Goal: Task Accomplishment & Management: Use online tool/utility

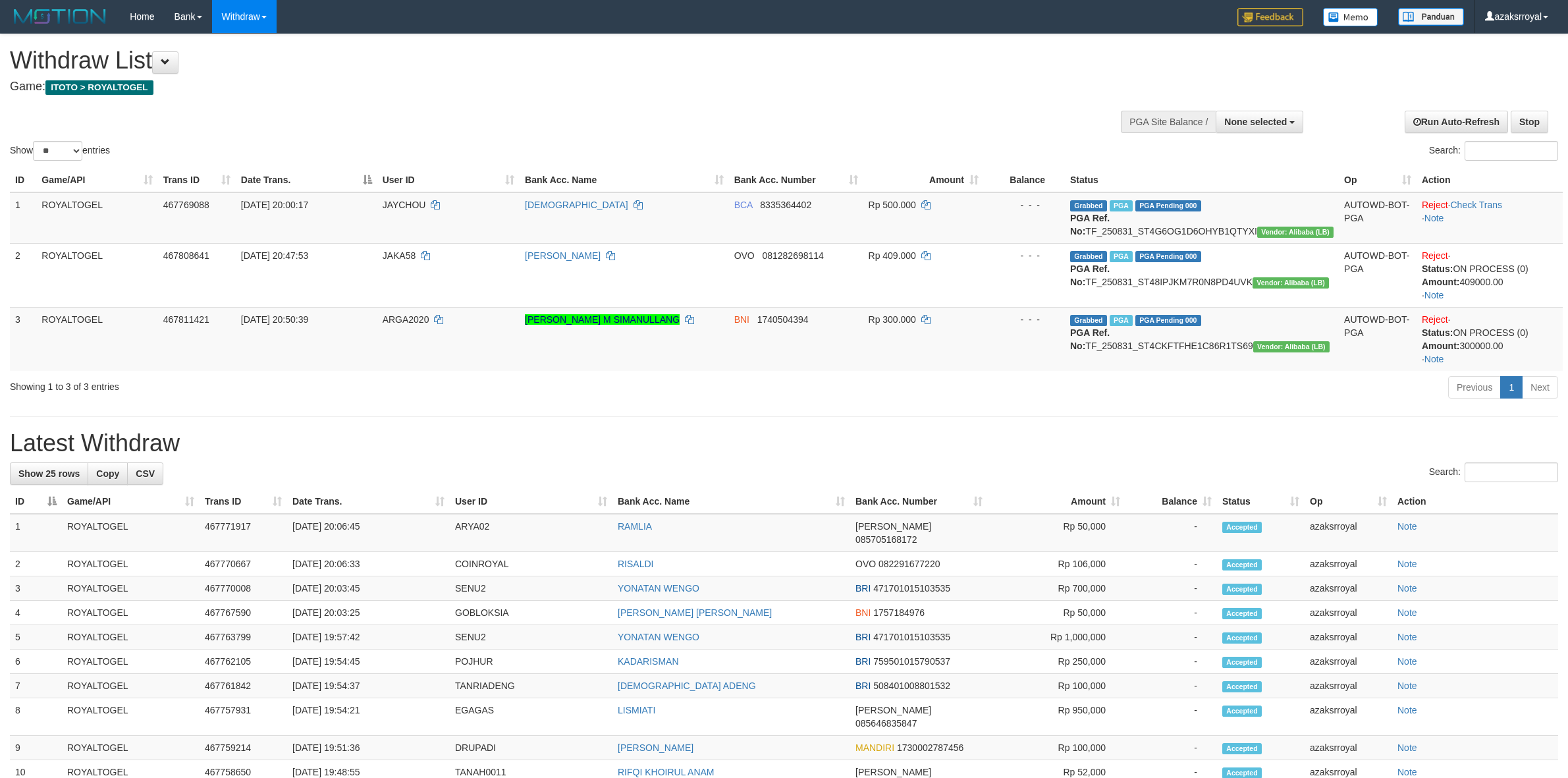
select select
select select "**"
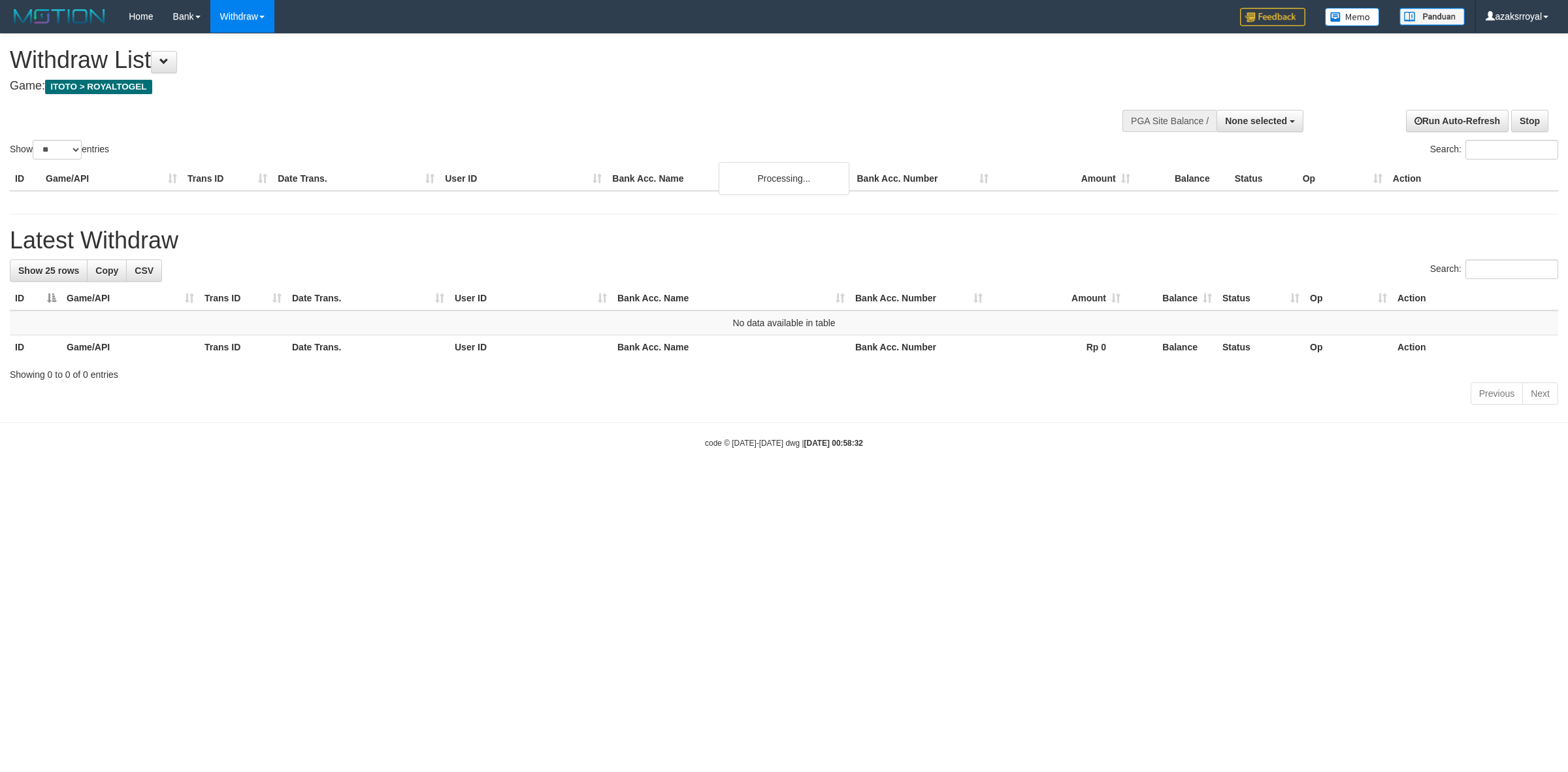
select select
select select "**"
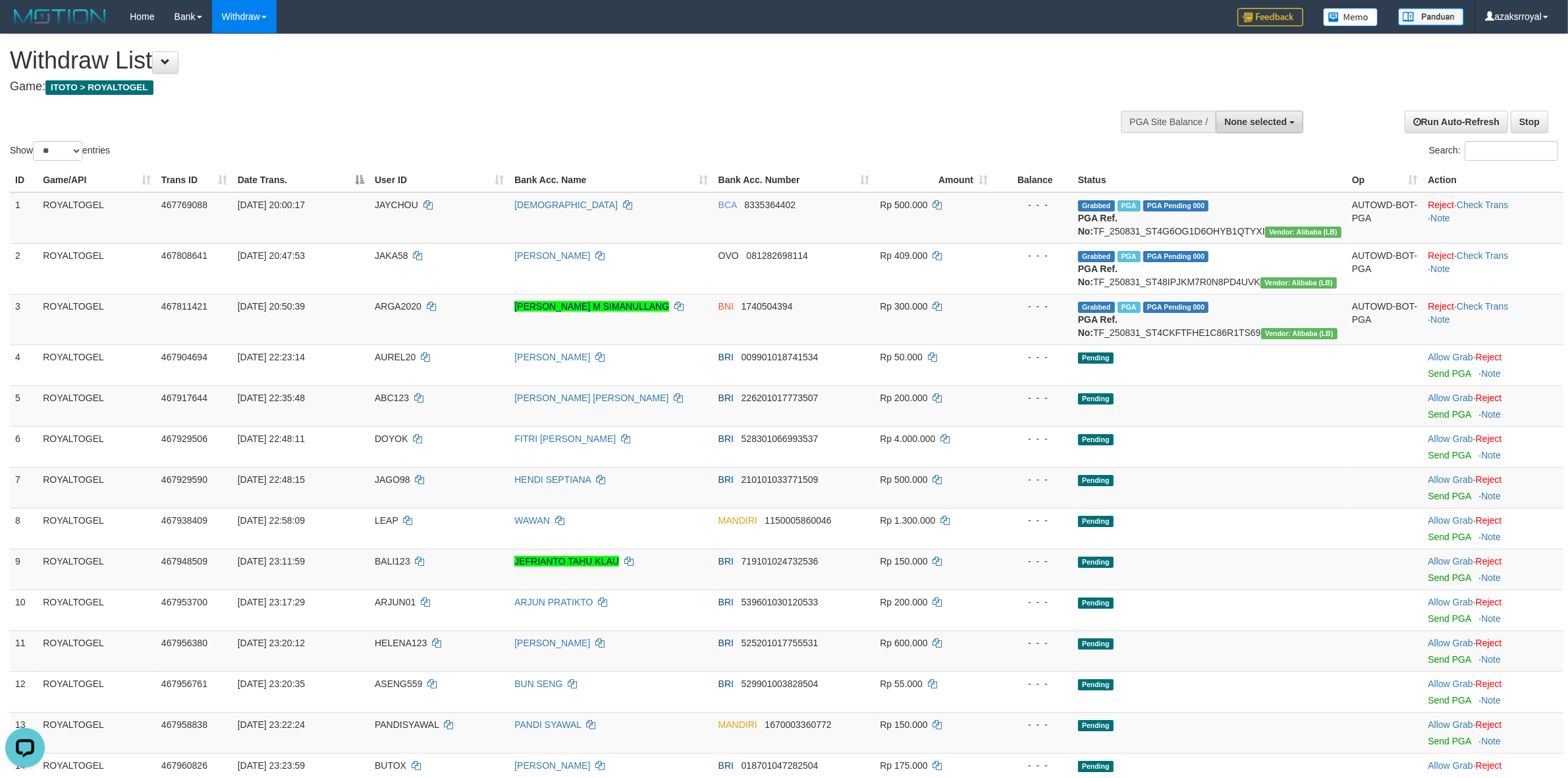
click at [1285, 112] on button "None selected" at bounding box center [1260, 122] width 88 height 23
drag, startPoint x: 1253, startPoint y: 183, endPoint x: 1119, endPoint y: 183, distance: 134.0
click at [1253, 183] on label "[ITOTO] ROYALTOGEL" at bounding box center [1235, 188] width 136 height 17
select select "***"
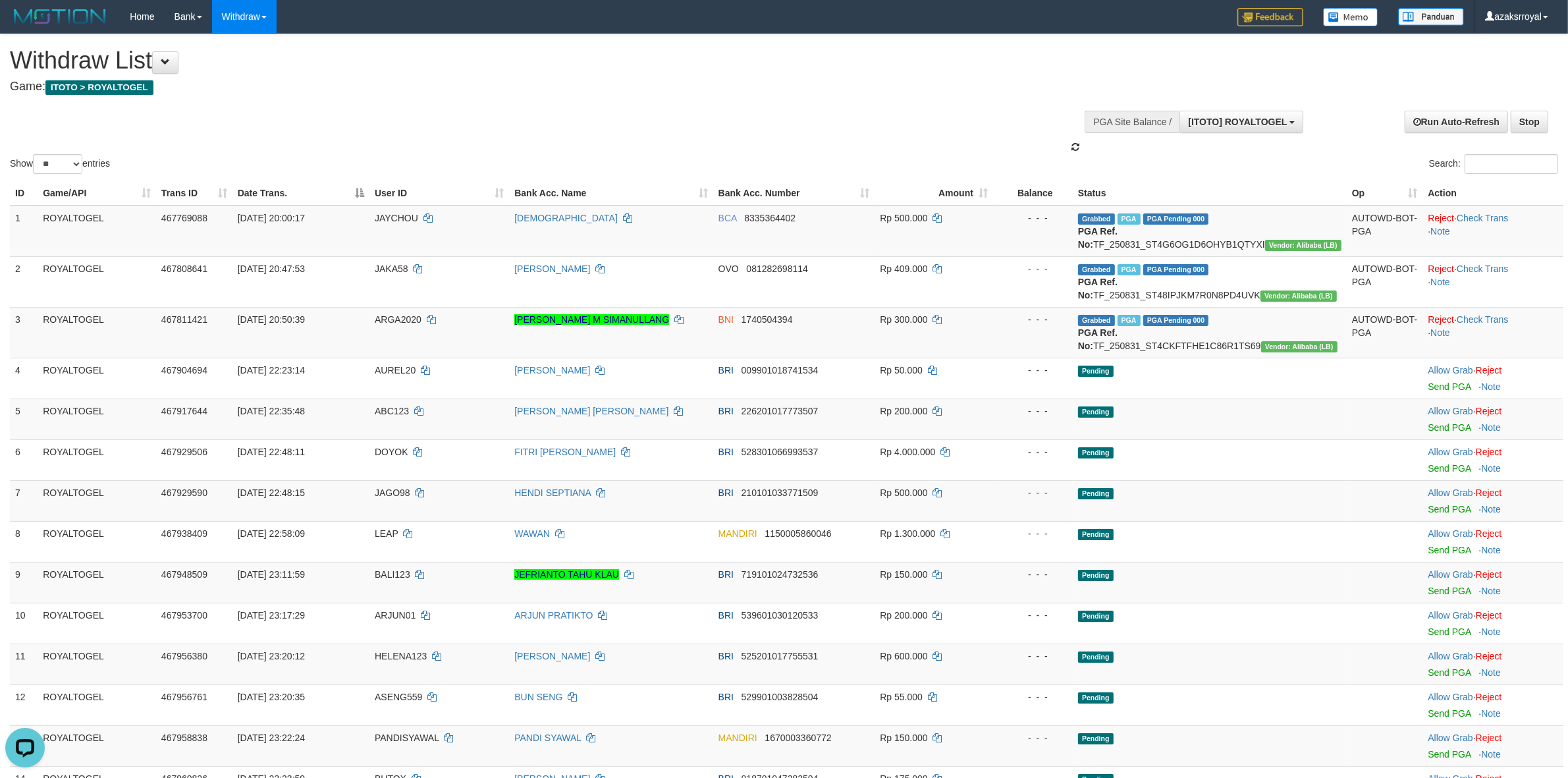
scroll to position [11, 0]
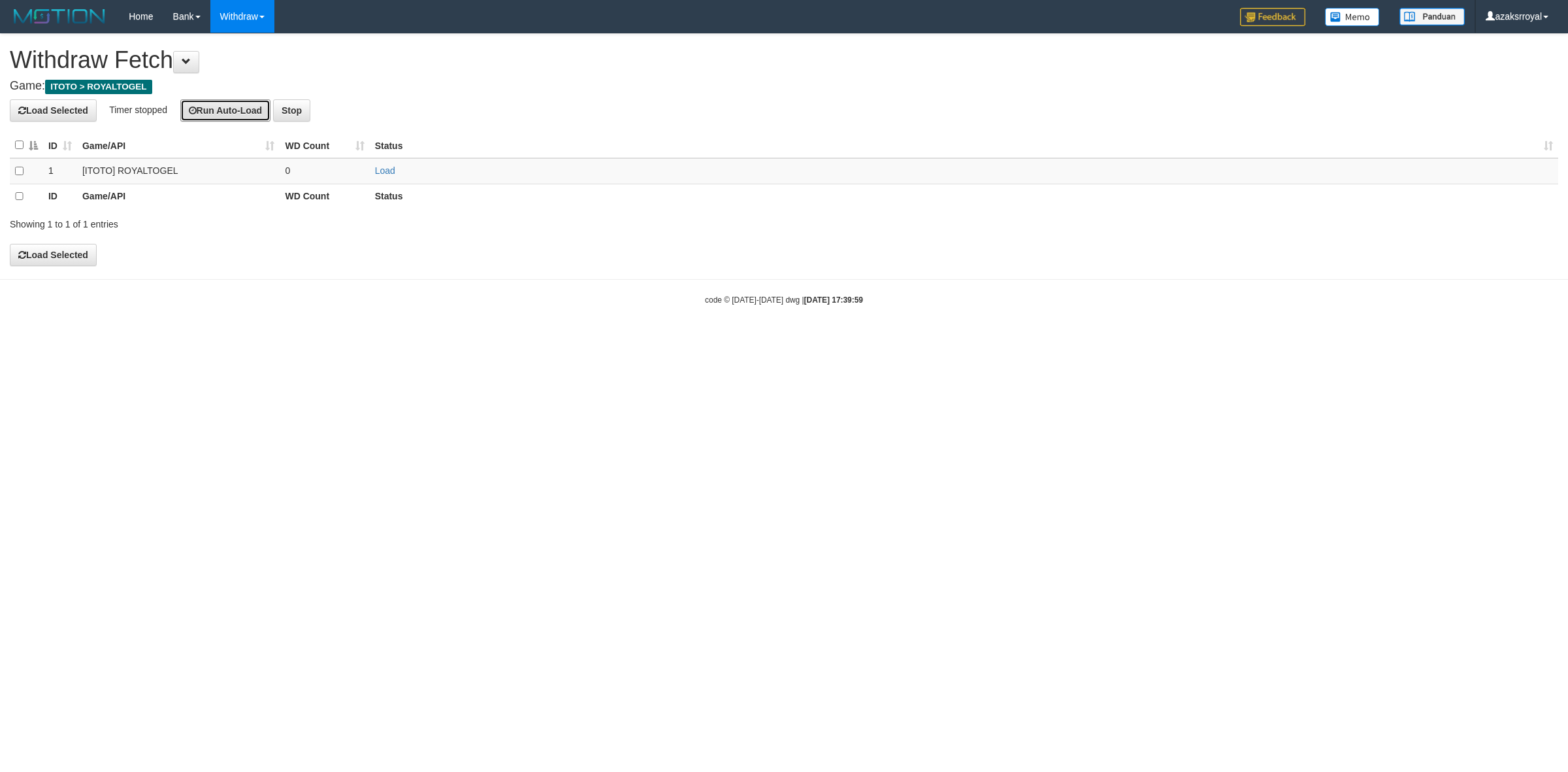
click at [226, 109] on button "Run Auto-Load" at bounding box center [226, 111] width 91 height 22
click at [235, 100] on button "Run Auto-Load" at bounding box center [255, 111] width 91 height 22
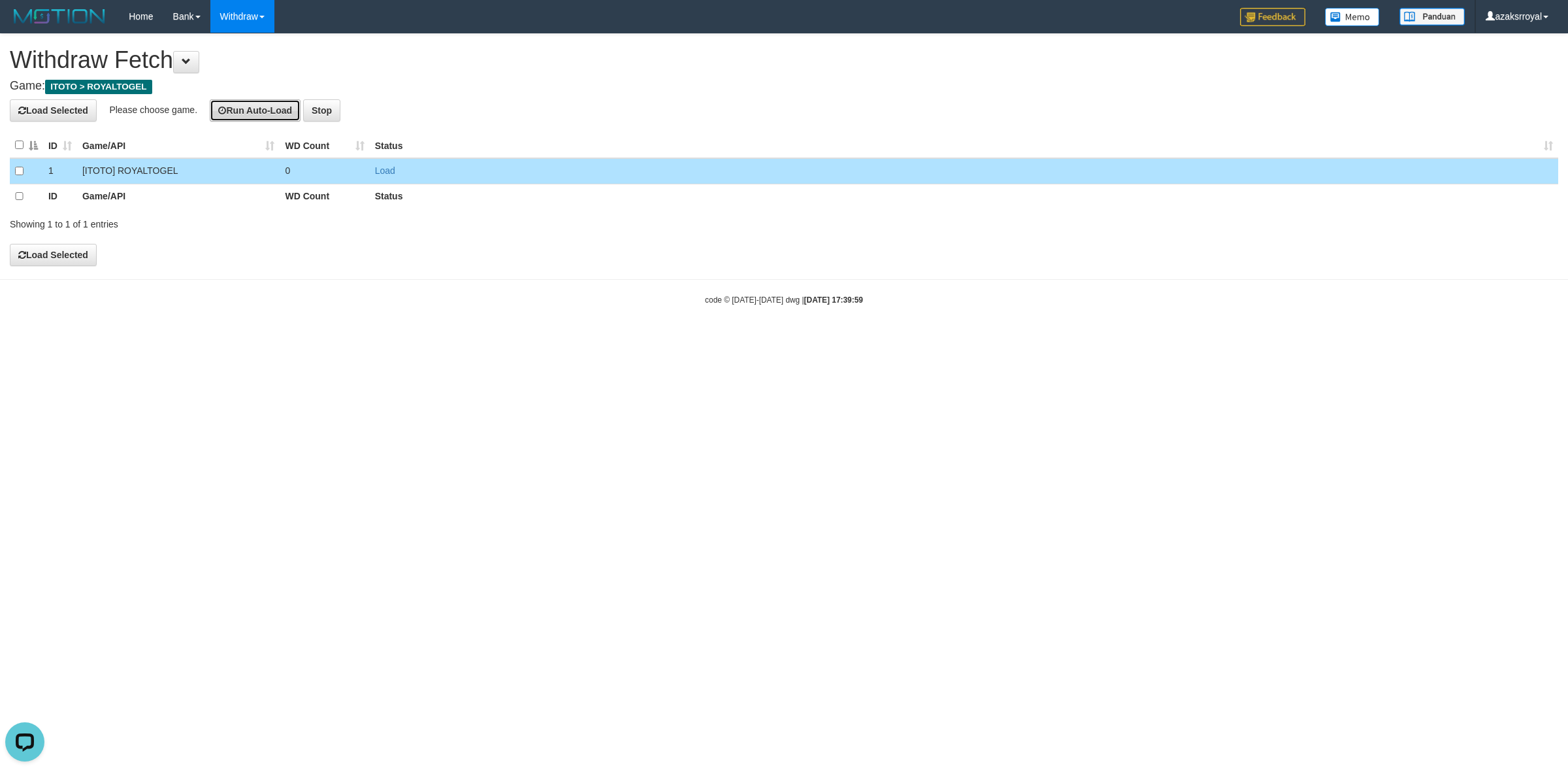
click at [242, 108] on button "Run Auto-Load" at bounding box center [255, 111] width 91 height 22
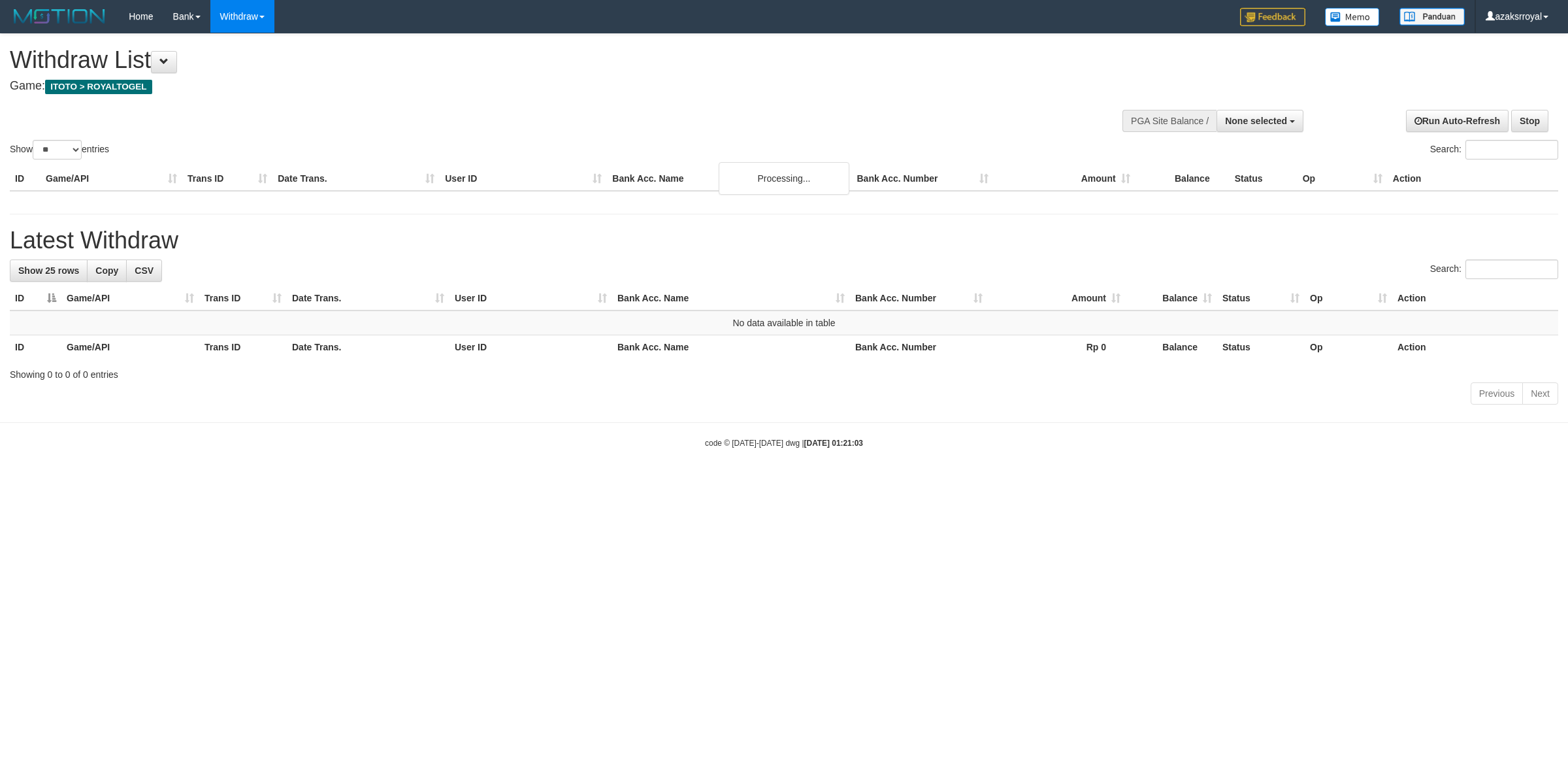
select select
select select "**"
select select
select select "**"
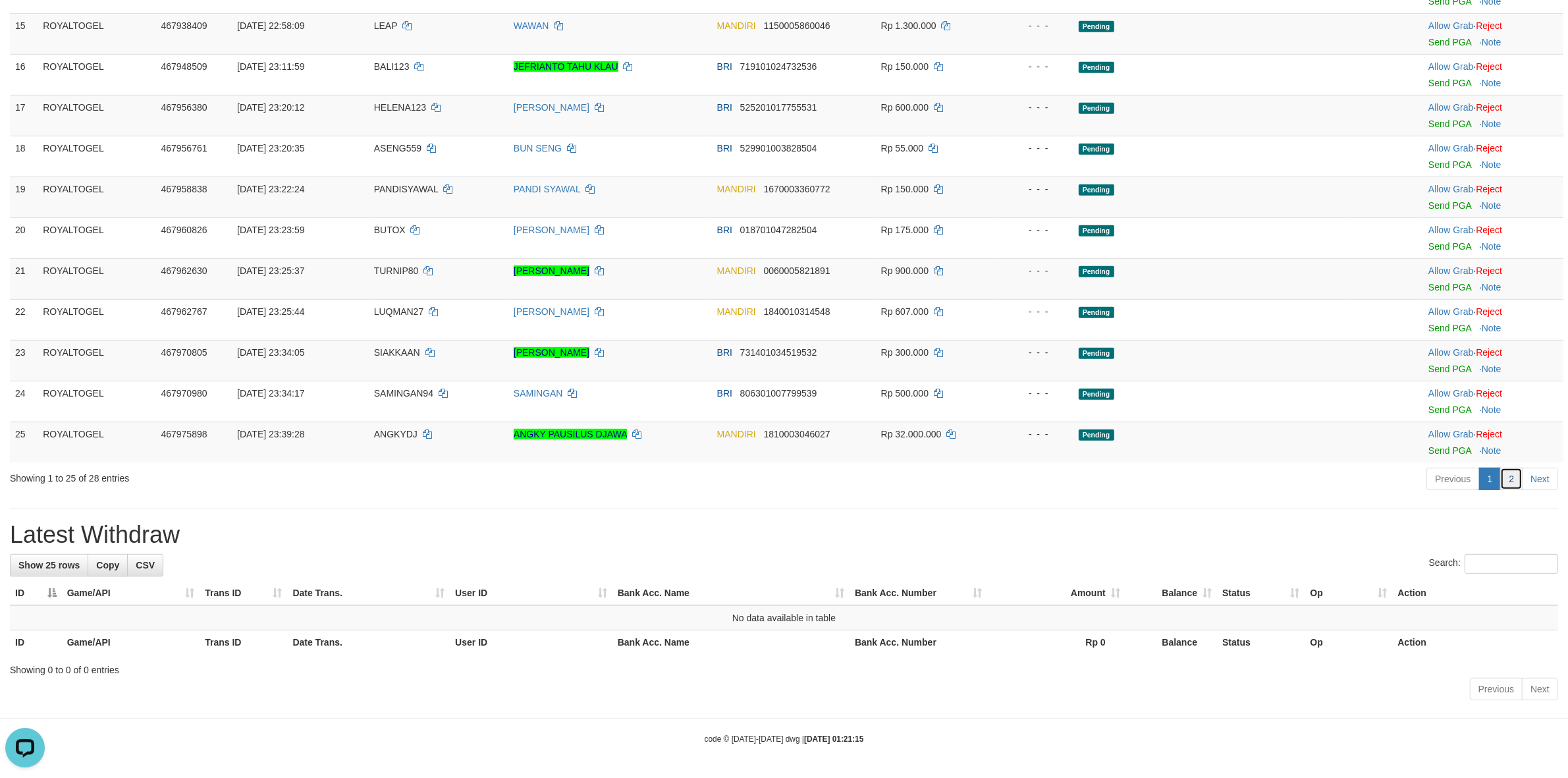
click at [1511, 484] on link "2" at bounding box center [1511, 479] width 23 height 23
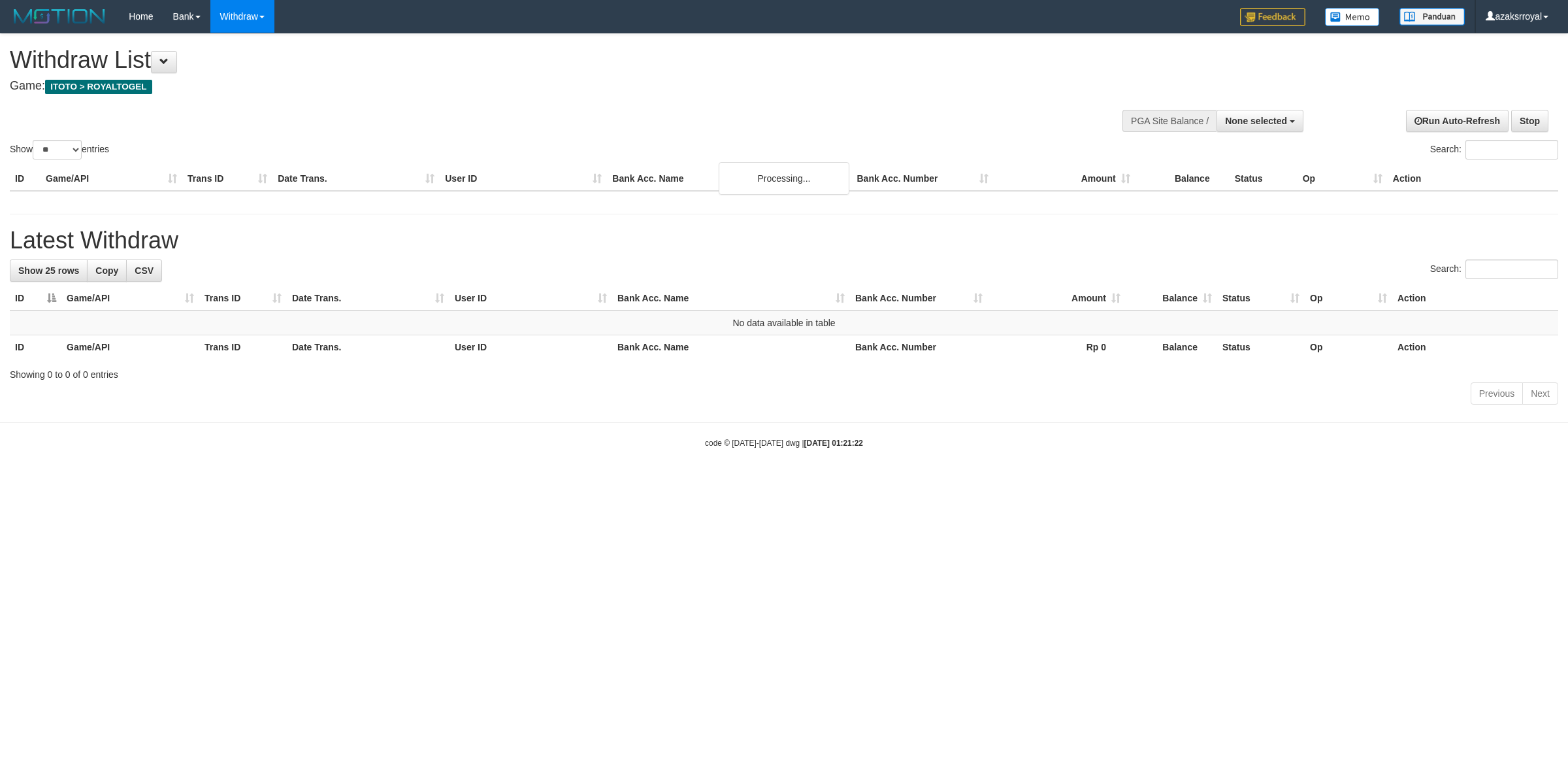
select select
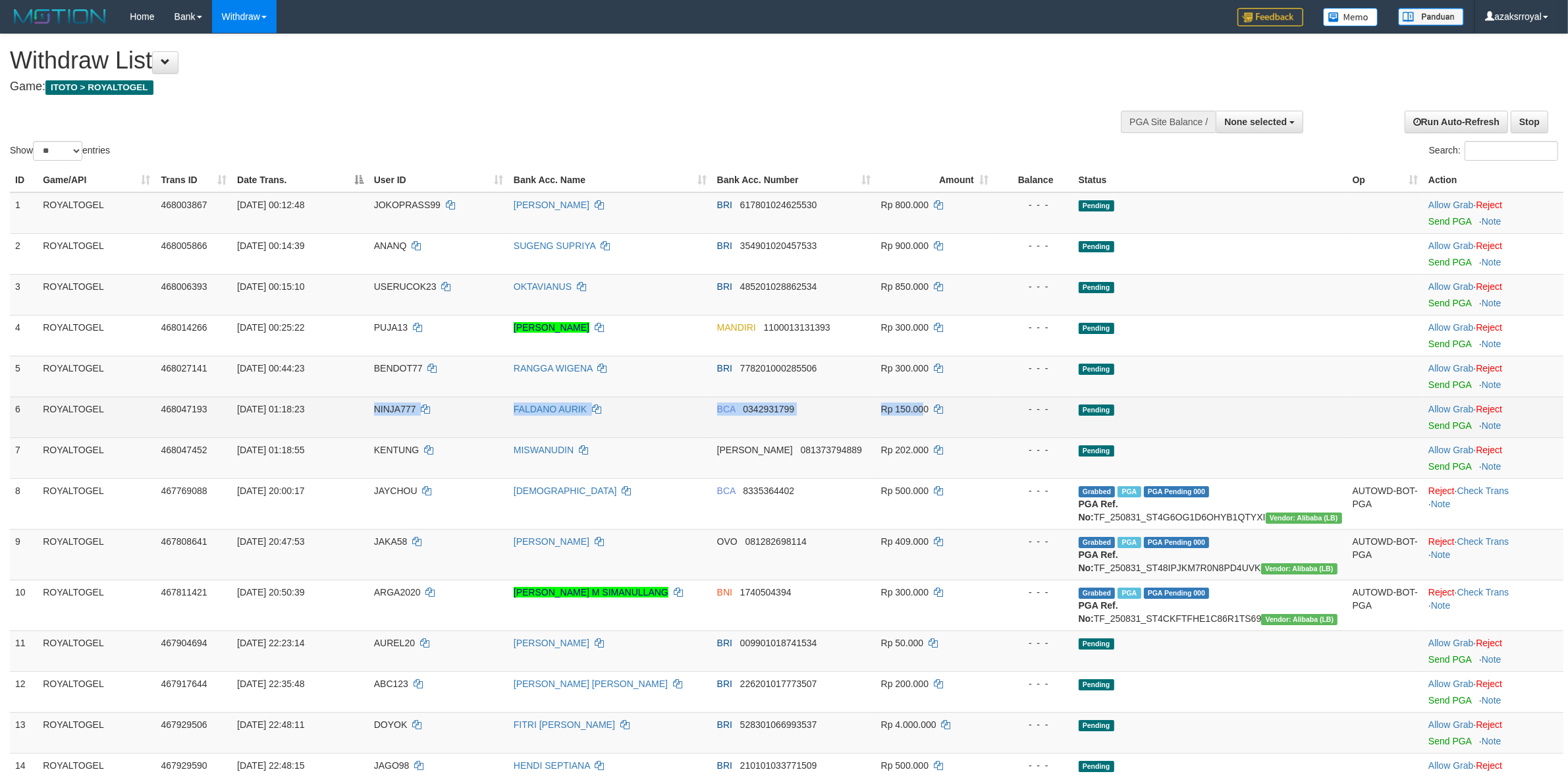
drag, startPoint x: 367, startPoint y: 409, endPoint x: 943, endPoint y: 406, distance: 576.0
click at [943, 406] on tr "6 ROYALTOGEL 468047193 01/09/2025 01:18:23 NINJA777 FALDANO AURIK BCA 034293179…" at bounding box center [786, 416] width 1553 height 41
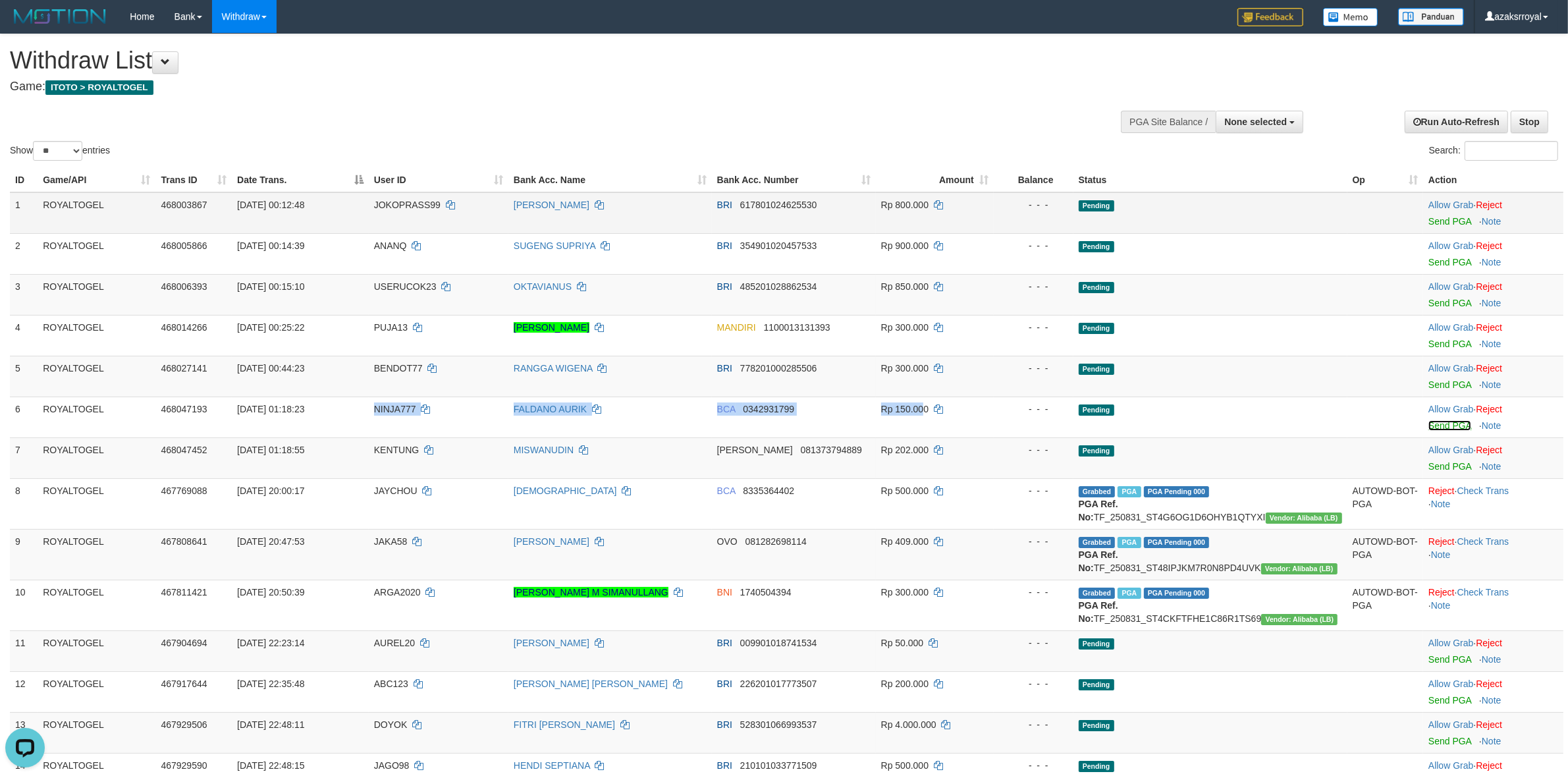
click at [1429, 425] on link "Send PGA" at bounding box center [1450, 425] width 43 height 10
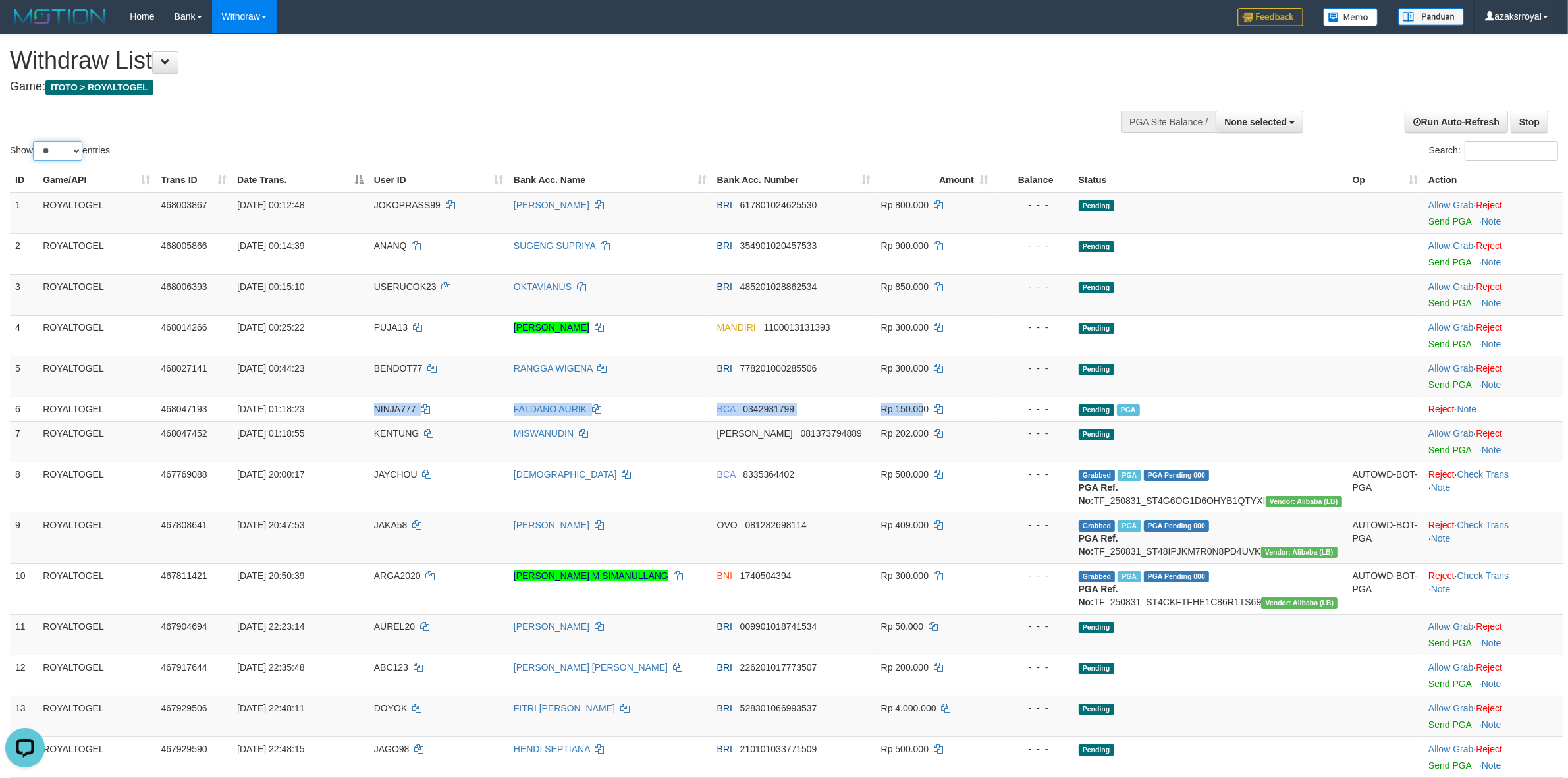
drag, startPoint x: 51, startPoint y: 144, endPoint x: 51, endPoint y: 152, distance: 8.0
click at [51, 145] on select "** ** ** ***" at bounding box center [57, 151] width 50 height 20
select select "***"
click at [35, 141] on select "** ** ** ***" at bounding box center [57, 151] width 50 height 20
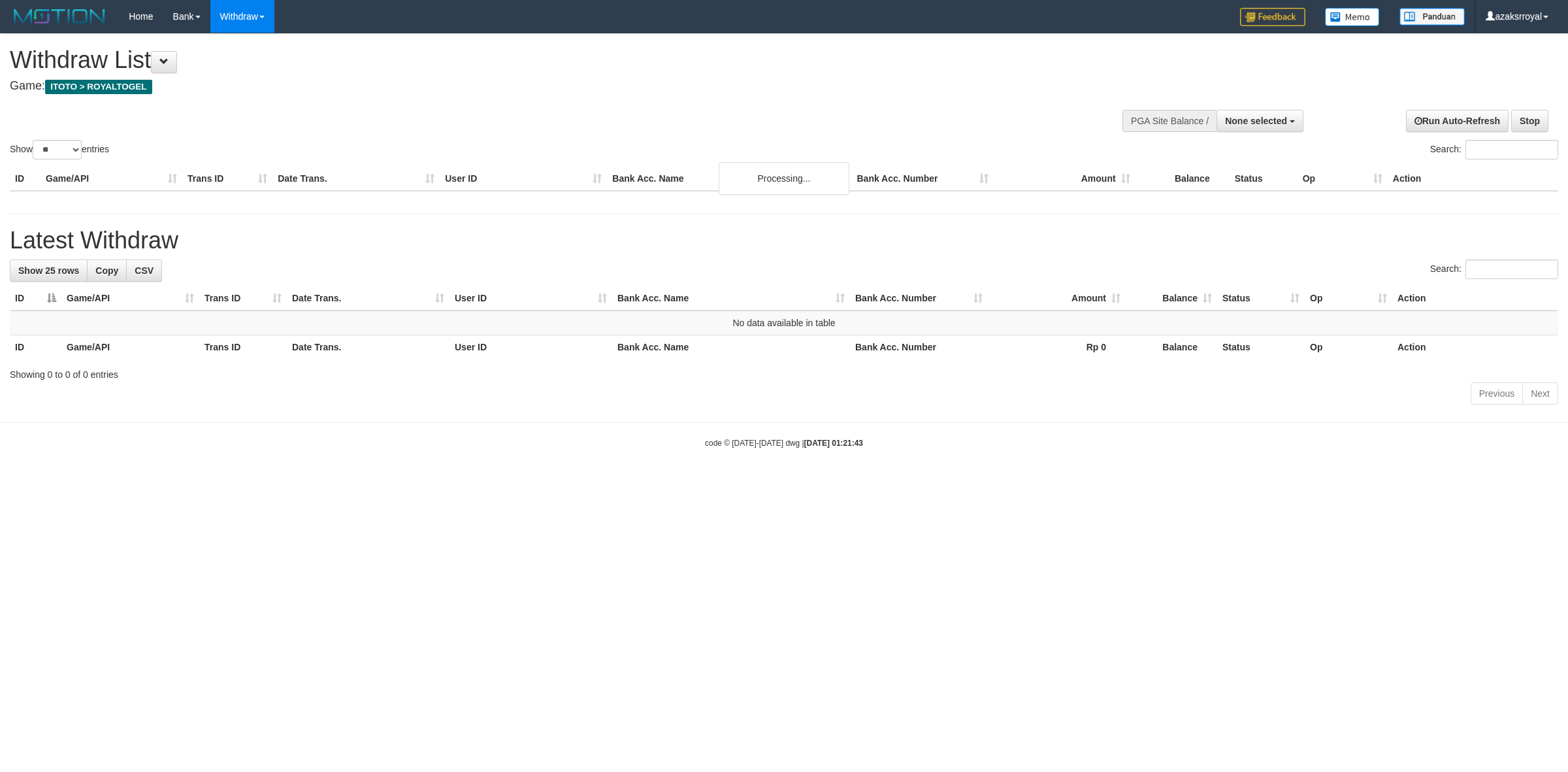
select select
select select "**"
select select
select select "**"
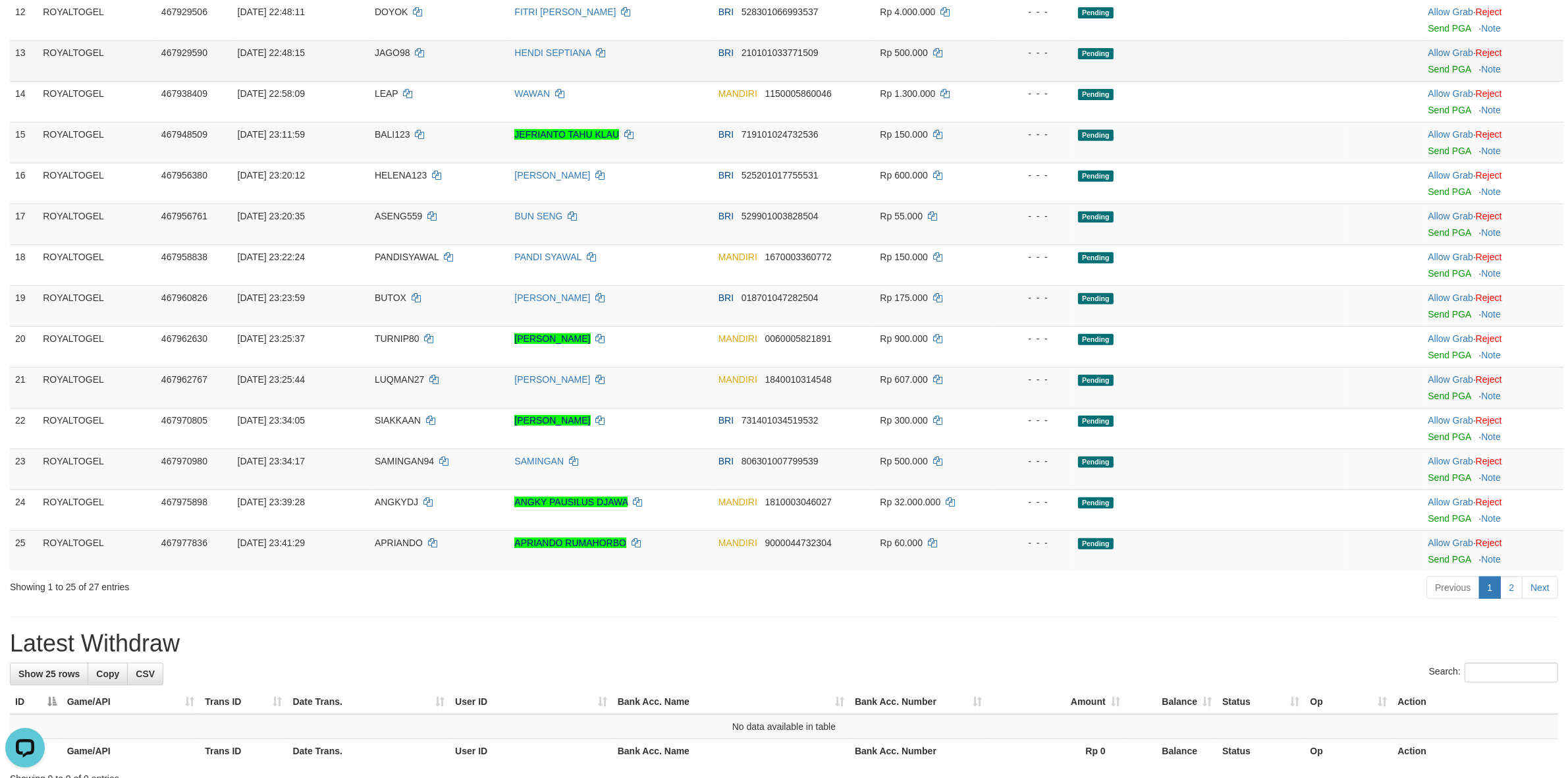
scroll to position [795, 0]
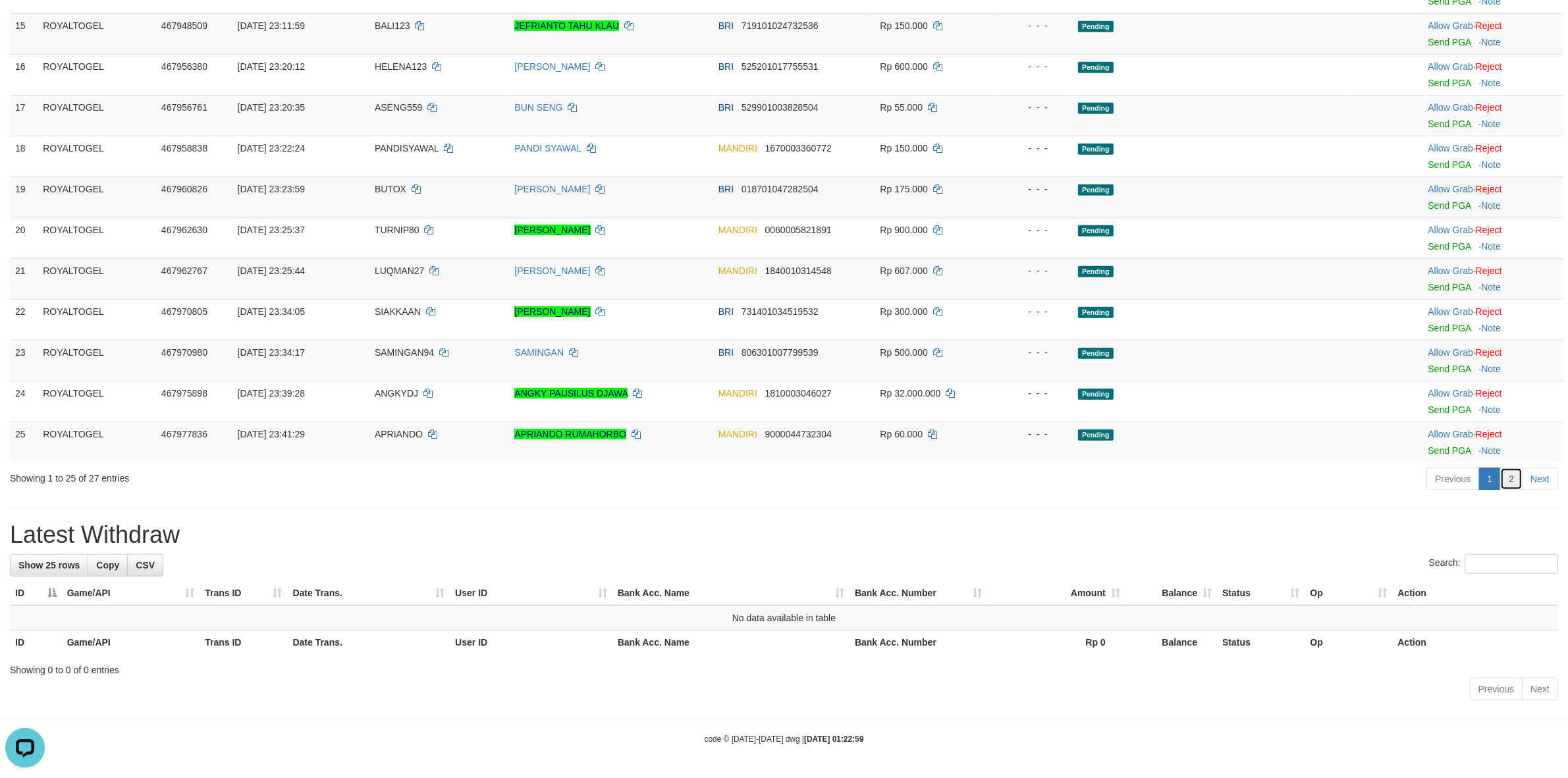
click at [1506, 486] on link "2" at bounding box center [1511, 479] width 23 height 23
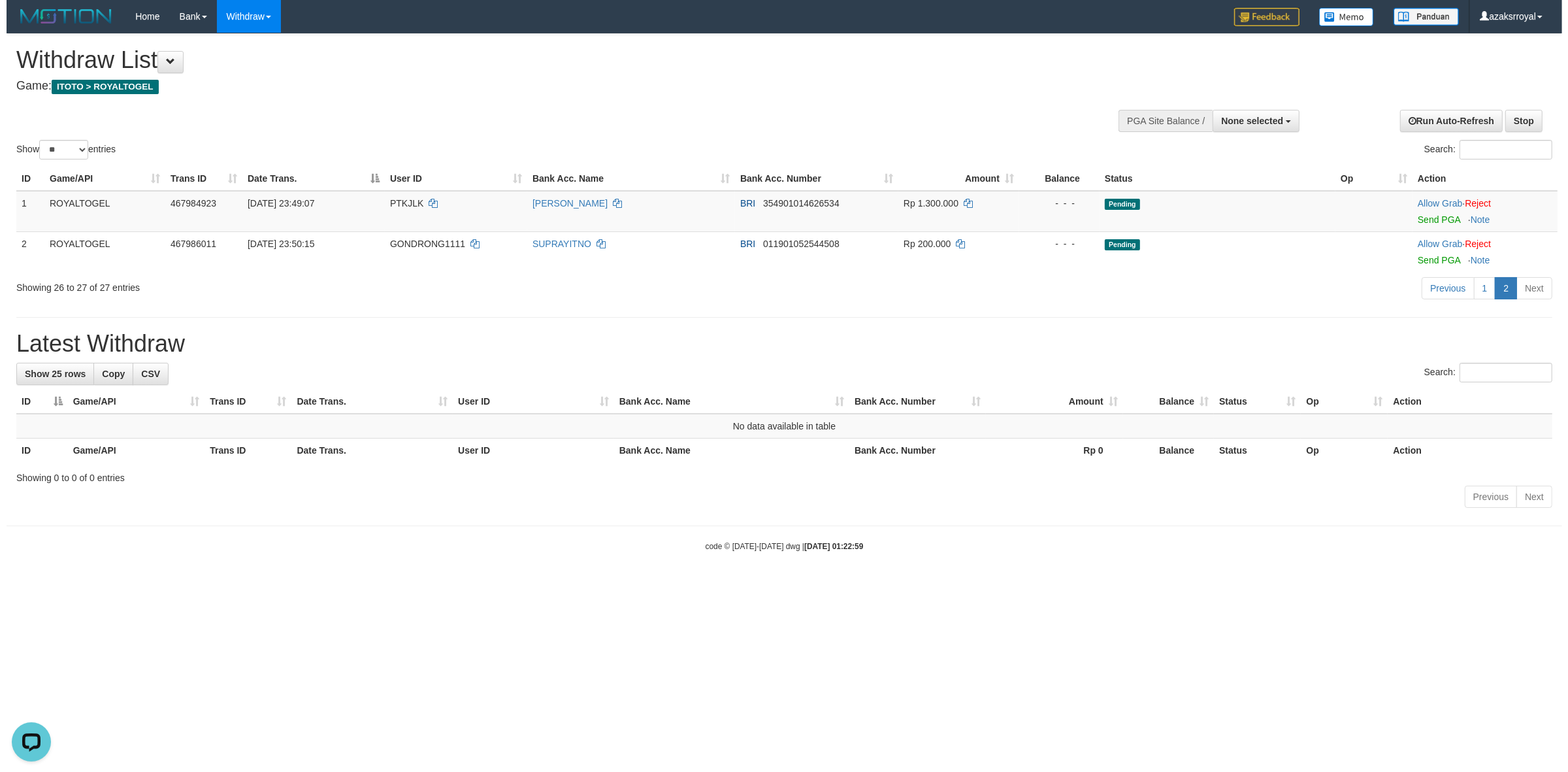
scroll to position [0, 0]
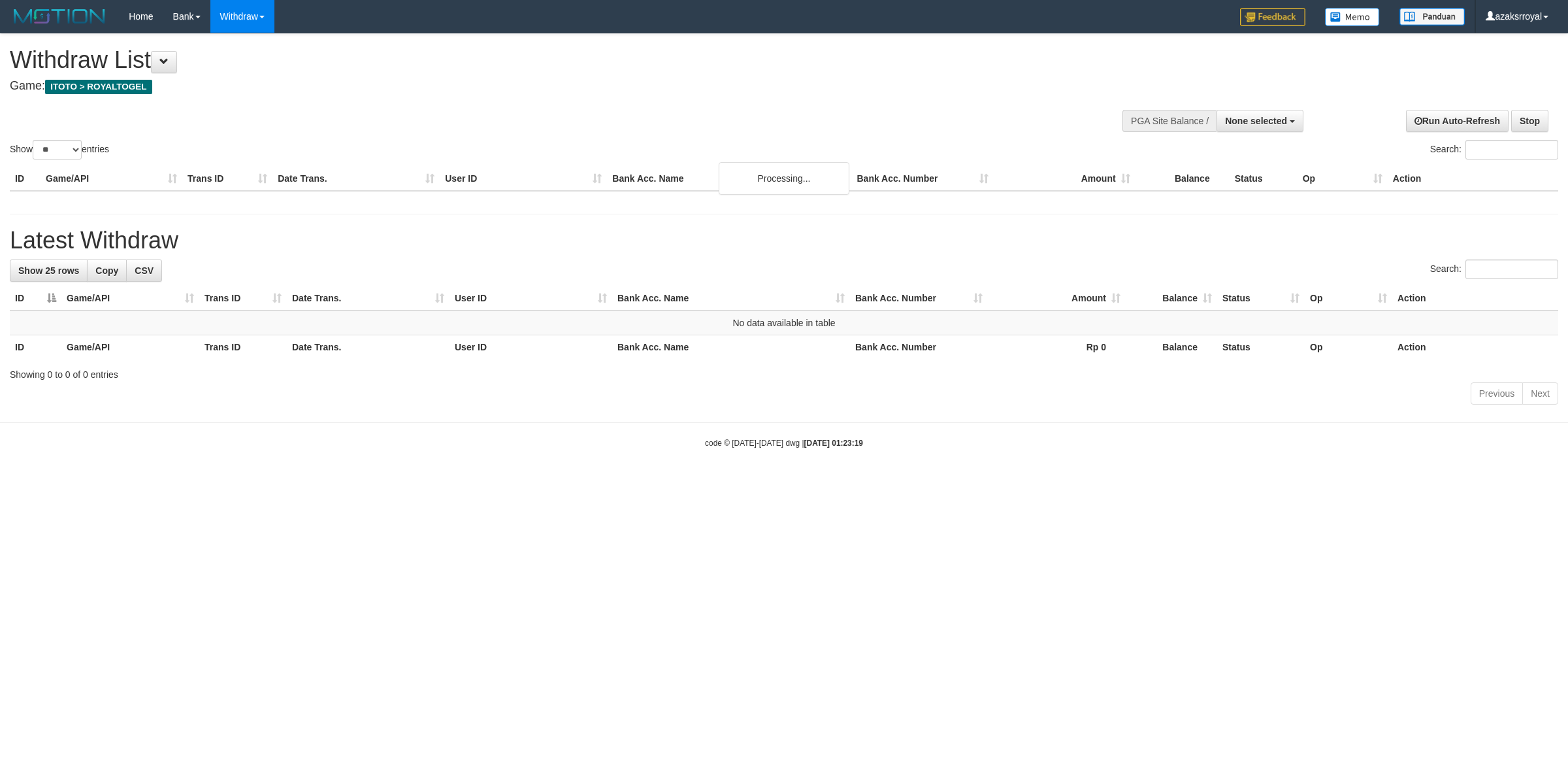
select select
select select "**"
select select
select select "**"
select select
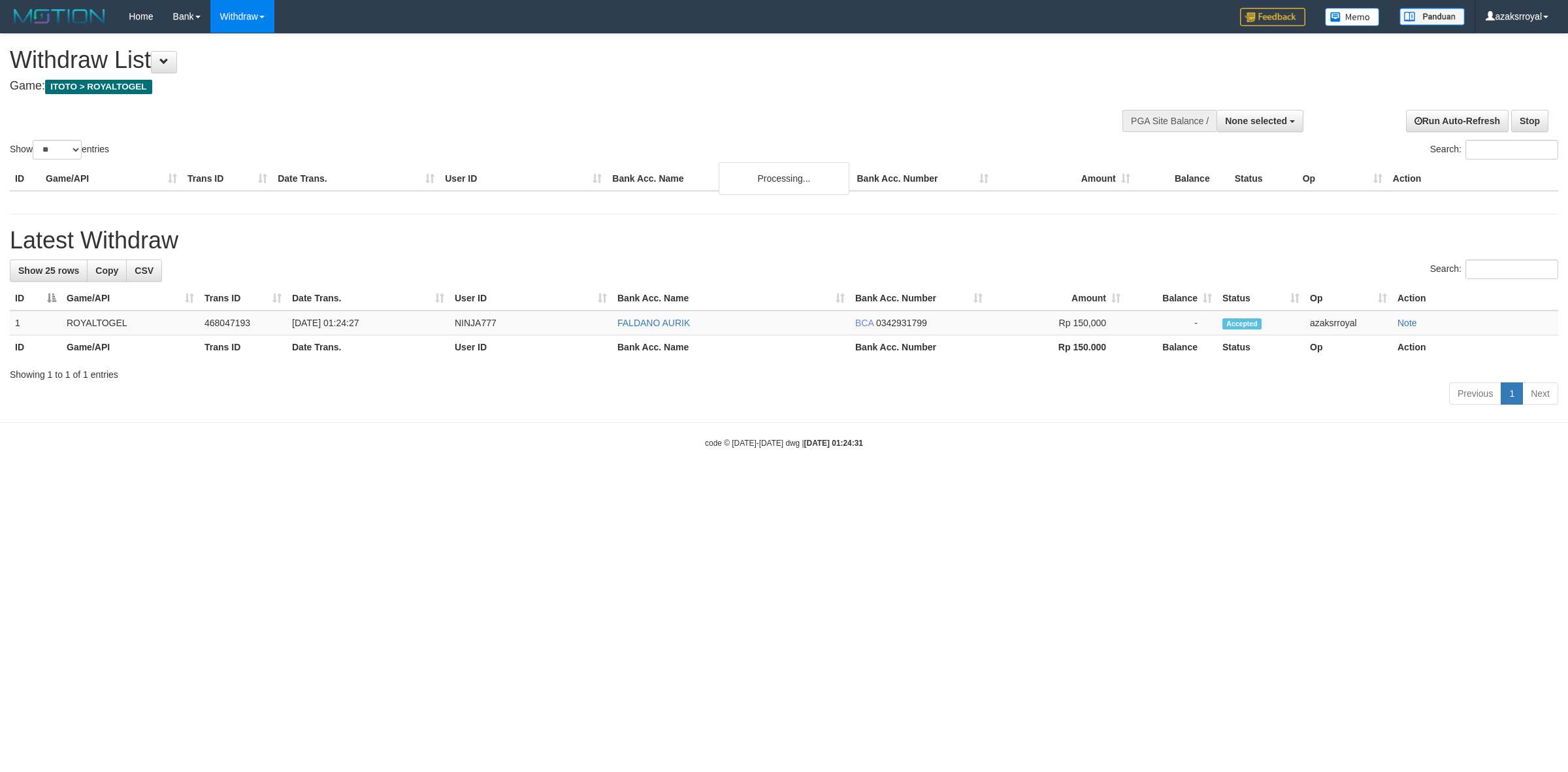
select select "**"
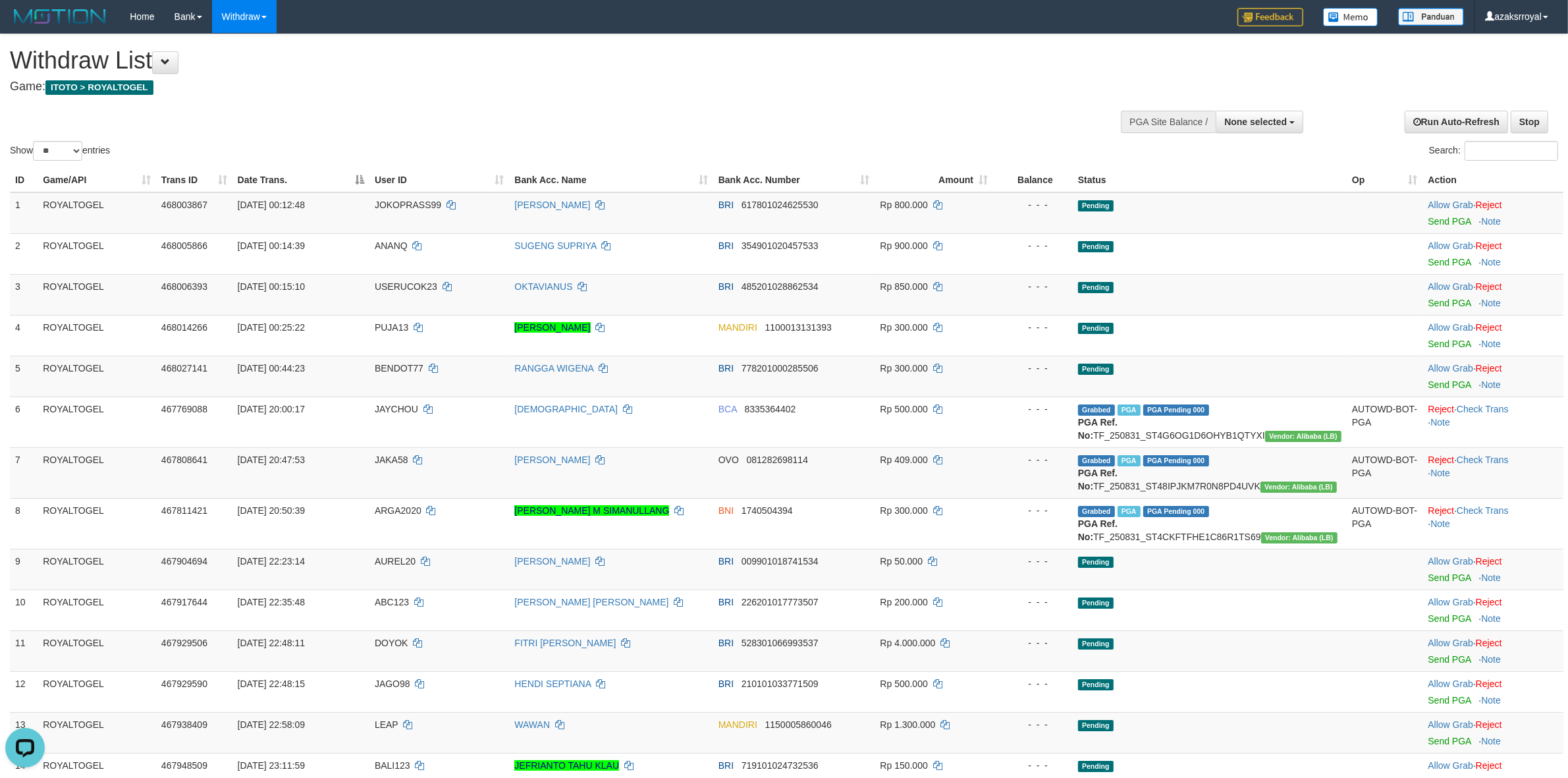
scroll to position [811, 0]
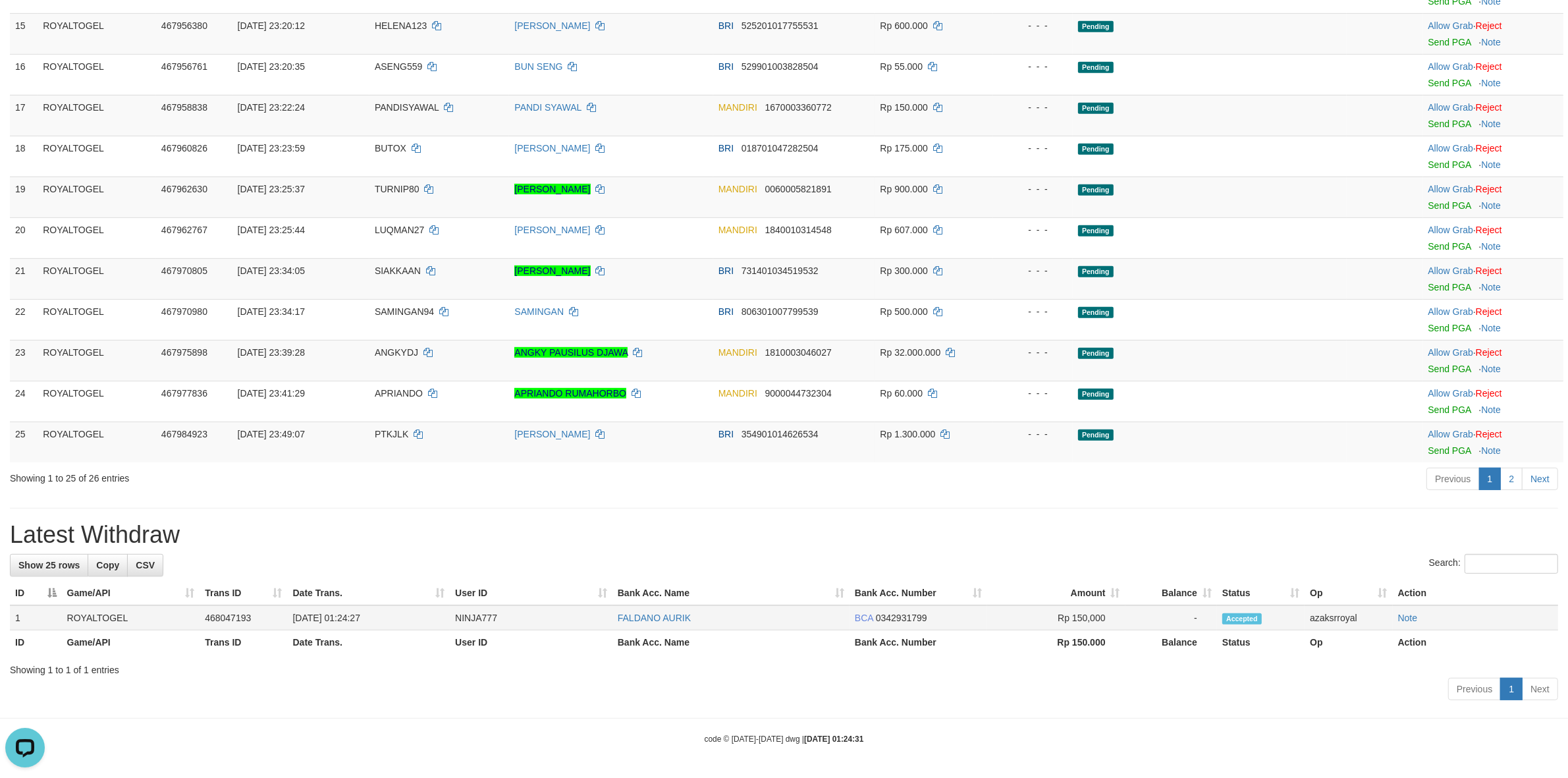
drag, startPoint x: 342, startPoint y: 619, endPoint x: 429, endPoint y: 622, distance: 87.1
click at [429, 622] on td "[DATE] 01:24:27" at bounding box center [368, 618] width 163 height 25
copy td "01:24:27"
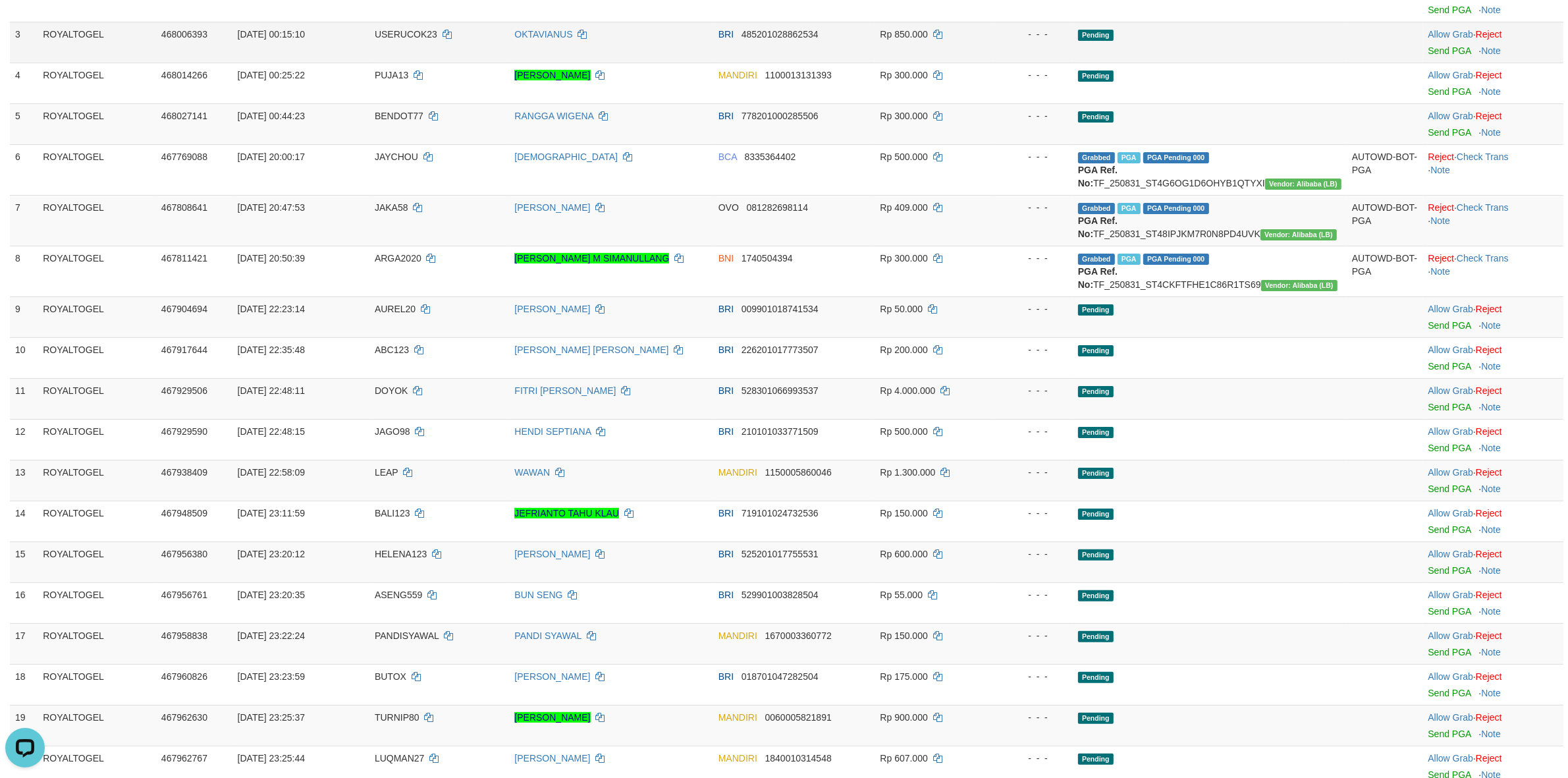
scroll to position [0, 0]
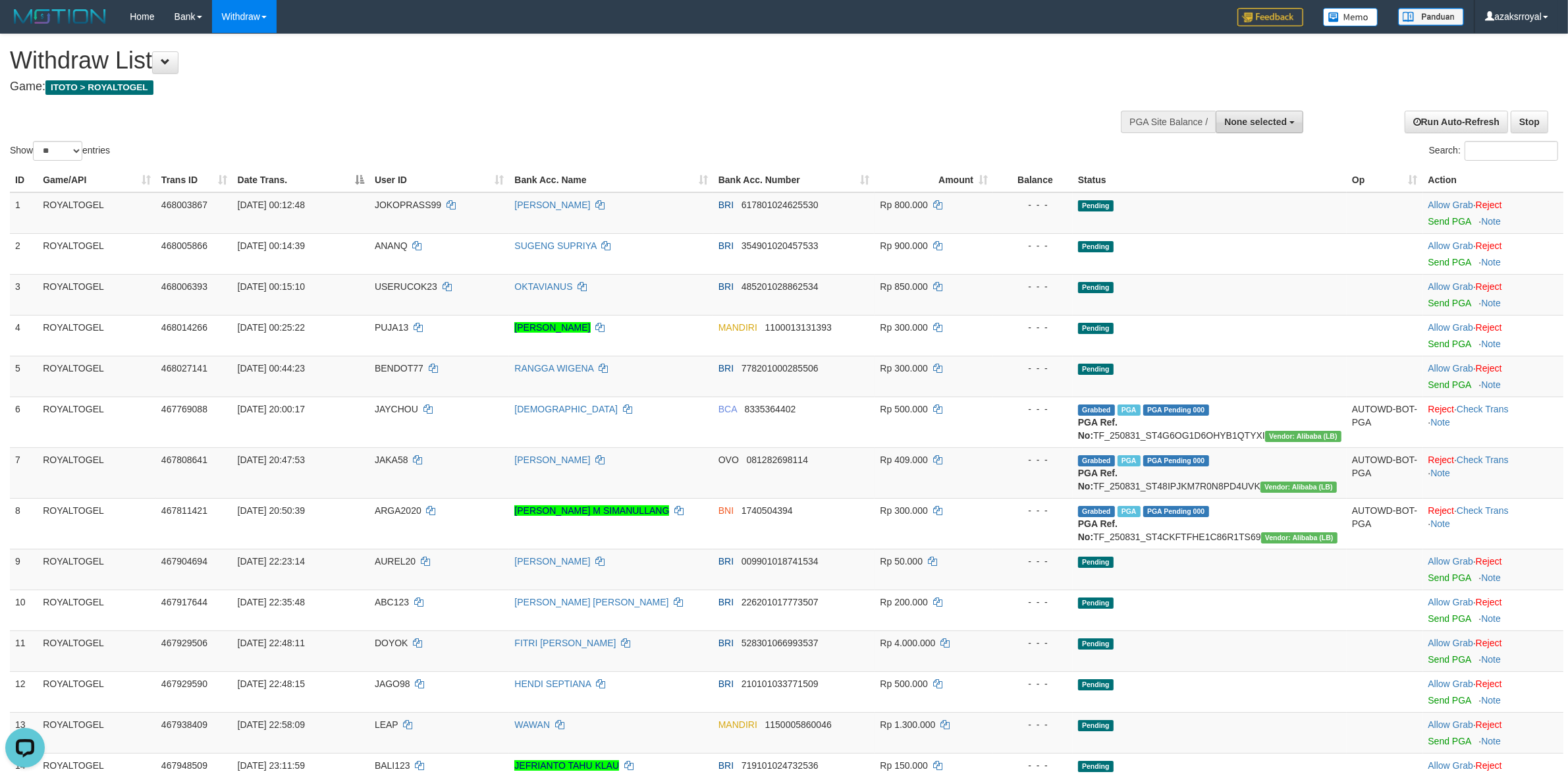
click at [1259, 113] on button "None selected" at bounding box center [1260, 122] width 88 height 23
click at [1247, 182] on label "[ITOTO] ROYALTOGEL" at bounding box center [1235, 188] width 136 height 17
select select "***"
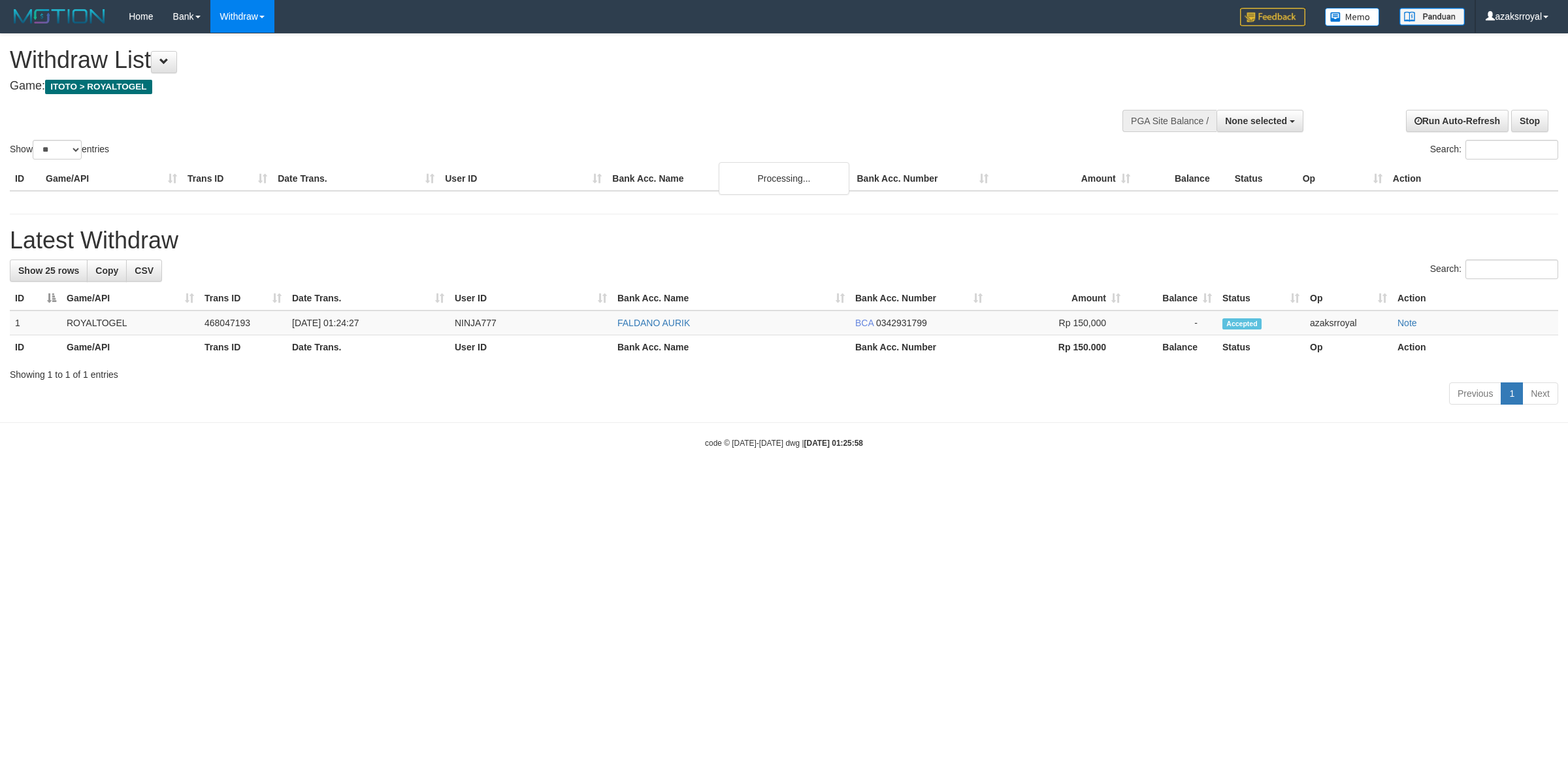
select select
select select "**"
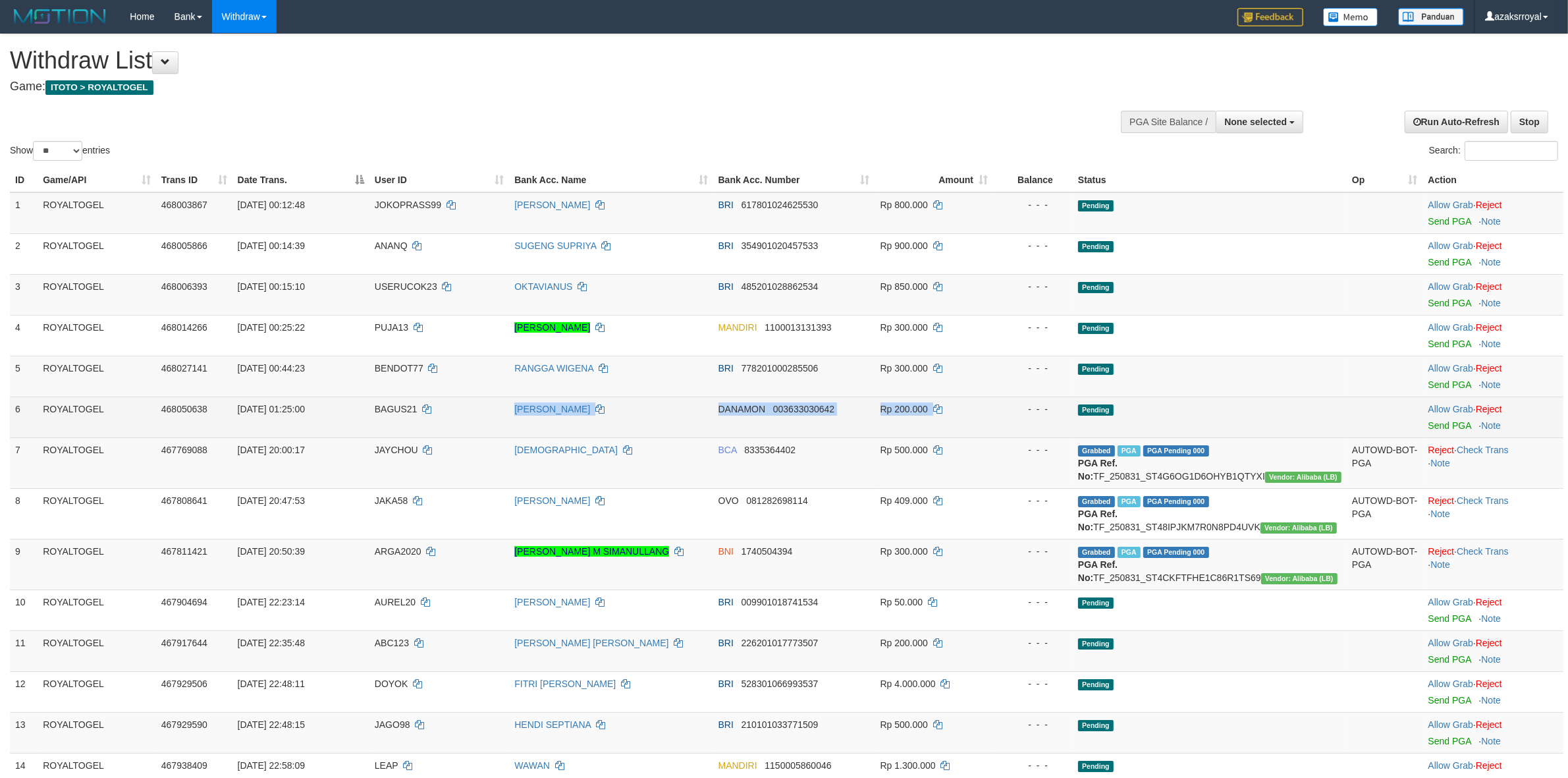
drag, startPoint x: 889, startPoint y: 419, endPoint x: 1038, endPoint y: 419, distance: 149.0
click at [1038, 419] on tr "6 ROYALTOGEL 468050638 [DATE] 01:25:00 BAGUS21 [PERSON_NAME] 003633030642 Rp 20…" at bounding box center [786, 416] width 1553 height 41
drag, startPoint x: 484, startPoint y: 396, endPoint x: 1008, endPoint y: 406, distance: 524.1
click at [950, 406] on tr "6 ROYALTOGEL 468050638 [DATE] 01:25:00 BAGUS21 [PERSON_NAME] 003633030642 Rp 20…" at bounding box center [786, 416] width 1553 height 41
click at [1436, 429] on link "Send PGA" at bounding box center [1450, 425] width 43 height 10
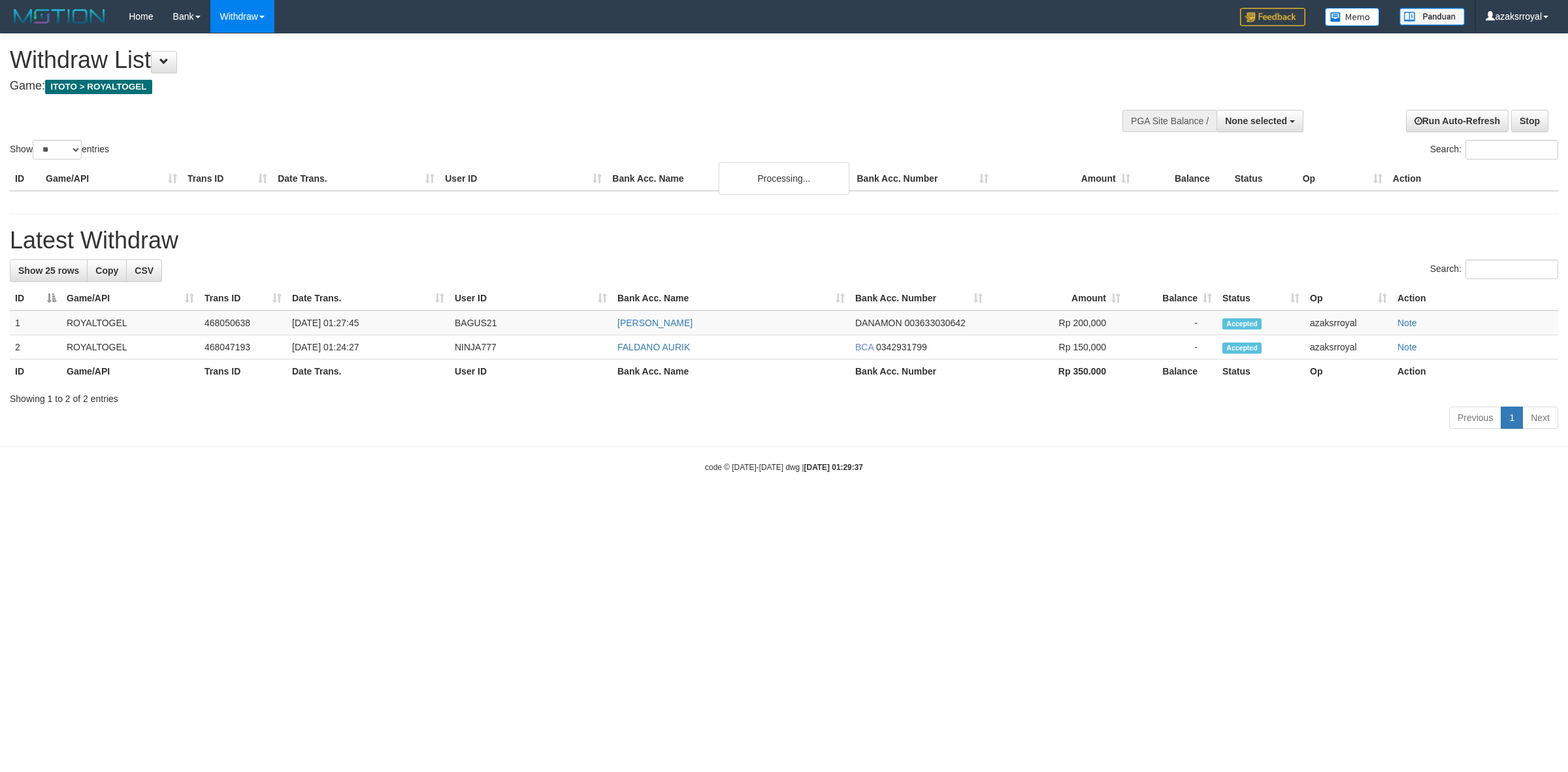
select select
select select "**"
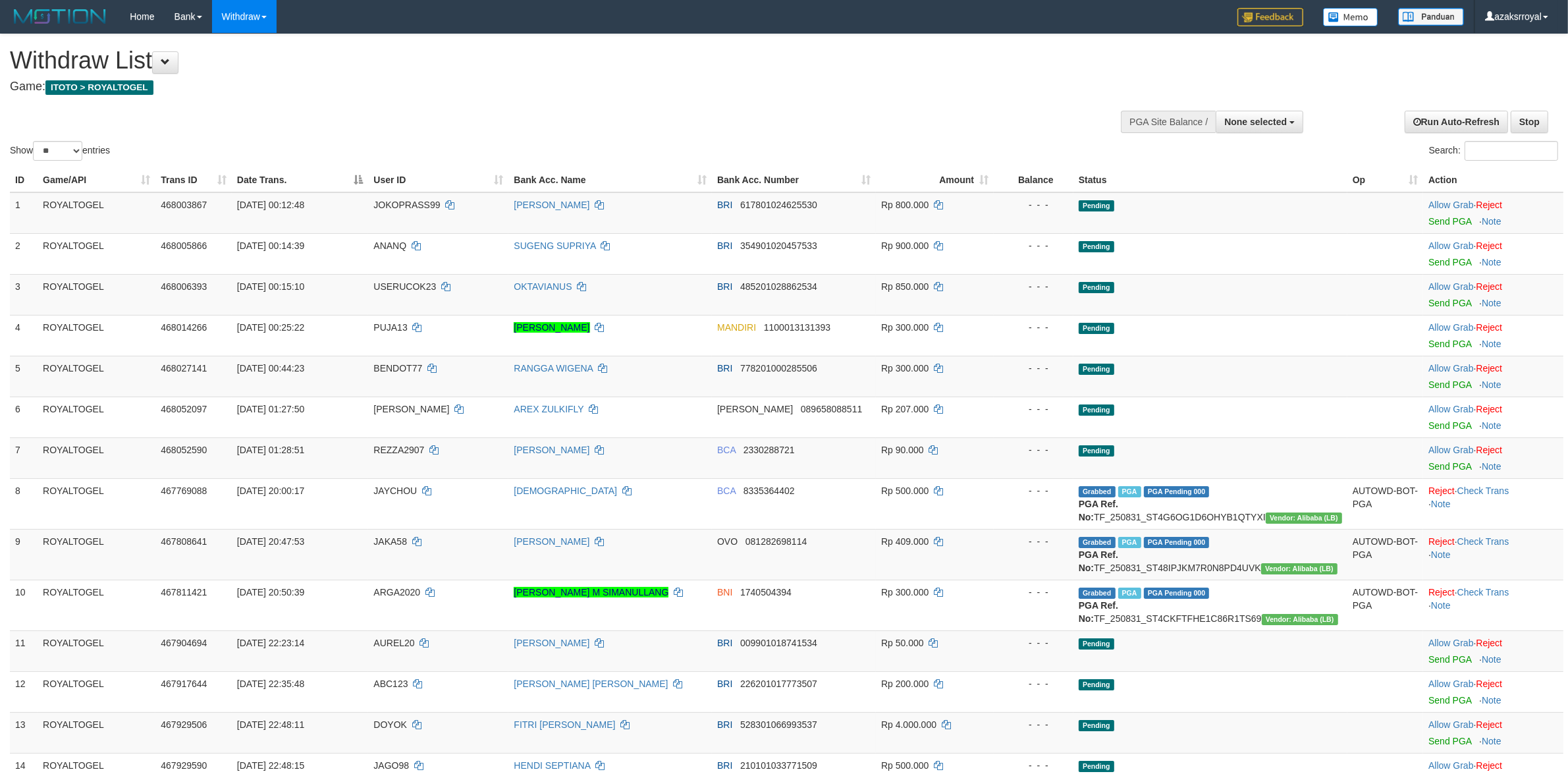
scroll to position [835, 0]
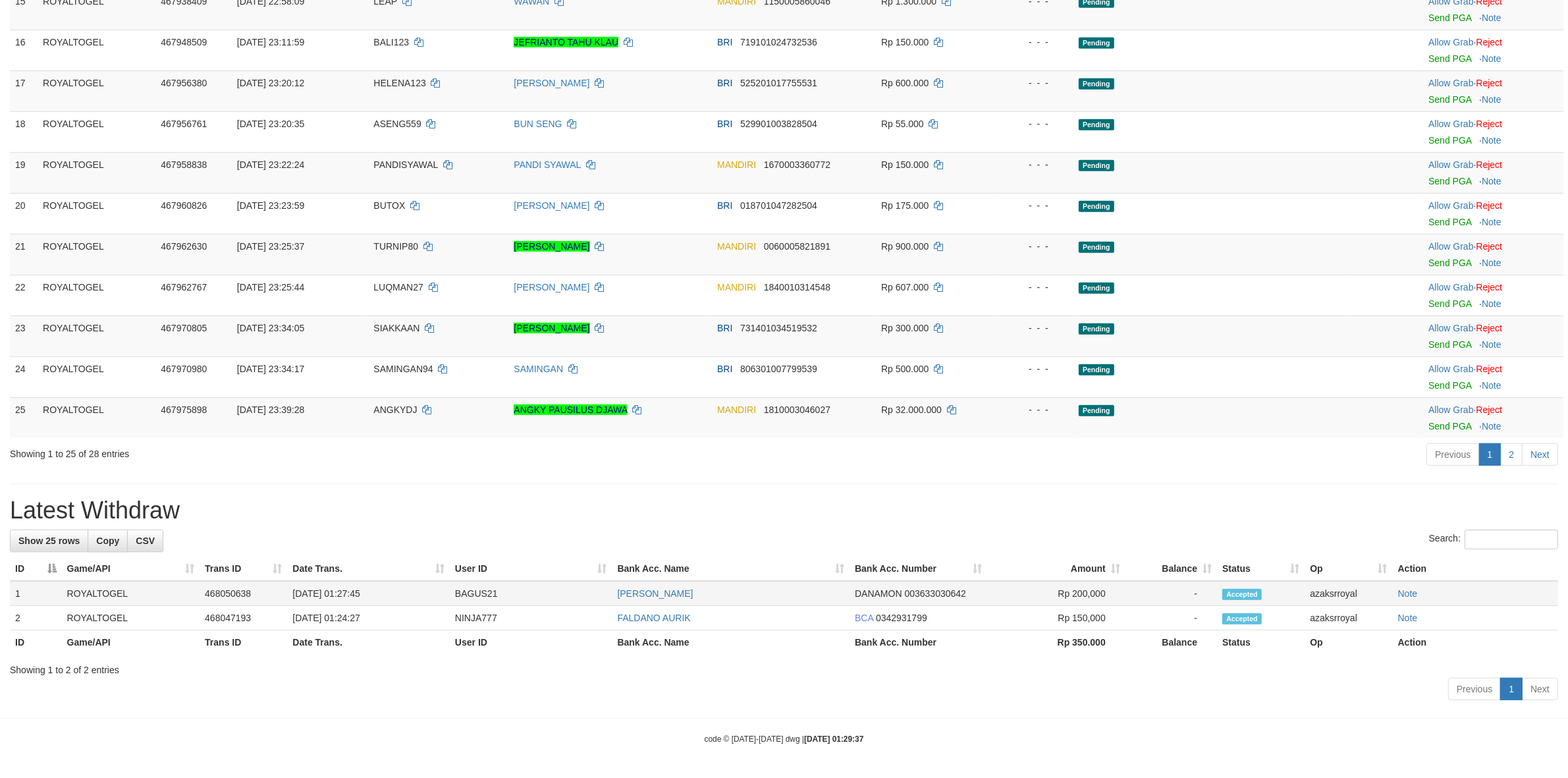
drag, startPoint x: 344, startPoint y: 591, endPoint x: 399, endPoint y: 596, distance: 55.2
click at [399, 596] on td "[DATE] 01:27:45" at bounding box center [368, 593] width 163 height 25
copy td "1:27:45"
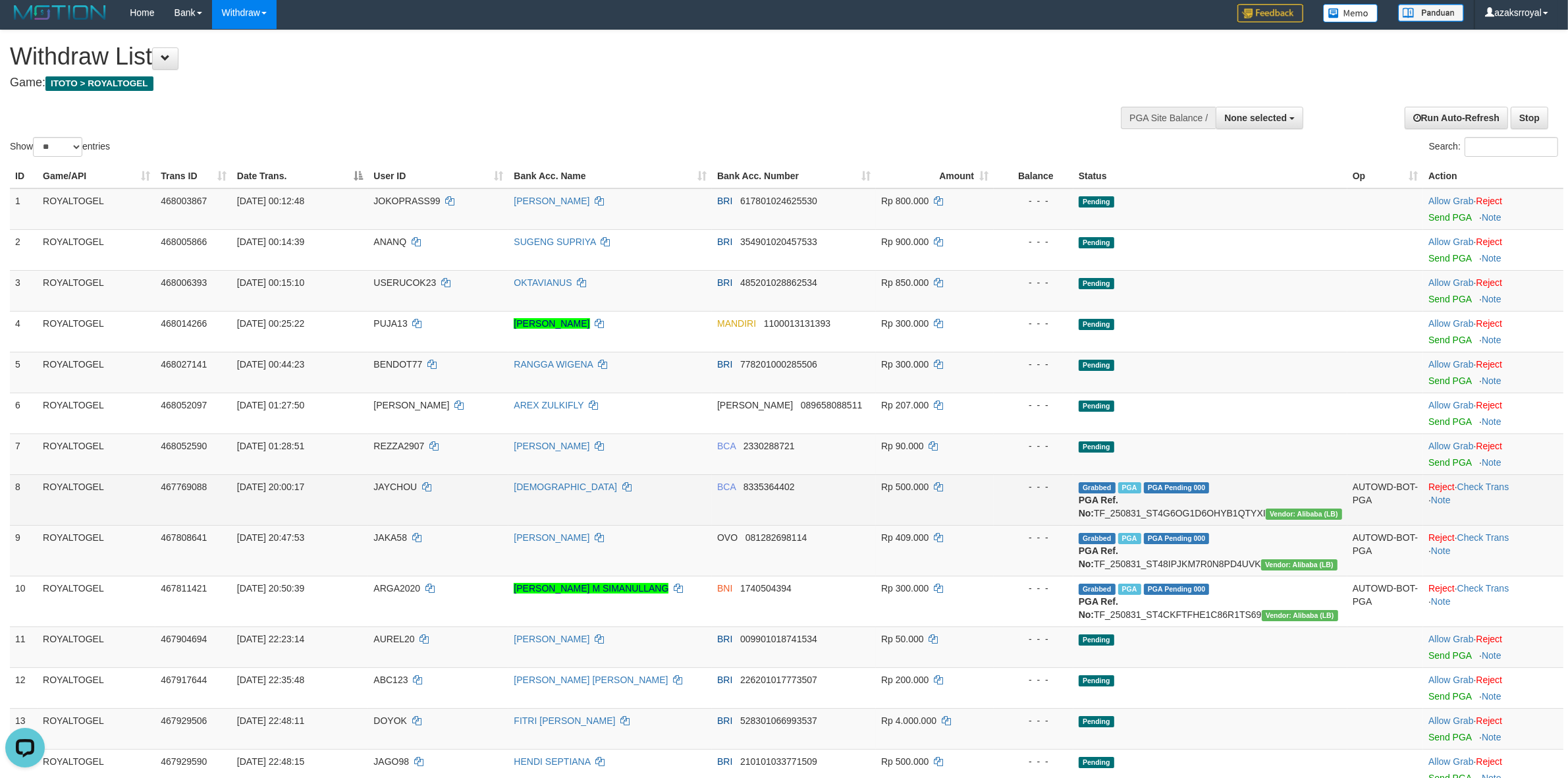
scroll to position [0, 0]
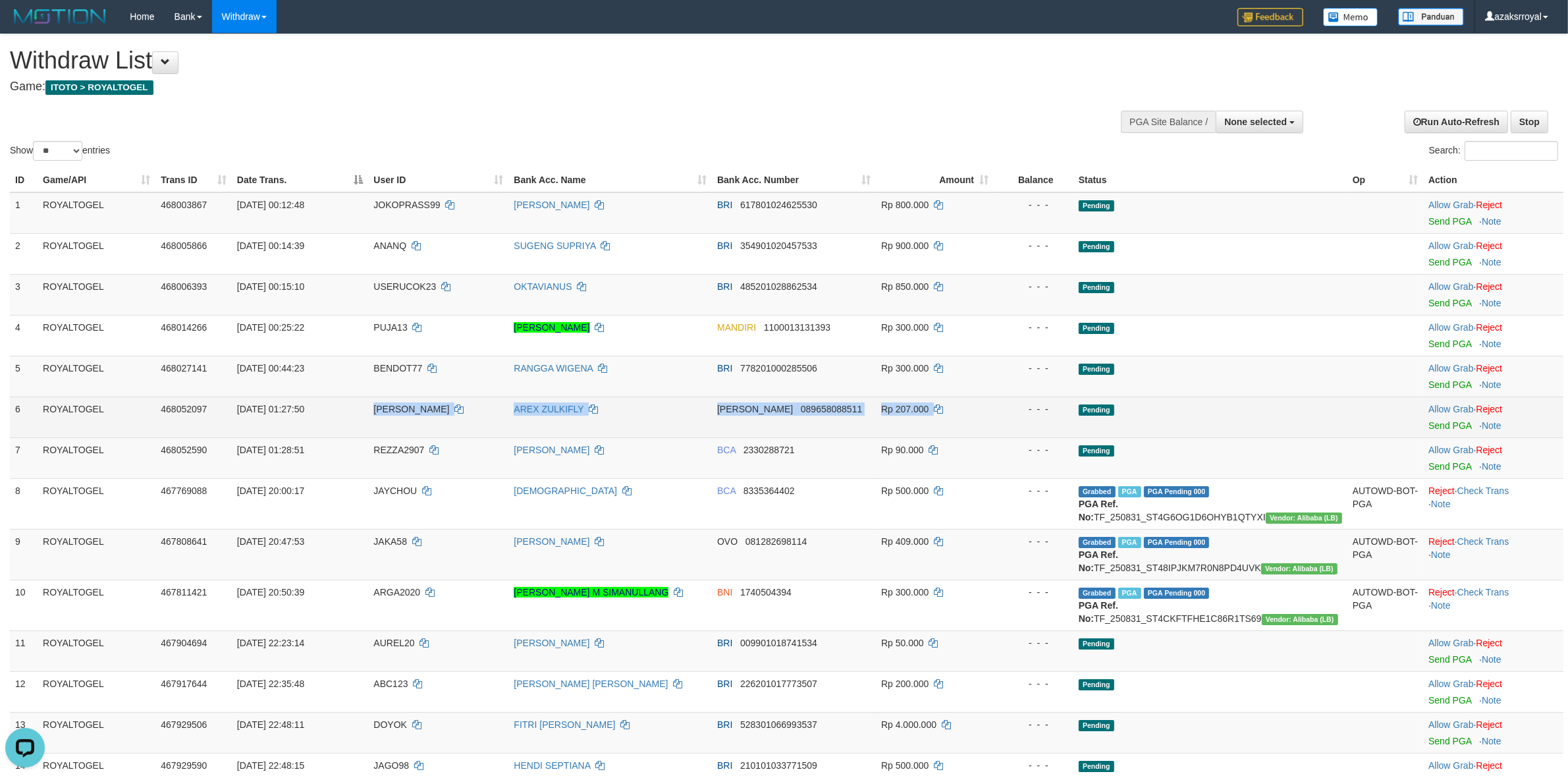
drag, startPoint x: 340, startPoint y: 409, endPoint x: 966, endPoint y: 422, distance: 626.1
click at [966, 422] on tr "6 ROYALTOGEL 468052097 01/09/2025 01:27:50 ALEXKIYOSHI AREX ZULKIFLY DANA 08965…" at bounding box center [786, 416] width 1553 height 41
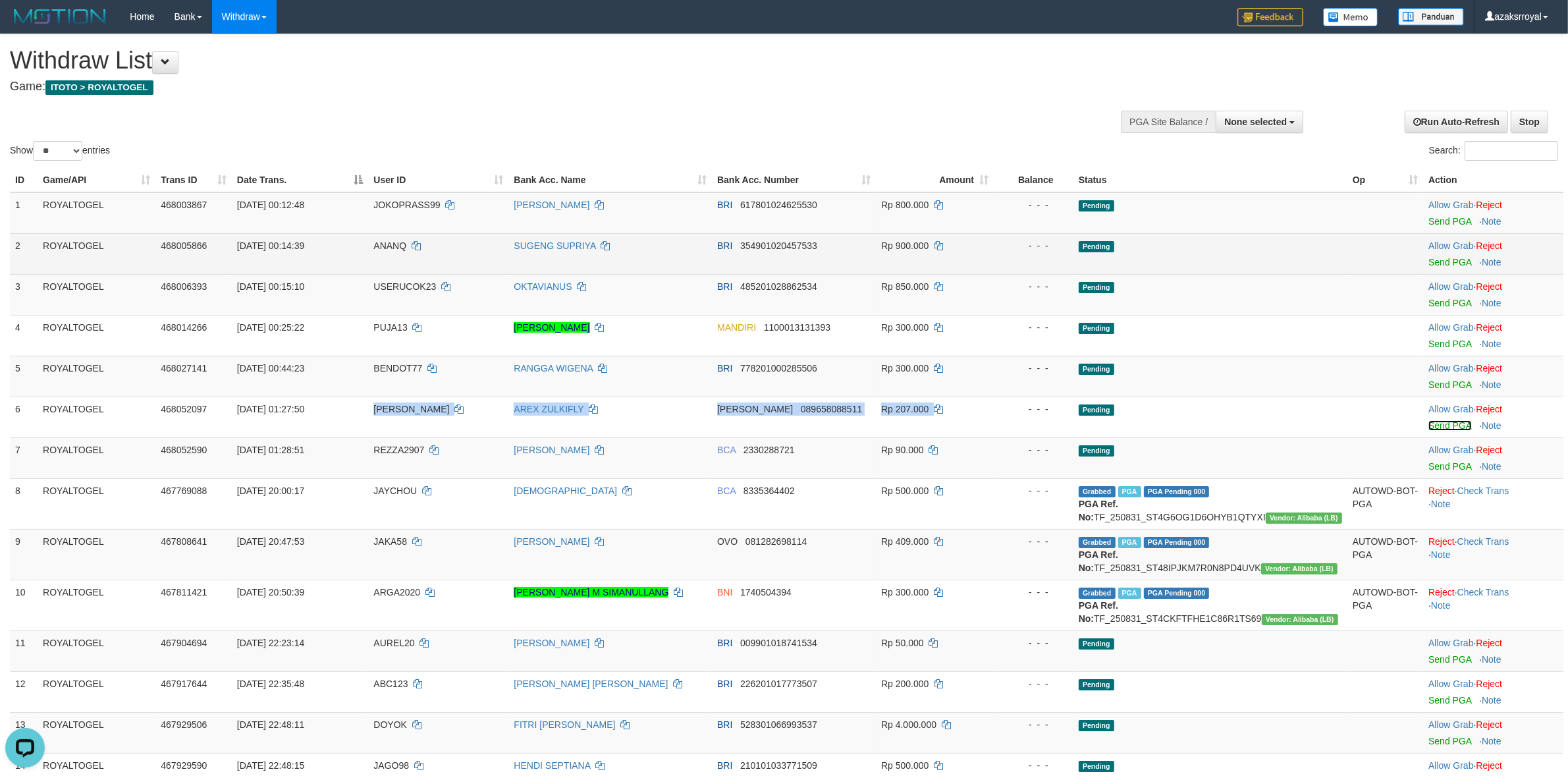
drag, startPoint x: 1443, startPoint y: 428, endPoint x: 864, endPoint y: 234, distance: 610.6
click at [1443, 428] on link "Send PGA" at bounding box center [1450, 425] width 43 height 10
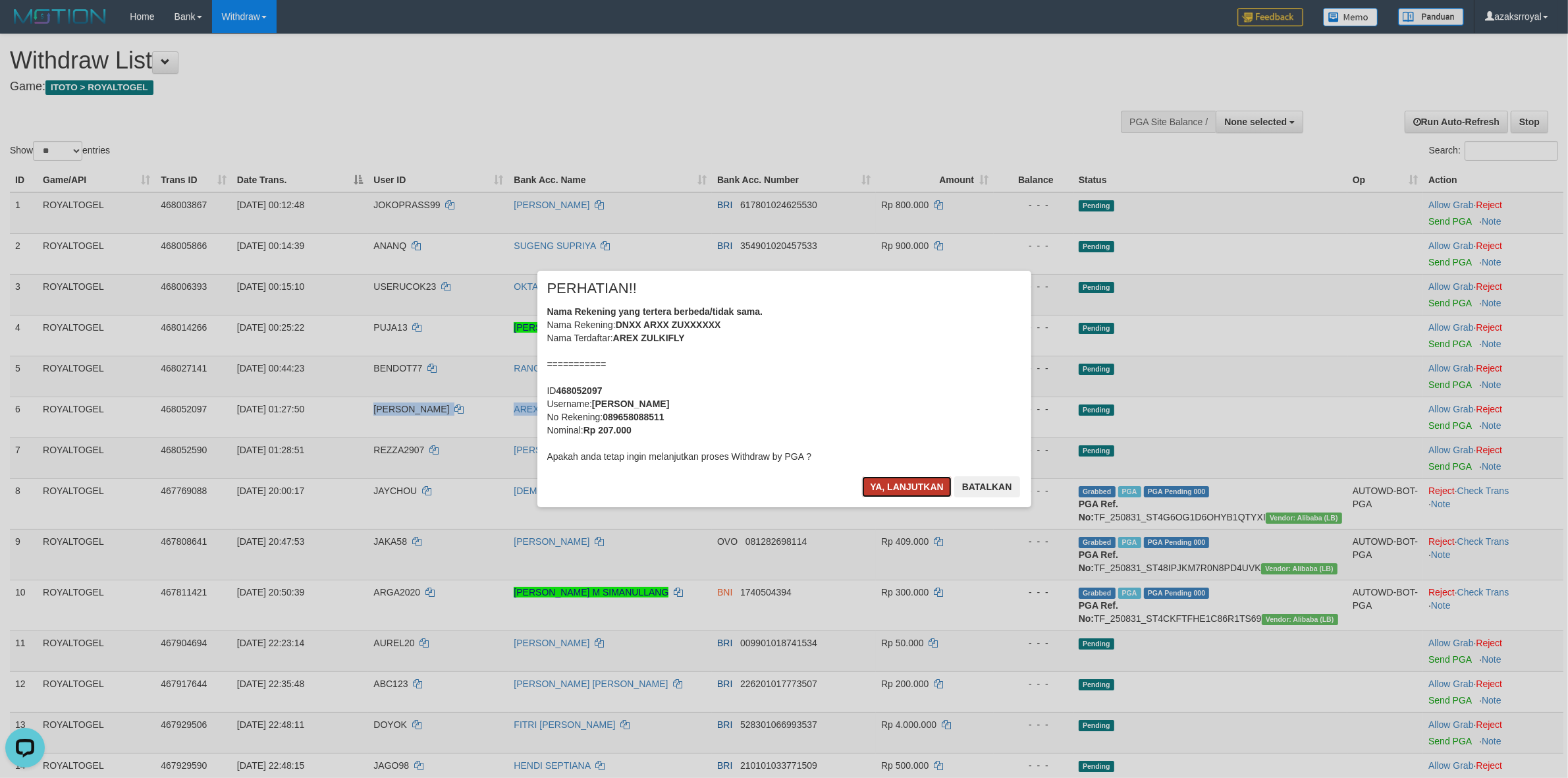
click at [871, 485] on button "Ya, lanjutkan" at bounding box center [907, 487] width 90 height 21
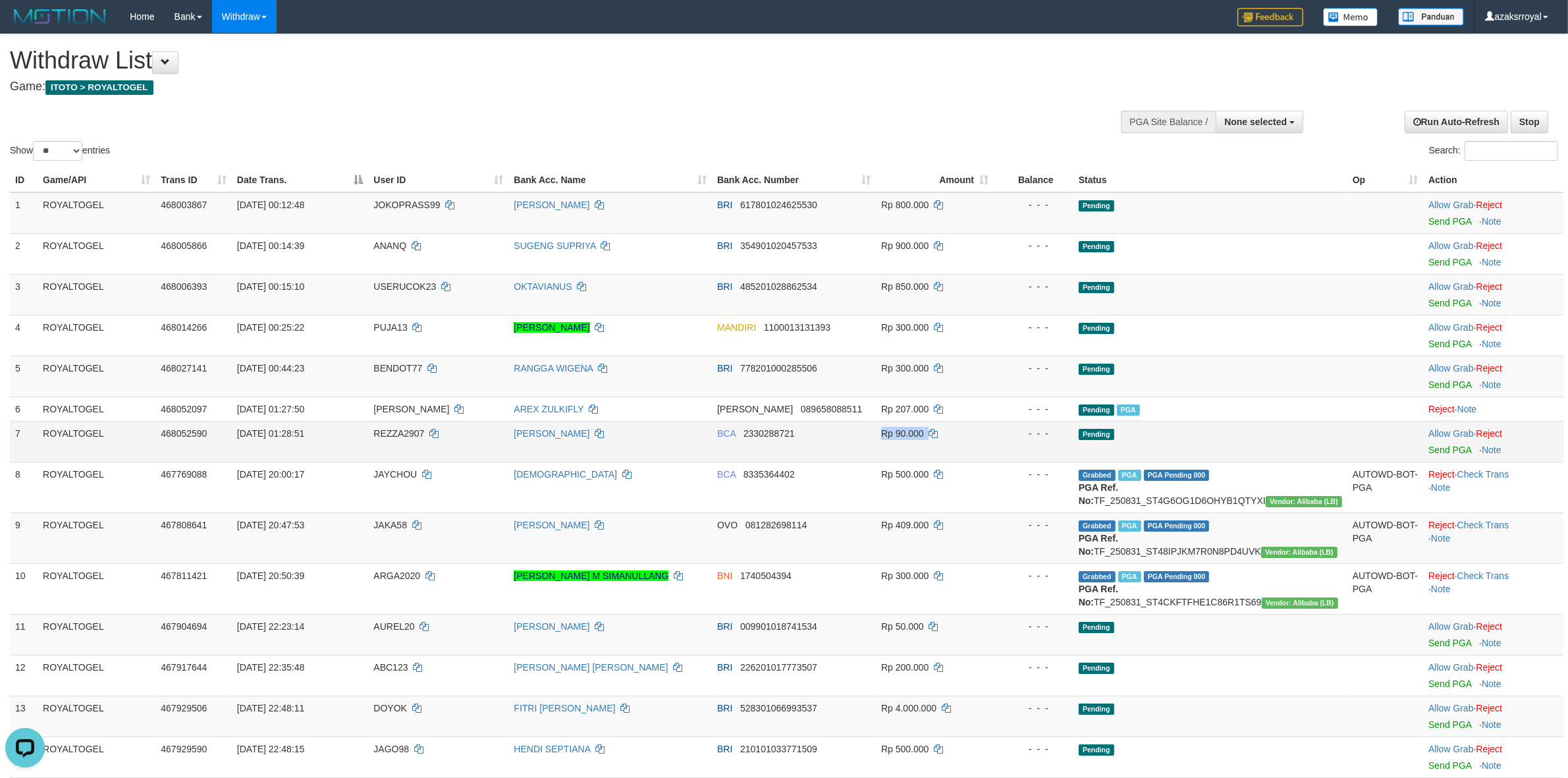
drag, startPoint x: 876, startPoint y: 439, endPoint x: 1051, endPoint y: 439, distance: 175.0
click at [989, 436] on tr "7 ROYALTOGEL 468052590 01/09/2025 01:28:51 REZZA2907 HANI WIDIA BCA 2330288721 …" at bounding box center [786, 441] width 1553 height 41
click at [1435, 453] on link "Send PGA" at bounding box center [1450, 450] width 43 height 10
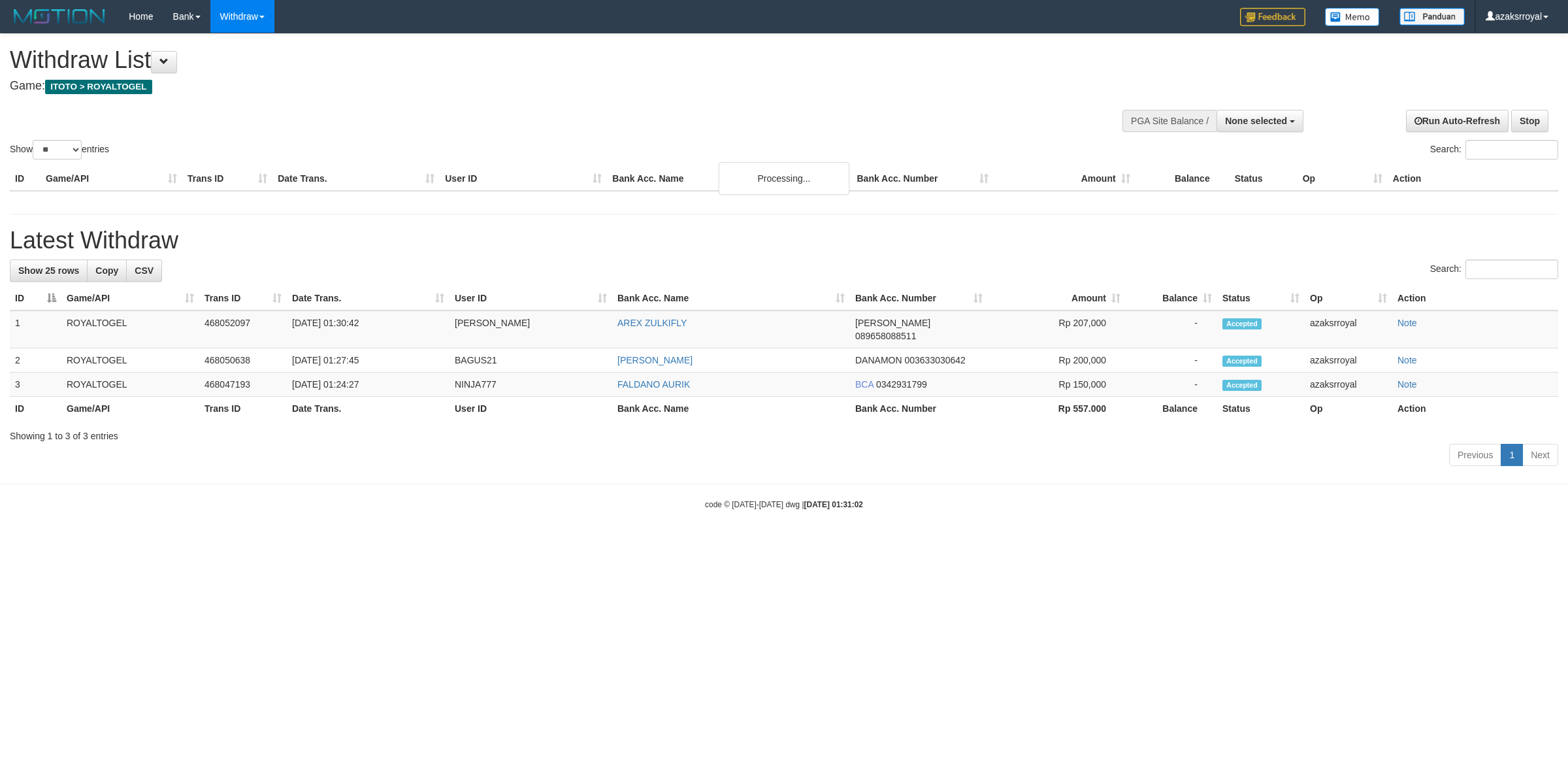
select select
select select "**"
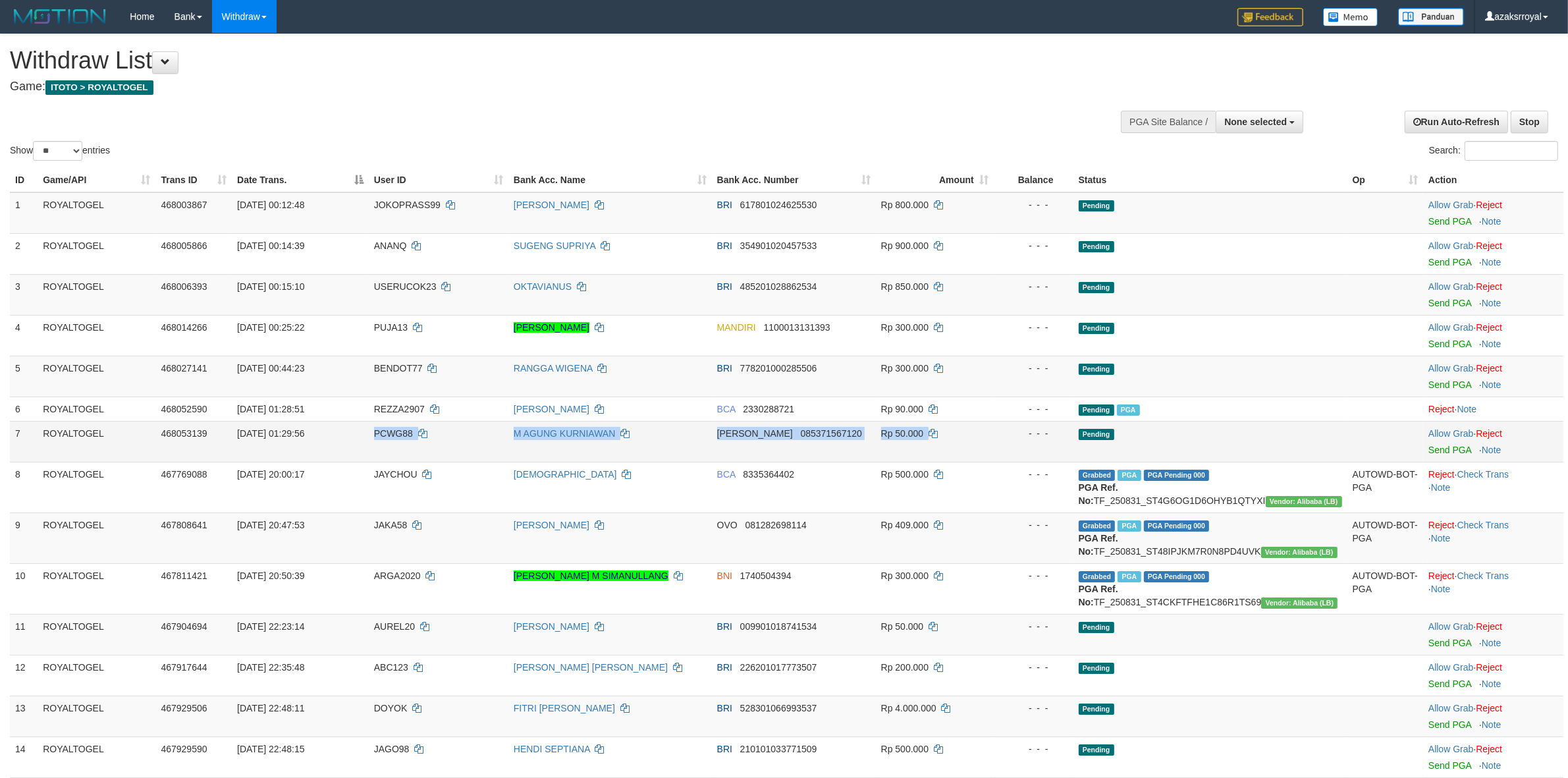
drag, startPoint x: 350, startPoint y: 430, endPoint x: 1008, endPoint y: 430, distance: 658.0
click at [1008, 430] on tr "7 ROYALTOGEL 468053139 01/09/2025 01:29:56 PCWG88 M AGUNG KURNIAWAN DANA 085371…" at bounding box center [786, 441] width 1553 height 41
click at [1434, 450] on link "Send PGA" at bounding box center [1450, 450] width 43 height 10
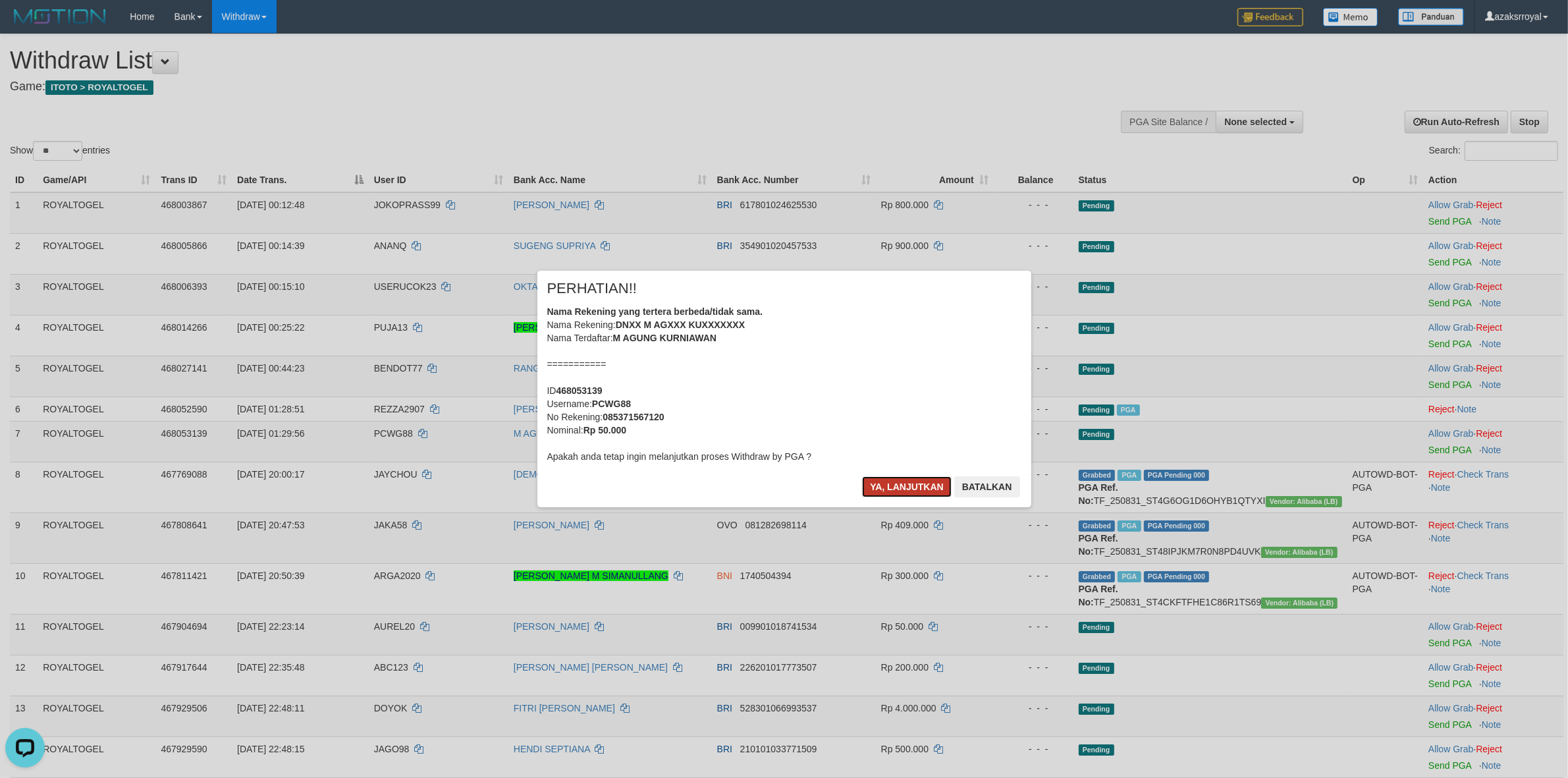
click at [889, 488] on button "Ya, lanjutkan" at bounding box center [907, 487] width 90 height 21
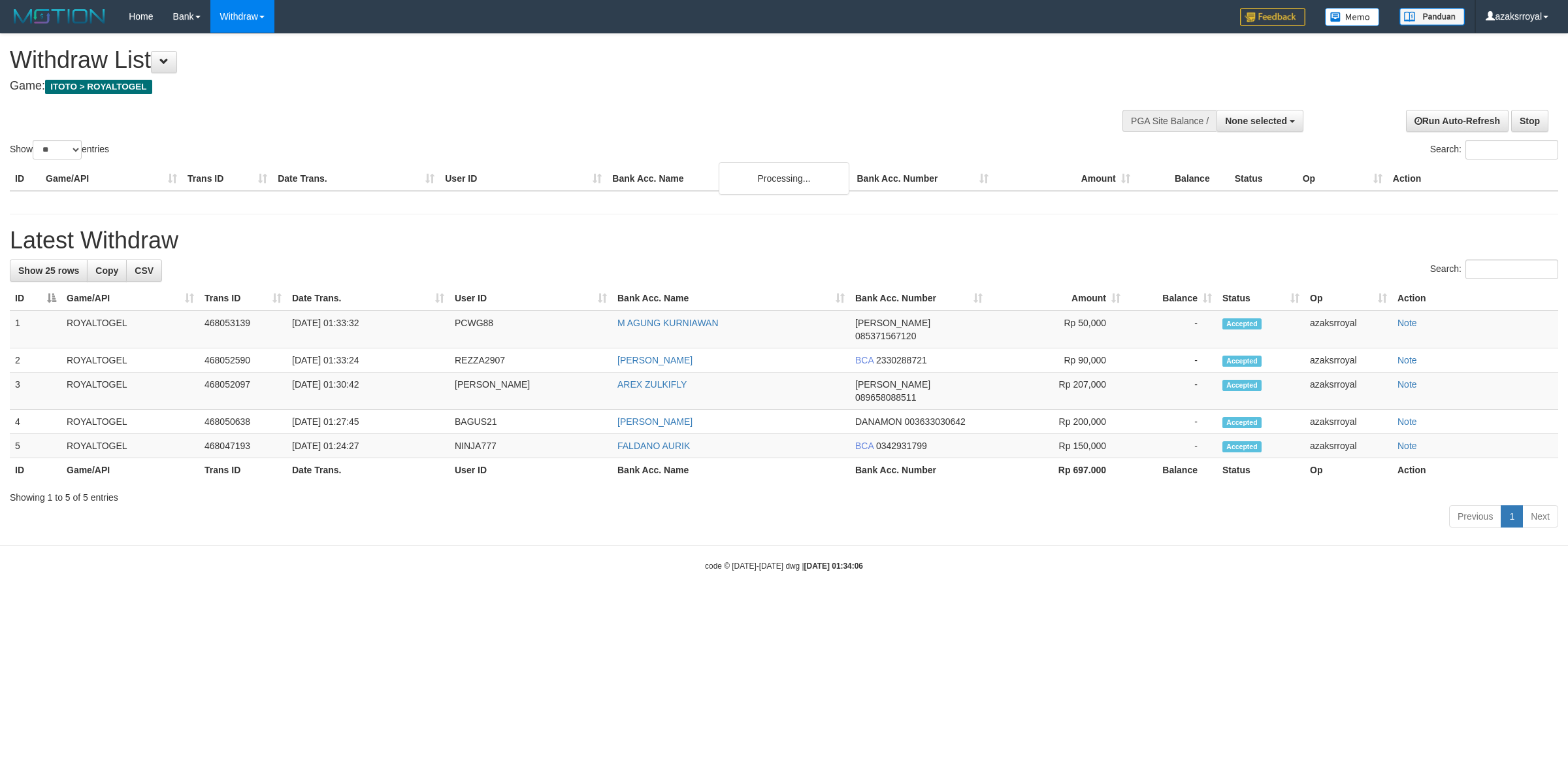
select select
select select "**"
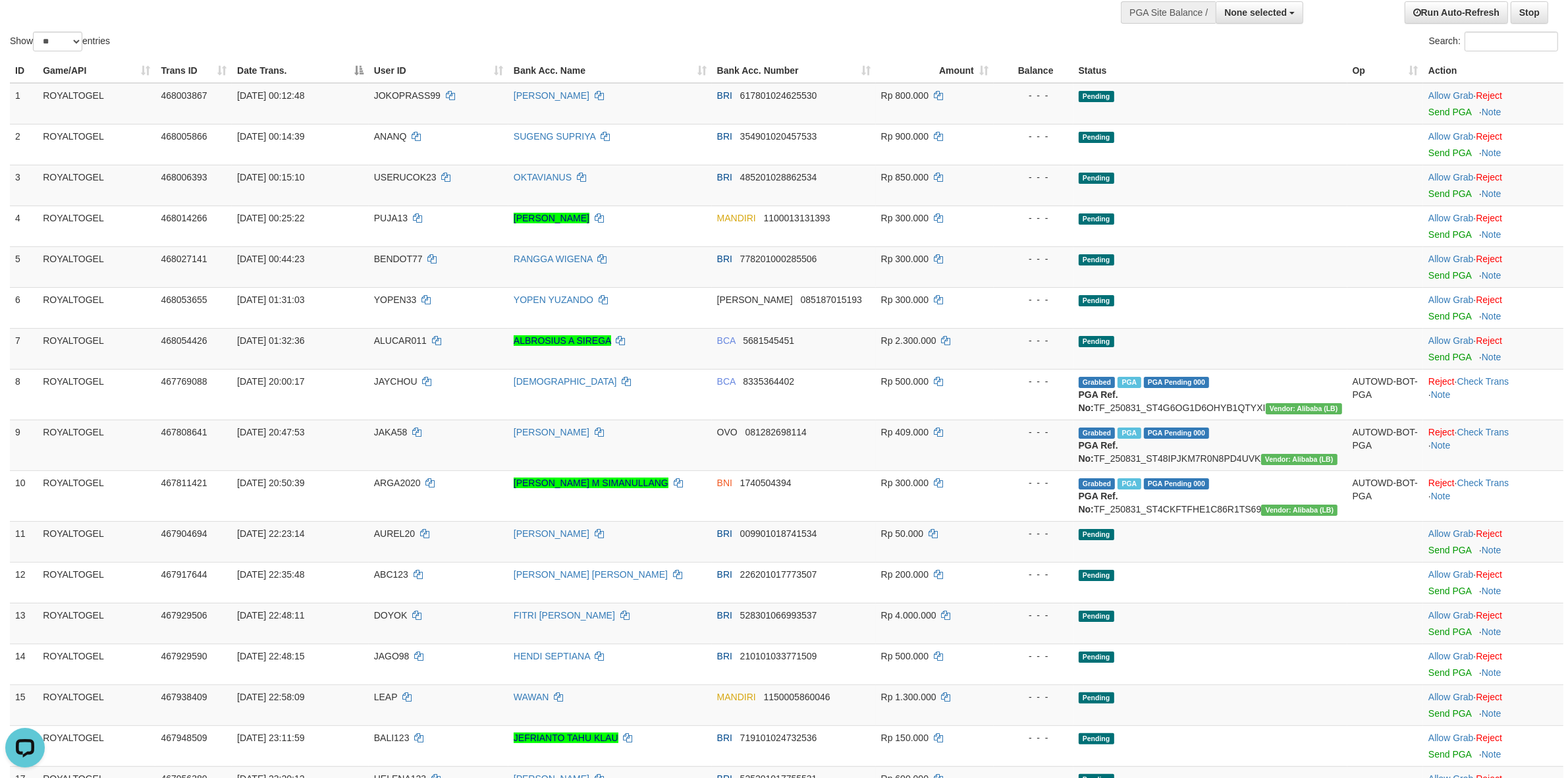
scroll to position [909, 0]
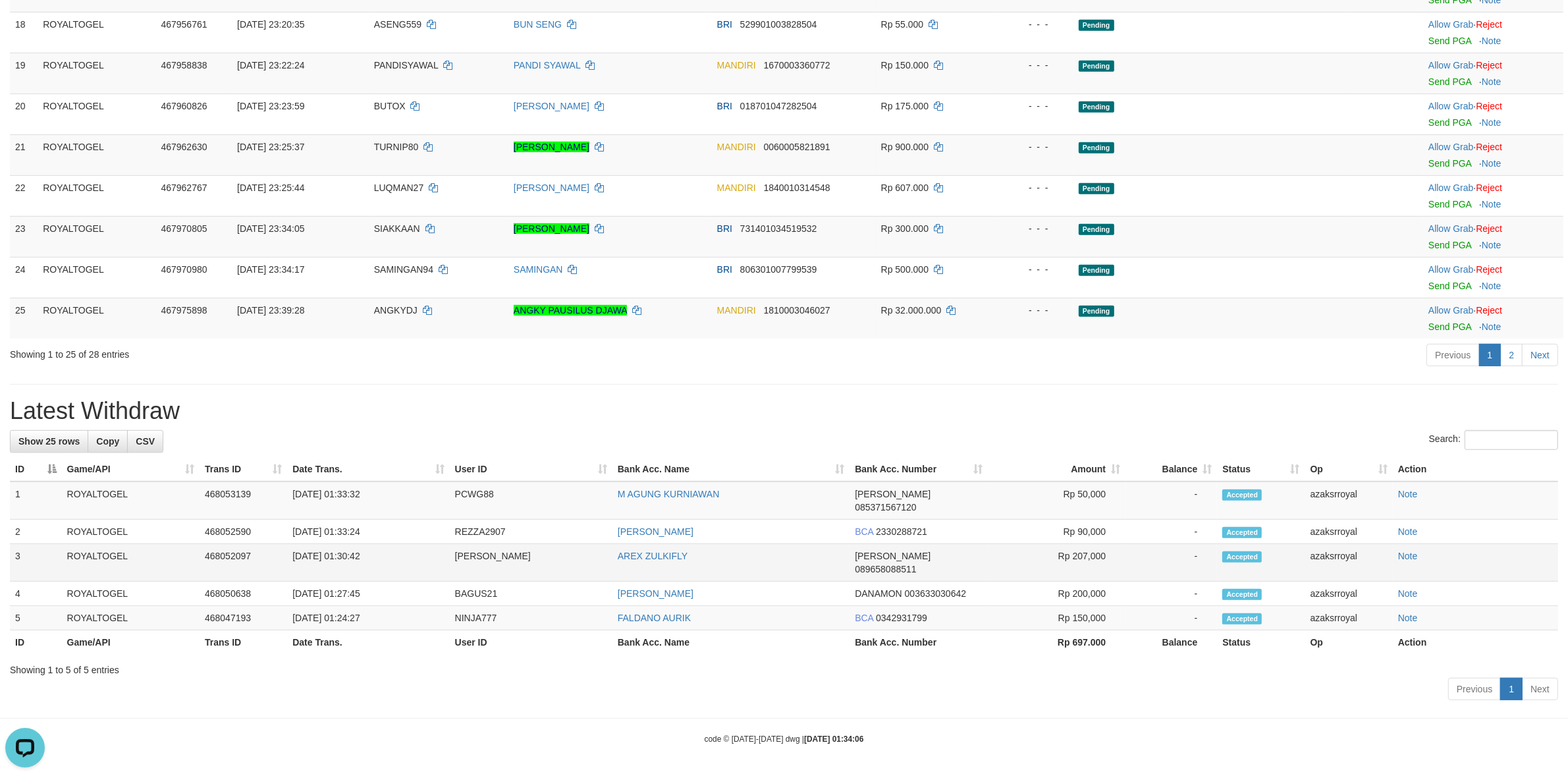
drag, startPoint x: 341, startPoint y: 568, endPoint x: 433, endPoint y: 574, distance: 92.2
click at [433, 574] on td "[DATE] 01:30:42" at bounding box center [368, 562] width 162 height 37
copy td "01:30:42"
copy td "01:33:24"
drag, startPoint x: 341, startPoint y: 541, endPoint x: 417, endPoint y: 553, distance: 76.9
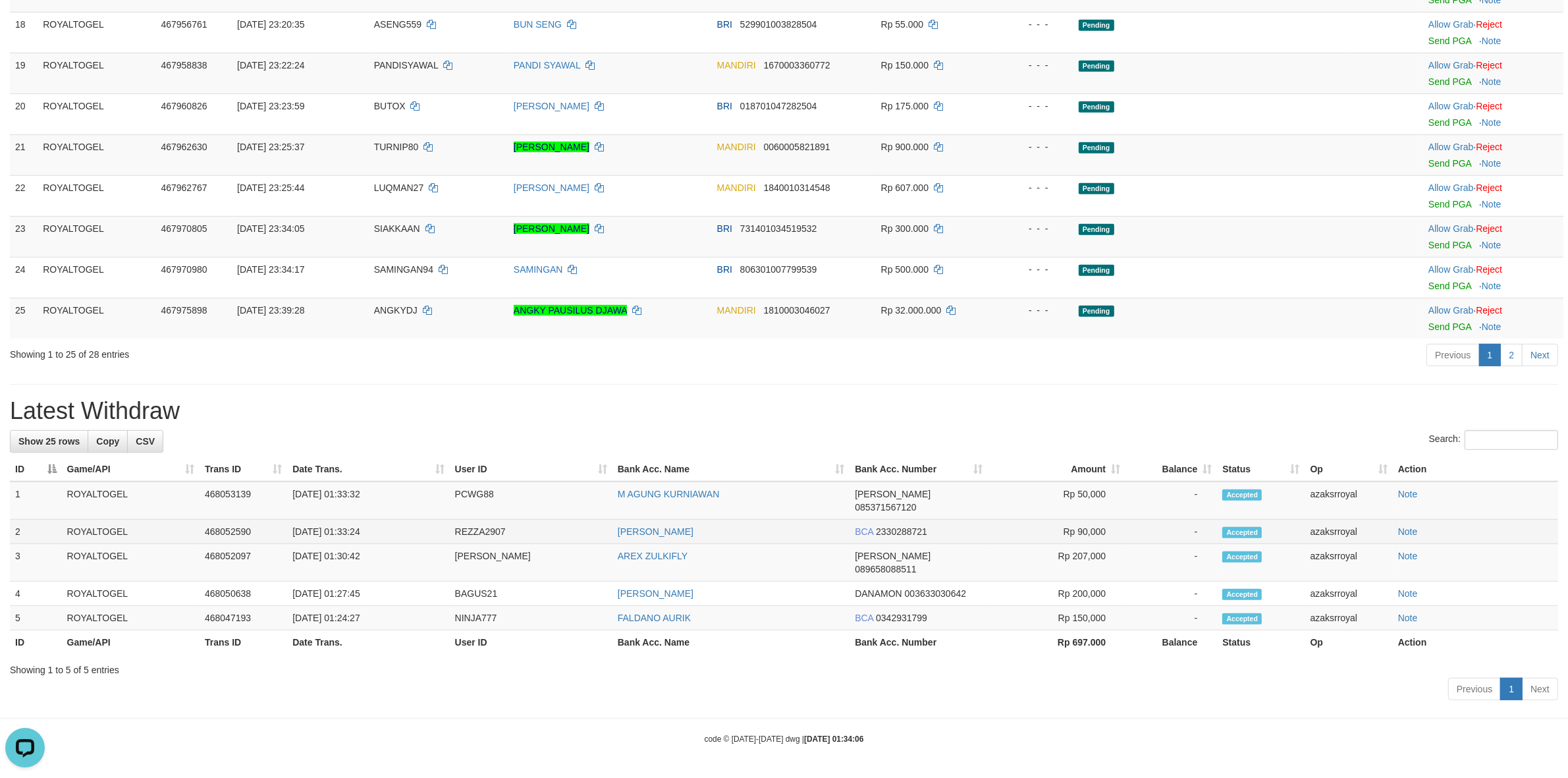
click at [416, 544] on td "[DATE] 01:33:24" at bounding box center [368, 532] width 162 height 24
drag, startPoint x: 339, startPoint y: 518, endPoint x: 390, endPoint y: 518, distance: 51.0
click at [390, 518] on td "[DATE] 01:33:32" at bounding box center [368, 501] width 162 height 38
copy td "01:33:32"
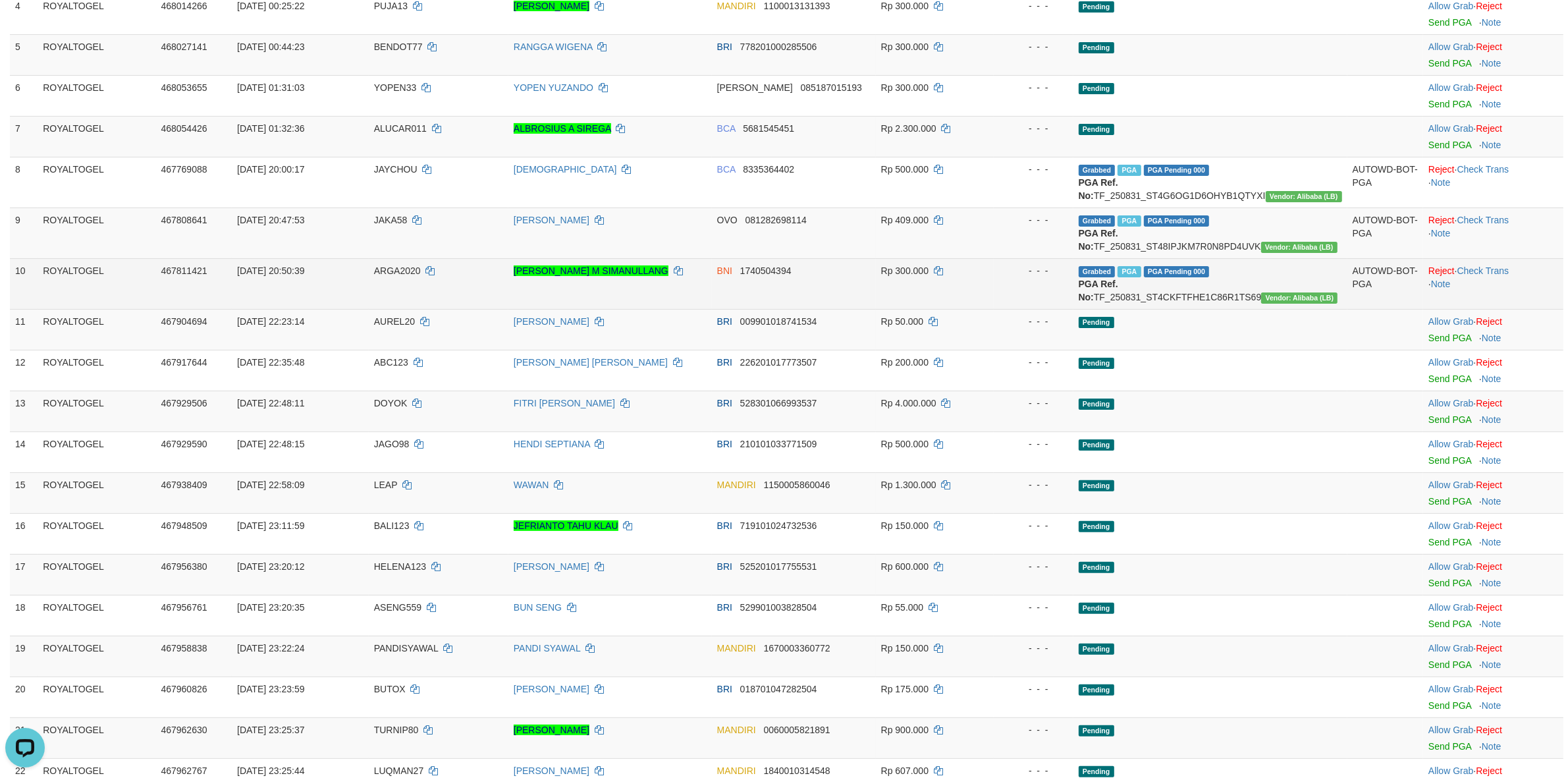
scroll to position [30, 0]
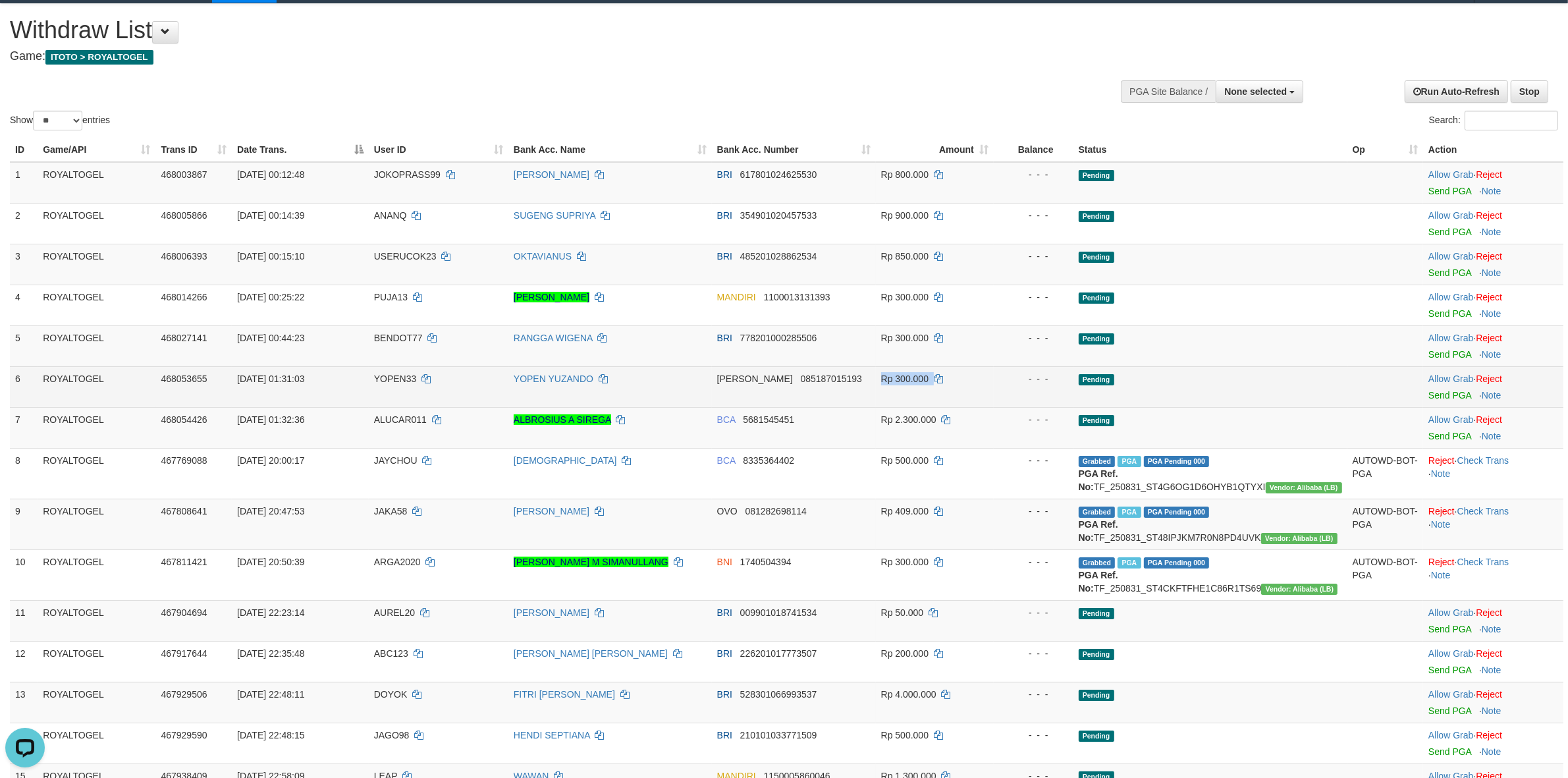
drag, startPoint x: 882, startPoint y: 385, endPoint x: 1227, endPoint y: 380, distance: 345.0
click at [988, 381] on tr "6 ROYALTOGEL 468053655 01/09/2025 01:31:03 YOPEN33 YOPEN YUZANDO DANA 085187015…" at bounding box center [786, 386] width 1553 height 41
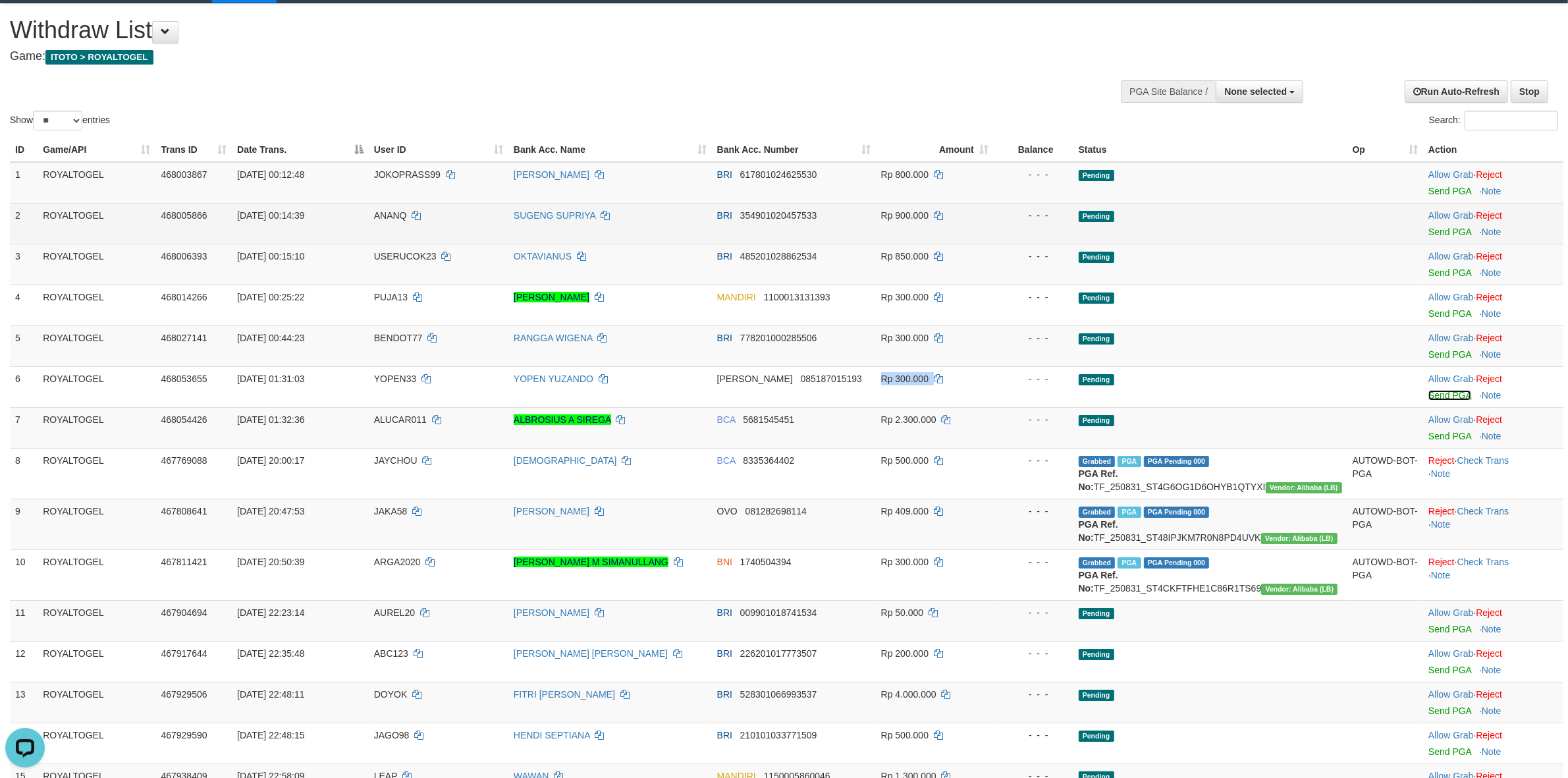
drag, startPoint x: 1431, startPoint y: 399, endPoint x: 864, endPoint y: 229, distance: 591.9
click at [1431, 399] on link "Send PGA" at bounding box center [1450, 396] width 43 height 10
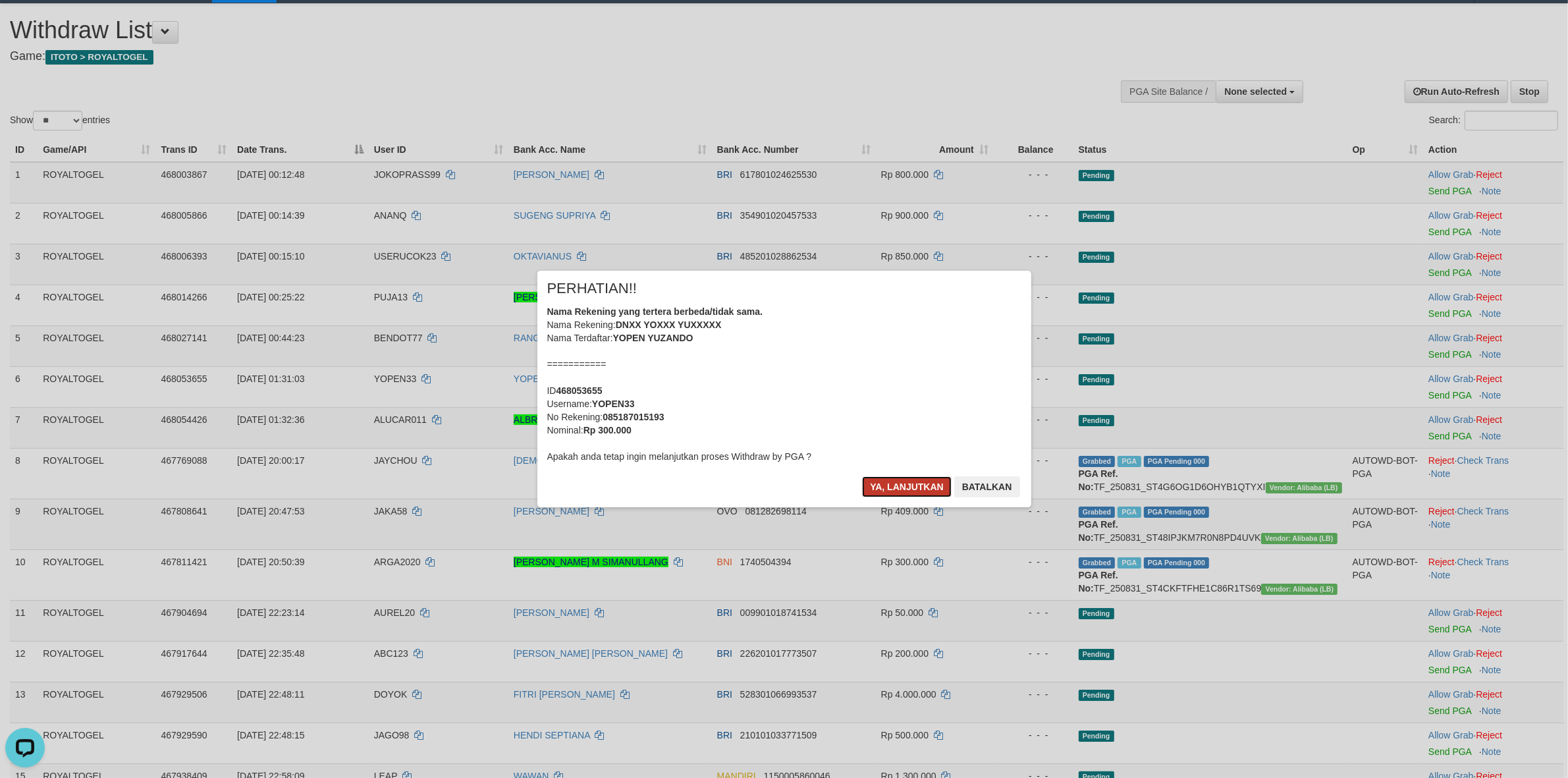
click at [873, 486] on button "Ya, lanjutkan" at bounding box center [907, 487] width 90 height 21
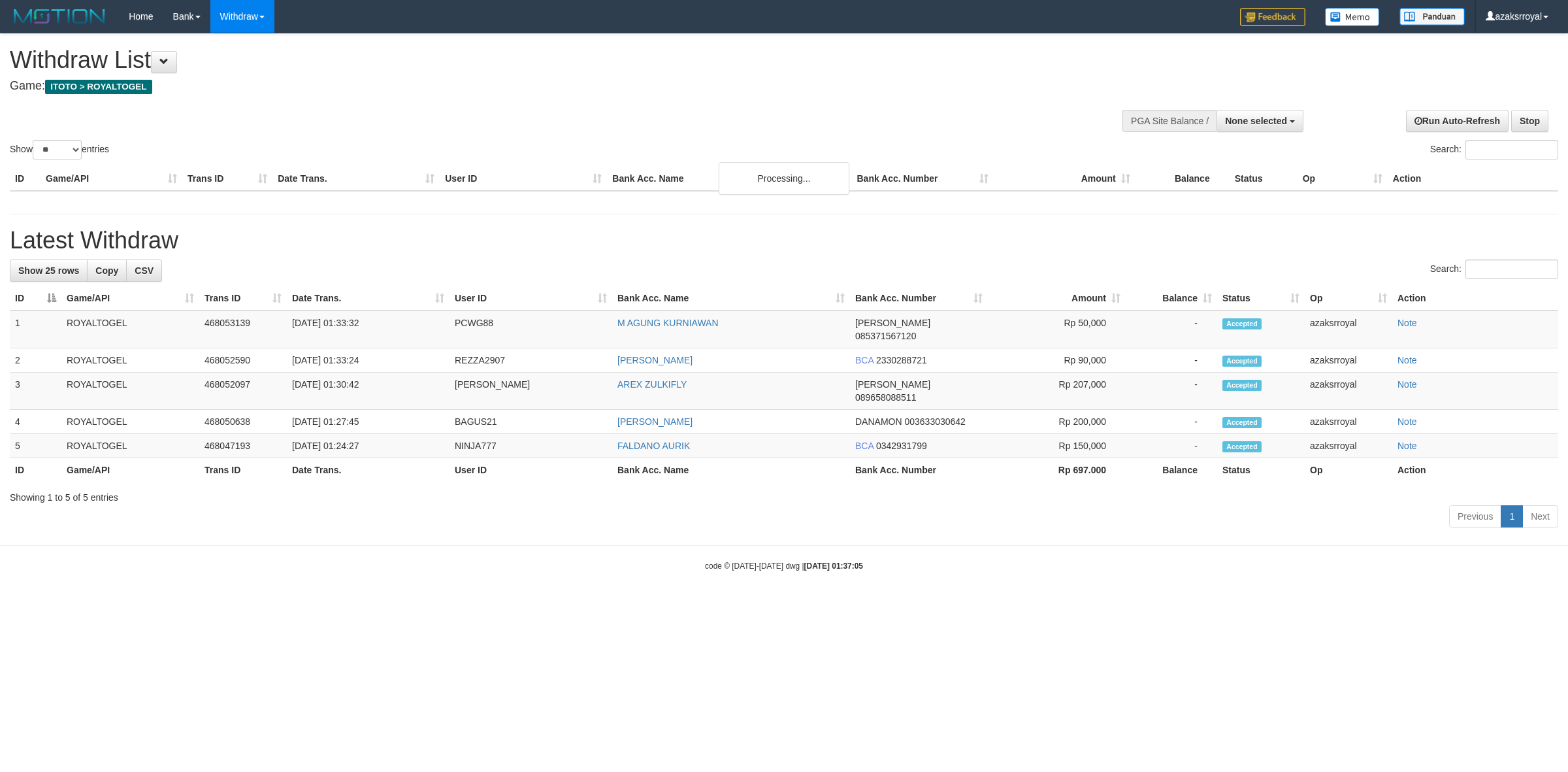
select select
select select "**"
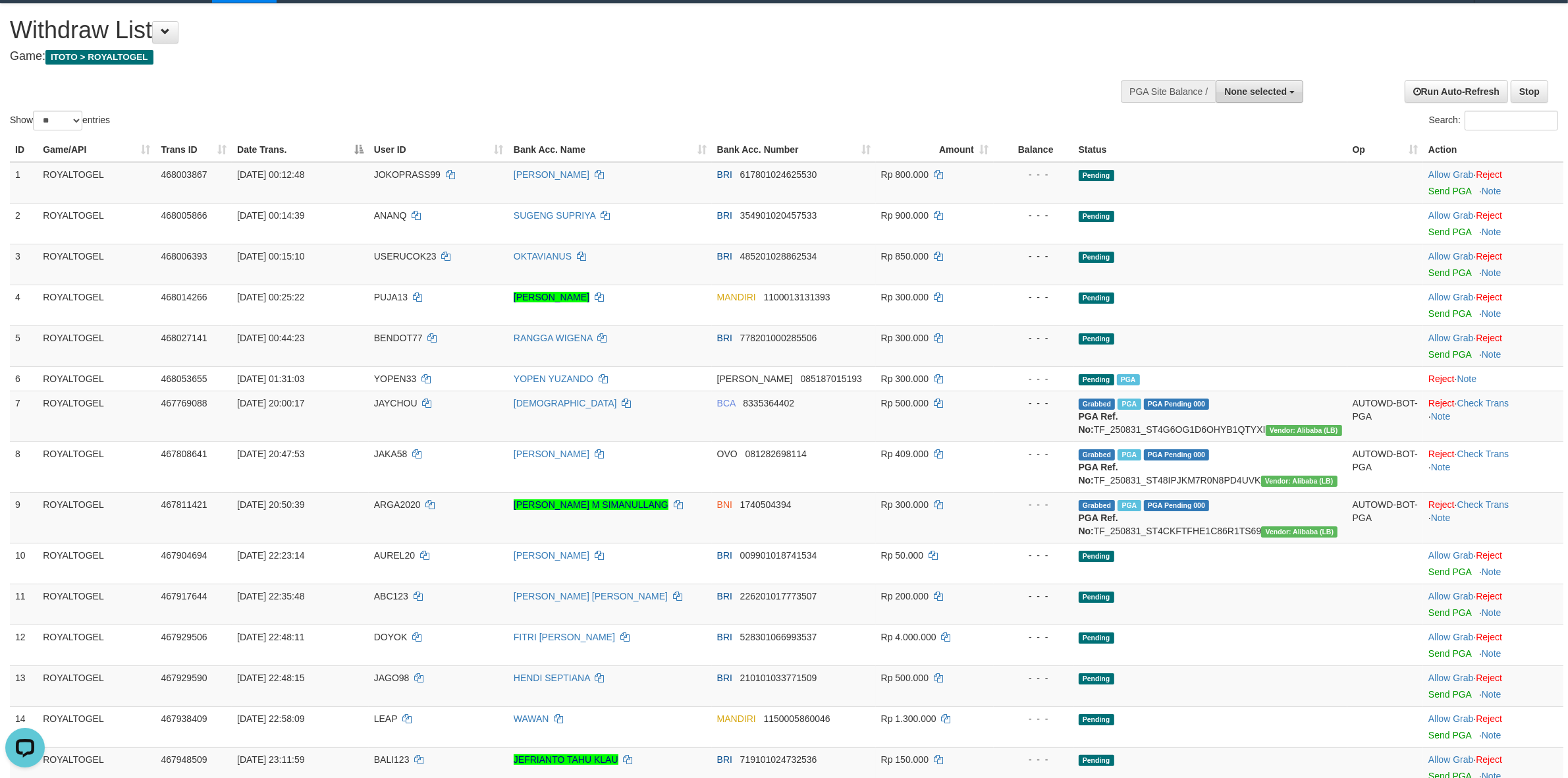
click at [1252, 89] on span "None selected" at bounding box center [1255, 91] width 63 height 10
drag, startPoint x: 1248, startPoint y: 155, endPoint x: 1136, endPoint y: 155, distance: 112.0
click at [1248, 155] on label "[ITOTO] ROYALTOGEL" at bounding box center [1235, 159] width 136 height 17
select select "***"
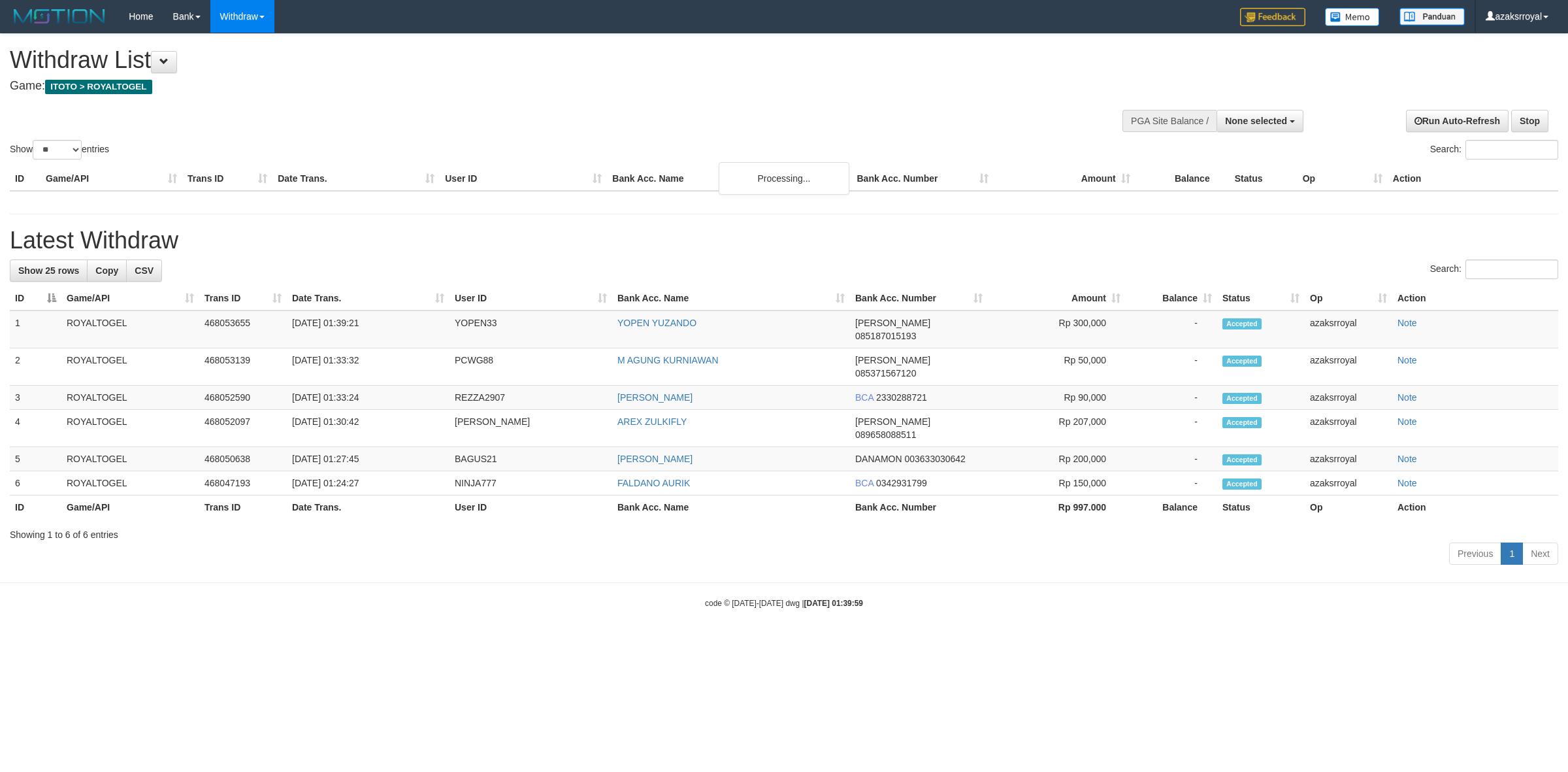
select select
select select "**"
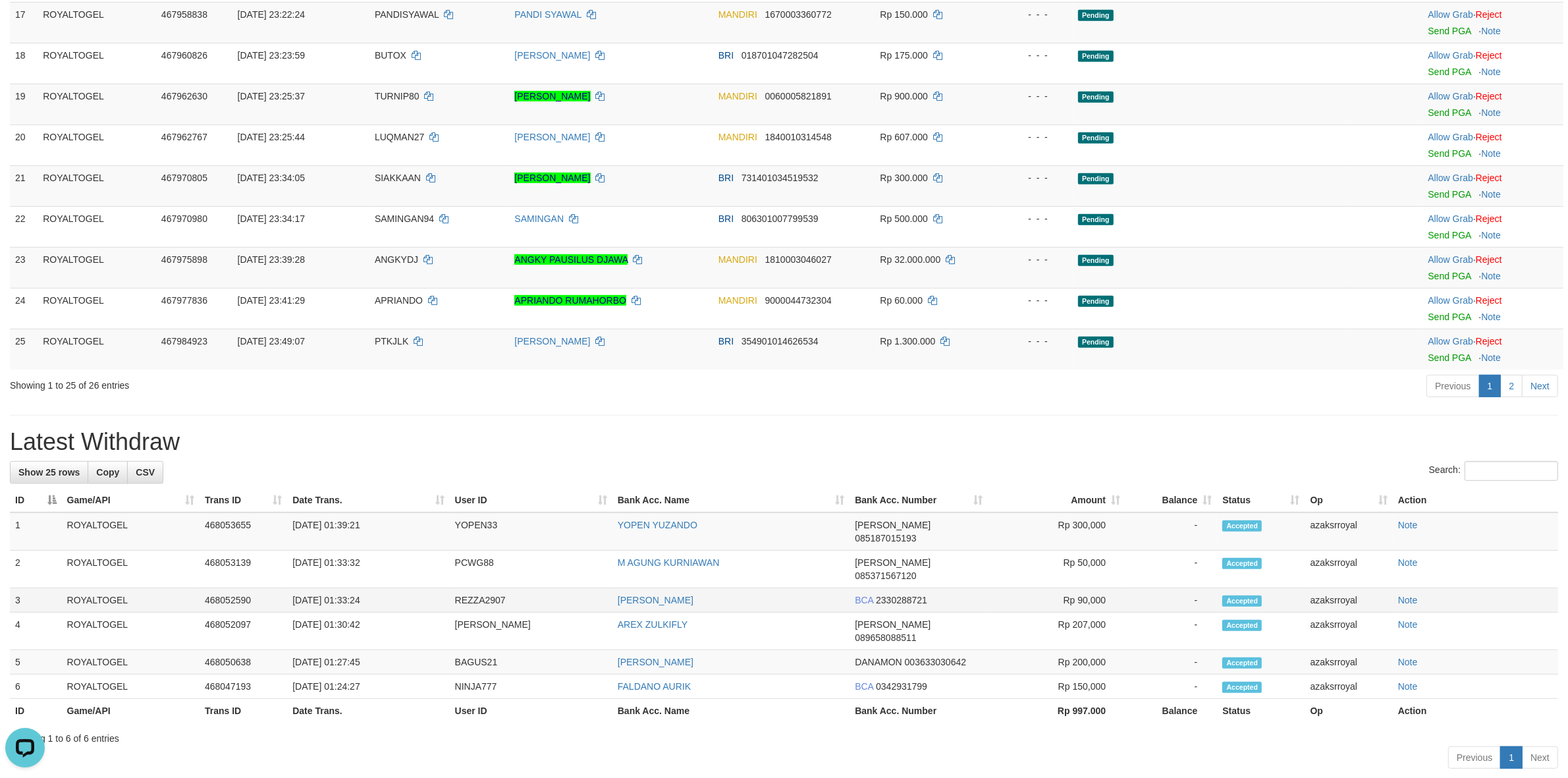
scroll to position [878, 0]
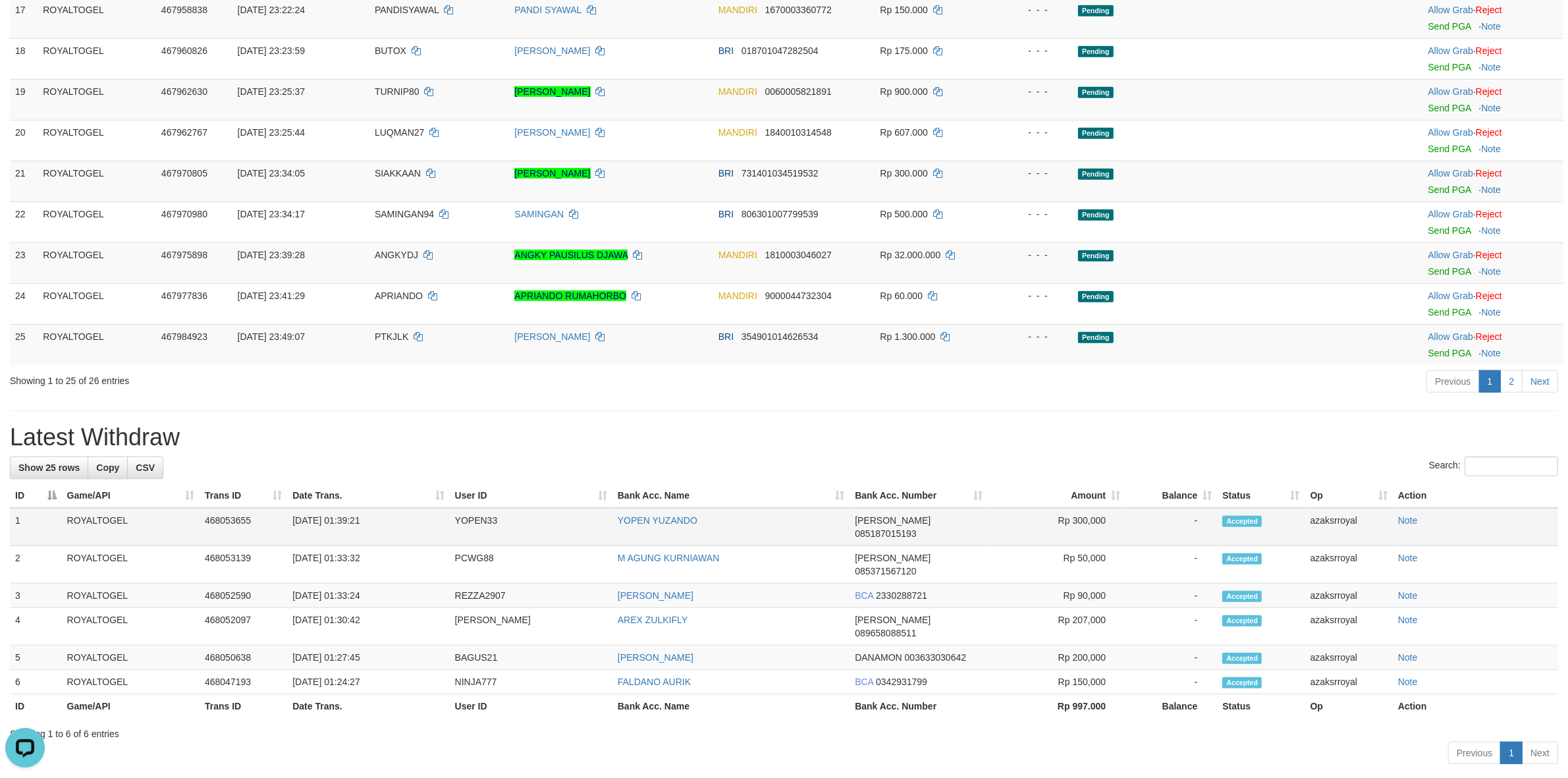
drag, startPoint x: 341, startPoint y: 550, endPoint x: 395, endPoint y: 551, distance: 54.0
click at [395, 546] on td "[DATE] 01:39:21" at bounding box center [368, 527] width 162 height 38
copy td "01:39:21"
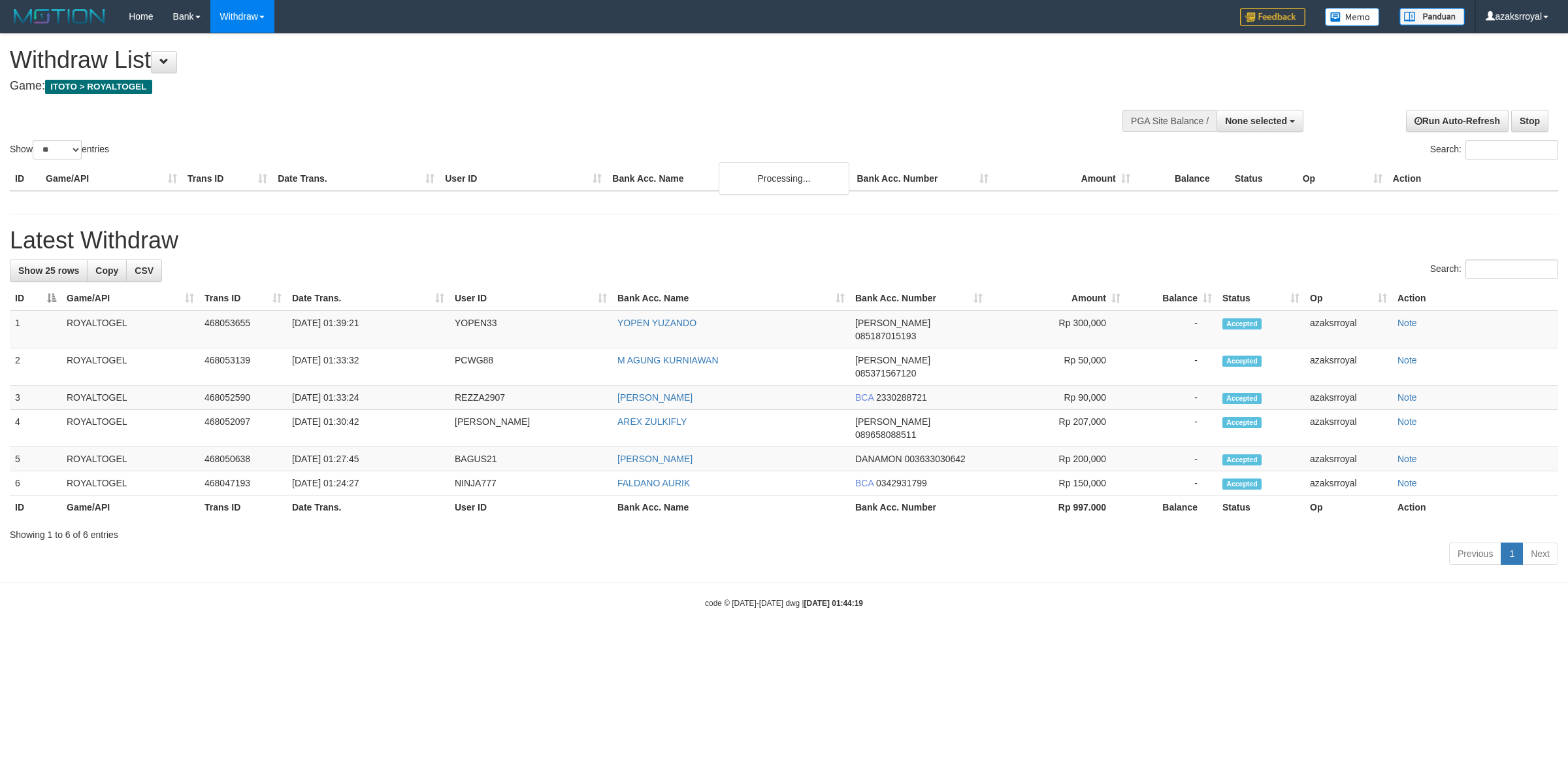
select select
select select "**"
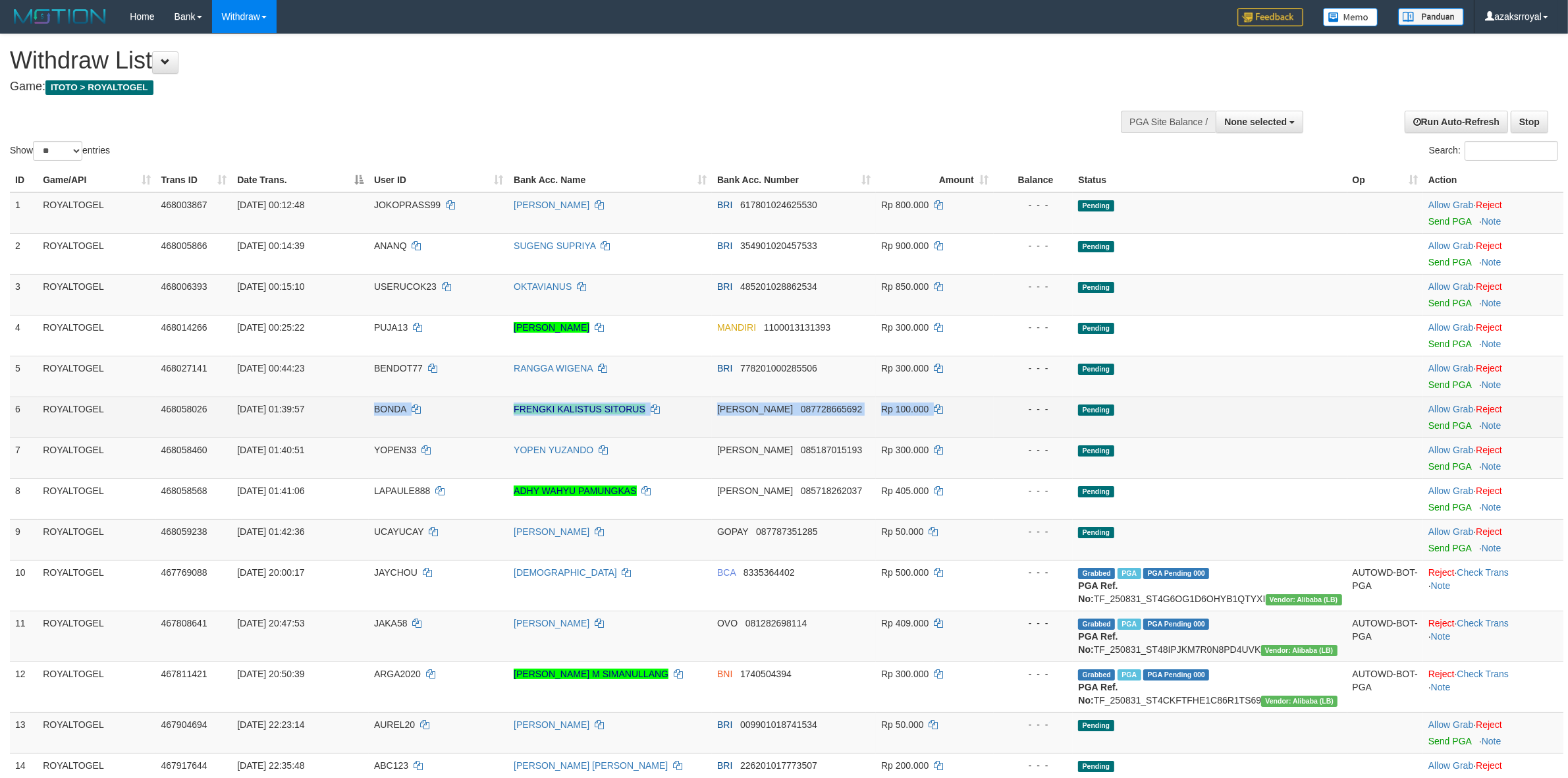
drag, startPoint x: 376, startPoint y: 409, endPoint x: 1005, endPoint y: 405, distance: 629.0
click at [1005, 405] on tr "6 ROYALTOGEL 468058026 [DATE] 01:39:57 BONDA FRENGKI KALISTUS [PERSON_NAME] 087…" at bounding box center [786, 416] width 1553 height 41
drag, startPoint x: 887, startPoint y: 400, endPoint x: 1015, endPoint y: 400, distance: 128.0
click at [1015, 400] on tr "6 ROYALTOGEL 468058026 01/09/2025 01:39:57 BONDA FRENGKI KALISTUS SITORUS DANA …" at bounding box center [786, 416] width 1553 height 41
click at [1440, 428] on link "Send PGA" at bounding box center [1450, 425] width 43 height 10
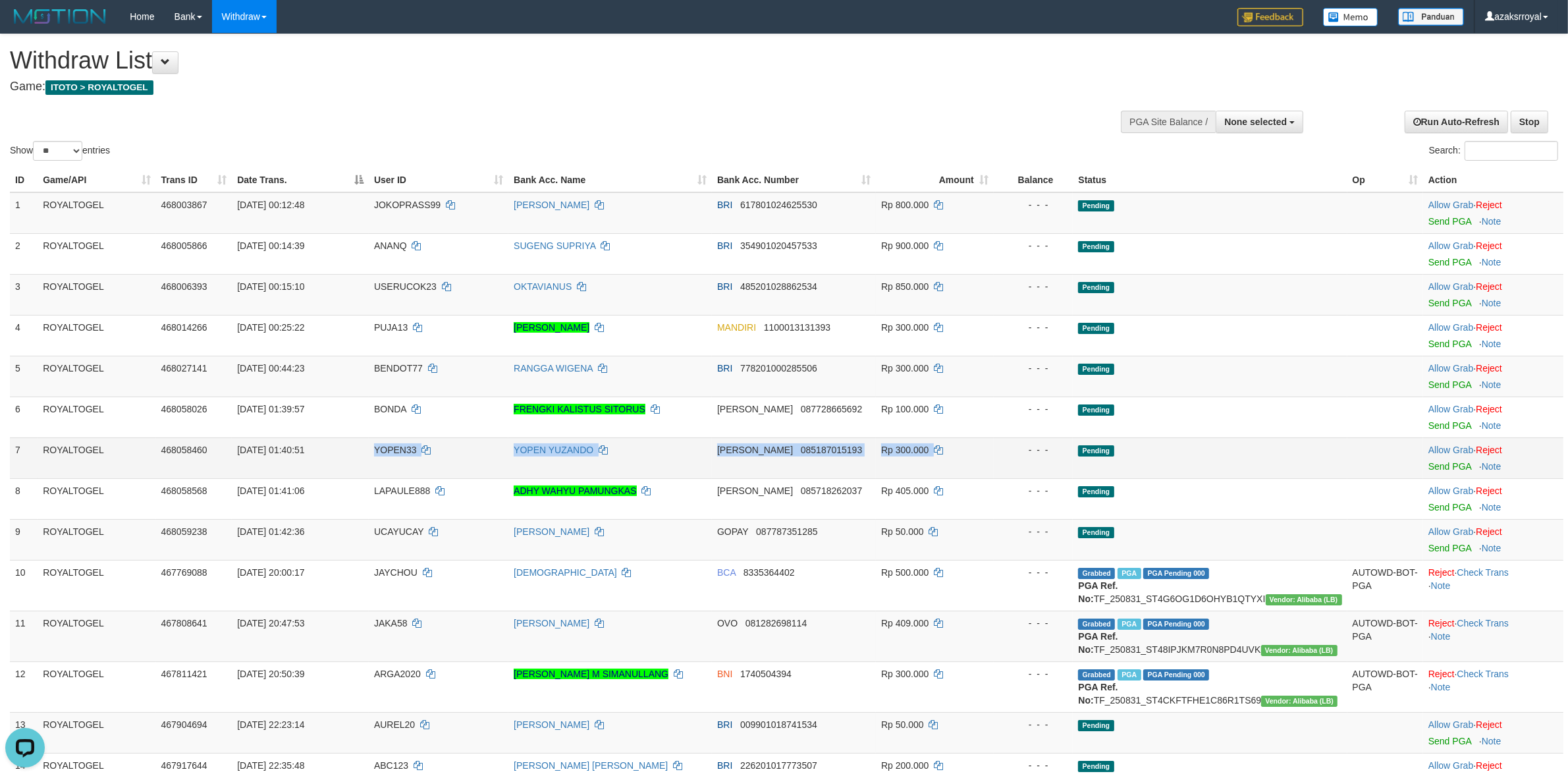
drag, startPoint x: 362, startPoint y: 445, endPoint x: 987, endPoint y: 463, distance: 625.3
click at [987, 463] on tr "7 ROYALTOGEL 468058460 01/09/2025 01:40:51 YOPEN33 YOPEN YUZANDO DANA 085187015…" at bounding box center [786, 457] width 1553 height 41
click at [1439, 466] on link "Send PGA" at bounding box center [1450, 466] width 43 height 10
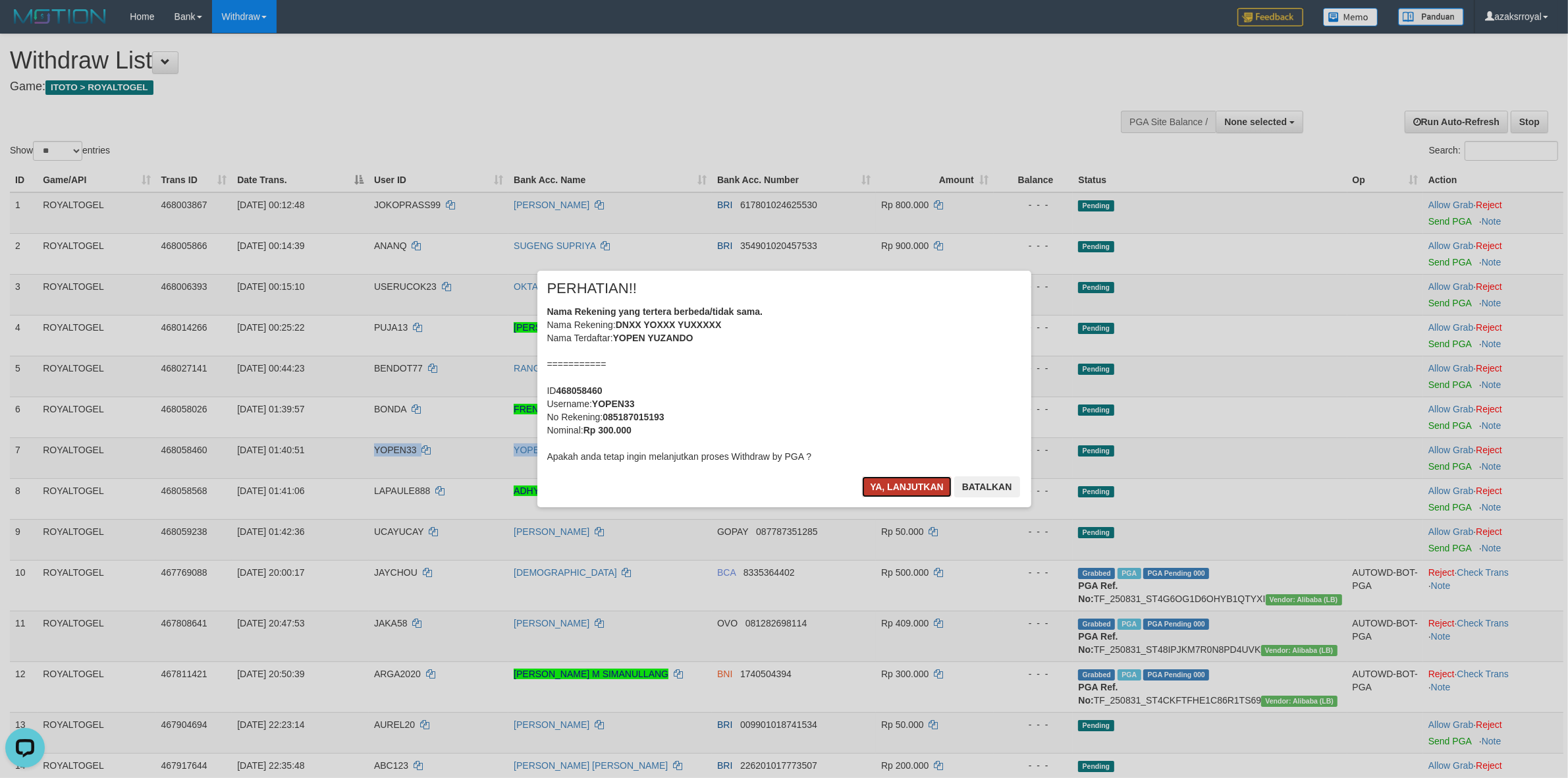
click at [929, 489] on button "Ya, lanjutkan" at bounding box center [907, 487] width 90 height 21
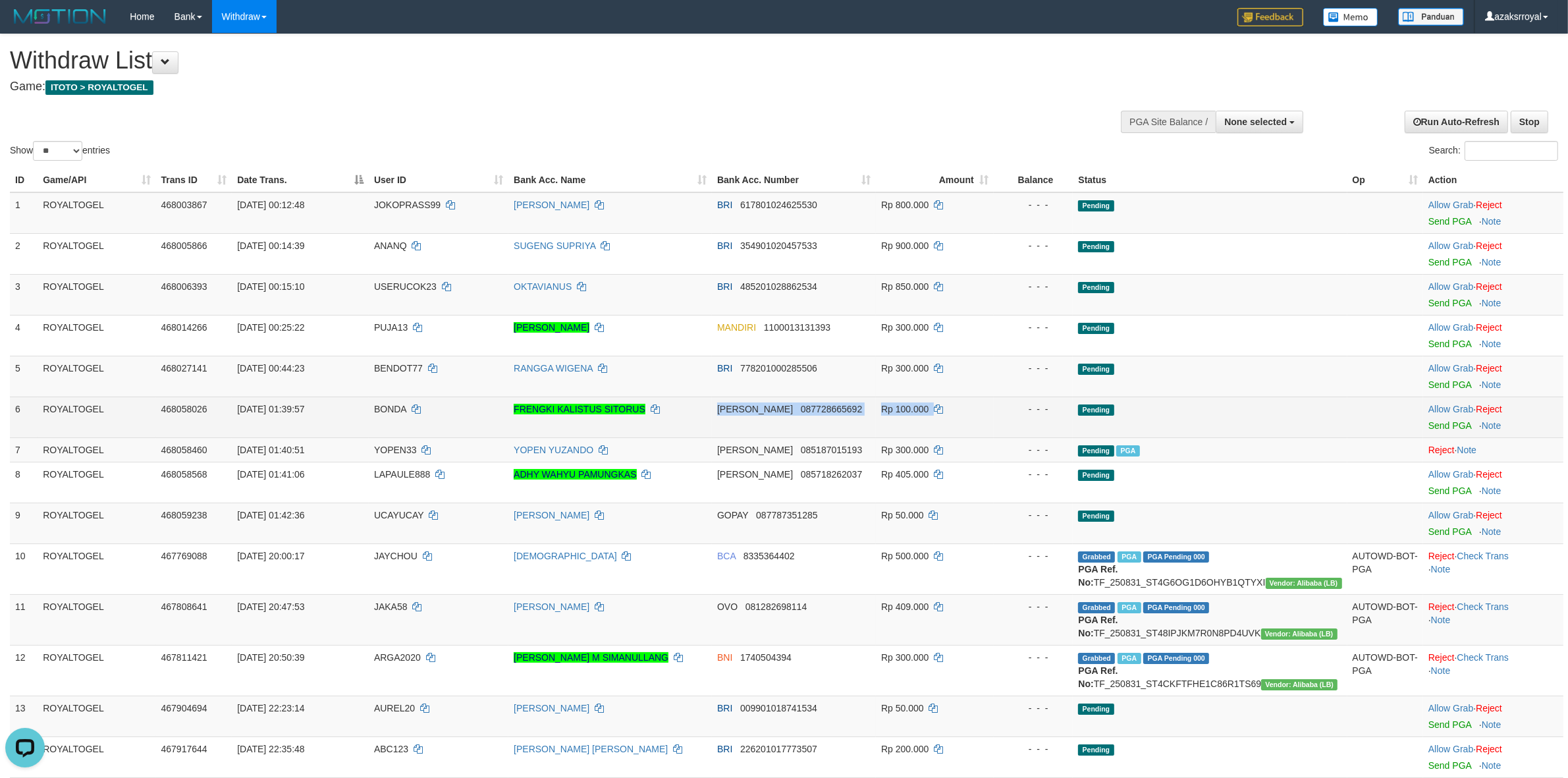
drag, startPoint x: 676, startPoint y: 403, endPoint x: 1036, endPoint y: 419, distance: 360.4
click at [1036, 419] on tr "6 ROYALTOGEL 468058026 01/09/2025 01:39:57 BONDA FRENGKI KALISTUS SITORUS DANA …" at bounding box center [786, 416] width 1553 height 41
click at [1429, 423] on link "Send PGA" at bounding box center [1450, 425] width 43 height 10
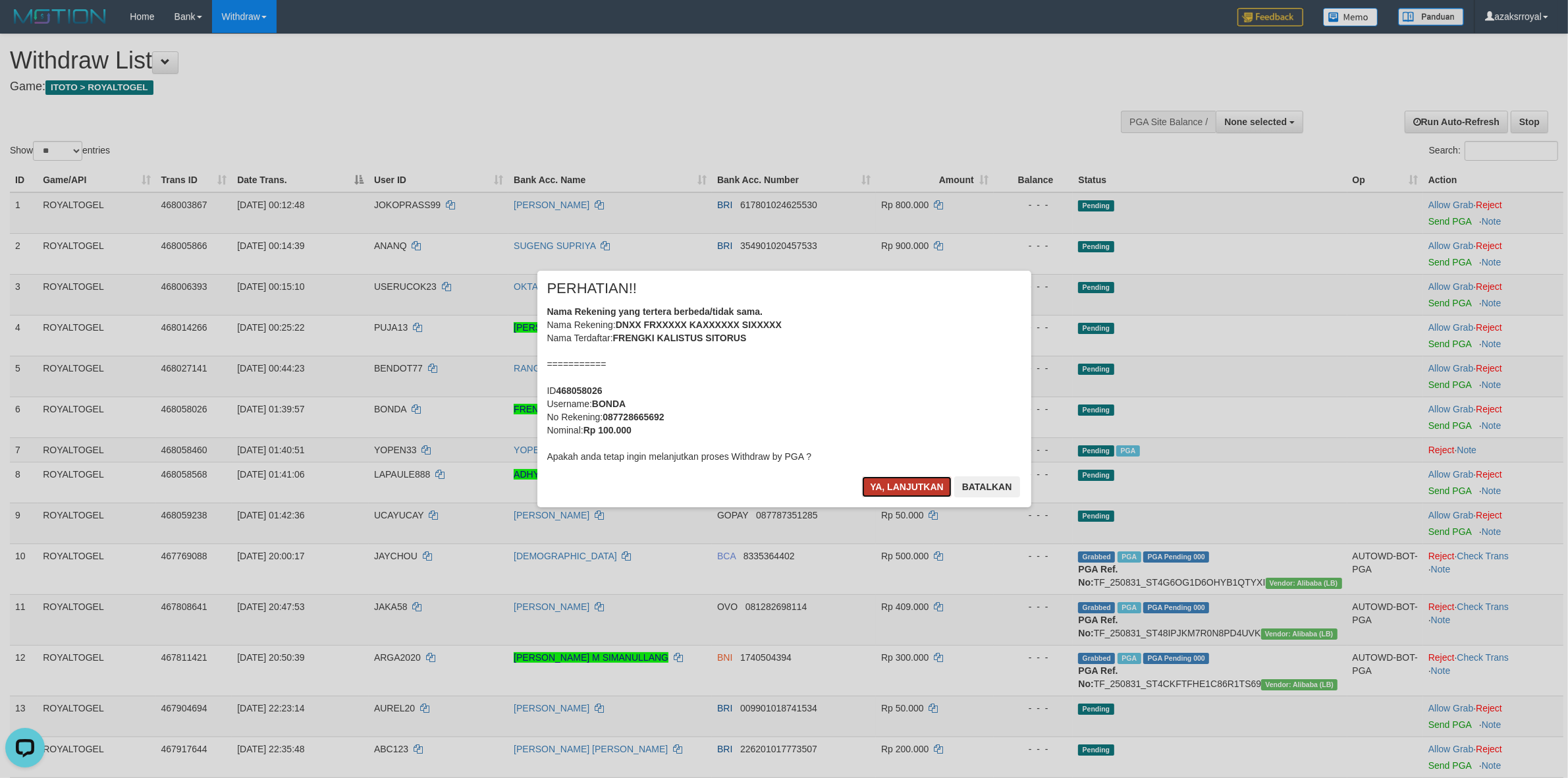
click at [893, 484] on button "Ya, lanjutkan" at bounding box center [907, 487] width 90 height 21
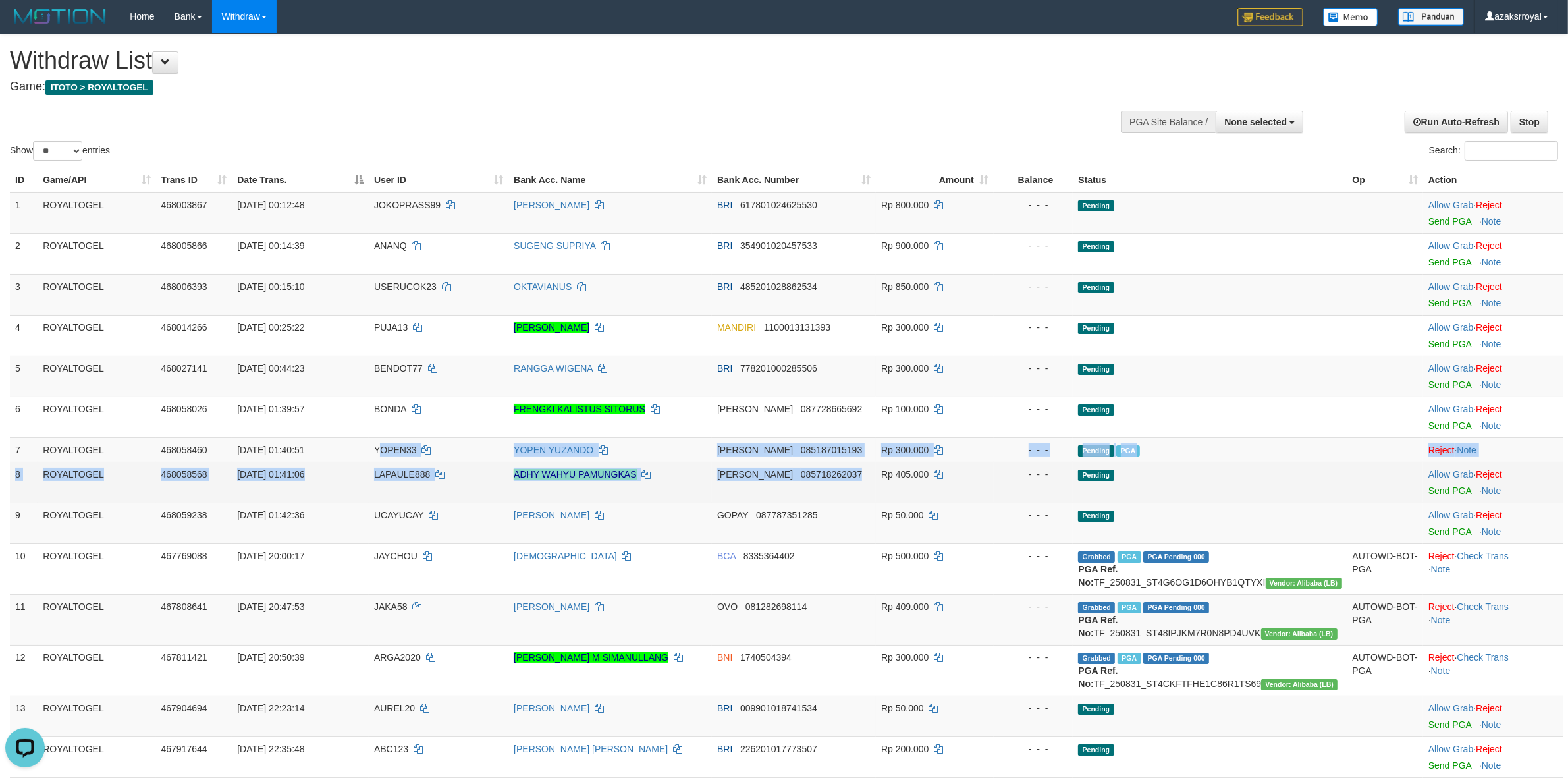
drag, startPoint x: 393, startPoint y: 456, endPoint x: 848, endPoint y: 473, distance: 455.3
click at [848, 473] on tbody "1 ROYALTOGEL 468003867 01/09/2025 00:12:48 JOKOPRASS99 JOKO PRASETYO BRI 617801…" at bounding box center [786, 709] width 1553 height 1034
click at [843, 488] on td "DANA 085718262037" at bounding box center [794, 482] width 164 height 41
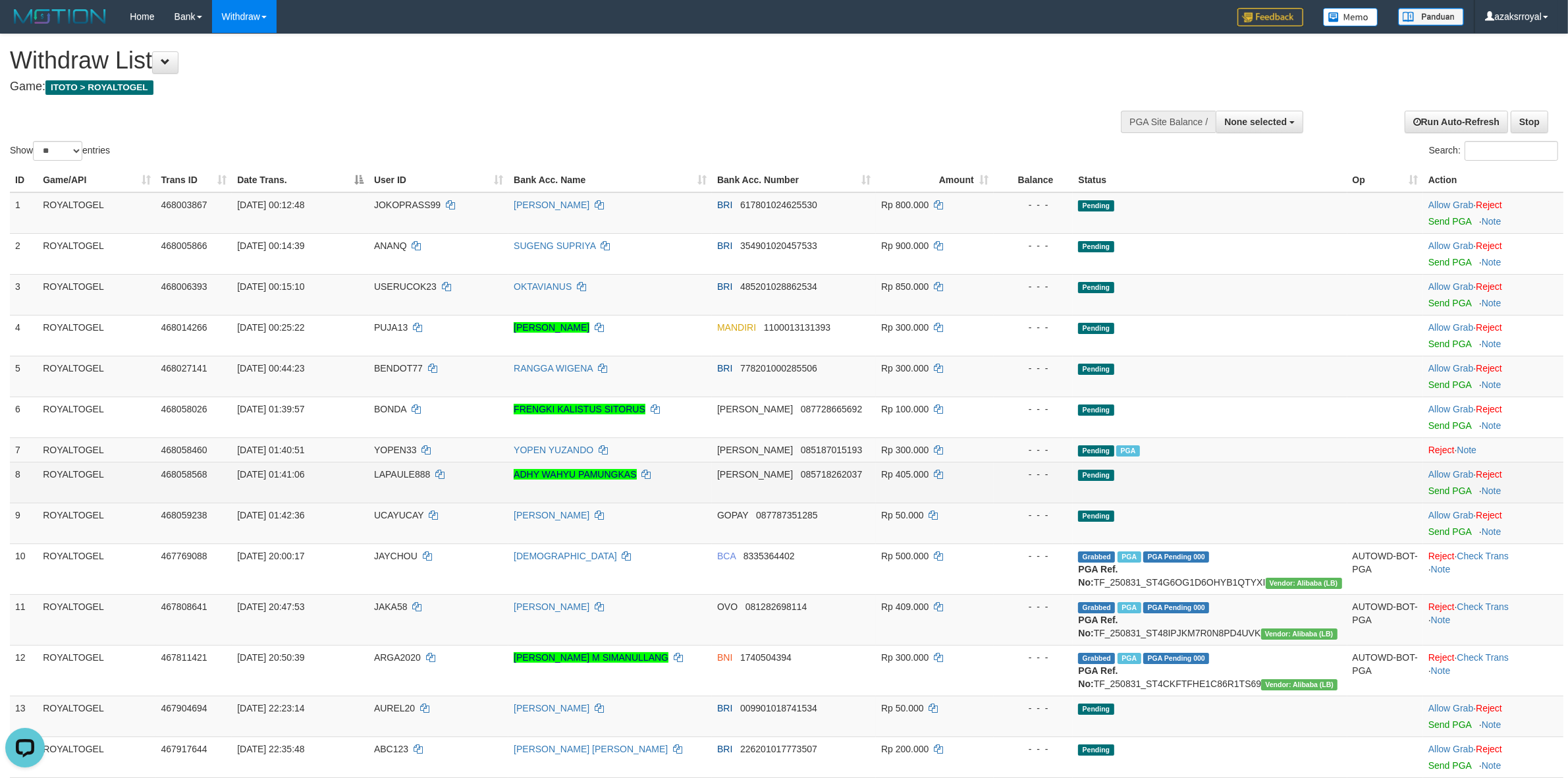
click at [902, 474] on td "Rp 405.000" at bounding box center [935, 482] width 118 height 41
drag, startPoint x: 873, startPoint y: 479, endPoint x: 1183, endPoint y: 482, distance: 310.0
click at [1132, 482] on tr "8 ROYALTOGEL 468058568 01/09/2025 01:41:06 LAPAULE888 ADHY WAHYU PAMUNGKAS DANA…" at bounding box center [786, 482] width 1553 height 41
click at [1439, 494] on link "Send PGA" at bounding box center [1450, 490] width 43 height 10
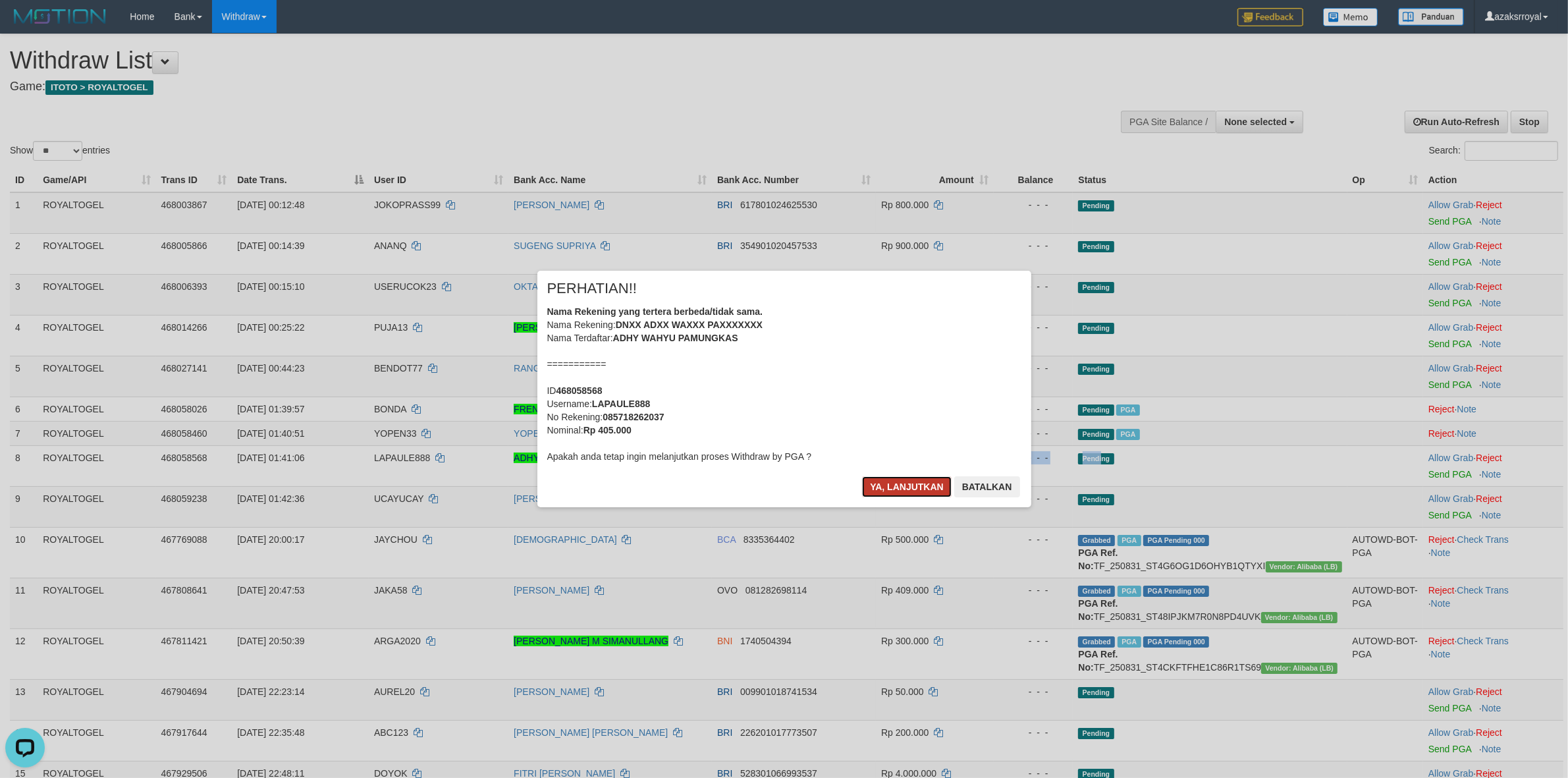
click at [889, 482] on button "Ya, lanjutkan" at bounding box center [907, 487] width 90 height 21
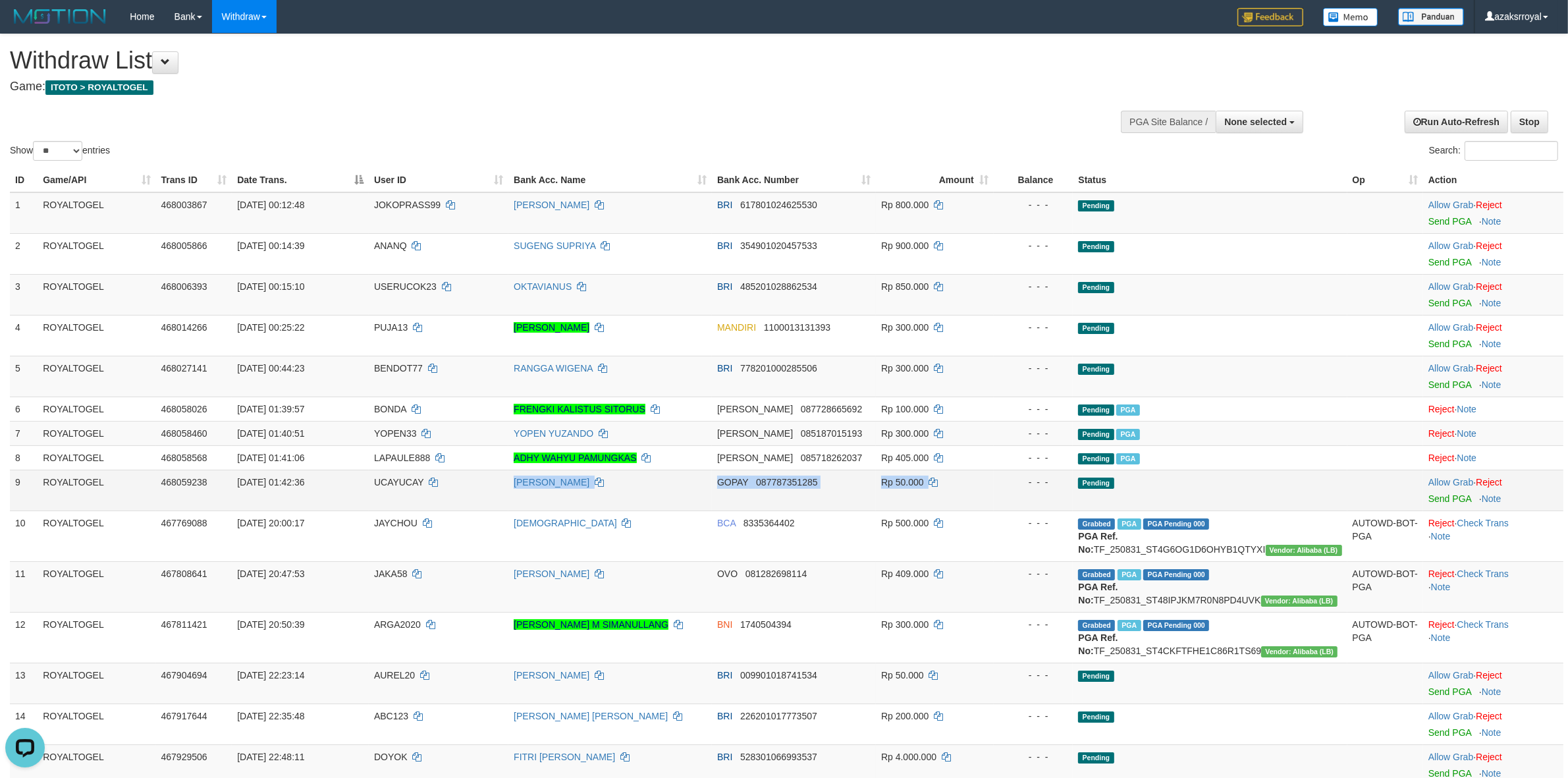
drag, startPoint x: 515, startPoint y: 473, endPoint x: 995, endPoint y: 507, distance: 481.2
click at [995, 507] on tr "9 ROYALTOGEL 468059238 01/09/2025 01:42:36 UCAYUCAY ANDI SRI WAHYUDIN GOPAY 087…" at bounding box center [786, 490] width 1553 height 41
drag, startPoint x: 1440, startPoint y: 498, endPoint x: 848, endPoint y: 227, distance: 651.1
click at [1440, 498] on link "Send PGA" at bounding box center [1450, 498] width 43 height 10
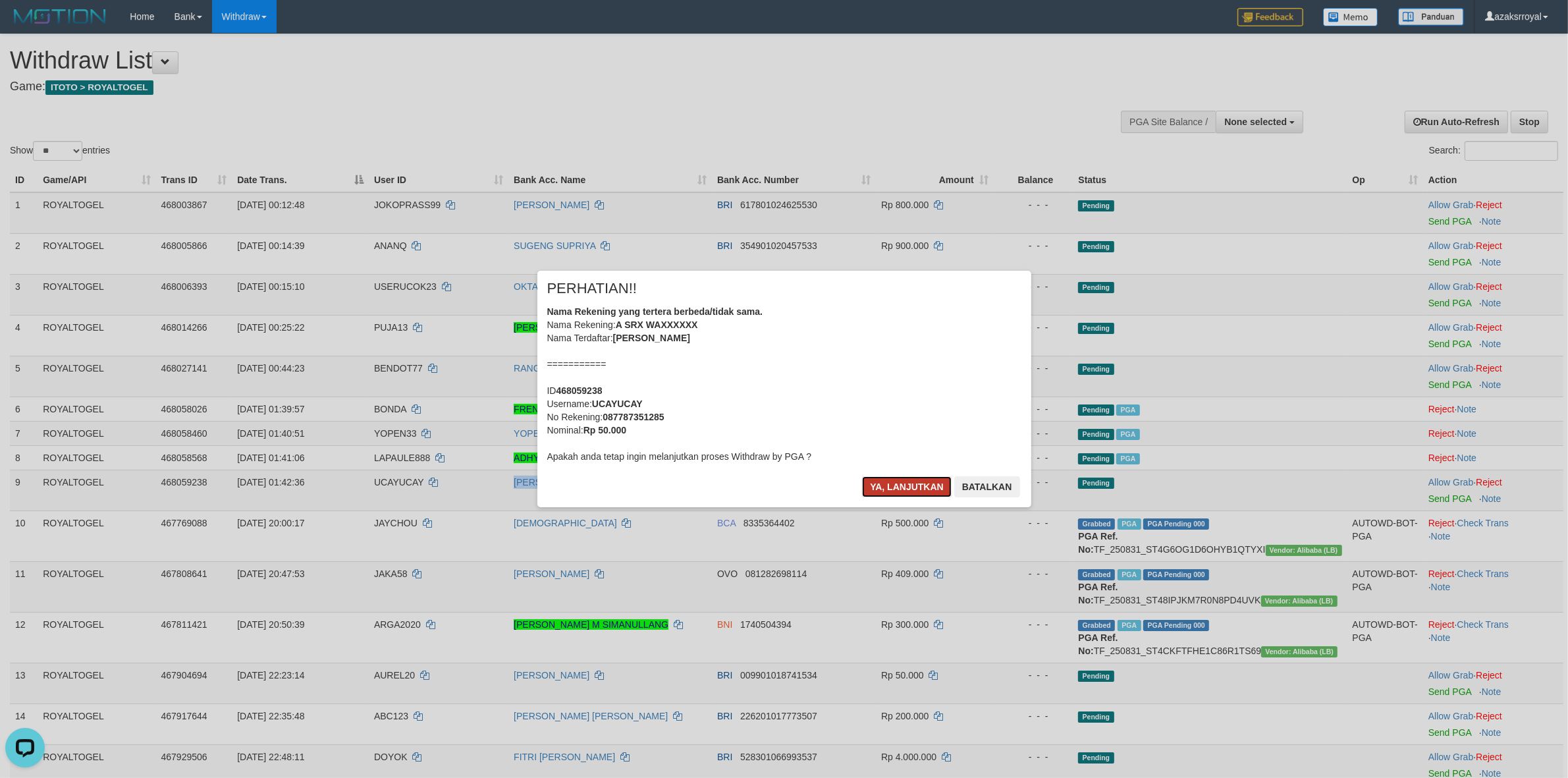
click at [897, 490] on button "Ya, lanjutkan" at bounding box center [907, 487] width 90 height 21
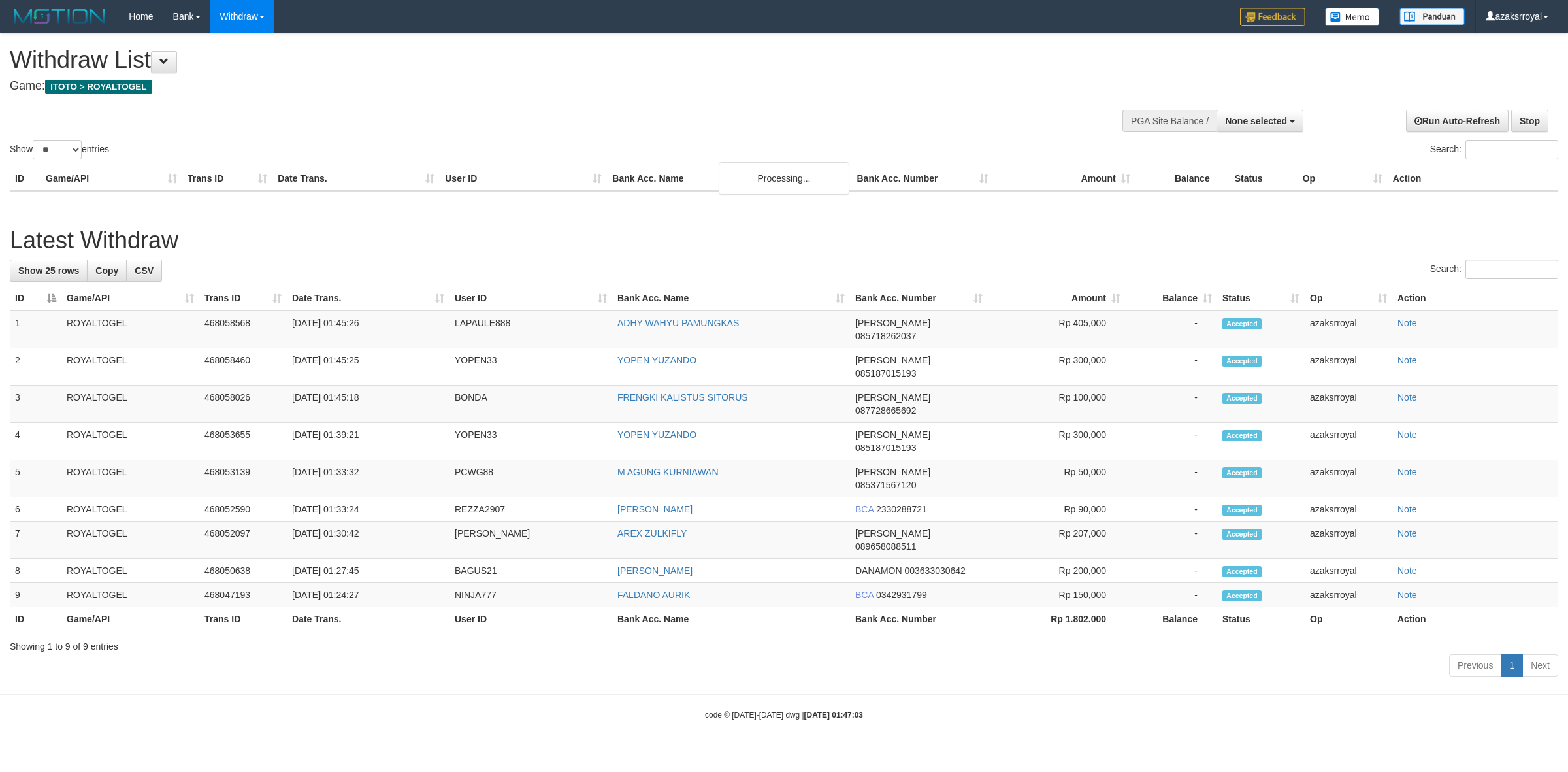
select select
select select "**"
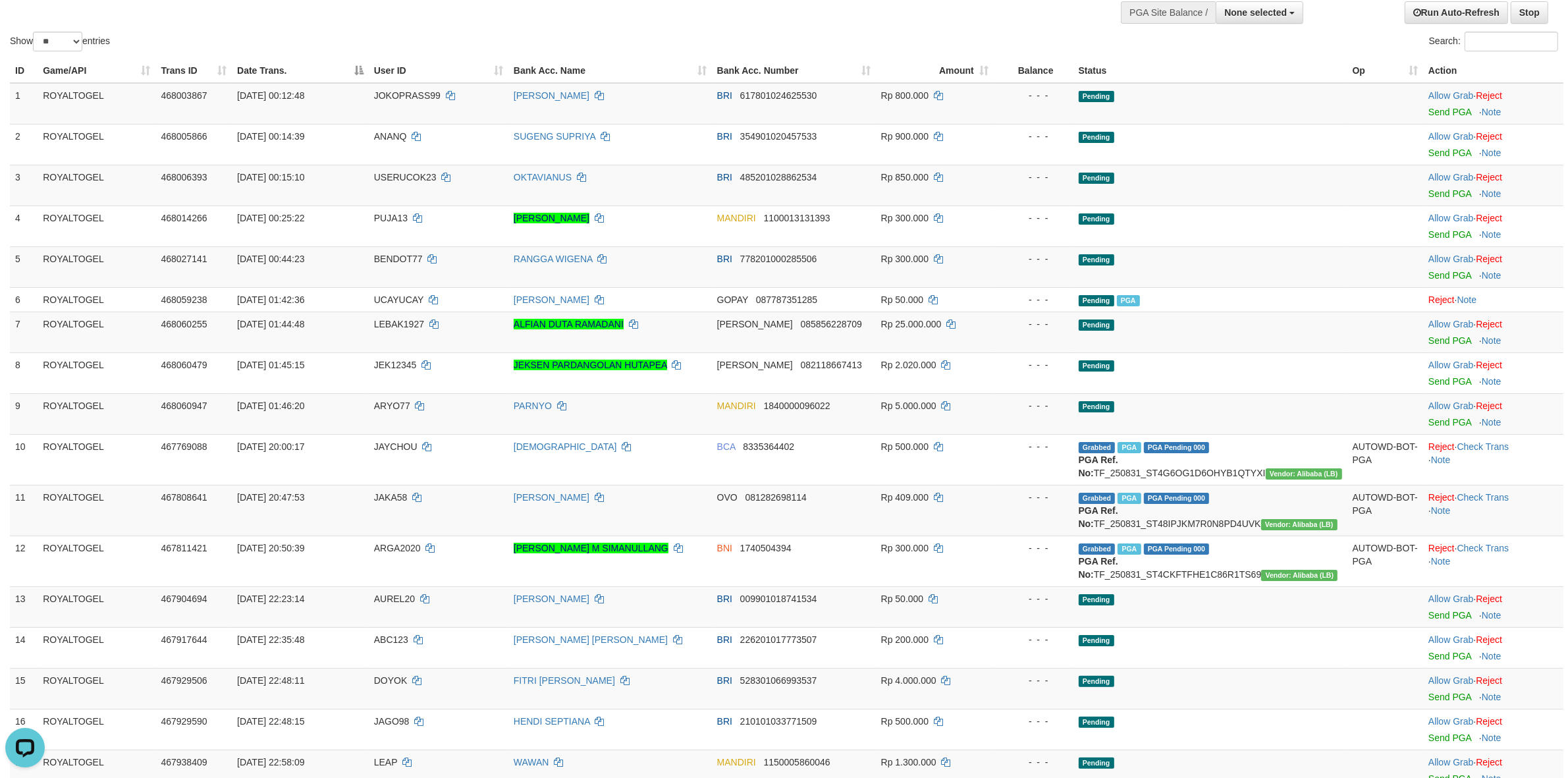
scroll to position [990, 0]
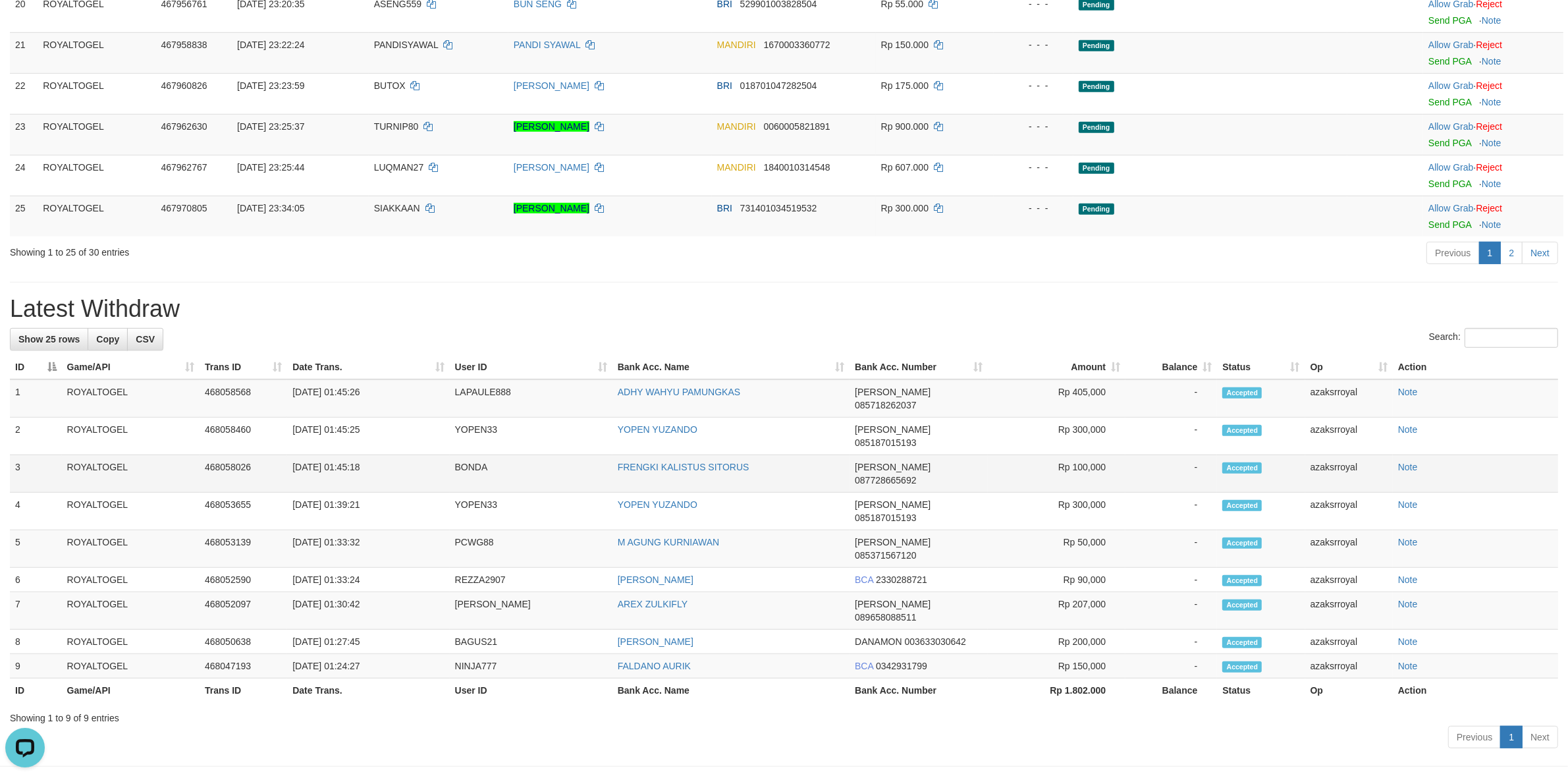
drag, startPoint x: 340, startPoint y: 466, endPoint x: 395, endPoint y: 469, distance: 55.1
click at [395, 469] on td "[DATE] 01:45:18" at bounding box center [368, 473] width 162 height 37
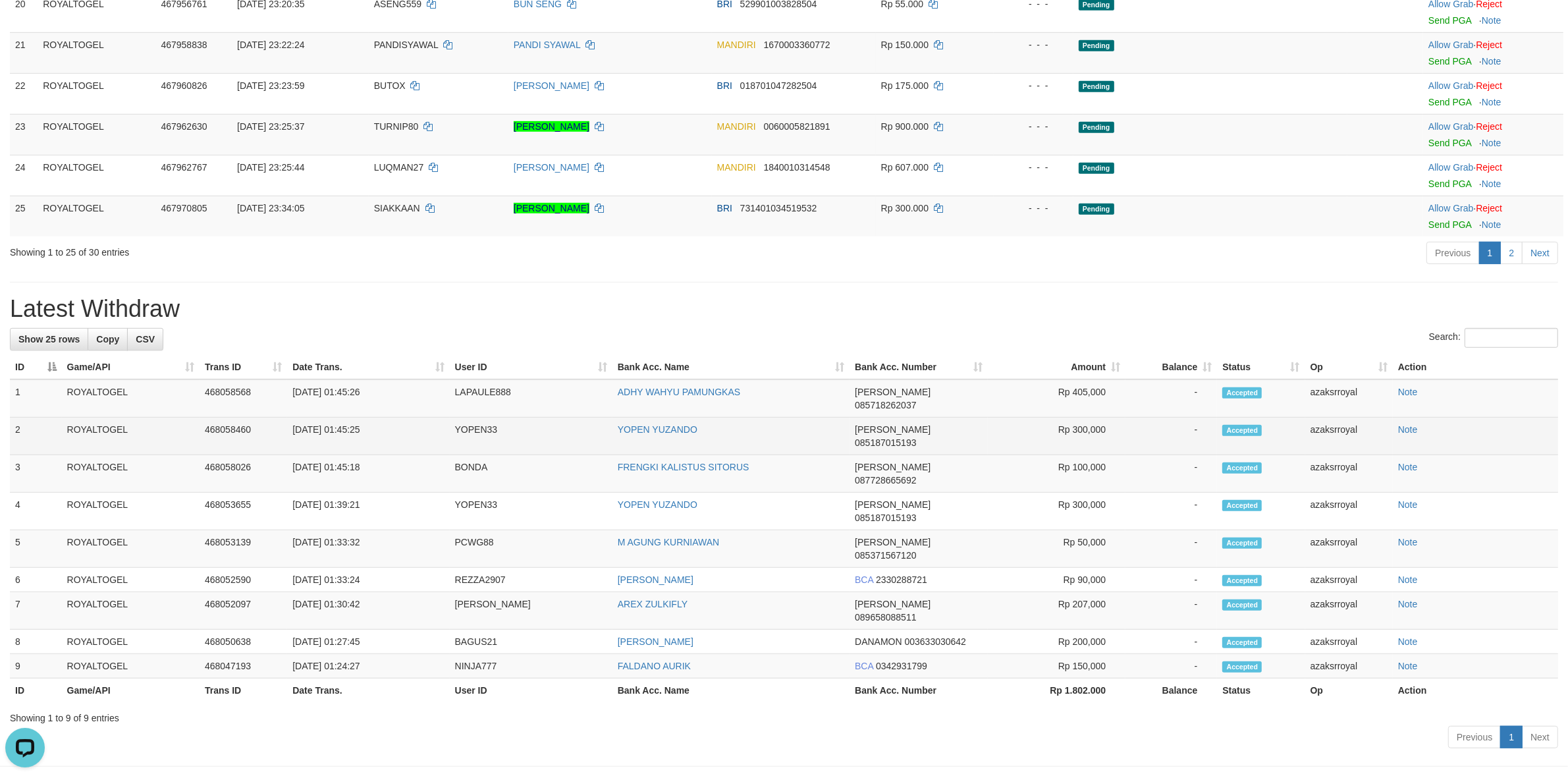
copy td "01:45:25"
drag, startPoint x: 341, startPoint y: 445, endPoint x: 405, endPoint y: 440, distance: 64.2
click at [405, 440] on td "[DATE] 01:45:25" at bounding box center [368, 436] width 162 height 37
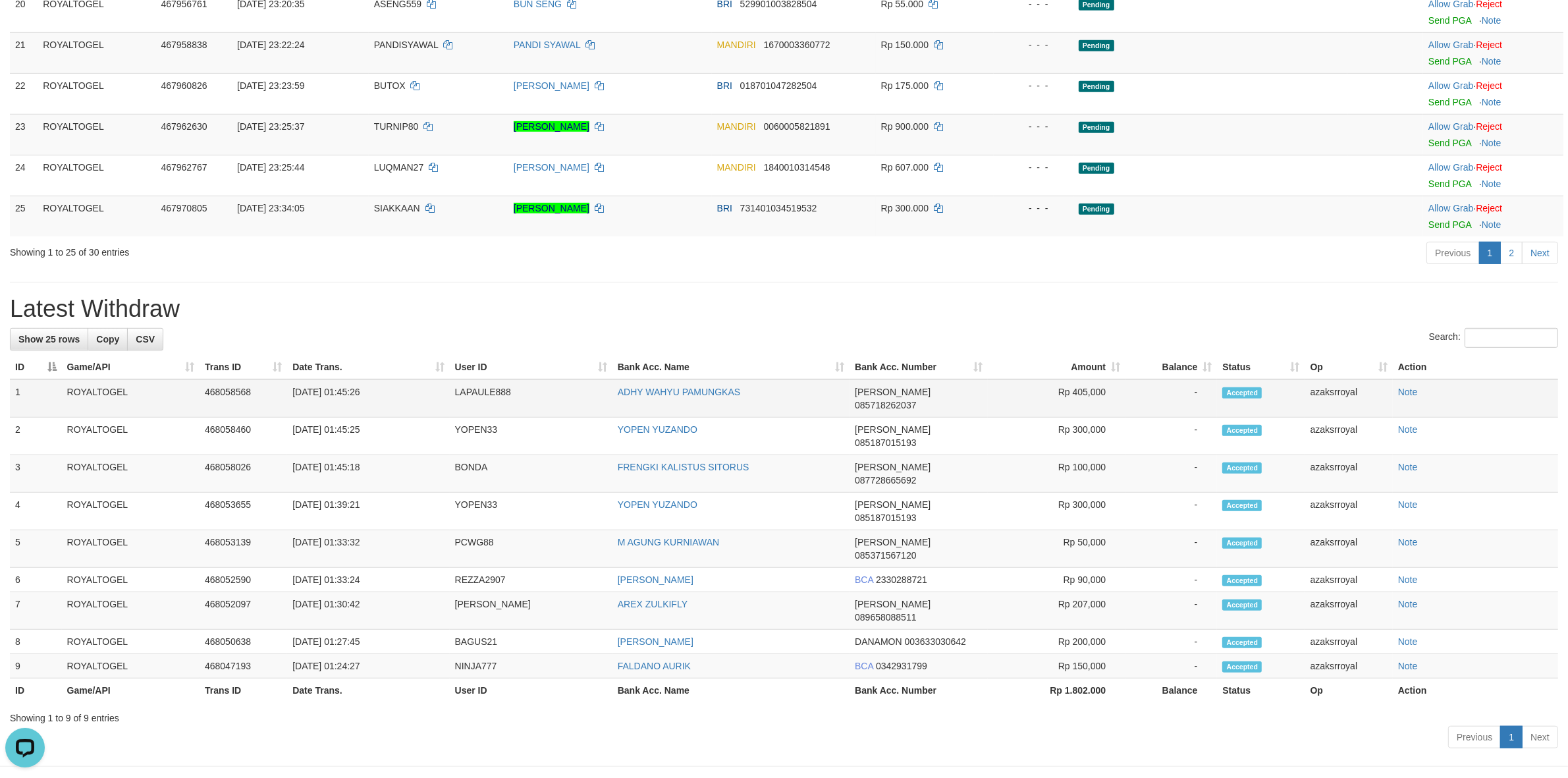
copy td "01:45:26"
drag, startPoint x: 350, startPoint y: 420, endPoint x: 407, endPoint y: 414, distance: 57.3
click at [407, 414] on td "[DATE] 01:45:26" at bounding box center [368, 398] width 162 height 38
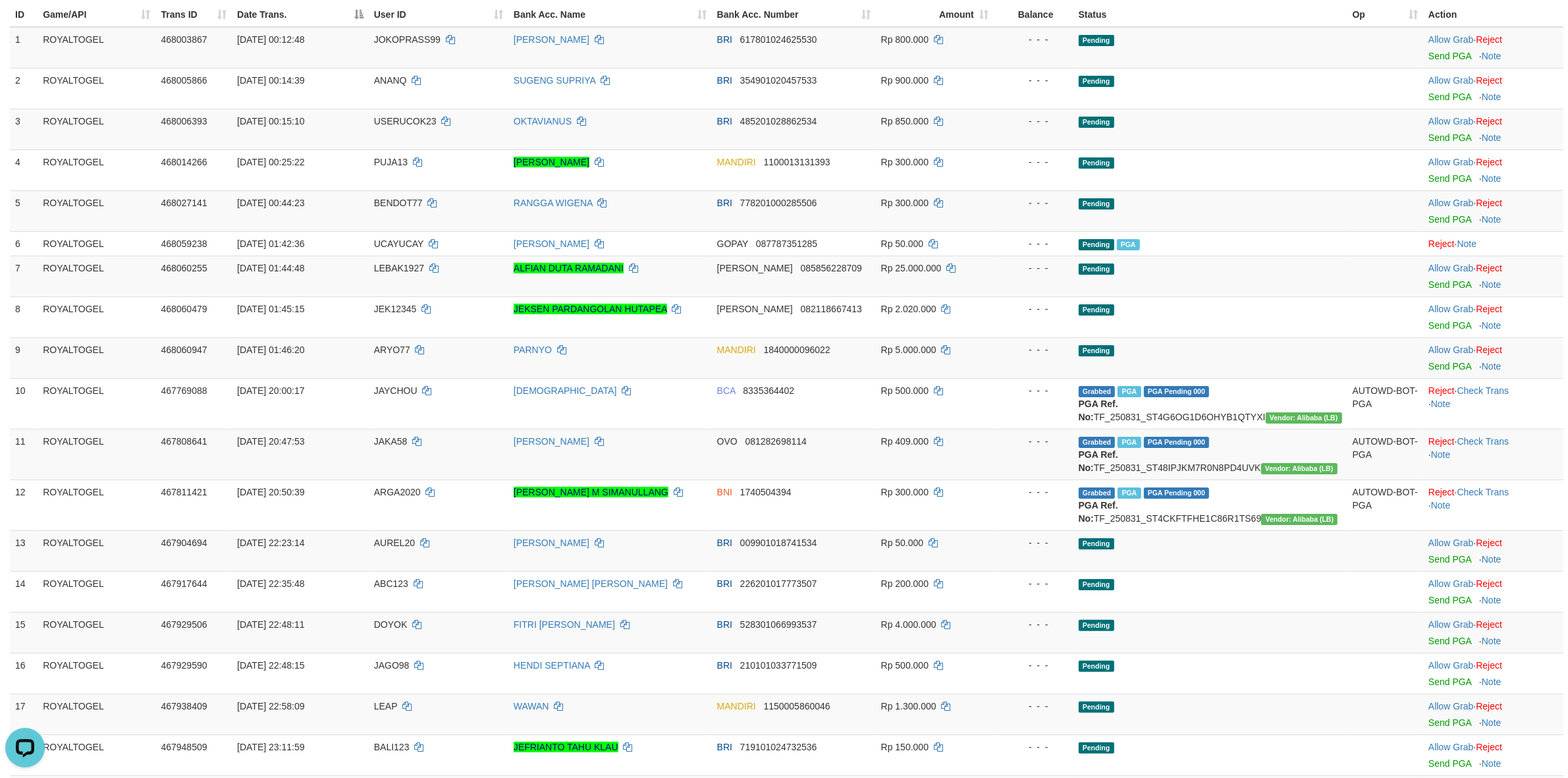
scroll to position [2, 0]
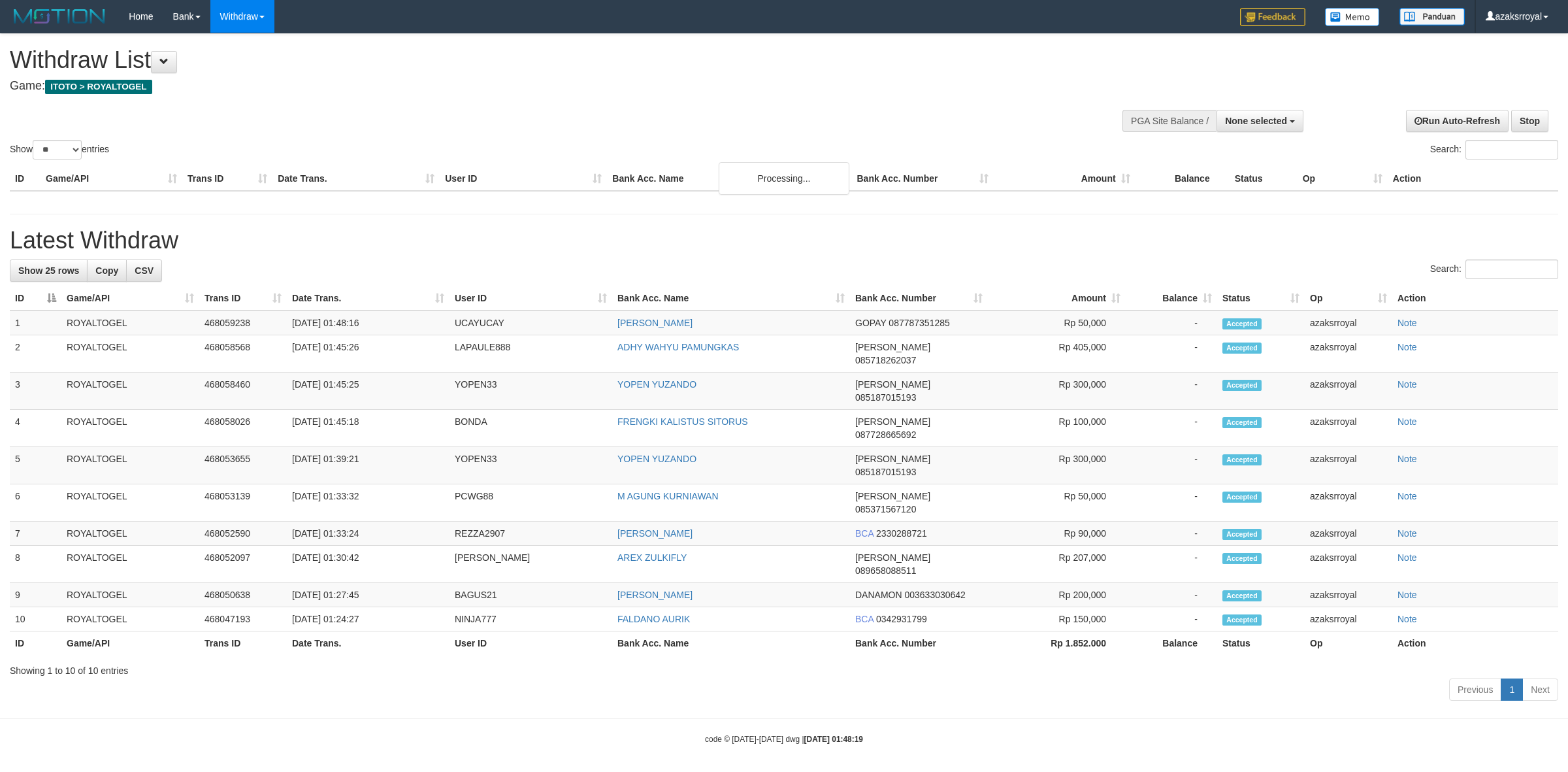
select select
select select "**"
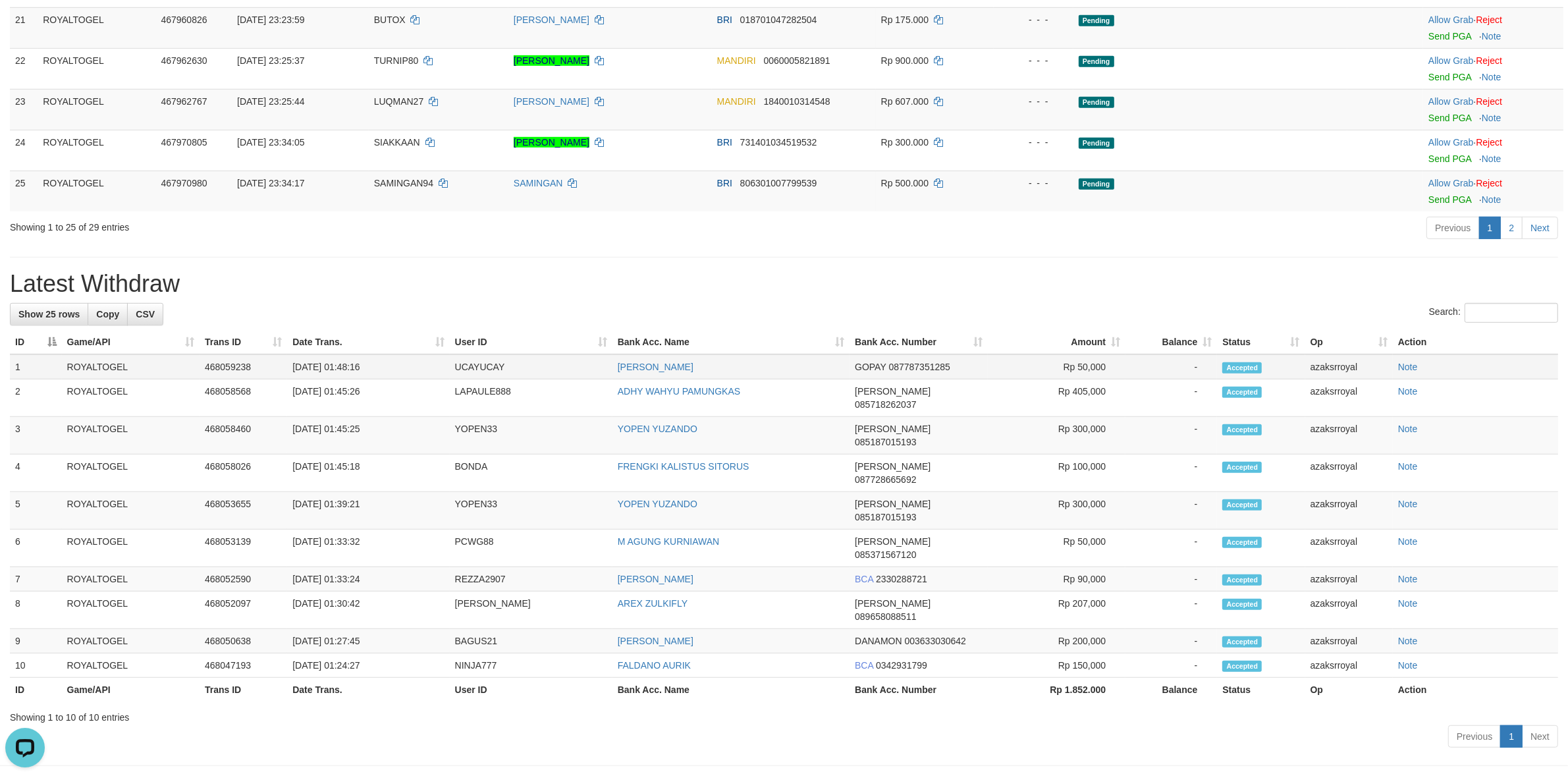
drag, startPoint x: 341, startPoint y: 401, endPoint x: 390, endPoint y: 398, distance: 49.1
click at [390, 379] on td "[DATE] 01:48:16" at bounding box center [368, 367] width 162 height 25
copy td "01:48:16"
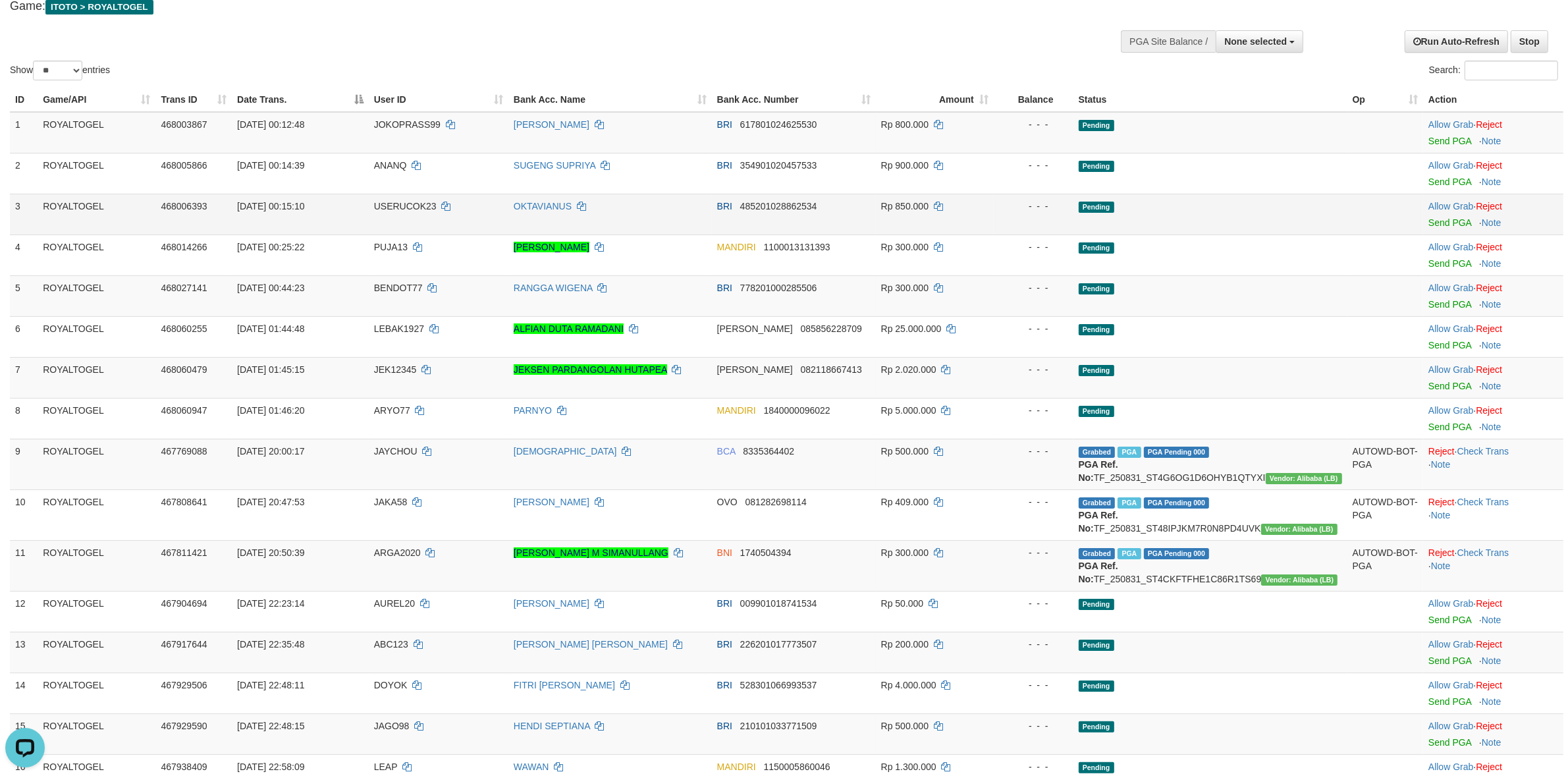
scroll to position [44, 0]
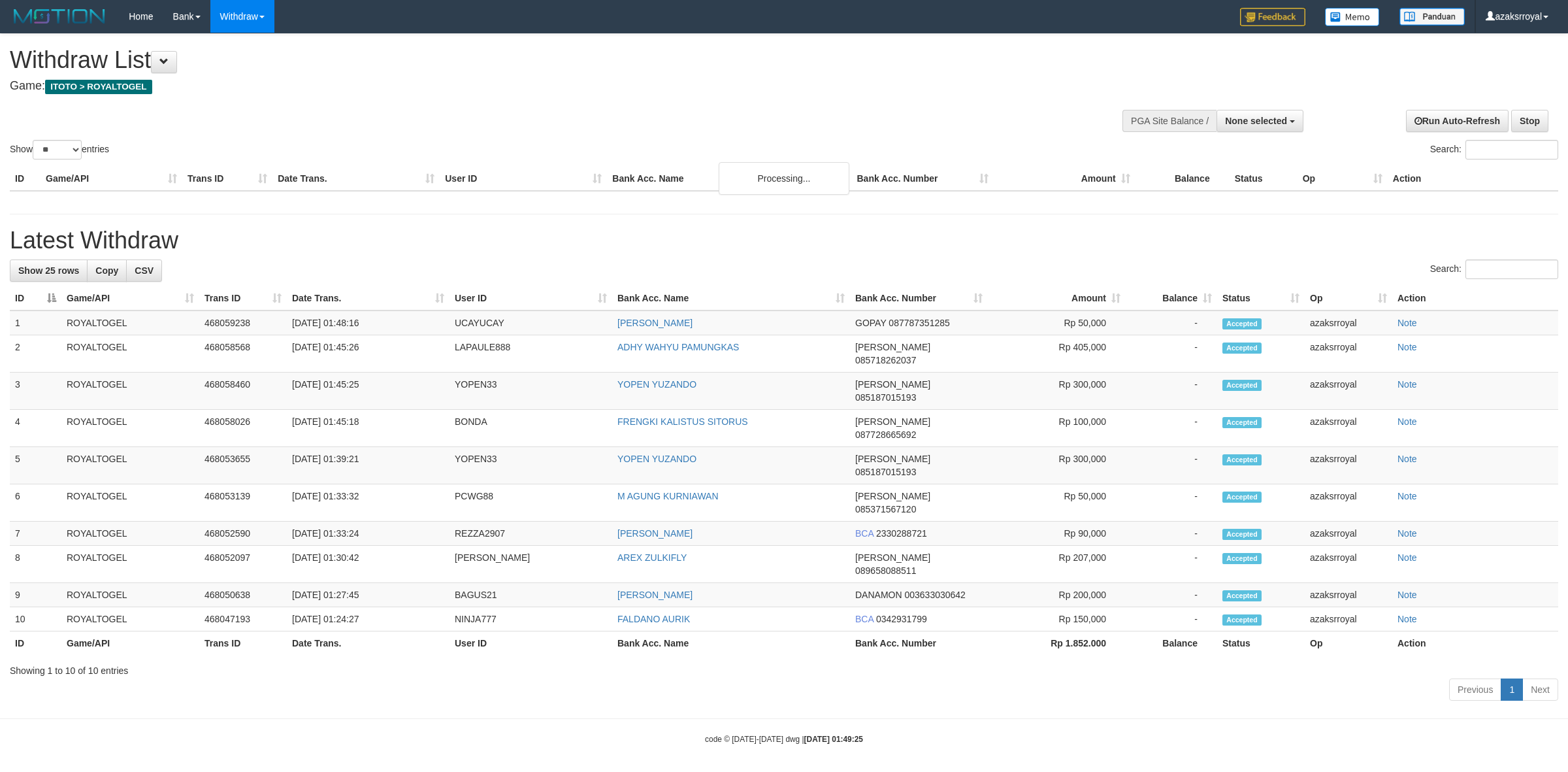
select select
select select "**"
select select
select select "**"
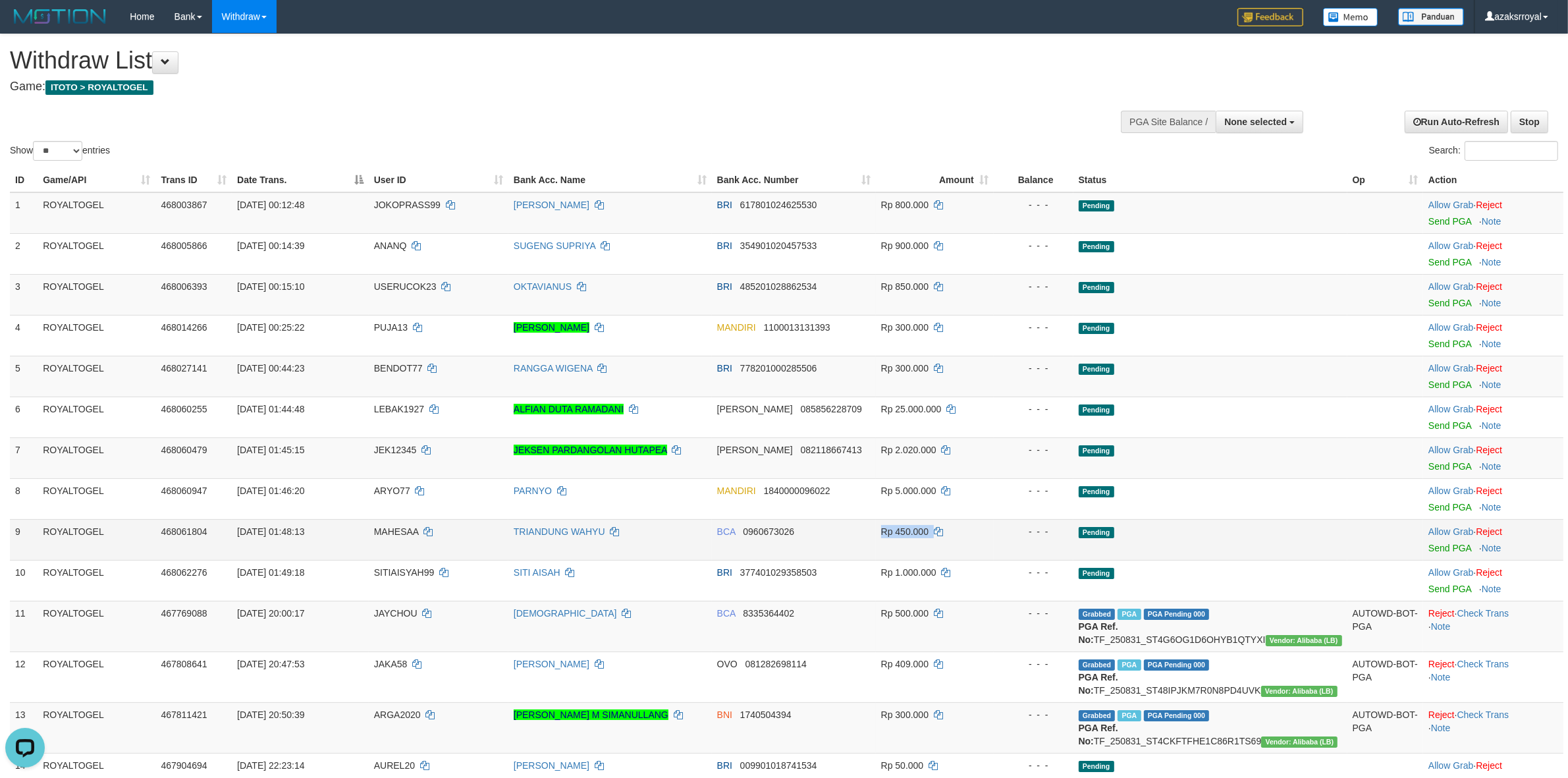
drag, startPoint x: 890, startPoint y: 531, endPoint x: 973, endPoint y: 528, distance: 83.1
click at [973, 528] on tr "9 ROYALTOGEL 468061804 [DATE] 01:48:13 MAHESAA TRIANDUNG WAHYU BCA 0960673026 R…" at bounding box center [786, 539] width 1553 height 41
drag, startPoint x: 452, startPoint y: 524, endPoint x: 1335, endPoint y: 555, distance: 883.5
click at [1335, 555] on tr "9 ROYALTOGEL 468061804 [DATE] 01:48:13 MAHESAA TRIANDUNG WAHYU BCA 0960673026 R…" at bounding box center [786, 539] width 1553 height 41
click at [1448, 547] on link "Send PGA" at bounding box center [1450, 548] width 43 height 10
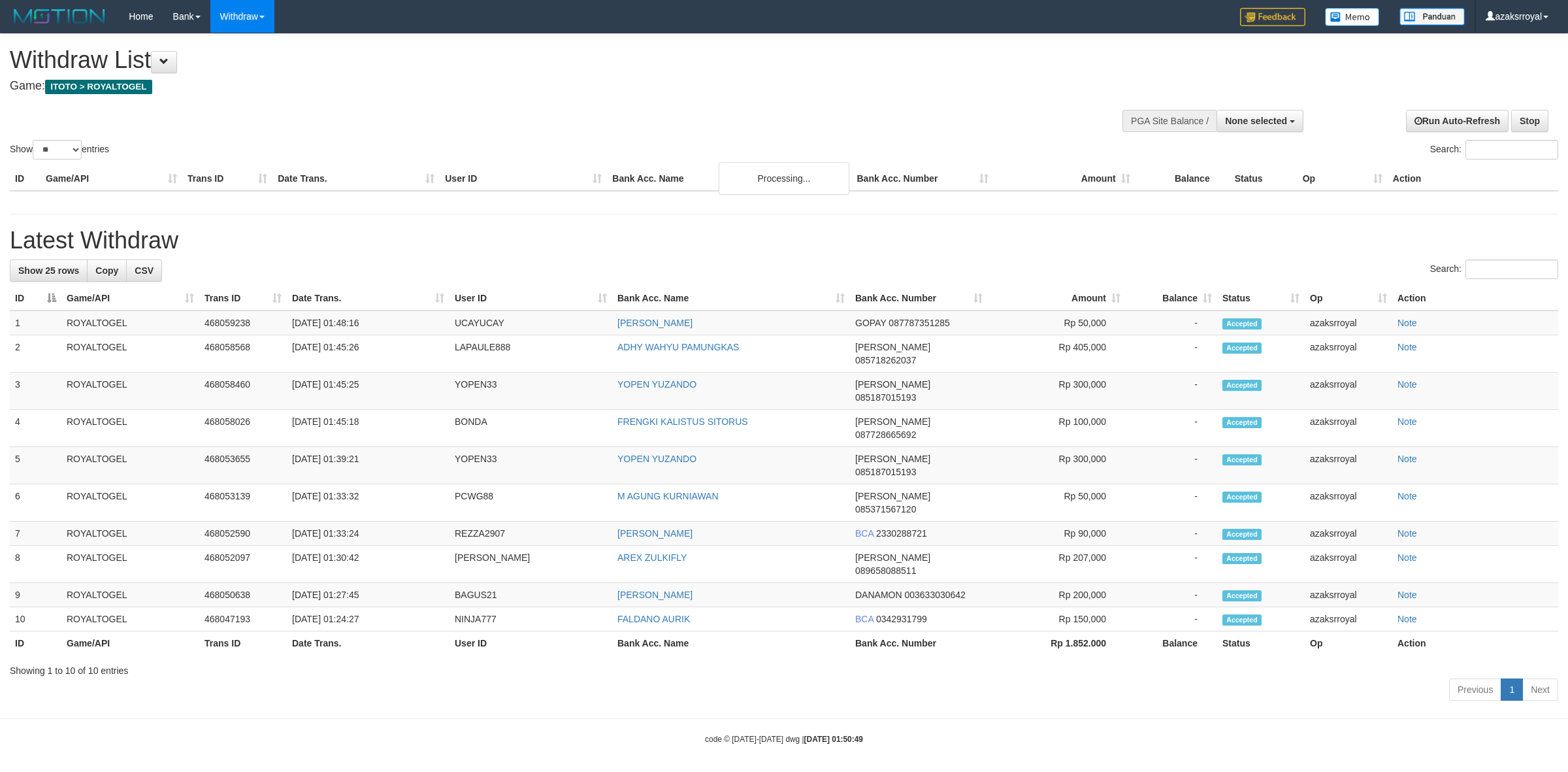
select select
select select "**"
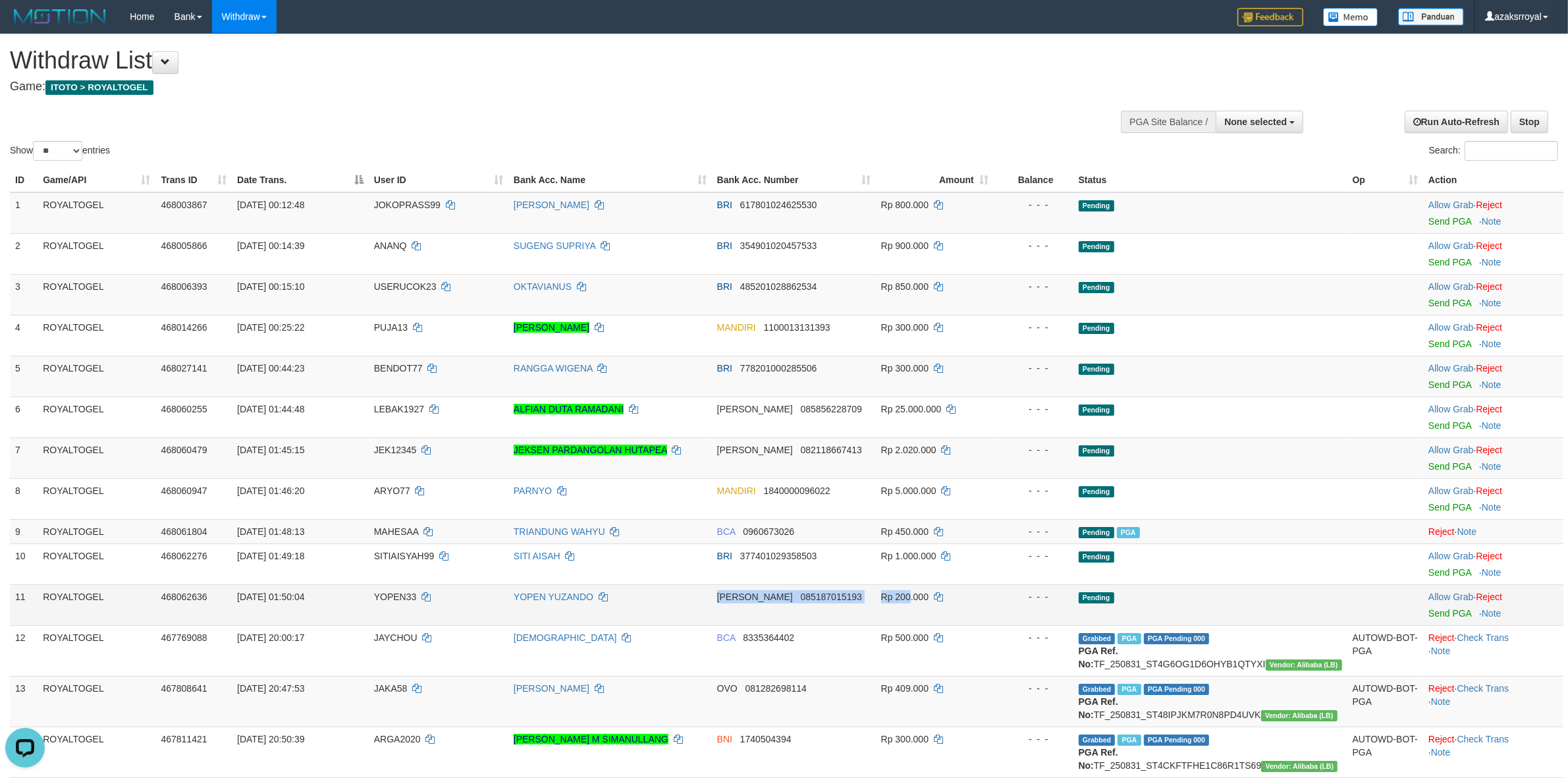
drag, startPoint x: 689, startPoint y: 597, endPoint x: 933, endPoint y: 604, distance: 244.1
click at [933, 604] on tr "11 ROYALTOGEL 468062636 01/09/2025 01:50:04 YOPEN33 YOPEN YUZANDO DANA 08518701…" at bounding box center [786, 605] width 1553 height 41
click at [812, 590] on td "DANA 085187015193" at bounding box center [794, 605] width 164 height 41
drag, startPoint x: 936, startPoint y: 598, endPoint x: 970, endPoint y: 597, distance: 34.0
click at [969, 597] on tr "11 ROYALTOGEL 468062636 01/09/2025 01:50:04 YOPEN33 YOPEN YUZANDO DANA 08518701…" at bounding box center [786, 605] width 1553 height 41
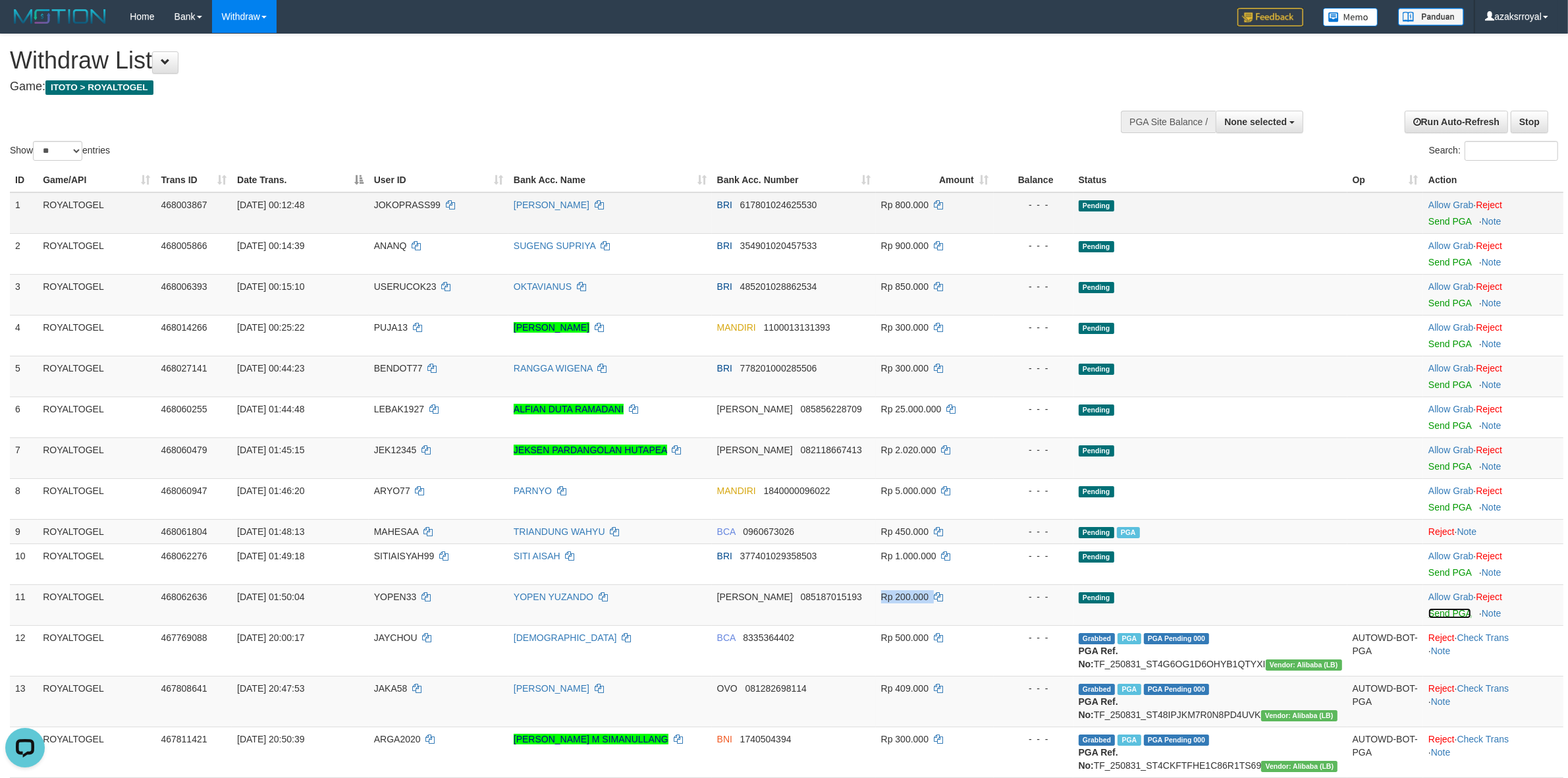
drag, startPoint x: 1440, startPoint y: 613, endPoint x: 846, endPoint y: 231, distance: 706.2
click at [1440, 614] on link "Send PGA" at bounding box center [1450, 613] width 43 height 10
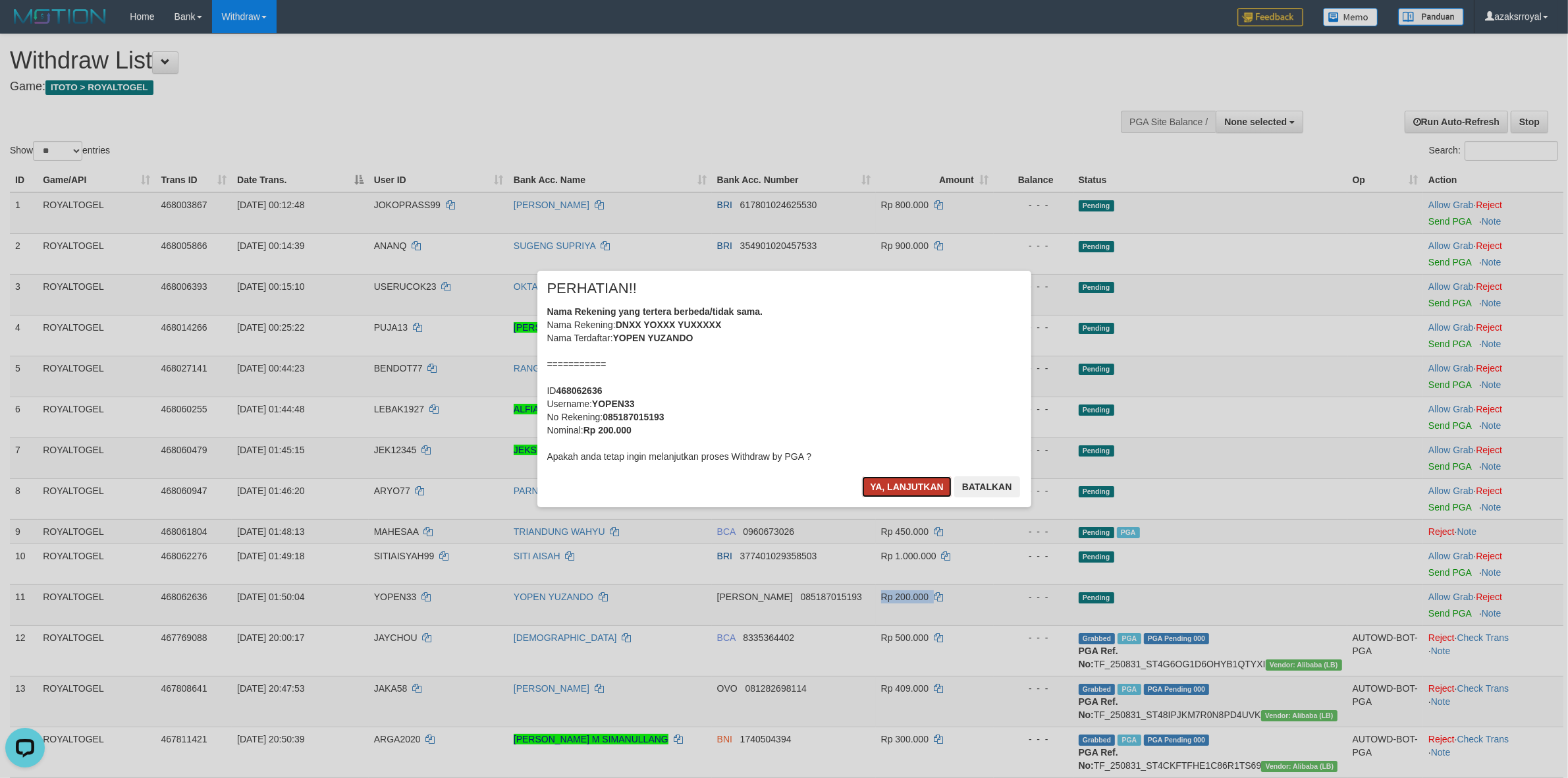
click at [893, 484] on button "Ya, lanjutkan" at bounding box center [907, 487] width 90 height 21
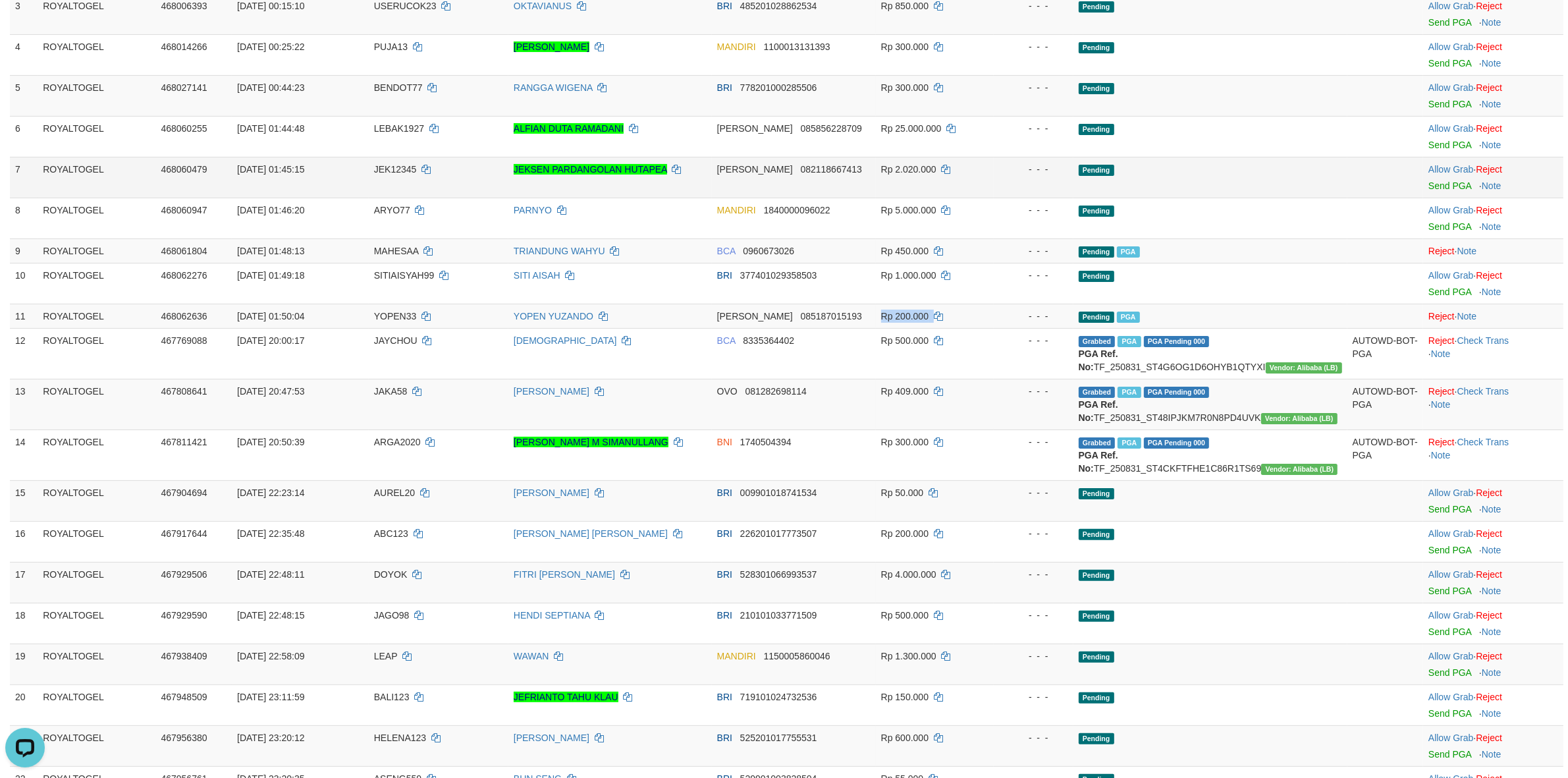
scroll to position [329, 0]
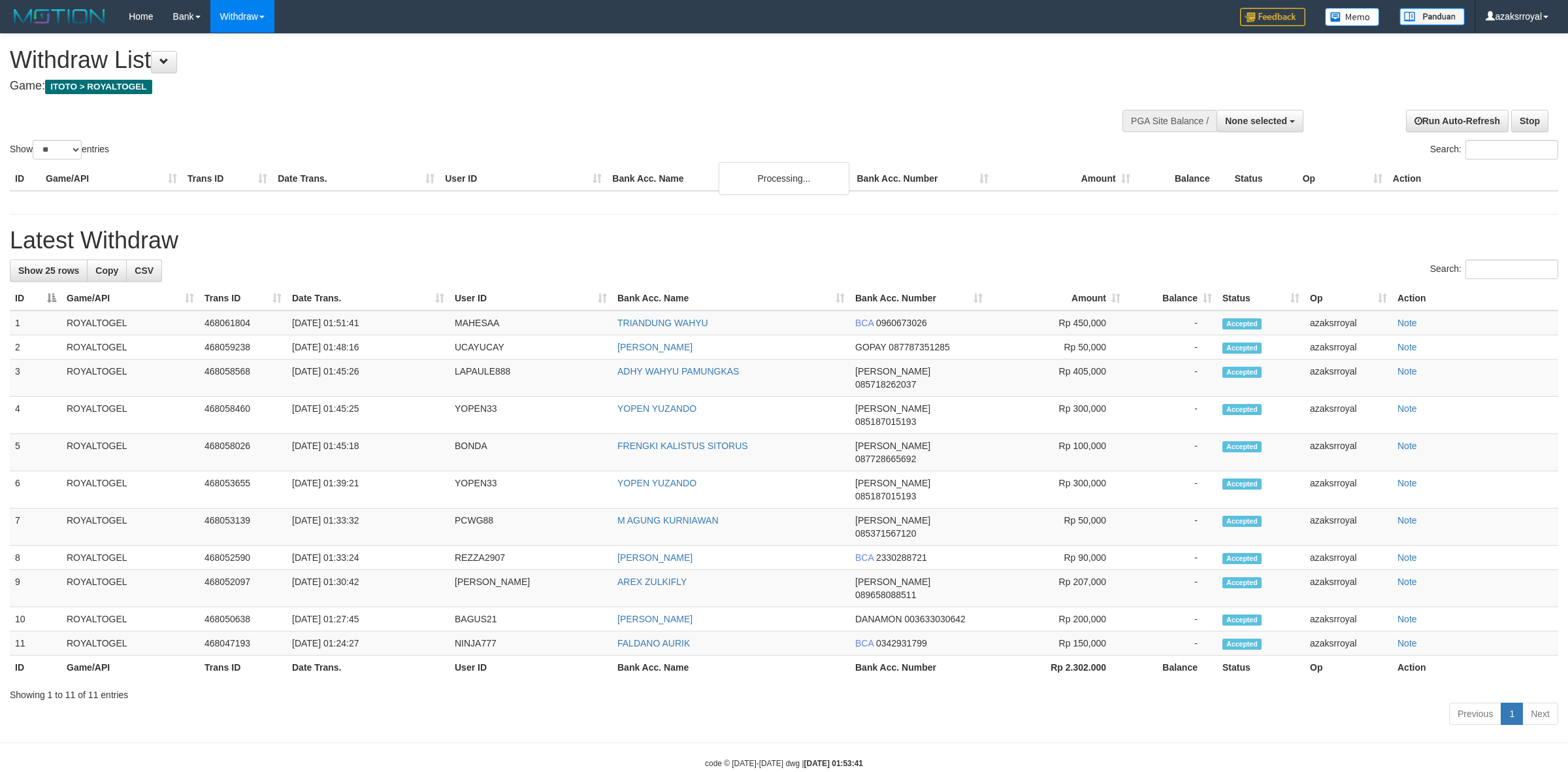
select select
select select "**"
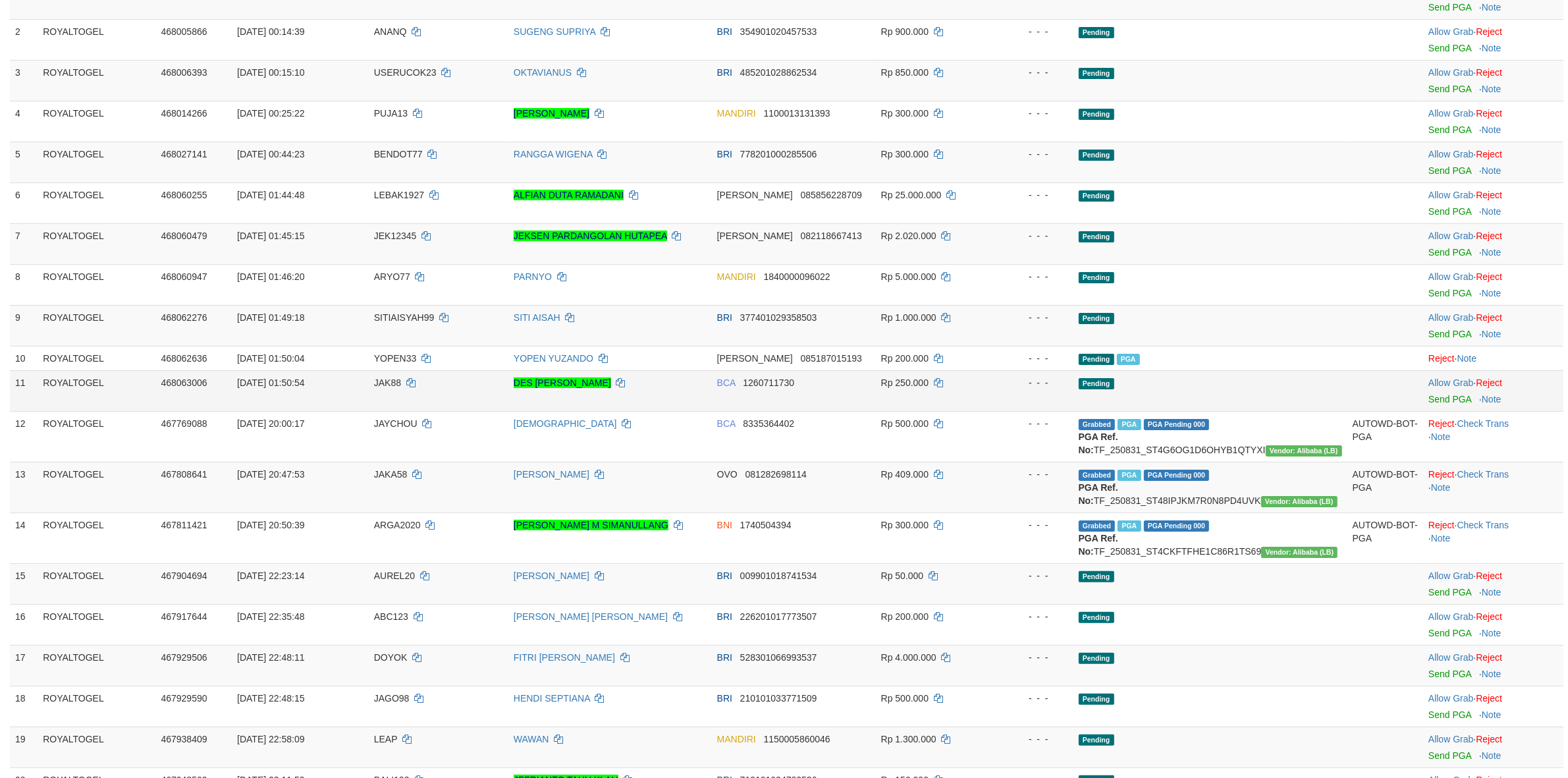
scroll to position [213, 0]
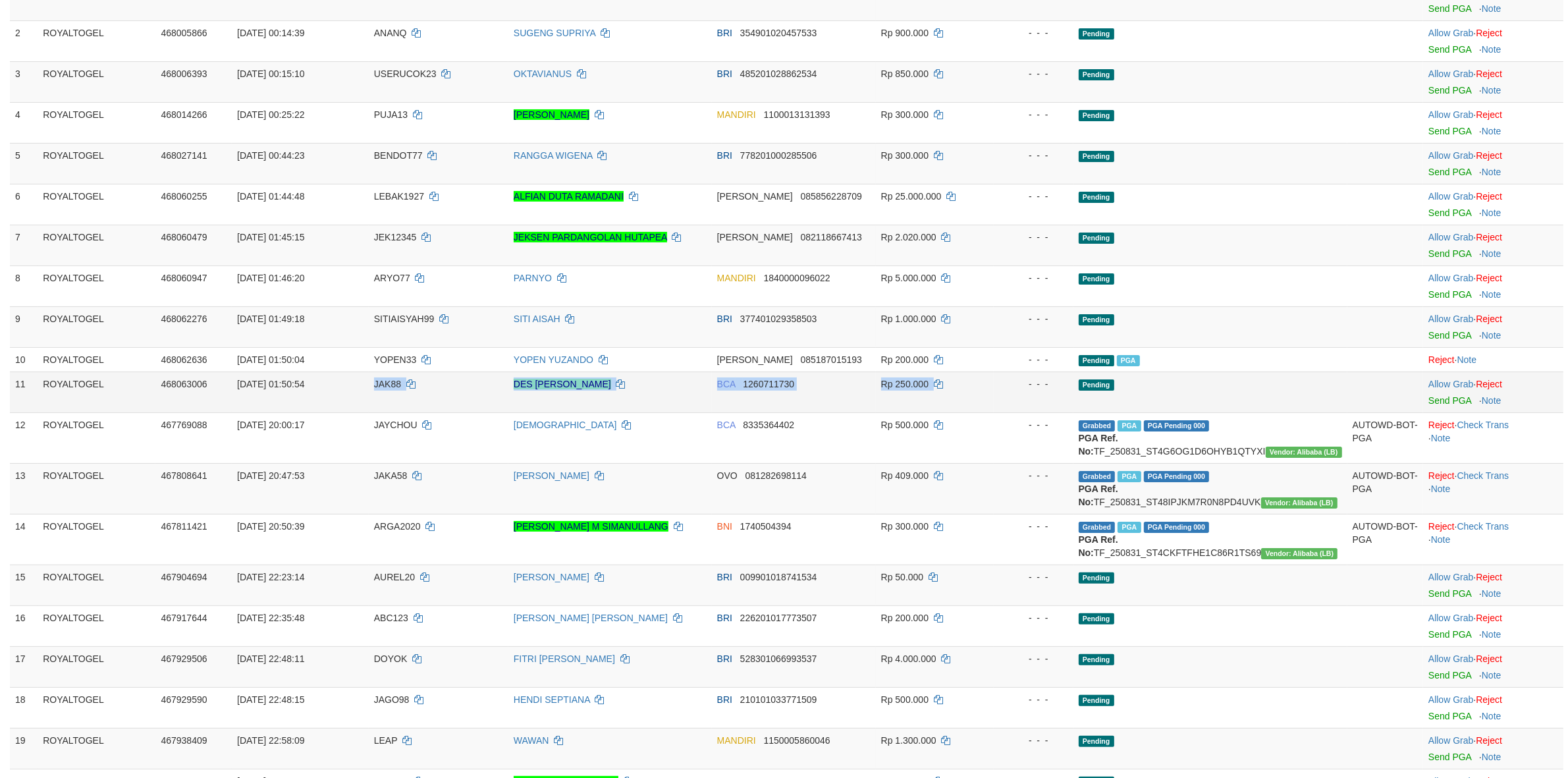
drag, startPoint x: 359, startPoint y: 382, endPoint x: 962, endPoint y: 393, distance: 603.1
click at [962, 393] on tr "11 ROYALTOGEL 468063006 01/09/2025 01:50:54 JAK88 DES INDRANUR JENGGO BCA 12607…" at bounding box center [786, 391] width 1553 height 41
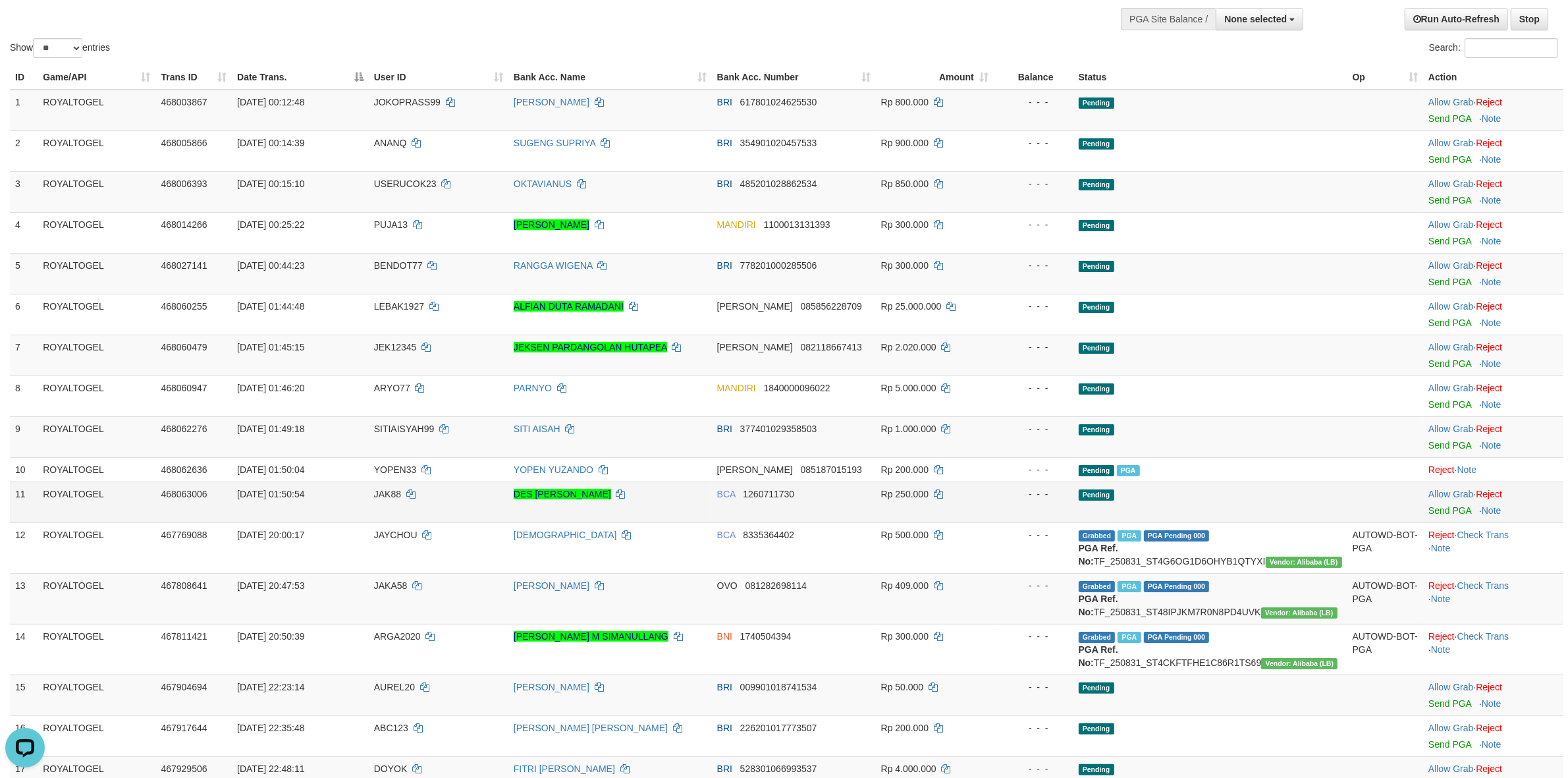
scroll to position [0, 0]
drag, startPoint x: 353, startPoint y: 491, endPoint x: 945, endPoint y: 504, distance: 592.1
click at [945, 504] on tr "11 ROYALTOGEL 468063006 01/09/2025 01:50:54 JAK88 DES INDRANUR JENGGO BCA 12607…" at bounding box center [786, 502] width 1553 height 41
click at [1436, 508] on link "Send PGA" at bounding box center [1450, 511] width 43 height 10
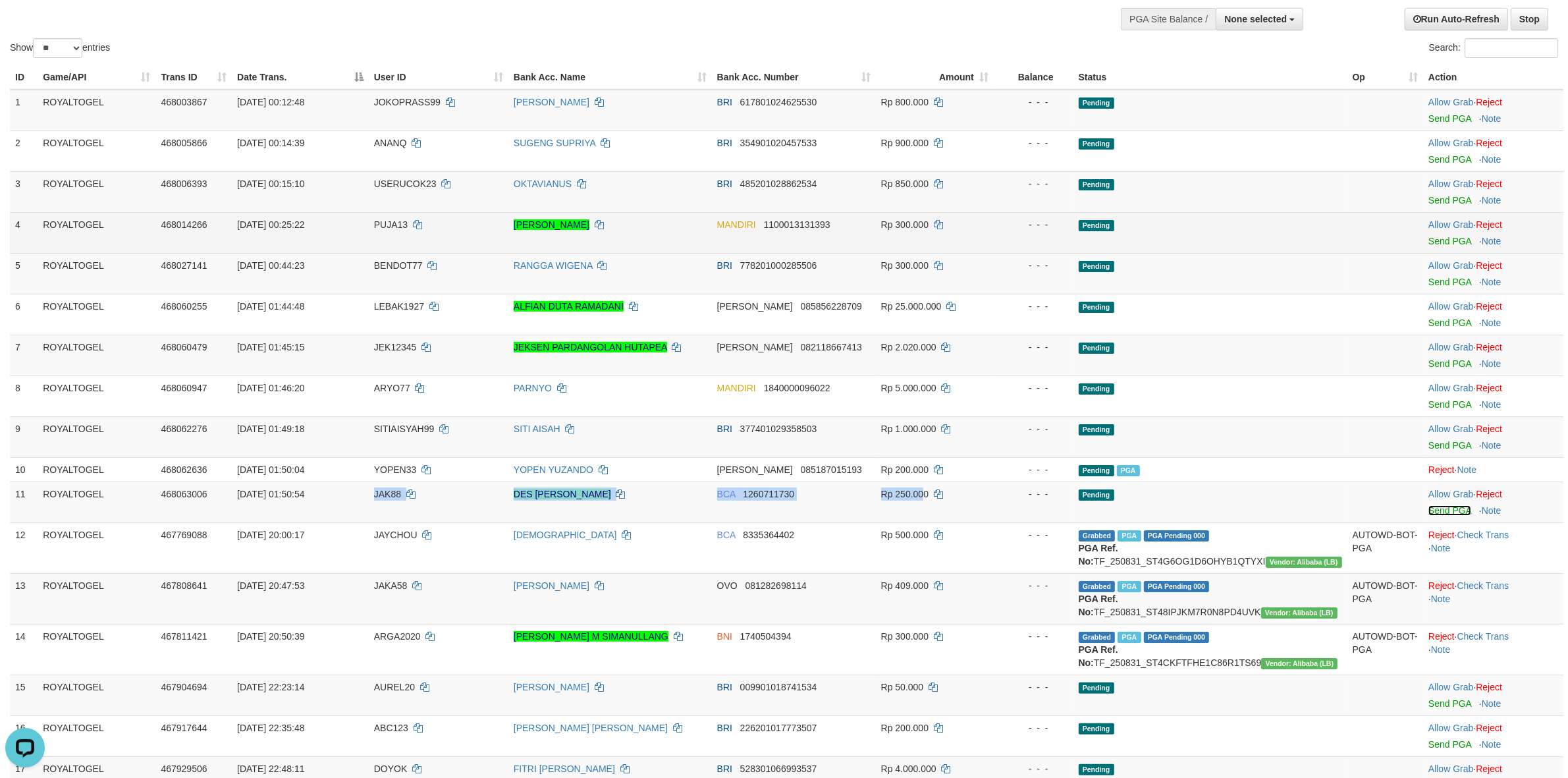
drag, startPoint x: 1444, startPoint y: 511, endPoint x: 857, endPoint y: 227, distance: 652.1
click at [1443, 511] on link "Send PGA" at bounding box center [1450, 511] width 43 height 10
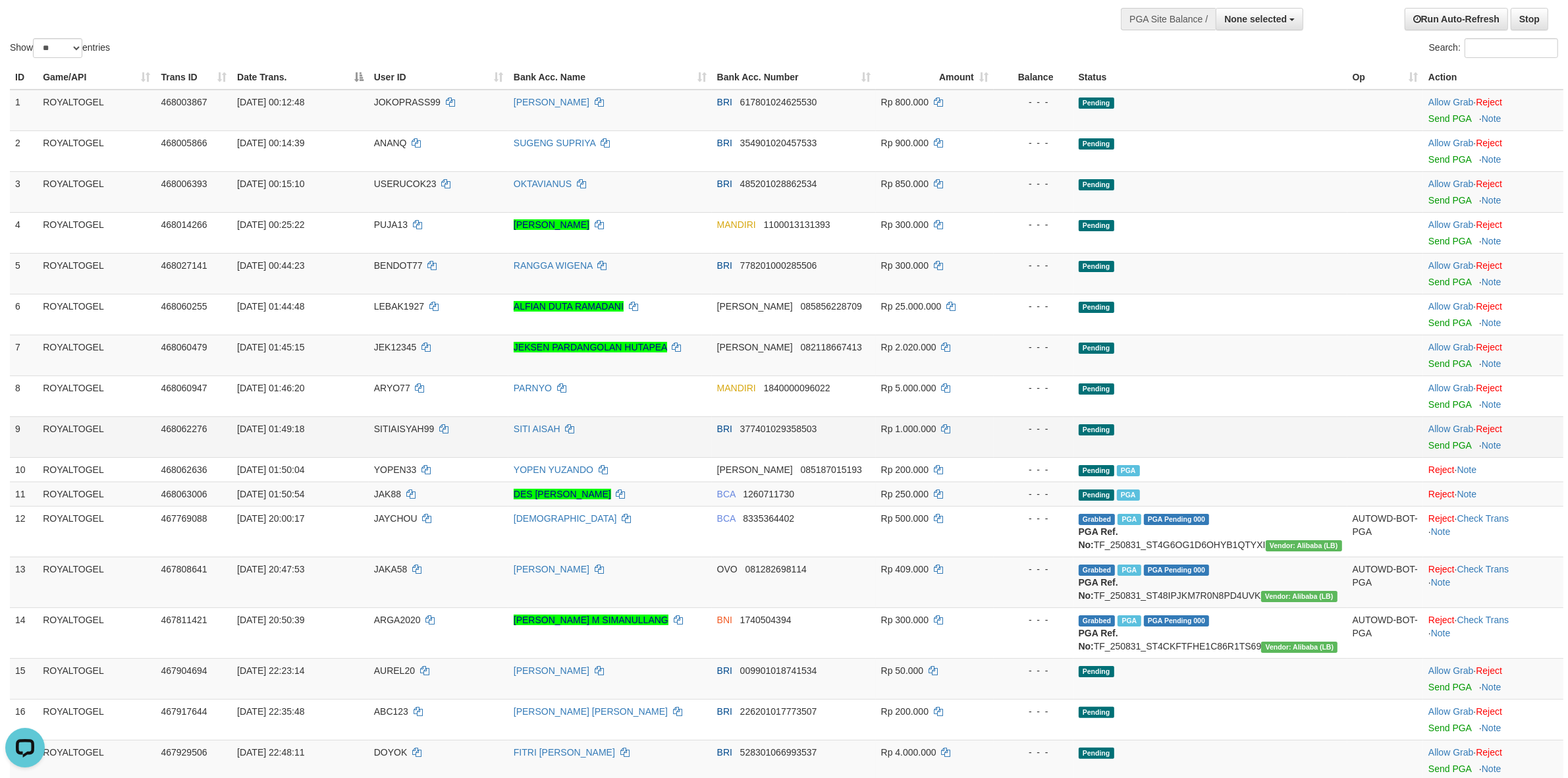
click at [1022, 453] on td "- - -" at bounding box center [1033, 436] width 79 height 41
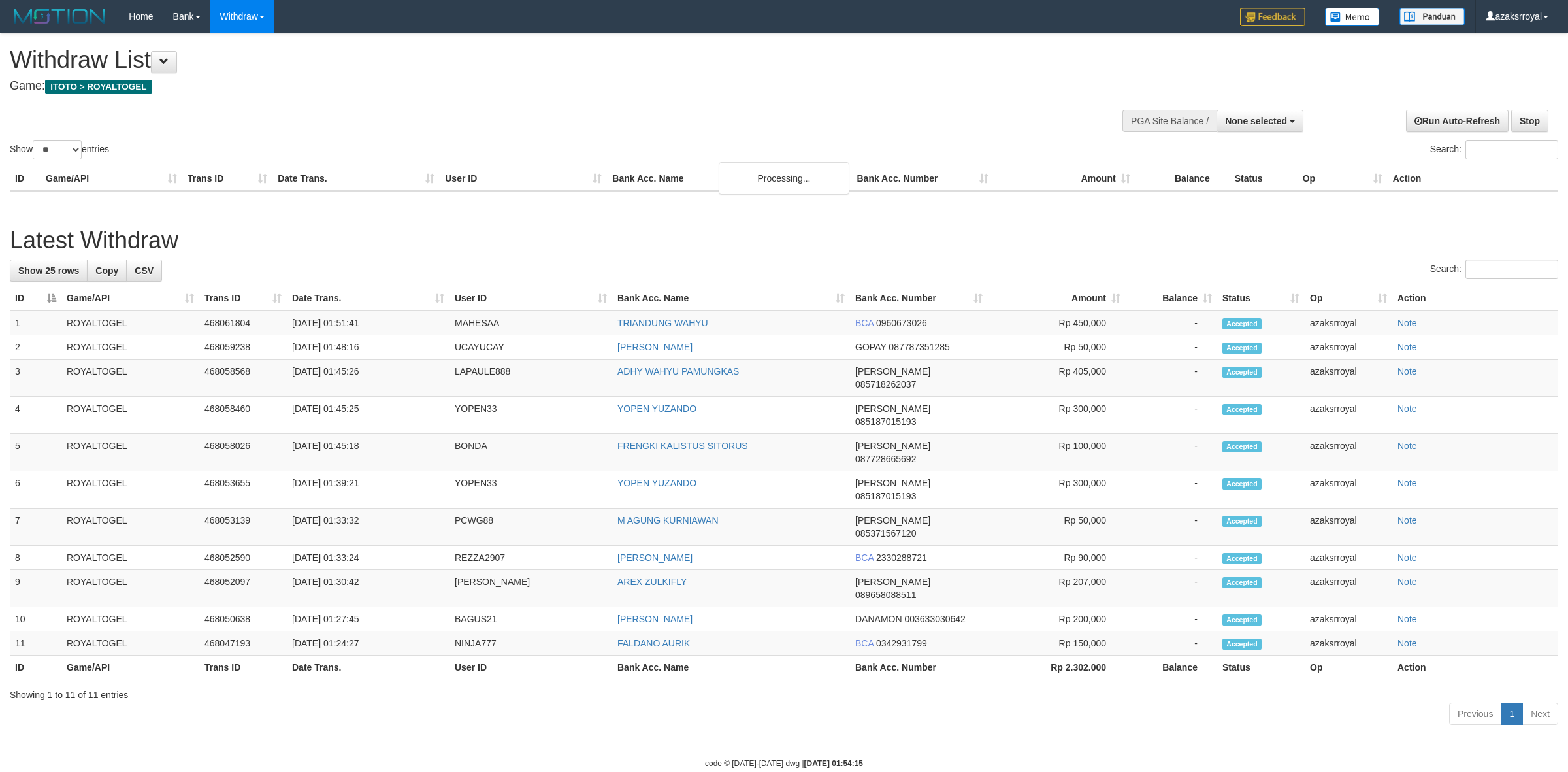
select select
select select "**"
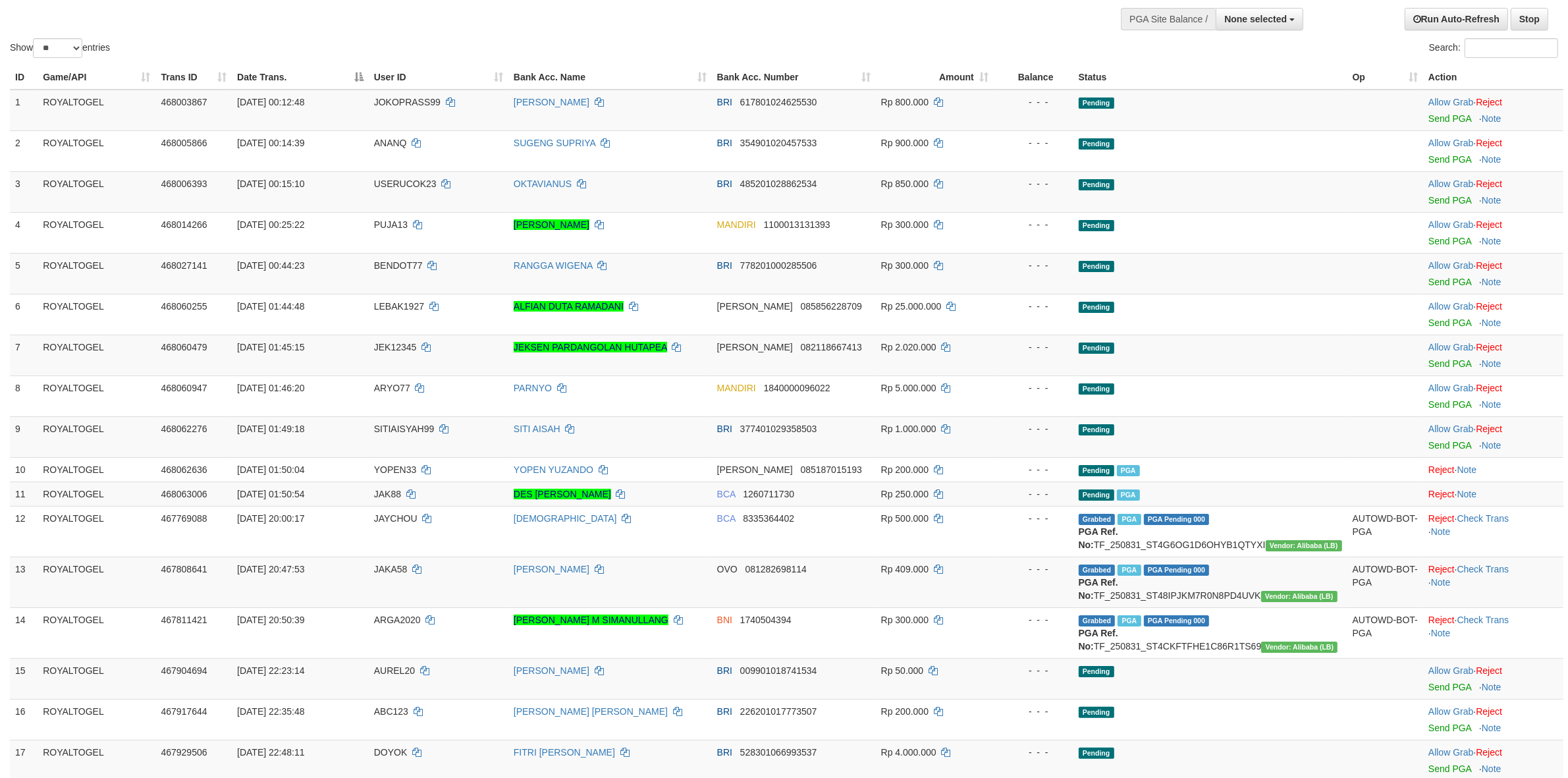
scroll to position [1005, 0]
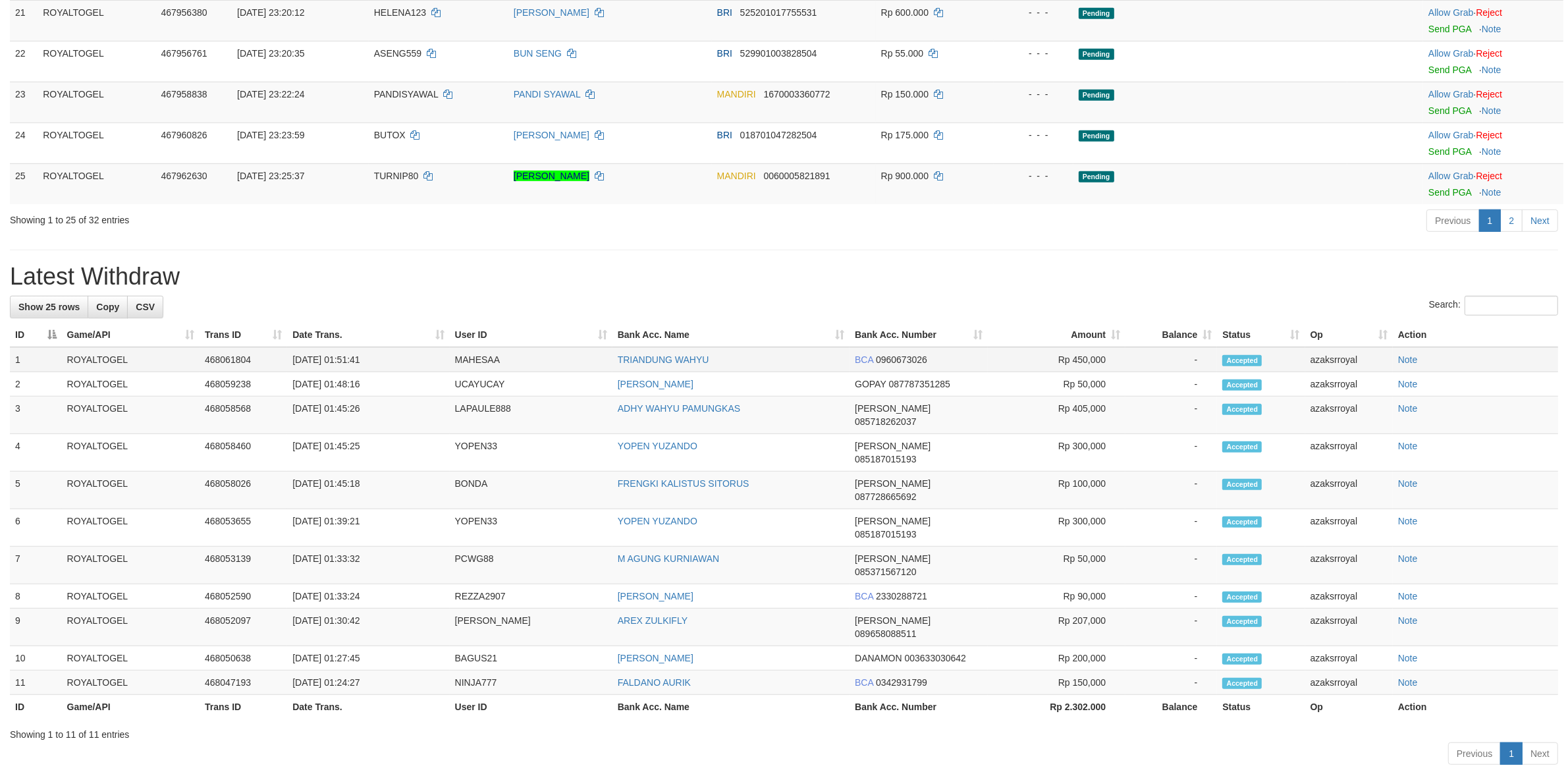
drag, startPoint x: 338, startPoint y: 389, endPoint x: 409, endPoint y: 389, distance: 71.0
click at [409, 372] on td "[DATE] 01:51:41" at bounding box center [368, 359] width 162 height 25
copy td "01:51:41"
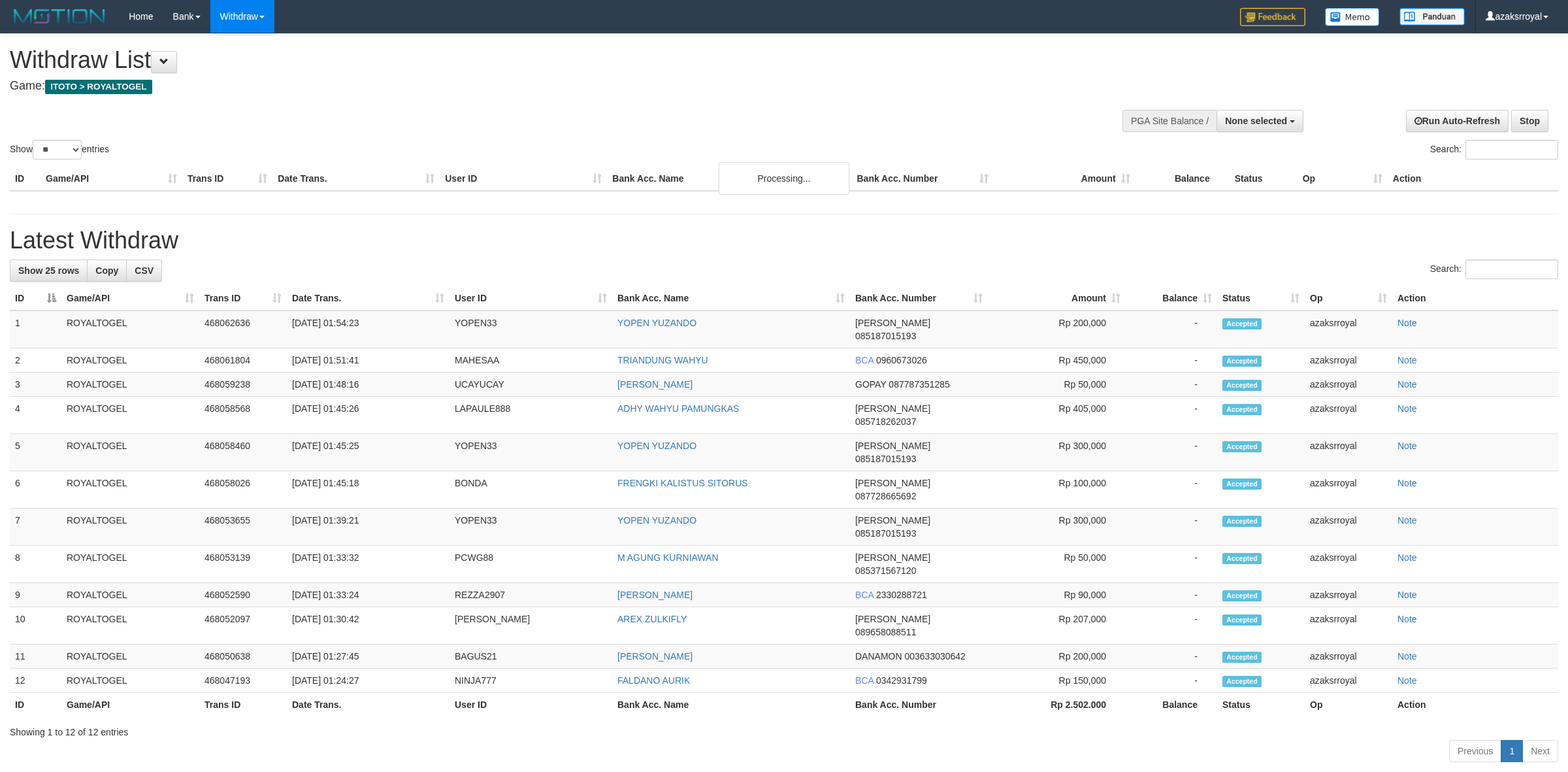
select select
select select "**"
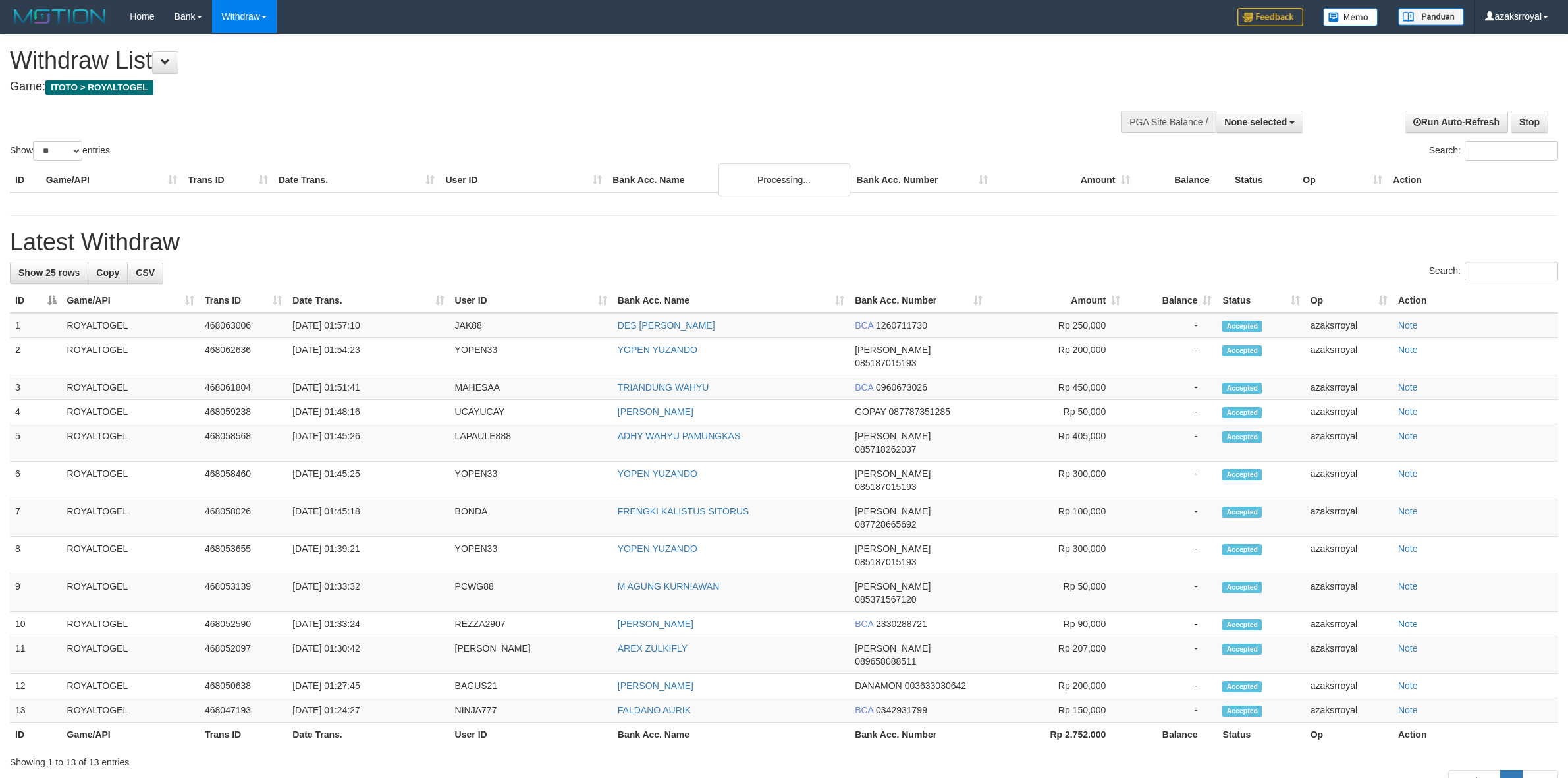
select select
select select "**"
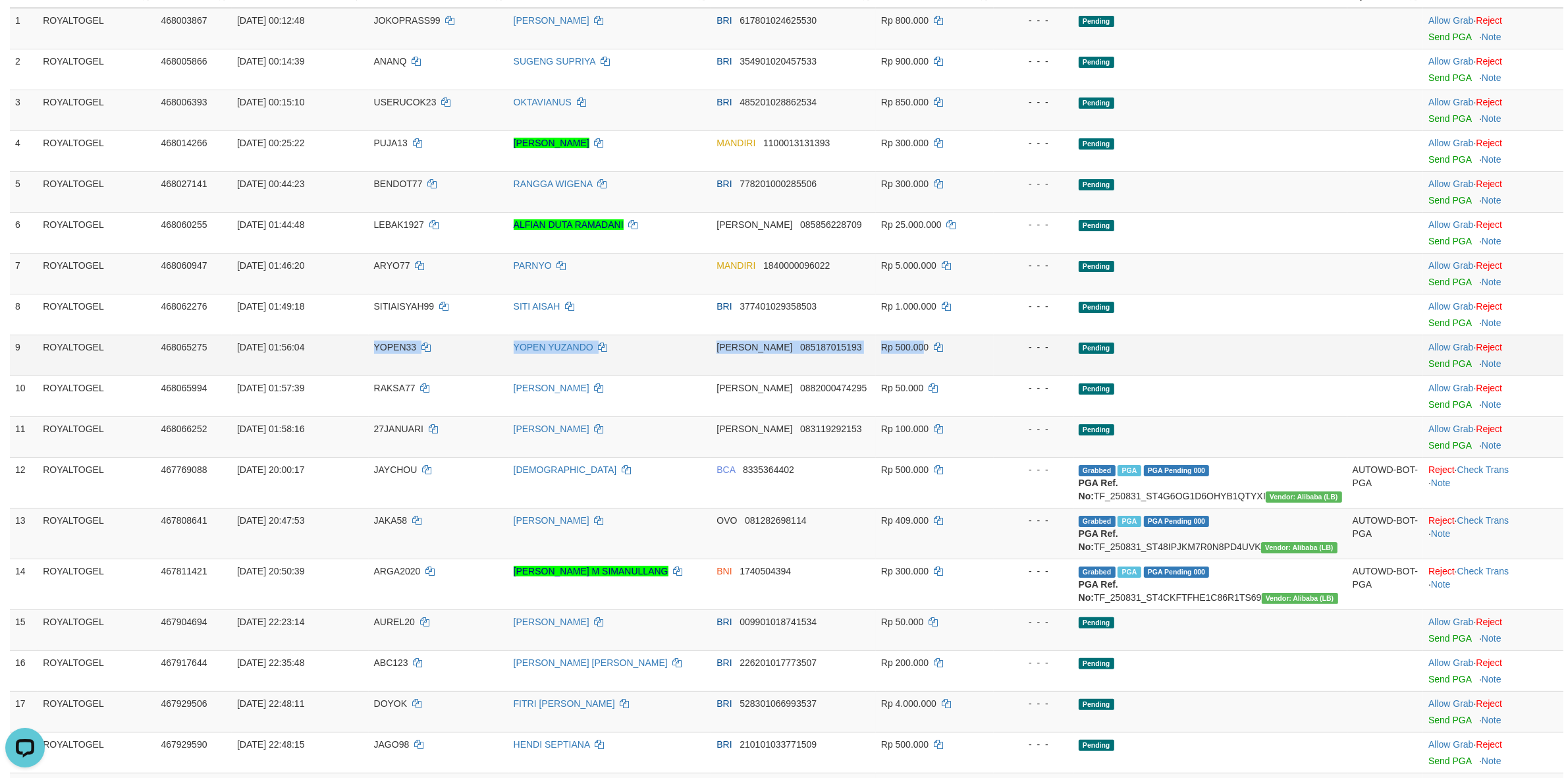
drag, startPoint x: 366, startPoint y: 344, endPoint x: 1022, endPoint y: 361, distance: 656.2
click at [950, 361] on tr "9 ROYALTOGEL 468065275 01/09/2025 01:56:04 YOPEN33 YOPEN YUZANDO DANA 085187015…" at bounding box center [786, 355] width 1553 height 41
drag, startPoint x: 1436, startPoint y: 363, endPoint x: 870, endPoint y: 231, distance: 581.2
click at [1435, 363] on link "Send PGA" at bounding box center [1450, 363] width 43 height 10
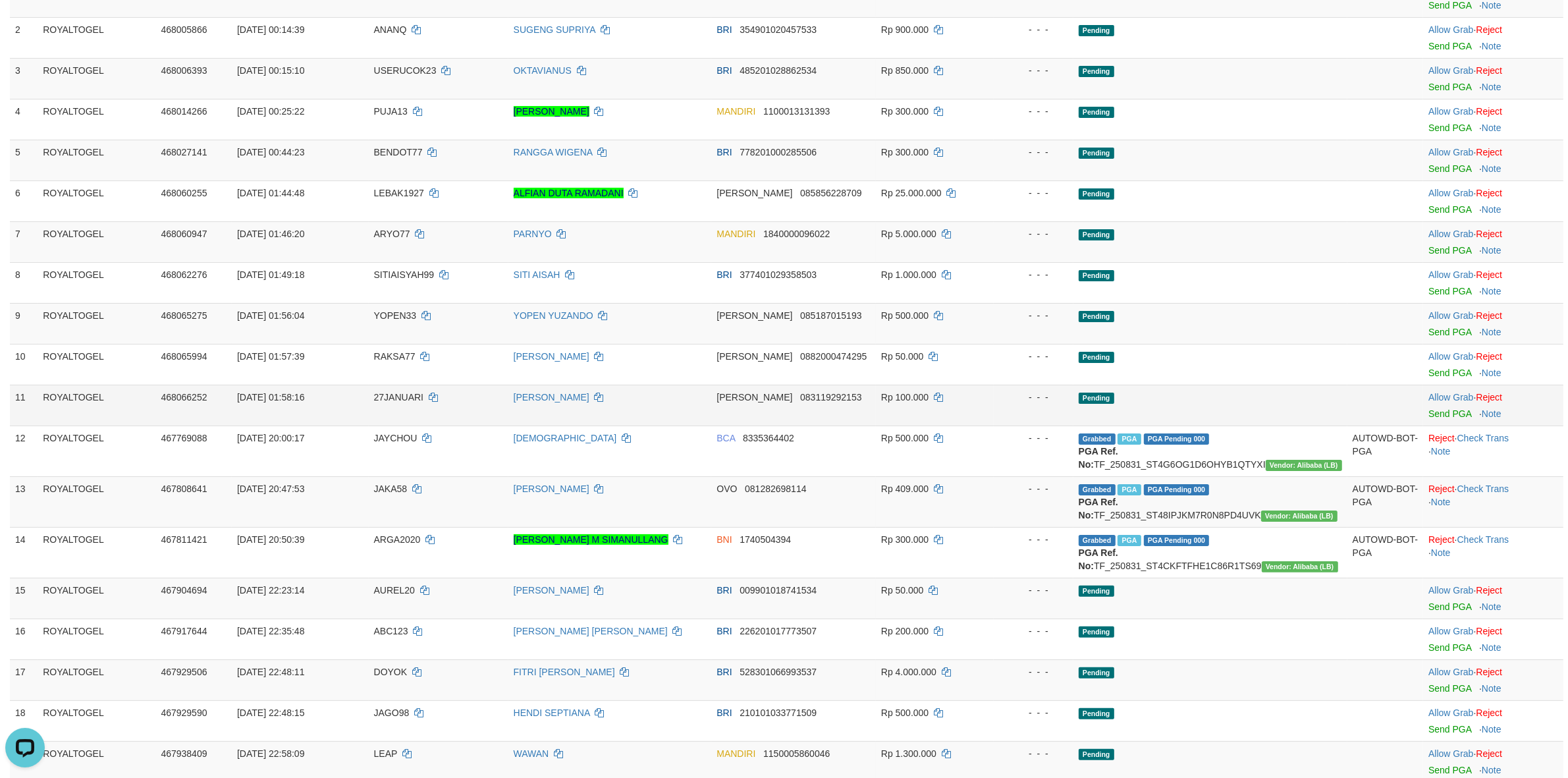
scroll to position [220, 0]
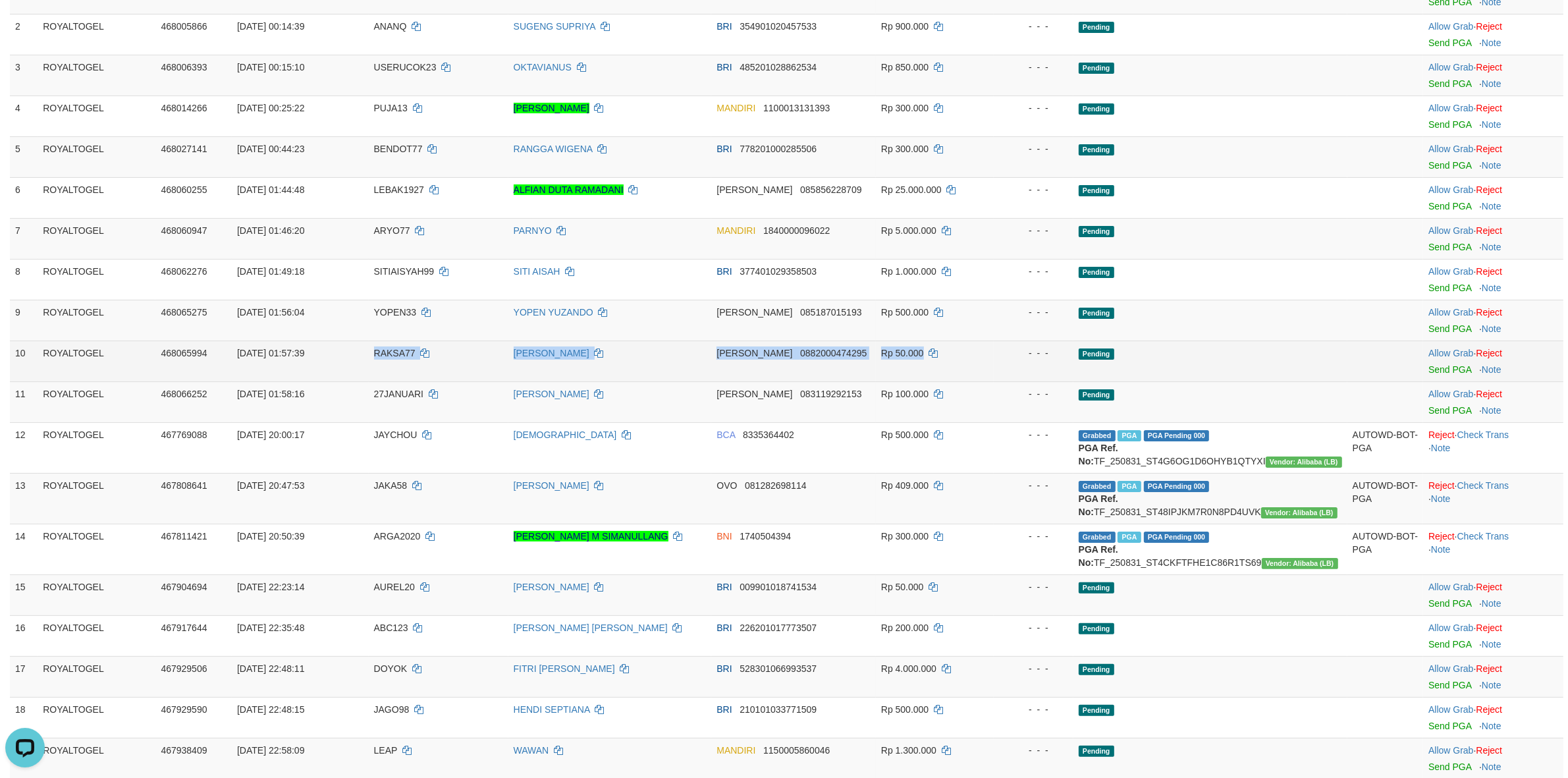
drag, startPoint x: 361, startPoint y: 350, endPoint x: 946, endPoint y: 353, distance: 585.0
click at [946, 353] on tr "10 ROYALTOGEL 468065994 01/09/2025 01:57:39 RAKSA77 BUDI IRIANA DANA 0882000474…" at bounding box center [786, 361] width 1553 height 41
click at [1446, 371] on link "Send PGA" at bounding box center [1450, 369] width 43 height 10
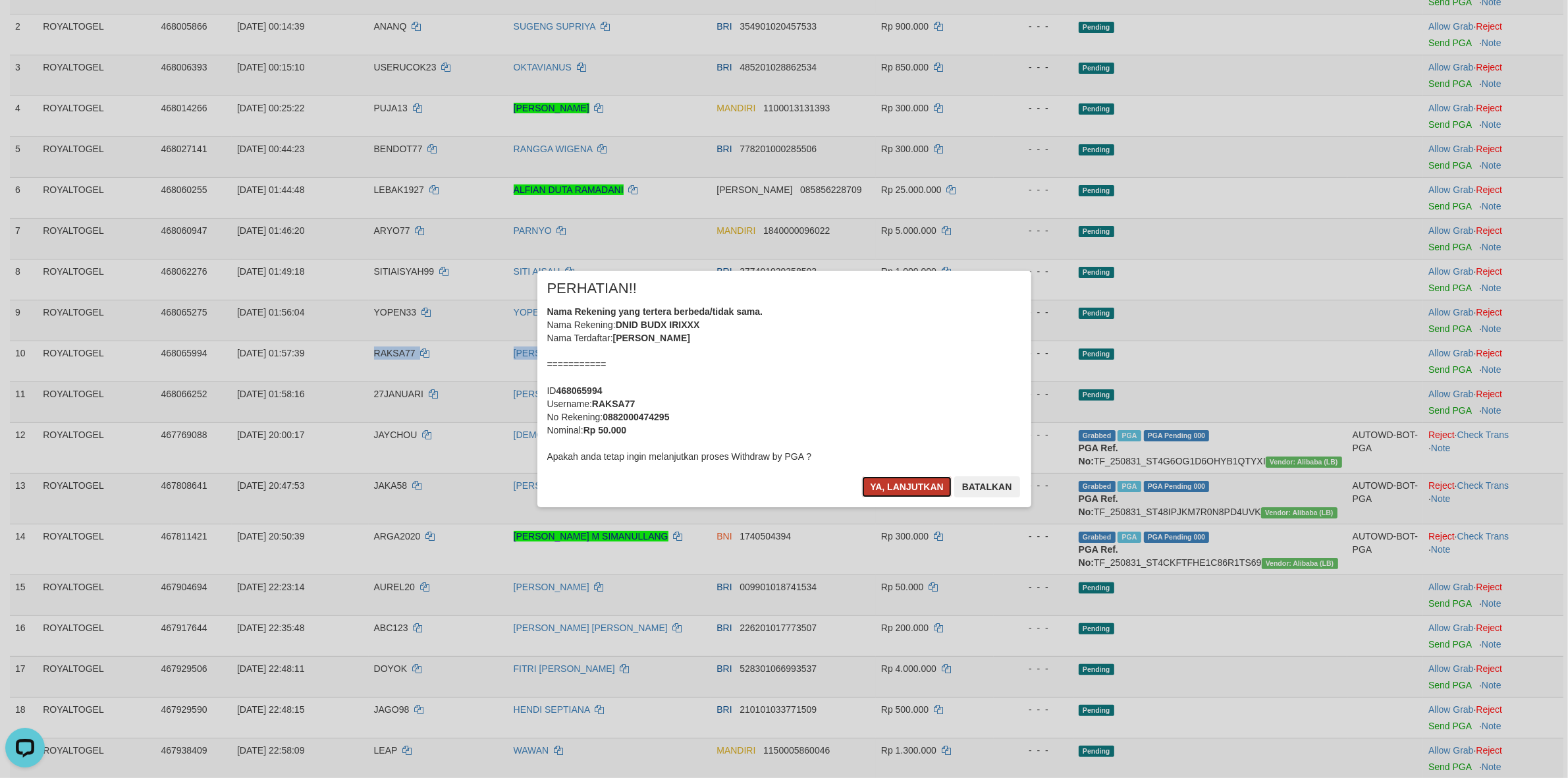
click at [903, 488] on button "Ya, lanjutkan" at bounding box center [907, 487] width 90 height 21
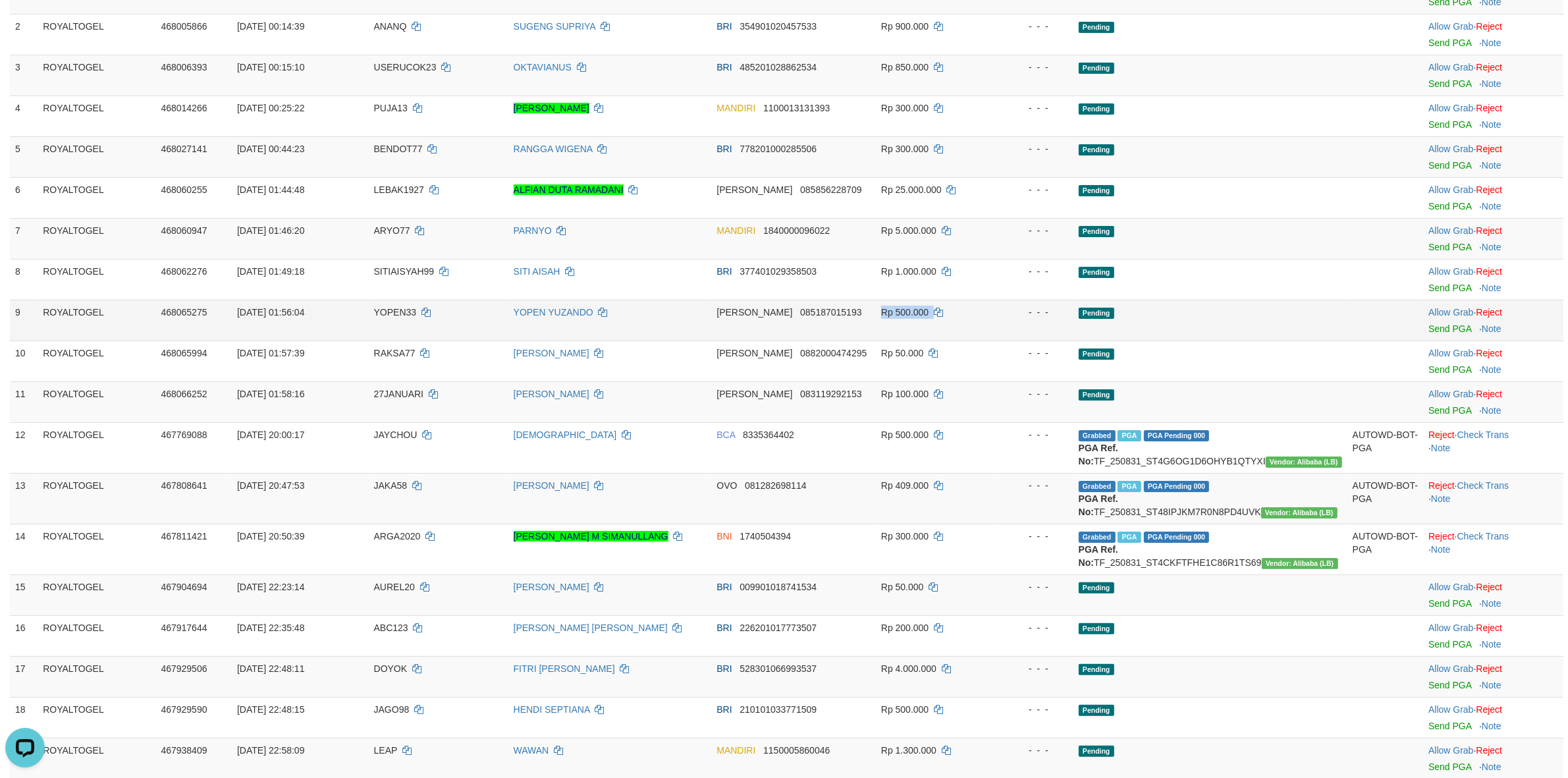
drag, startPoint x: 892, startPoint y: 314, endPoint x: 980, endPoint y: 317, distance: 88.1
click at [980, 317] on tr "9 ROYALTOGEL 468065275 01/09/2025 01:56:04 YOPEN33 YOPEN YUZANDO DANA 085187015…" at bounding box center [786, 320] width 1553 height 41
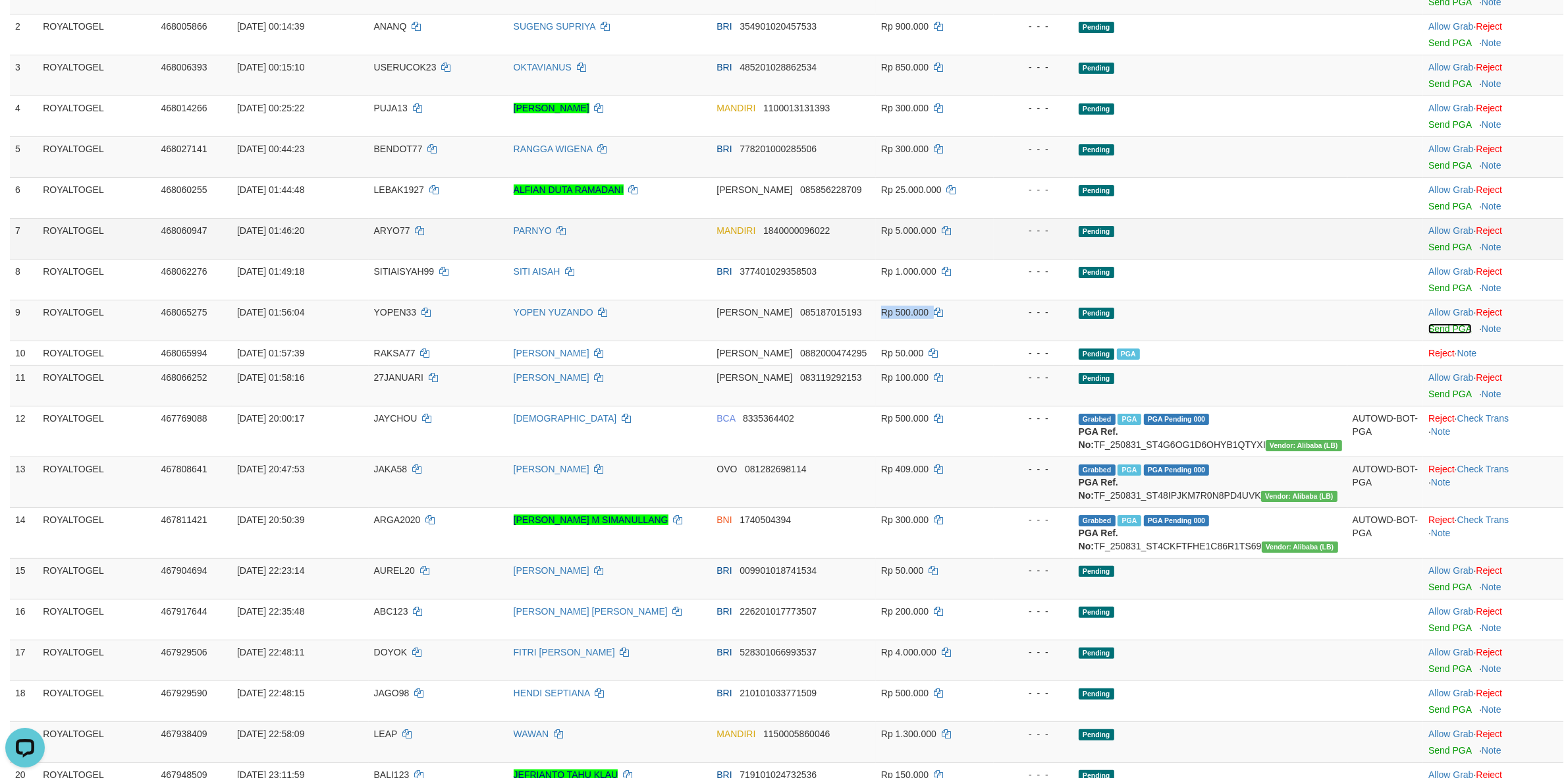
drag, startPoint x: 1430, startPoint y: 331, endPoint x: 851, endPoint y: 227, distance: 588.3
click at [1431, 330] on link "Send PGA" at bounding box center [1450, 328] width 43 height 10
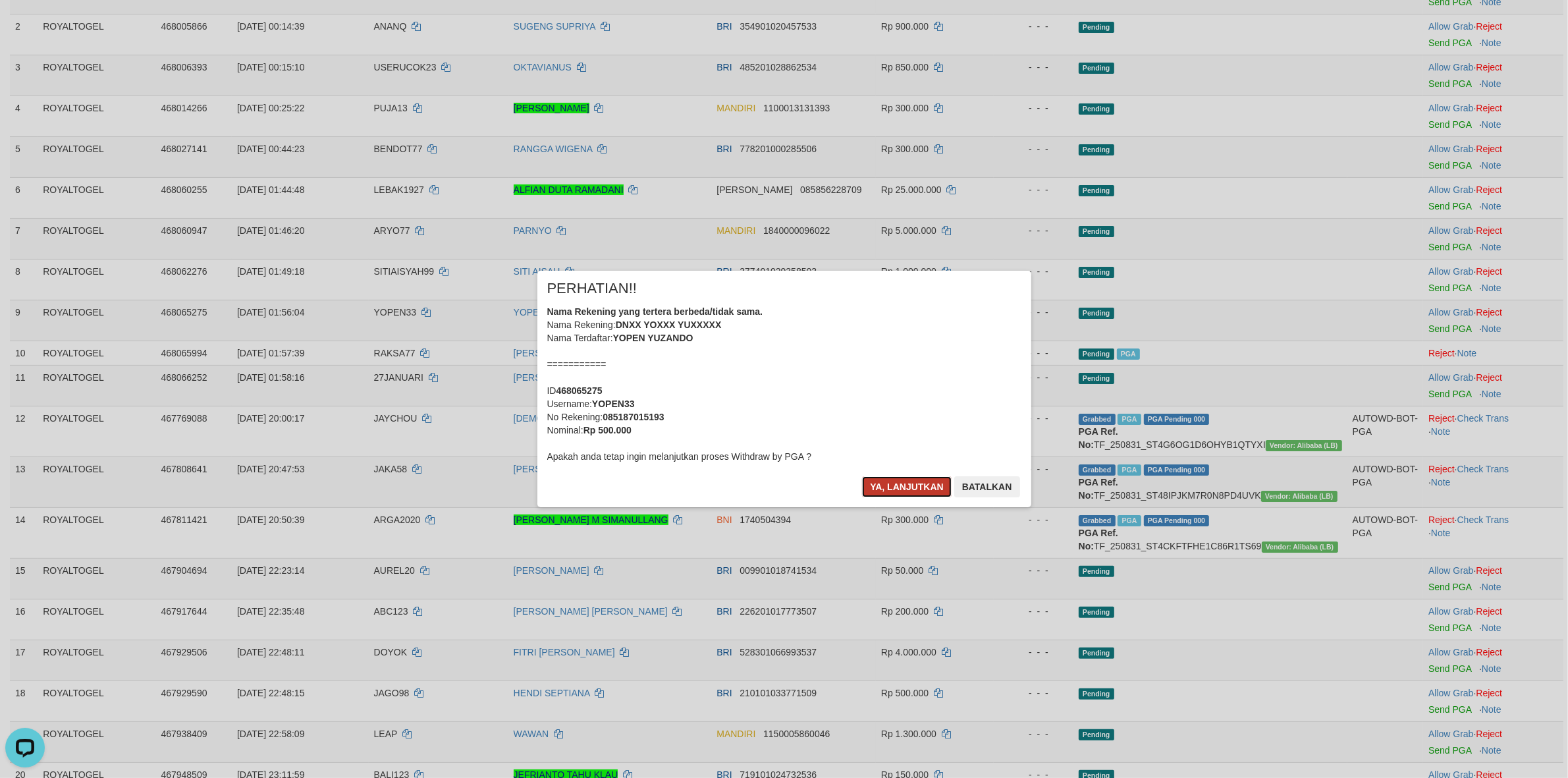
click at [887, 486] on button "Ya, lanjutkan" at bounding box center [907, 487] width 90 height 21
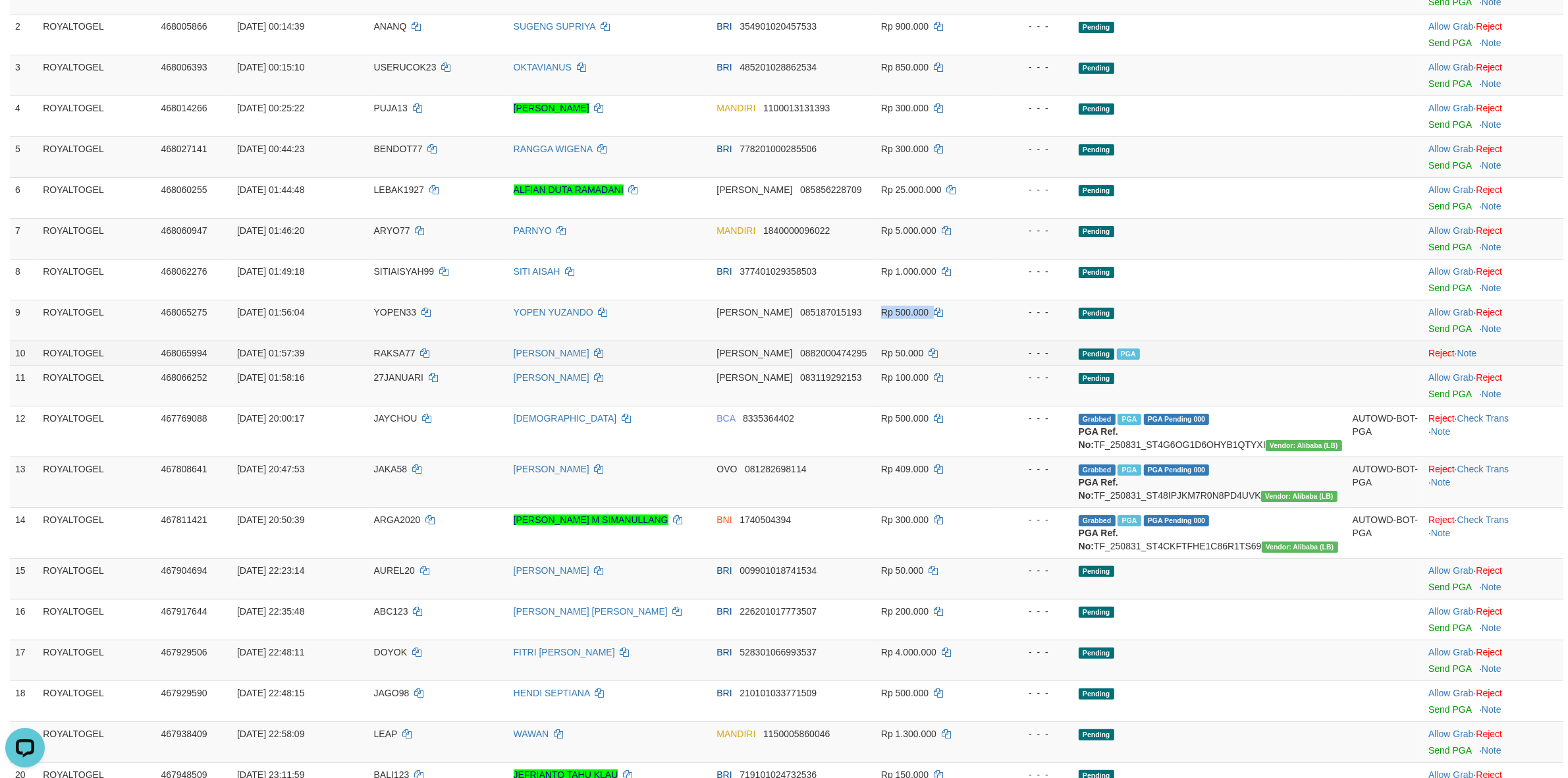
scroll to position [203, 0]
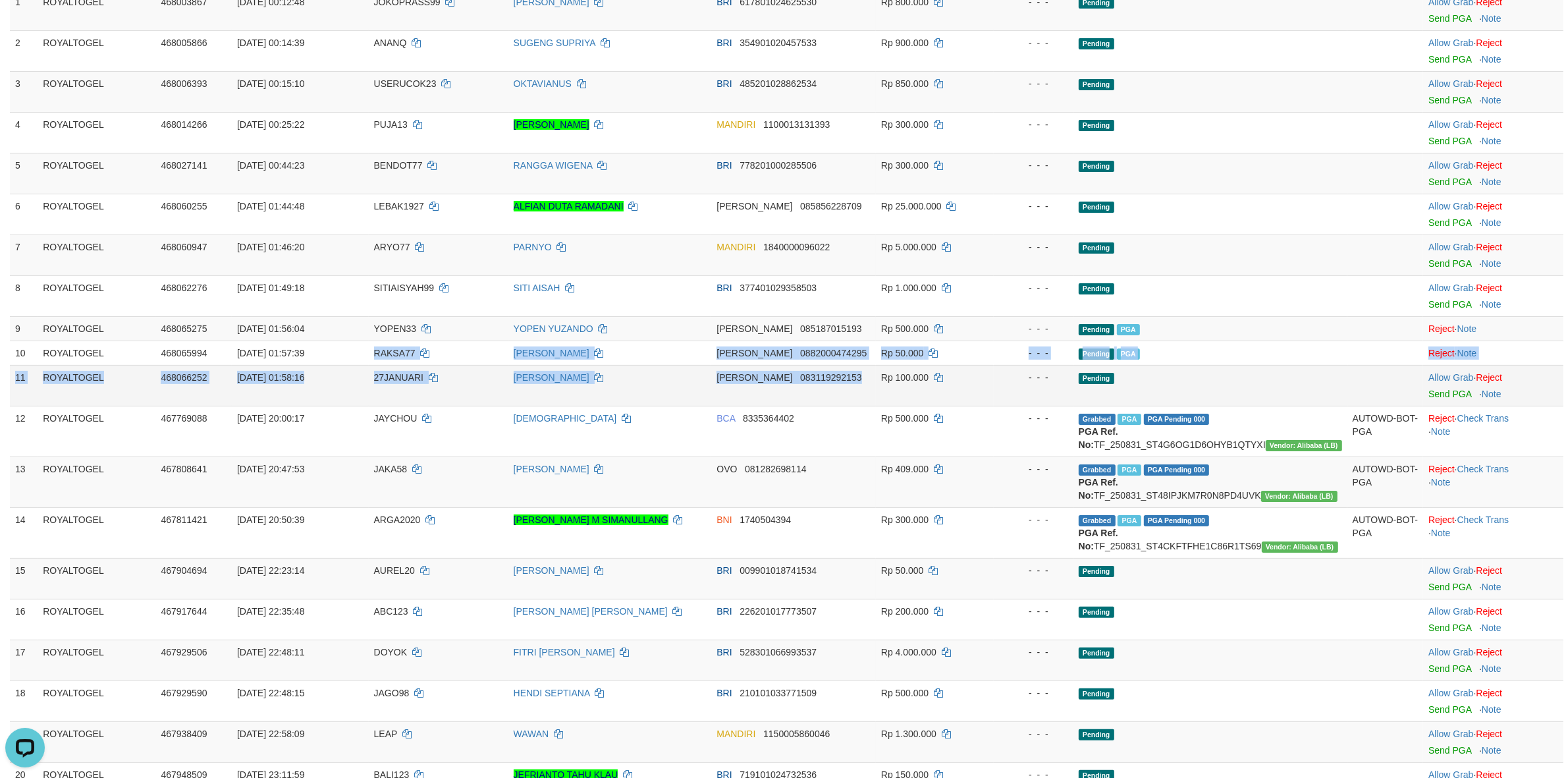
drag, startPoint x: 354, startPoint y: 366, endPoint x: 897, endPoint y: 376, distance: 543.1
click at [897, 376] on tbody "1 ROYALTOGEL 468003867 01/09/2025 00:12:48 JOKOPRASS99 JOKO PRASETYO BRI 617801…" at bounding box center [786, 498] width 1553 height 1018
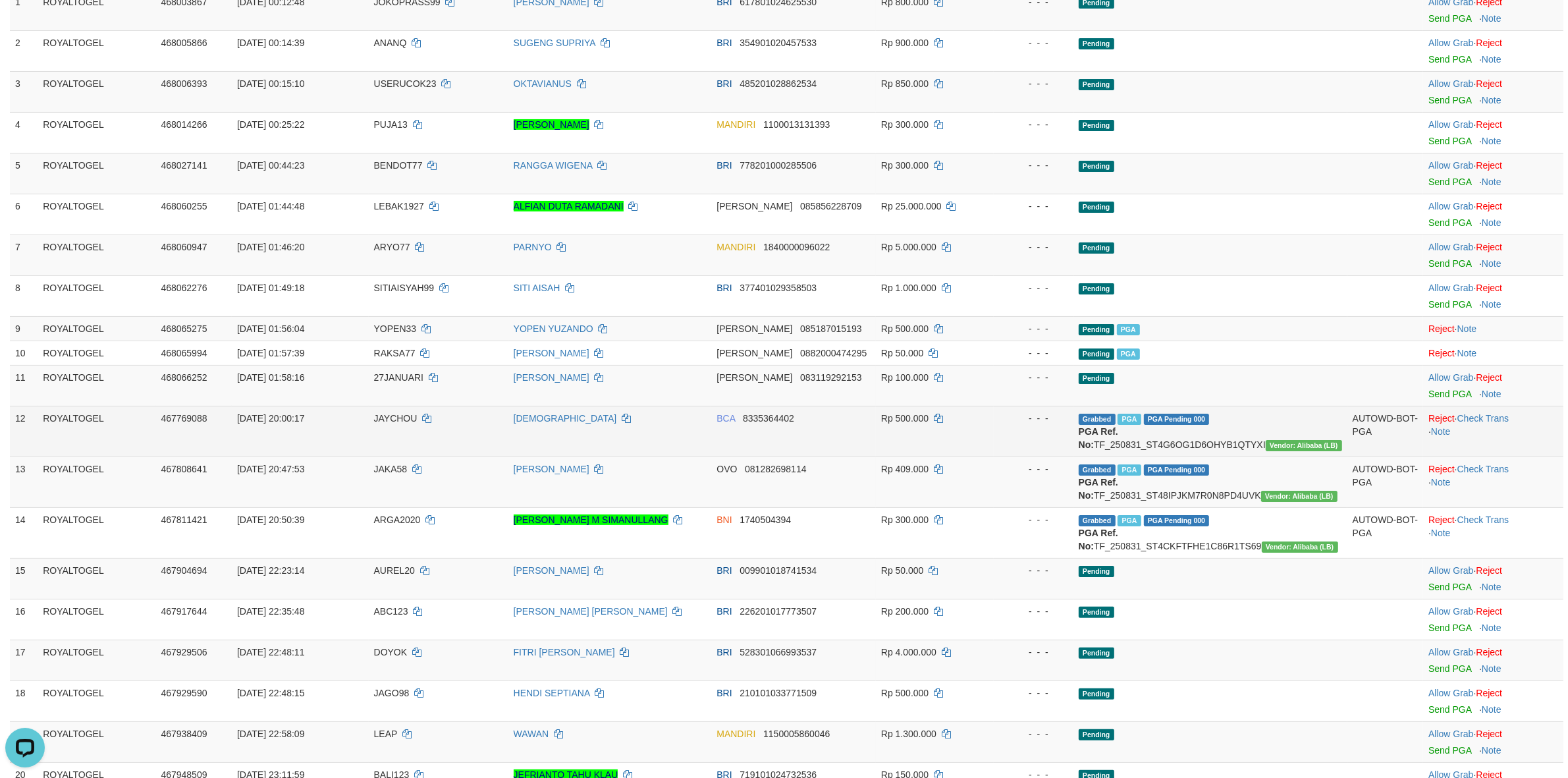
click at [920, 412] on td "Rp 500.000" at bounding box center [935, 431] width 118 height 51
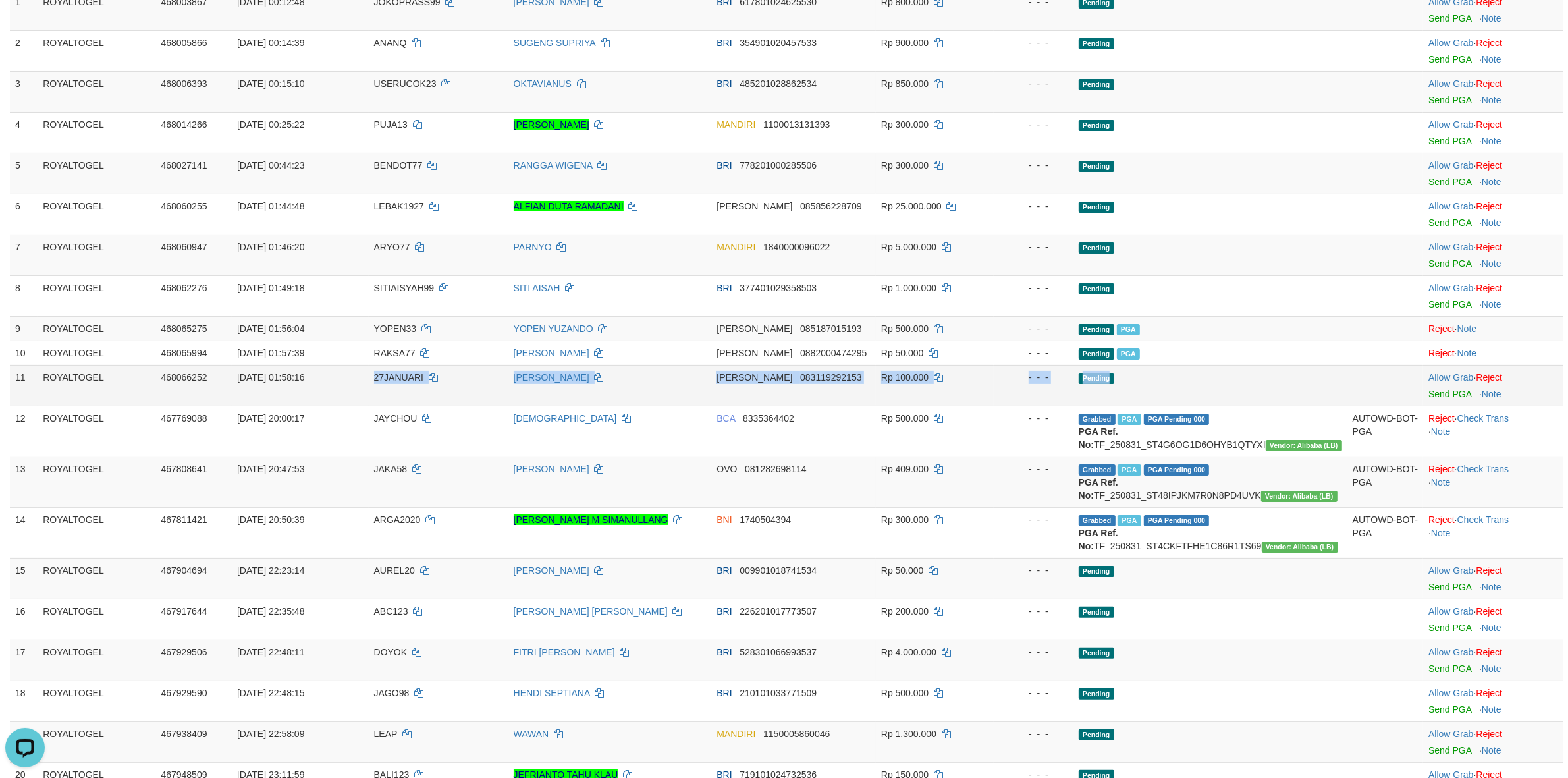
drag, startPoint x: 367, startPoint y: 374, endPoint x: 1247, endPoint y: 388, distance: 880.1
click at [1247, 388] on tr "11 ROYALTOGEL 468066252 01/09/2025 01:58:16 27JANUARI JEJEN ROJANI DANA 0831192…" at bounding box center [786, 385] width 1553 height 41
click at [1440, 390] on link "Send PGA" at bounding box center [1450, 394] width 43 height 10
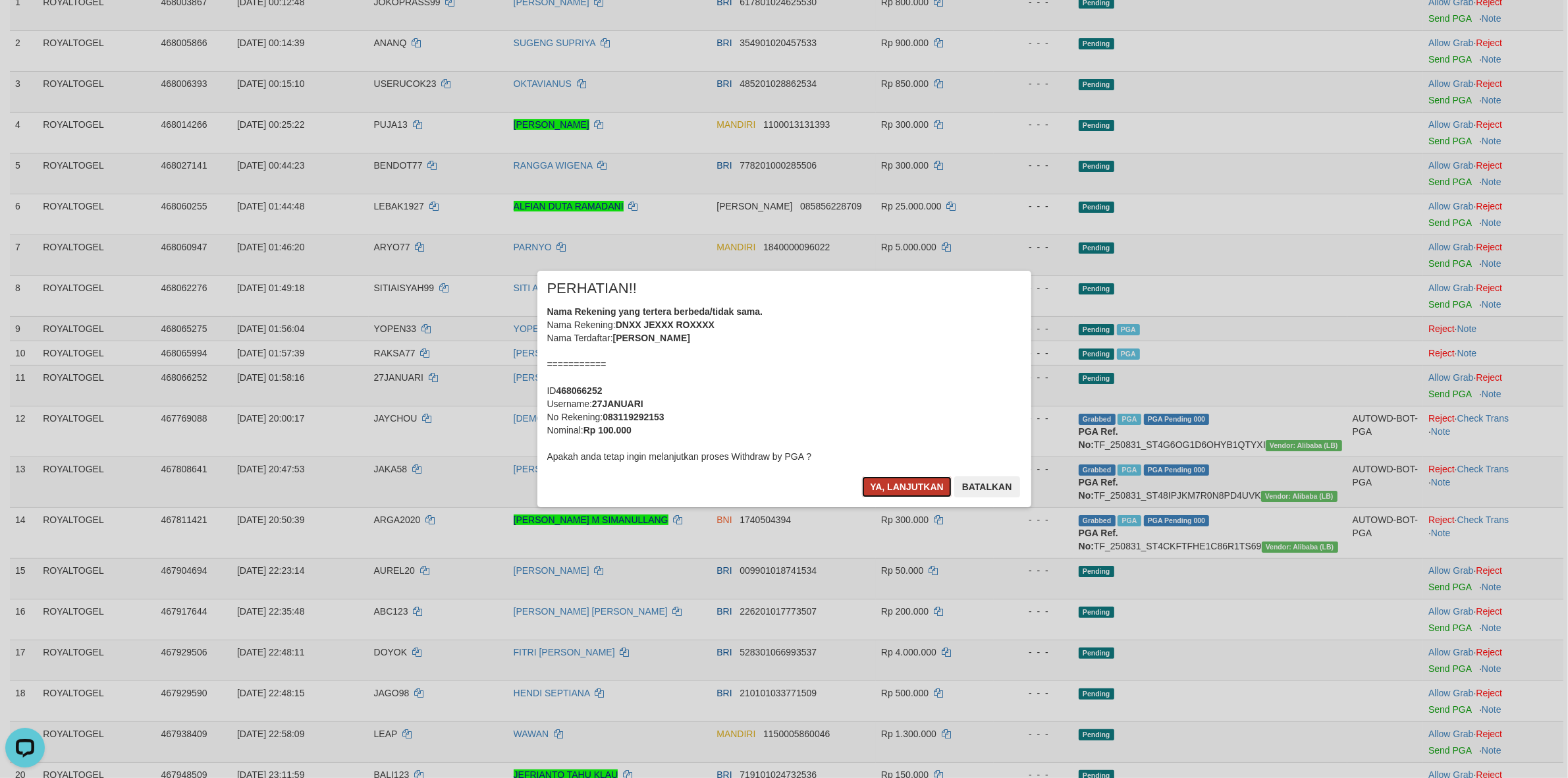
click at [890, 477] on button "Ya, lanjutkan" at bounding box center [907, 487] width 90 height 21
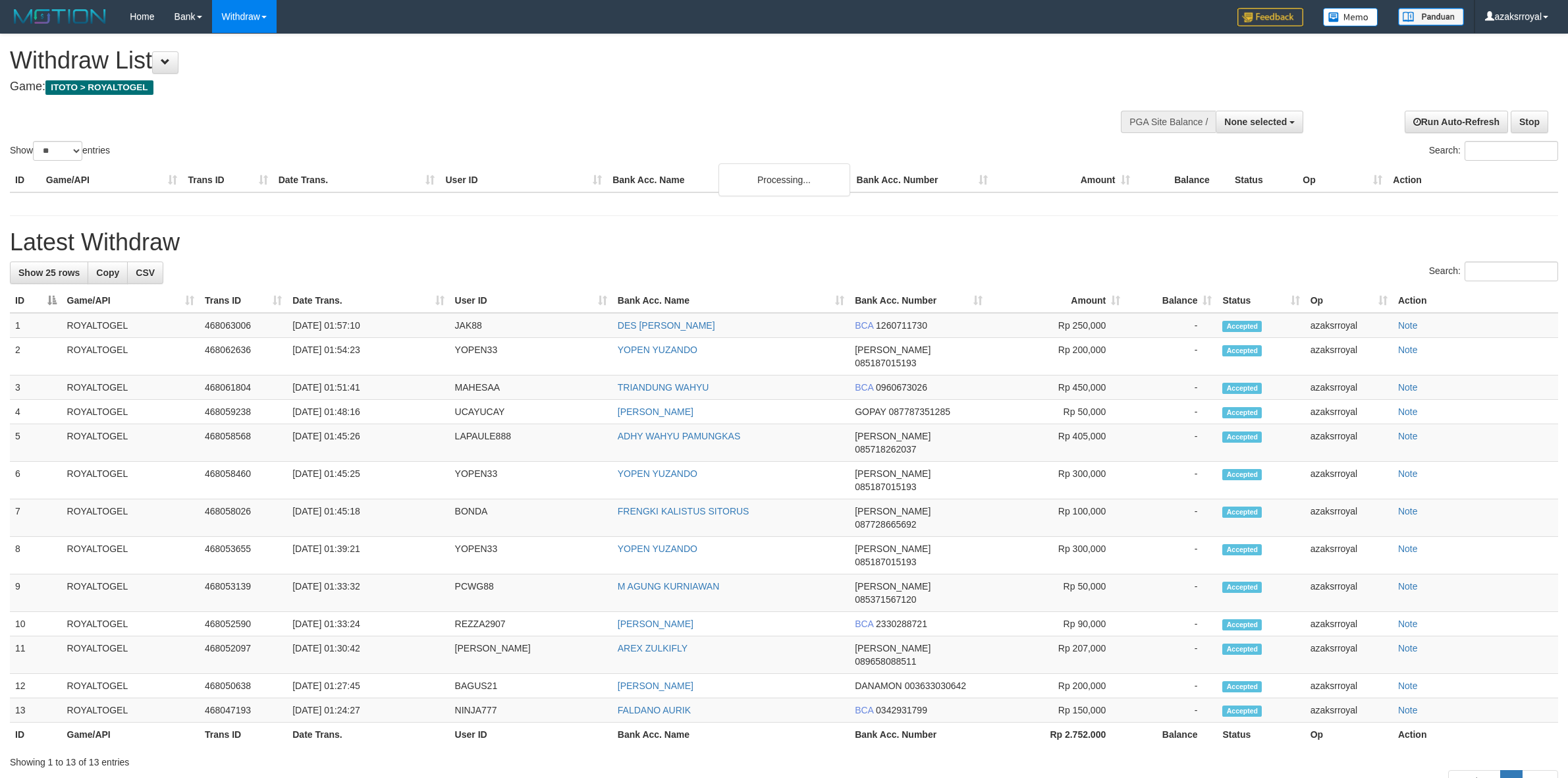
select select
select select "**"
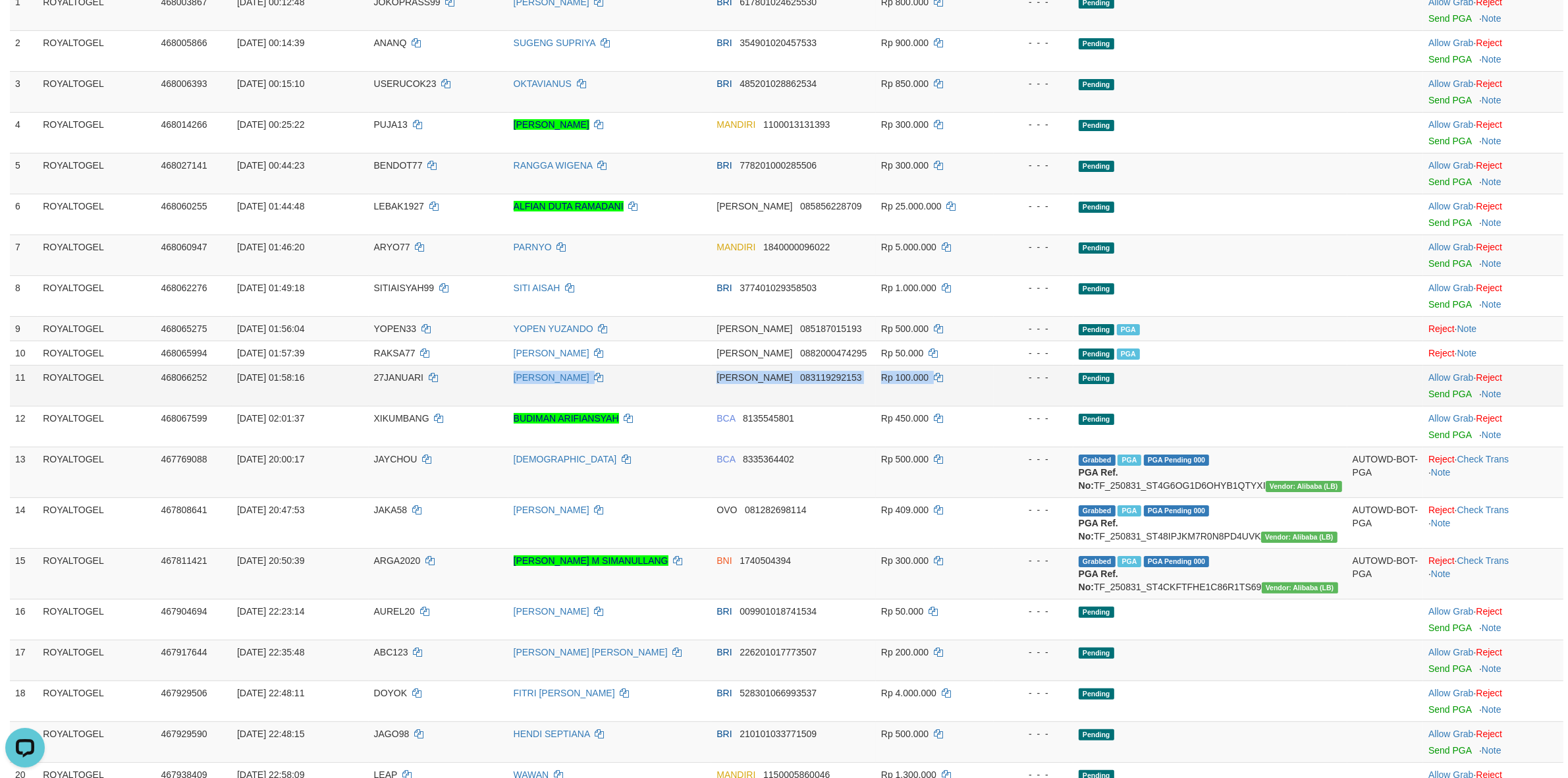
drag, startPoint x: 491, startPoint y: 373, endPoint x: 956, endPoint y: 387, distance: 465.2
click at [956, 387] on tr "11 ROYALTOGEL 468066252 [DATE] 01:58:16 27JANUARI JEJEN [PERSON_NAME] 083119292…" at bounding box center [786, 385] width 1553 height 41
drag, startPoint x: 1443, startPoint y: 394, endPoint x: 868, endPoint y: 225, distance: 599.3
click at [1440, 394] on link "Send PGA" at bounding box center [1450, 394] width 43 height 10
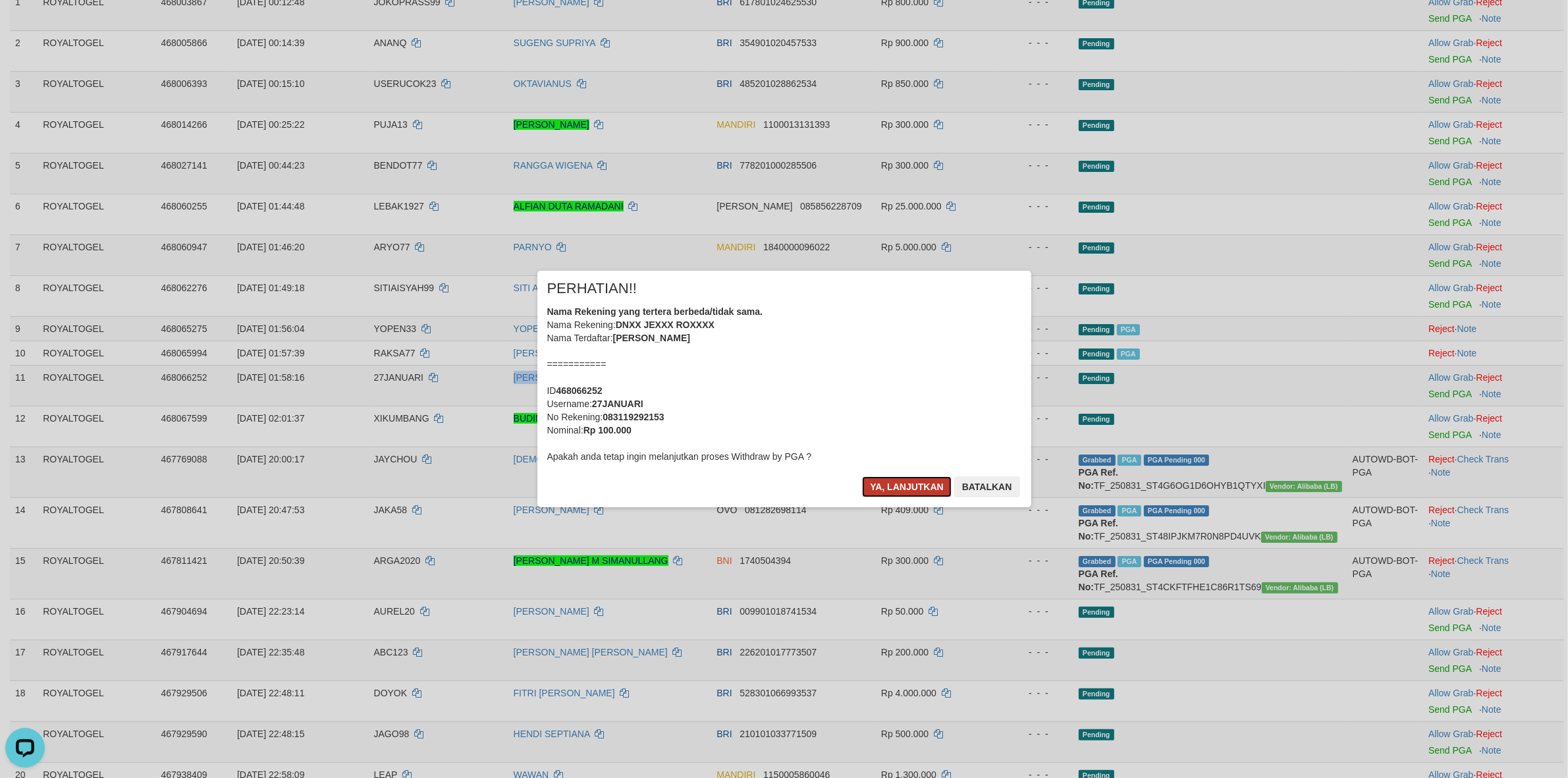
click at [884, 485] on button "Ya, lanjutkan" at bounding box center [907, 487] width 90 height 21
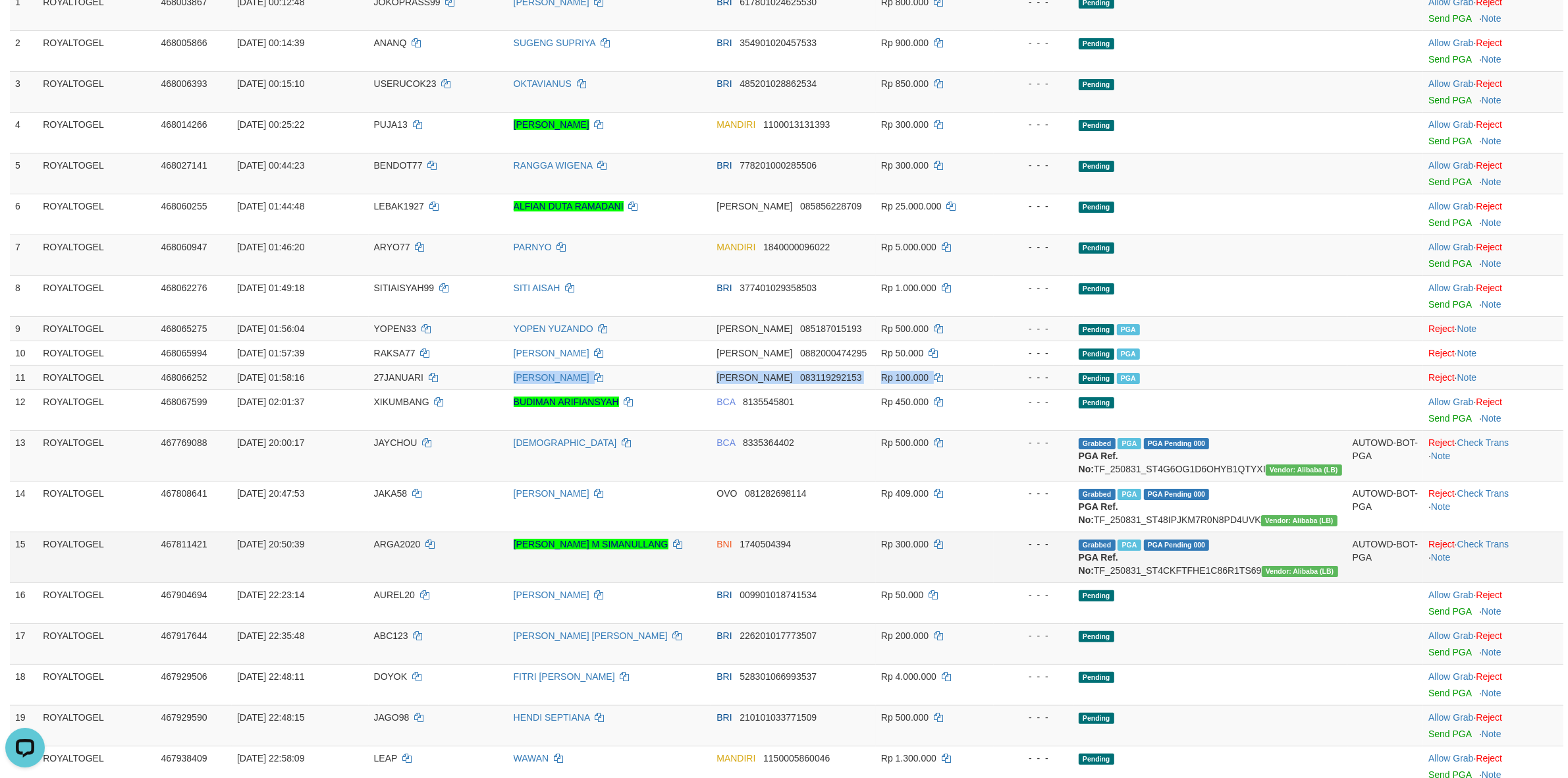
scroll to position [186, 0]
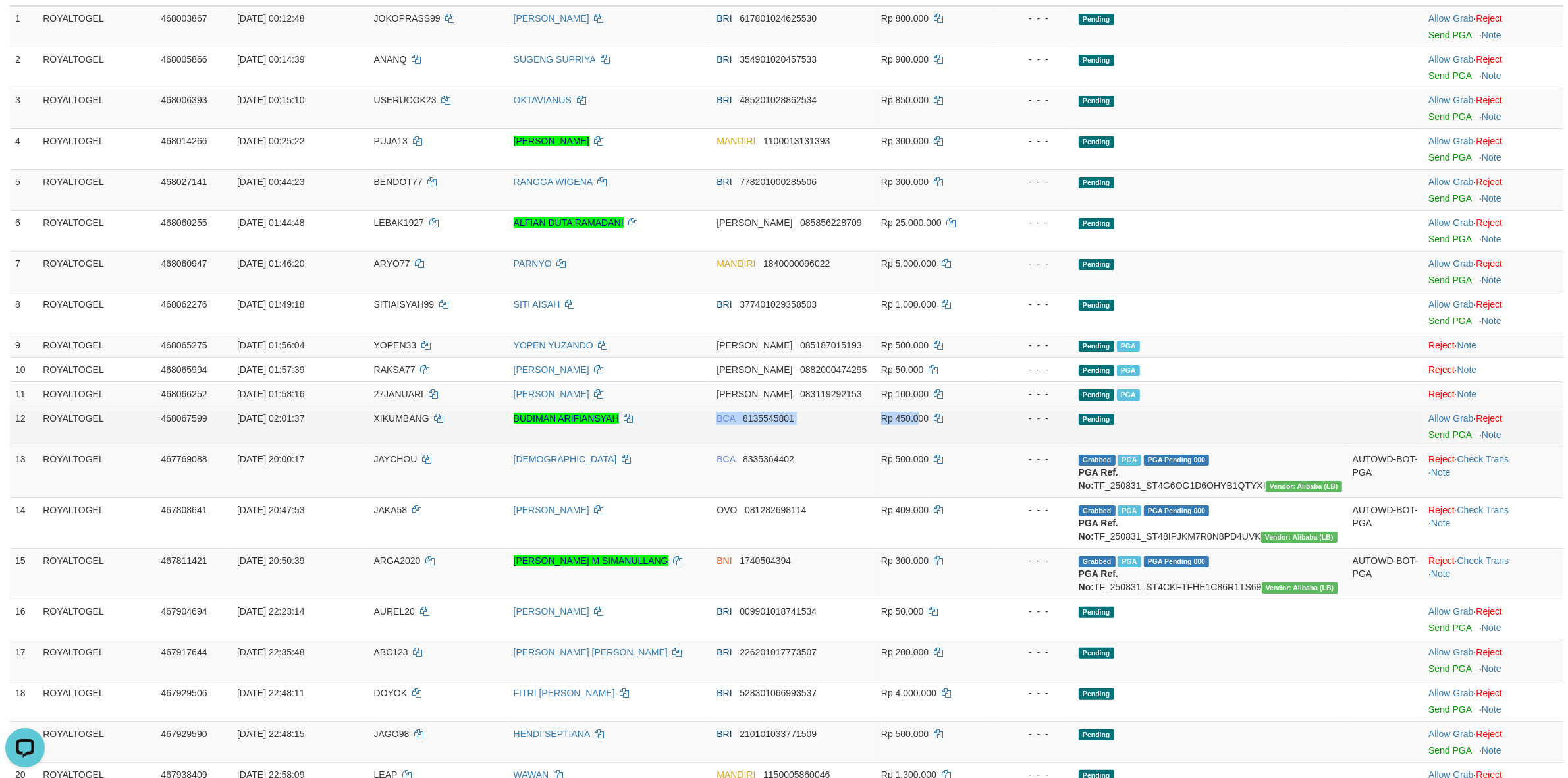
drag, startPoint x: 650, startPoint y: 417, endPoint x: 939, endPoint y: 418, distance: 289.0
click at [939, 418] on tr "12 ROYALTOGEL 468067599 01/09/2025 02:01:37 XIKUMBANG BUDIMAN ARIFIANSYAH BCA 8…" at bounding box center [786, 426] width 1553 height 41
click at [1436, 436] on link "Send PGA" at bounding box center [1450, 435] width 43 height 10
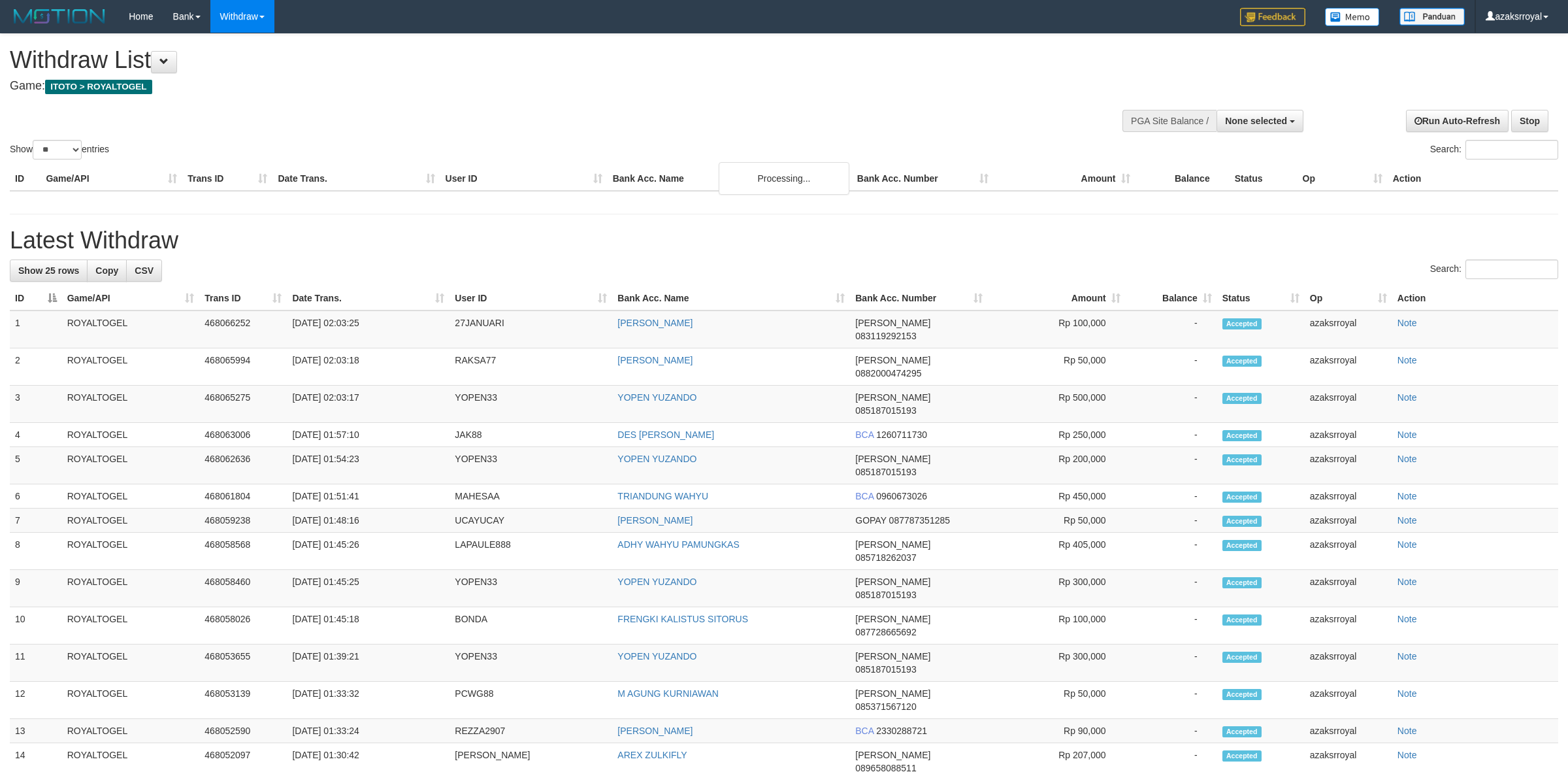
select select
select select "**"
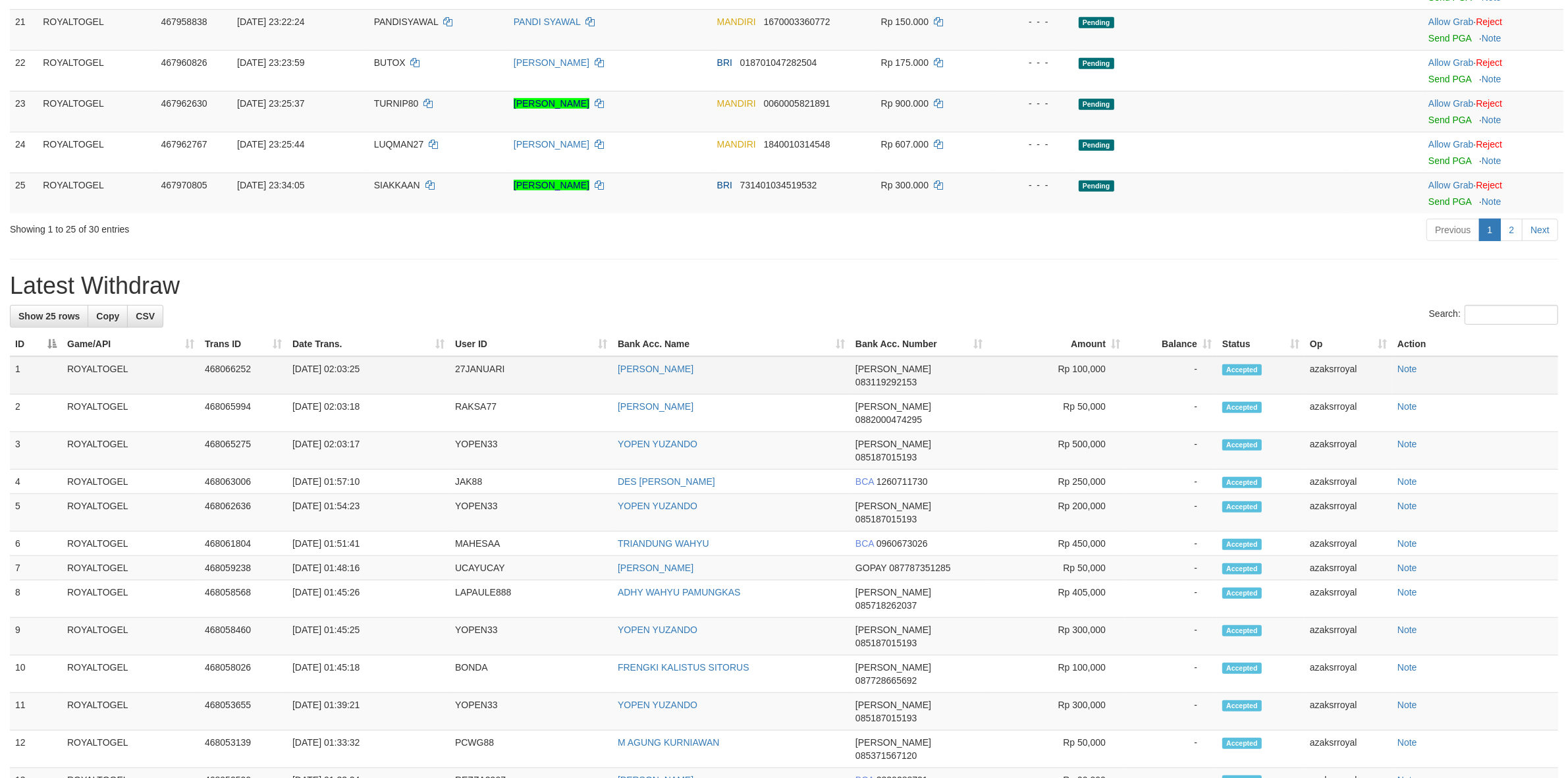
scroll to position [963, 0]
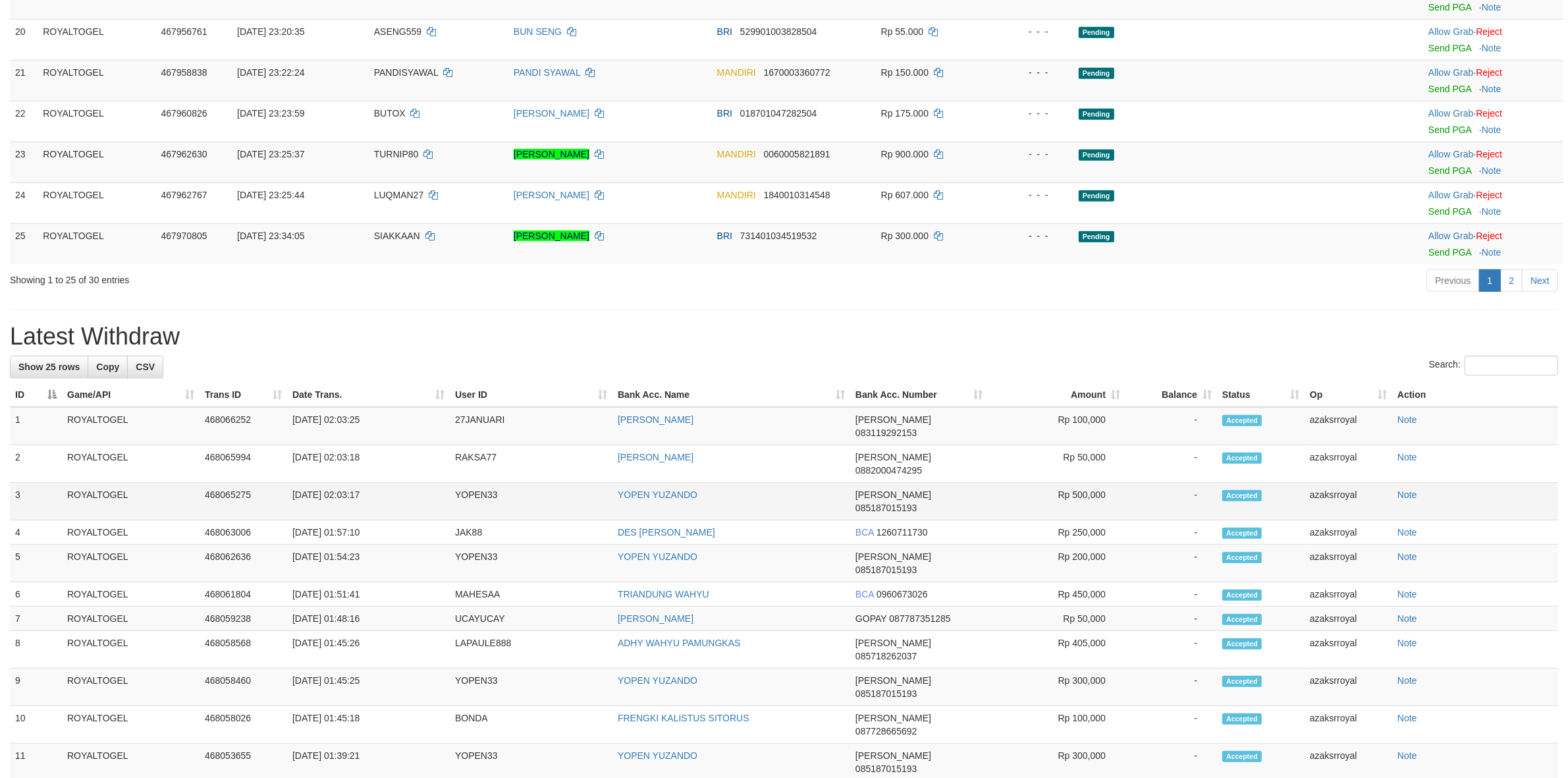
drag, startPoint x: 338, startPoint y: 503, endPoint x: 410, endPoint y: 502, distance: 72.0
click at [410, 502] on td "[DATE] 02:03:17" at bounding box center [368, 501] width 163 height 37
drag, startPoint x: 338, startPoint y: 521, endPoint x: 376, endPoint y: 522, distance: 38.0
click at [376, 522] on td "[DATE] 01:57:10" at bounding box center [368, 532] width 163 height 24
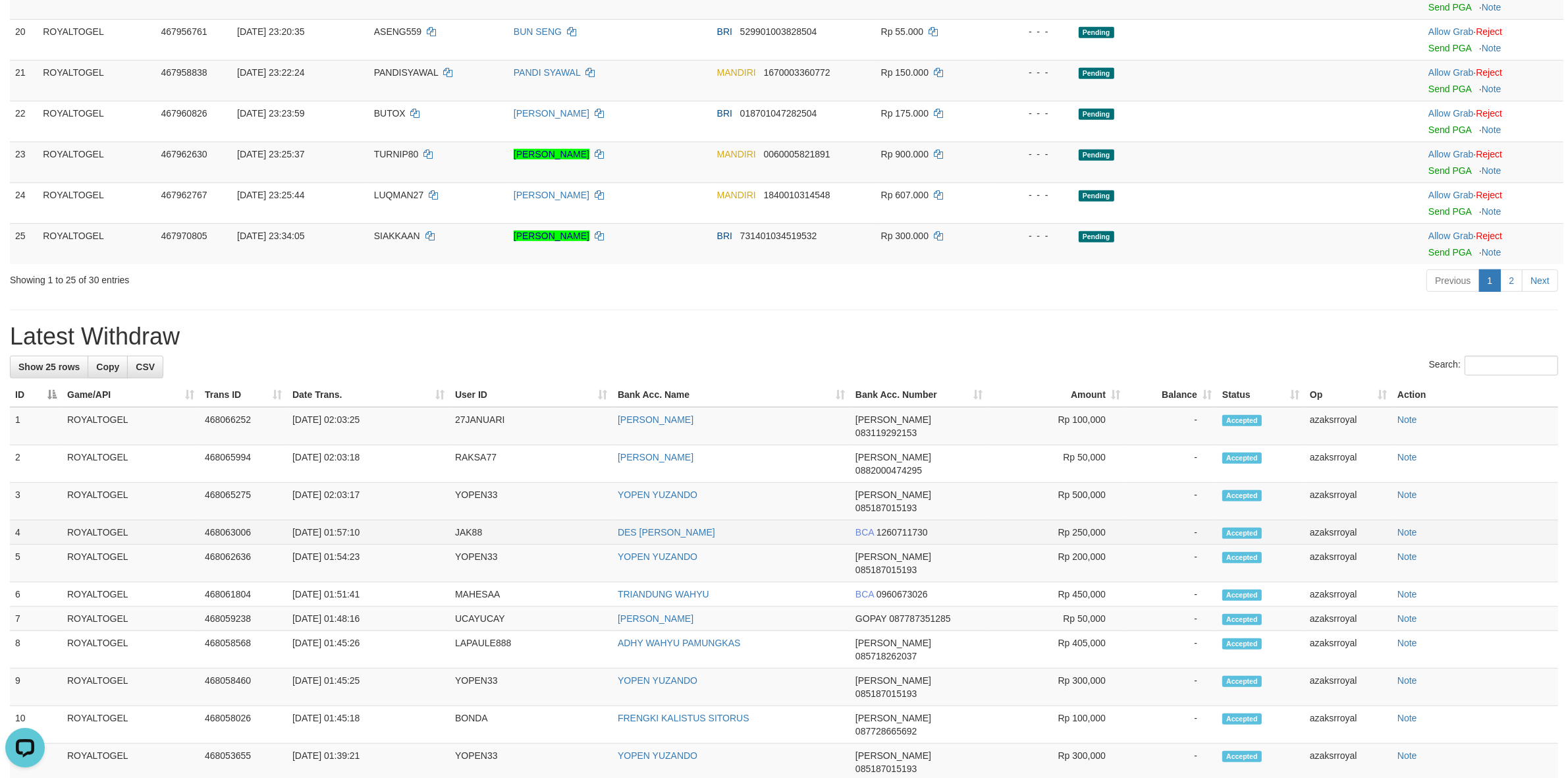
copy td "01:57:10"
drag, startPoint x: 341, startPoint y: 496, endPoint x: 401, endPoint y: 498, distance: 60.0
click at [401, 498] on td "[DATE] 02:03:17" at bounding box center [368, 501] width 163 height 37
copy td "02:03:17"
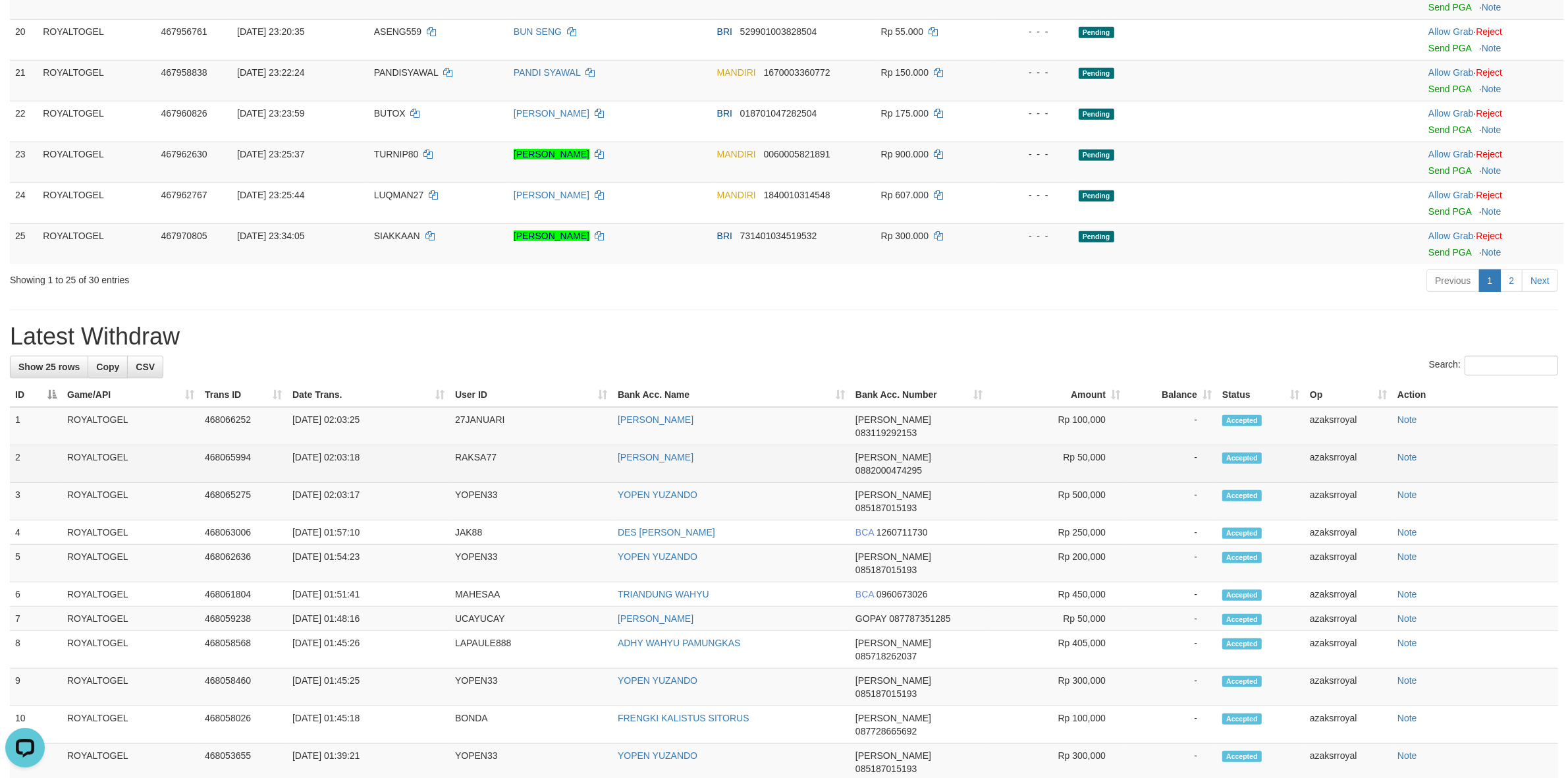
drag, startPoint x: 340, startPoint y: 471, endPoint x: 396, endPoint y: 478, distance: 56.4
click at [396, 478] on td "[DATE] 02:03:18" at bounding box center [368, 463] width 163 height 37
copy td "02:03:18"
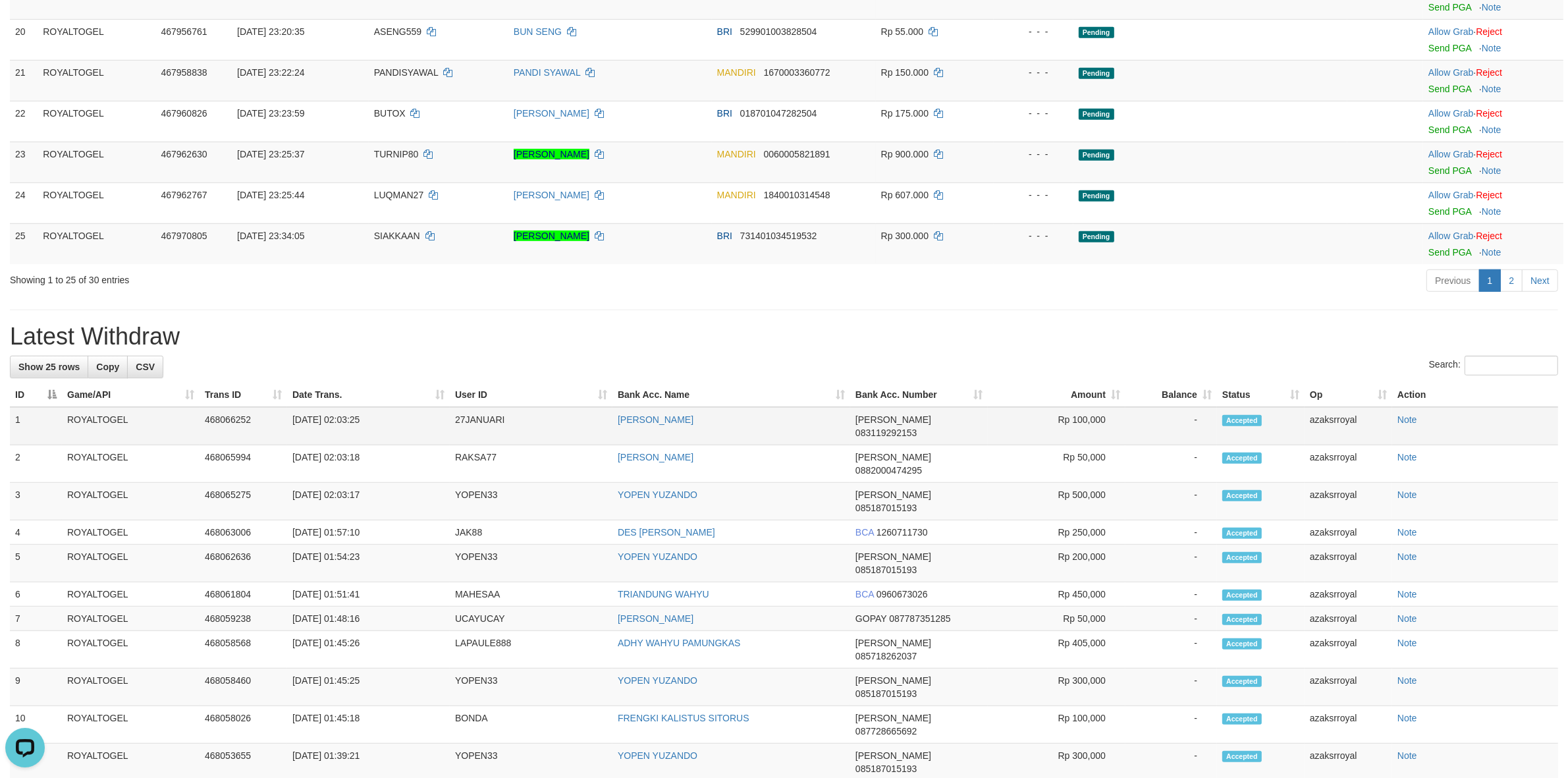
drag, startPoint x: 341, startPoint y: 450, endPoint x: 354, endPoint y: 445, distance: 13.9
click at [403, 445] on td "[DATE] 02:03:25" at bounding box center [368, 426] width 163 height 38
copy td "02:03:25"
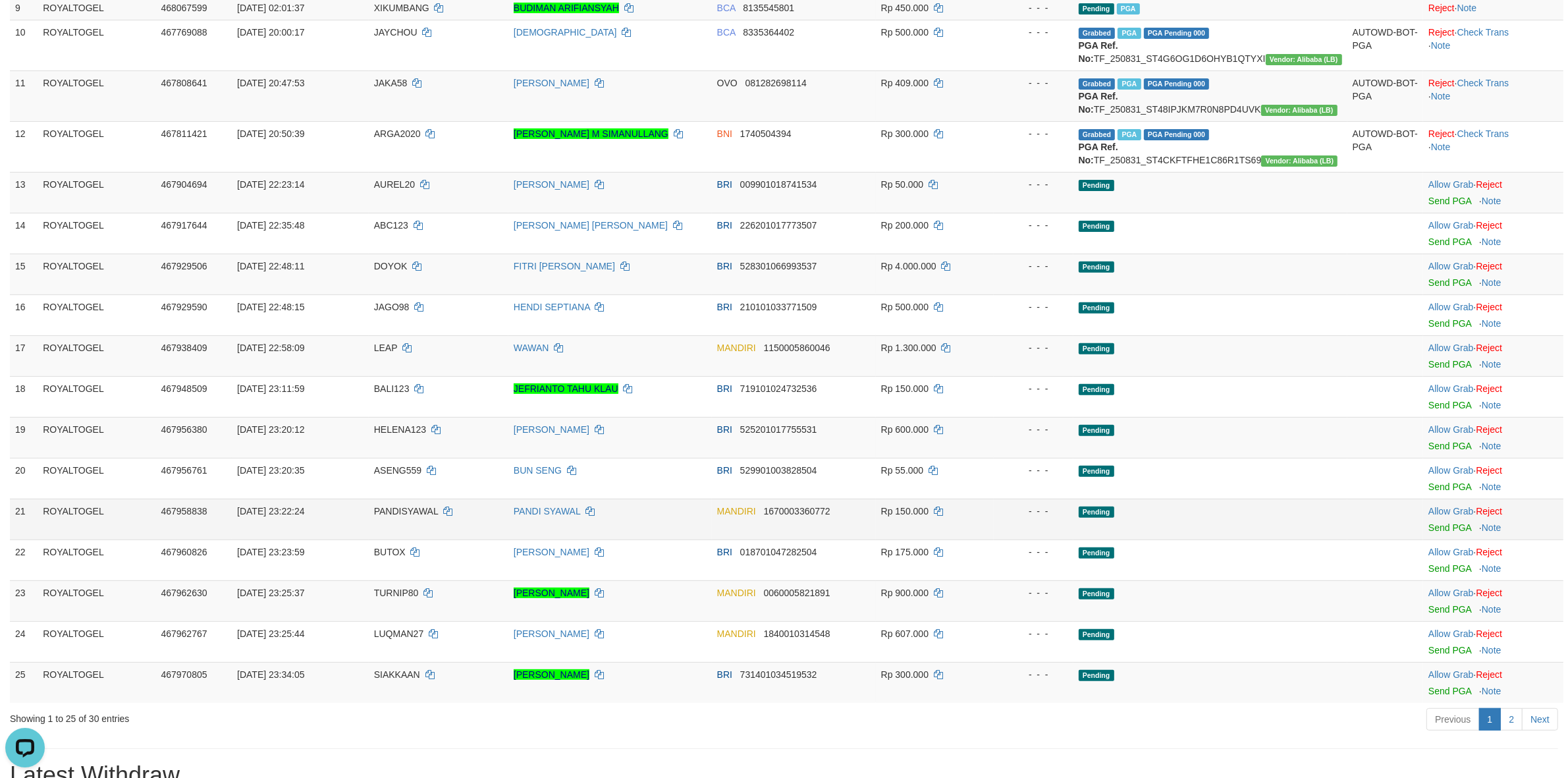
scroll to position [304, 0]
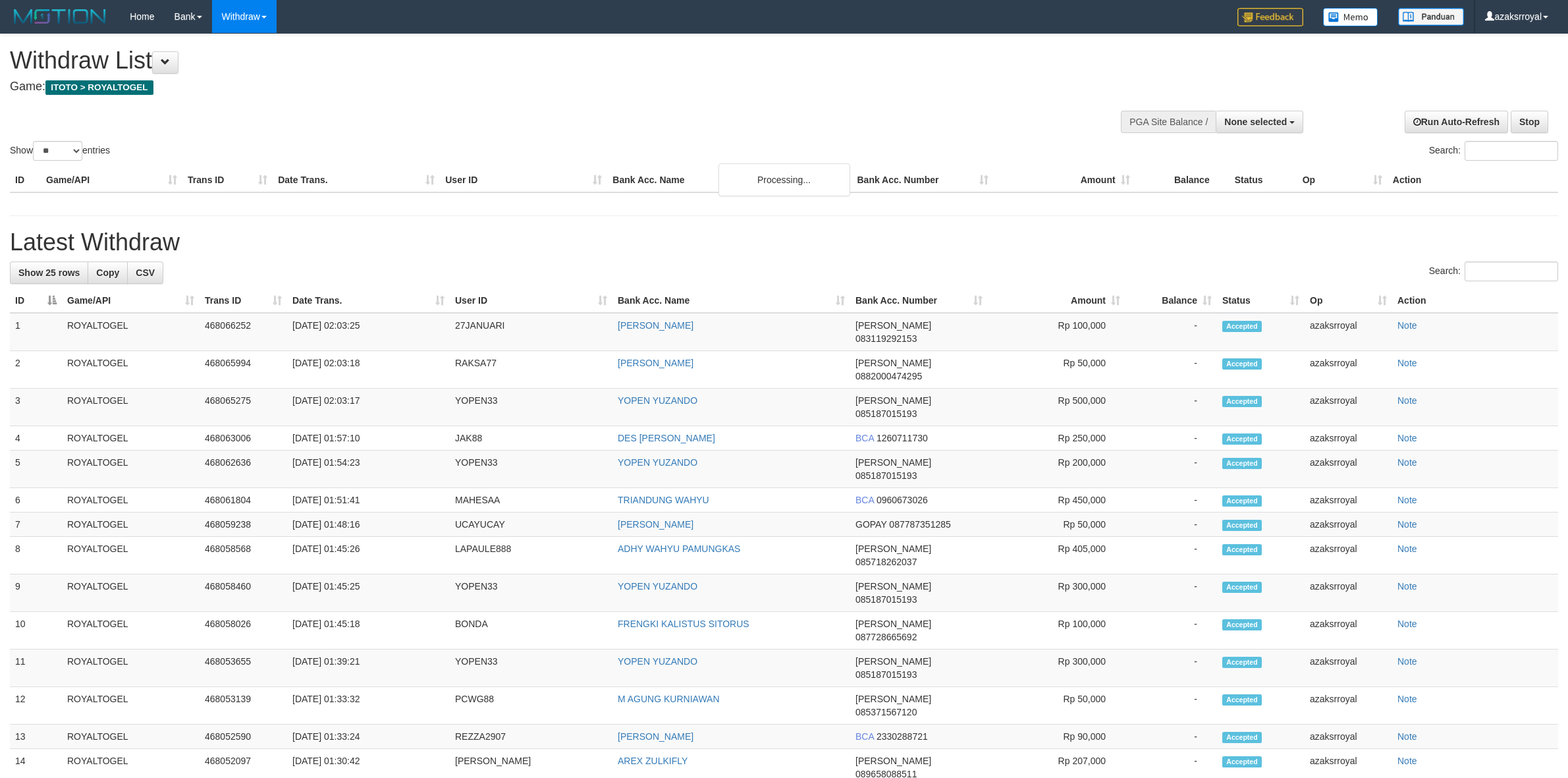
select select
select select "**"
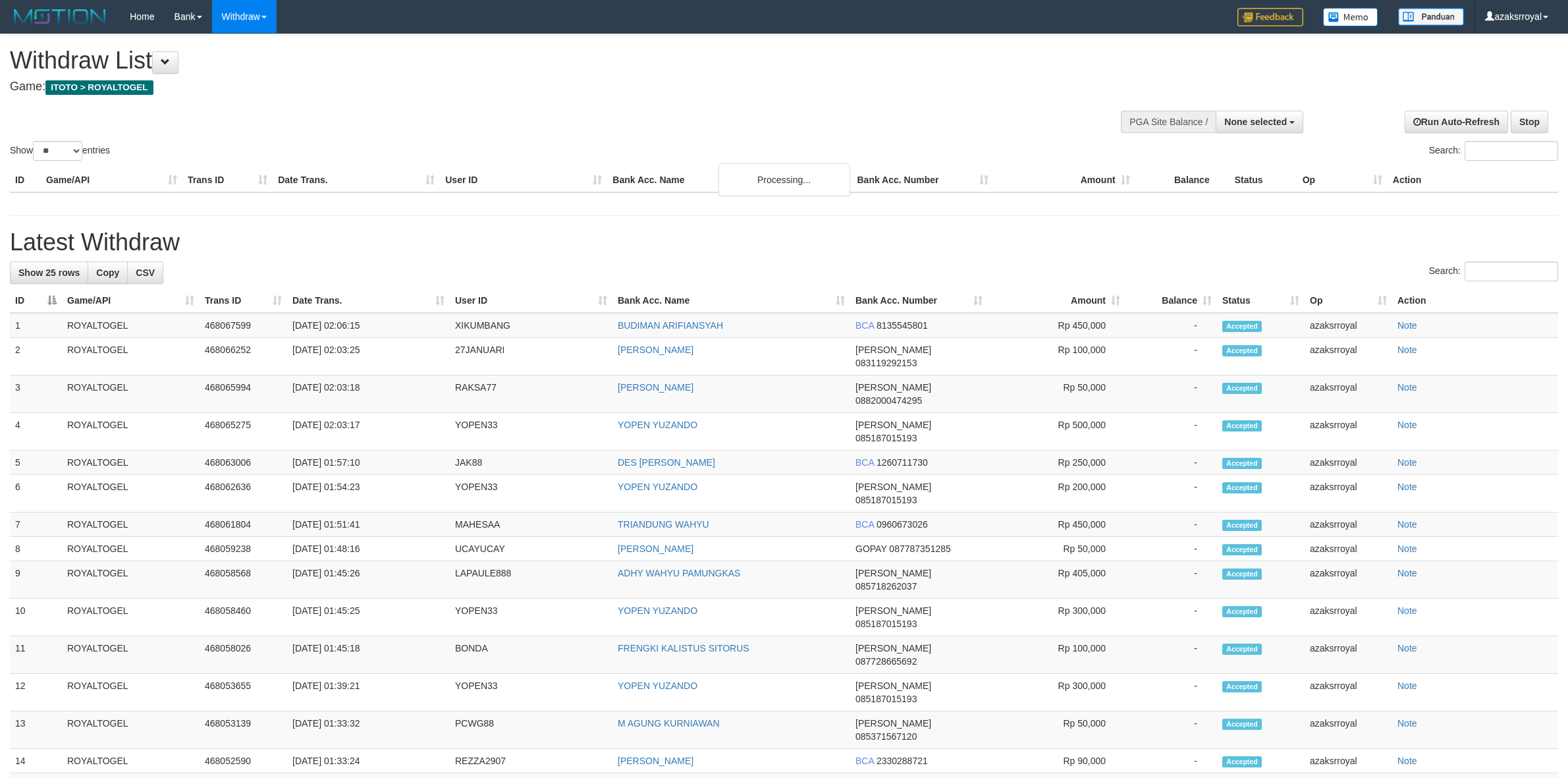
select select
select select "**"
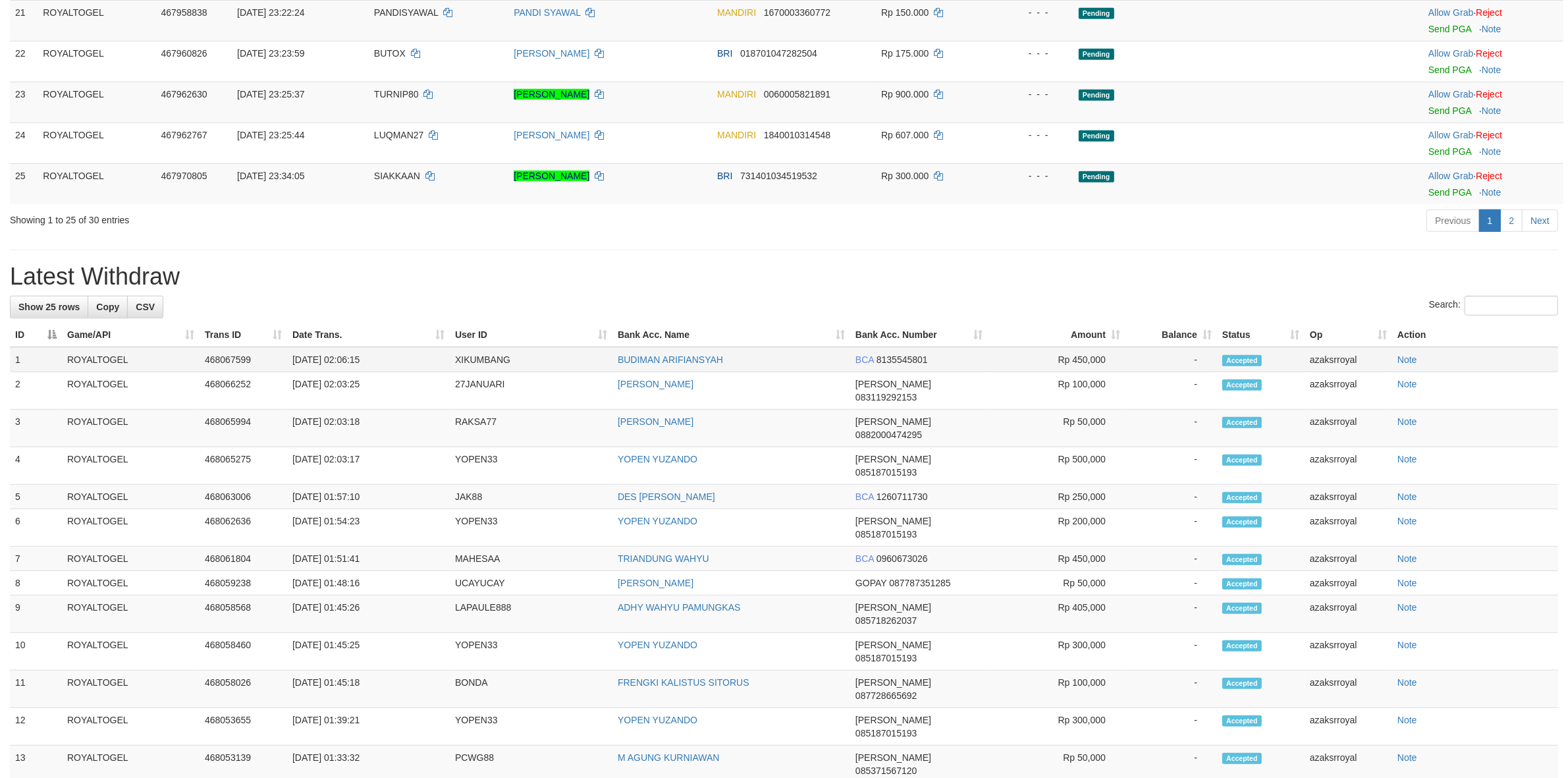
copy td "02:06:15"
drag, startPoint x: 341, startPoint y: 390, endPoint x: 409, endPoint y: 390, distance: 68.0
click at [409, 372] on td "[DATE] 02:06:15" at bounding box center [368, 359] width 163 height 25
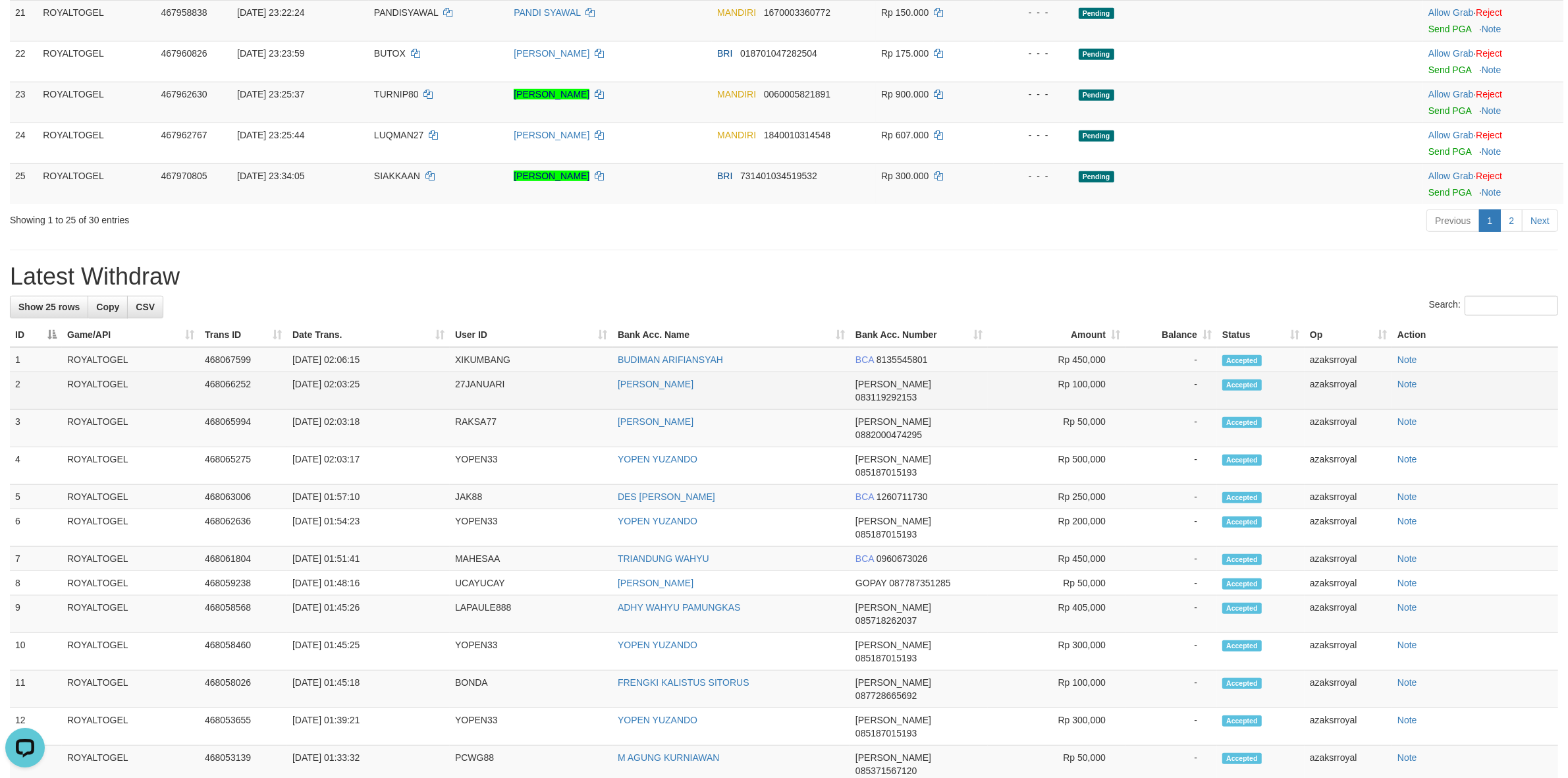
scroll to position [0, 0]
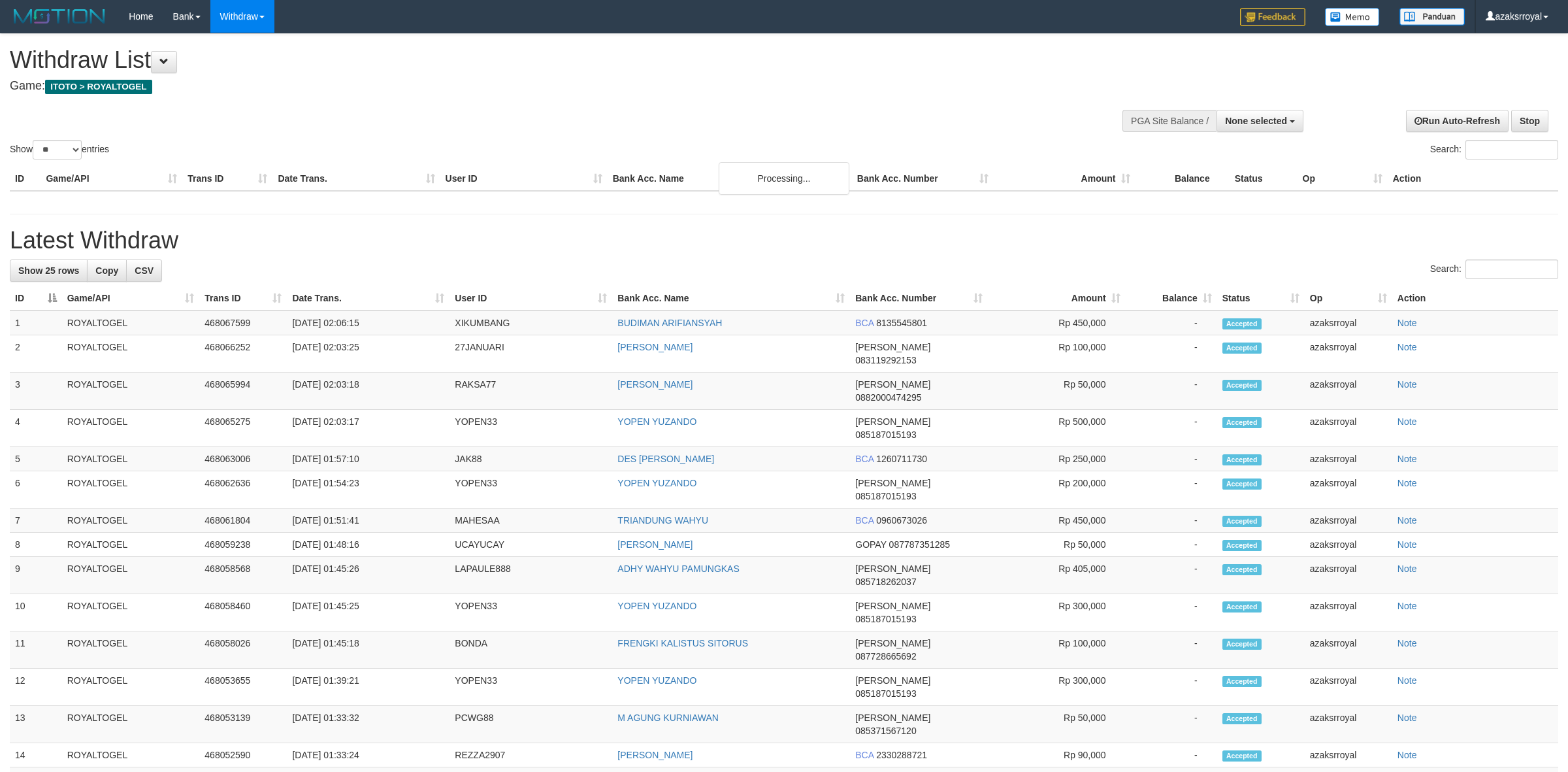
select select
select select "**"
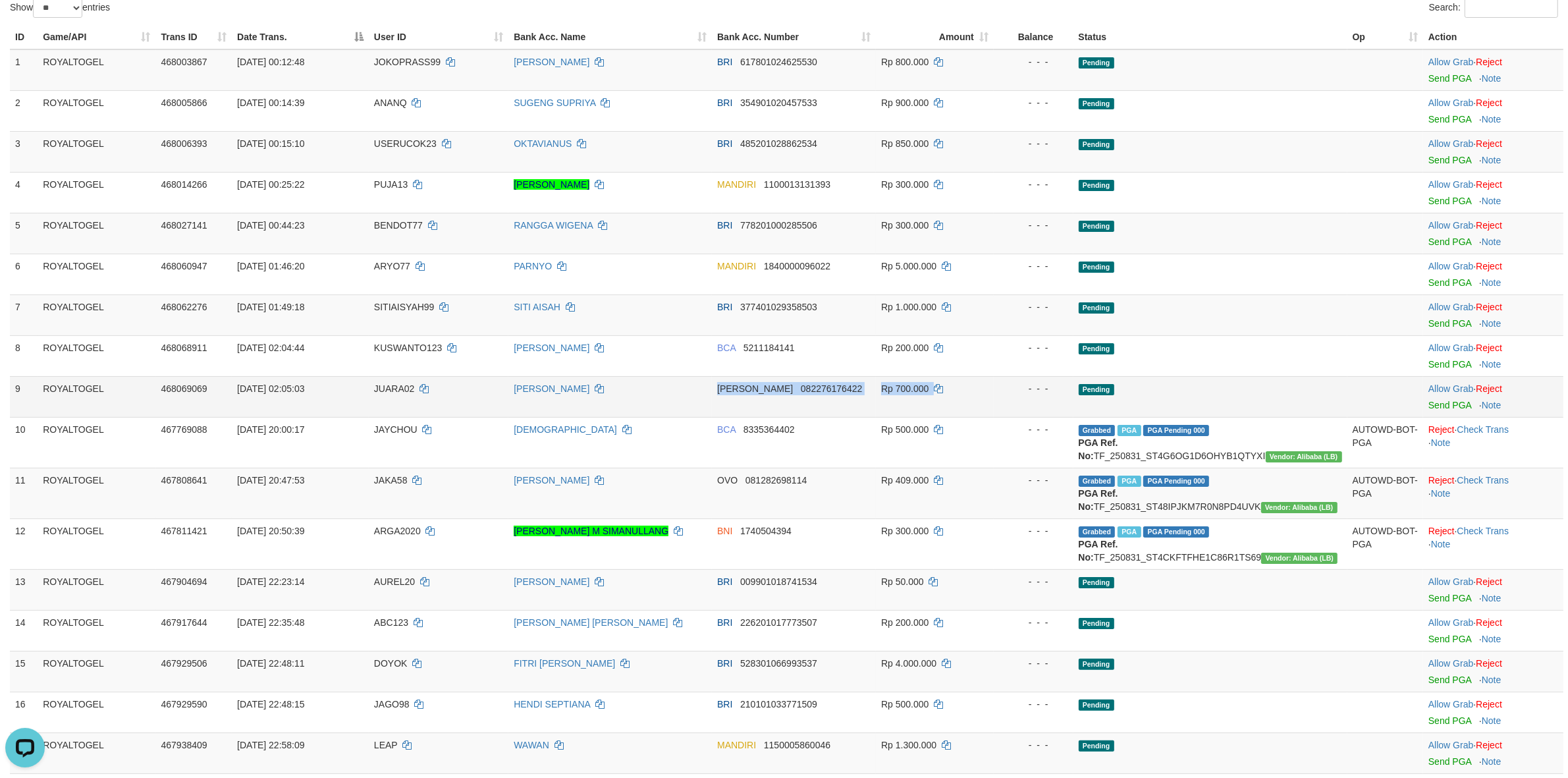
drag, startPoint x: 708, startPoint y: 386, endPoint x: 991, endPoint y: 392, distance: 283.1
click at [991, 392] on tr "9 ROYALTOGEL 468069069 01/09/2025 02:05:03 JUARA02 ALWIN HARAHAP DANA 082276176…" at bounding box center [786, 396] width 1553 height 41
click at [1461, 406] on link "Send PGA" at bounding box center [1450, 405] width 43 height 10
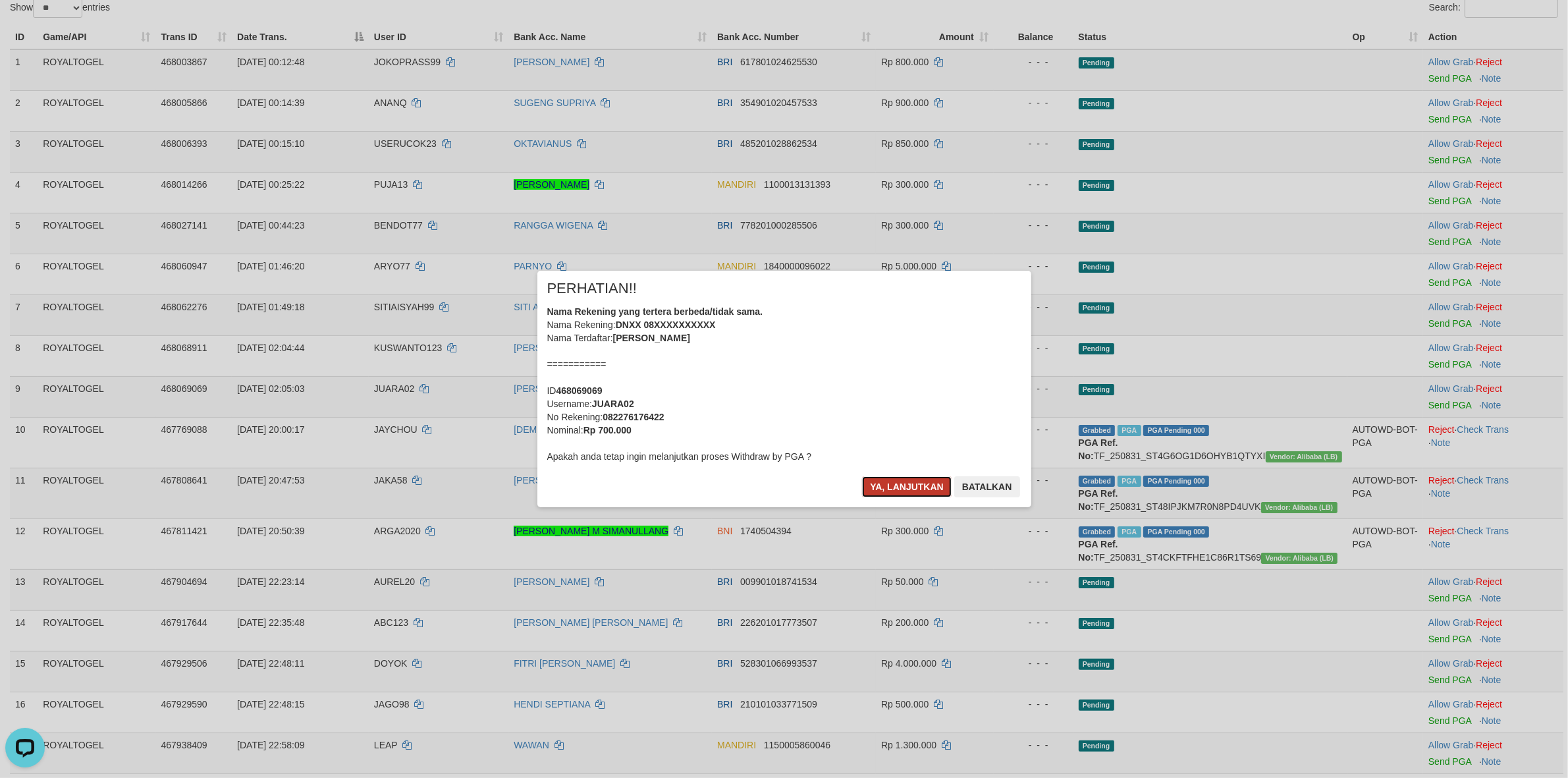
click at [897, 486] on button "Ya, lanjutkan" at bounding box center [907, 487] width 90 height 21
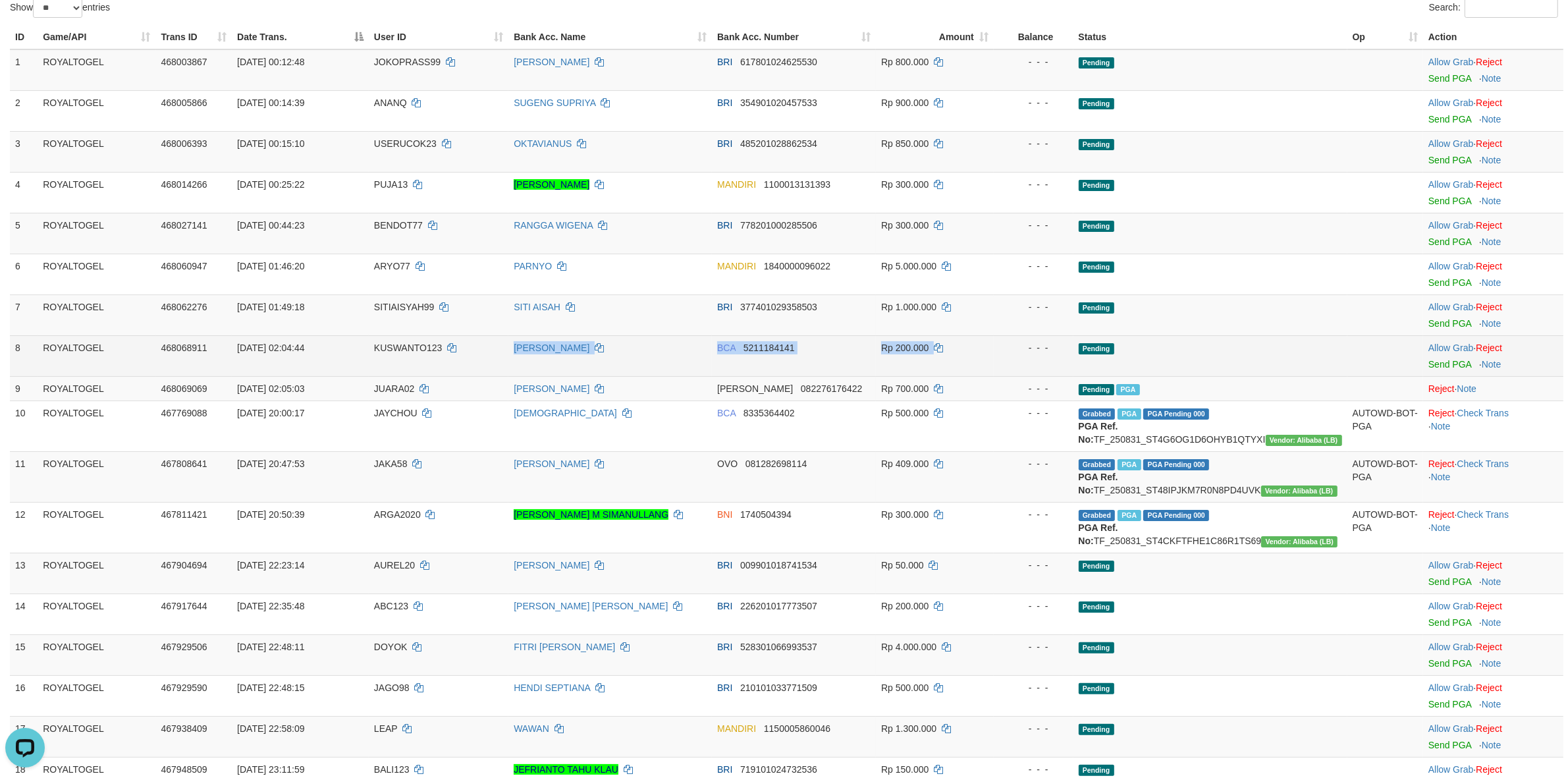
drag, startPoint x: 517, startPoint y: 336, endPoint x: 986, endPoint y: 354, distance: 469.3
click at [985, 354] on tr "8 ROYALTOGEL 468068911 01/09/2025 02:04:44 KUSWANTO123 HERU KUSWANTO BCA 521118…" at bounding box center [786, 355] width 1553 height 41
click at [1440, 366] on link "Send PGA" at bounding box center [1450, 364] width 43 height 10
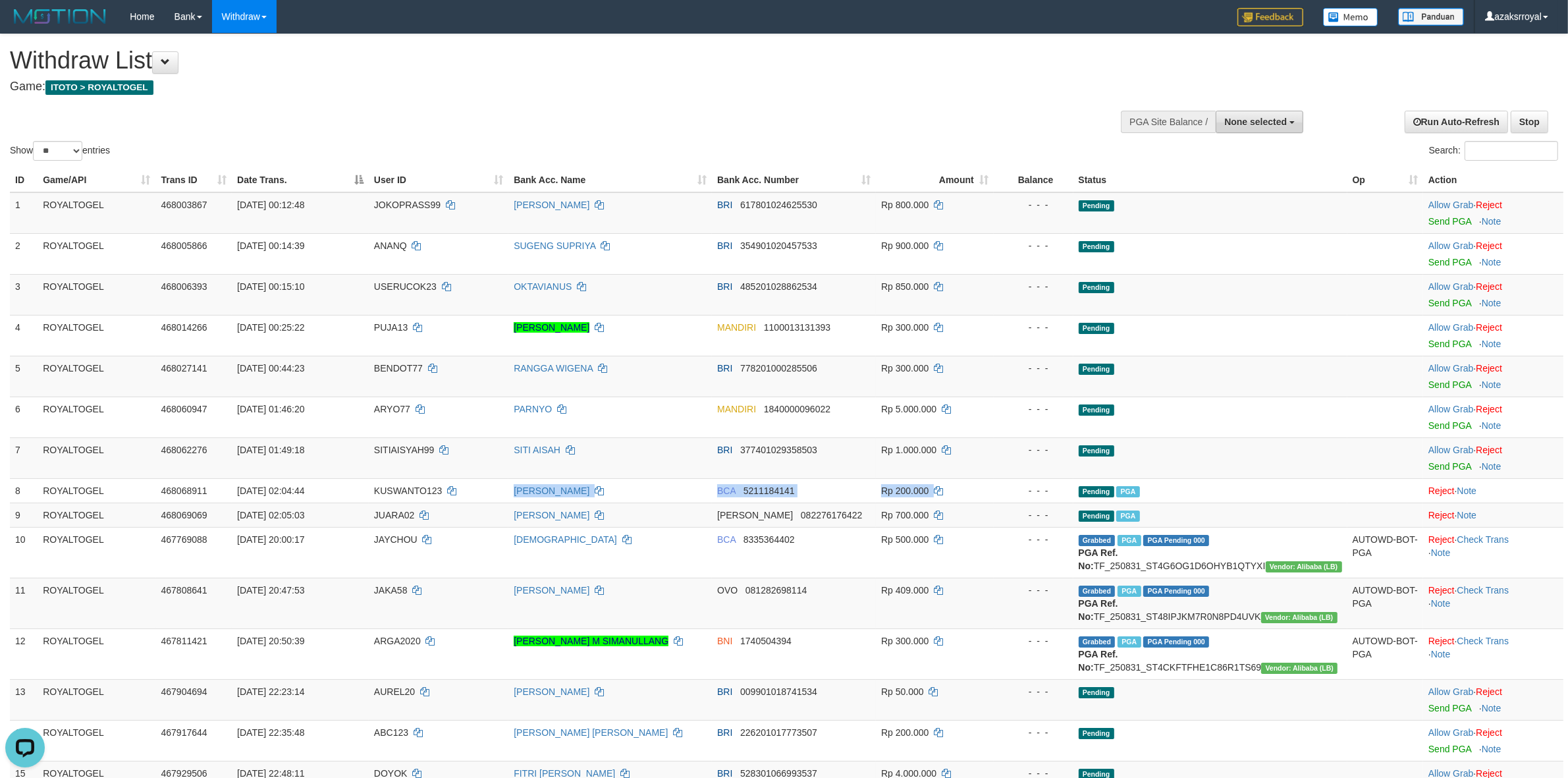
click at [1254, 122] on span "None selected" at bounding box center [1255, 122] width 63 height 10
click at [1252, 185] on label "[ITOTO] ROYALTOGEL" at bounding box center [1235, 188] width 136 height 17
select select "***"
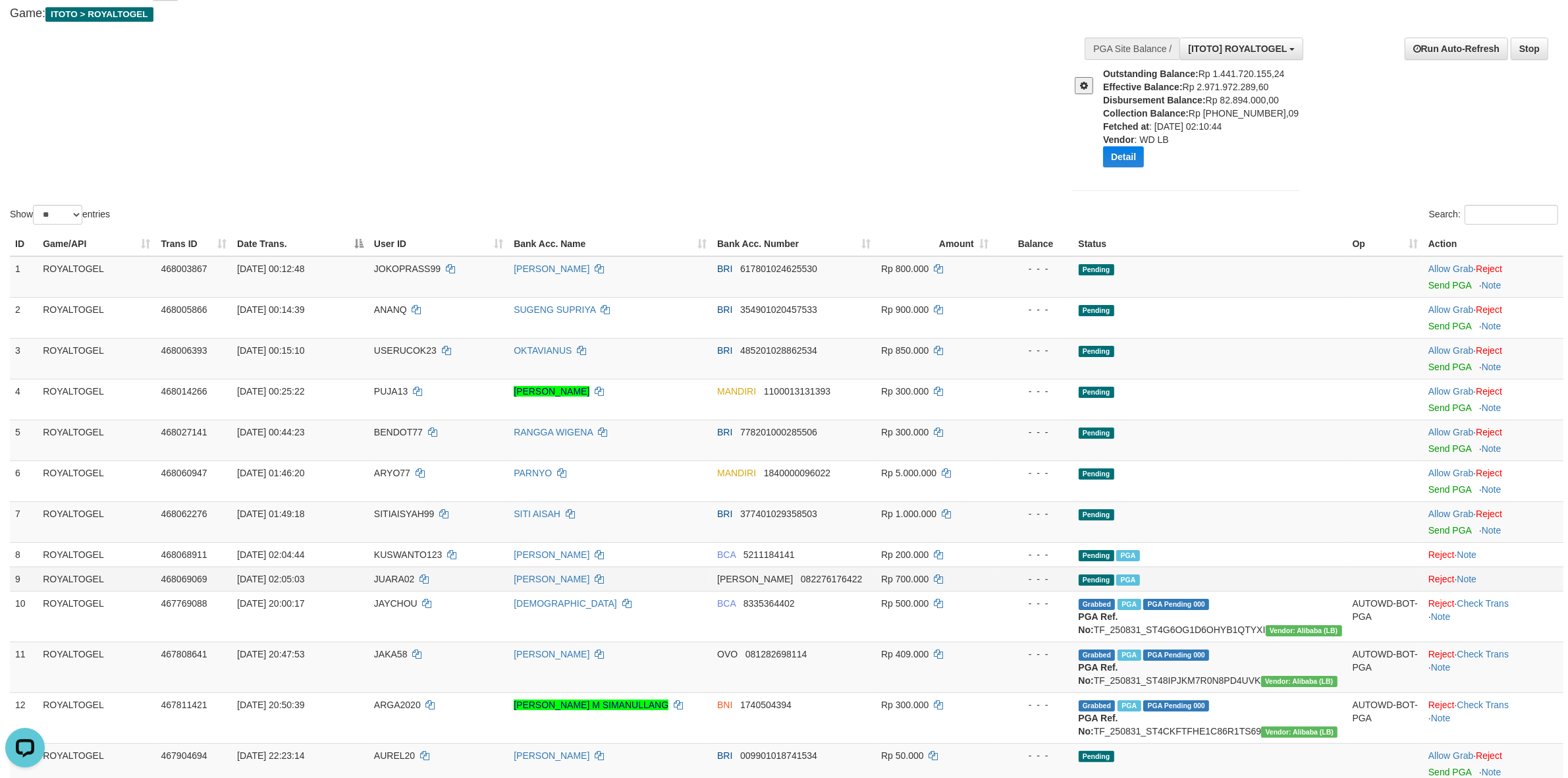
scroll to position [110, 0]
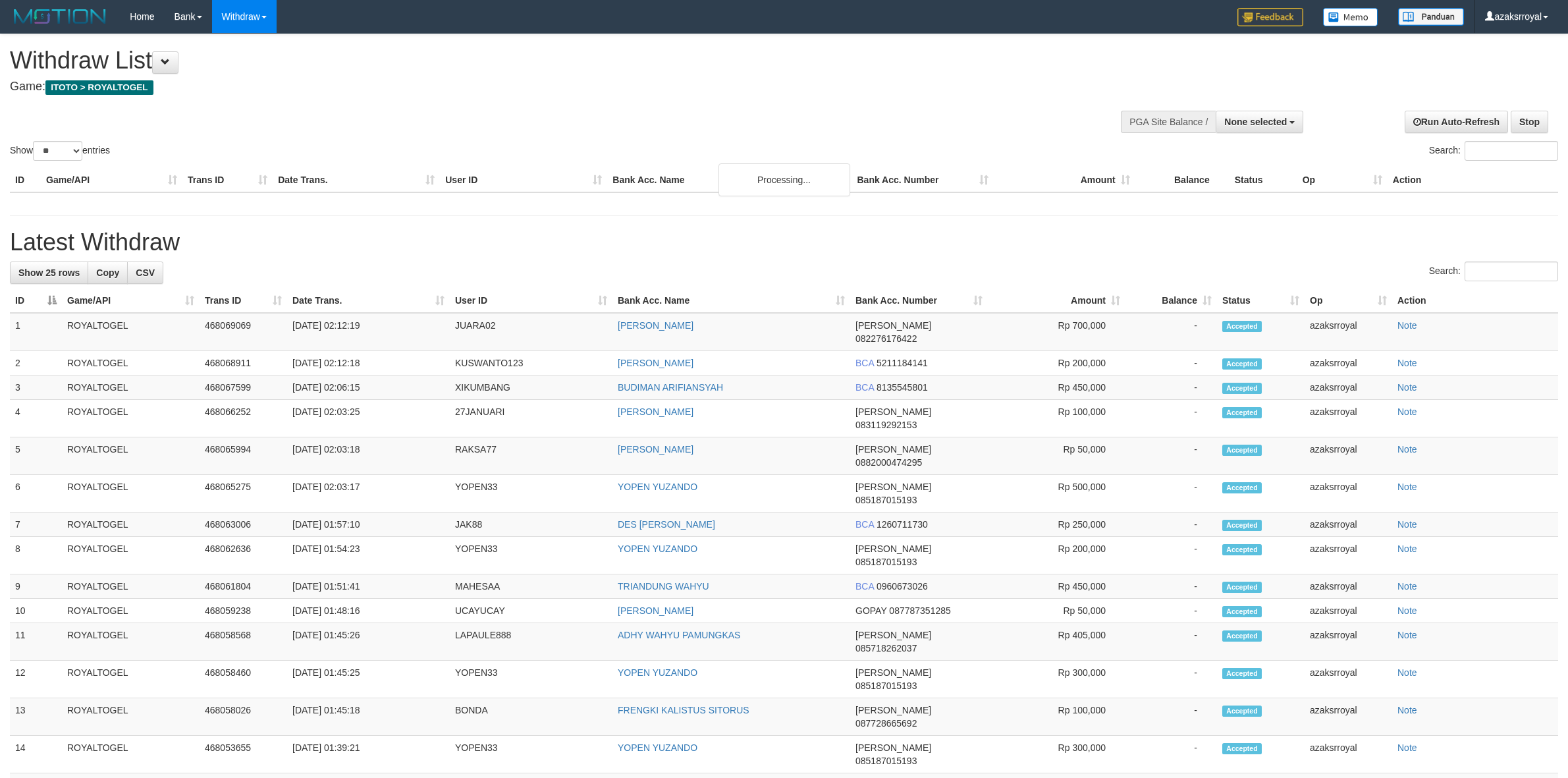
select select
select select "**"
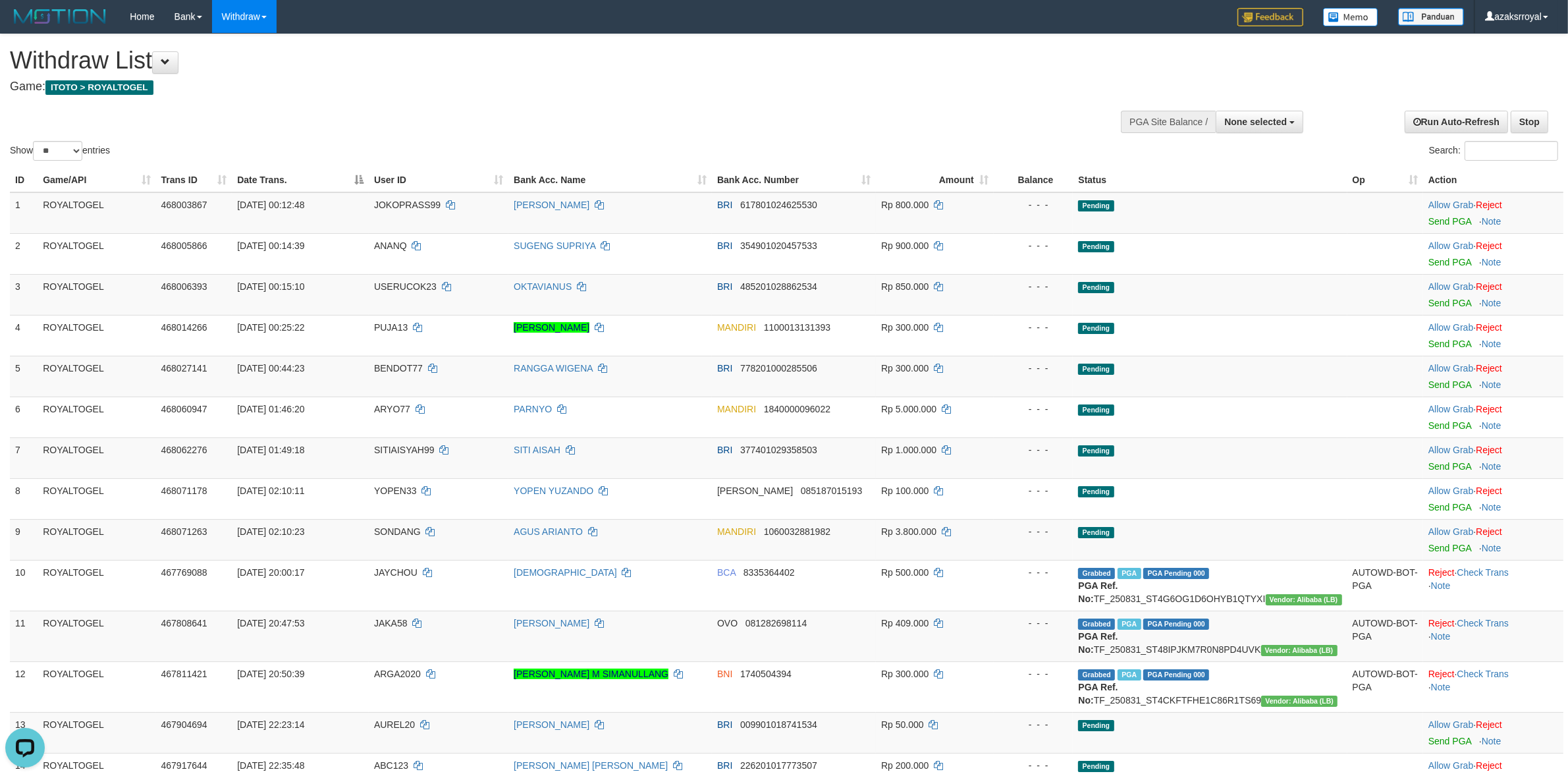
scroll to position [1038, 0]
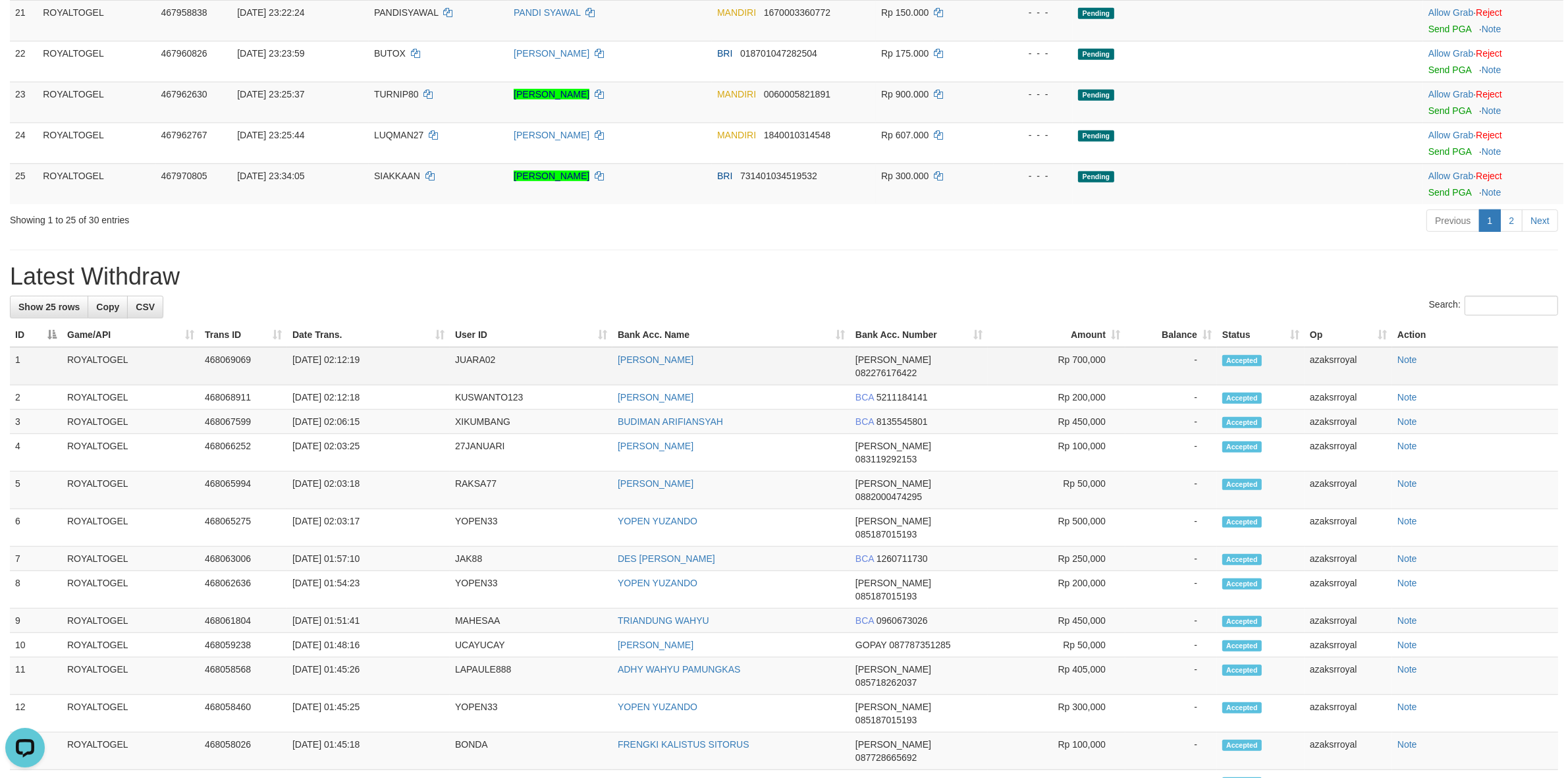
copy td "02:12:19"
drag, startPoint x: 339, startPoint y: 393, endPoint x: 409, endPoint y: 389, distance: 70.1
click at [409, 385] on td "01/09/2025 02:12:19" at bounding box center [368, 366] width 163 height 38
copy td "02:12:18"
drag, startPoint x: 343, startPoint y: 414, endPoint x: 389, endPoint y: 419, distance: 46.3
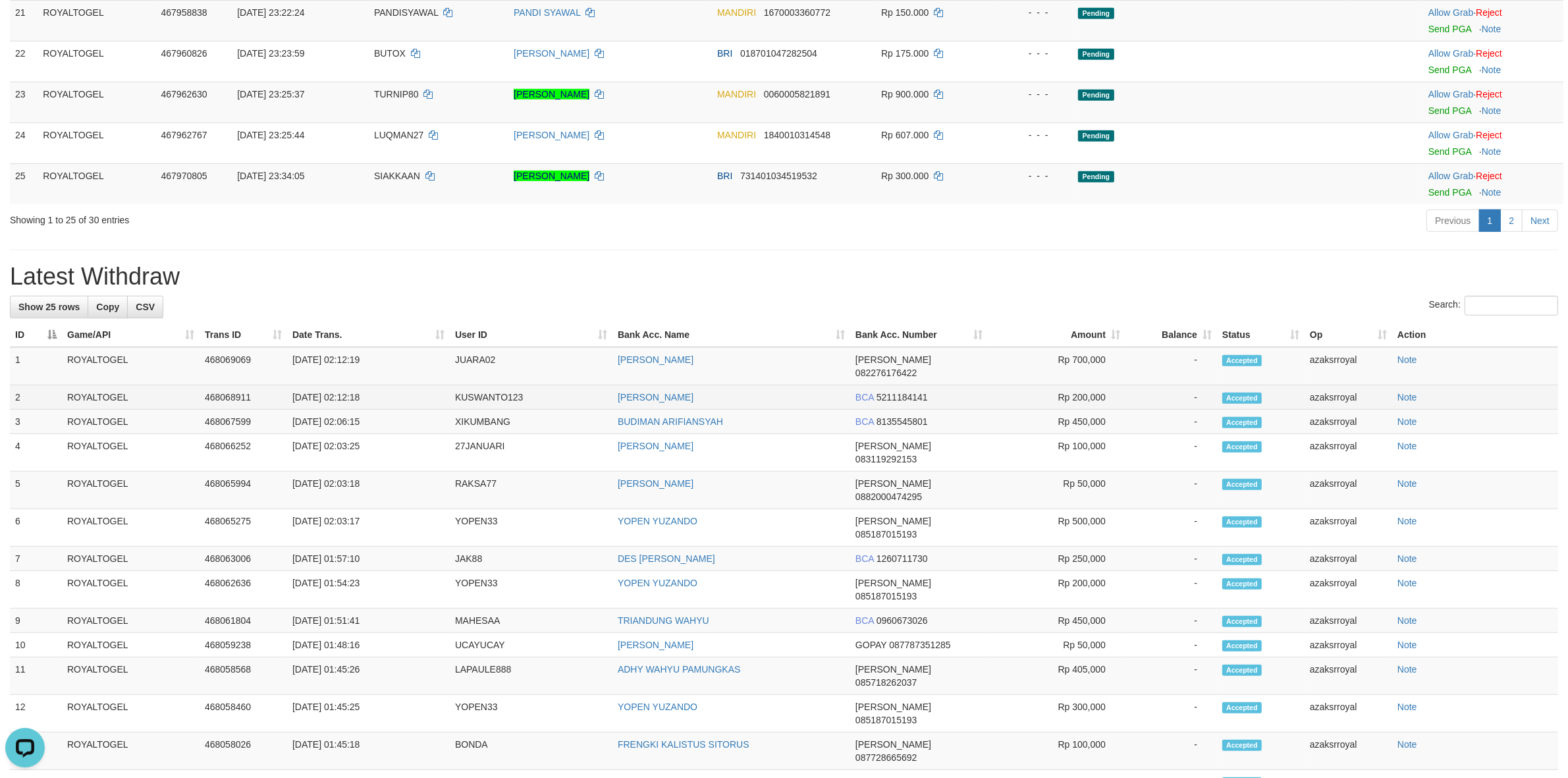
click at [389, 409] on td "[DATE] 02:12:18" at bounding box center [368, 397] width 163 height 24
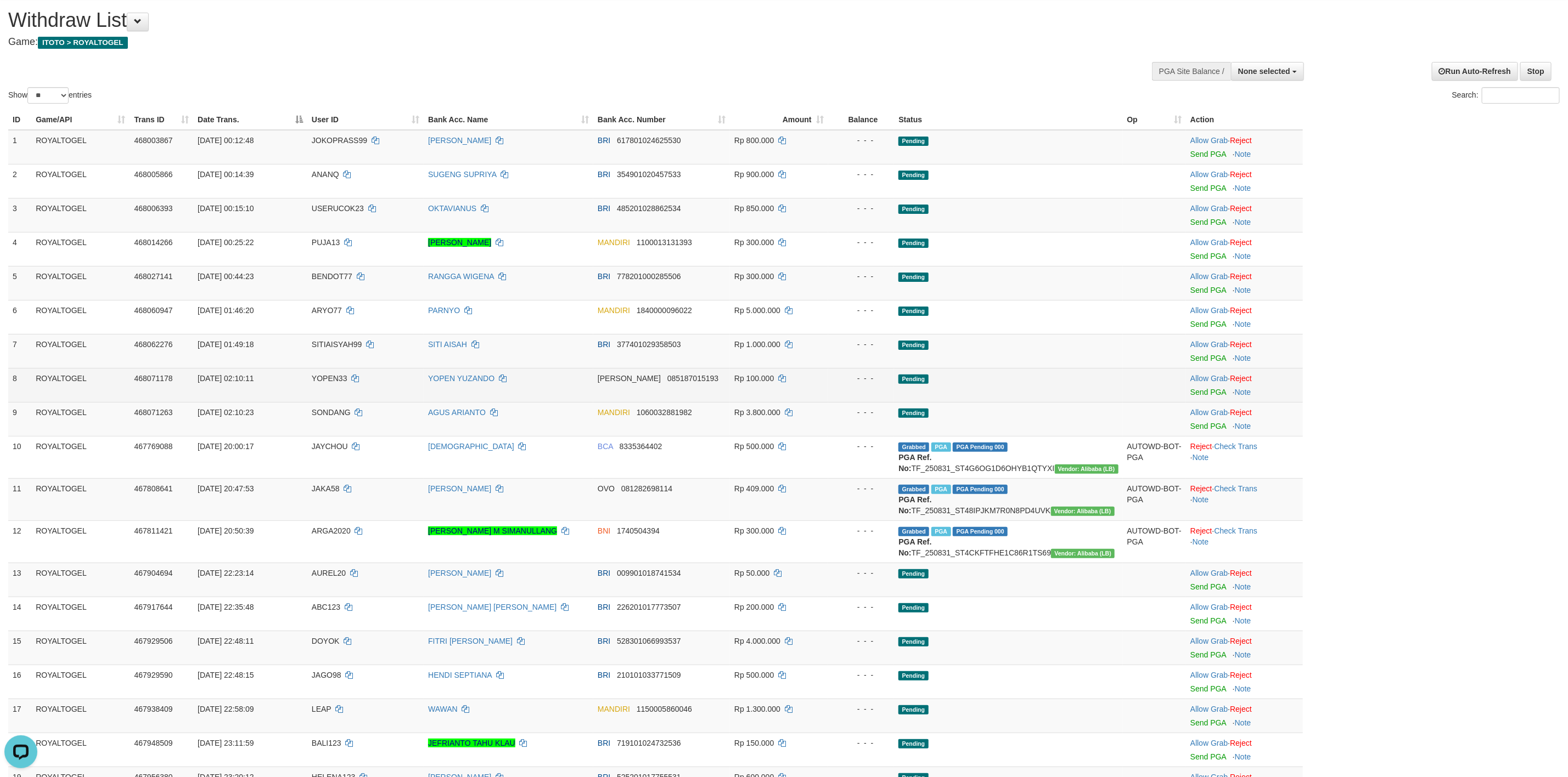
scroll to position [0, 0]
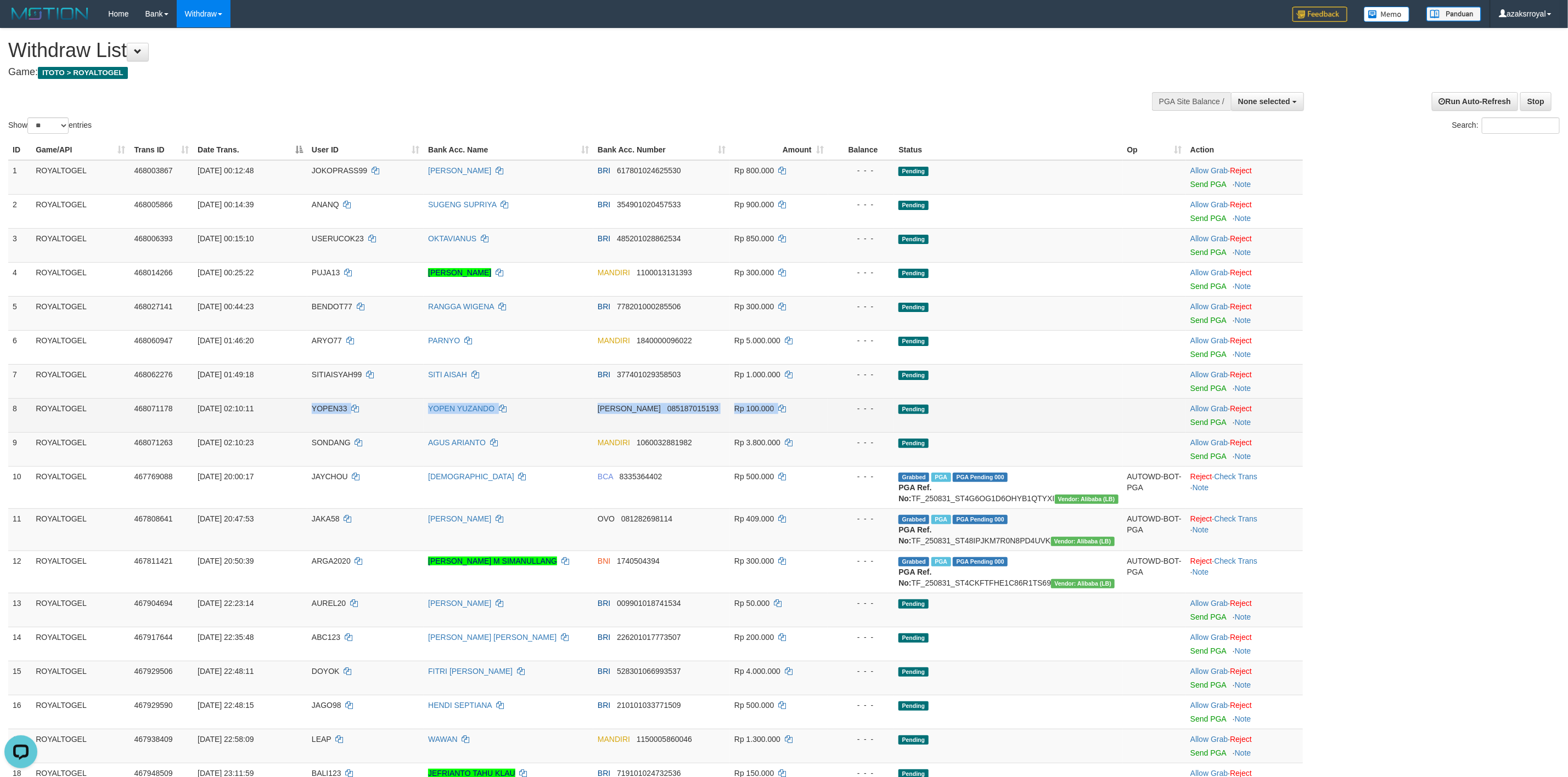
drag, startPoint x: 305, startPoint y: 415, endPoint x: 841, endPoint y: 428, distance: 536.2
click at [840, 428] on tr "8 ROYALTOGEL 468071178 01/09/2025 02:10:11 YOPEN33 YOPEN YUZANDO DANA 085187015…" at bounding box center [655, 415] width 1294 height 34
drag, startPoint x: 1199, startPoint y: 425, endPoint x: 867, endPoint y: 233, distance: 383.5
click at [1197, 425] on link "Send PGA" at bounding box center [1208, 422] width 36 height 9
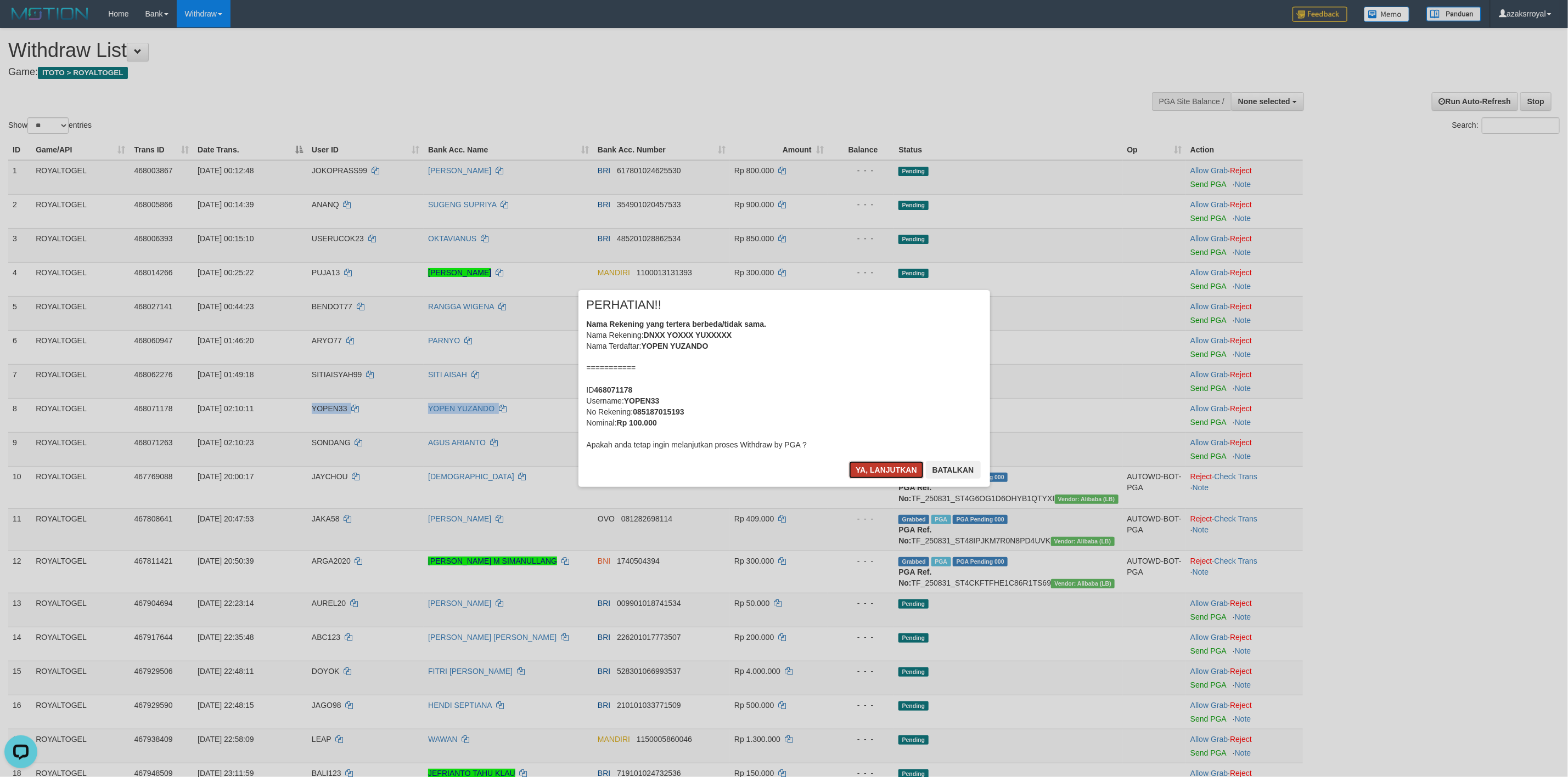
click at [871, 466] on button "Ya, lanjutkan" at bounding box center [886, 470] width 75 height 17
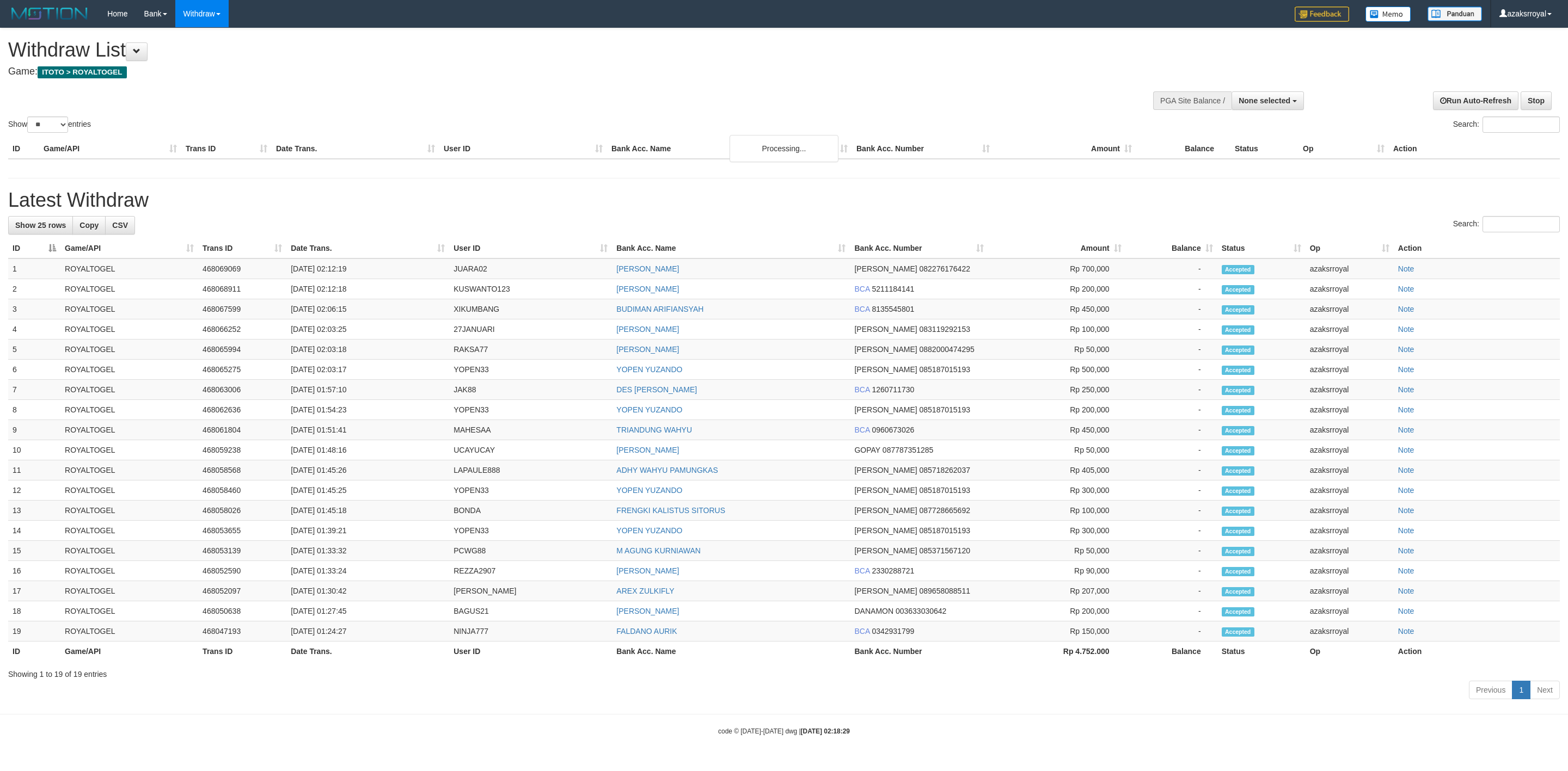
select select
select select "**"
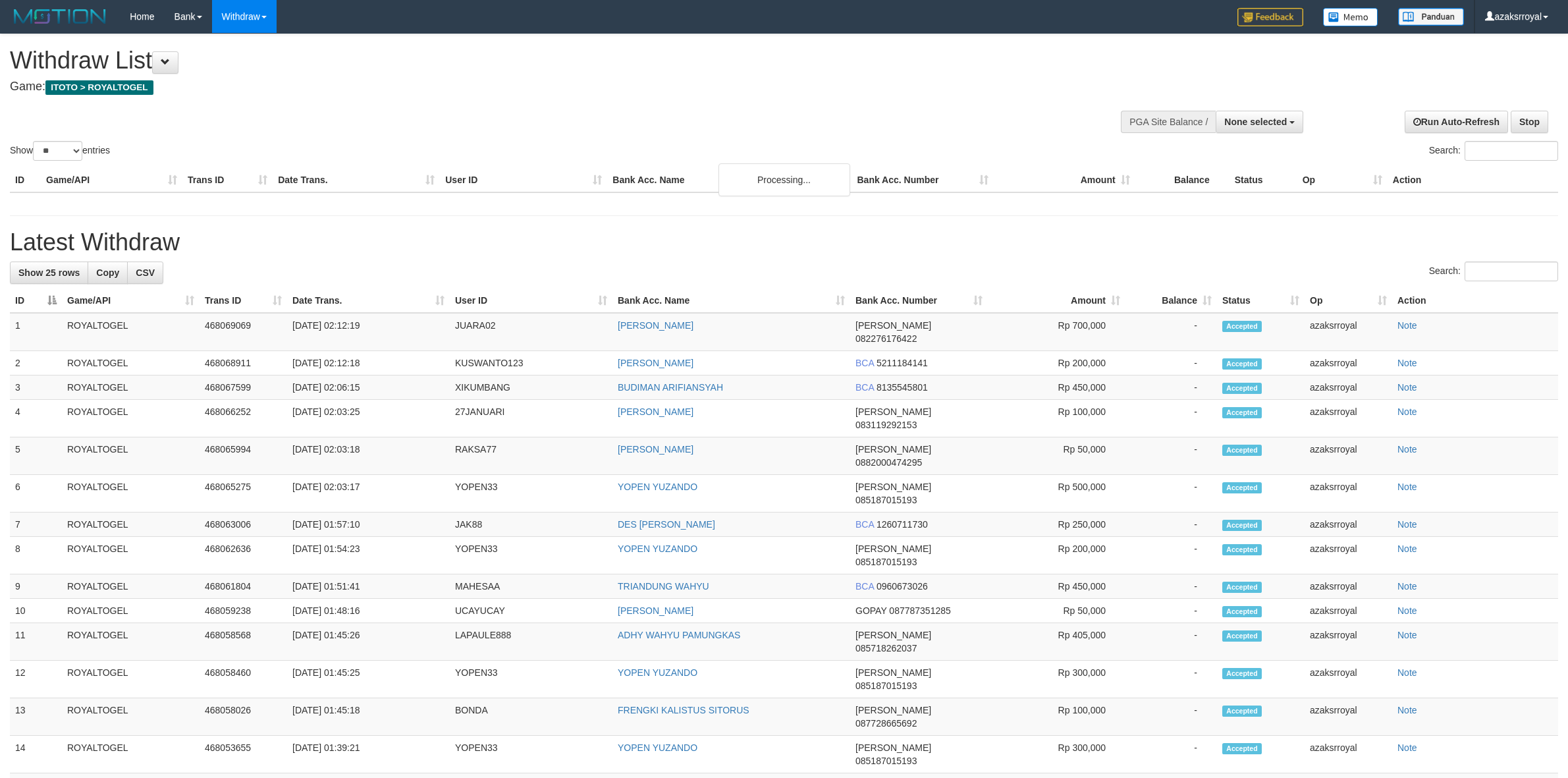
select select
select select "**"
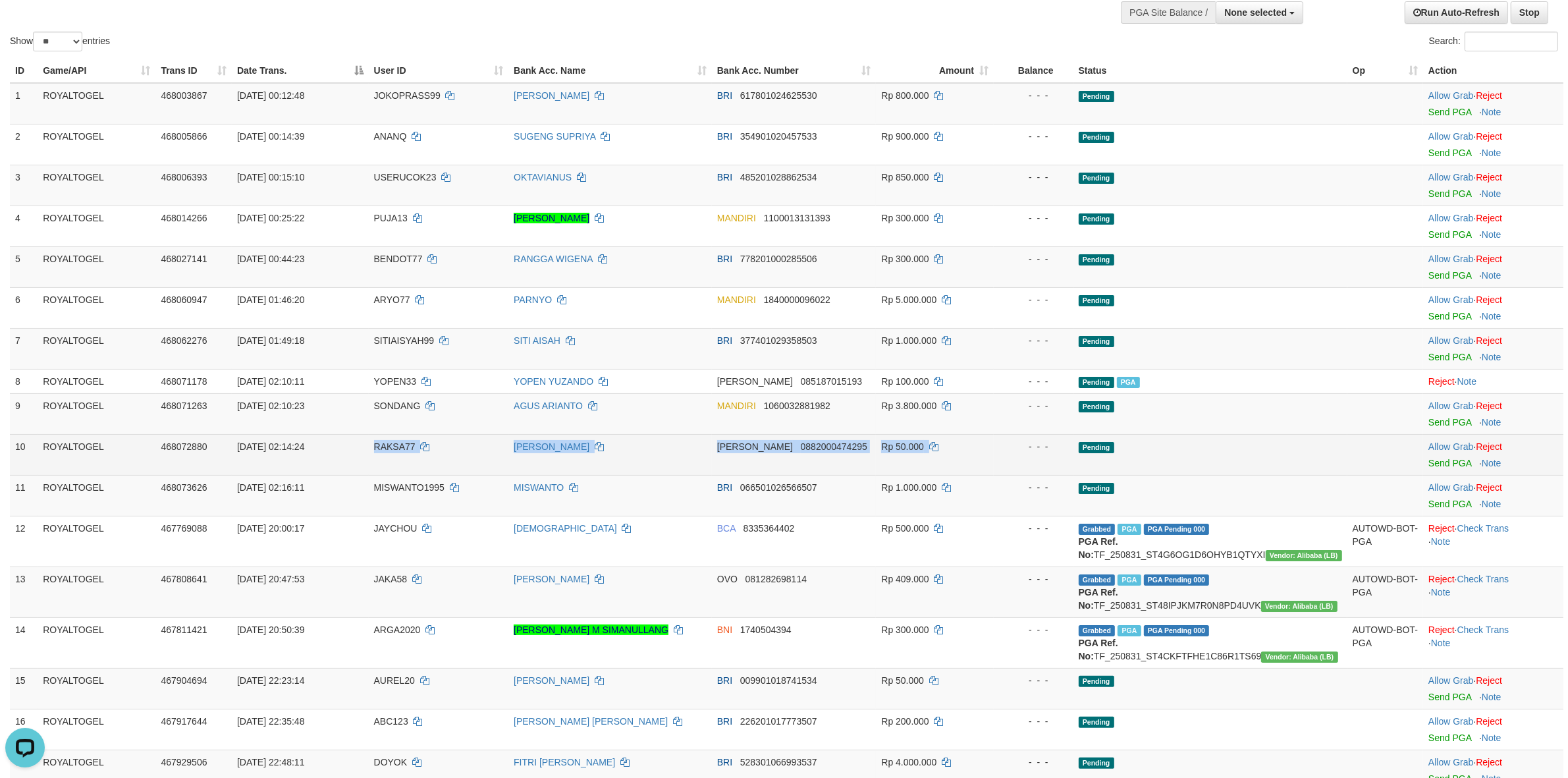
drag, startPoint x: 389, startPoint y: 450, endPoint x: 985, endPoint y: 442, distance: 596.1
click at [985, 442] on tr "10 ROYALTOGEL 468072880 01/09/2025 02:14:24 RAKSA77 BUDI IRIANA DANA 0882000474…" at bounding box center [786, 454] width 1553 height 41
click at [1433, 464] on link "Send PGA" at bounding box center [1450, 463] width 43 height 10
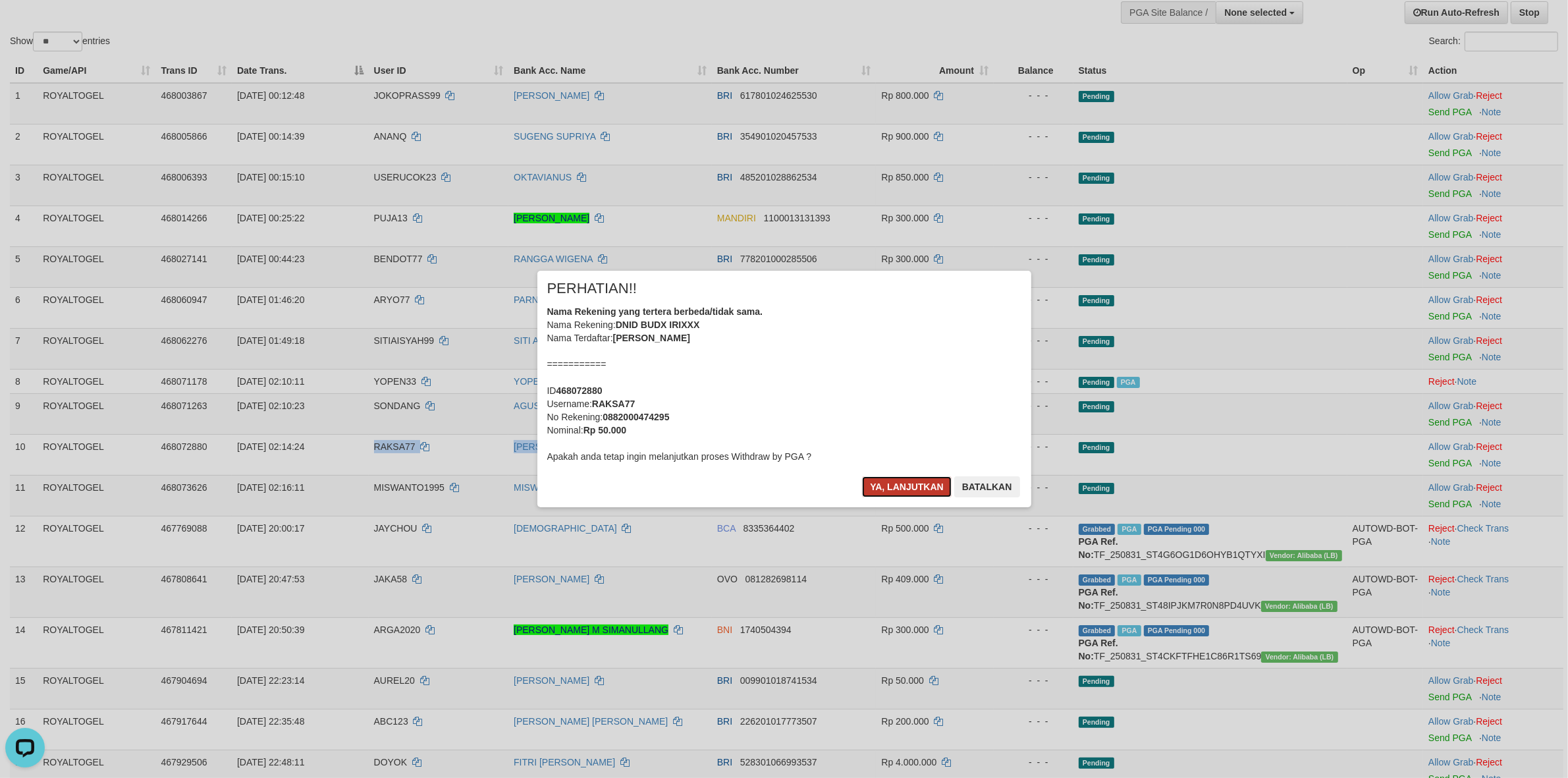
click at [873, 488] on button "Ya, lanjutkan" at bounding box center [907, 487] width 90 height 21
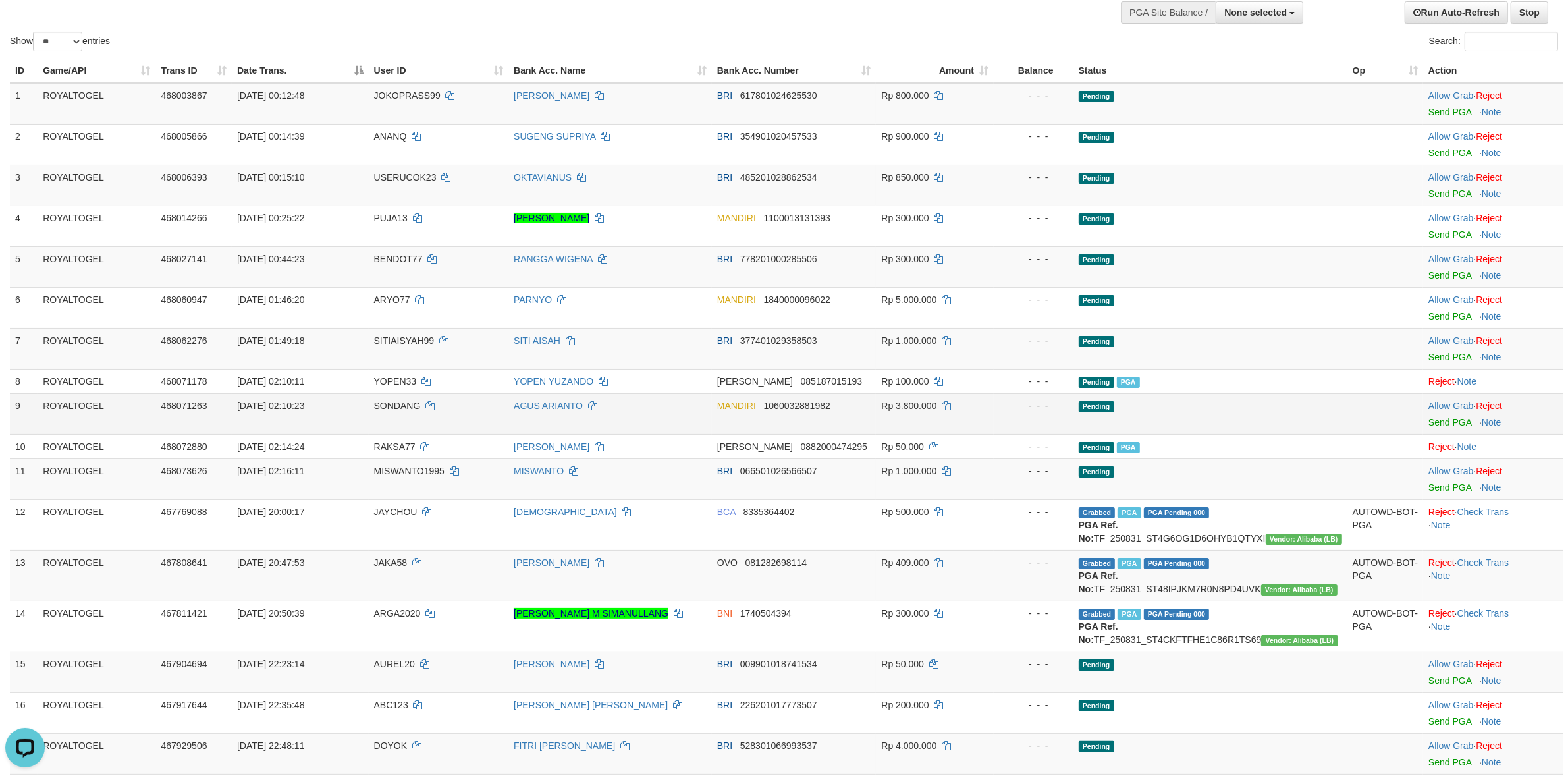
scroll to position [1128, 0]
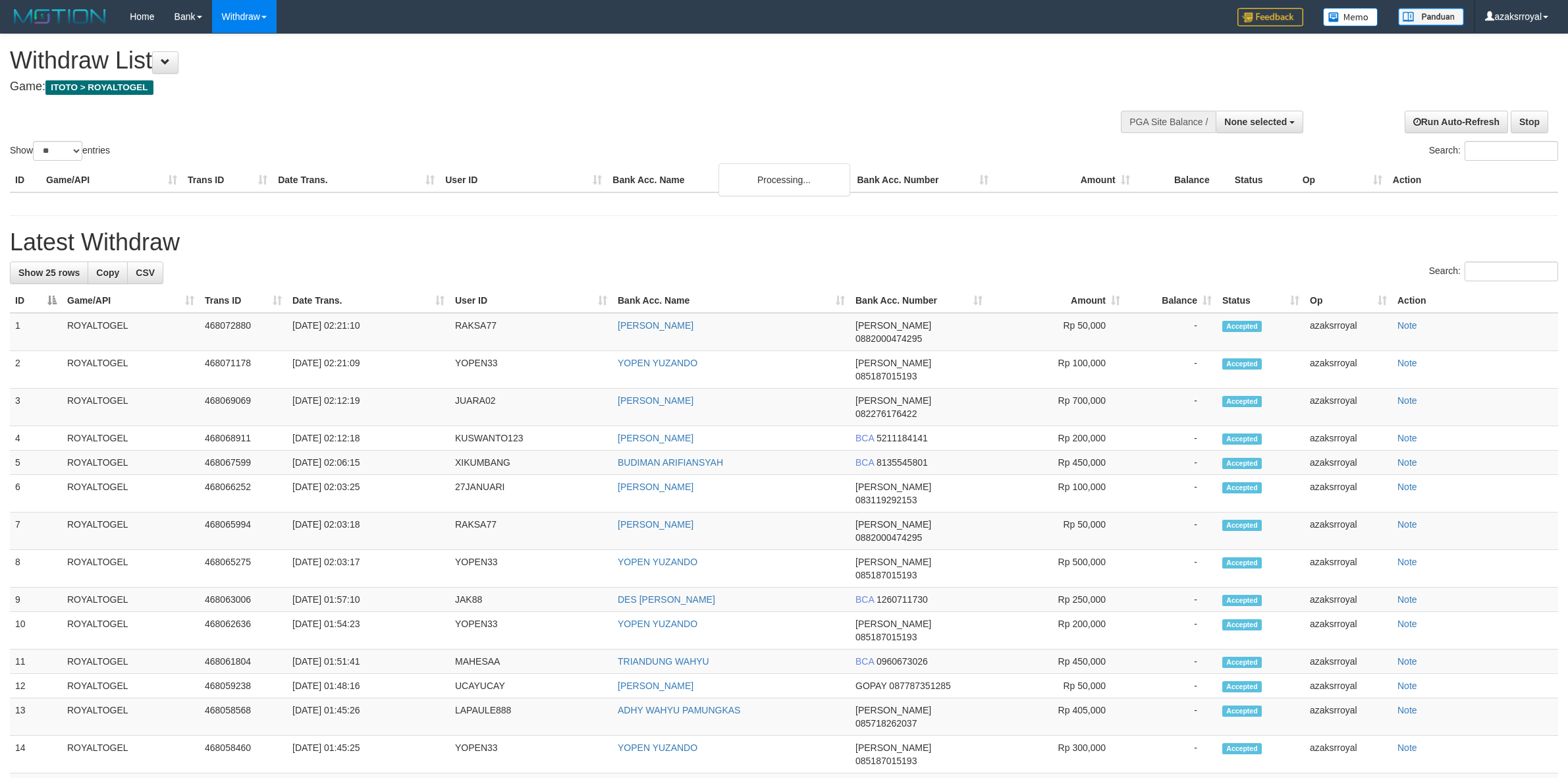
select select
select select "**"
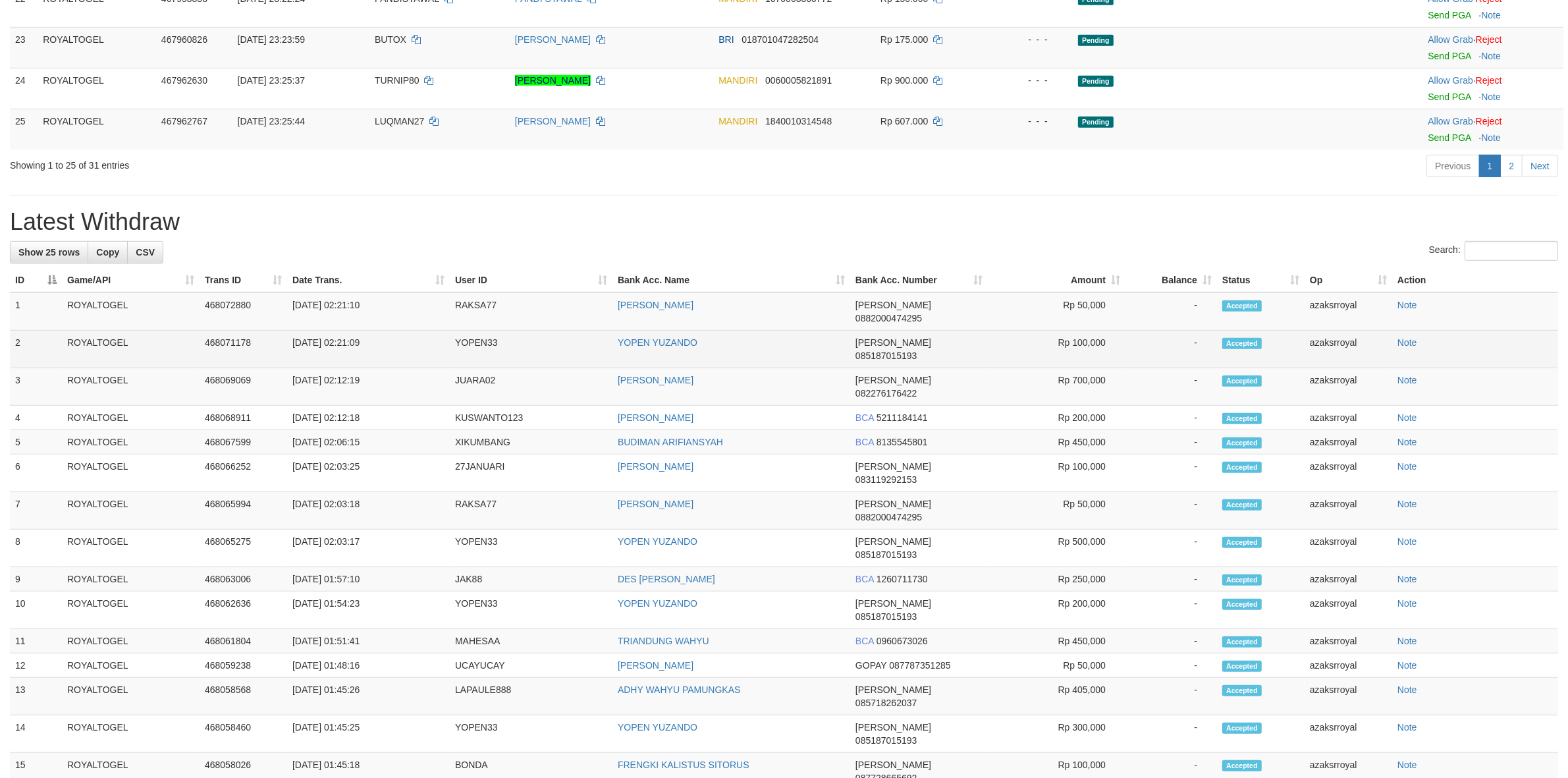
scroll to position [1045, 0]
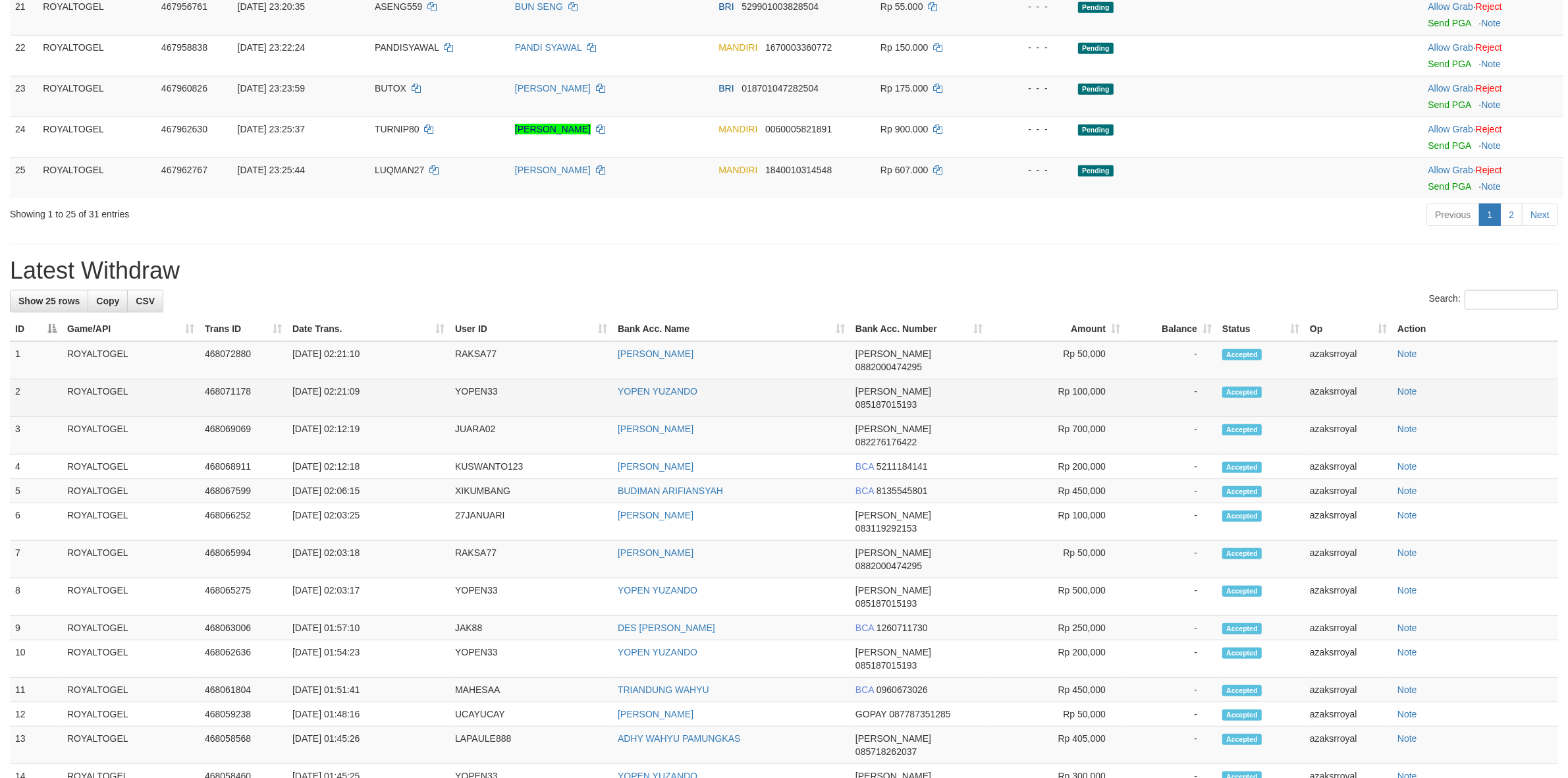
copy td "02:21:09"
drag, startPoint x: 336, startPoint y: 409, endPoint x: 406, endPoint y: 403, distance: 70.3
click at [406, 403] on td "[DATE] 02:21:09" at bounding box center [368, 397] width 163 height 37
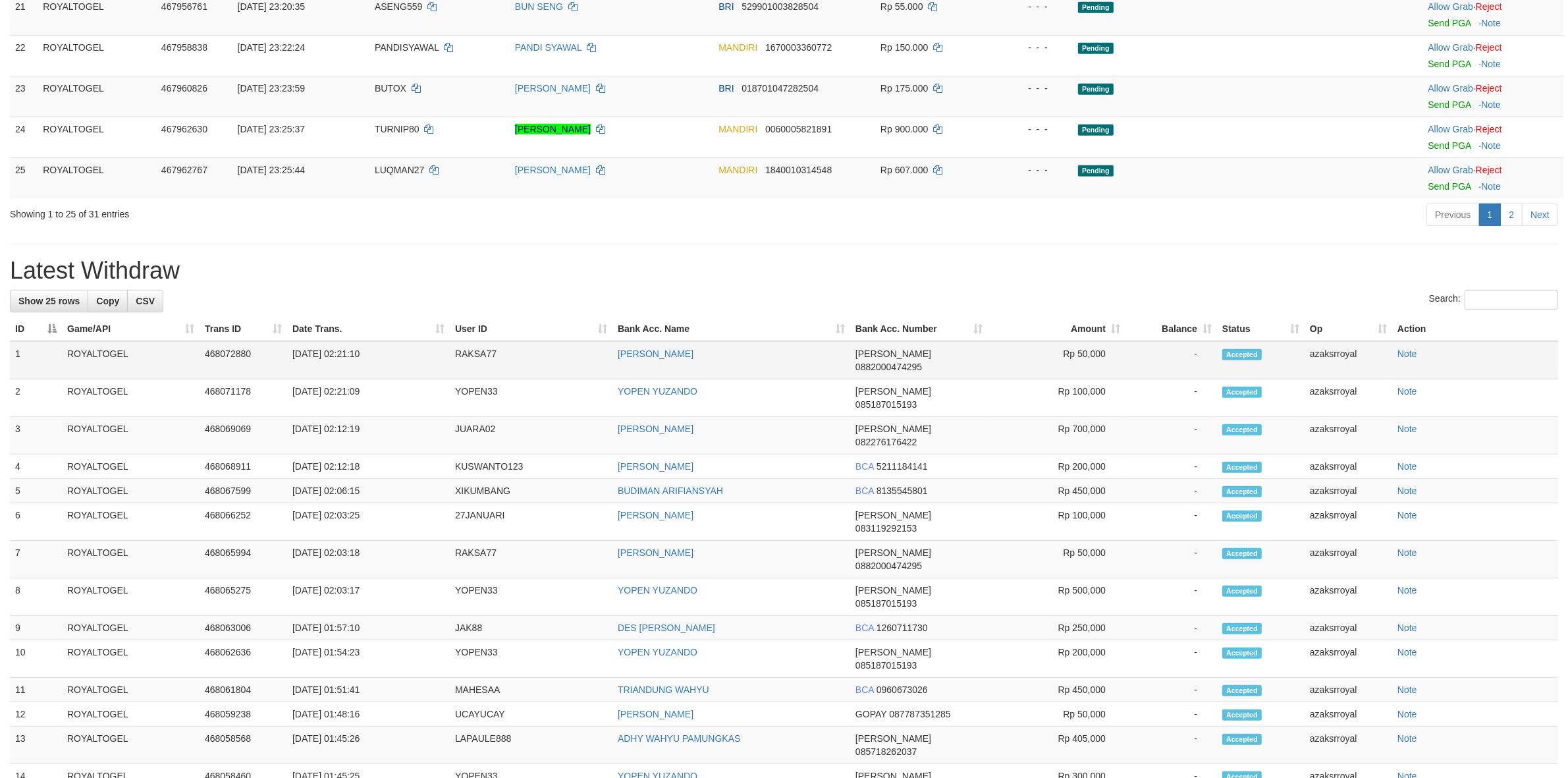
copy td "02:21:10"
drag, startPoint x: 338, startPoint y: 384, endPoint x: 416, endPoint y: 383, distance: 78.0
click at [416, 379] on td "[DATE] 02:21:10" at bounding box center [368, 361] width 163 height 38
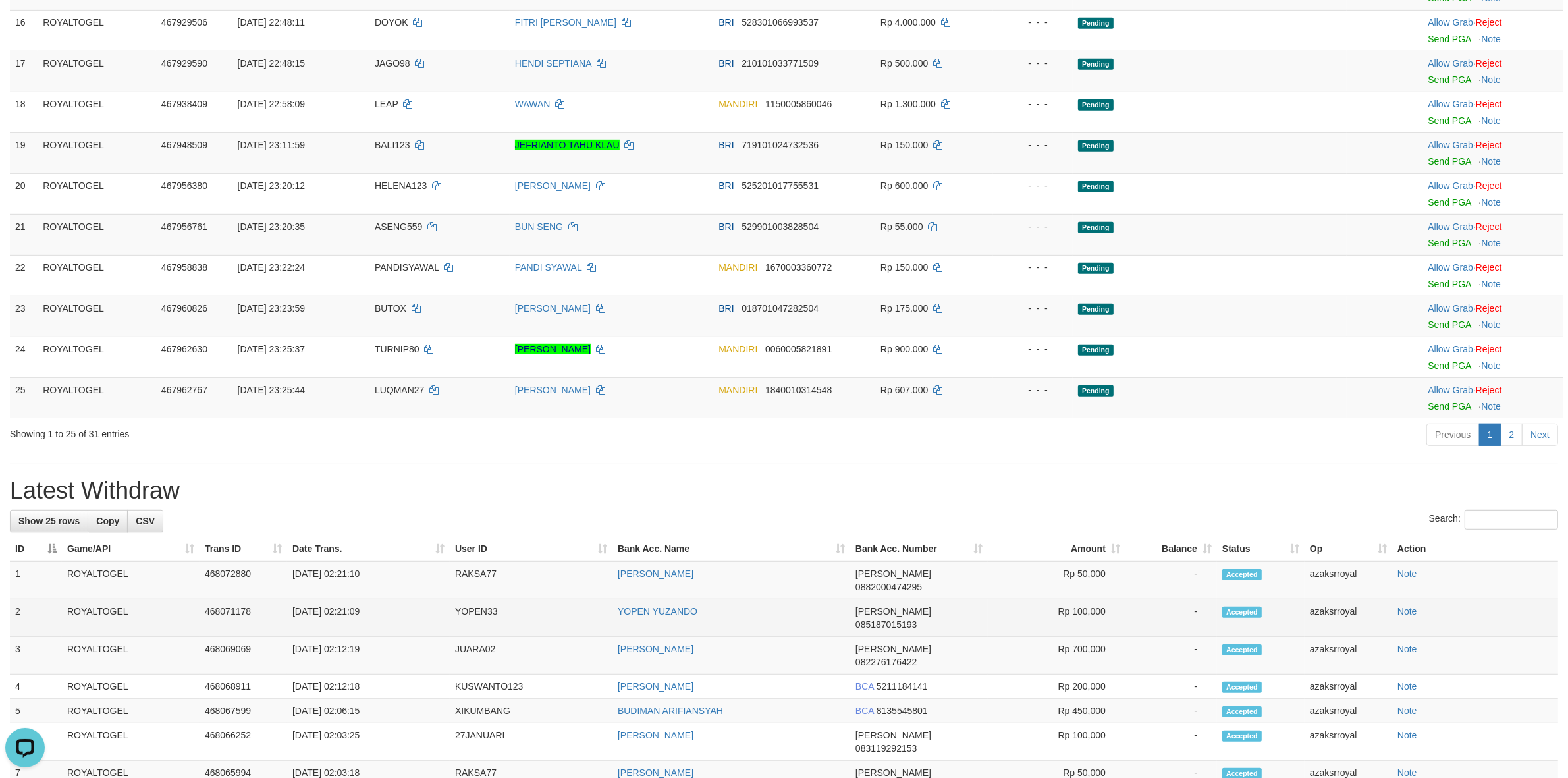
scroll to position [143, 0]
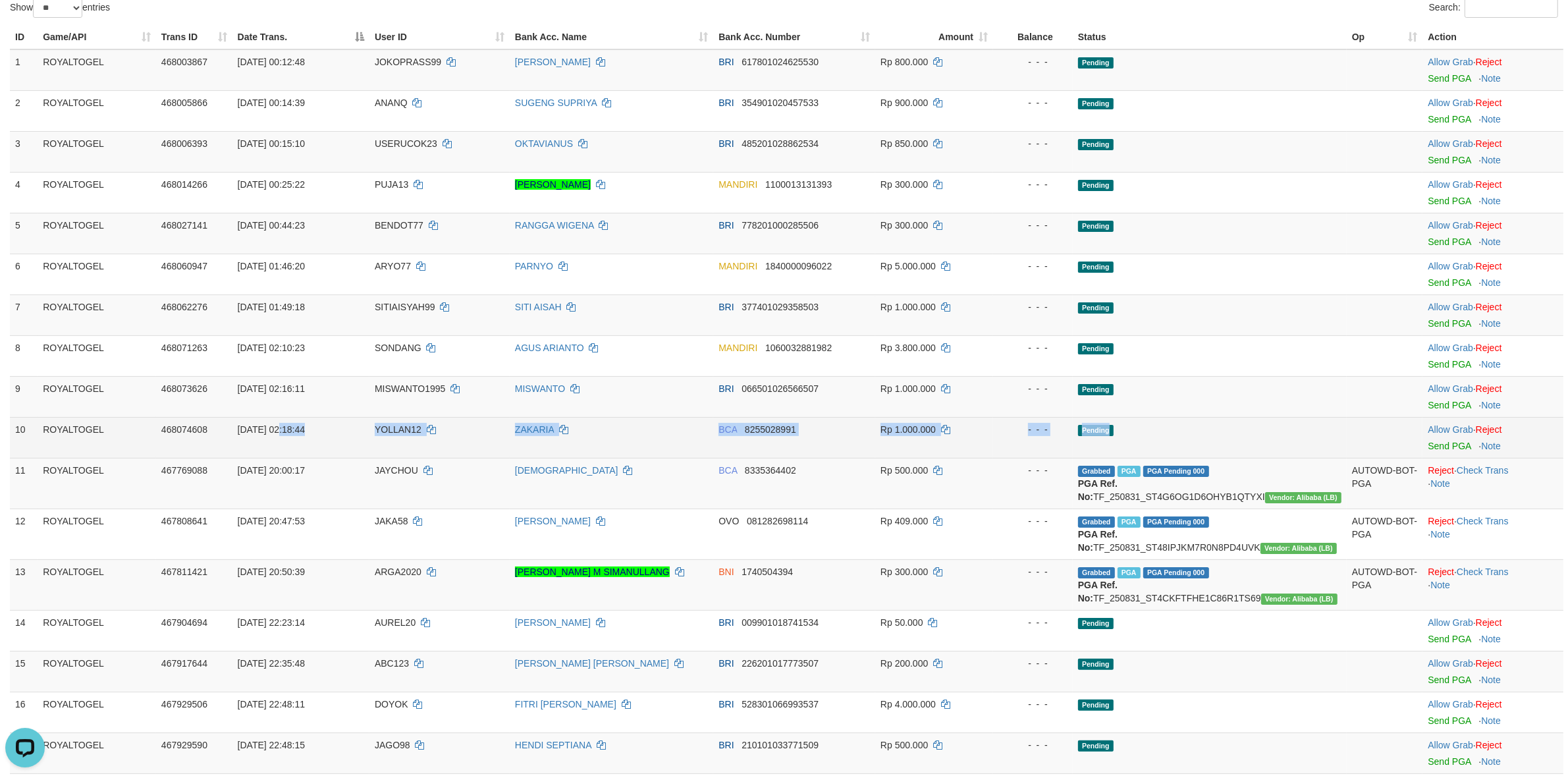
drag, startPoint x: 284, startPoint y: 430, endPoint x: 1159, endPoint y: 429, distance: 875.0
click at [1159, 429] on tr "10 ROYALTOGEL 468074608 01/09/2025 02:18:44 YOLLAN12 ZAKARIA BCA 8255028991 Rp …" at bounding box center [786, 437] width 1553 height 41
click at [671, 428] on td "ZAKARIA" at bounding box center [612, 437] width 204 height 41
drag, startPoint x: 360, startPoint y: 423, endPoint x: 950, endPoint y: 436, distance: 590.1
click at [950, 436] on tr "10 ROYALTOGEL 468074608 01/09/2025 02:18:44 YOLLAN12 ZAKARIA BCA 8255028991 Rp …" at bounding box center [786, 437] width 1553 height 41
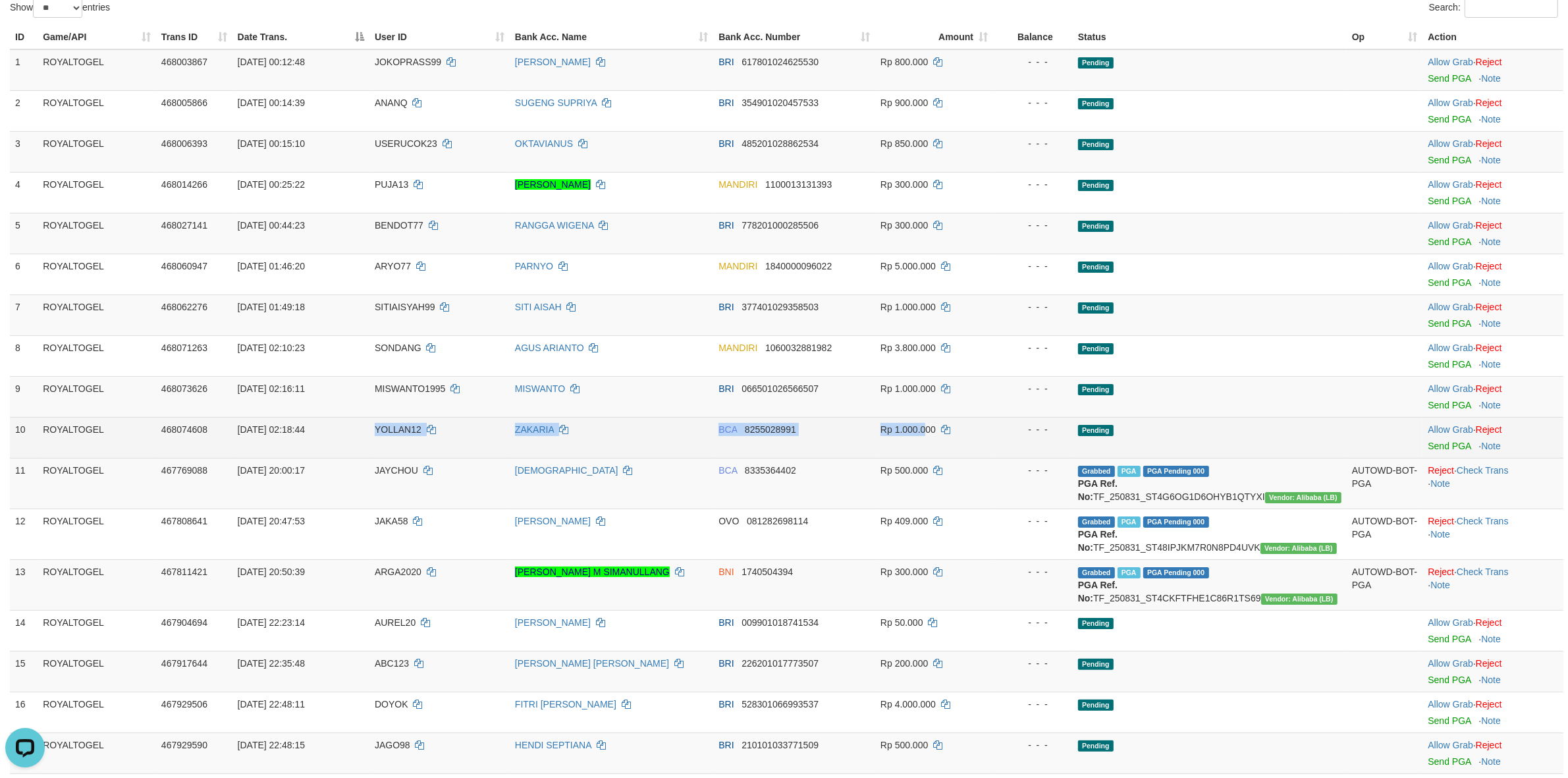
click at [669, 439] on td "ZAKARIA" at bounding box center [612, 437] width 204 height 41
drag, startPoint x: 706, startPoint y: 433, endPoint x: 954, endPoint y: 433, distance: 248.0
click at [954, 433] on tr "10 ROYALTOGEL 468074608 01/09/2025 02:18:44 YOLLAN12 ZAKARIA BCA 8255028991 Rp …" at bounding box center [786, 437] width 1553 height 41
click at [1428, 445] on link "Send PGA" at bounding box center [1449, 446] width 43 height 10
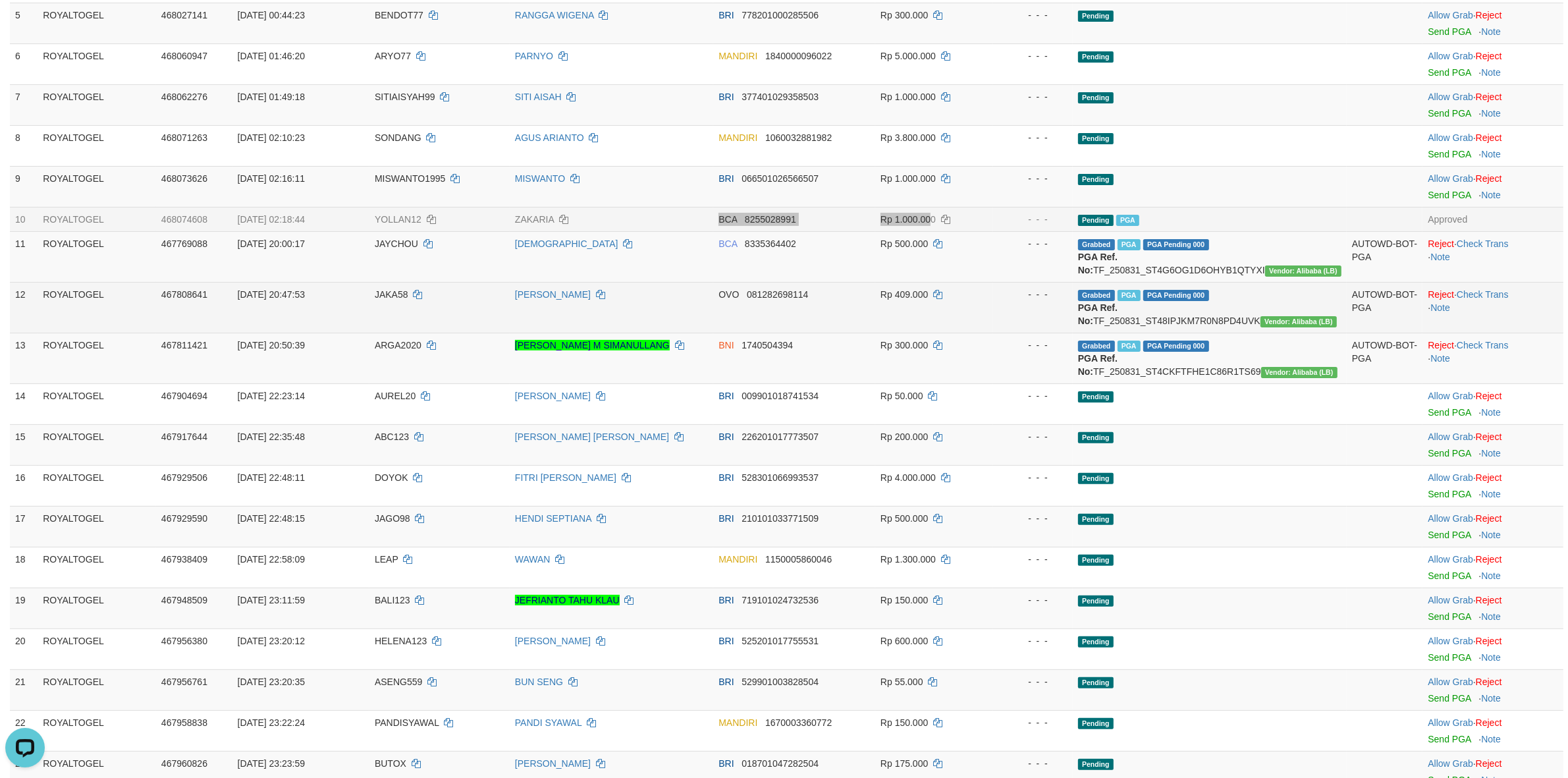
scroll to position [253, 0]
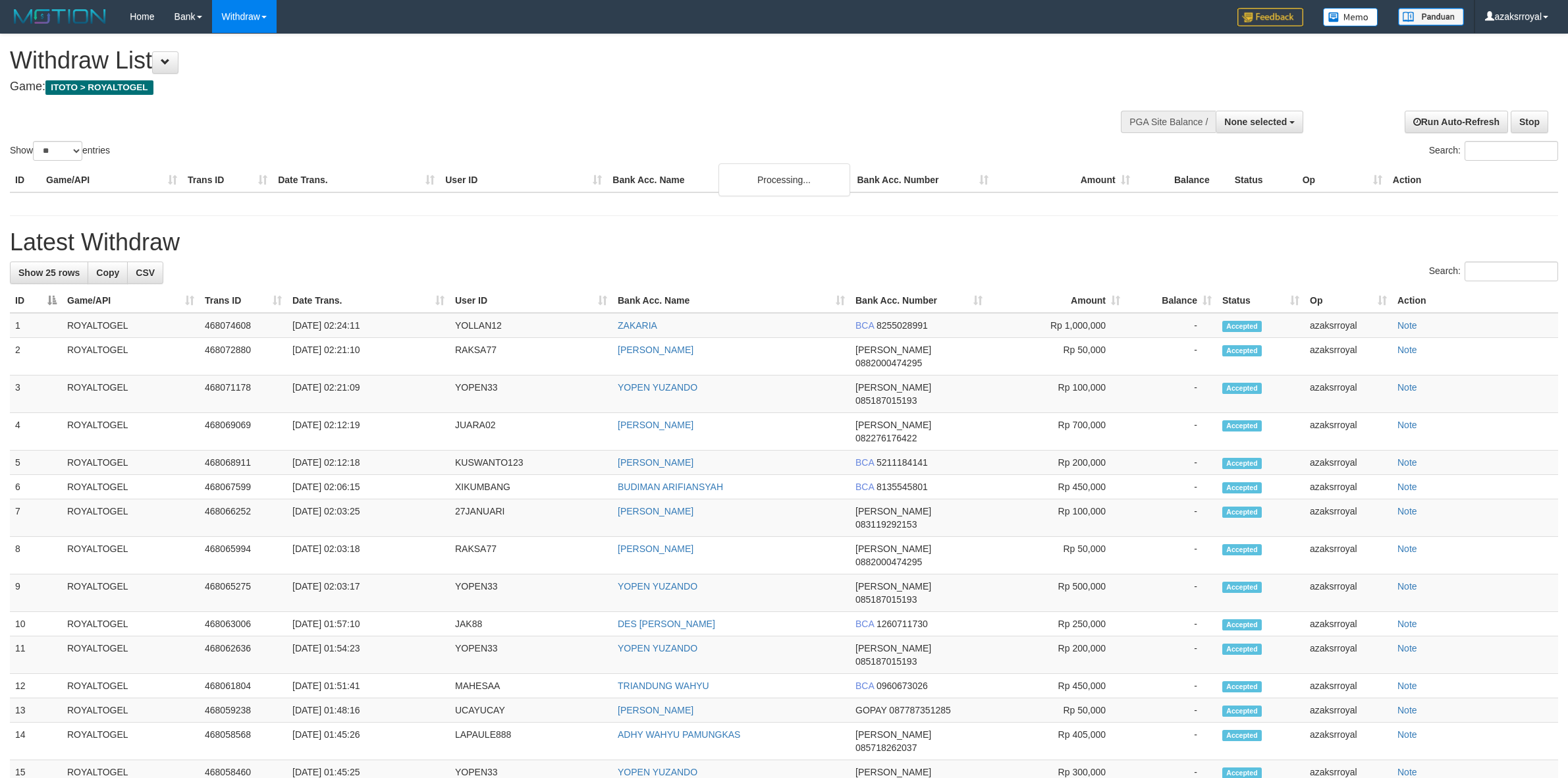
select select
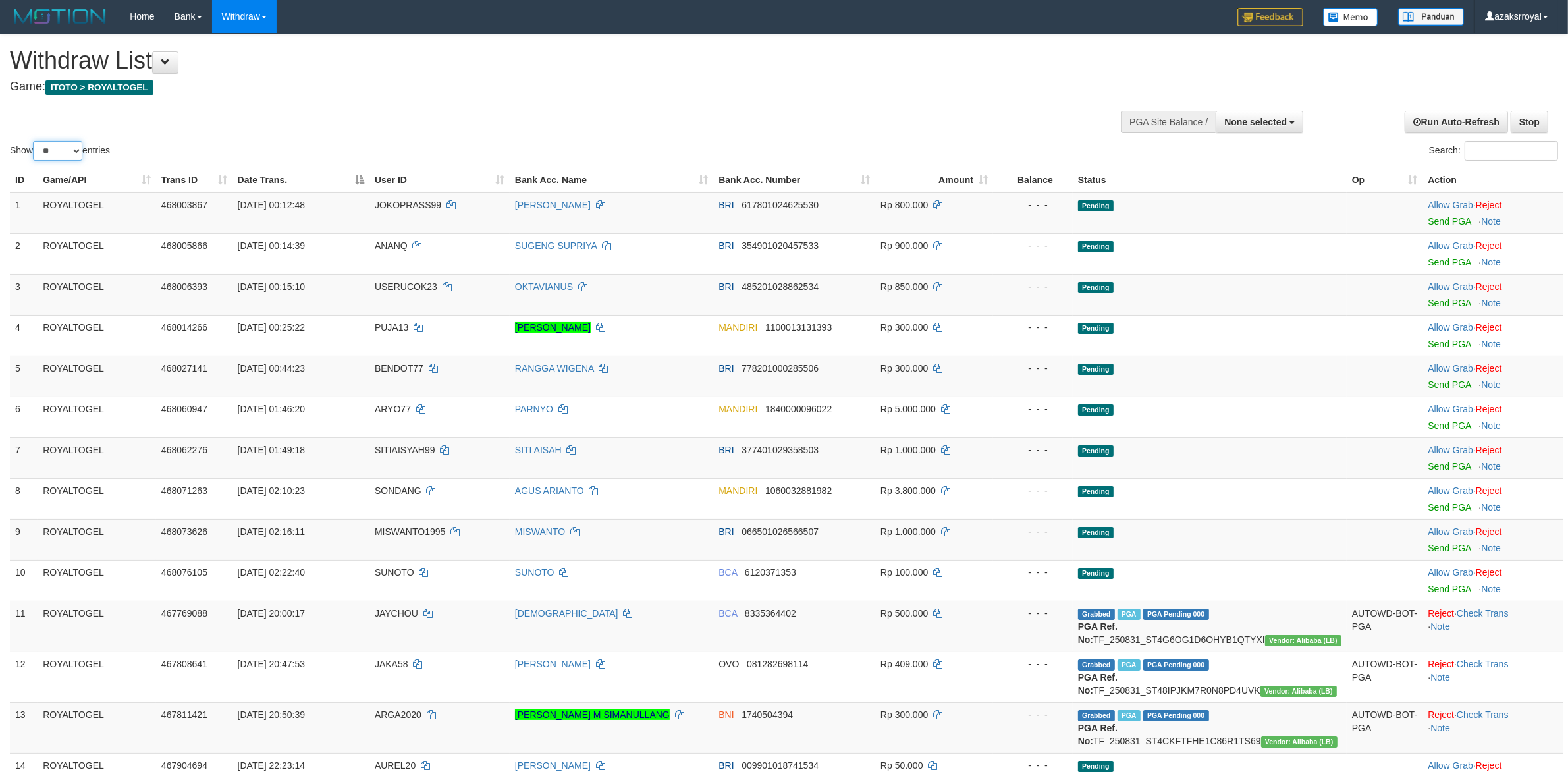
click at [54, 152] on select "** ** ** ***" at bounding box center [57, 151] width 50 height 20
click at [64, 159] on select "** ** ** ***" at bounding box center [57, 151] width 50 height 20
select select "***"
click at [35, 141] on select "** ** ** ***" at bounding box center [57, 151] width 50 height 20
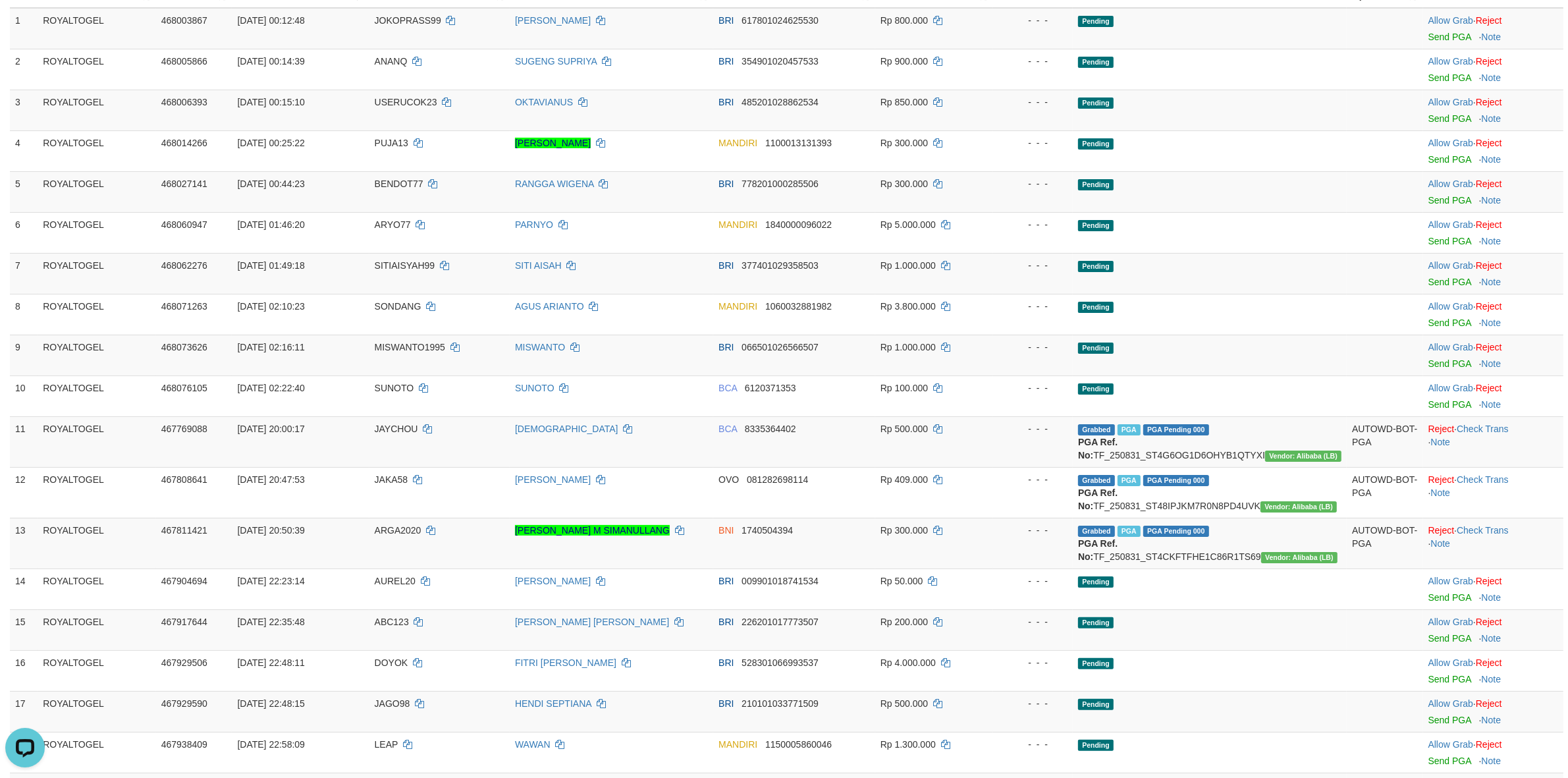
scroll to position [1285, 0]
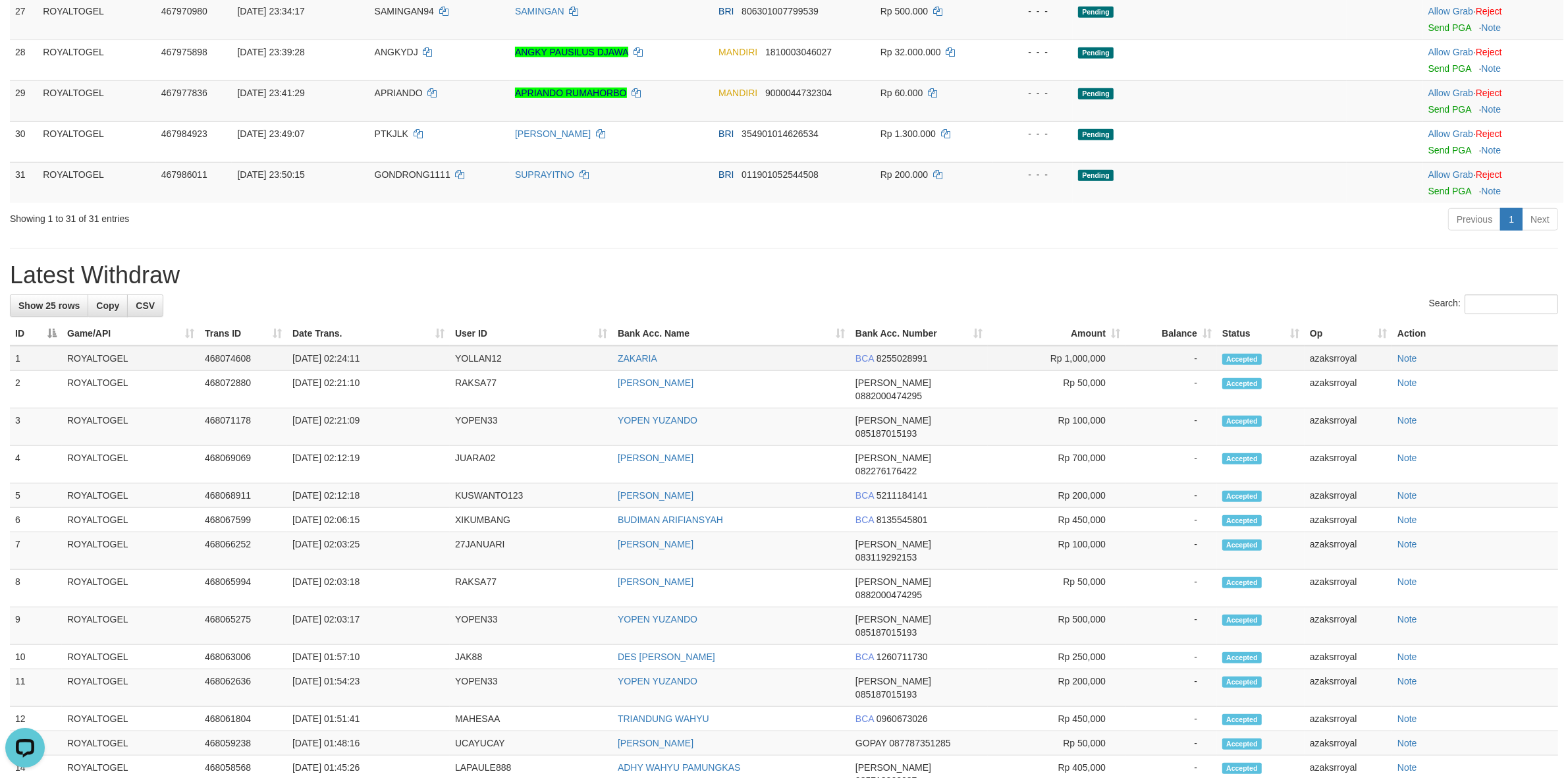
click at [341, 371] on td "[DATE] 02:24:11" at bounding box center [368, 358] width 163 height 25
drag, startPoint x: 341, startPoint y: 382, endPoint x: 422, endPoint y: 392, distance: 81.6
click at [422, 371] on td "[DATE] 02:24:11" at bounding box center [368, 358] width 163 height 25
copy td "02:24:11"
drag, startPoint x: 376, startPoint y: 207, endPoint x: 999, endPoint y: 221, distance: 623.2
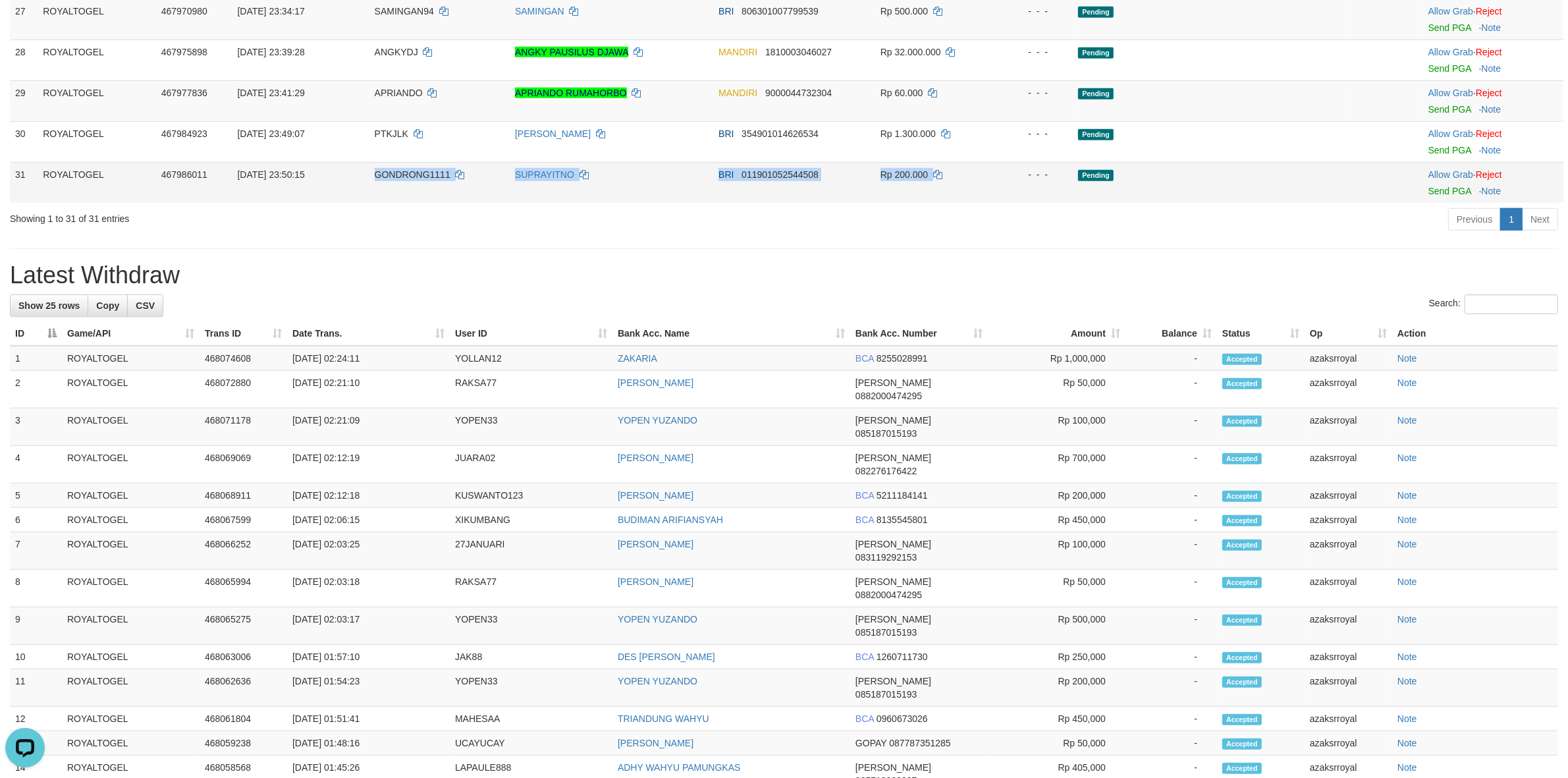
click at [999, 203] on tr "31 ROYALTOGEL 467986011 31/08/2025 23:50:15 GONDRONG1111 SUPRAYITNO BRI 0119010…" at bounding box center [786, 182] width 1553 height 41
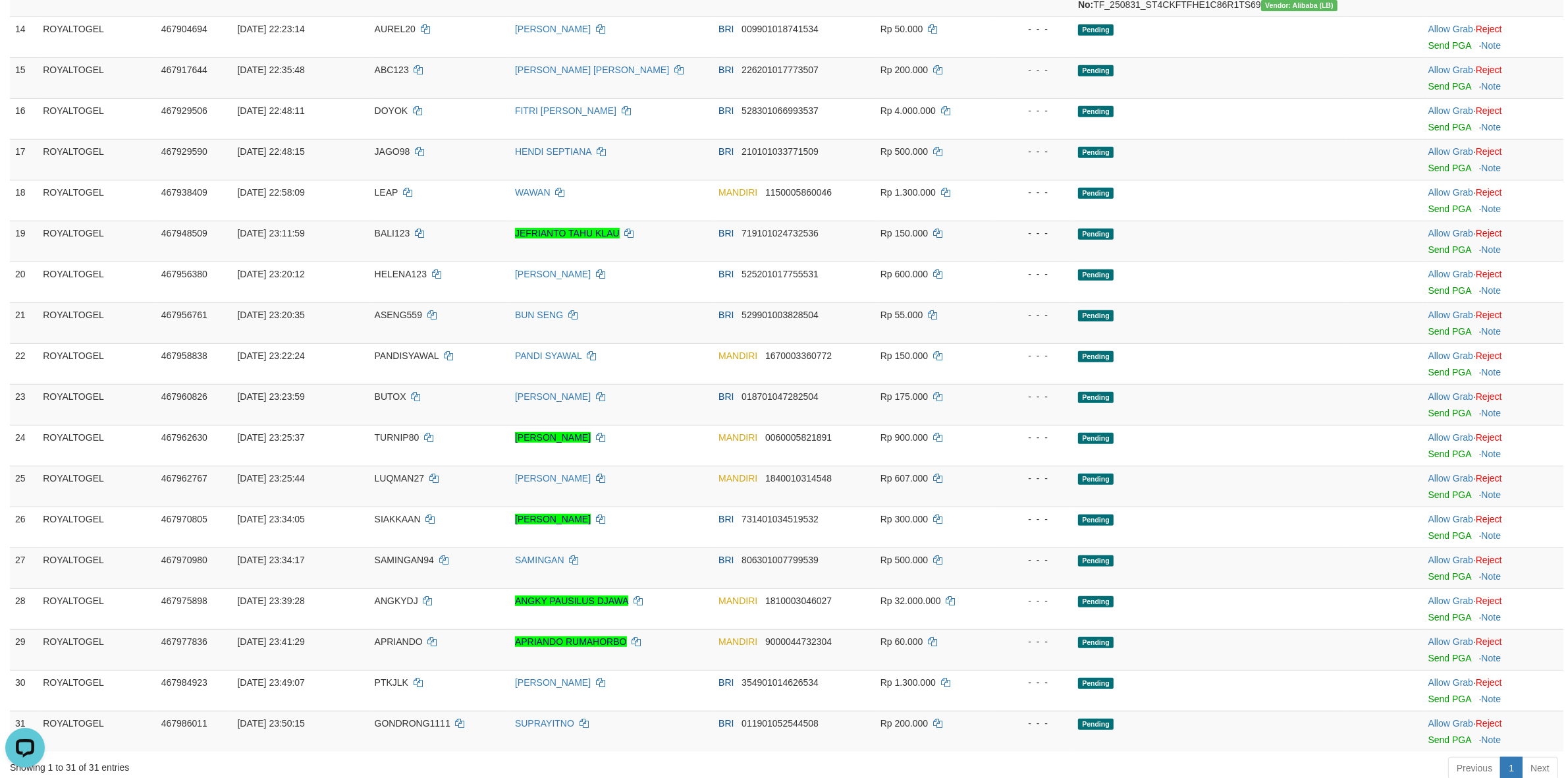
scroll to position [185, 0]
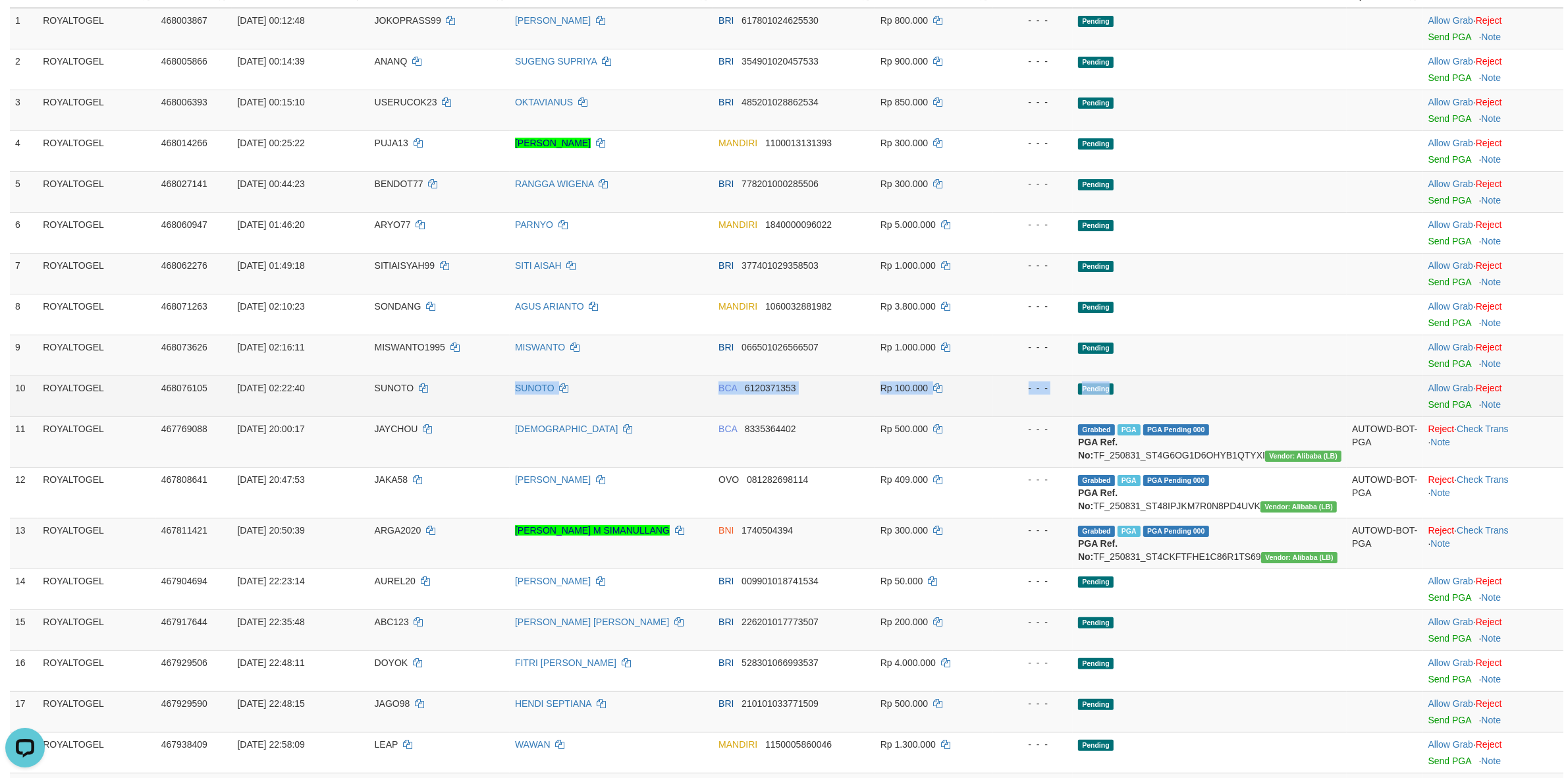
drag, startPoint x: 518, startPoint y: 383, endPoint x: 1335, endPoint y: 390, distance: 817.0
click at [1332, 392] on tr "10 ROYALTOGEL 468076105 01/09/2025 02:22:40 SUNOTO SUNOTO BCA 6120371353 Rp 100…" at bounding box center [786, 396] width 1553 height 41
click at [1430, 403] on link "Send PGA" at bounding box center [1450, 404] width 43 height 10
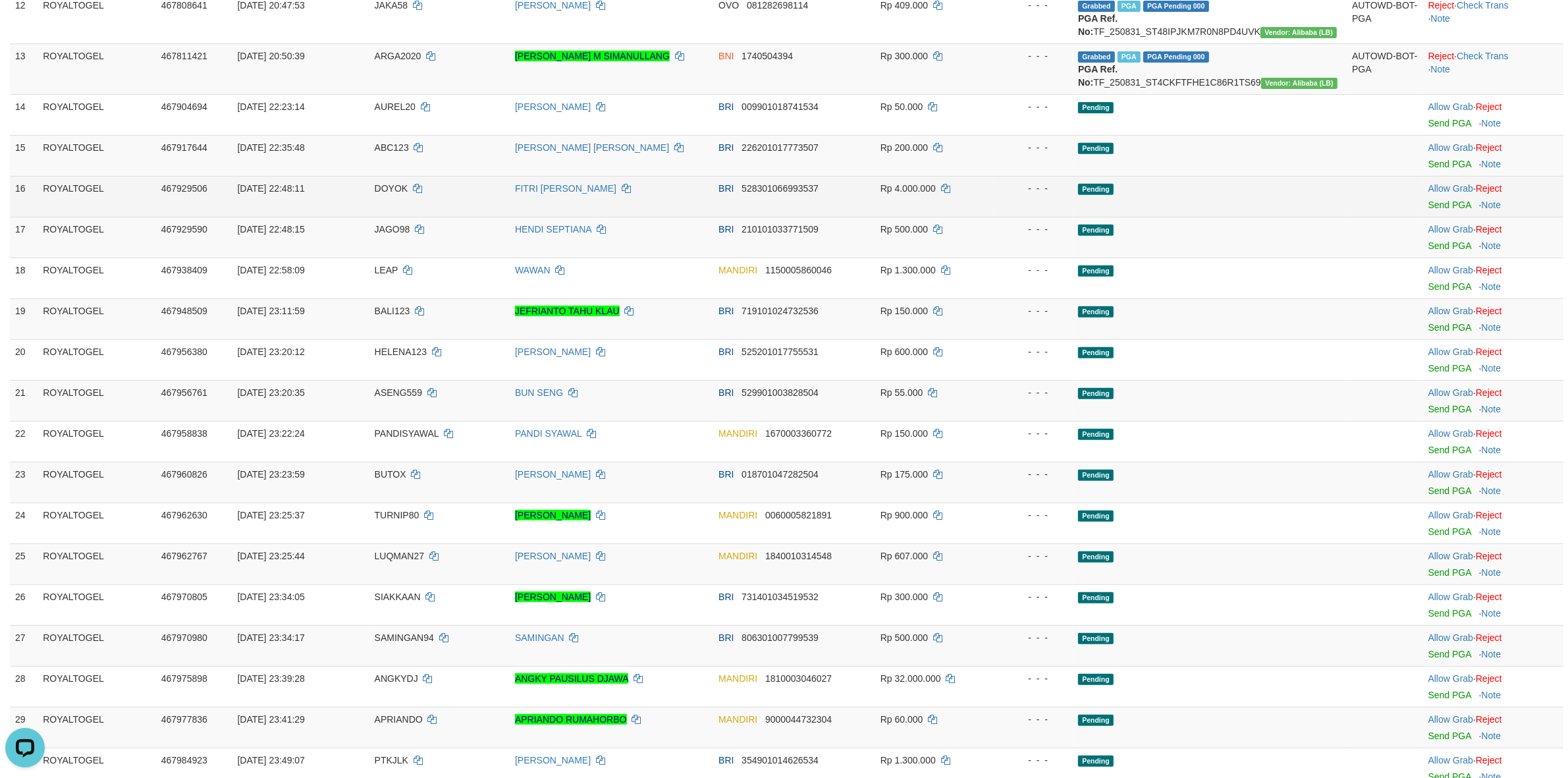
scroll to position [623, 0]
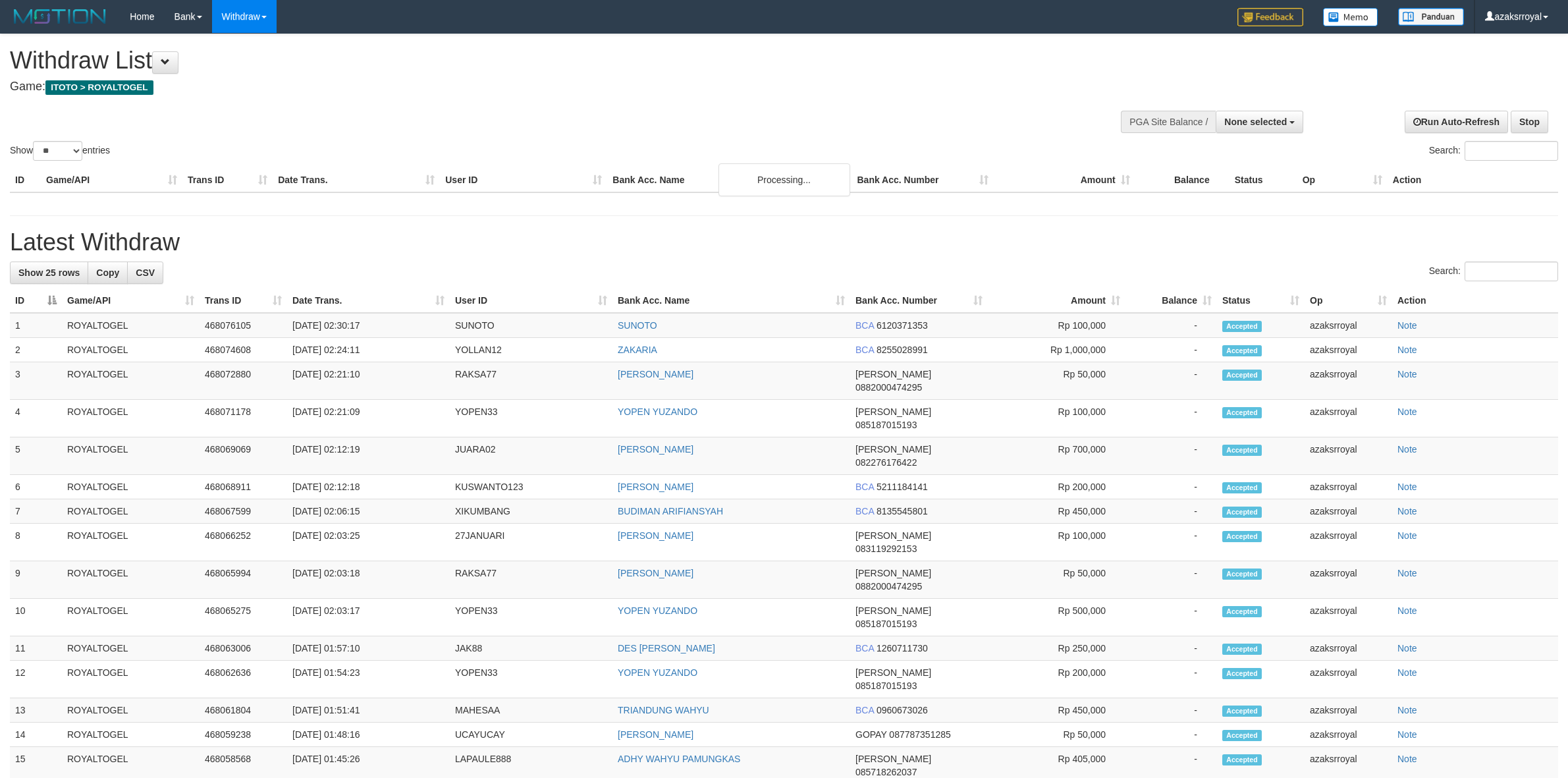
select select
select select "**"
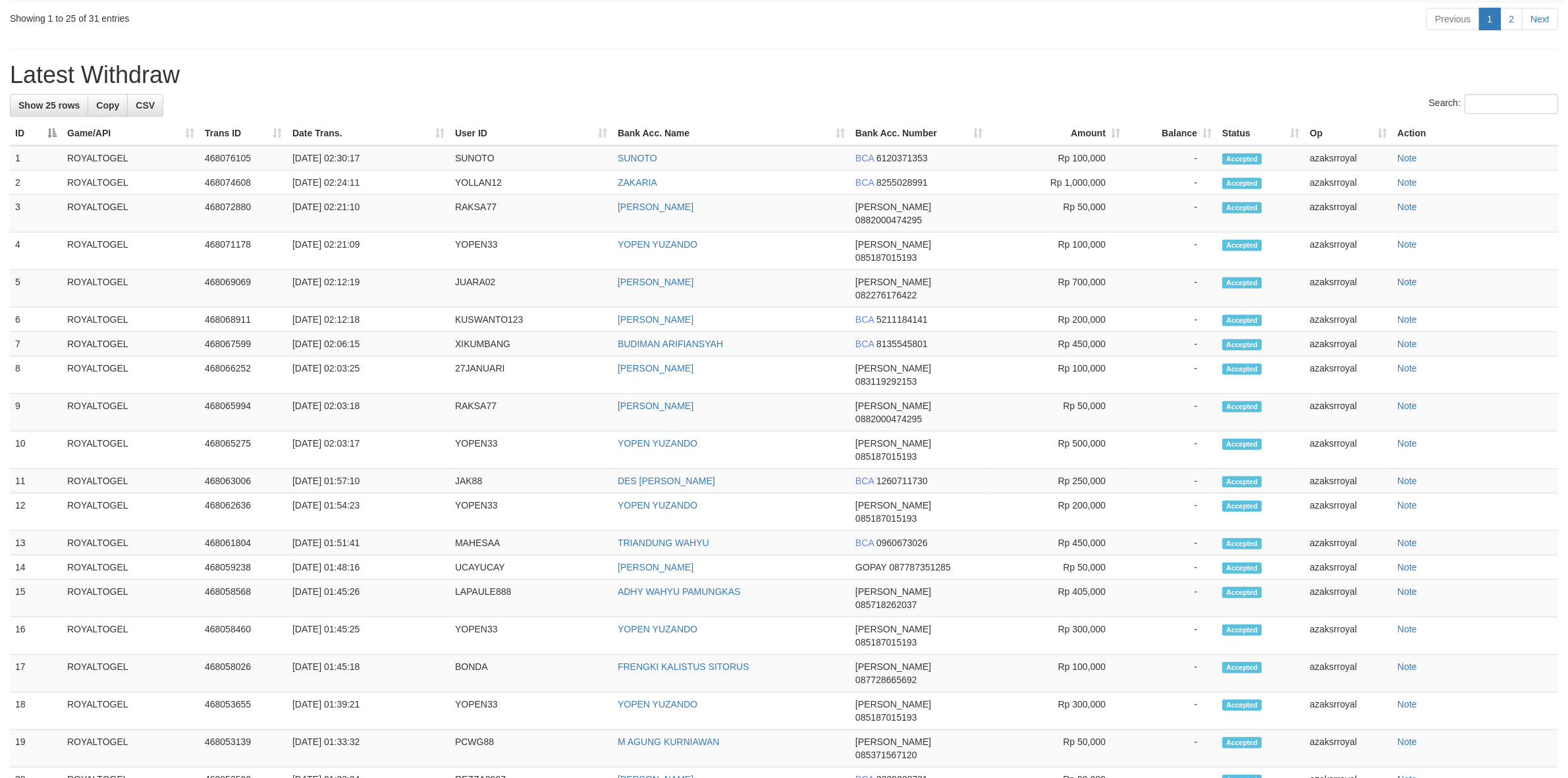
scroll to position [185, 0]
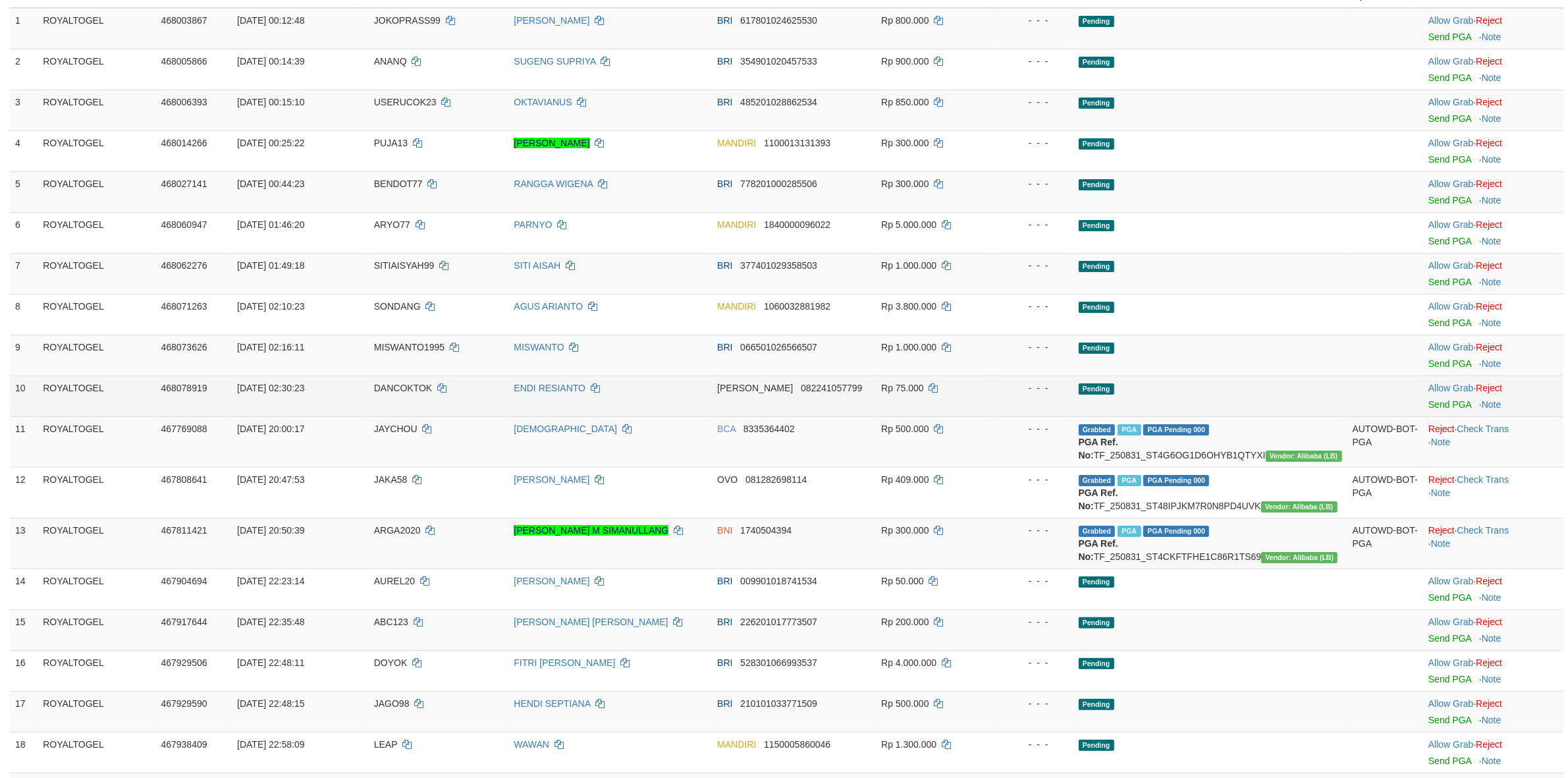
drag, startPoint x: 522, startPoint y: 389, endPoint x: 1003, endPoint y: 390, distance: 481.0
click at [1003, 390] on tr "10 ROYALTOGEL 468078919 01/09/2025 02:30:23 DANCOKTOK ENDI RESIANTO DANA 082241…" at bounding box center [786, 396] width 1553 height 41
drag, startPoint x: 521, startPoint y: 379, endPoint x: 1186, endPoint y: 381, distance: 665.0
click at [1170, 382] on tr "10 ROYALTOGEL 468078919 01/09/2025 02:30:23 DANCOKTOK ENDI RESIANTO DANA 082241…" at bounding box center [786, 396] width 1553 height 41
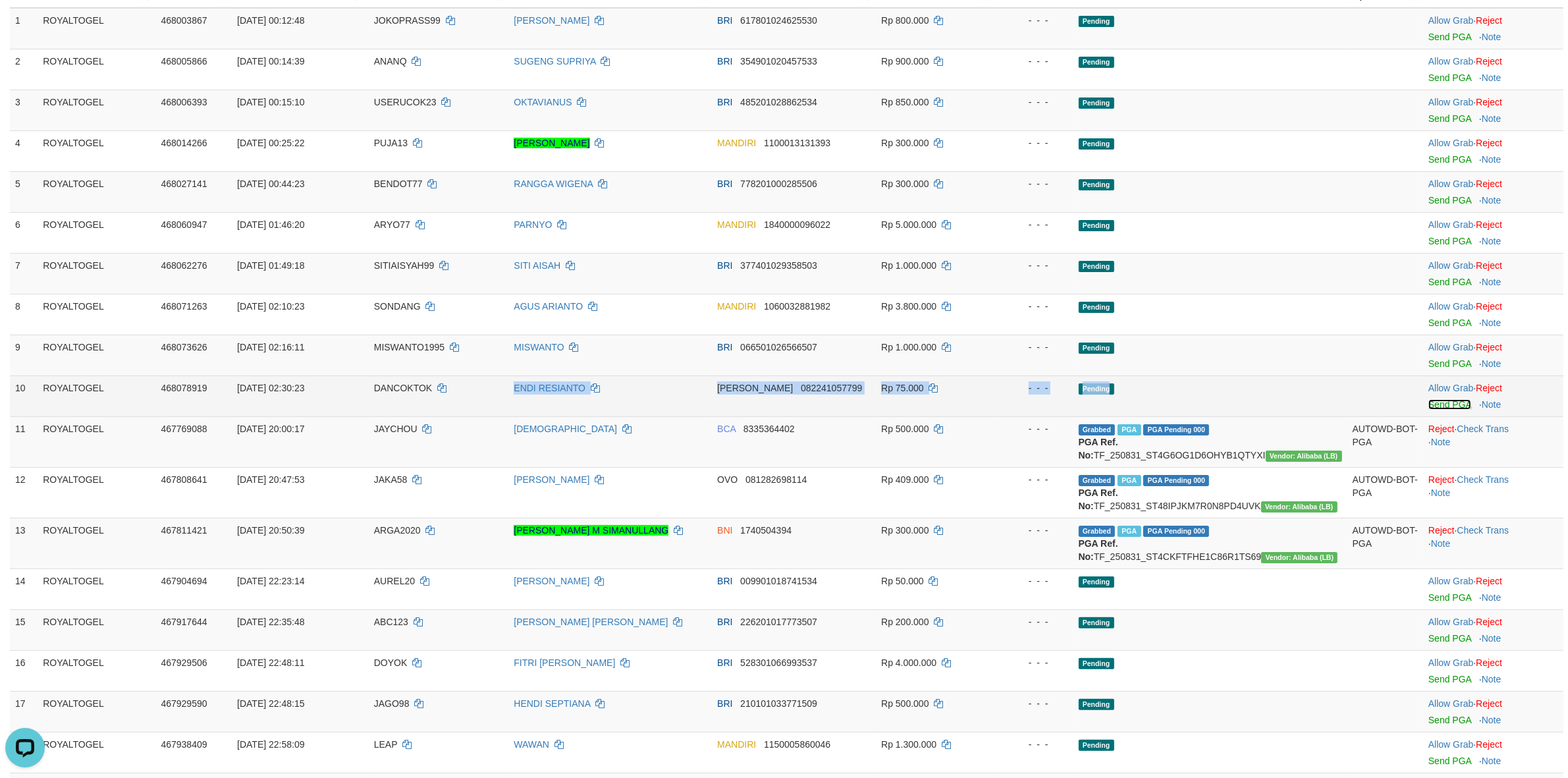
click at [1445, 409] on link "Send PGA" at bounding box center [1450, 404] width 43 height 10
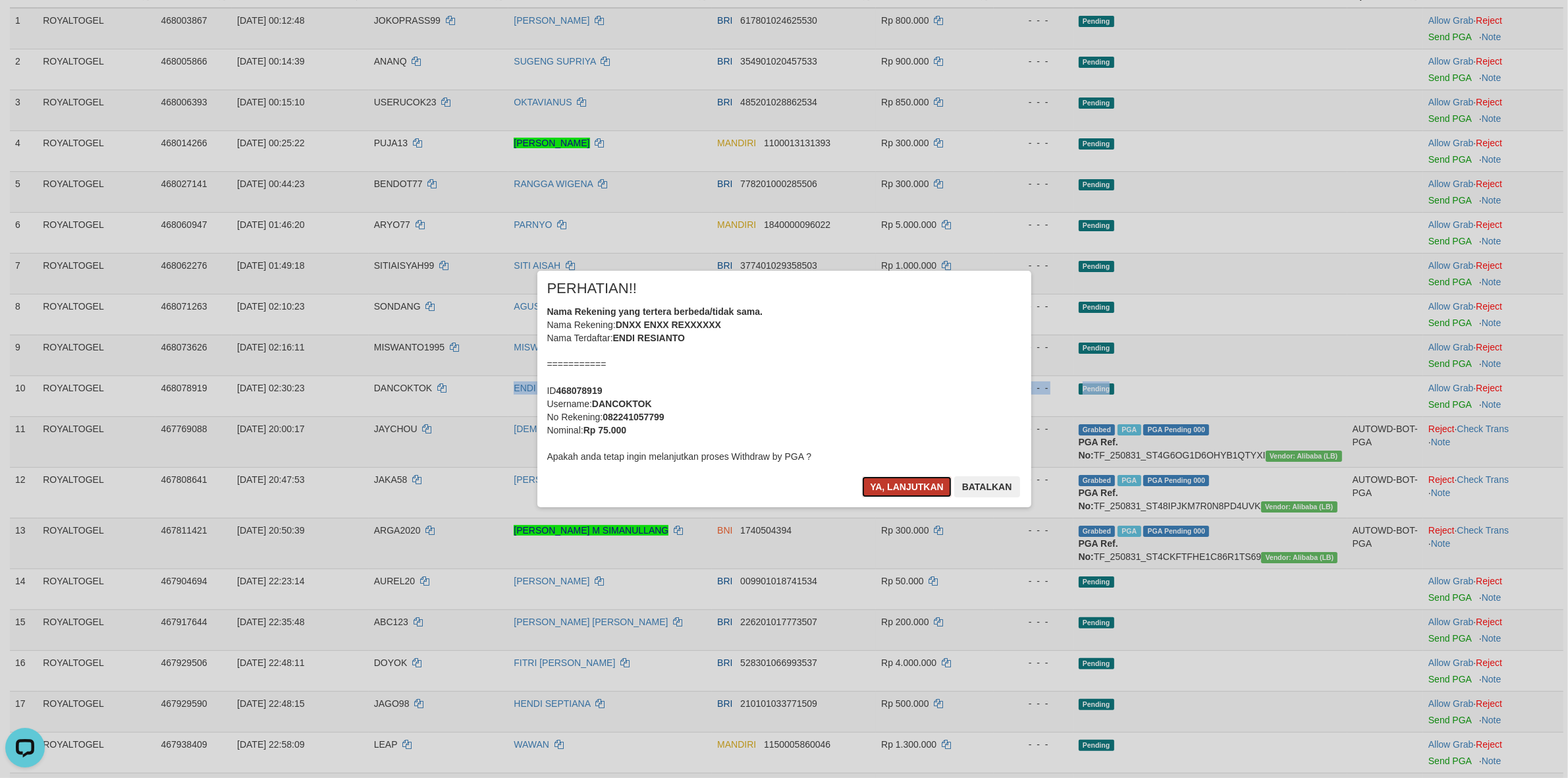
click at [887, 481] on button "Ya, lanjutkan" at bounding box center [907, 487] width 90 height 21
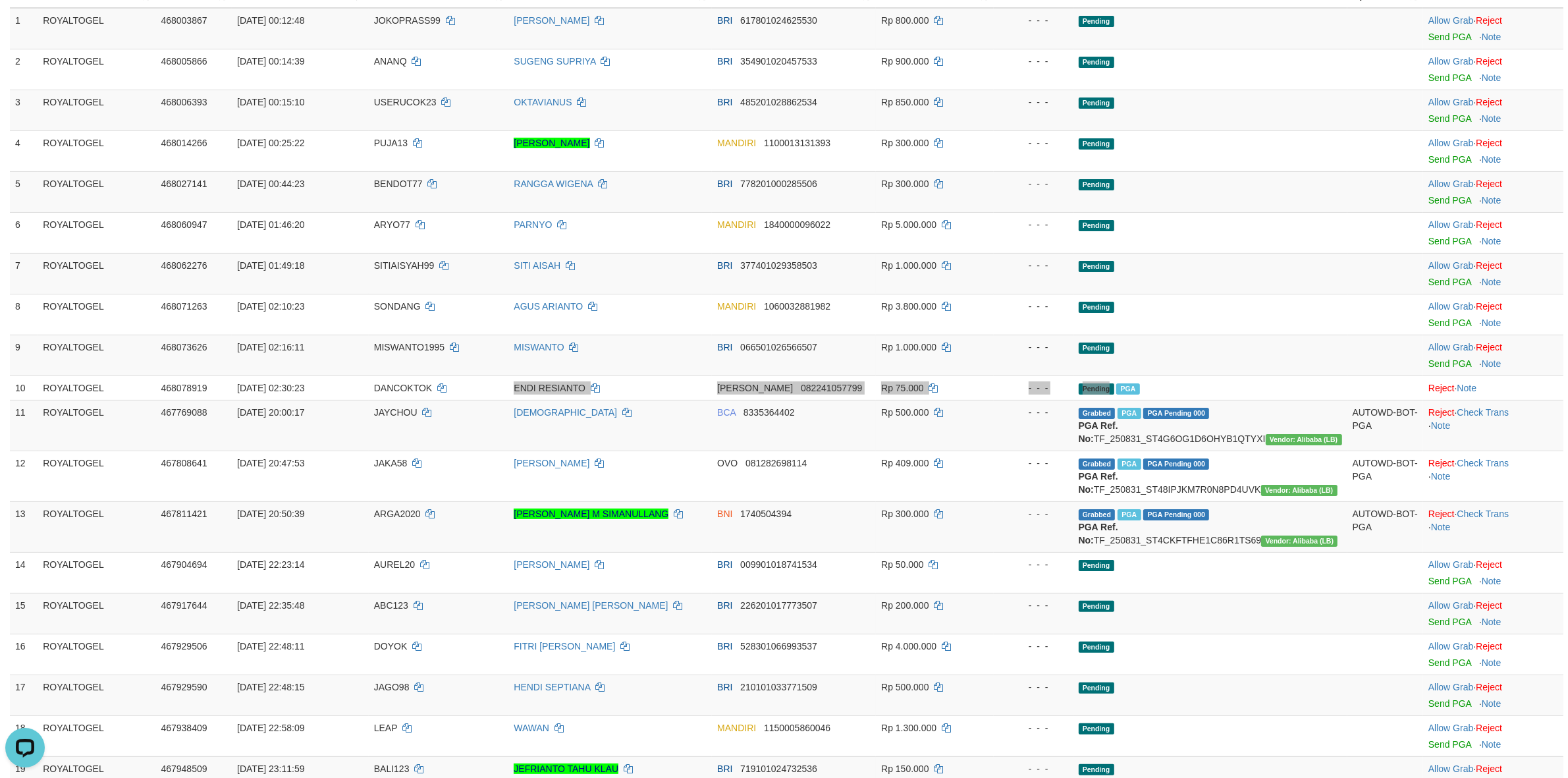
scroll to position [1022, 0]
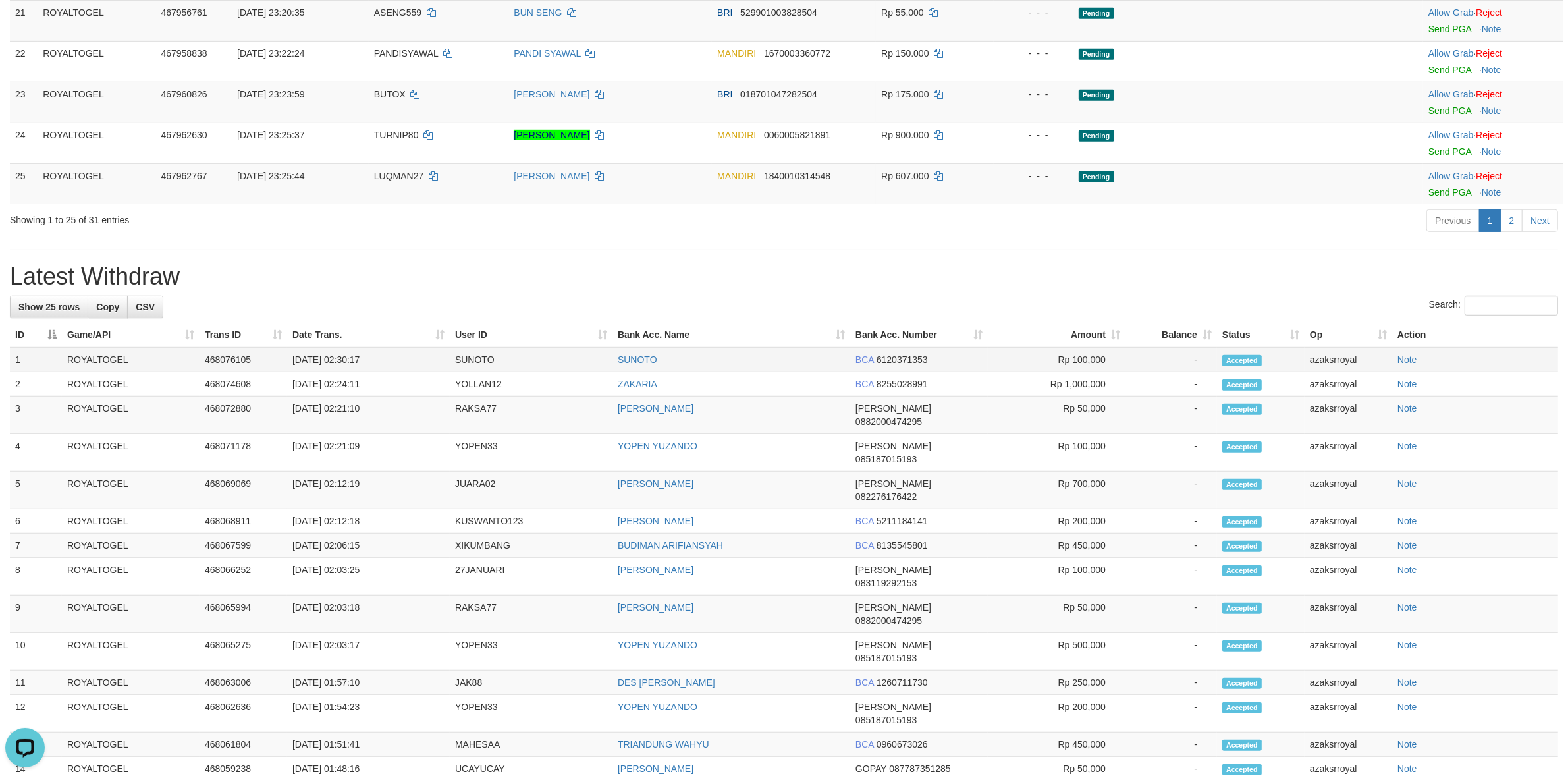
click at [341, 372] on td "[DATE] 02:30:17" at bounding box center [368, 359] width 163 height 25
drag, startPoint x: 343, startPoint y: 390, endPoint x: 406, endPoint y: 390, distance: 63.0
click at [406, 372] on td "[DATE] 02:30:17" at bounding box center [368, 359] width 163 height 25
copy td "02:30:17"
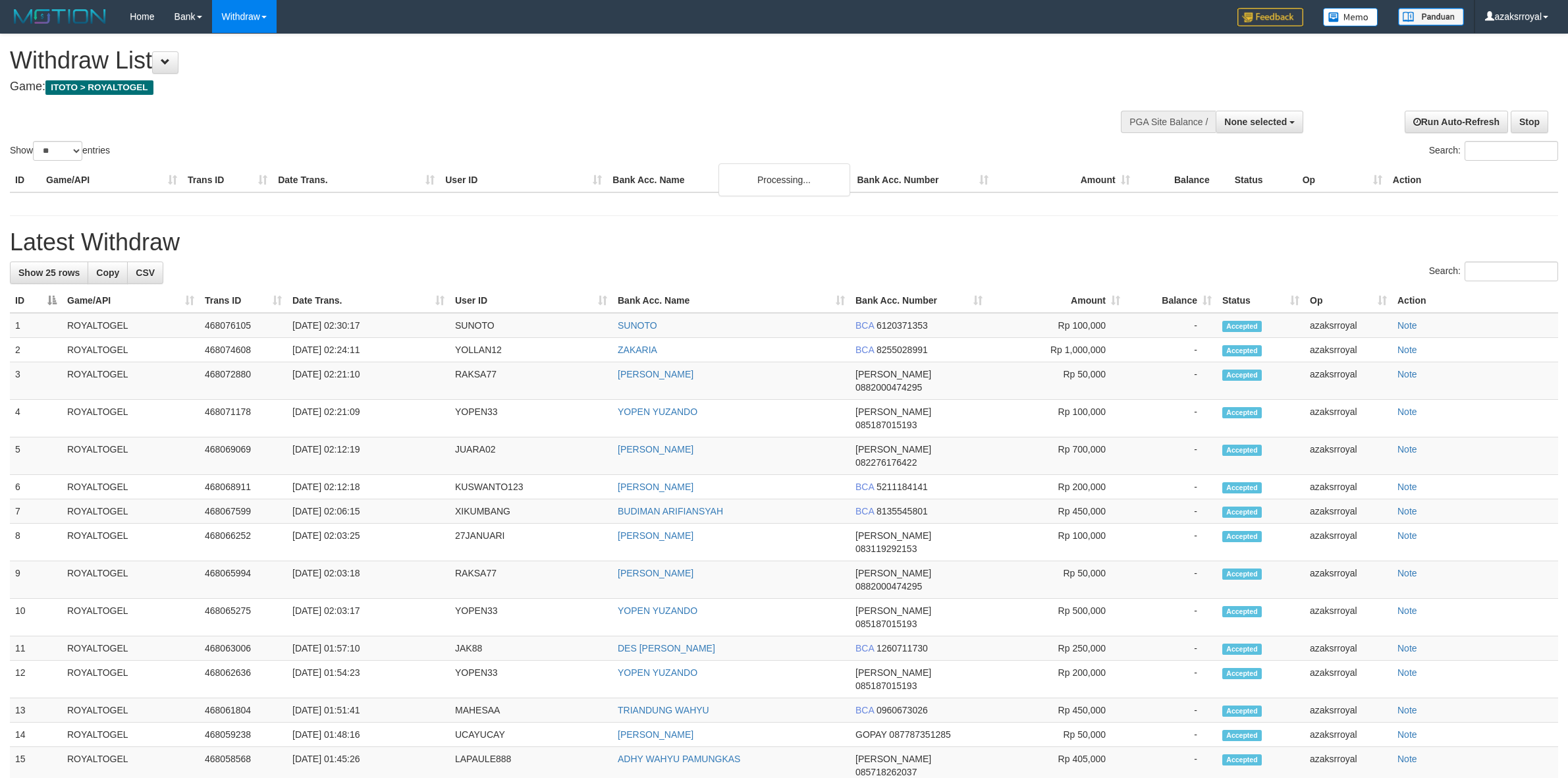
select select
select select "**"
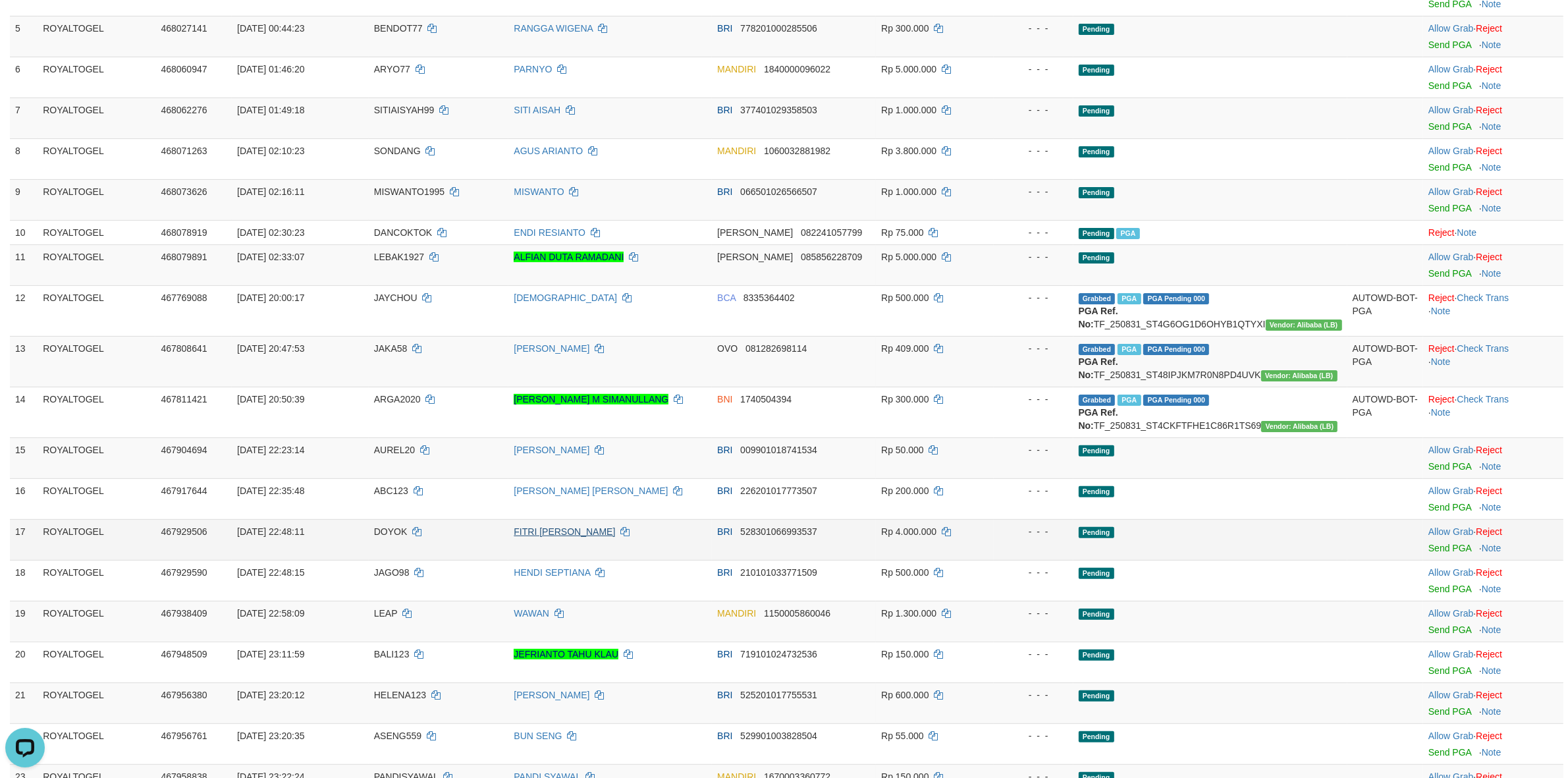
scroll to position [193, 0]
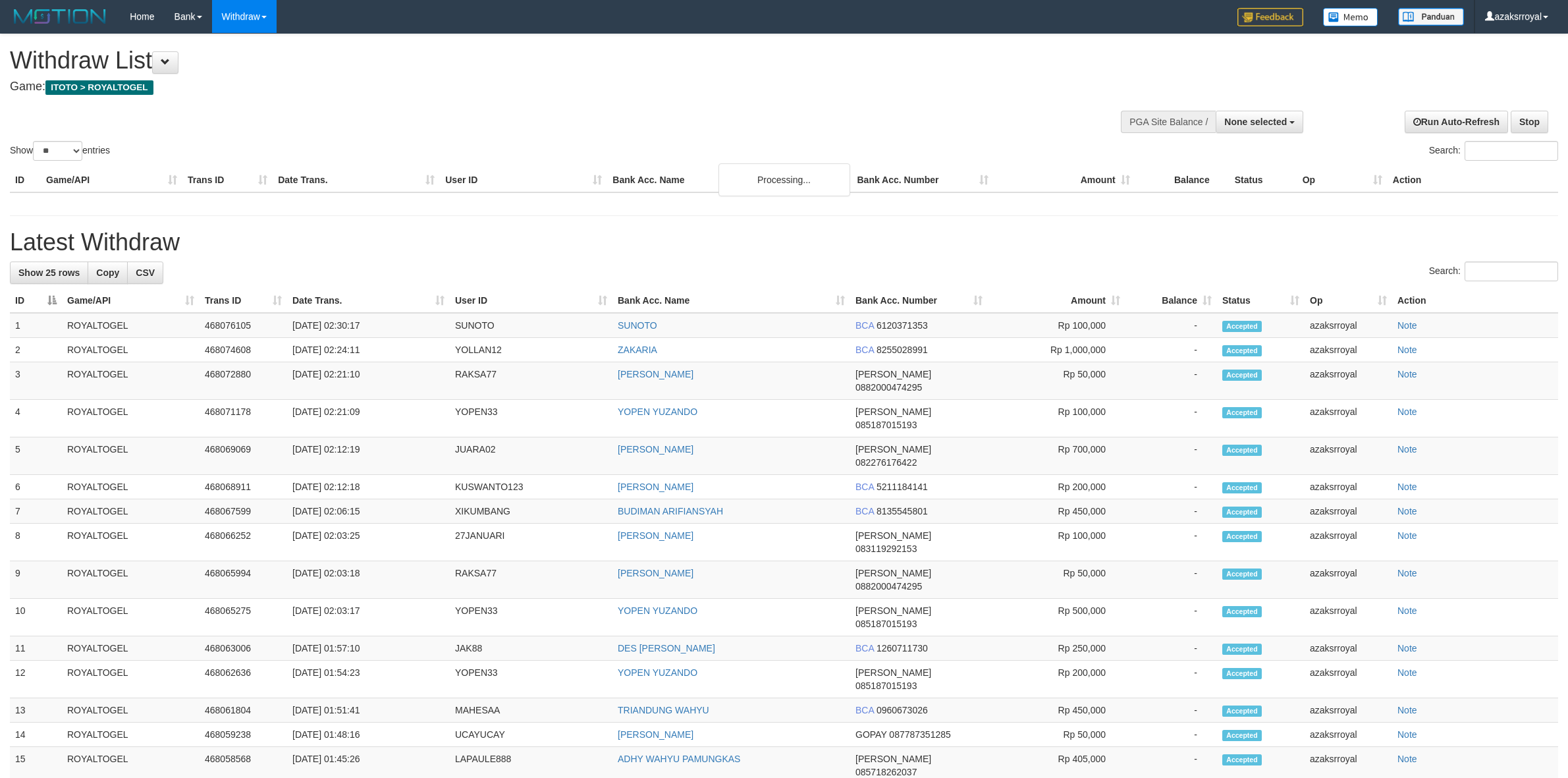
select select
select select "**"
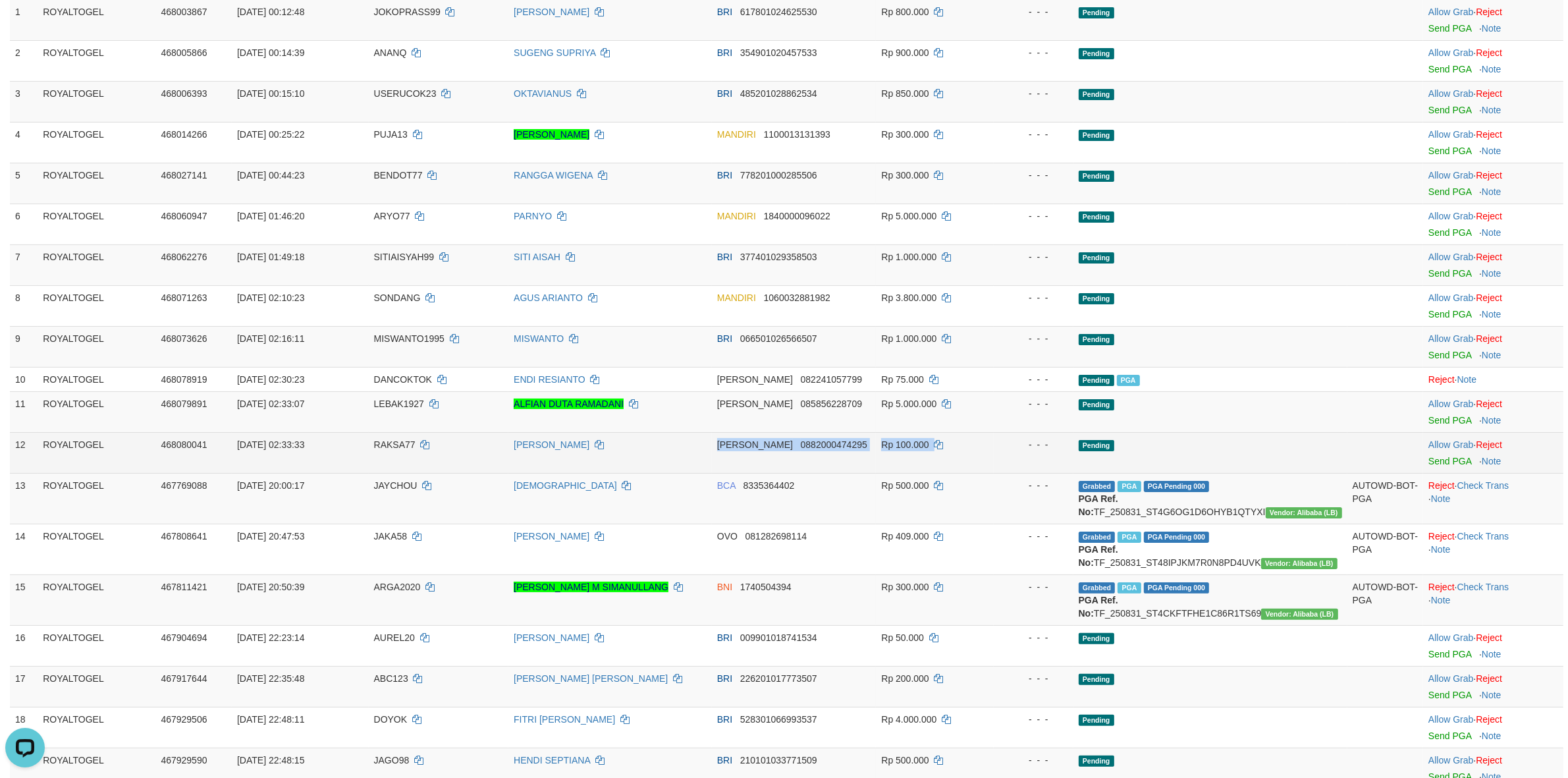
drag, startPoint x: 732, startPoint y: 446, endPoint x: 982, endPoint y: 448, distance: 250.0
click at [982, 448] on tr "12 ROYALTOGEL 468080041 01/09/2025 02:33:33 RAKSA77 BUDI IRIANA DANA 0882000474…" at bounding box center [786, 452] width 1553 height 41
drag, startPoint x: 896, startPoint y: 447, endPoint x: 1005, endPoint y: 457, distance: 109.5
click at [1005, 457] on tr "12 ROYALTOGEL 468080041 01/09/2025 02:33:33 RAKSA77 BUDI IRIANA DANA 0882000474…" at bounding box center [786, 452] width 1553 height 41
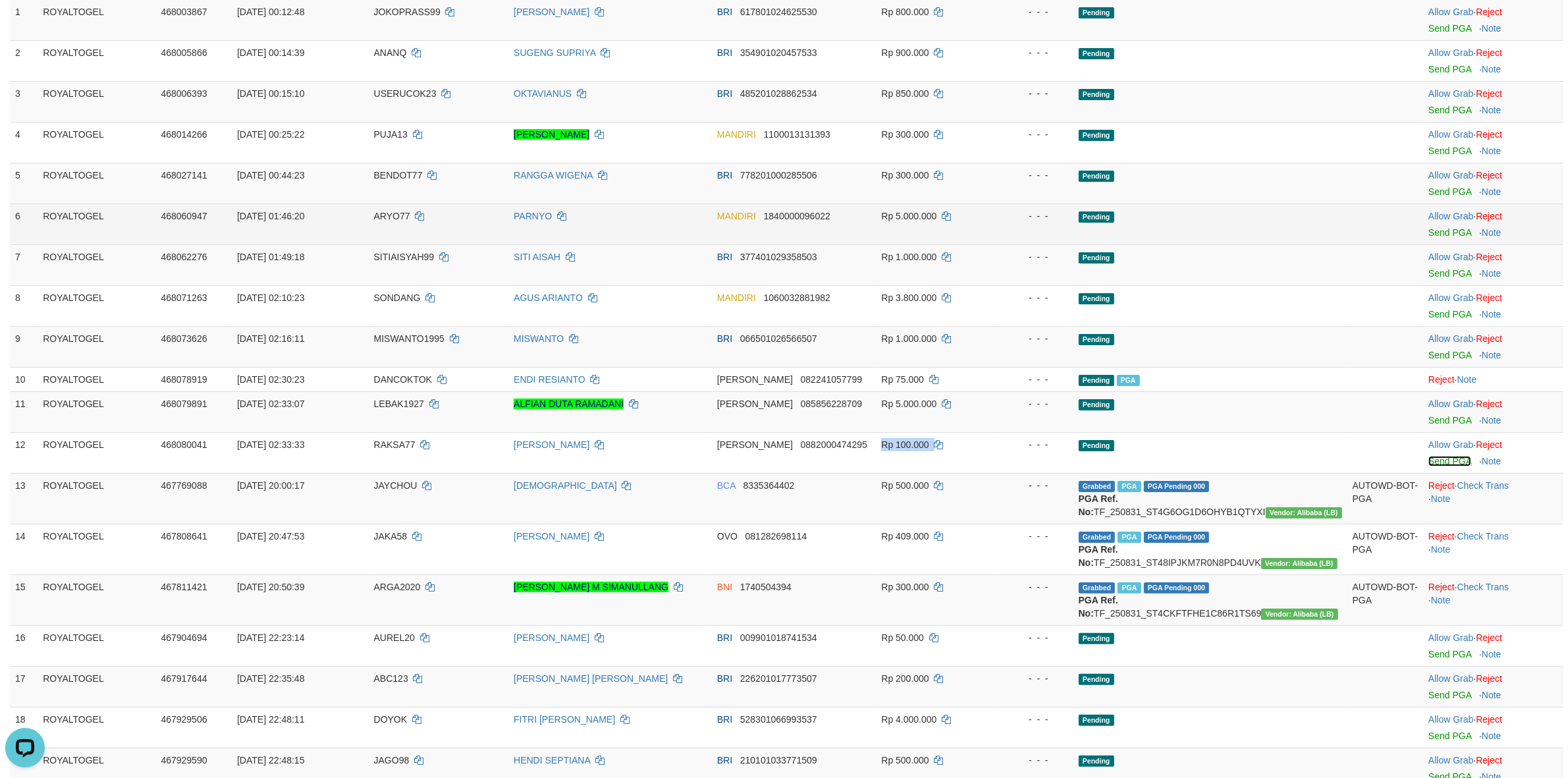
drag, startPoint x: 1449, startPoint y: 464, endPoint x: 860, endPoint y: 224, distance: 636.0
click at [1449, 464] on link "Send PGA" at bounding box center [1450, 461] width 43 height 10
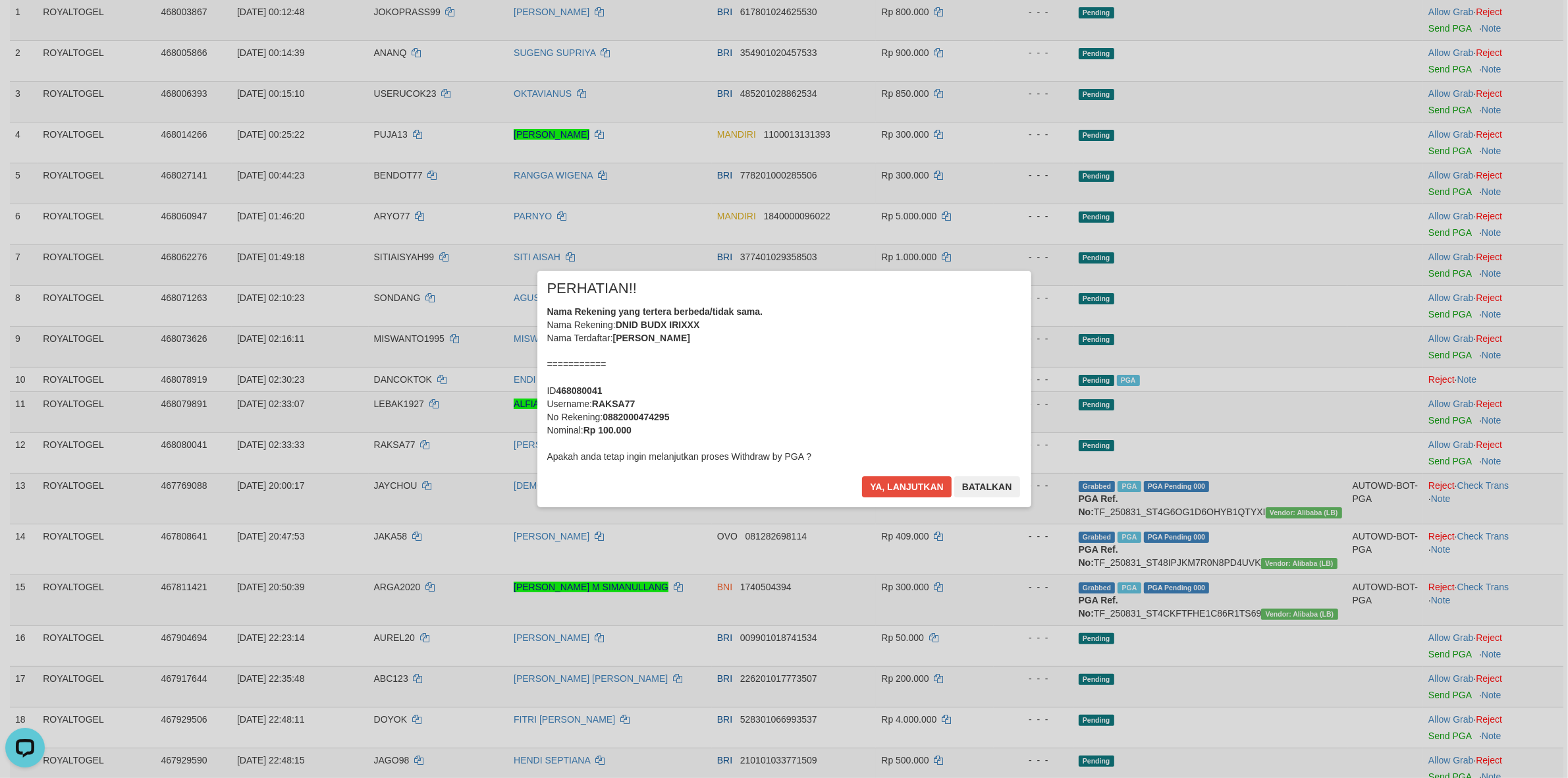
drag, startPoint x: 686, startPoint y: 444, endPoint x: 950, endPoint y: 436, distance: 264.1
click at [900, 483] on button "Ya, lanjutkan" at bounding box center [907, 487] width 90 height 21
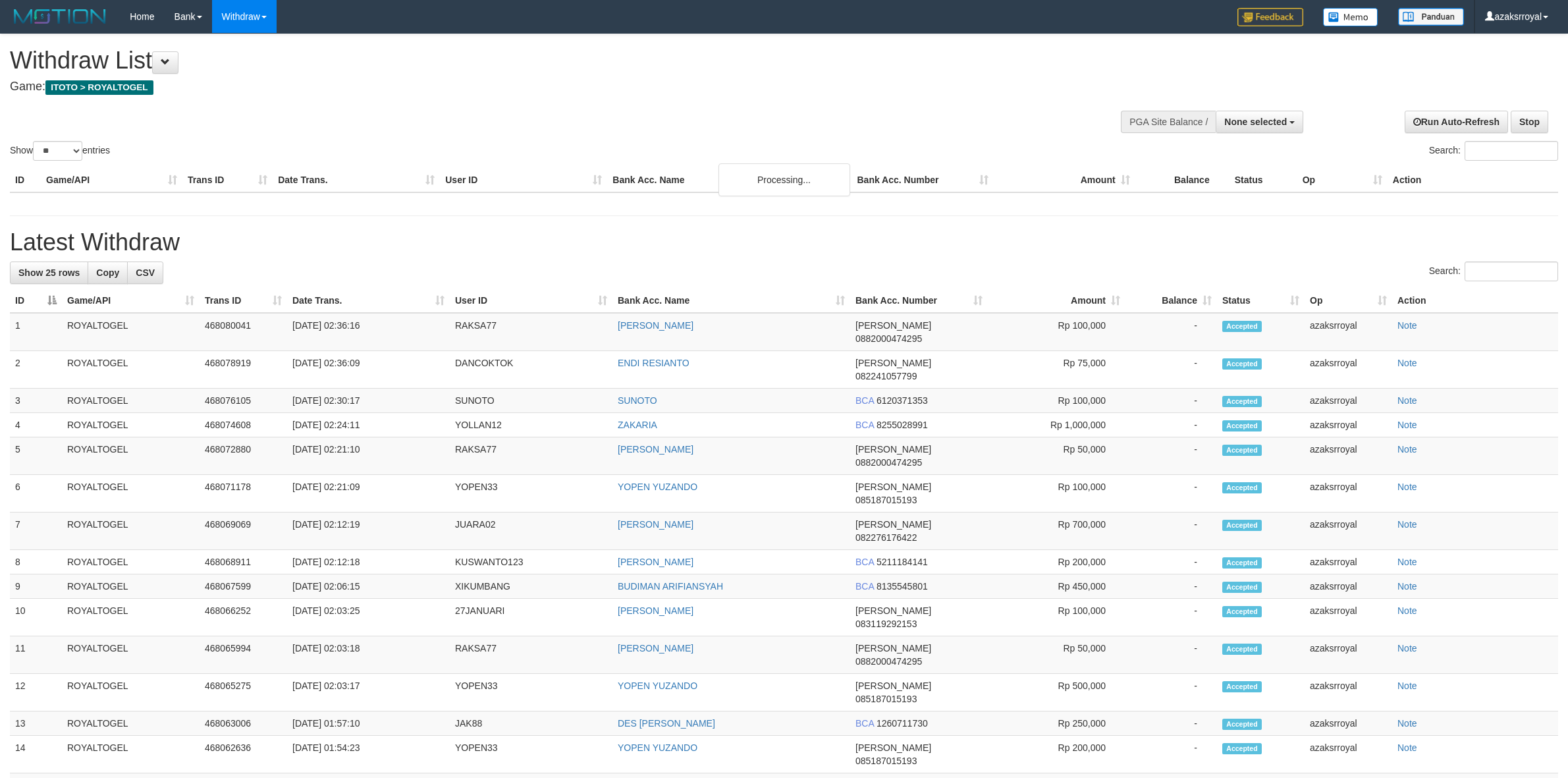
select select
select select "**"
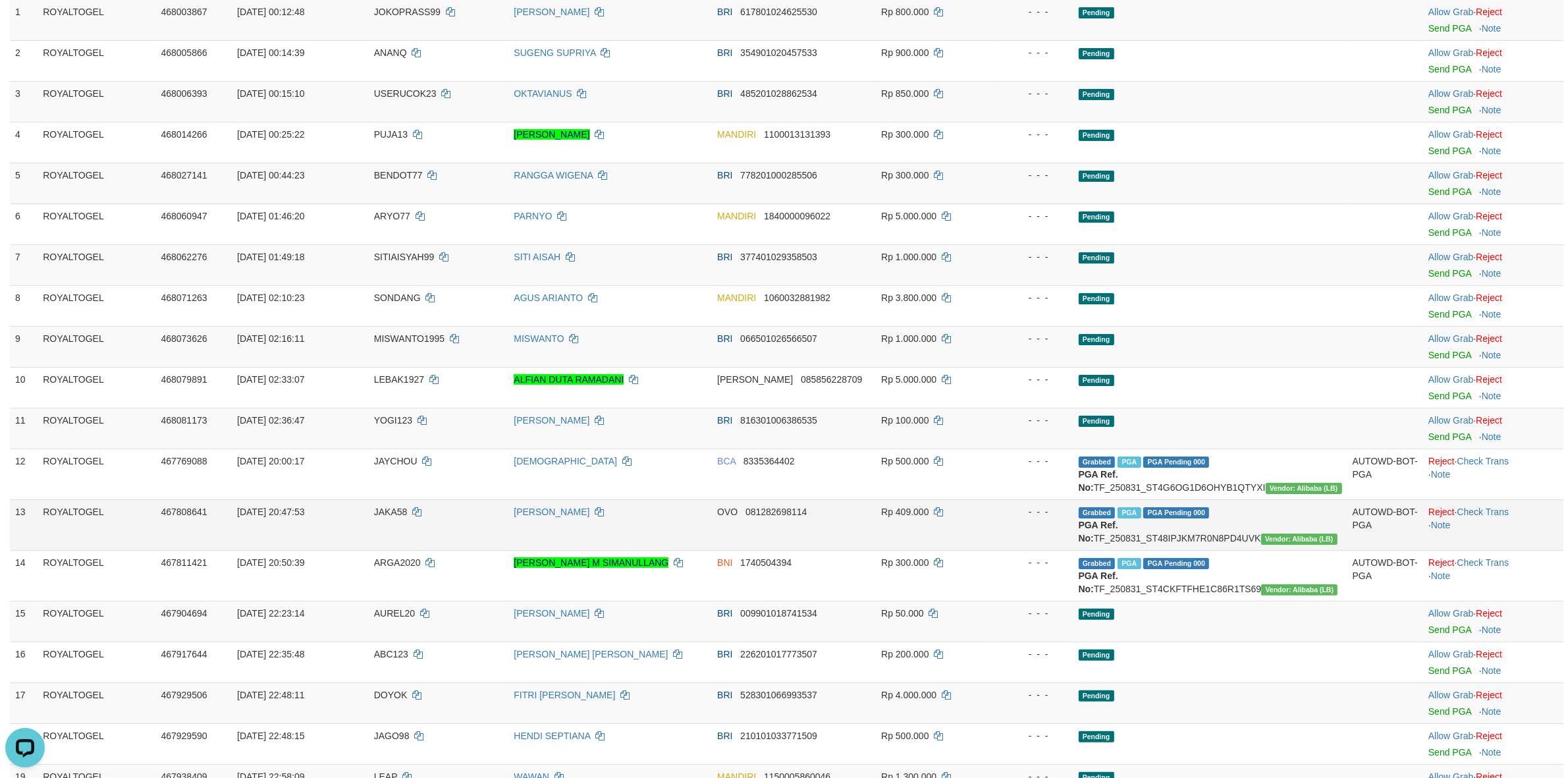
scroll to position [1064, 0]
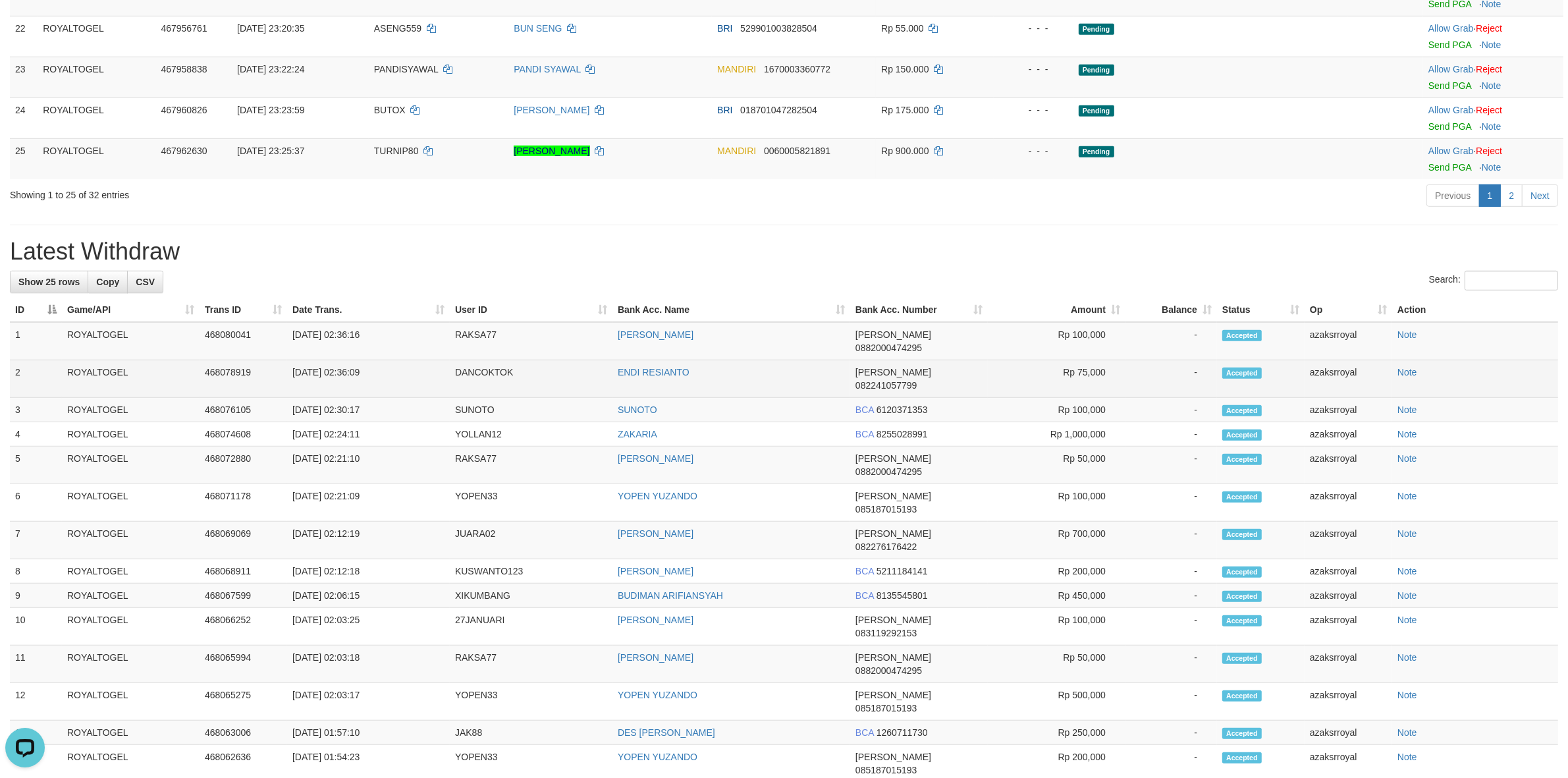
drag, startPoint x: 341, startPoint y: 389, endPoint x: 409, endPoint y: 387, distance: 68.0
click at [409, 387] on td "[DATE] 02:36:09" at bounding box center [368, 379] width 163 height 37
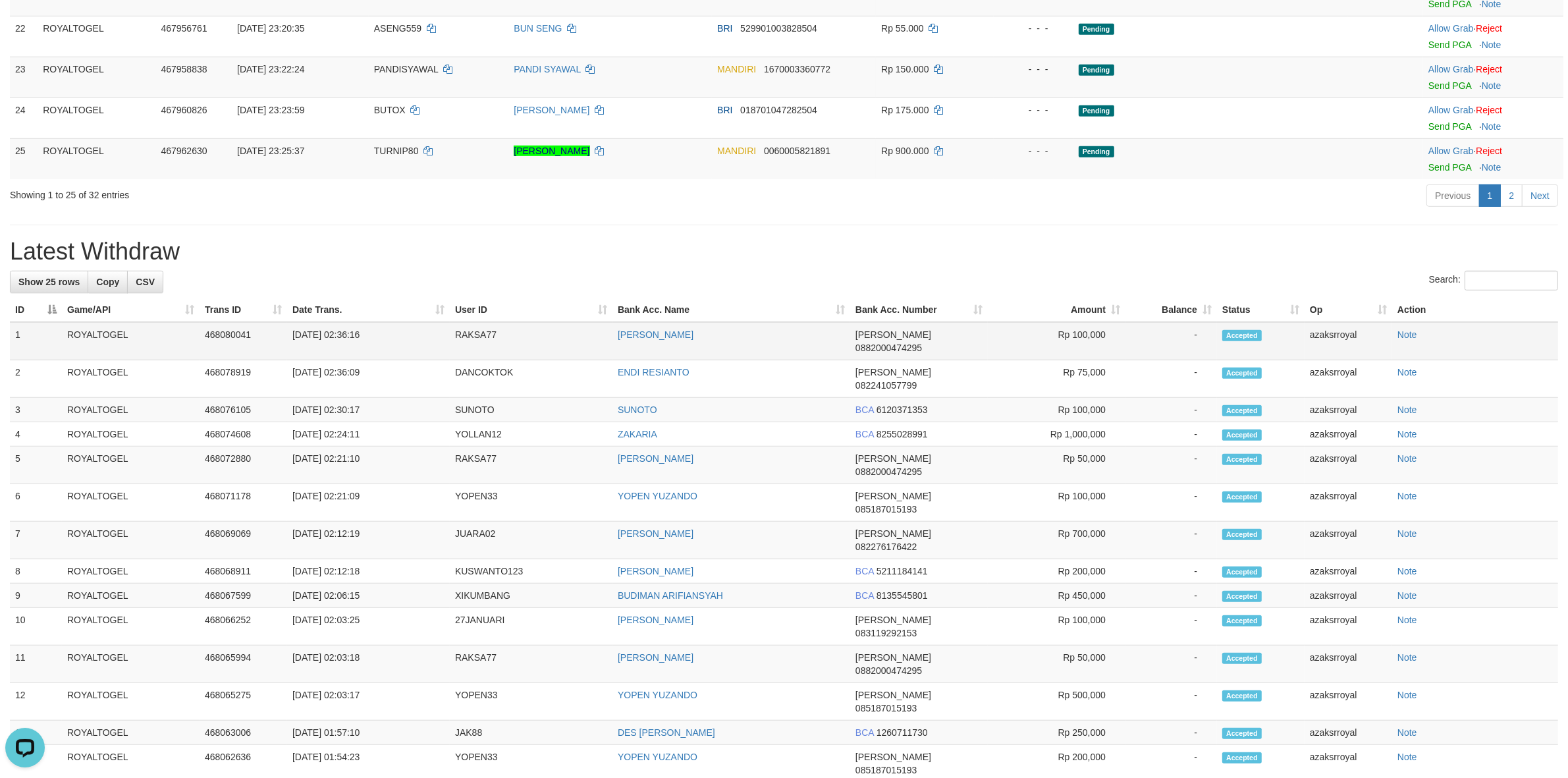
drag, startPoint x: 339, startPoint y: 366, endPoint x: 425, endPoint y: 366, distance: 86.0
click at [425, 361] on td "[DATE] 02:36:16" at bounding box center [368, 342] width 163 height 38
copy td "02:36:16"
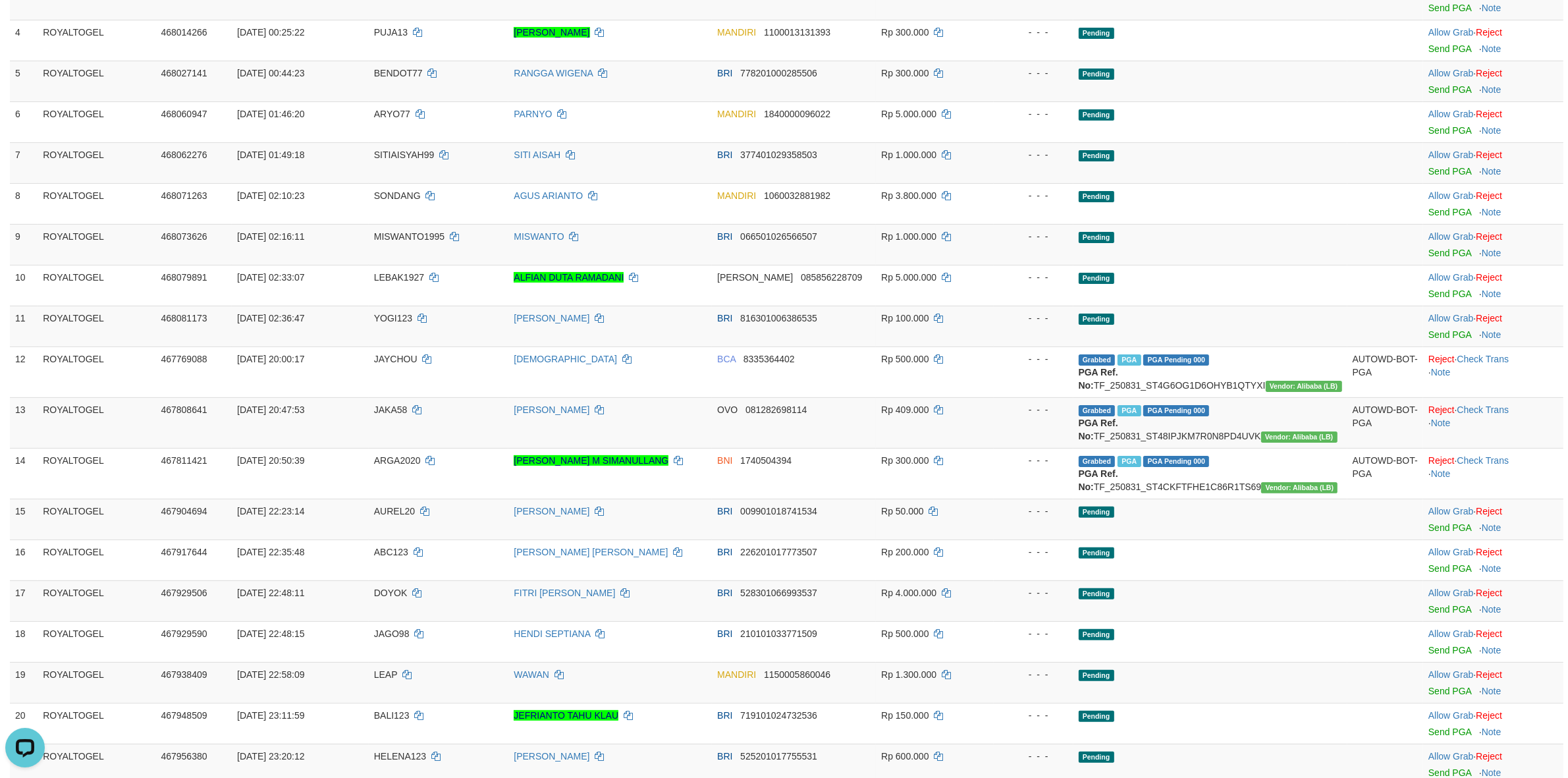
scroll to position [0, 0]
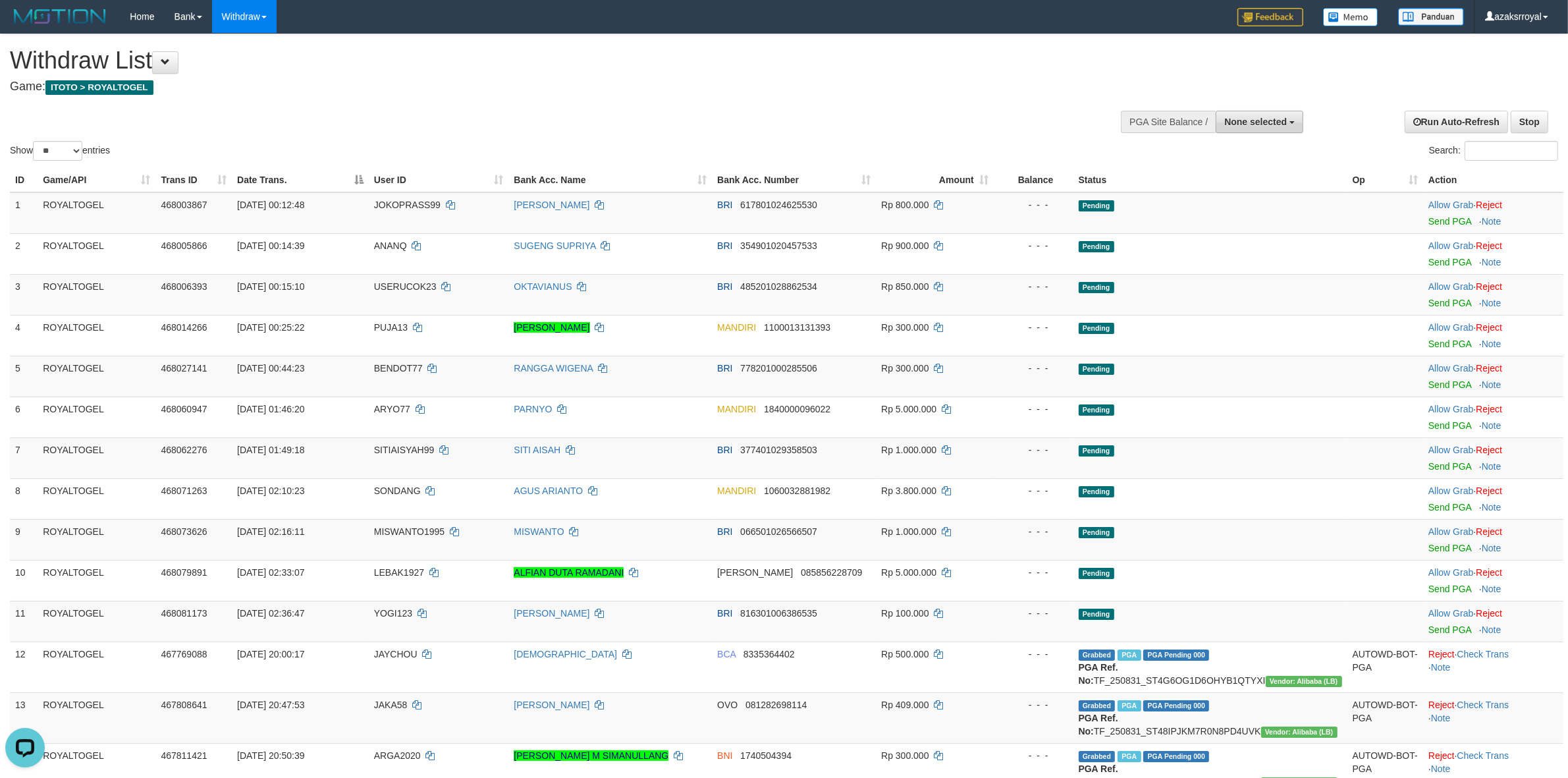
click at [1283, 122] on span "None selected" at bounding box center [1255, 122] width 63 height 10
click at [1248, 179] on link "SELECT GAME" at bounding box center [1235, 172] width 136 height 17
click at [1246, 187] on label "[ITOTO] ROYALTOGEL" at bounding box center [1235, 188] width 136 height 17
select select "***"
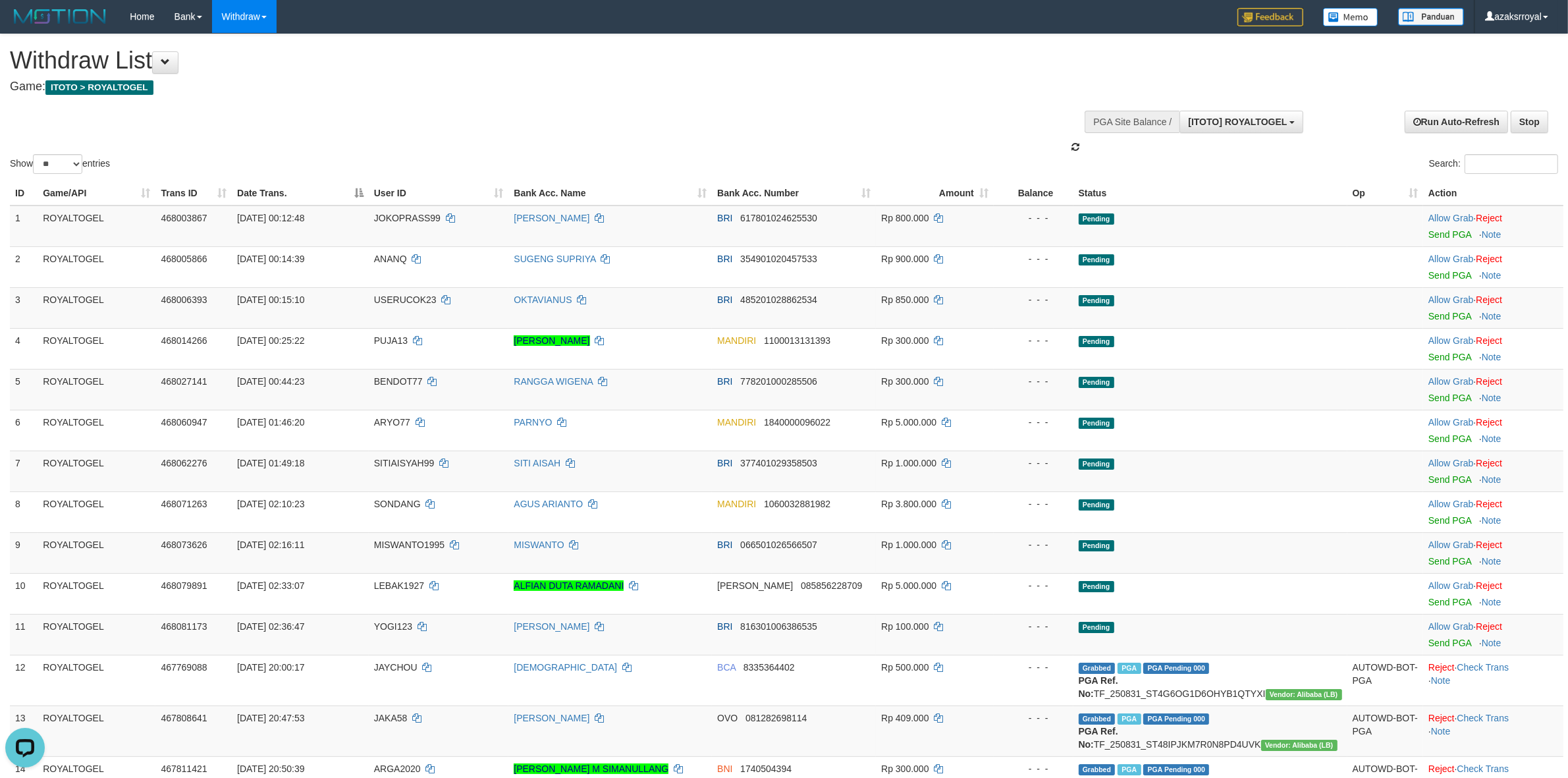
scroll to position [11, 0]
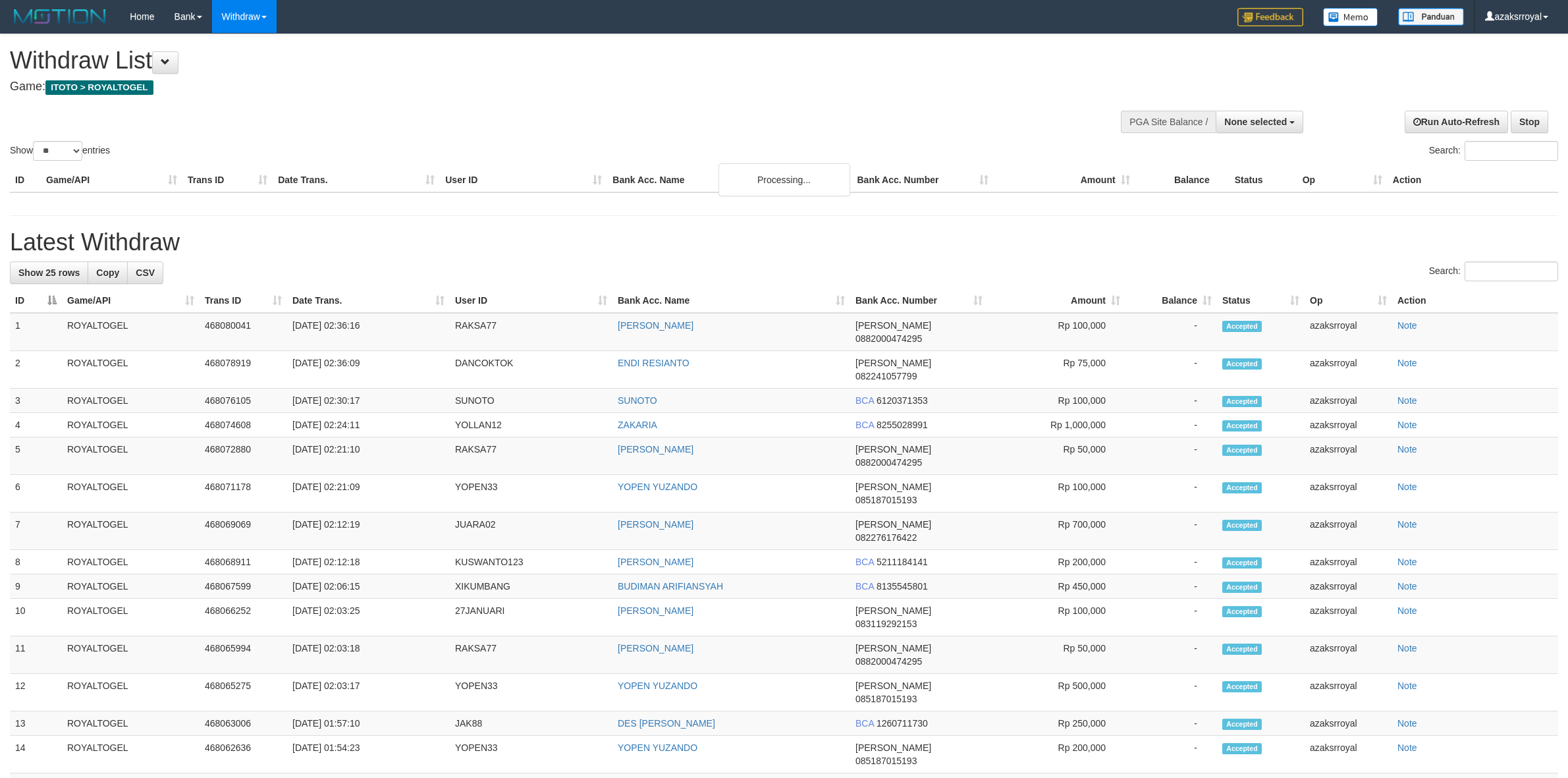
select select
select select "**"
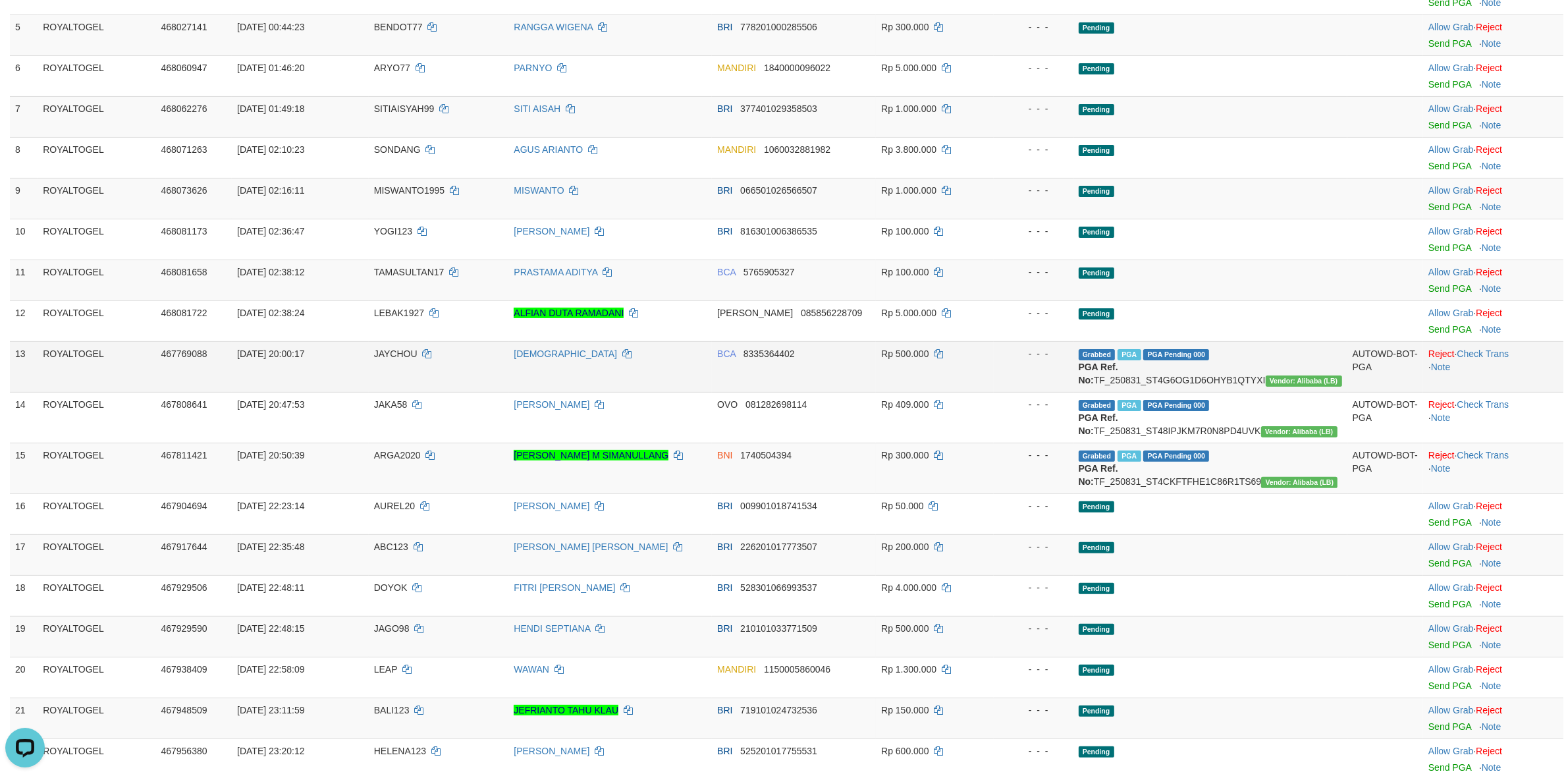
scroll to position [329, 0]
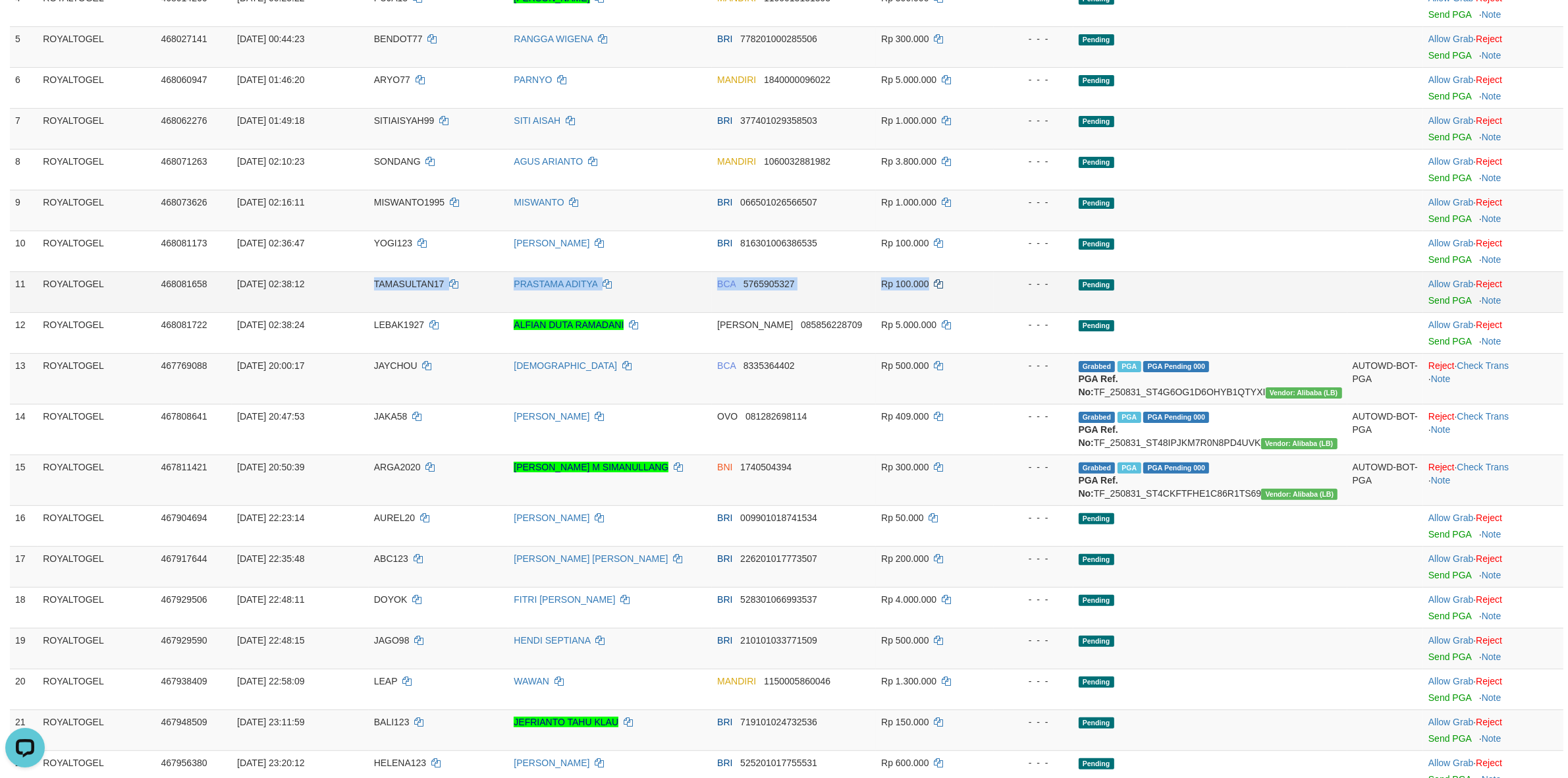
drag, startPoint x: 347, startPoint y: 282, endPoint x: 963, endPoint y: 285, distance: 616.0
click at [952, 285] on tr "11 ROYALTOGEL 468081658 01/09/2025 02:38:12 TAMASULTAN17 PRASTAMA ADITYA BCA 57…" at bounding box center [786, 291] width 1553 height 41
click at [1440, 301] on link "Send PGA" at bounding box center [1450, 301] width 43 height 10
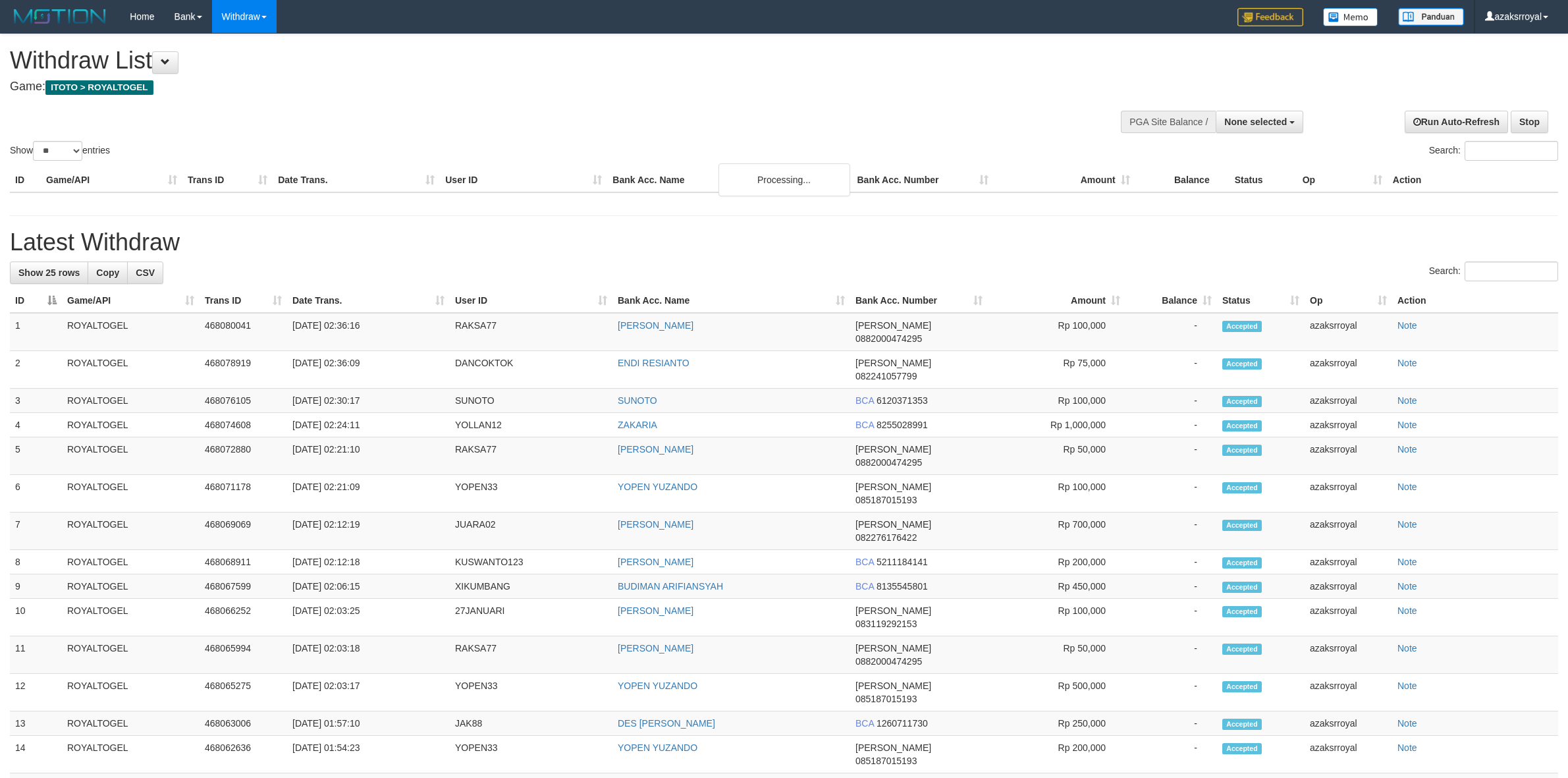
select select
select select "**"
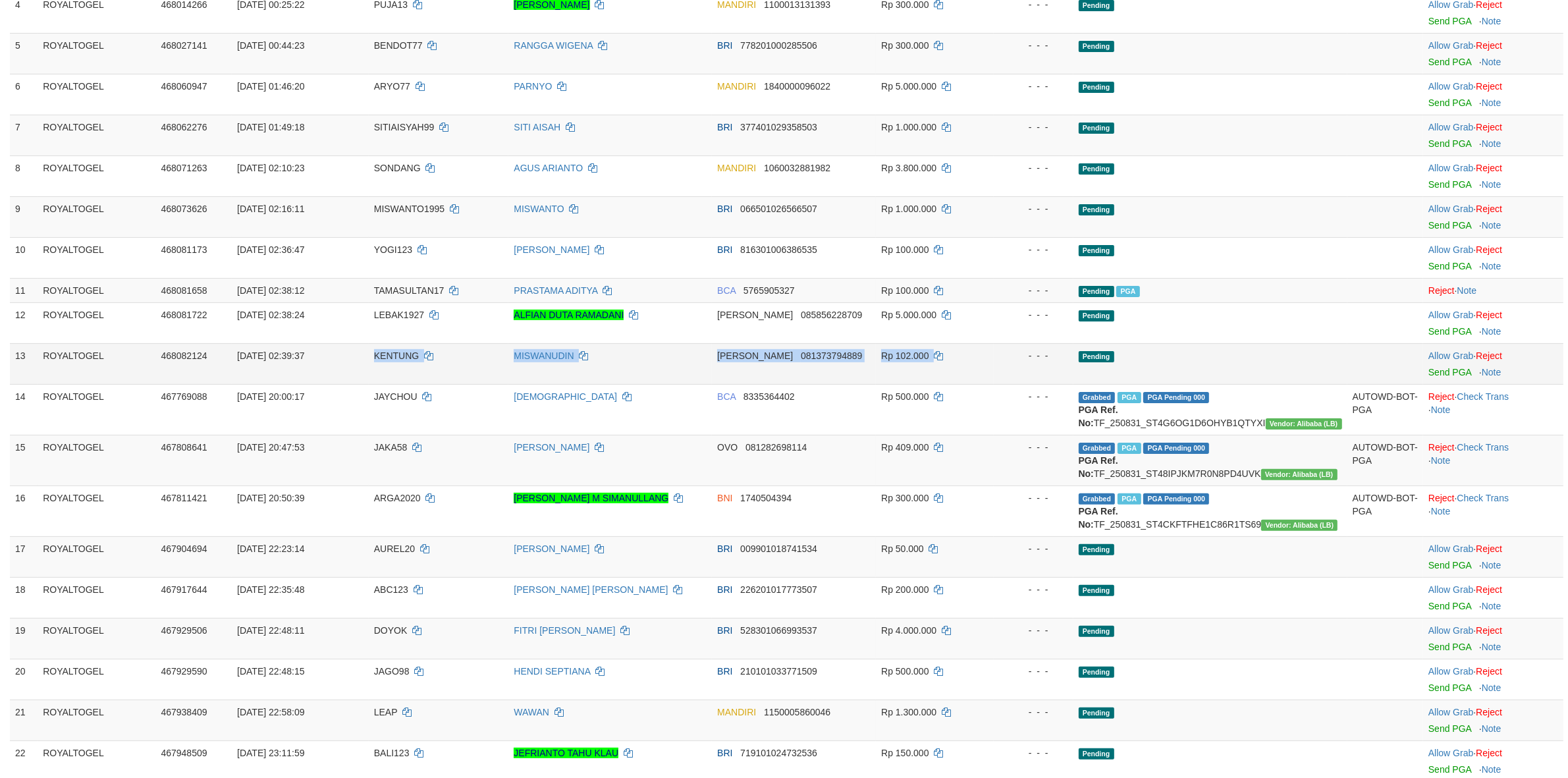
drag, startPoint x: 360, startPoint y: 349, endPoint x: 1009, endPoint y: 369, distance: 649.3
click at [1009, 369] on tr "13 ROYALTOGEL 468082124 [DATE] 02:39:37 KENTUNG MISWANUDIN [PERSON_NAME] 081373…" at bounding box center [786, 363] width 1553 height 41
click at [1445, 377] on link "Send PGA" at bounding box center [1450, 372] width 43 height 10
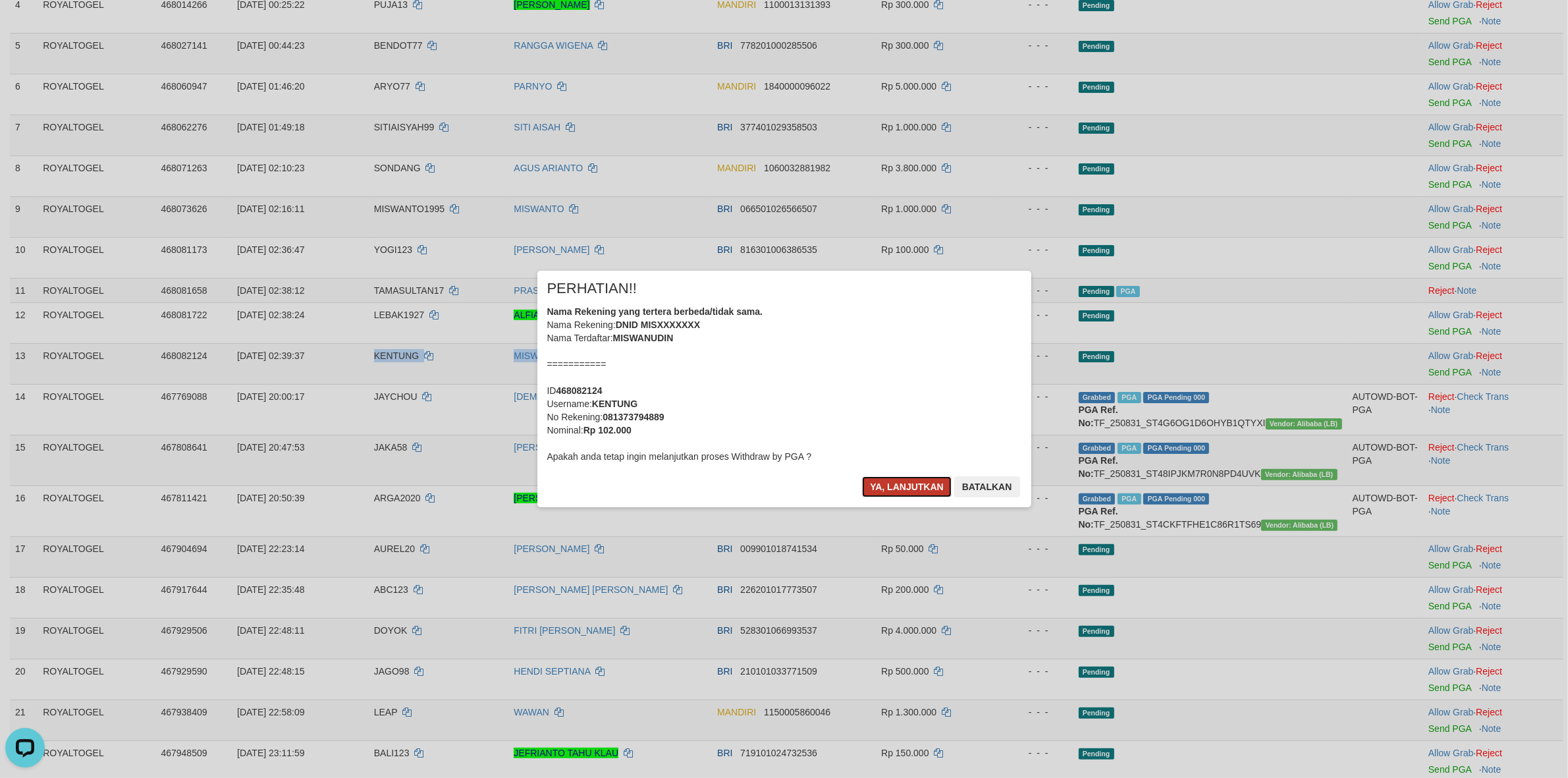
click at [880, 482] on button "Ya, lanjutkan" at bounding box center [907, 487] width 90 height 21
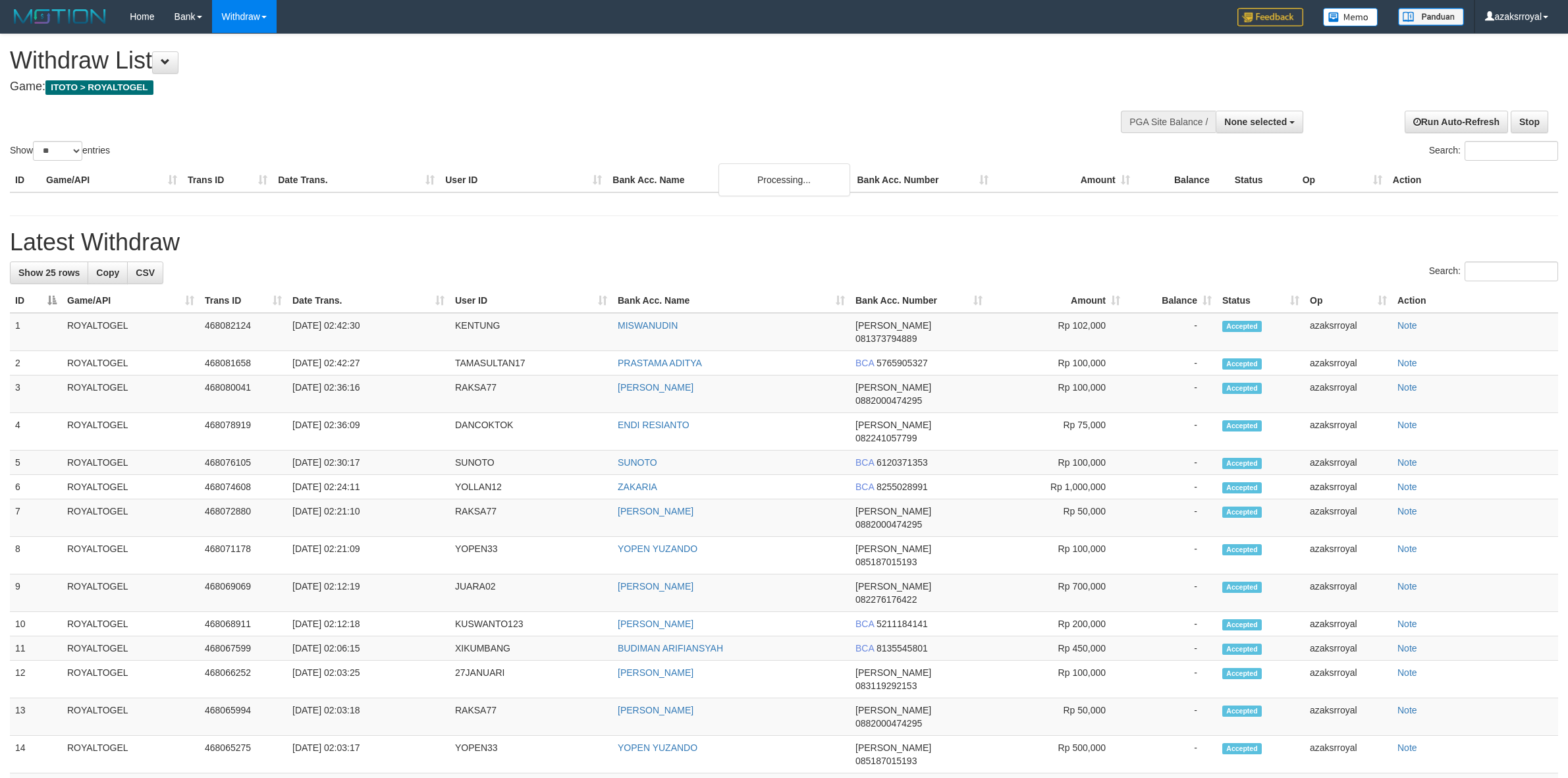
select select
select select "**"
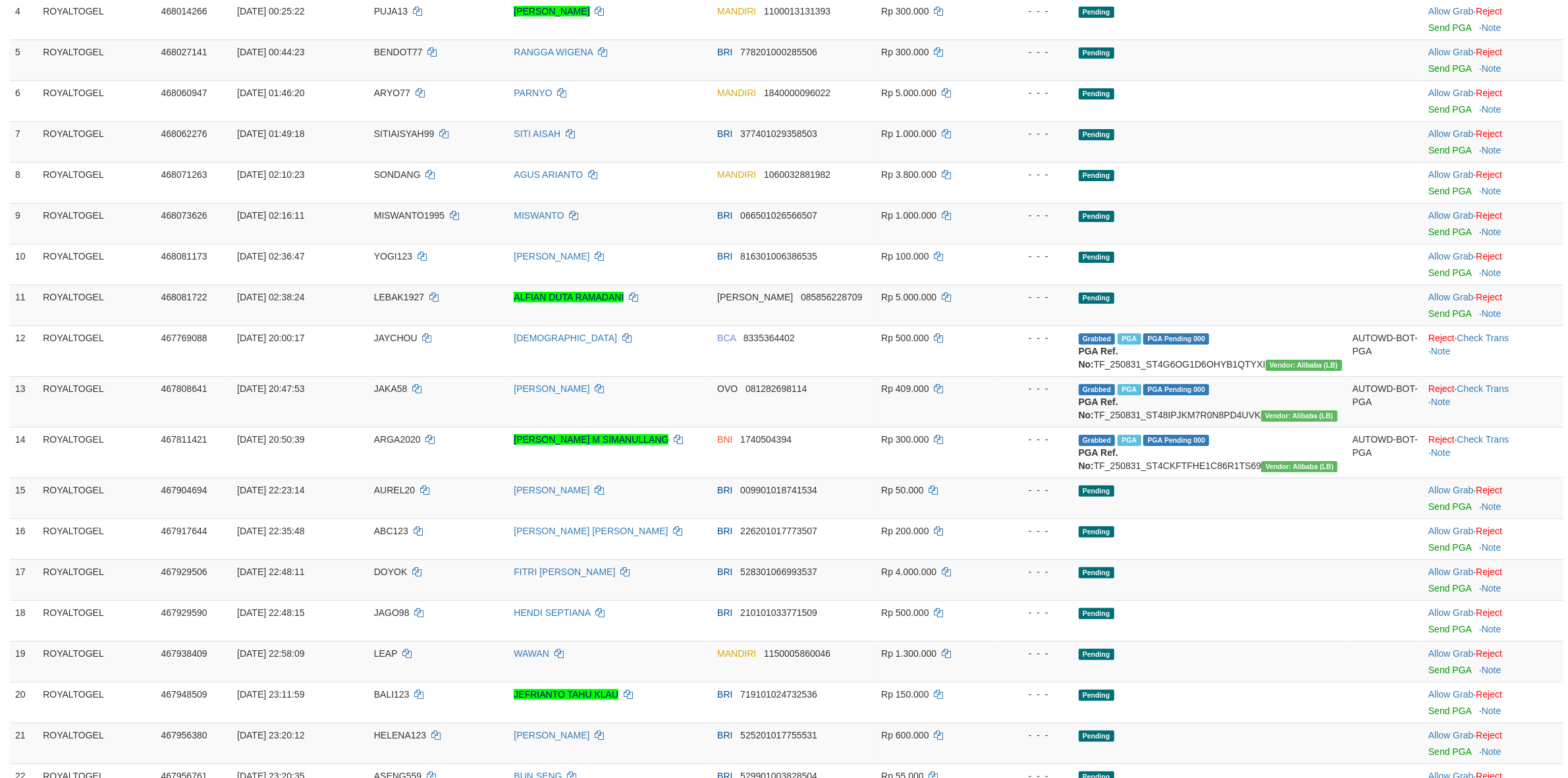
scroll to position [1064, 0]
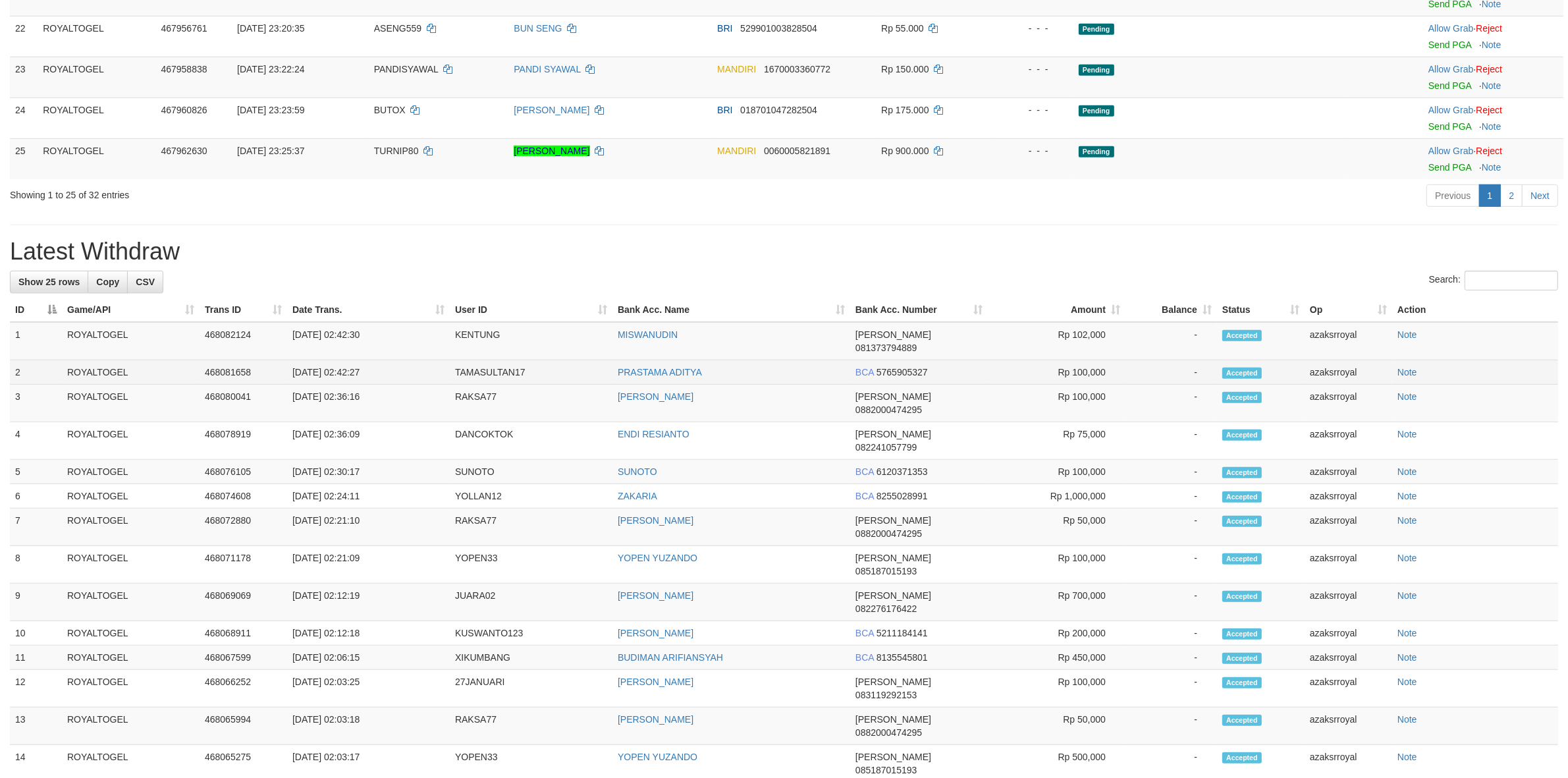
drag, startPoint x: 339, startPoint y: 390, endPoint x: 400, endPoint y: 389, distance: 61.0
click at [400, 385] on td "[DATE] 02:42:27" at bounding box center [368, 373] width 163 height 24
click at [342, 385] on td "[DATE] 02:42:27" at bounding box center [368, 373] width 163 height 24
drag, startPoint x: 341, startPoint y: 392, endPoint x: 390, endPoint y: 389, distance: 49.1
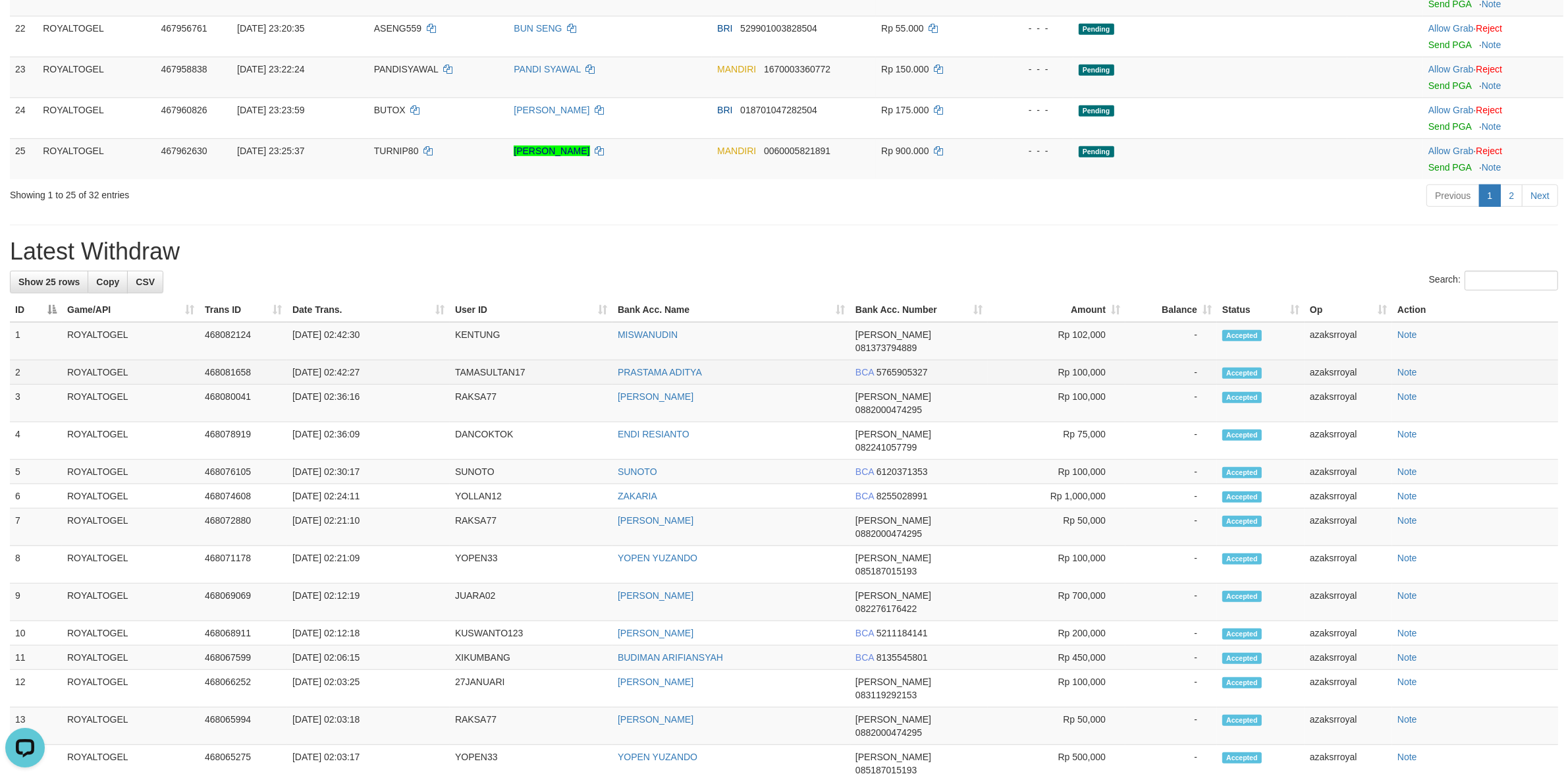
click at [390, 385] on td "[DATE] 02:42:27" at bounding box center [368, 373] width 163 height 24
copy td "02:42:27"
drag, startPoint x: 337, startPoint y: 363, endPoint x: 393, endPoint y: 369, distance: 56.3
click at [393, 361] on td "[DATE] 02:42:30" at bounding box center [368, 342] width 163 height 38
copy td "02:42:30"
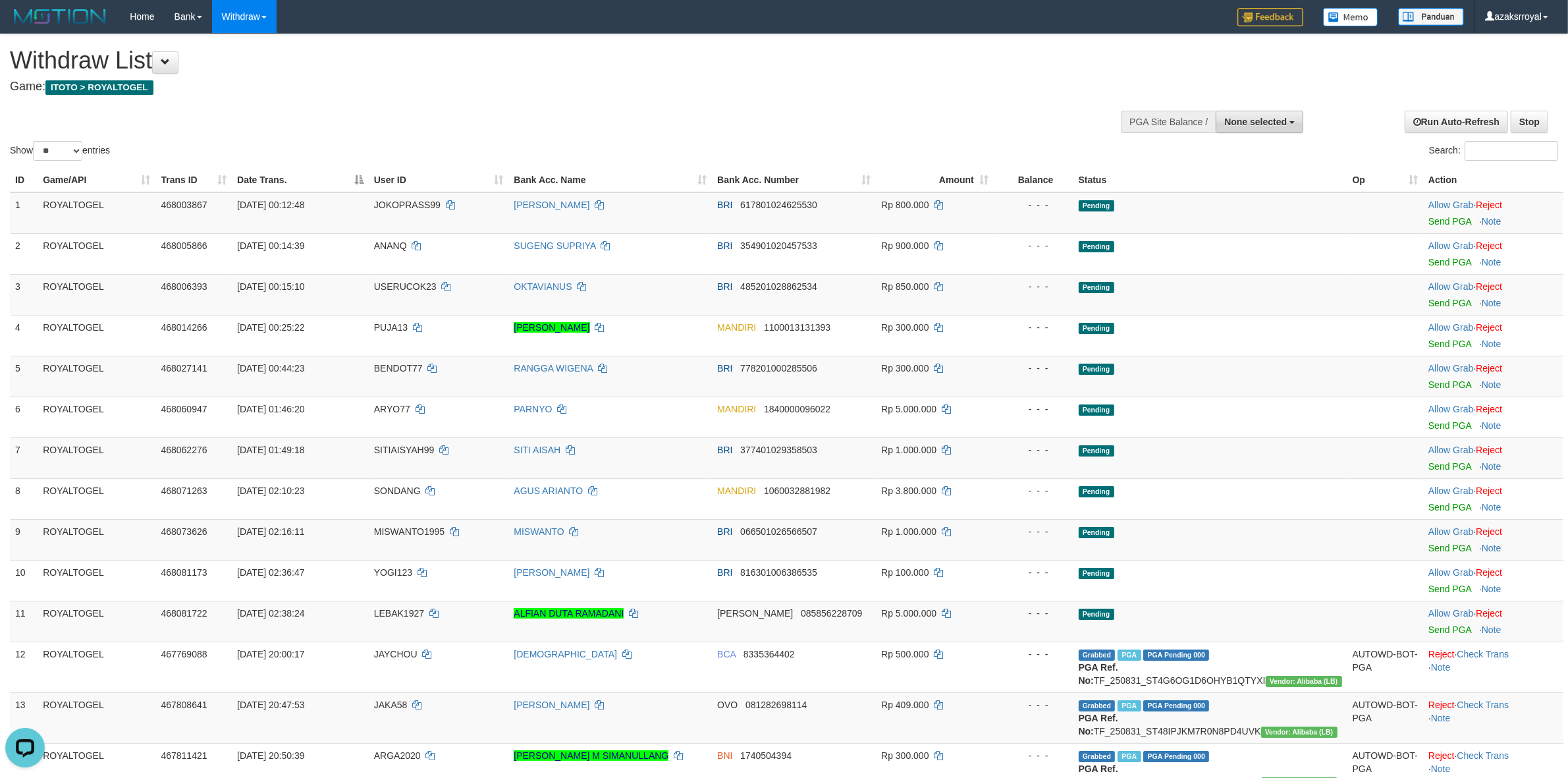
click at [1235, 125] on span "None selected" at bounding box center [1255, 122] width 63 height 10
click at [1220, 186] on label "[ITOTO] ROYALTOGEL" at bounding box center [1235, 188] width 136 height 17
select select "***"
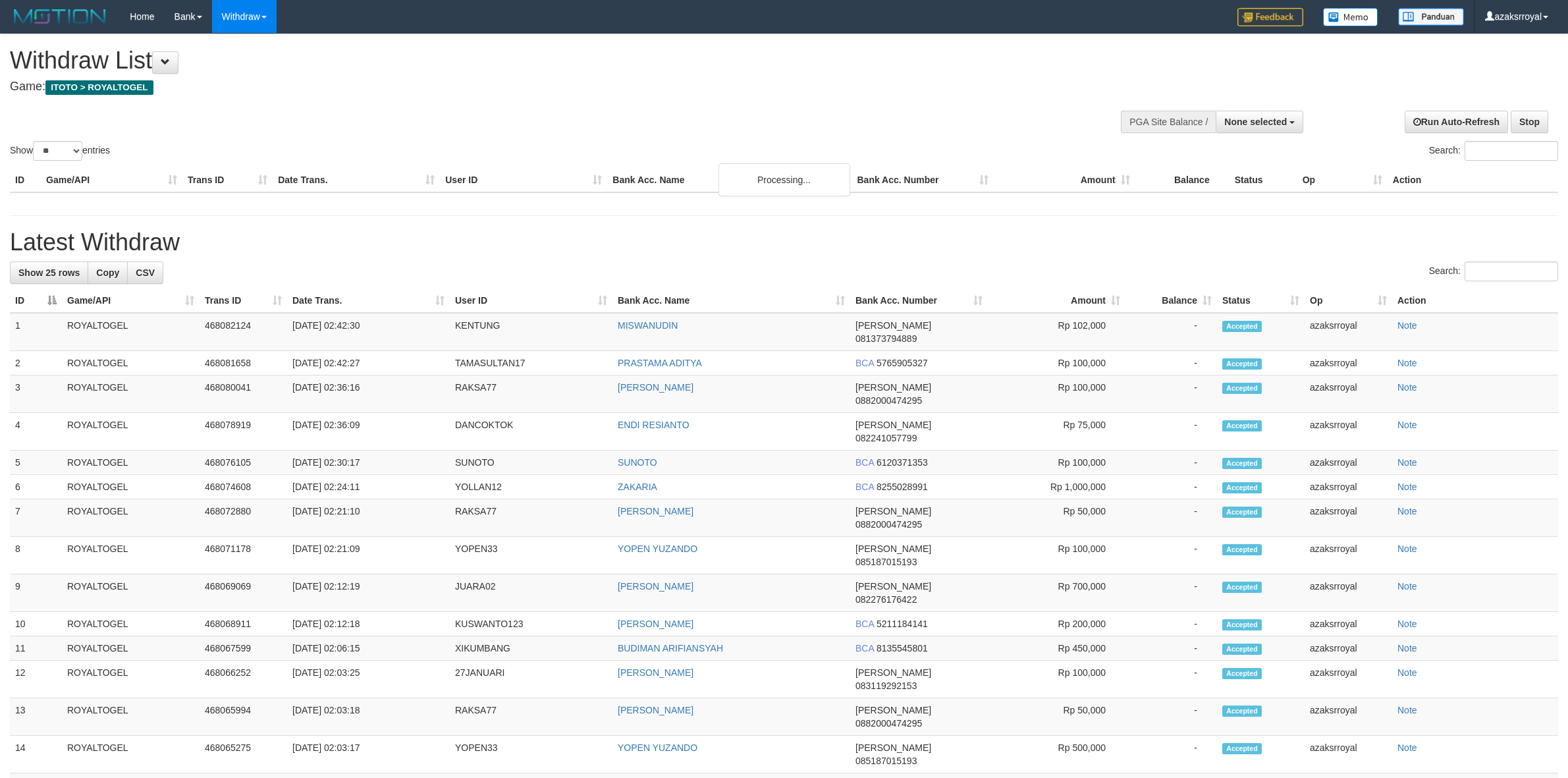
select select
select select "**"
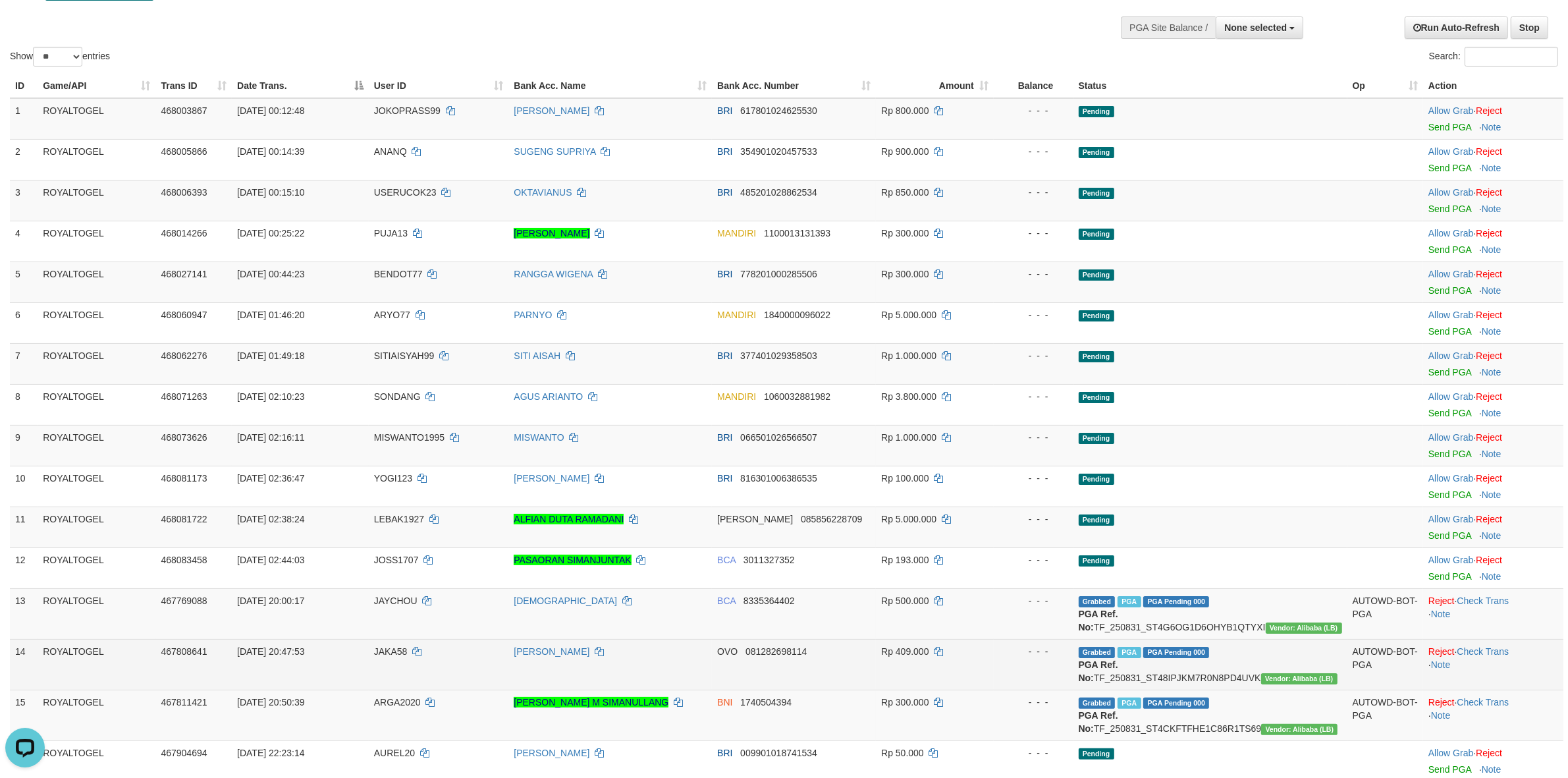
scroll to position [220, 0]
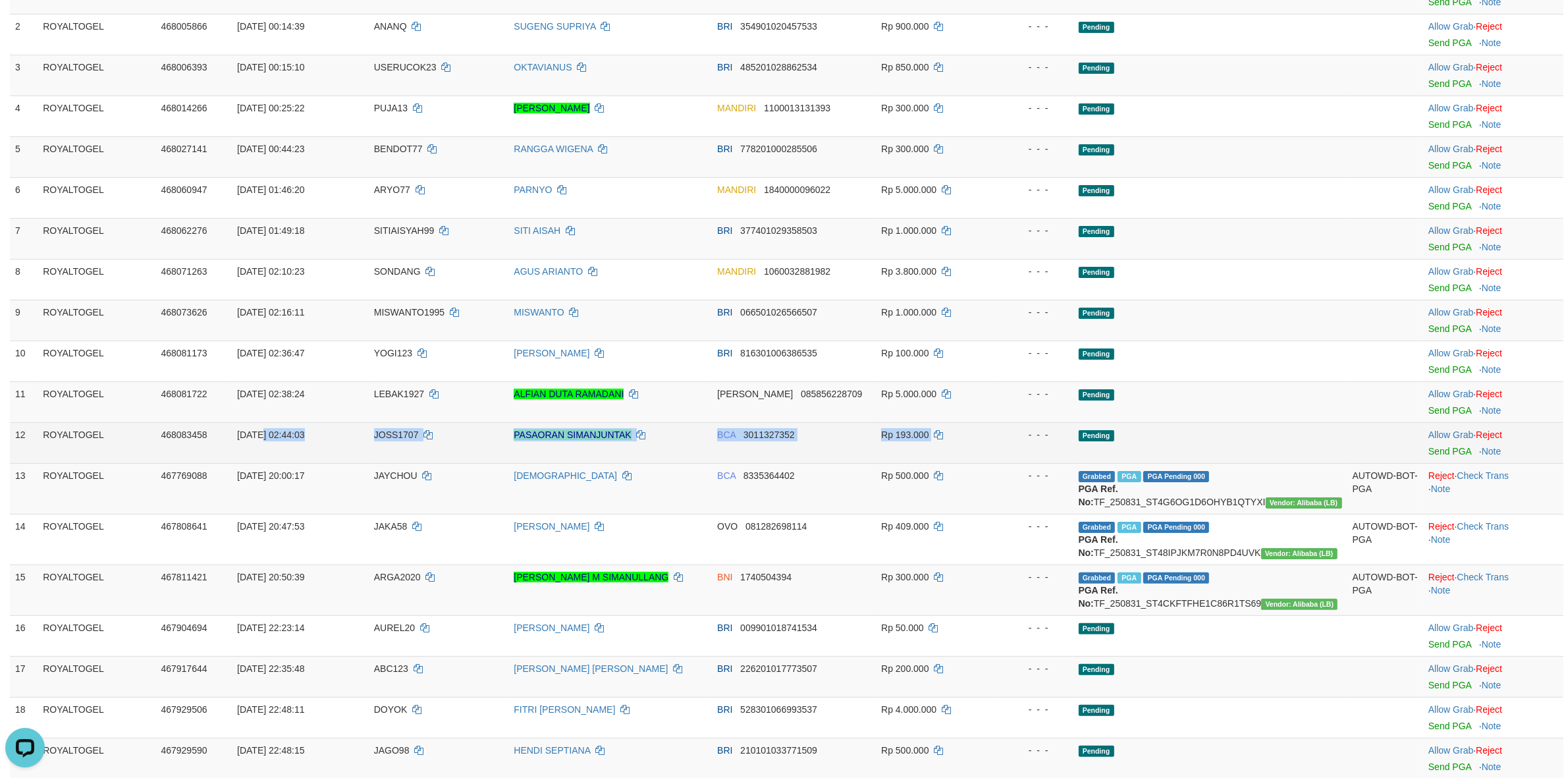
drag, startPoint x: 322, startPoint y: 436, endPoint x: 953, endPoint y: 439, distance: 631.0
click at [953, 439] on tr "12 ROYALTOGEL 468083458 01/09/2025 02:44:03 JOSS1707 PASAORAN SIMANJUNTAK BCA 3…" at bounding box center [786, 443] width 1553 height 41
click at [1429, 456] on link "Send PGA" at bounding box center [1450, 451] width 43 height 10
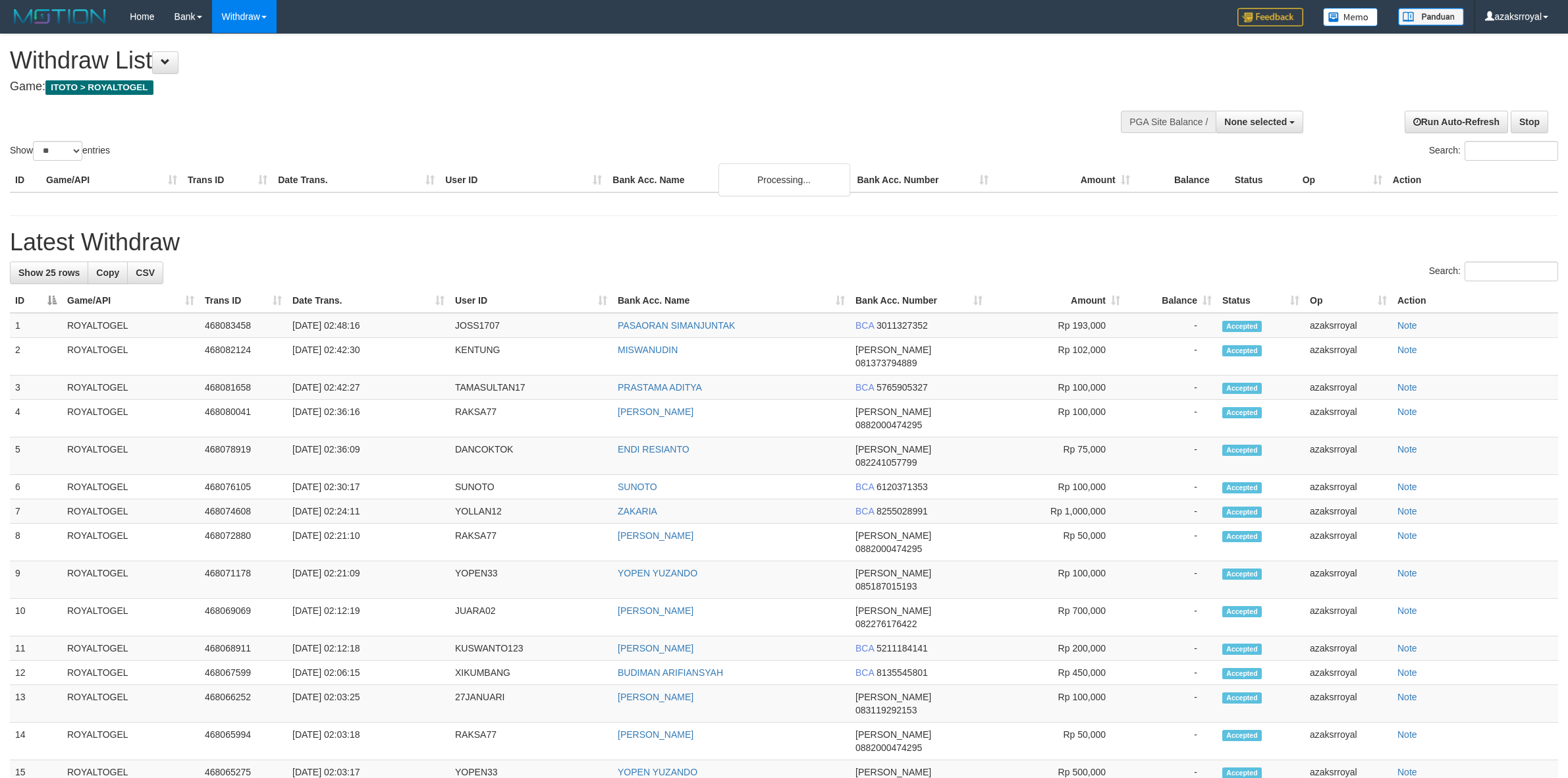
select select
select select "**"
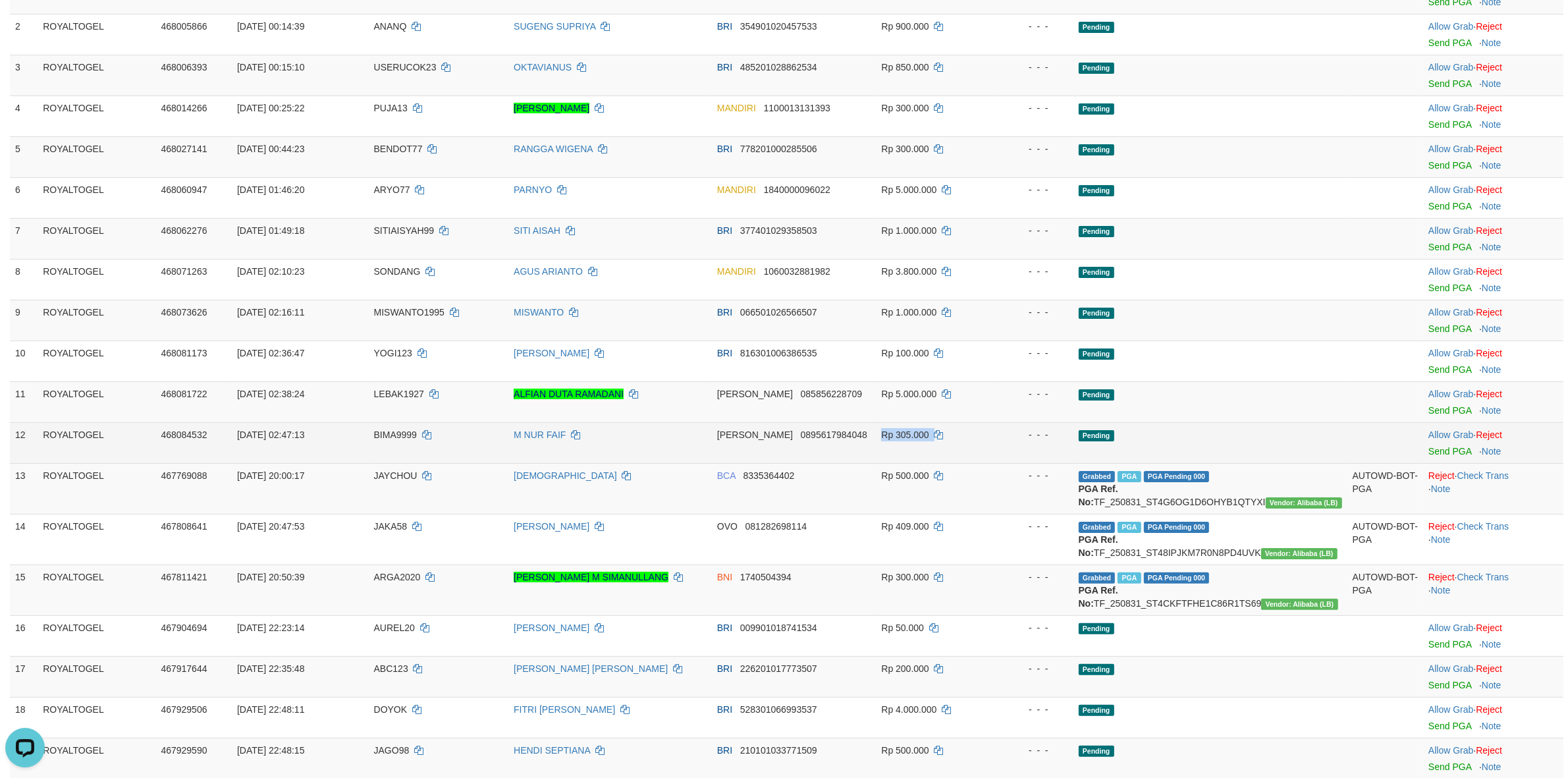
drag, startPoint x: 894, startPoint y: 436, endPoint x: 986, endPoint y: 432, distance: 92.1
click at [986, 432] on tr "12 ROYALTOGEL 468084532 01/09/2025 02:47:13 BIMA9999 M NUR FAIF DANA 0895617984…" at bounding box center [786, 443] width 1553 height 41
click at [1433, 453] on link "Send PGA" at bounding box center [1450, 451] width 43 height 10
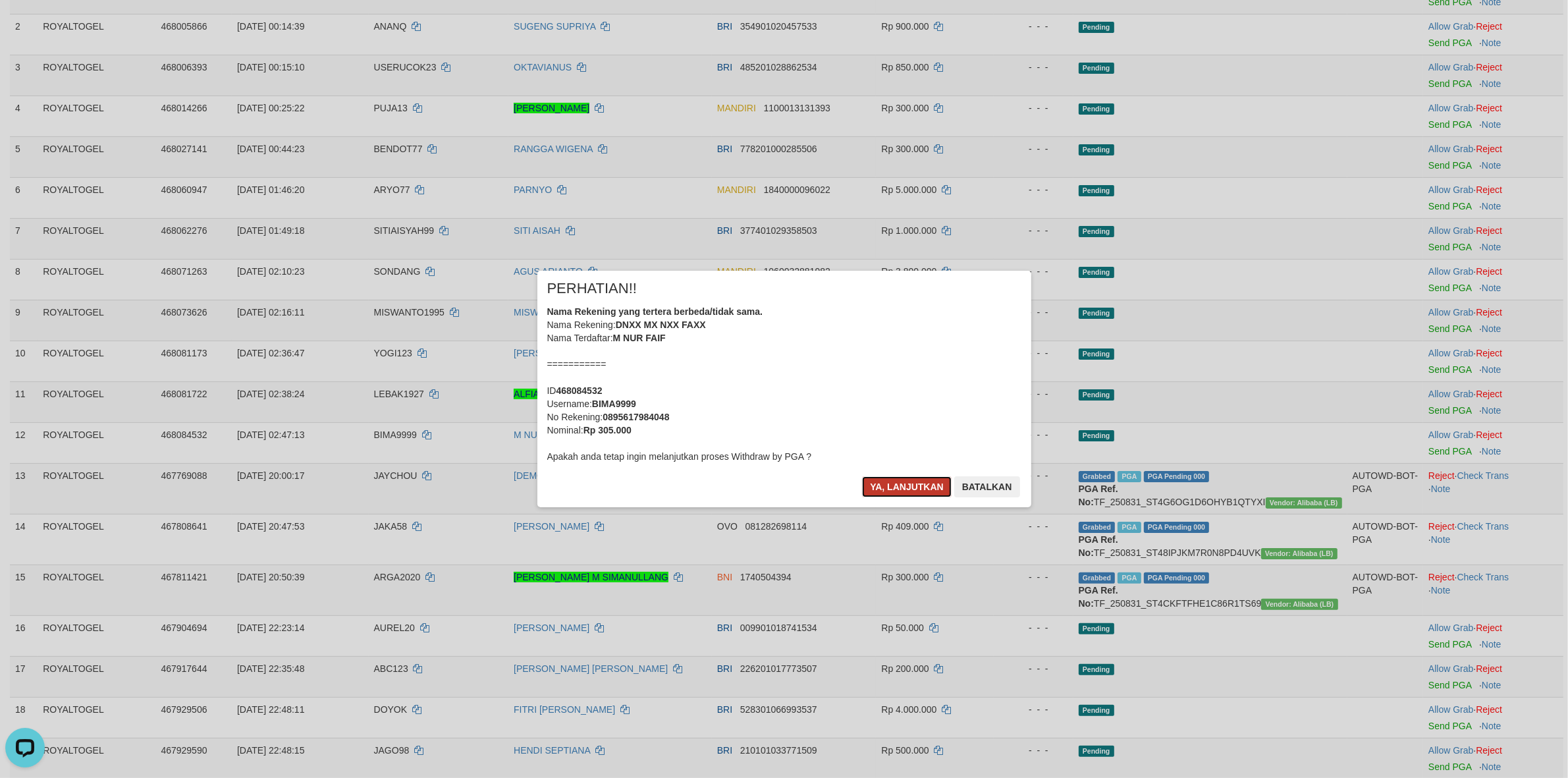
click at [890, 482] on button "Ya, lanjutkan" at bounding box center [907, 487] width 90 height 21
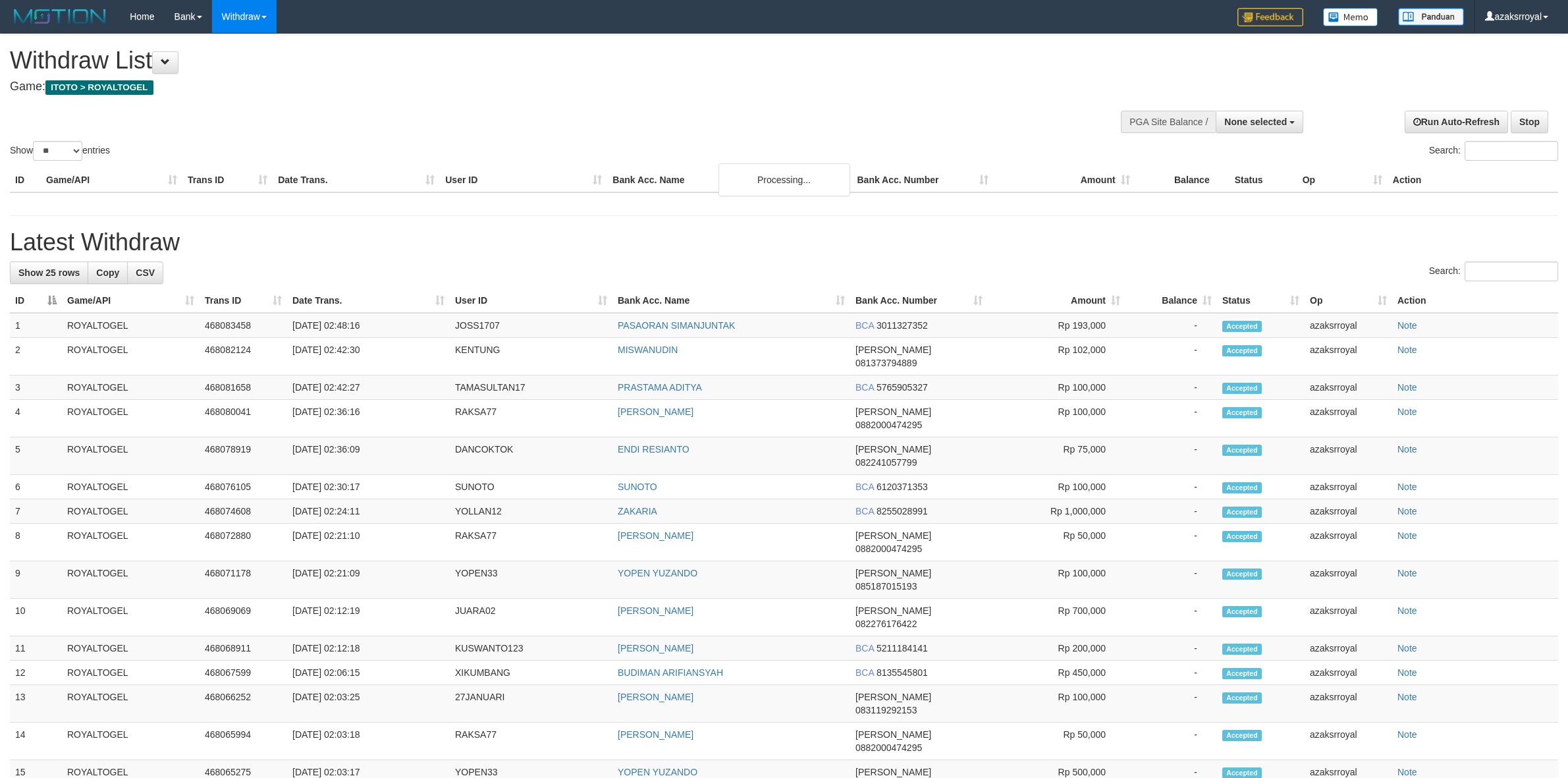
select select
select select "**"
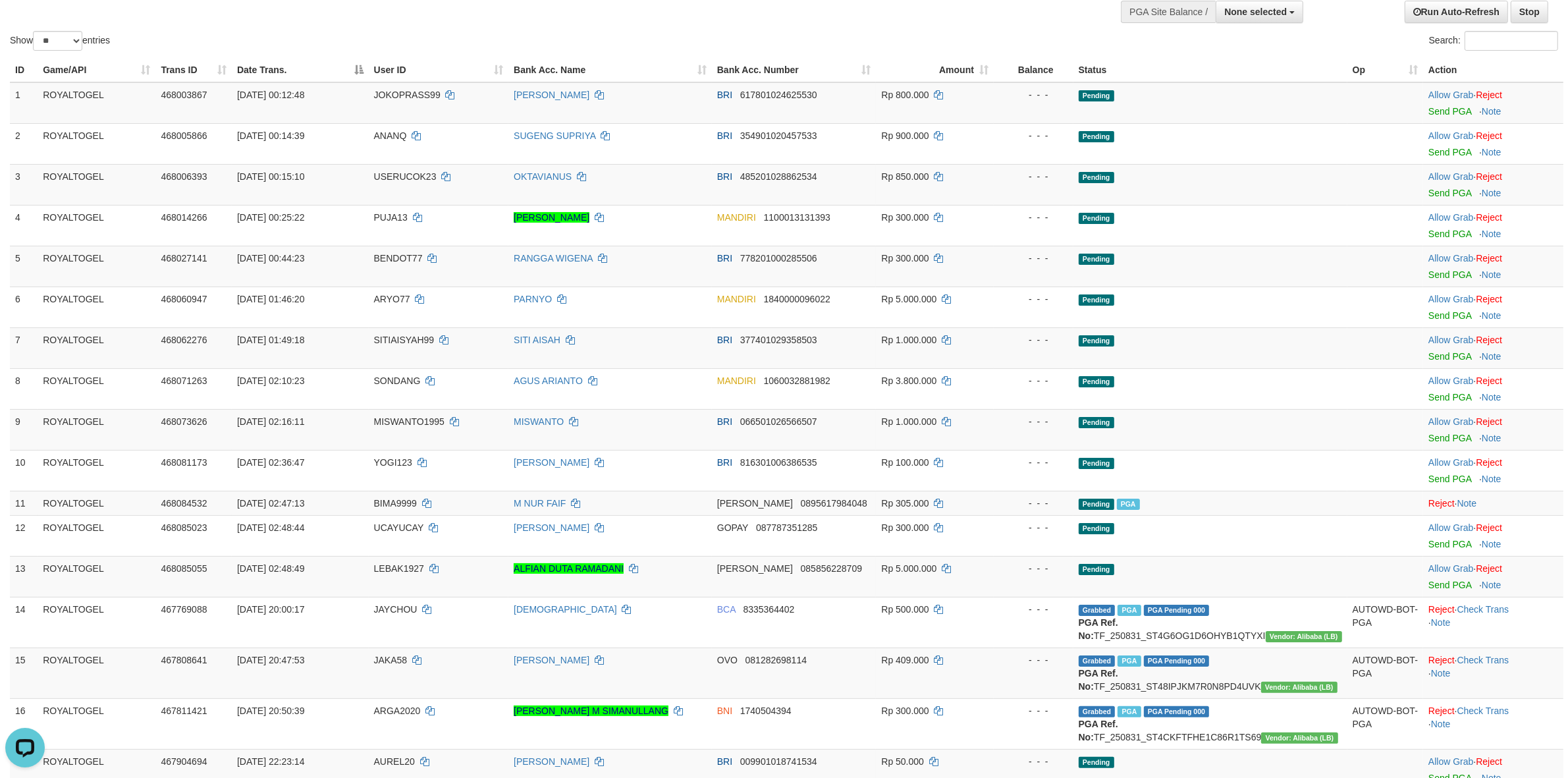
scroll to position [1022, 0]
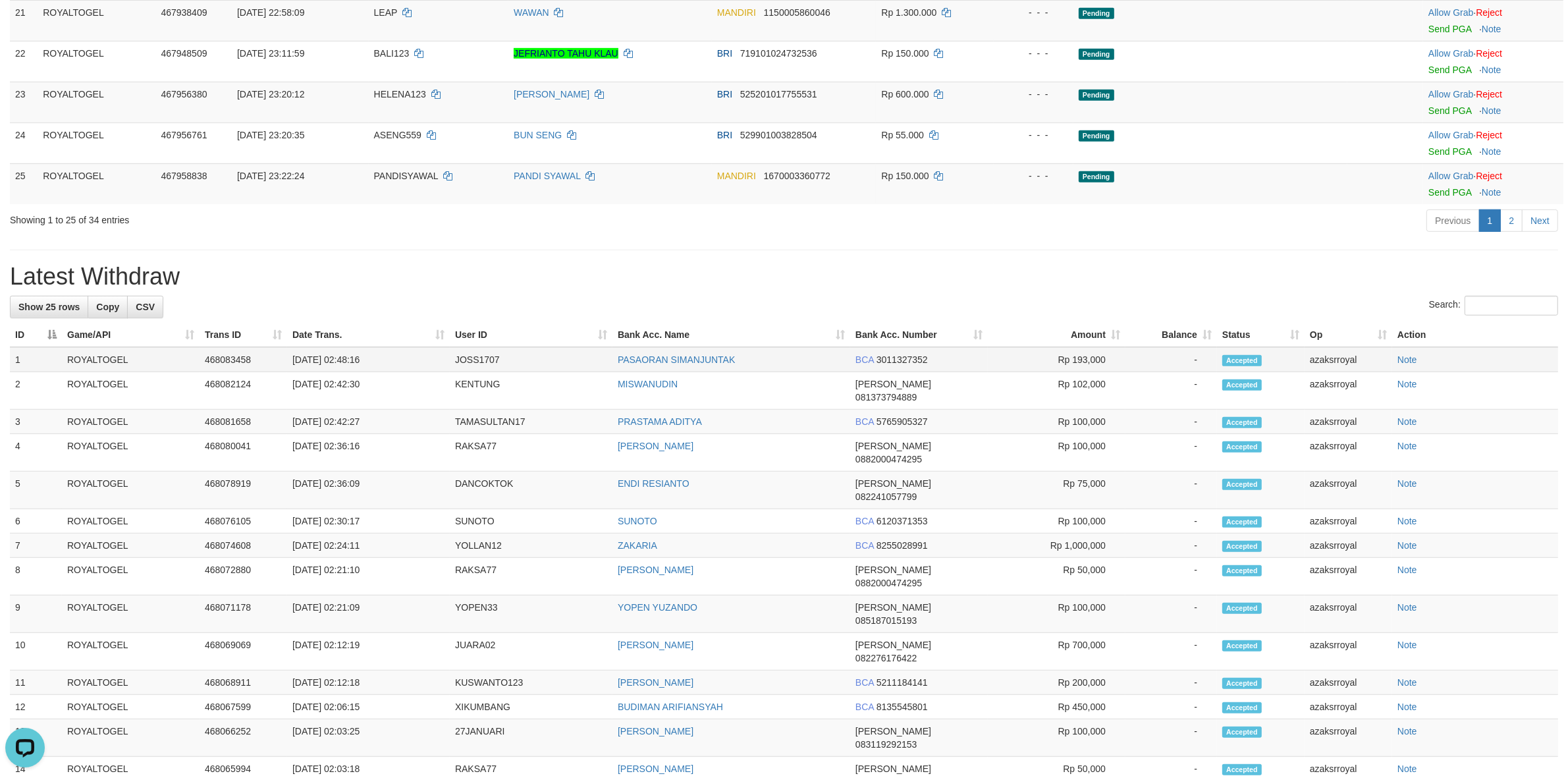
drag, startPoint x: 336, startPoint y: 390, endPoint x: 412, endPoint y: 396, distance: 76.2
click at [412, 372] on td "[DATE] 02:48:16" at bounding box center [368, 359] width 163 height 25
copy td "5 02:48:16"
click at [356, 372] on td "[DATE] 02:48:16" at bounding box center [368, 359] width 163 height 25
drag, startPoint x: 341, startPoint y: 389, endPoint x: 382, endPoint y: 384, distance: 41.3
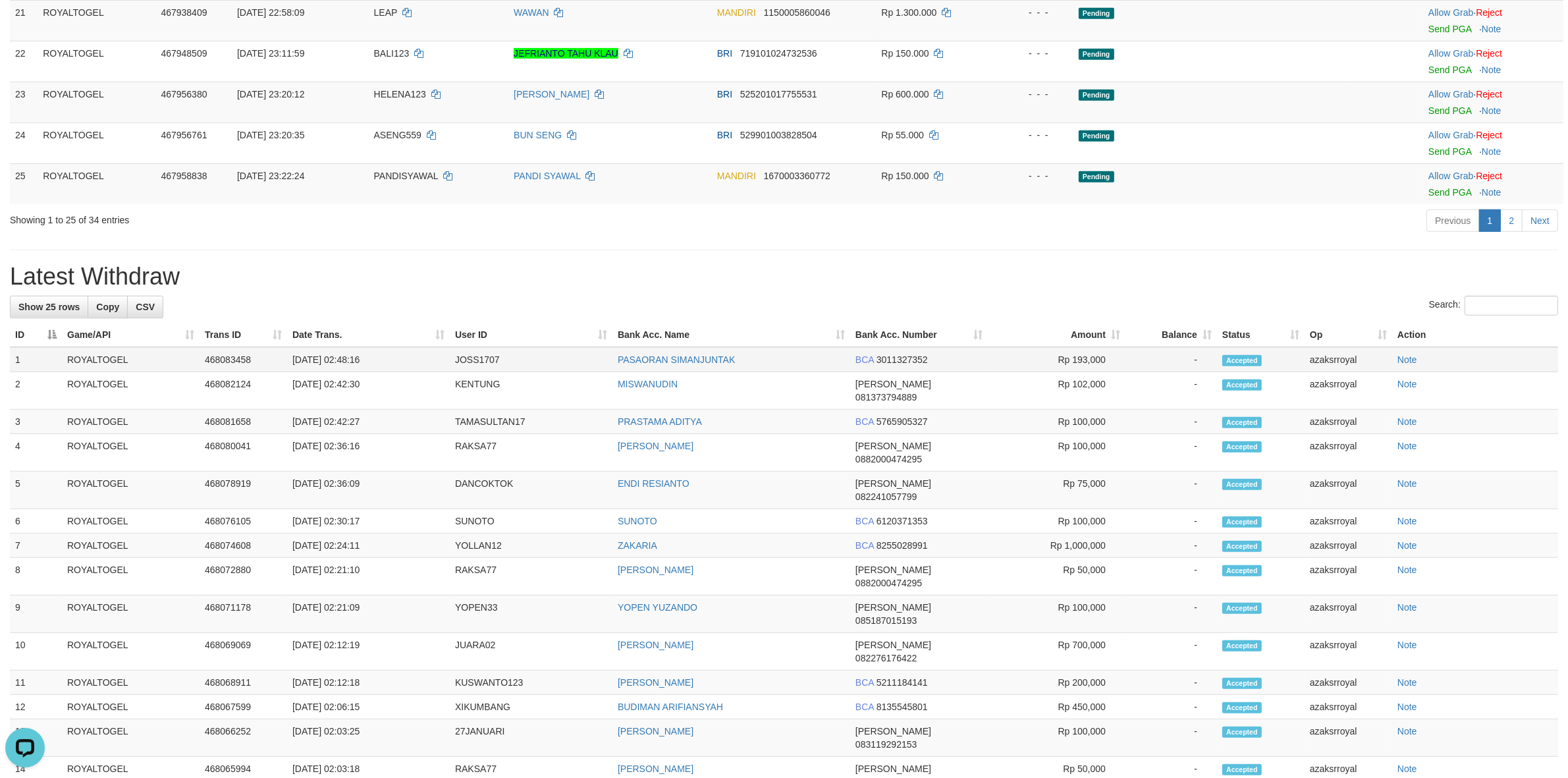
click at [382, 372] on td "[DATE] 02:48:16" at bounding box center [368, 359] width 163 height 25
copy td "02:48:16"
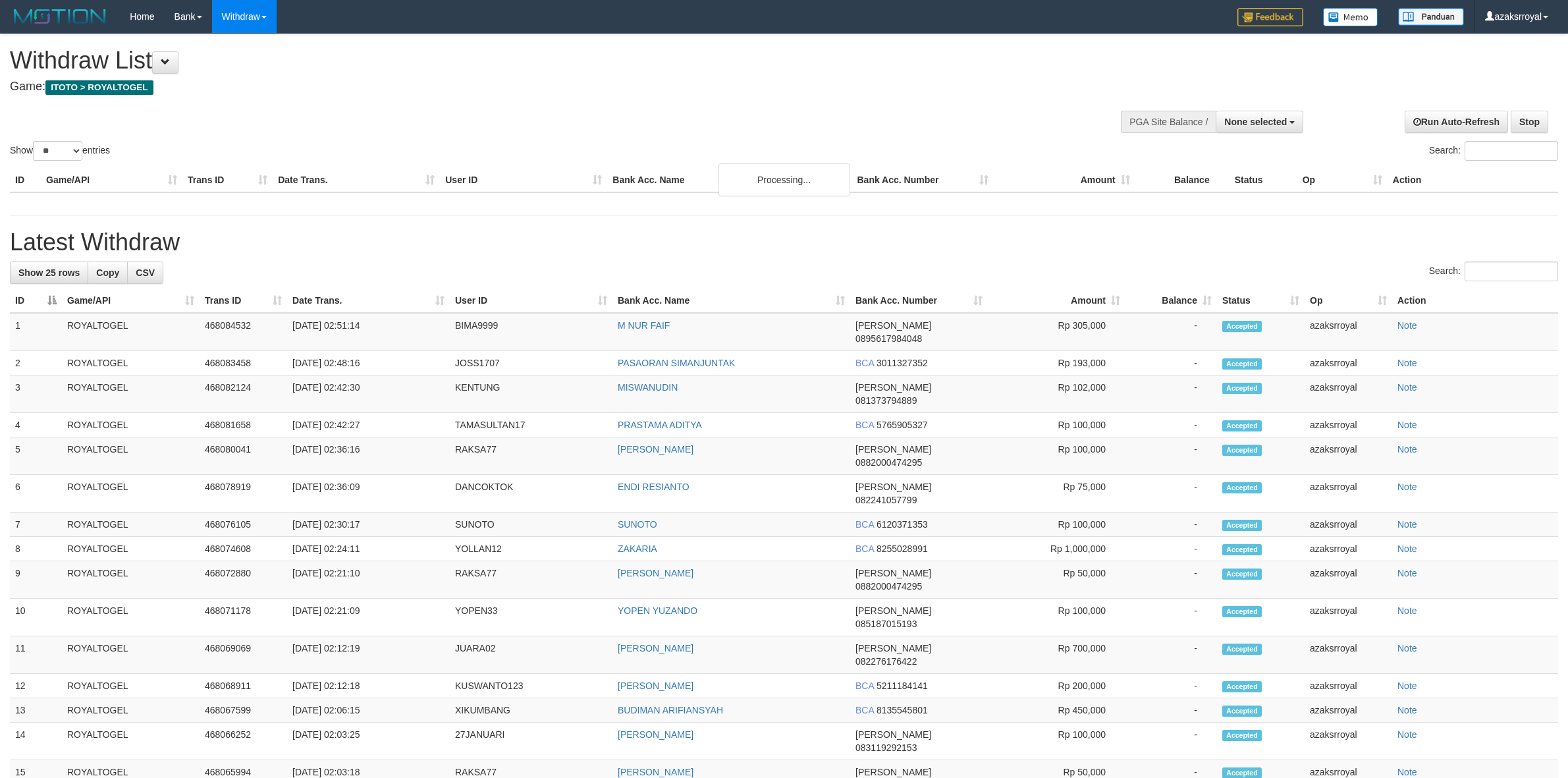
select select
select select "**"
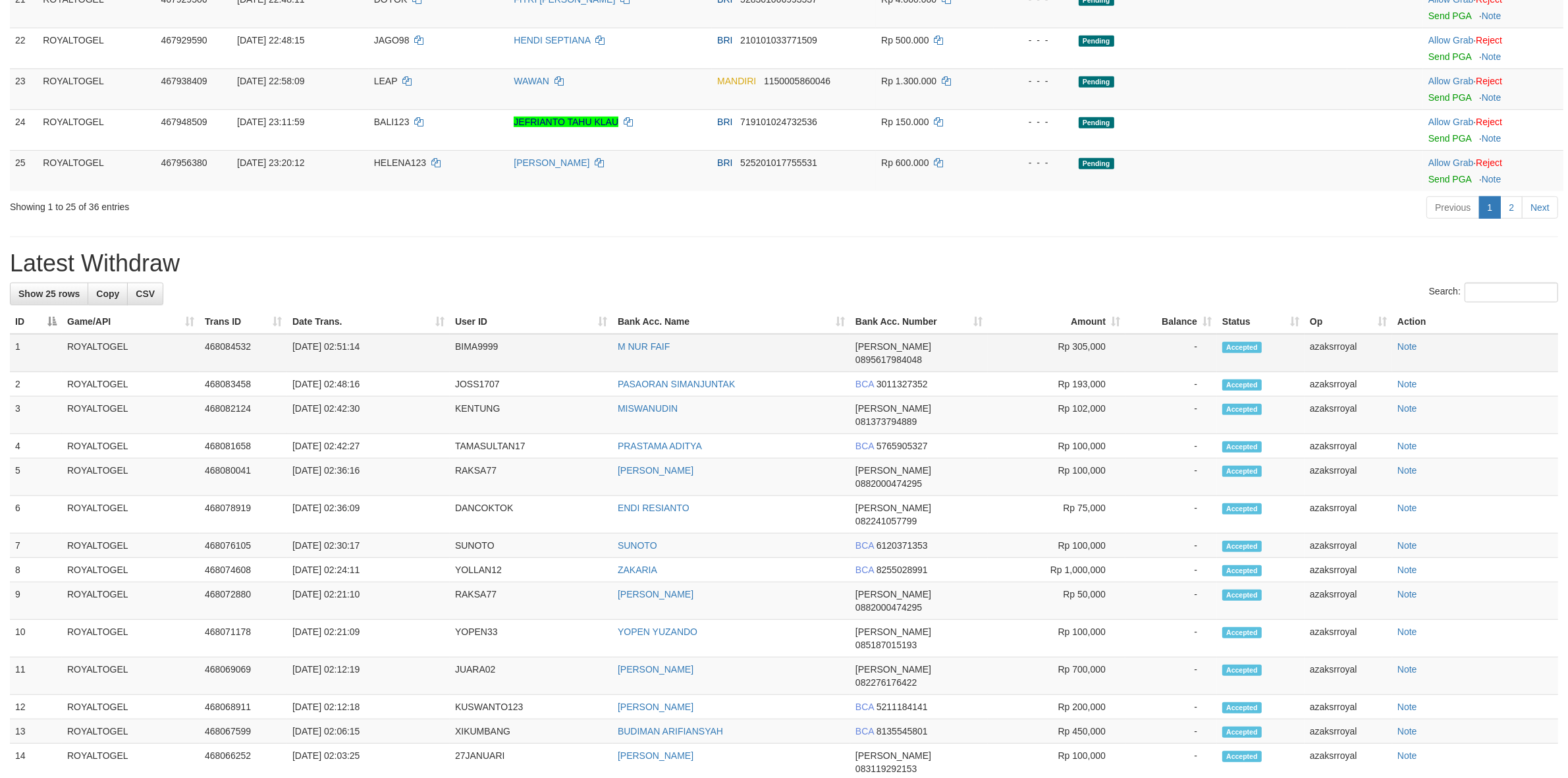
drag, startPoint x: 335, startPoint y: 376, endPoint x: 381, endPoint y: 376, distance: 46.0
click at [381, 372] on td "[DATE] 02:51:14" at bounding box center [368, 353] width 163 height 38
click at [368, 372] on td "[DATE] 02:51:14" at bounding box center [368, 353] width 163 height 38
click at [361, 372] on td "[DATE] 02:51:14" at bounding box center [368, 353] width 163 height 38
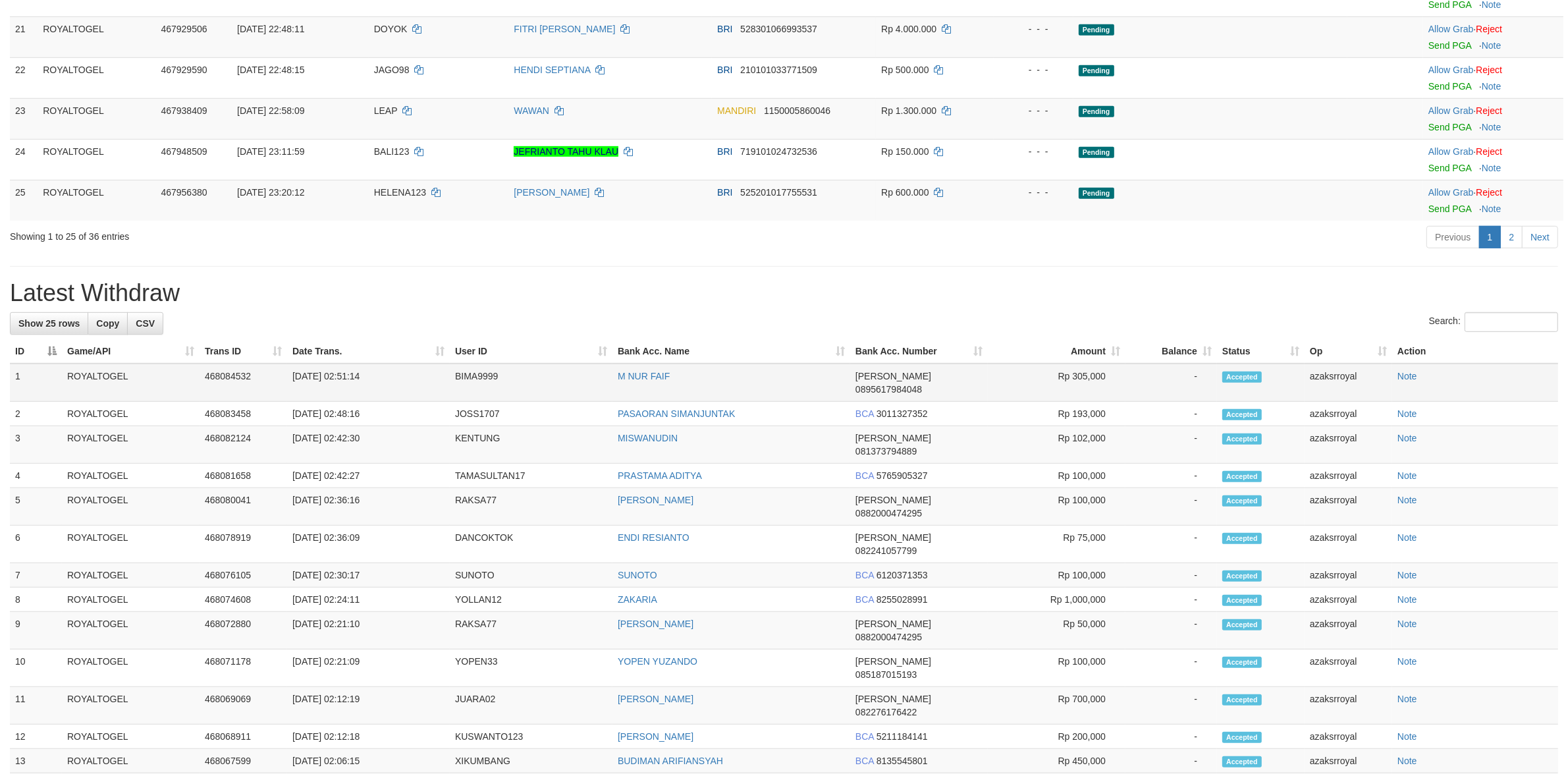
drag, startPoint x: 339, startPoint y: 409, endPoint x: 386, endPoint y: 401, distance: 47.7
click at [388, 402] on td "[DATE] 02:51:14" at bounding box center [368, 382] width 163 height 38
copy td "02:51:14"
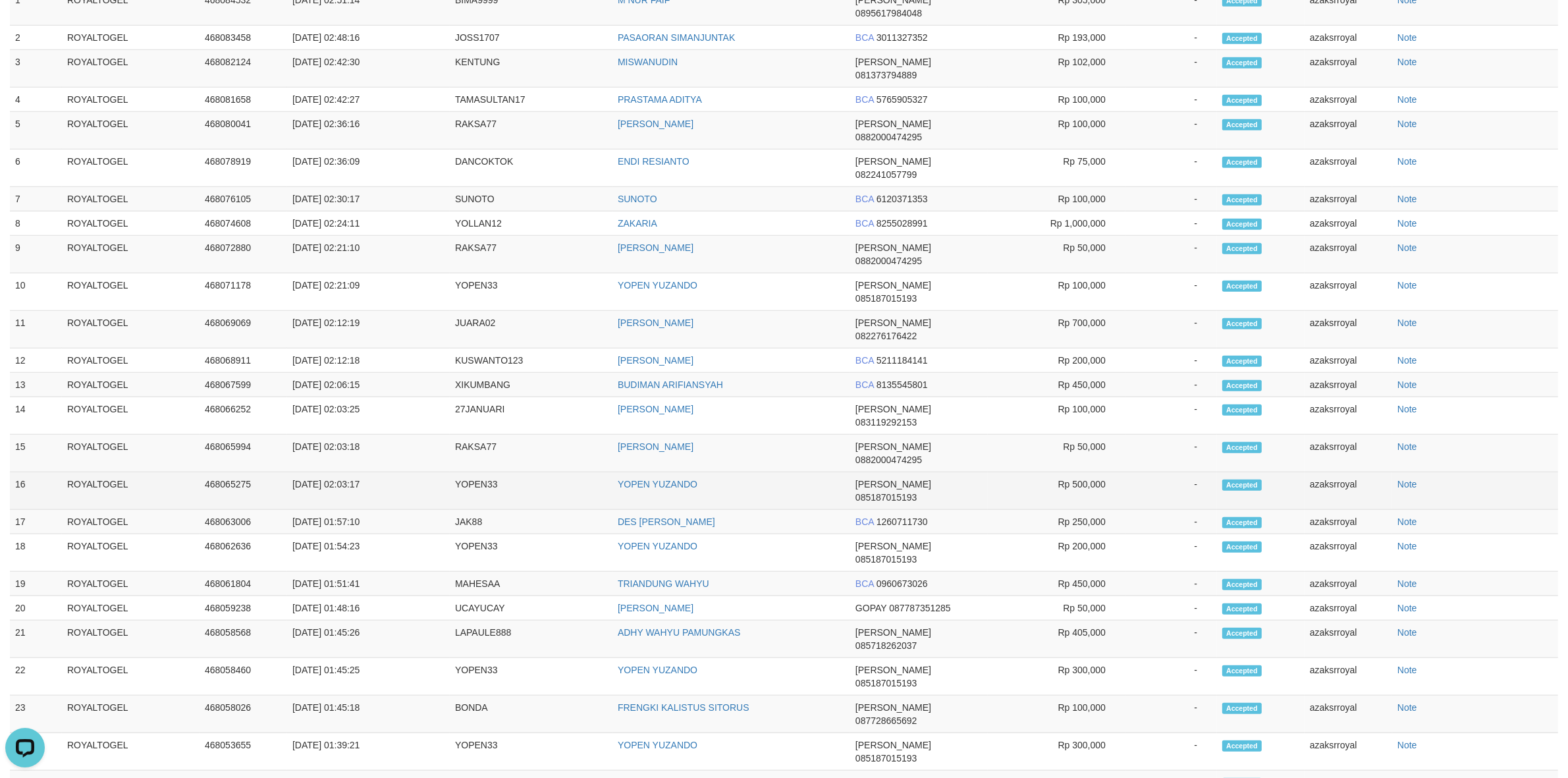
scroll to position [225, 0]
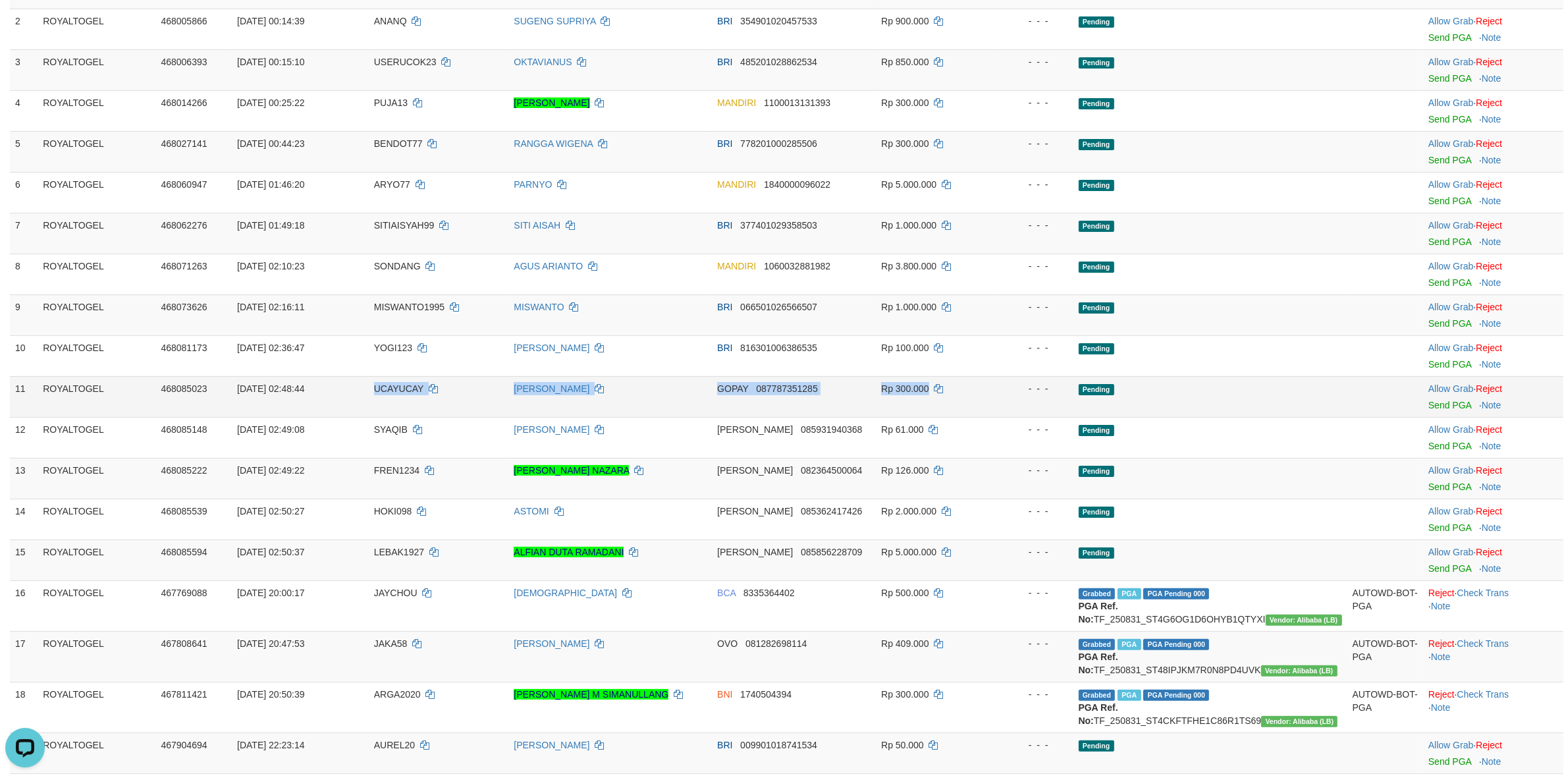
drag, startPoint x: 353, startPoint y: 390, endPoint x: 952, endPoint y: 390, distance: 599.0
click at [952, 390] on tr "11 ROYALTOGEL 468085023 01/09/2025 02:48:44 UCAYUCAY ANDI SRI WAHYUDIN GOPAY 08…" at bounding box center [786, 396] width 1553 height 41
click at [1430, 405] on link "Send PGA" at bounding box center [1450, 405] width 43 height 10
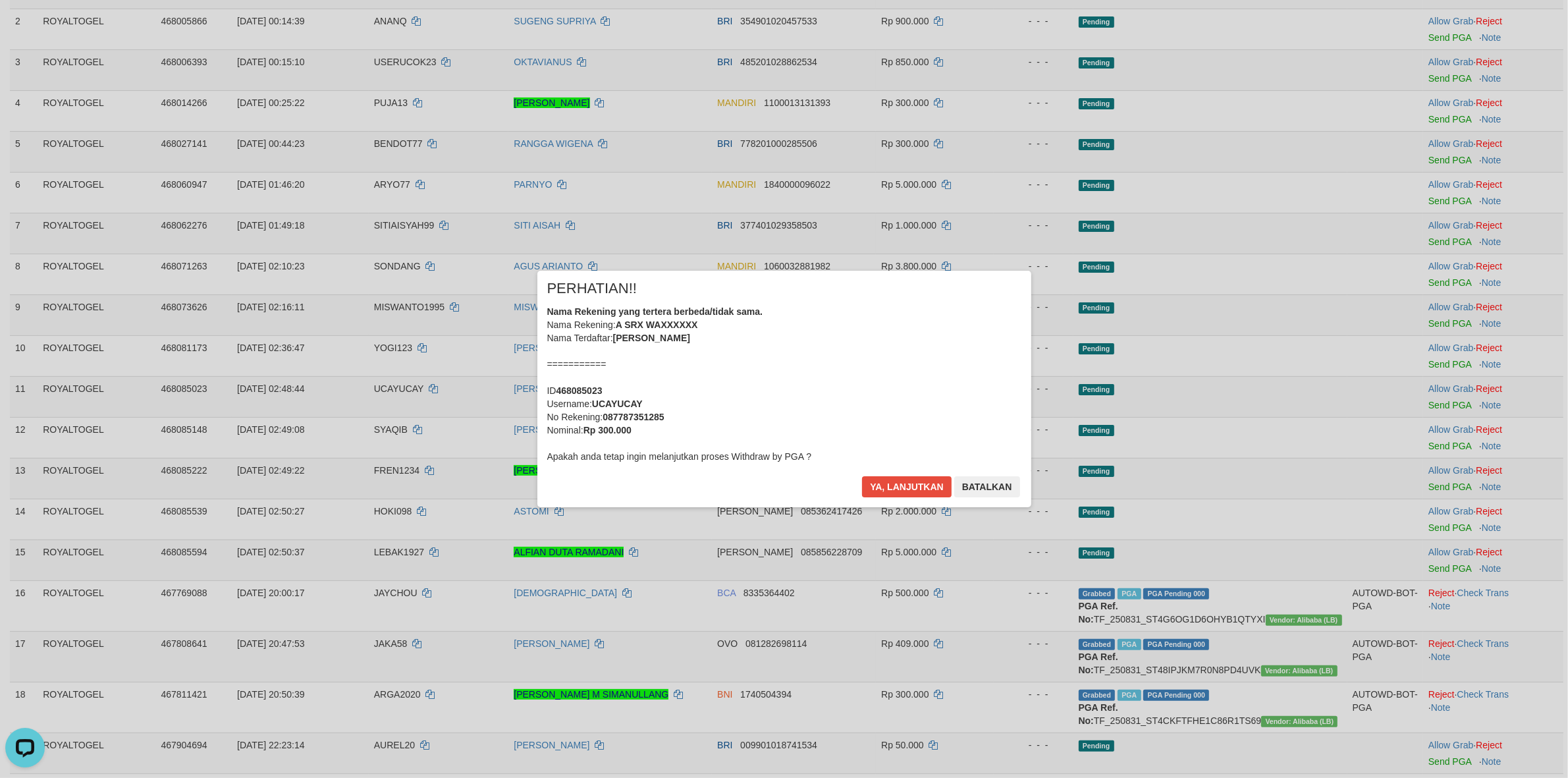
click at [983, 498] on div "Ya, lanjutkan Batalkan" at bounding box center [941, 492] width 160 height 31
click at [989, 492] on button "Batalkan" at bounding box center [987, 487] width 66 height 21
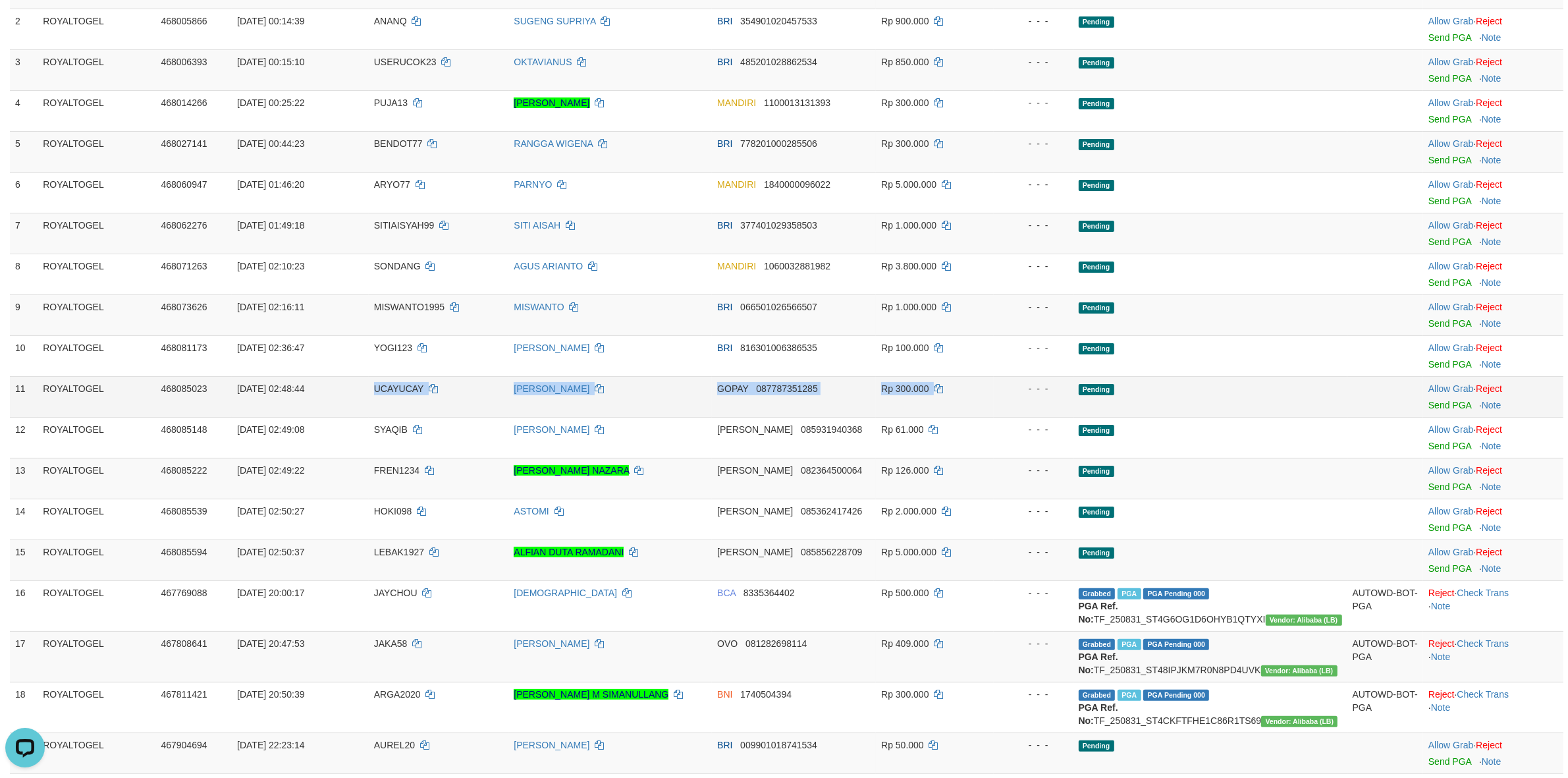
drag, startPoint x: 373, startPoint y: 388, endPoint x: 1026, endPoint y: 398, distance: 653.1
click at [1026, 398] on tr "11 ROYALTOGEL 468085023 01/09/2025 02:48:44 UCAYUCAY ANDI SRI WAHYUDIN GOPAY 08…" at bounding box center [786, 396] width 1553 height 41
click at [1429, 403] on link "Send PGA" at bounding box center [1450, 405] width 43 height 10
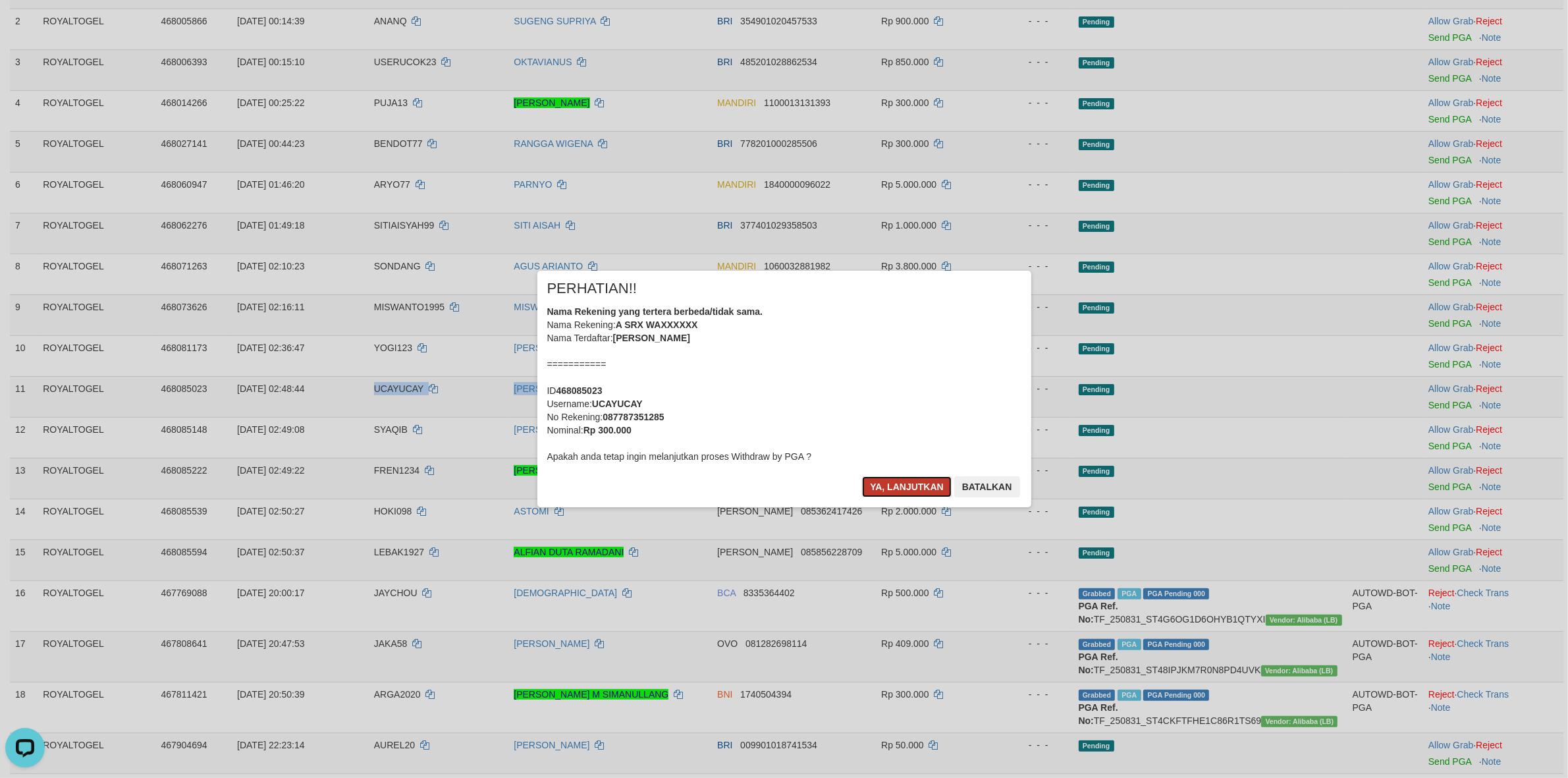
click at [869, 496] on button "Ya, lanjutkan" at bounding box center [907, 487] width 90 height 21
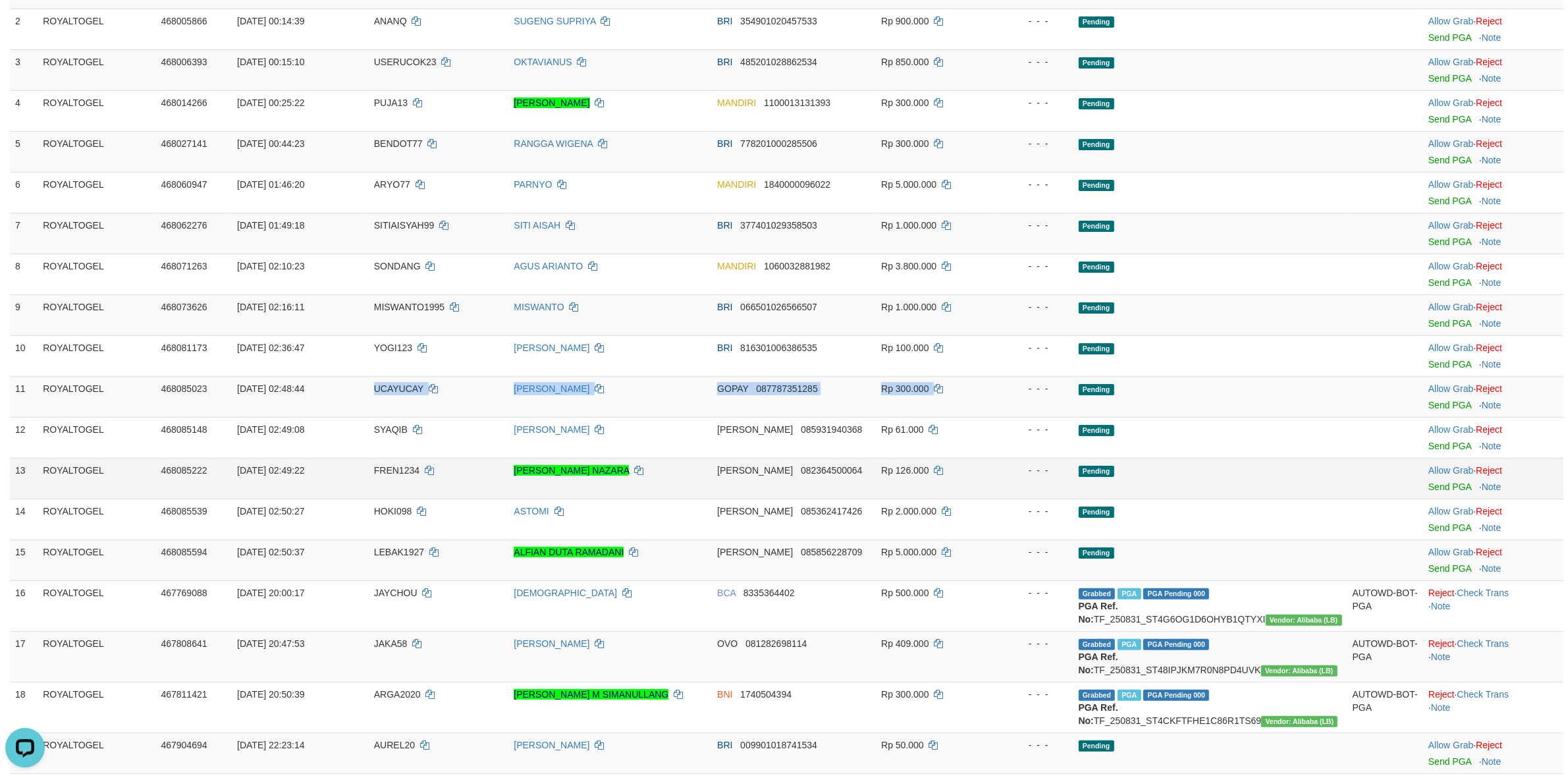
scroll to position [208, 0]
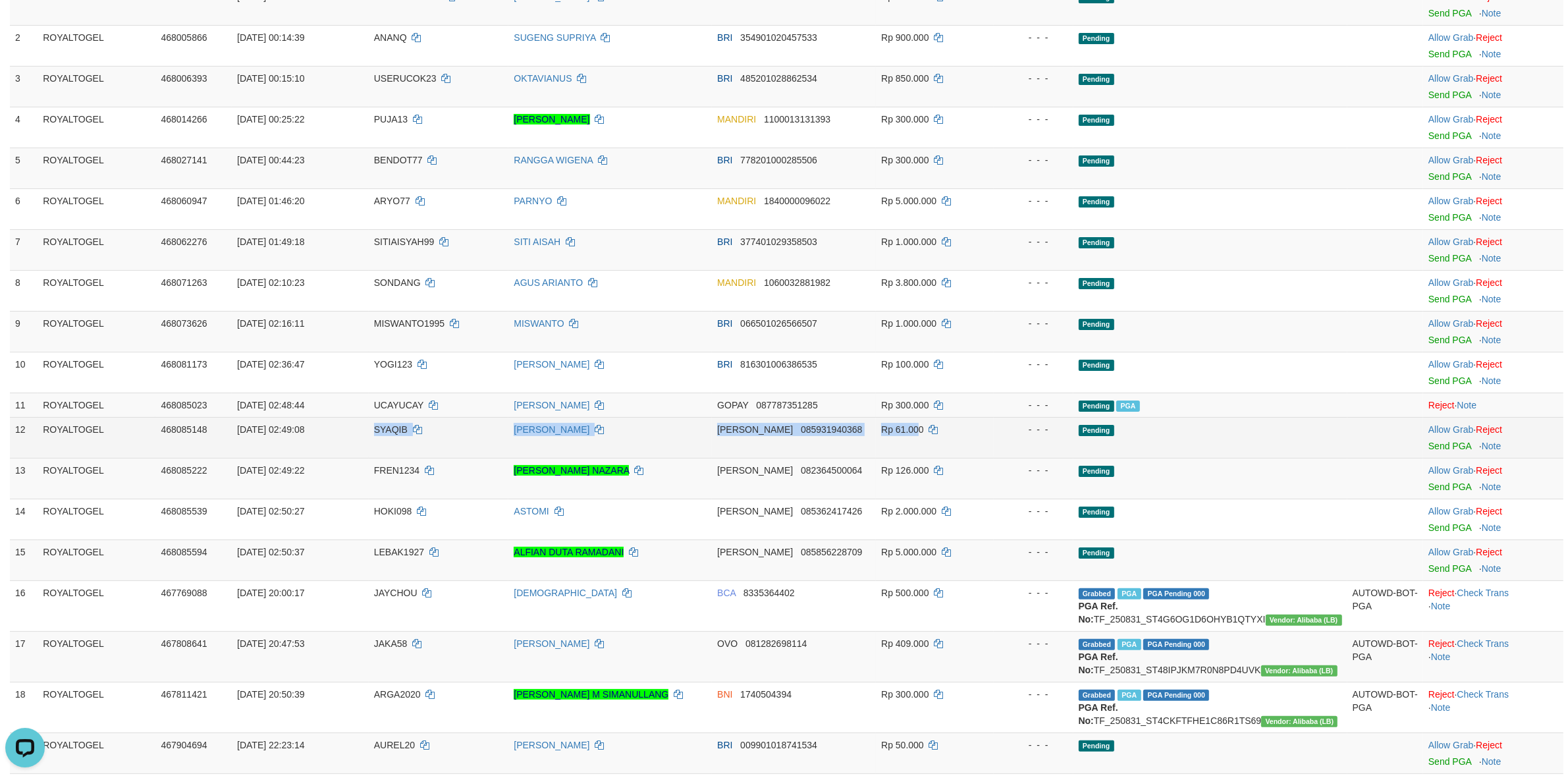
drag, startPoint x: 349, startPoint y: 429, endPoint x: 945, endPoint y: 436, distance: 596.0
click at [941, 436] on tr "12 ROYALTOGEL 468085148 01/09/2025 02:49:08 SYAQIB NINA LISNAWATI DANA 08593194…" at bounding box center [786, 437] width 1553 height 41
drag, startPoint x: 1435, startPoint y: 446, endPoint x: 862, endPoint y: 217, distance: 617.1
click at [1434, 446] on link "Send PGA" at bounding box center [1450, 446] width 43 height 10
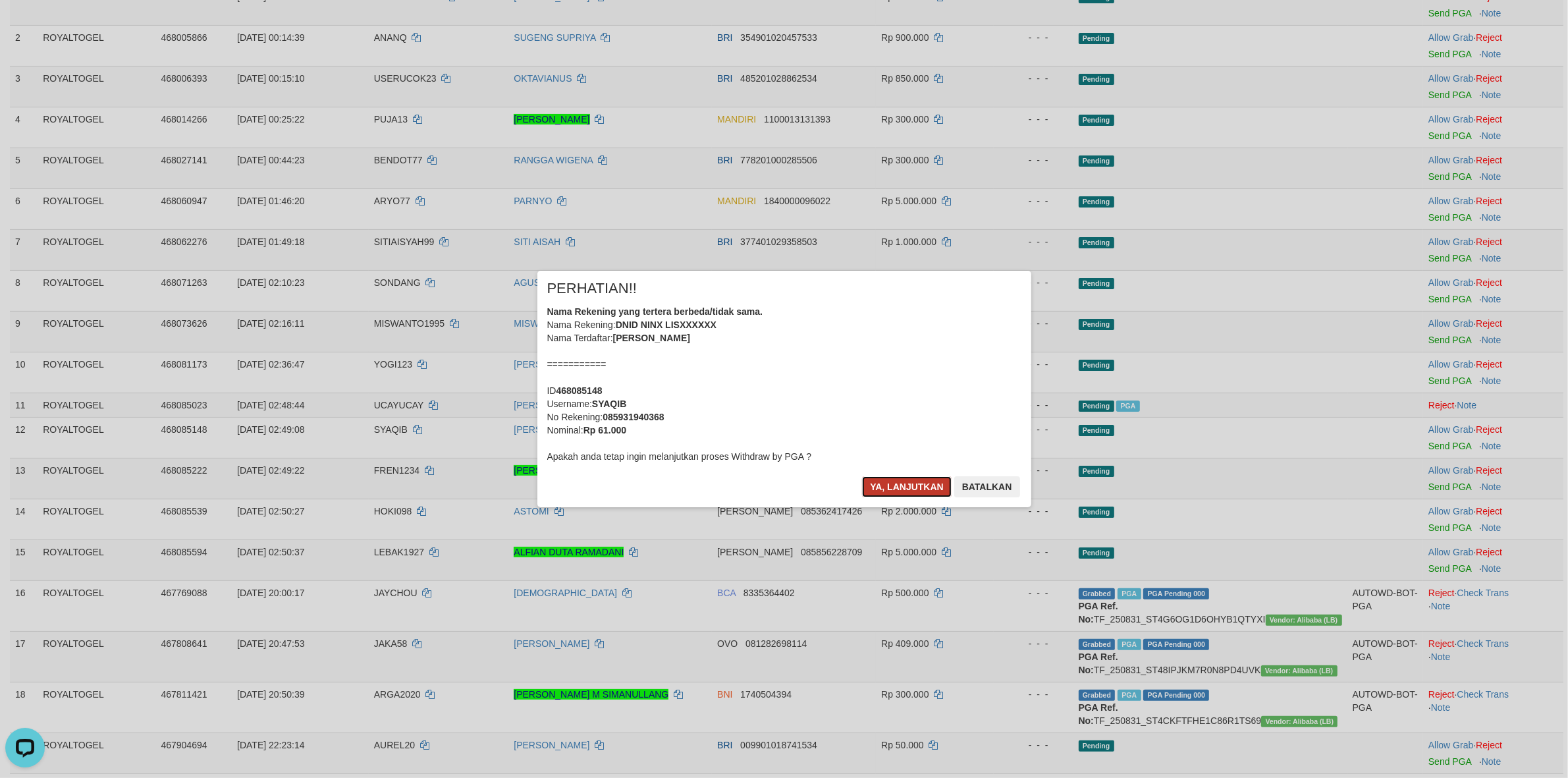
click at [911, 482] on button "Ya, lanjutkan" at bounding box center [907, 487] width 90 height 21
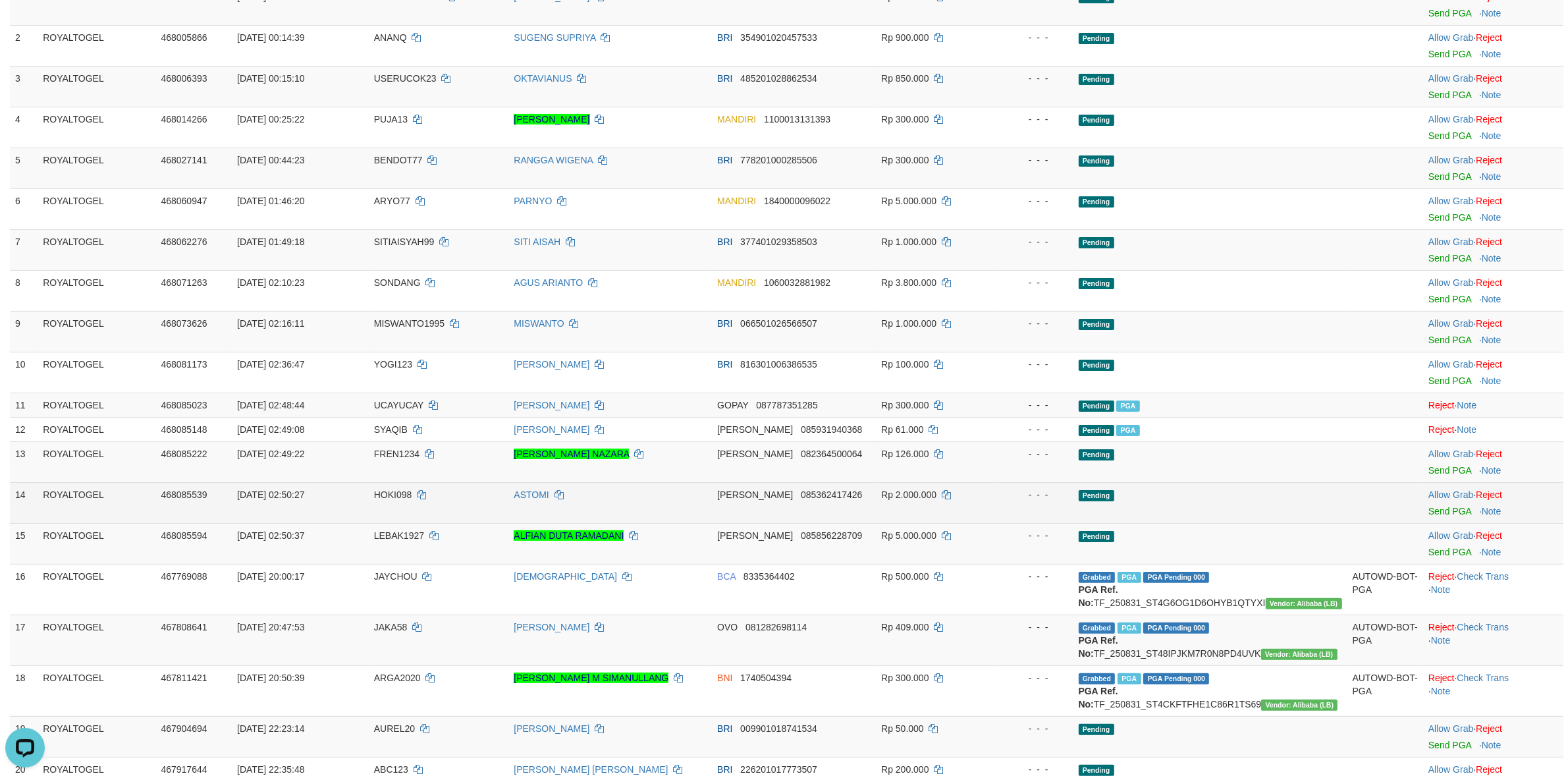
scroll to position [192, 0]
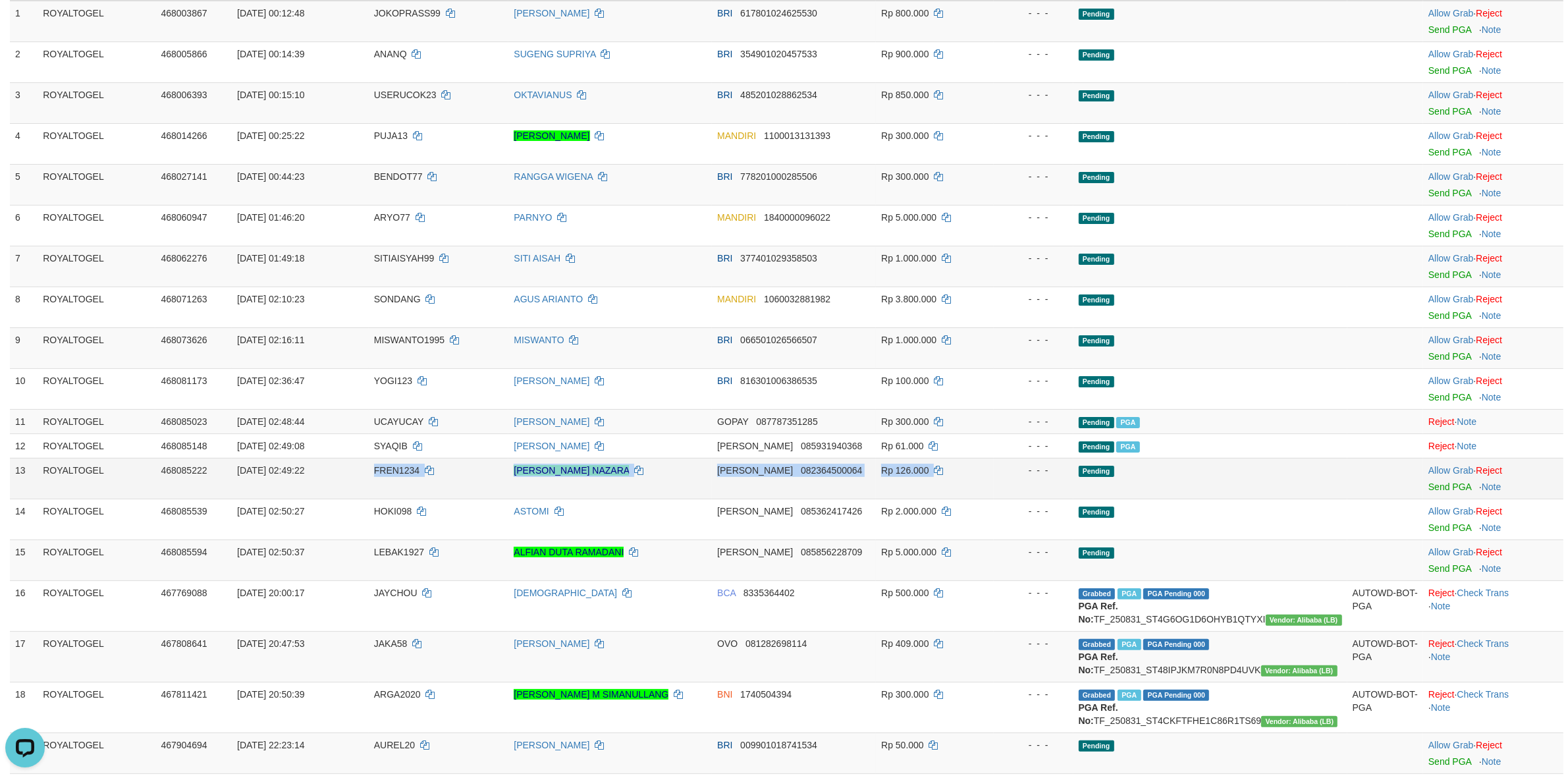
drag, startPoint x: 374, startPoint y: 474, endPoint x: 1008, endPoint y: 484, distance: 634.1
click at [1008, 484] on tr "13 ROYALTOGEL 468085222 01/09/2025 02:49:22 FREN1234 FREND BERTIN NAZARA DANA 0…" at bounding box center [786, 477] width 1553 height 41
click at [1434, 487] on link "Send PGA" at bounding box center [1450, 487] width 43 height 10
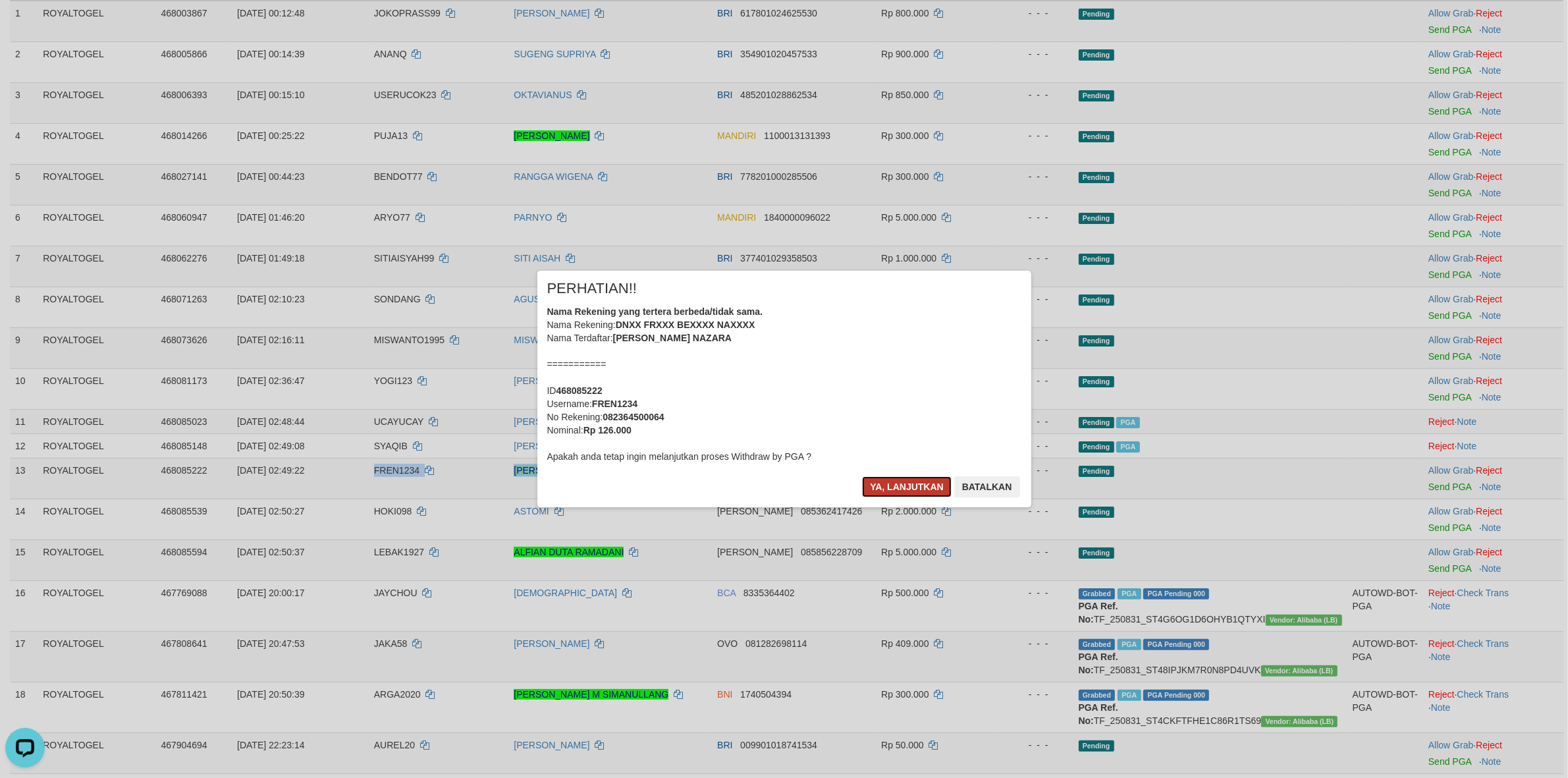
click at [909, 485] on button "Ya, lanjutkan" at bounding box center [907, 487] width 90 height 21
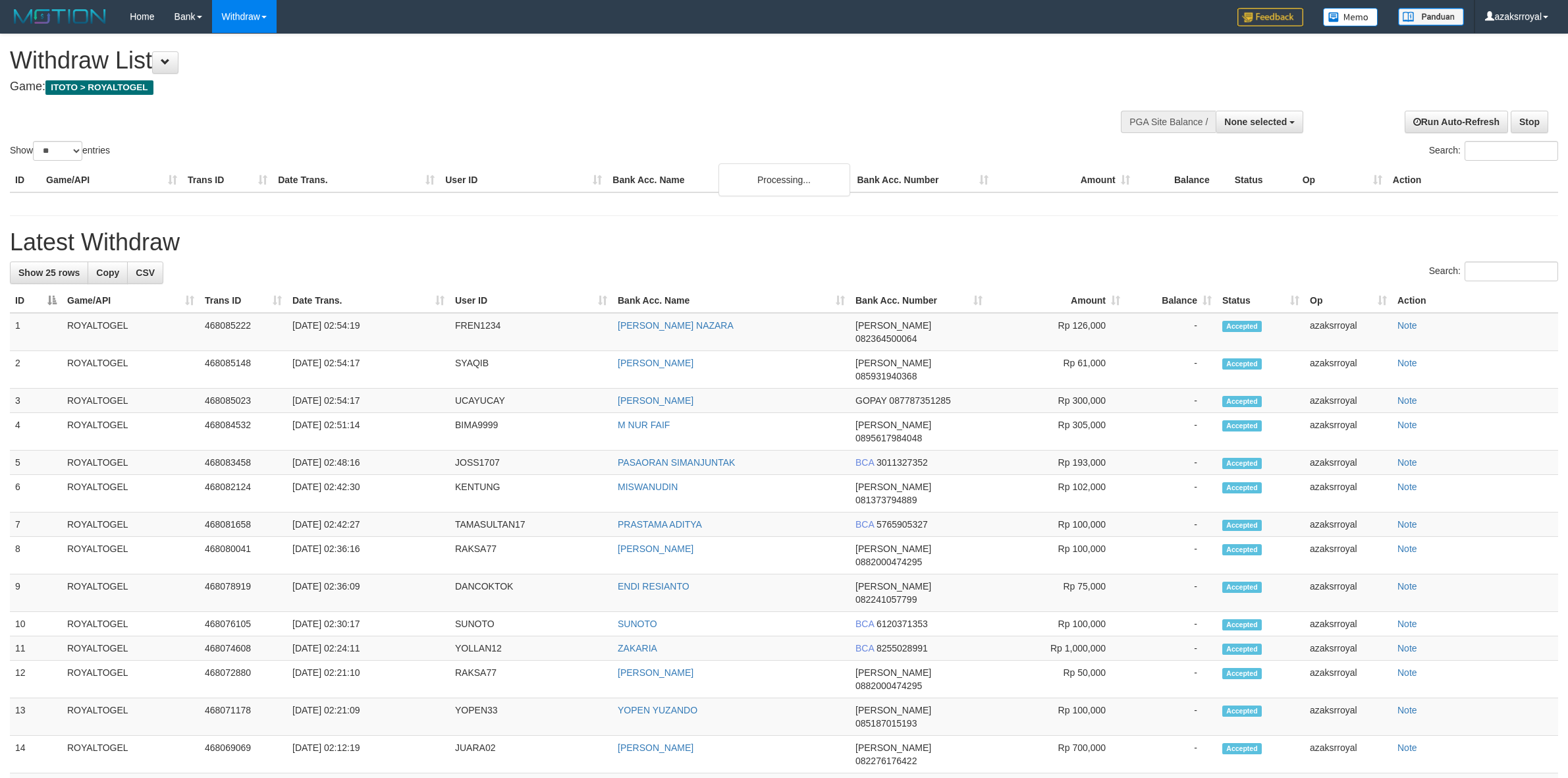
select select
select select "**"
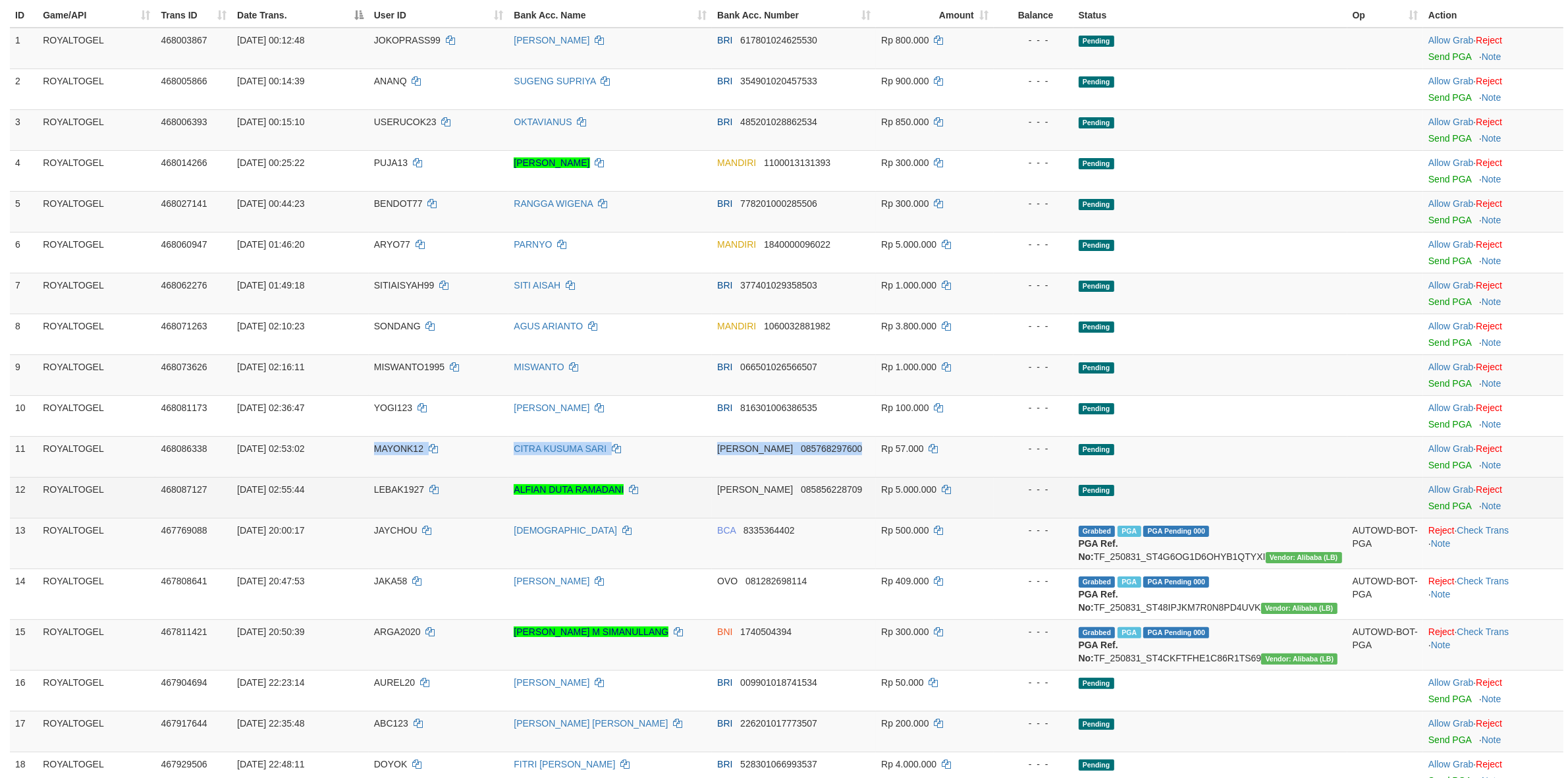
scroll to position [192, 0]
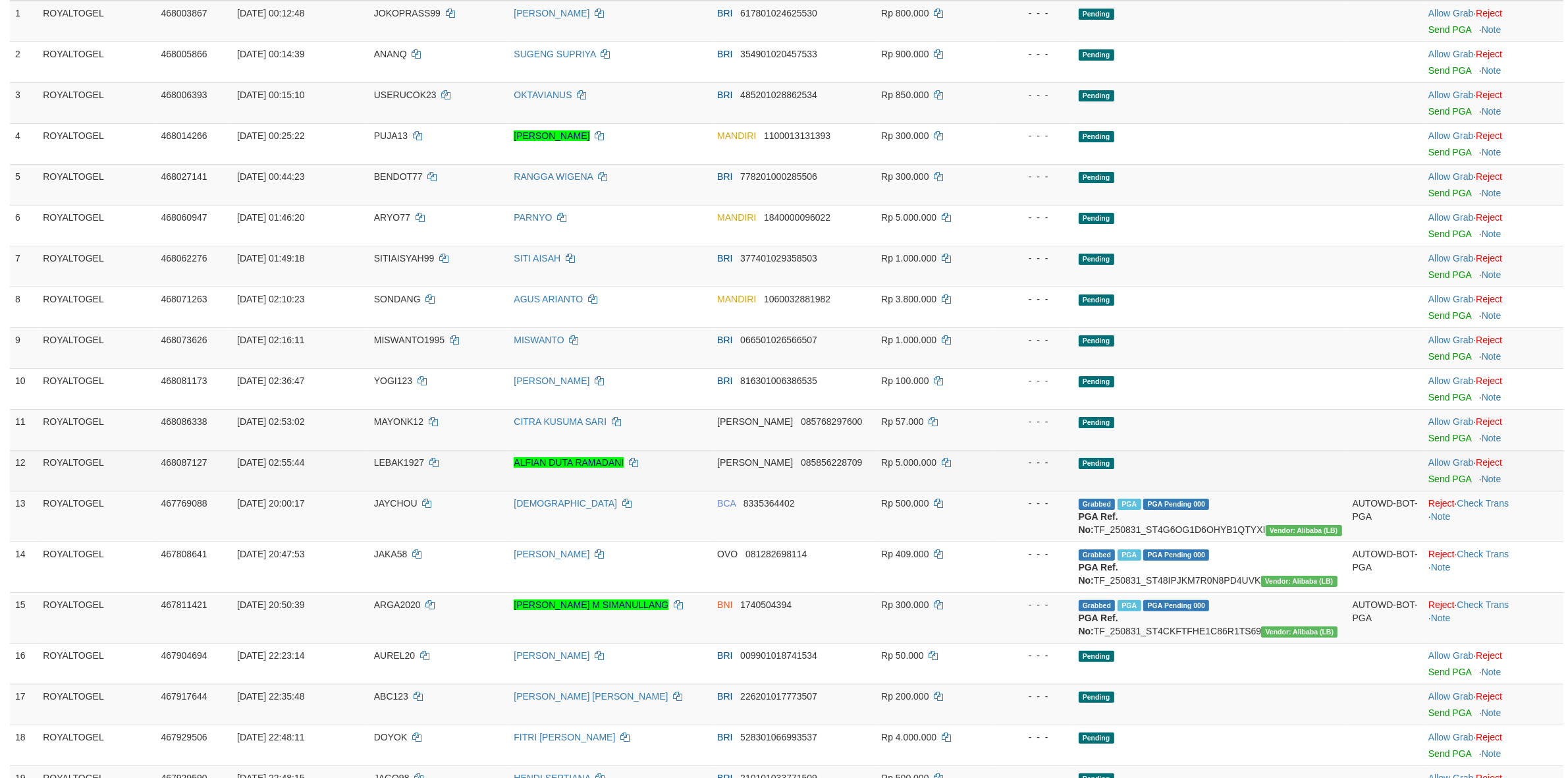
drag, startPoint x: 350, startPoint y: 450, endPoint x: 936, endPoint y: 469, distance: 586.3
click at [938, 469] on tbody "1 ROYALTOGEL 468003867 [DATE] 00:12:48 JOKOPRASS99 [PERSON_NAME] BRI 6178010246…" at bounding box center [786, 526] width 1553 height 1051
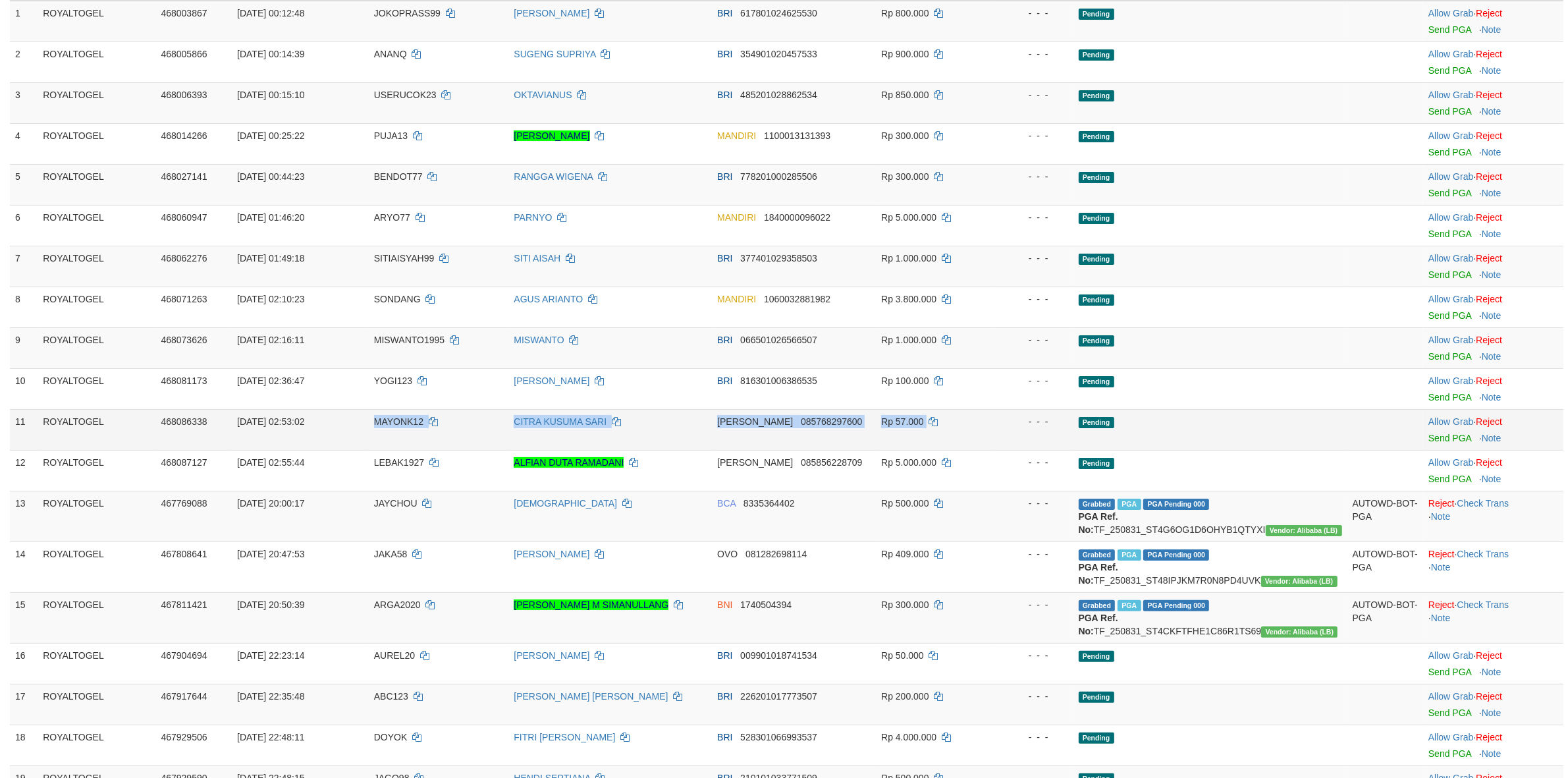
drag, startPoint x: 347, startPoint y: 422, endPoint x: 950, endPoint y: 433, distance: 603.1
click at [950, 433] on tr "11 ROYALTOGEL 468086338 [DATE] 02:53:02 MAYONK12 CITRA KUSUMA SARI [PERSON_NAME…" at bounding box center [786, 429] width 1553 height 41
click at [1443, 436] on link "Send PGA" at bounding box center [1450, 438] width 43 height 10
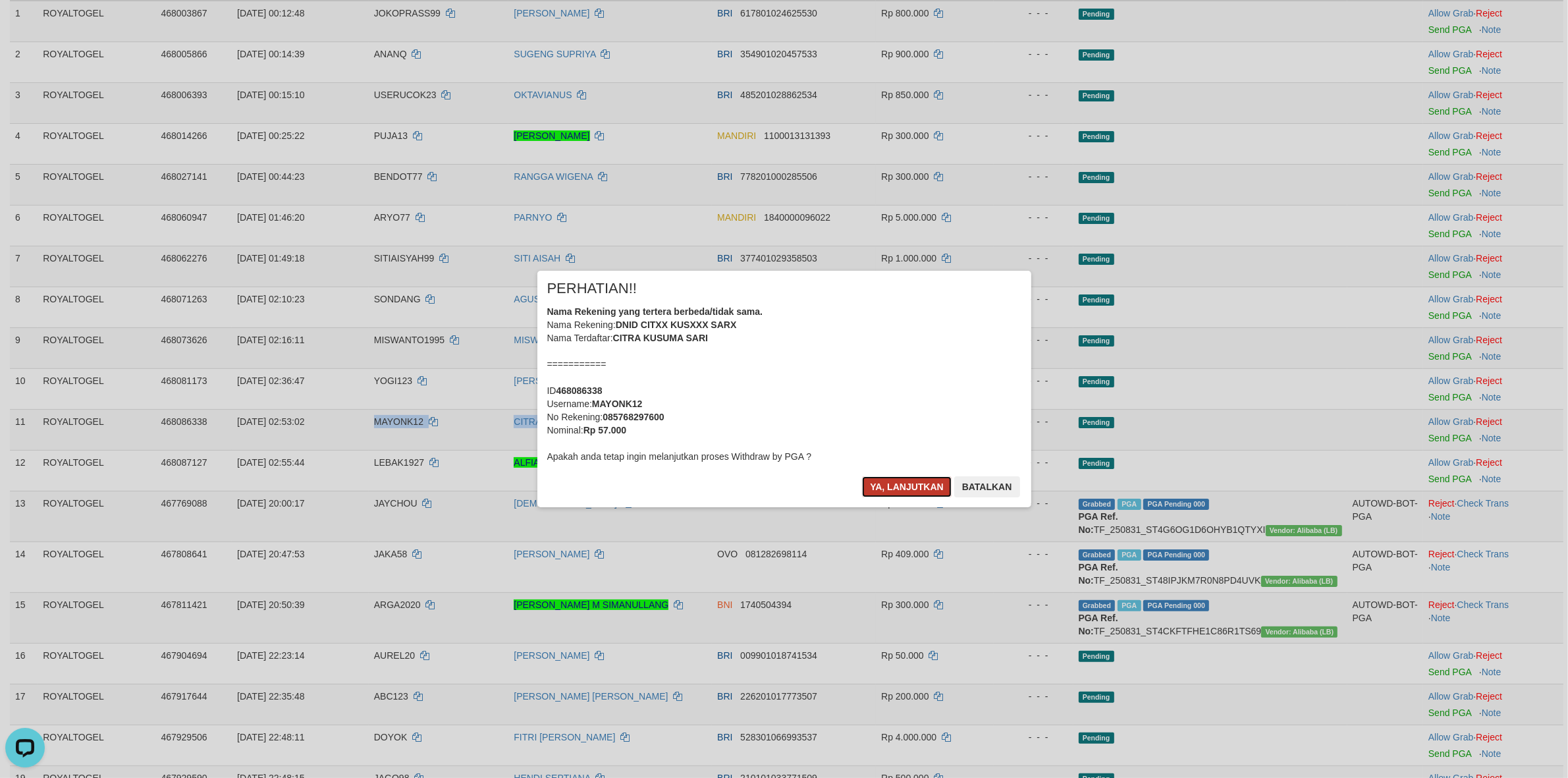
click at [884, 487] on button "Ya, lanjutkan" at bounding box center [907, 487] width 90 height 21
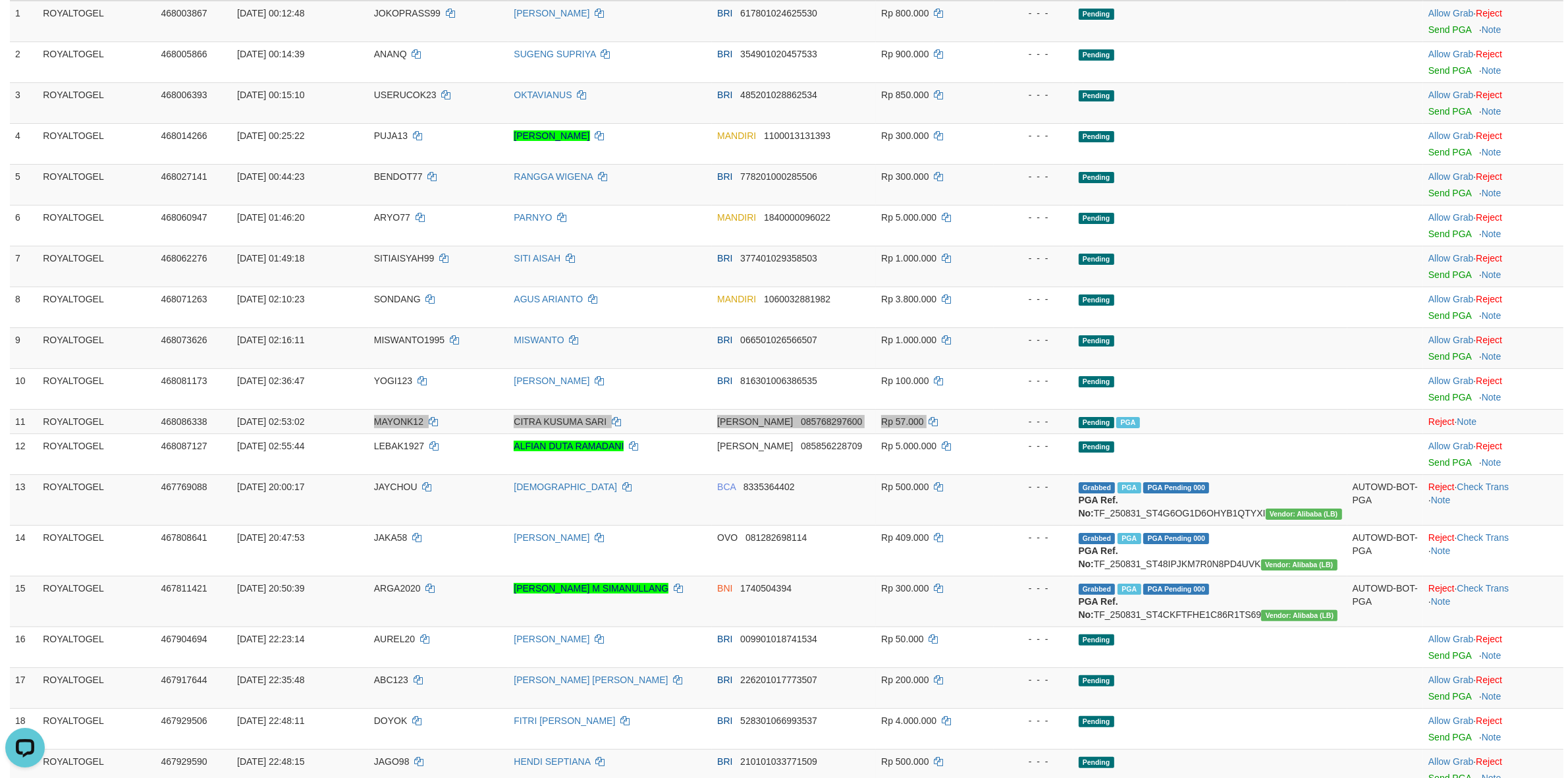
scroll to position [1072, 0]
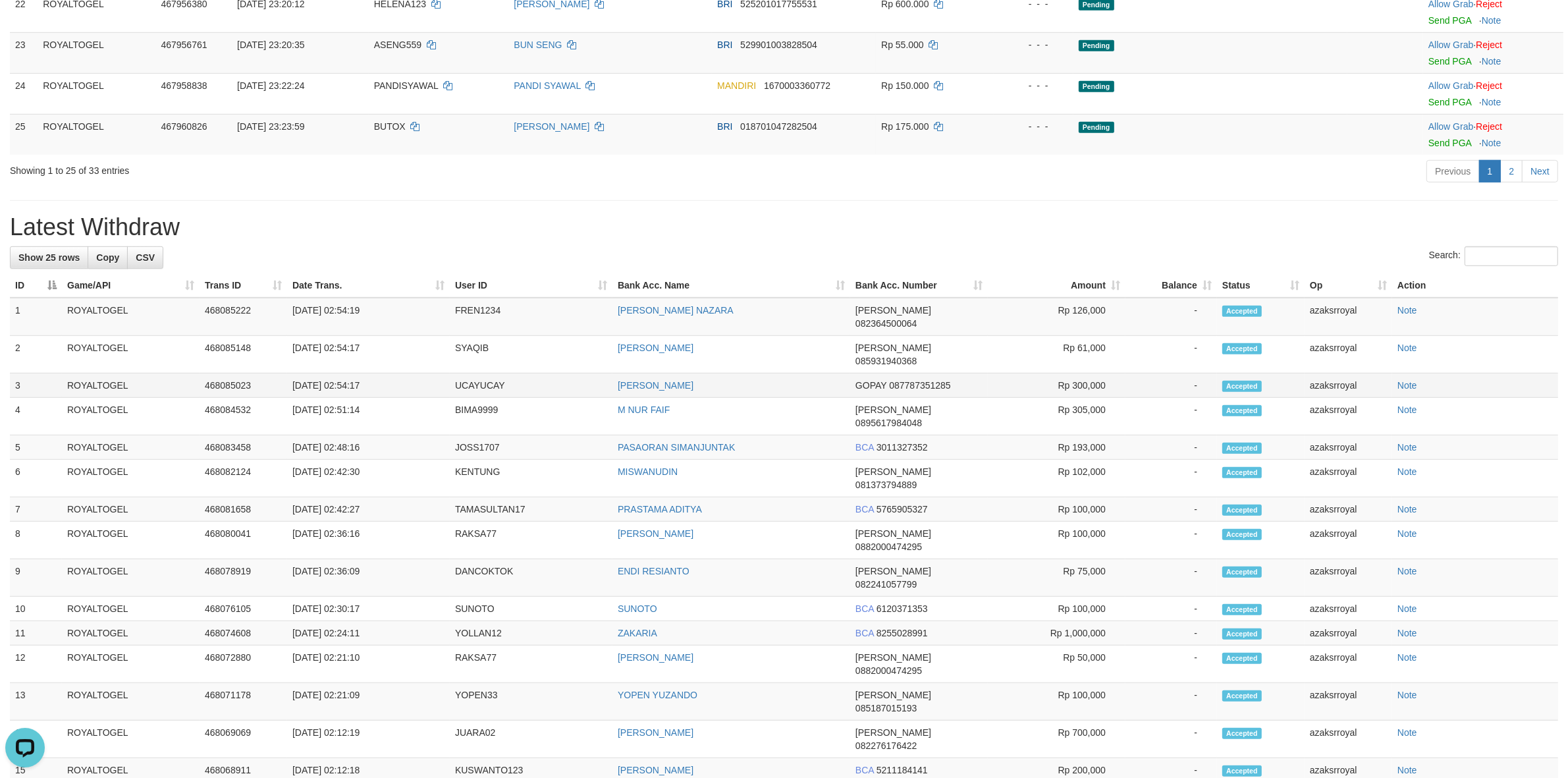
drag, startPoint x: 339, startPoint y: 389, endPoint x: 399, endPoint y: 386, distance: 60.1
click at [399, 386] on td "[DATE] 02:54:17" at bounding box center [368, 386] width 163 height 24
copy td "02:54:17"
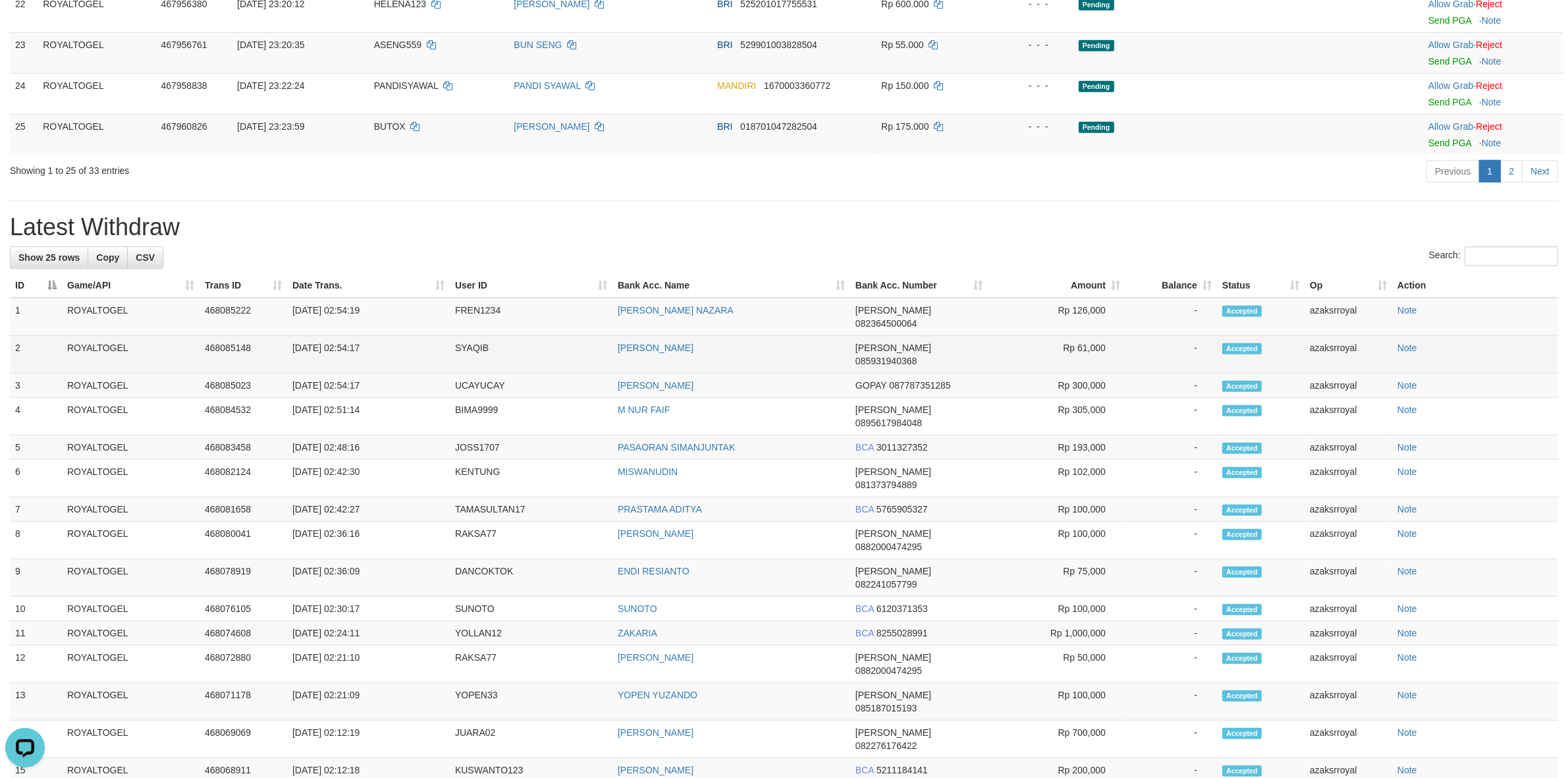
drag, startPoint x: 338, startPoint y: 364, endPoint x: 397, endPoint y: 363, distance: 59.0
click at [397, 363] on td "[DATE] 02:54:17" at bounding box center [368, 355] width 163 height 37
copy td "02:54:17"
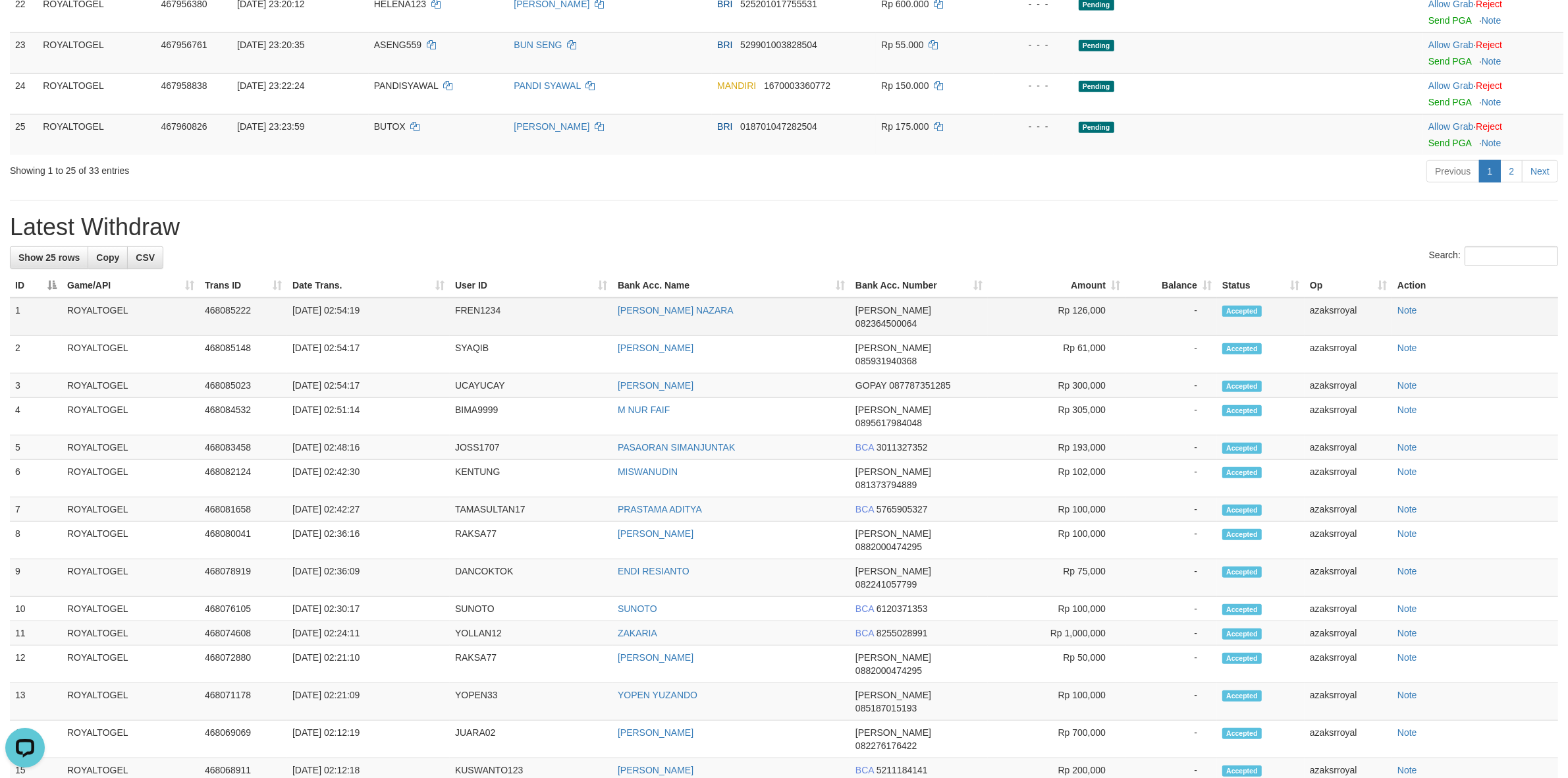
drag, startPoint x: 340, startPoint y: 343, endPoint x: 398, endPoint y: 343, distance: 58.0
click at [398, 336] on td "[DATE] 02:54:19" at bounding box center [368, 317] width 163 height 38
copy td "02:54:19"
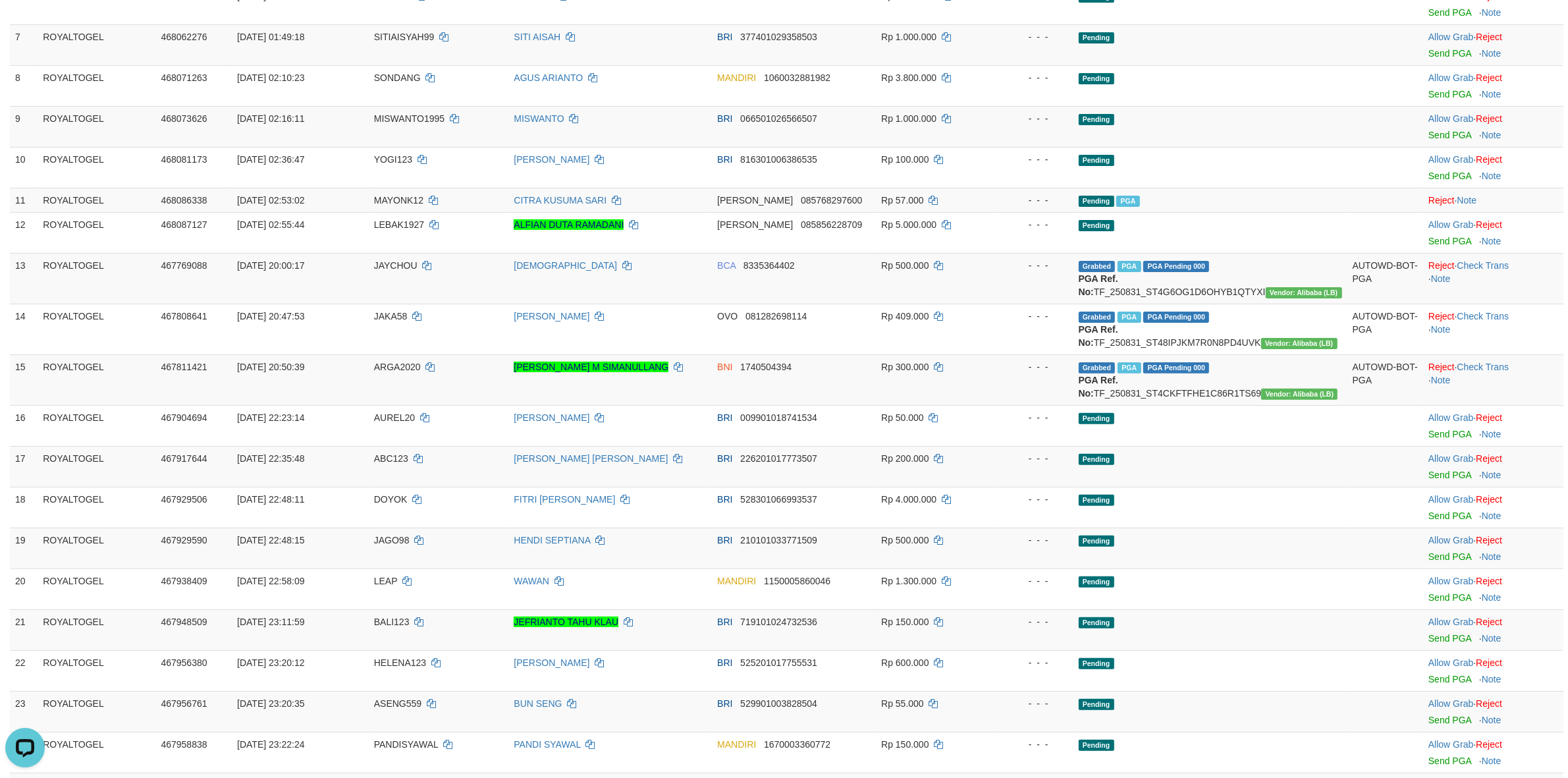
scroll to position [0, 0]
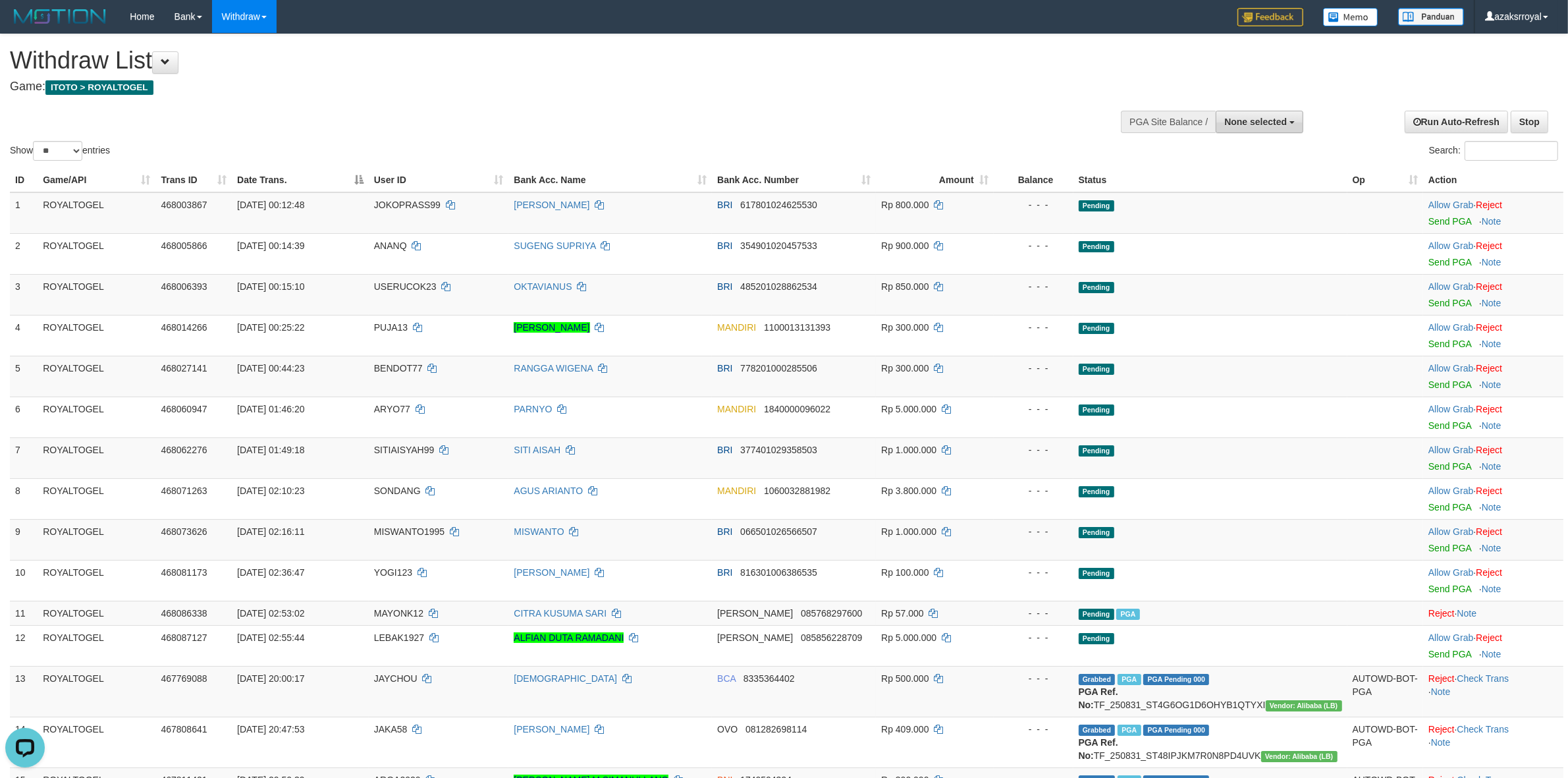
click at [1266, 118] on span "None selected" at bounding box center [1255, 122] width 63 height 10
click at [1241, 195] on label "[ITOTO] ROYALTOGEL" at bounding box center [1235, 188] width 136 height 17
select select "***"
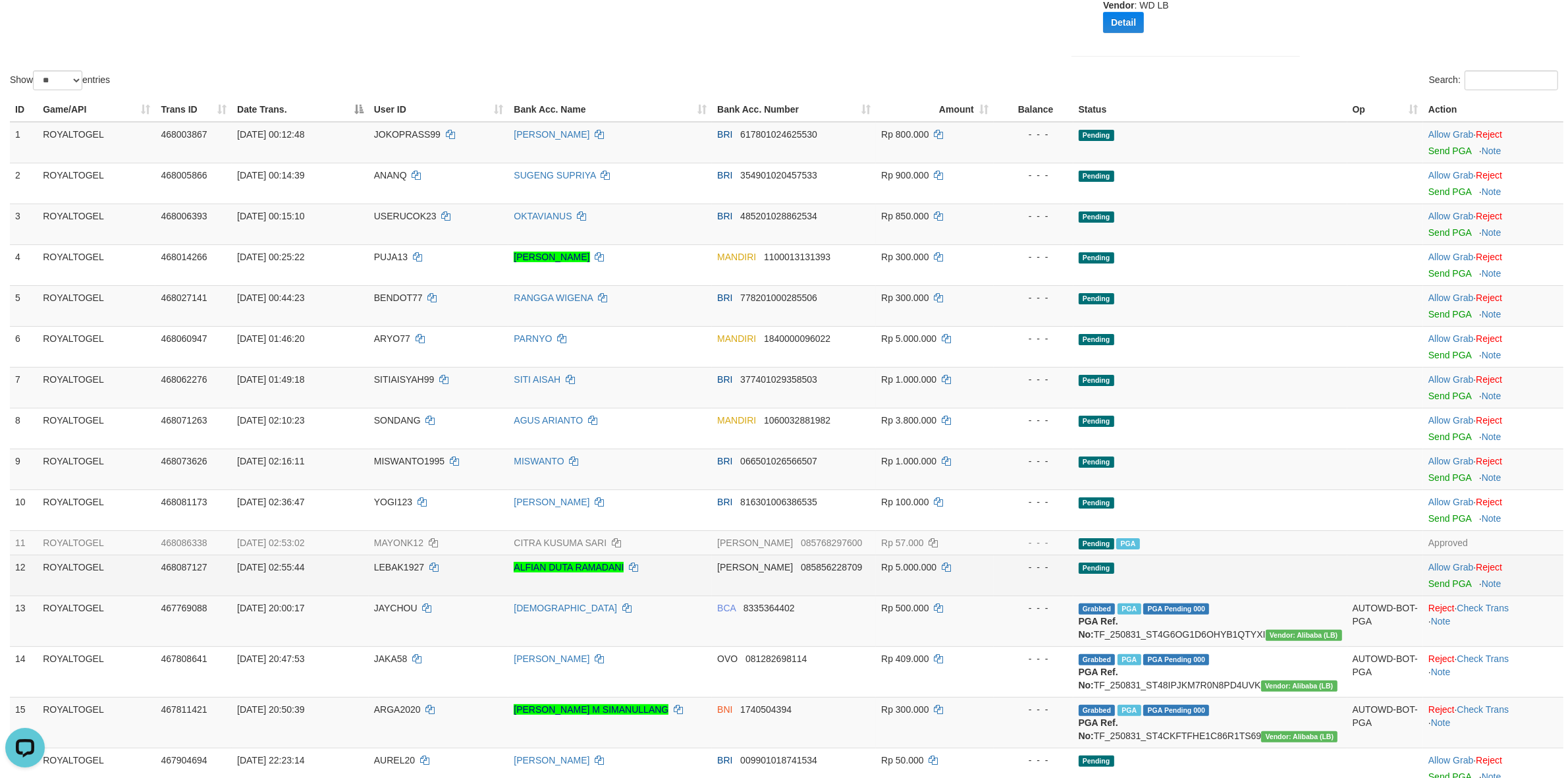
scroll to position [220, 0]
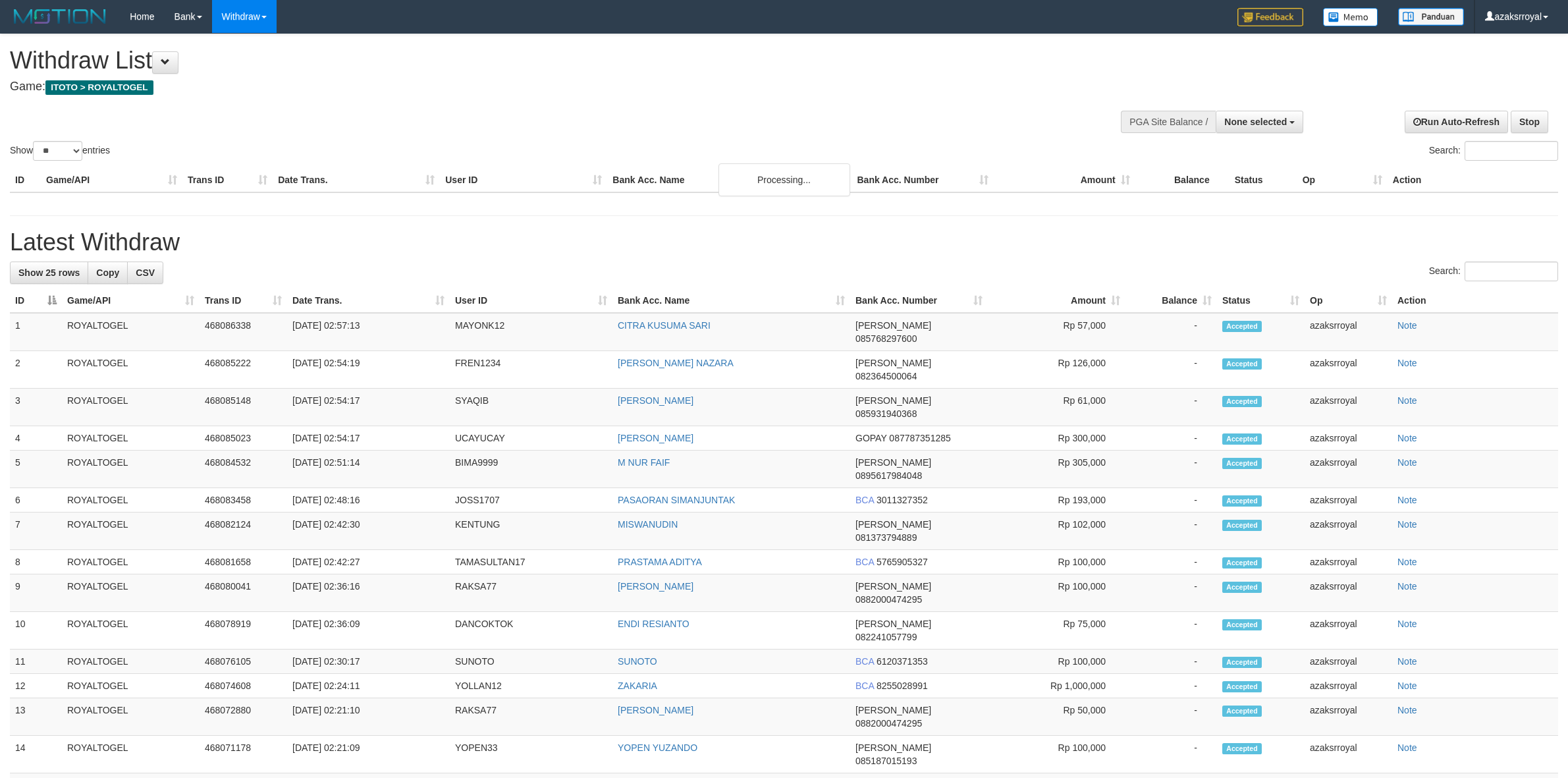
select select
select select "**"
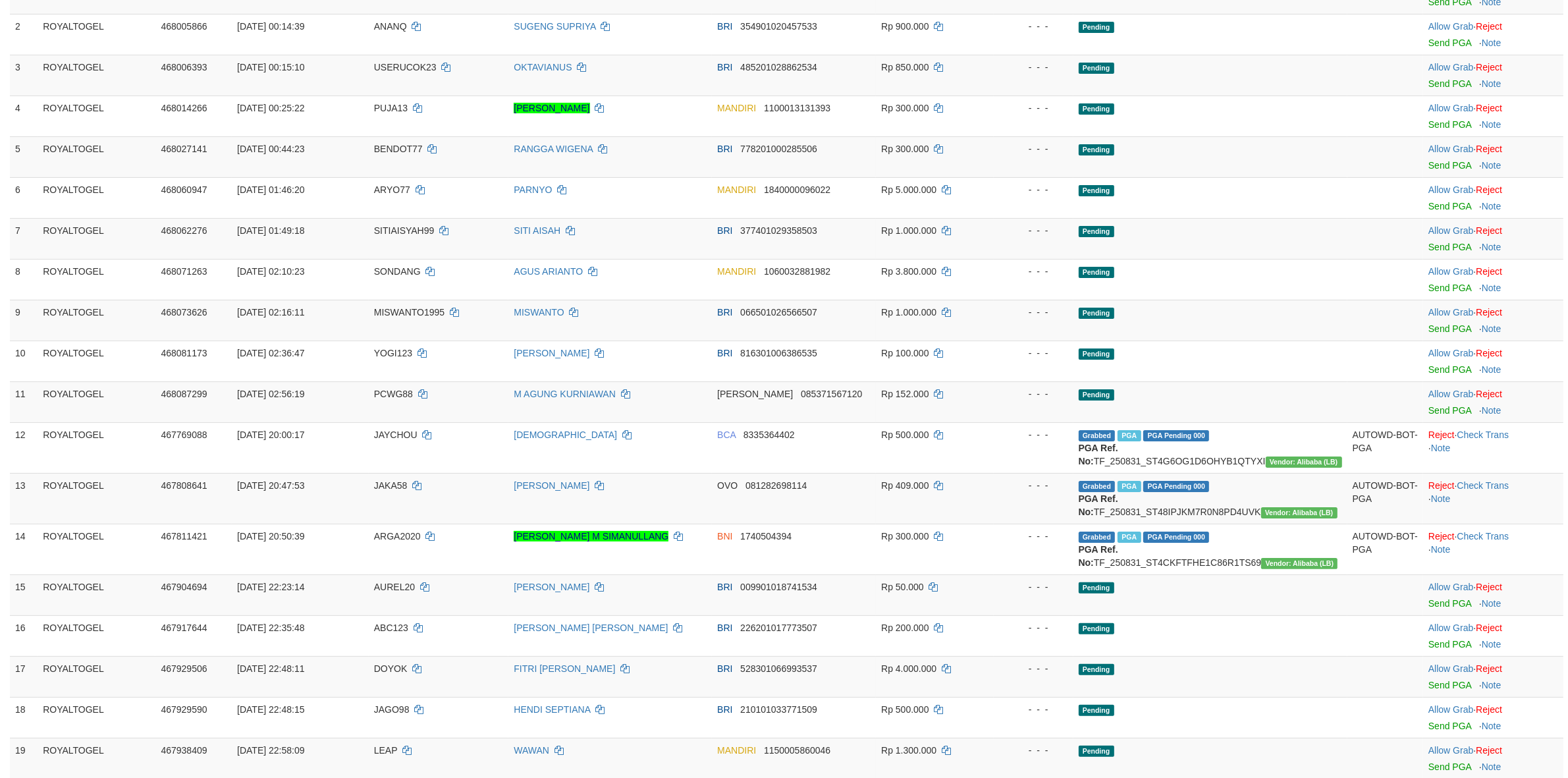
scroll to position [1038, 0]
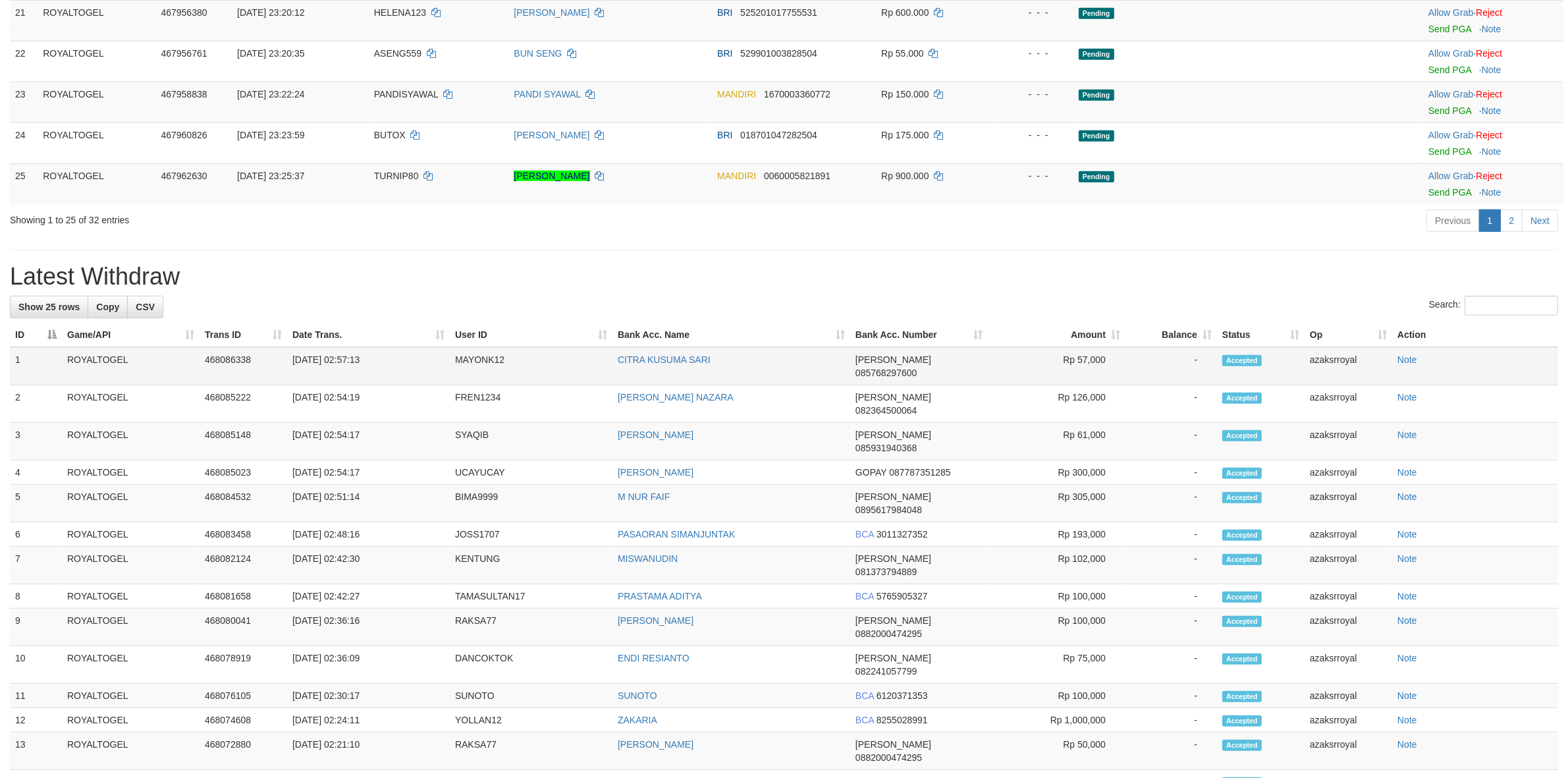
drag, startPoint x: 341, startPoint y: 389, endPoint x: 406, endPoint y: 383, distance: 65.3
click at [410, 384] on td "[DATE] 02:57:13" at bounding box center [368, 366] width 163 height 38
copy td "02:57:13"
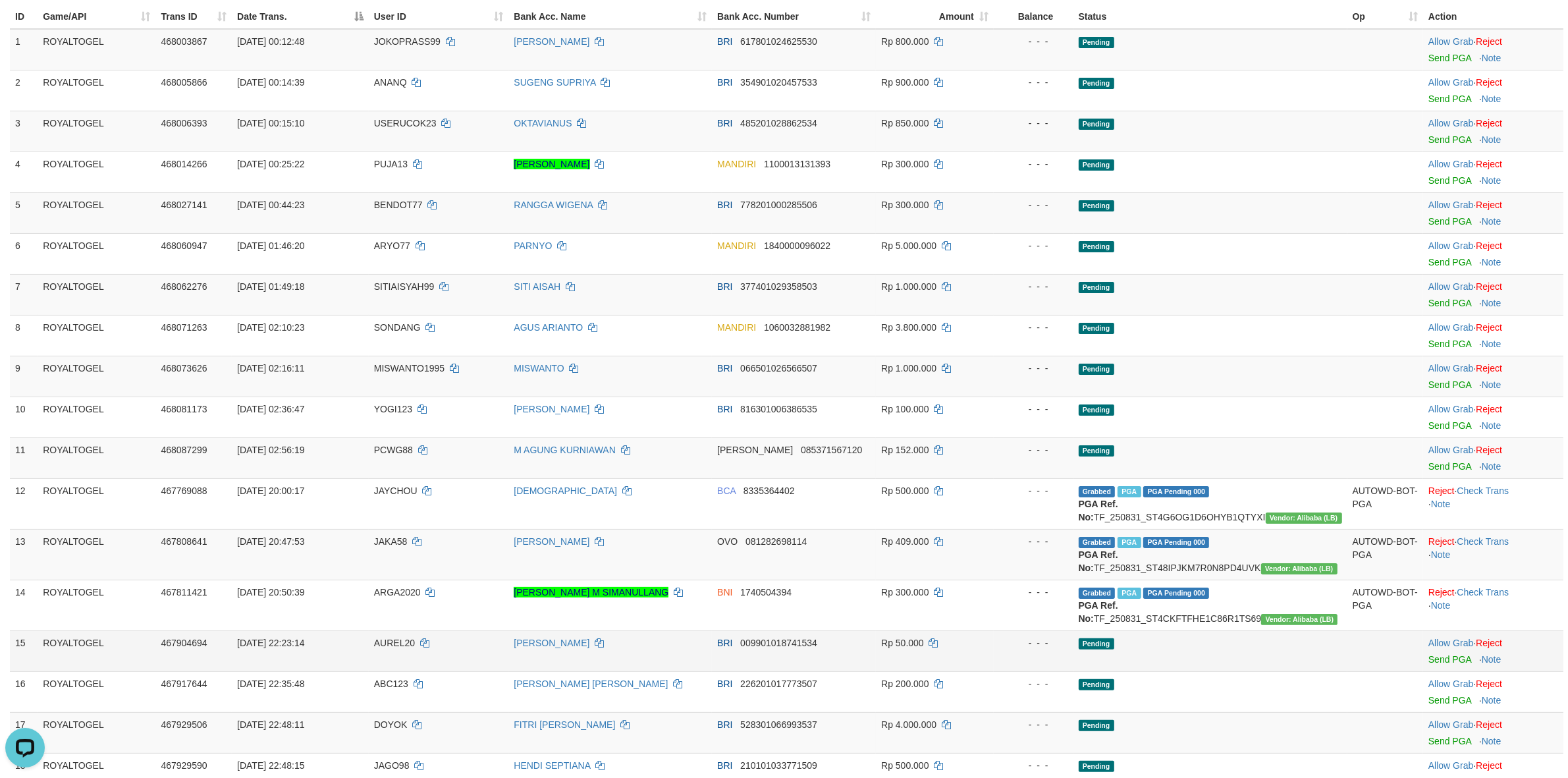
scroll to position [160, 0]
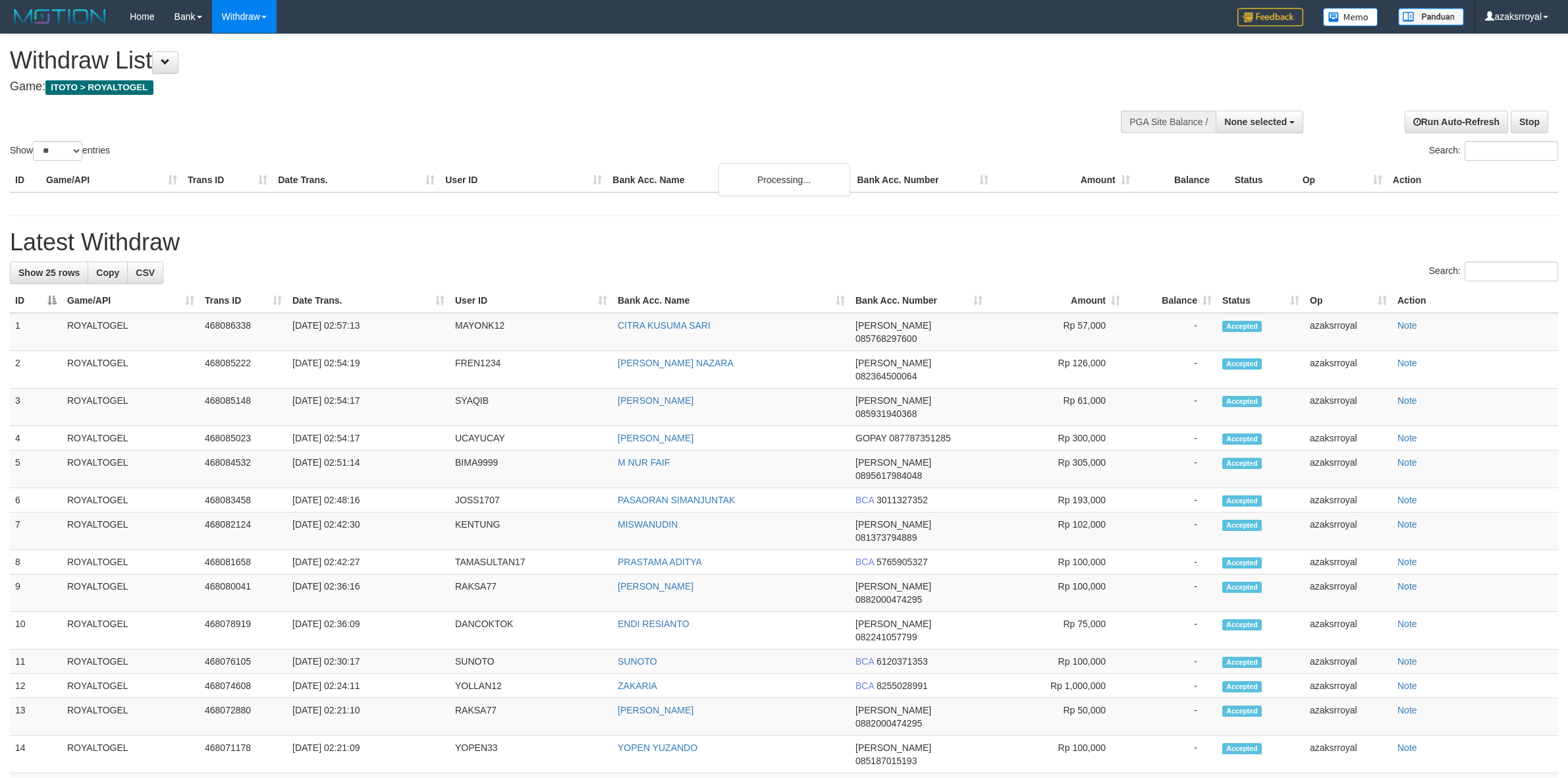
select select
select select "**"
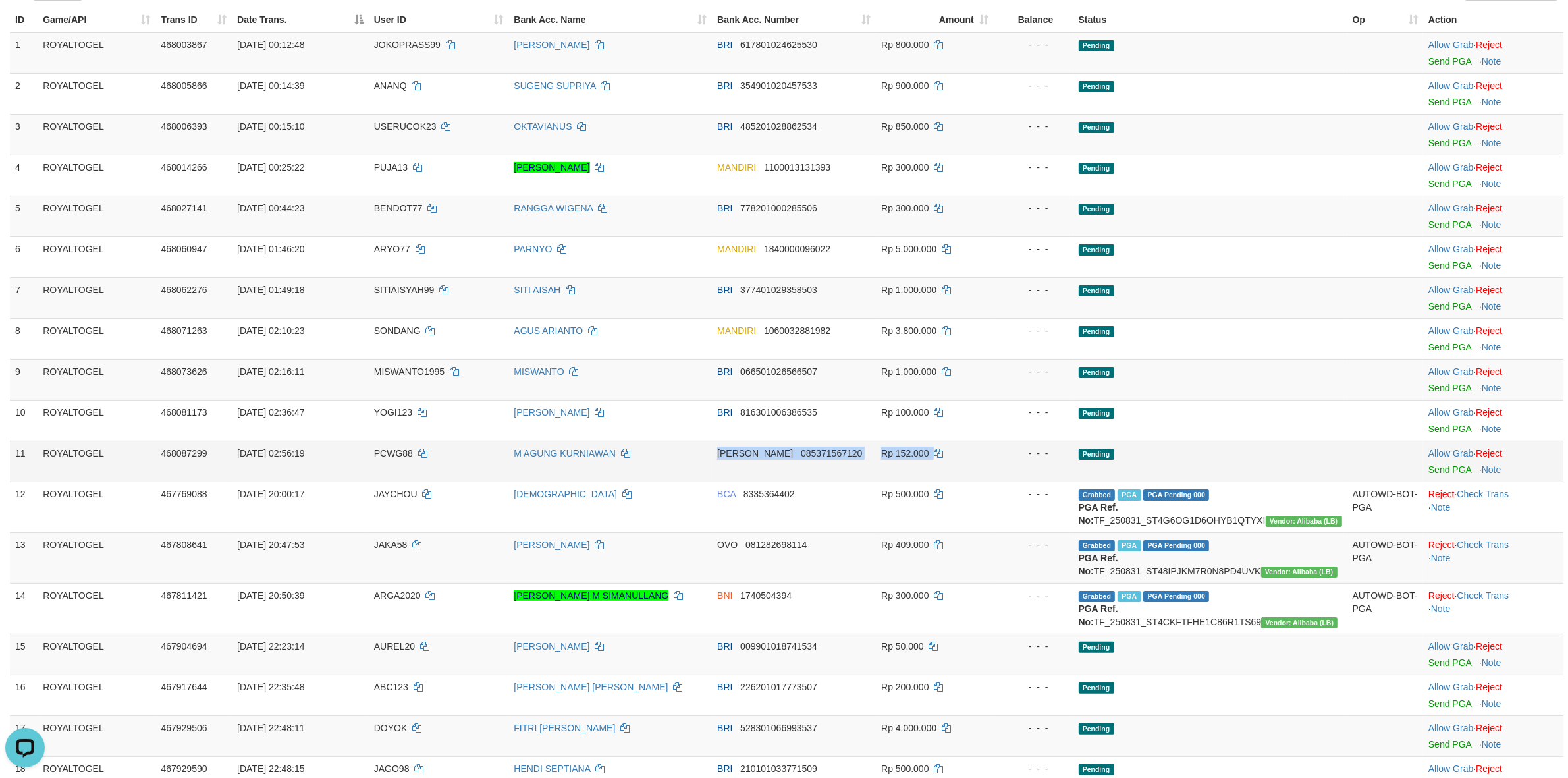
drag, startPoint x: 710, startPoint y: 444, endPoint x: 970, endPoint y: 449, distance: 260.0
click at [970, 449] on tr "11 ROYALTOGEL 468087299 01/09/2025 02:56:19 PCWG88 M AGUNG KURNIAWAN DANA 08537…" at bounding box center [786, 461] width 1553 height 41
click at [1444, 471] on link "Send PGA" at bounding box center [1450, 470] width 43 height 10
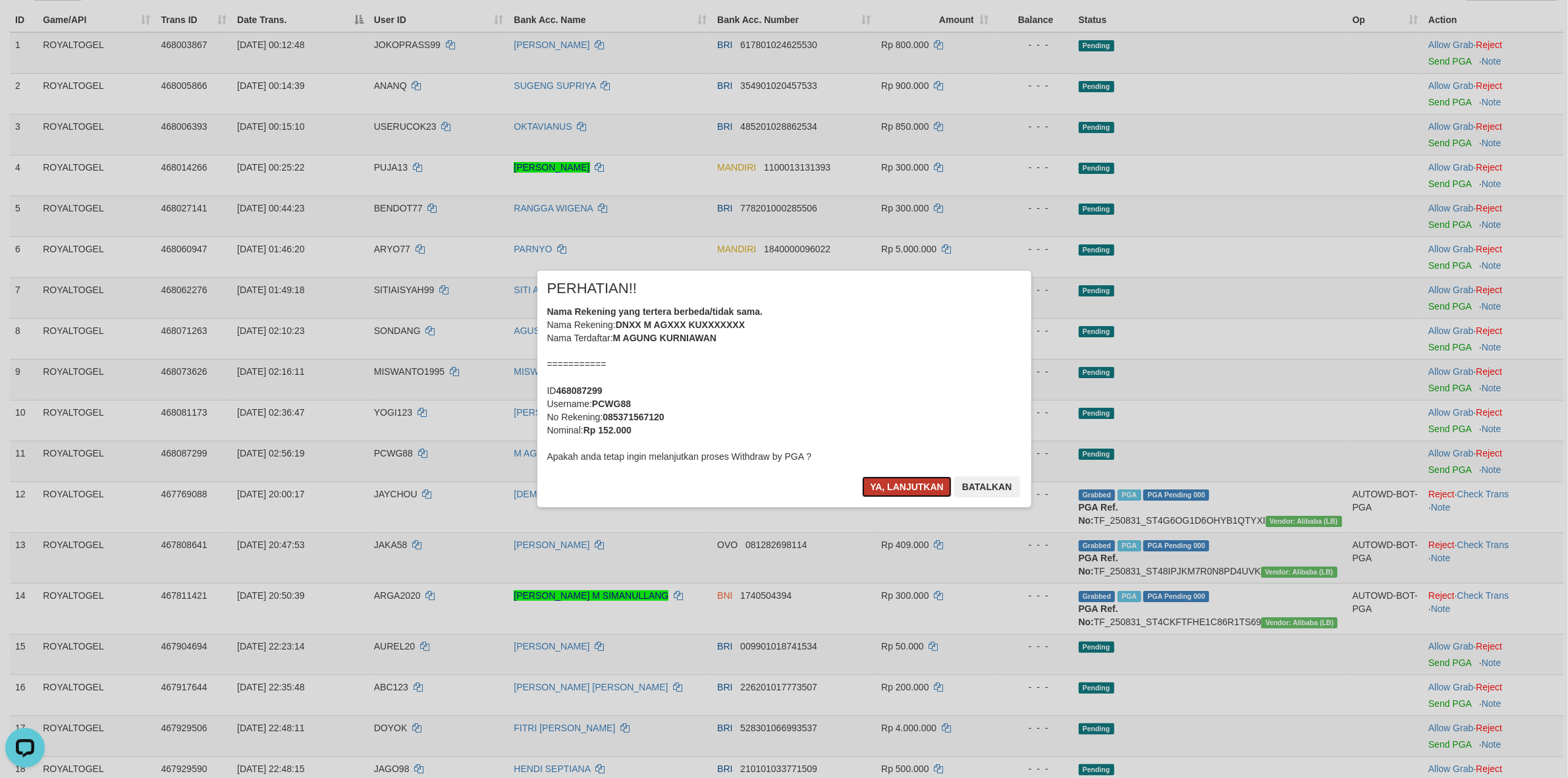
click at [886, 484] on button "Ya, lanjutkan" at bounding box center [907, 487] width 90 height 21
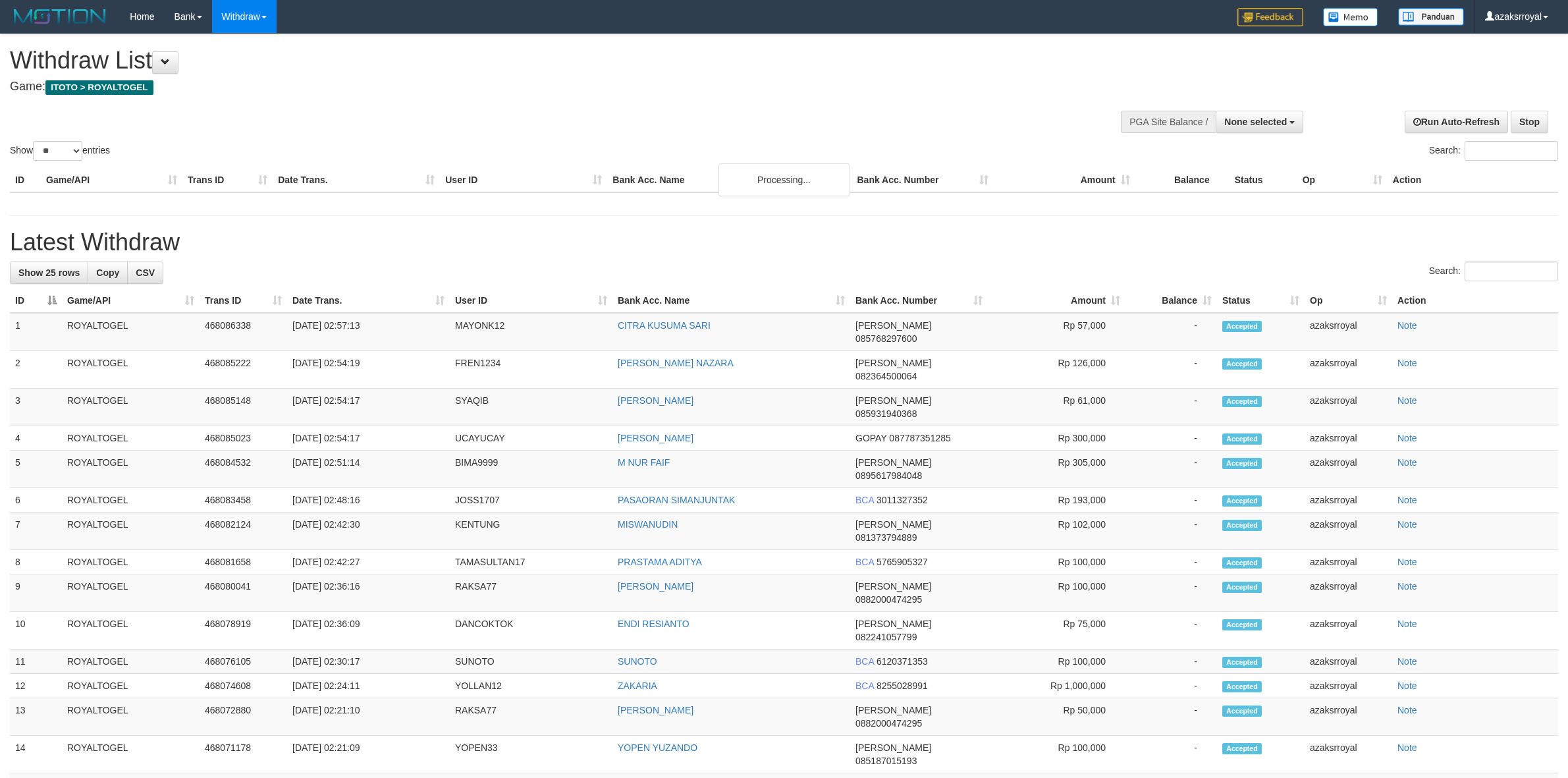
select select
select select "**"
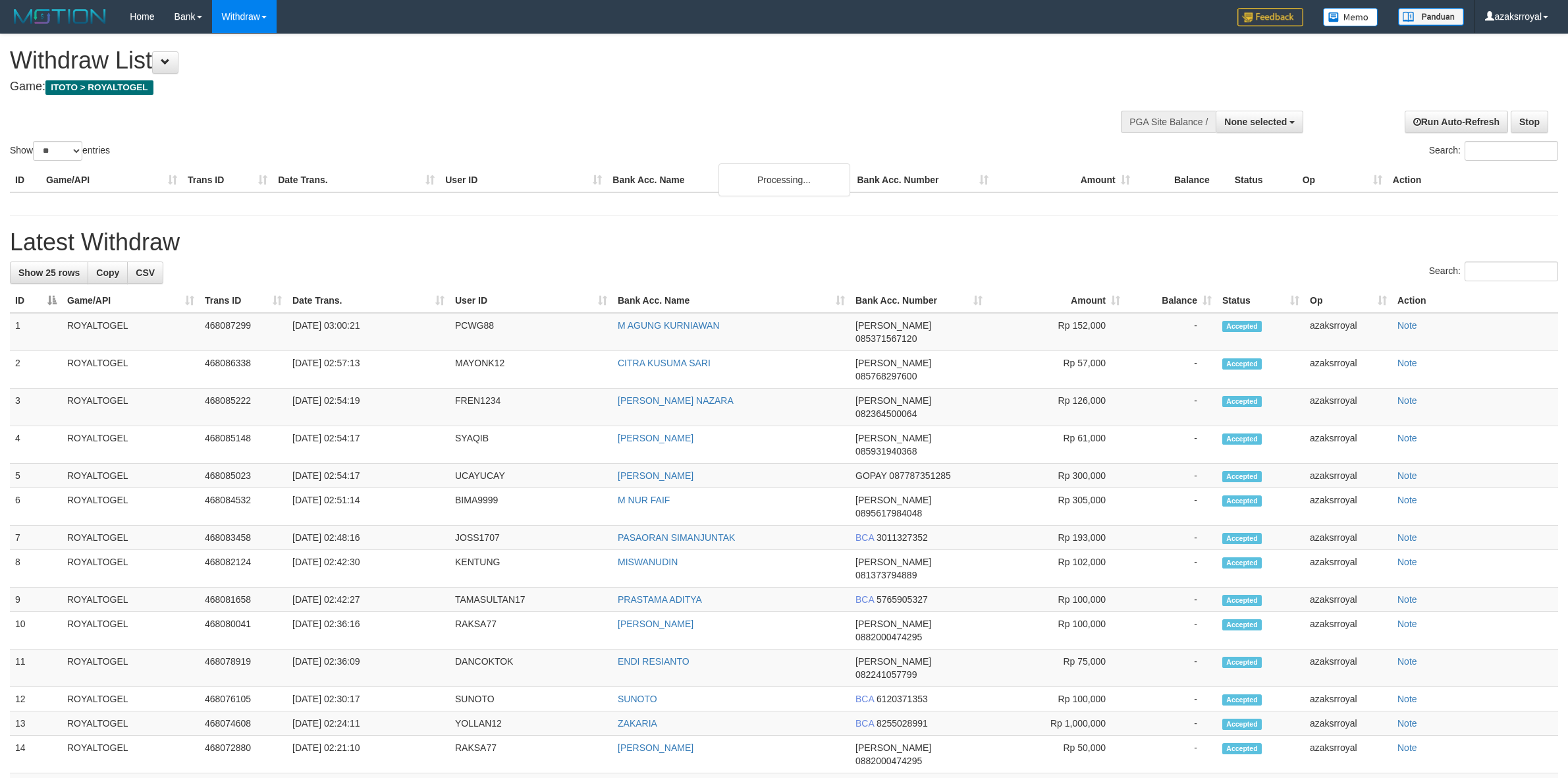
select select
select select "**"
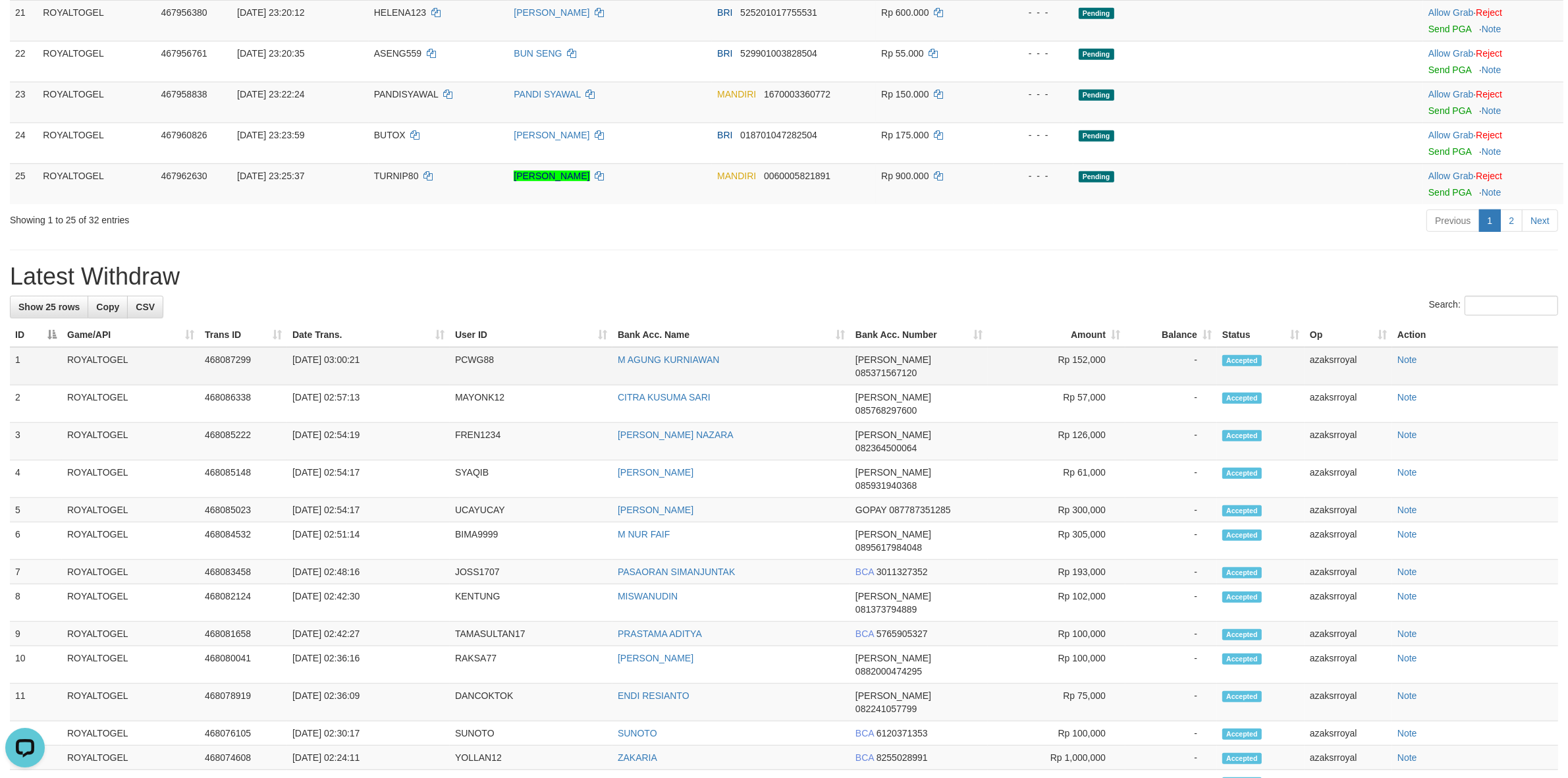
drag, startPoint x: 341, startPoint y: 389, endPoint x: 422, endPoint y: 397, distance: 81.4
click at [422, 385] on td "[DATE] 03:00:21" at bounding box center [368, 366] width 163 height 38
copy td "03:00:21"
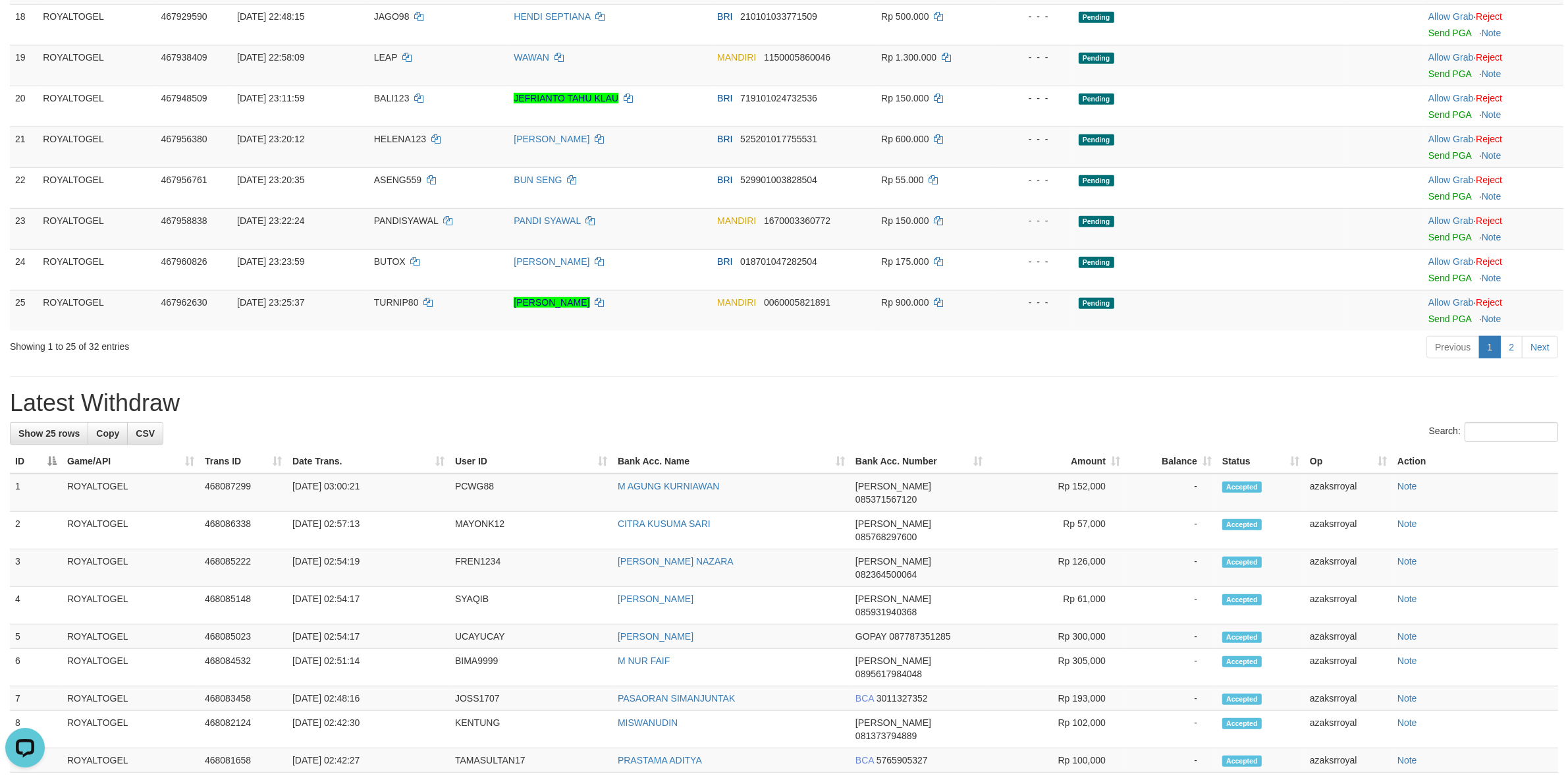
scroll to position [709, 0]
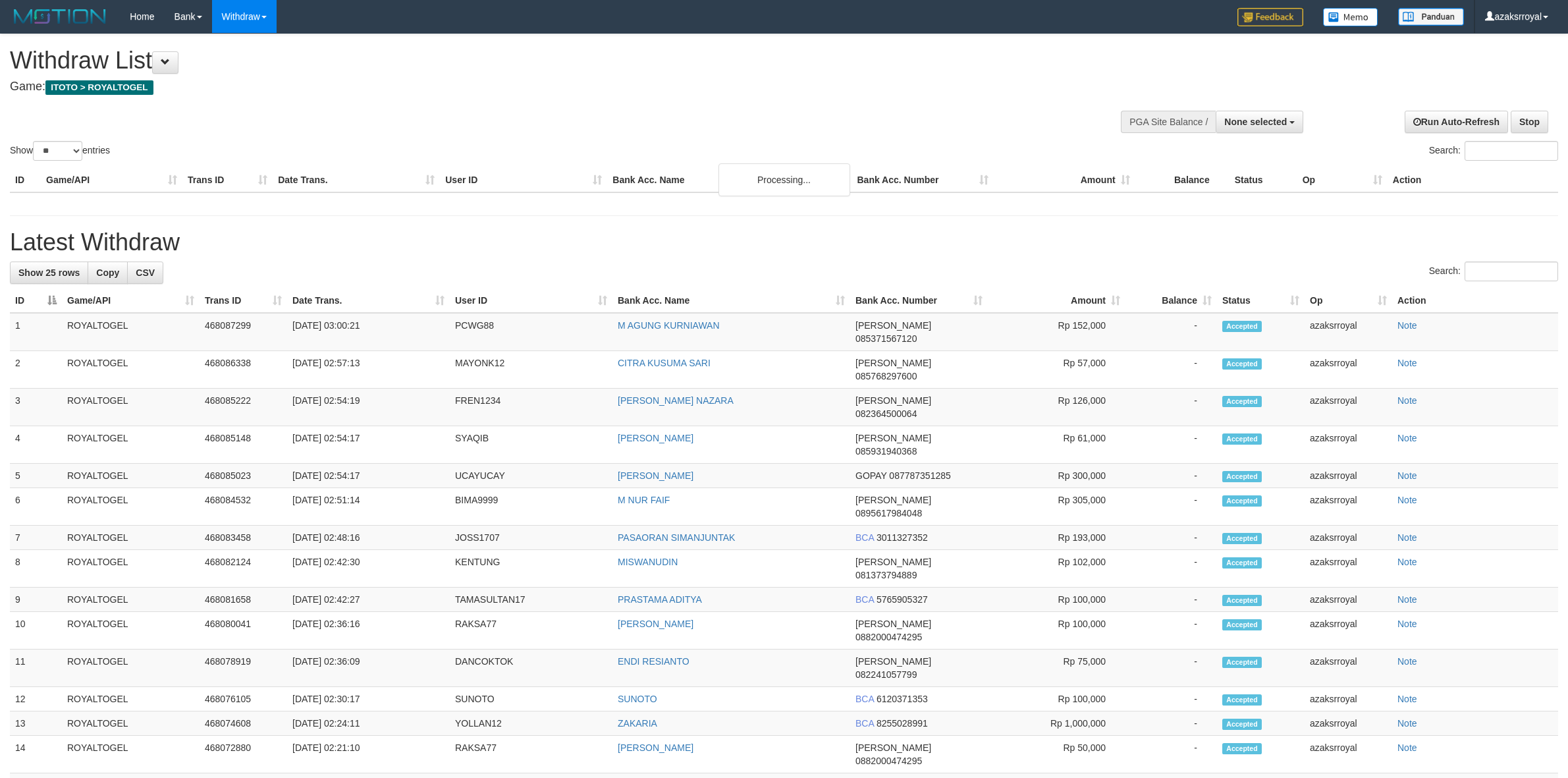
select select
select select "**"
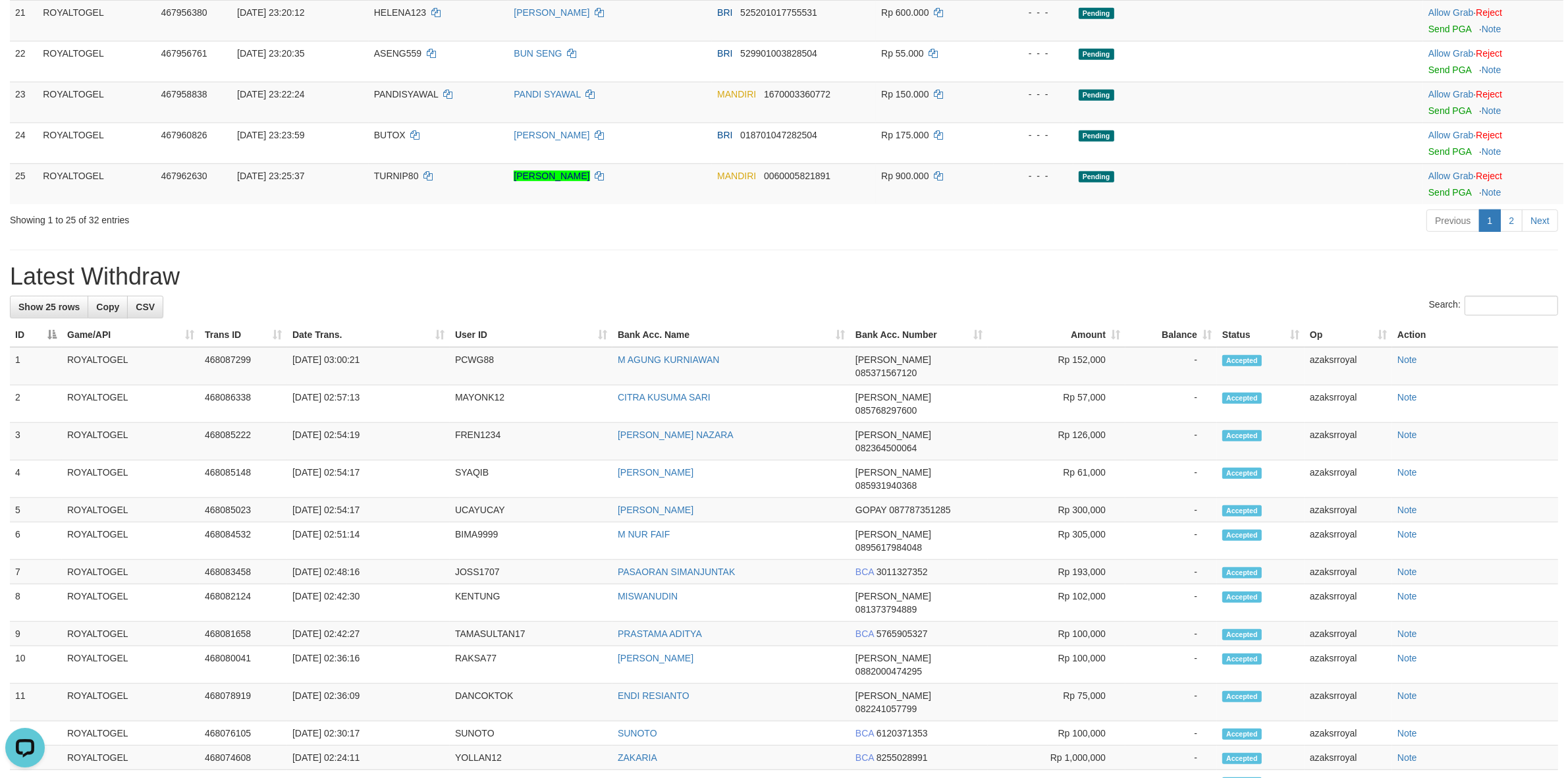
scroll to position [225, 0]
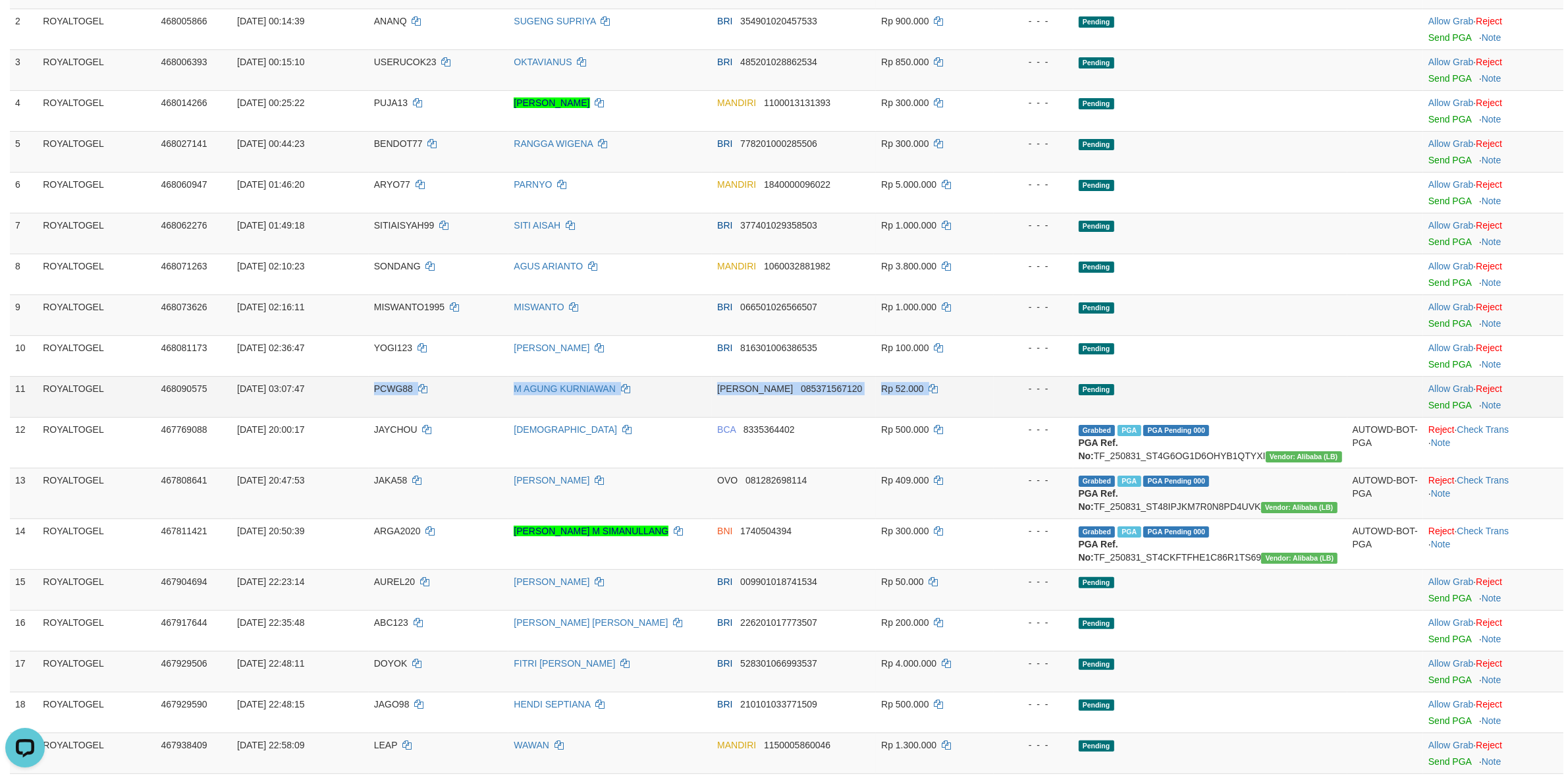
drag, startPoint x: 340, startPoint y: 388, endPoint x: 992, endPoint y: 383, distance: 652.0
click at [992, 383] on tr "11 ROYALTOGEL 468090575 [DATE] 03:07:47 PCWG88 M [PERSON_NAME] 085371567120 Rp …" at bounding box center [786, 396] width 1553 height 41
drag, startPoint x: 892, startPoint y: 389, endPoint x: 991, endPoint y: 382, distance: 99.2
click at [989, 386] on tr "11 ROYALTOGEL 468090575 [DATE] 03:07:47 PCWG88 M [PERSON_NAME] 085371567120 Rp …" at bounding box center [786, 396] width 1553 height 41
click at [1434, 406] on link "Send PGA" at bounding box center [1450, 405] width 43 height 10
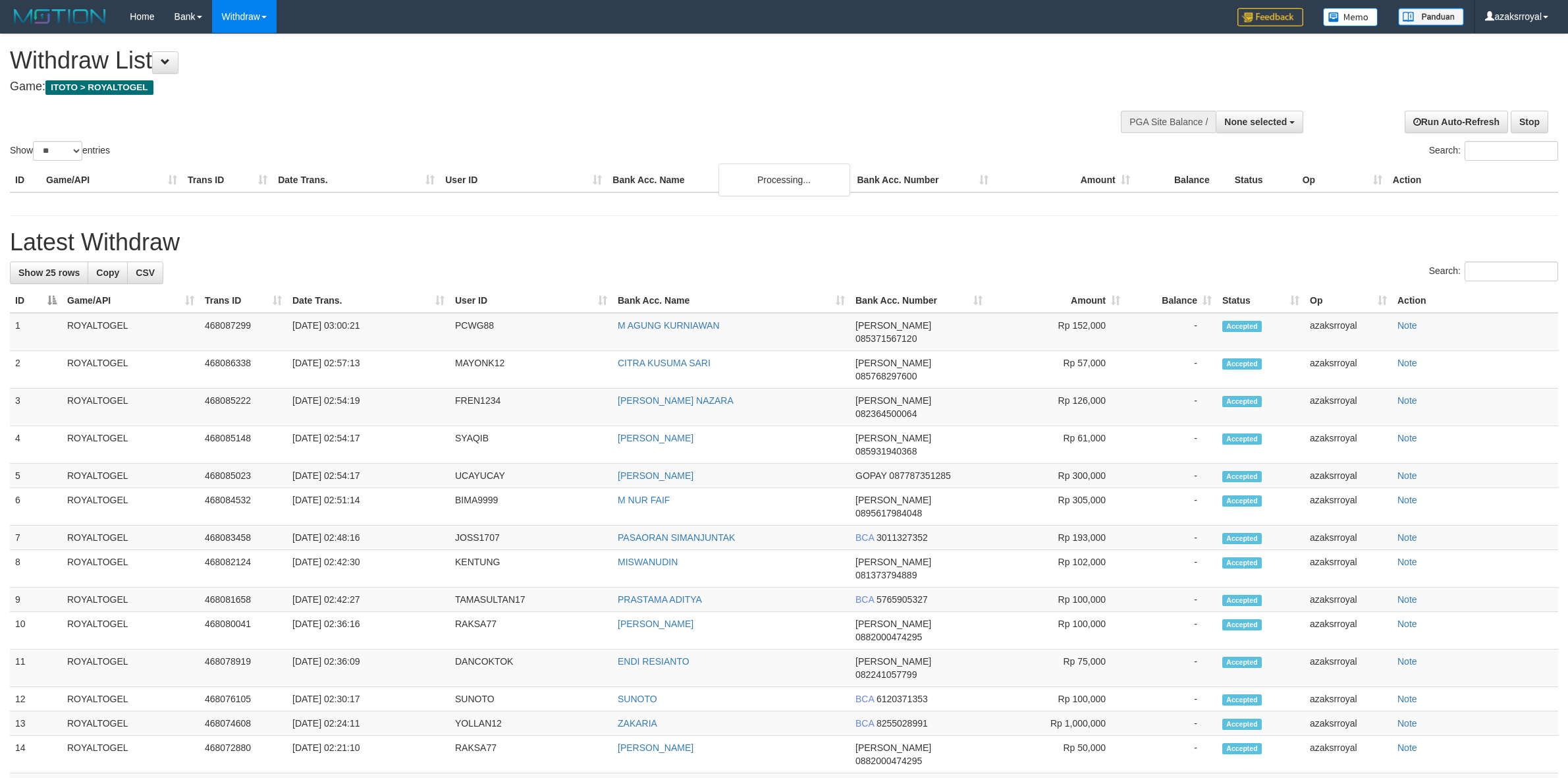
select select
select select "**"
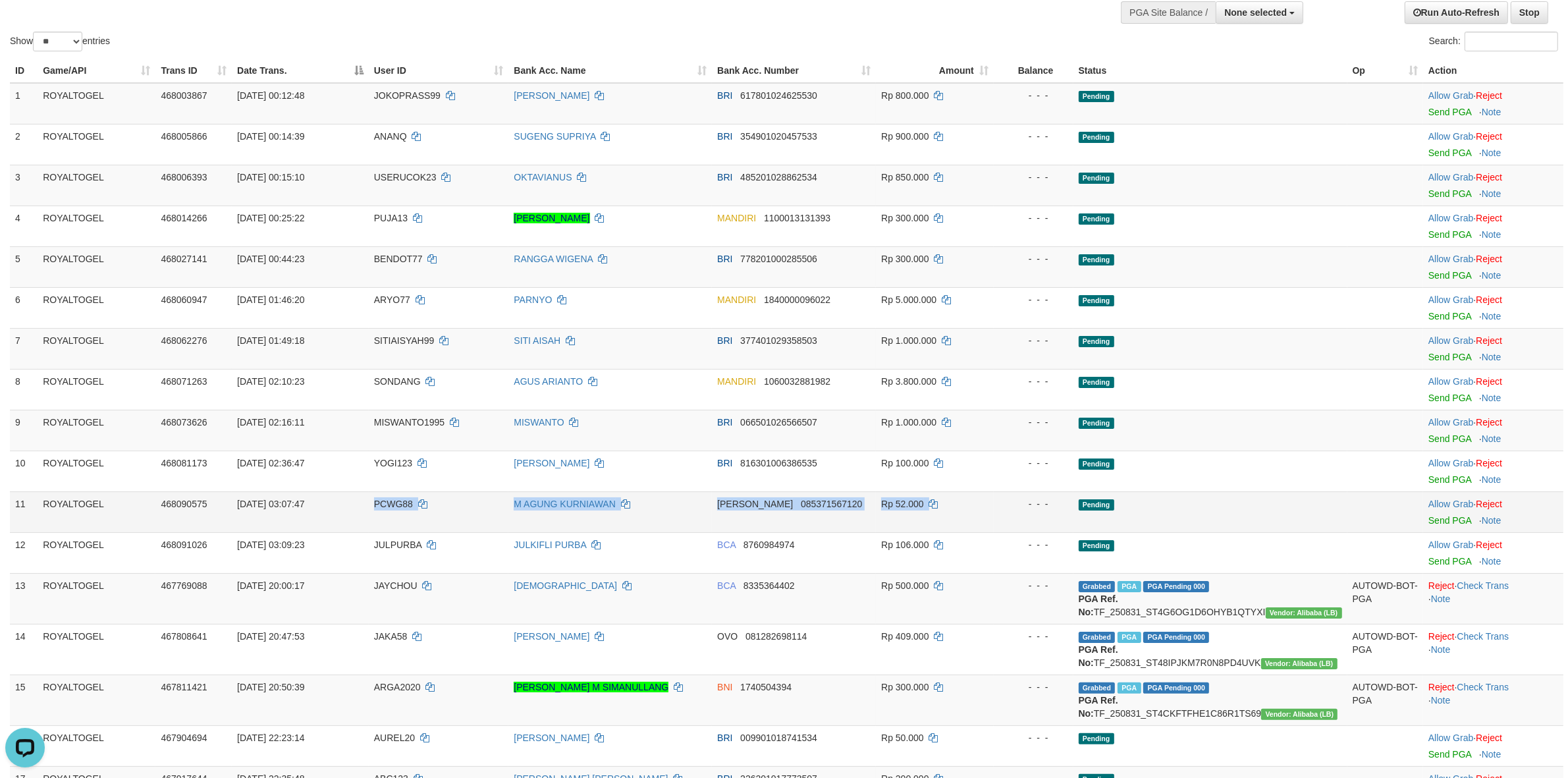
drag, startPoint x: 357, startPoint y: 504, endPoint x: 1047, endPoint y: 501, distance: 690.0
click at [1047, 501] on tr "11 ROYALTOGEL 468090575 01/09/2025 03:07:47 PCWG88 M AGUNG KURNIAWAN DANA 08537…" at bounding box center [786, 511] width 1553 height 41
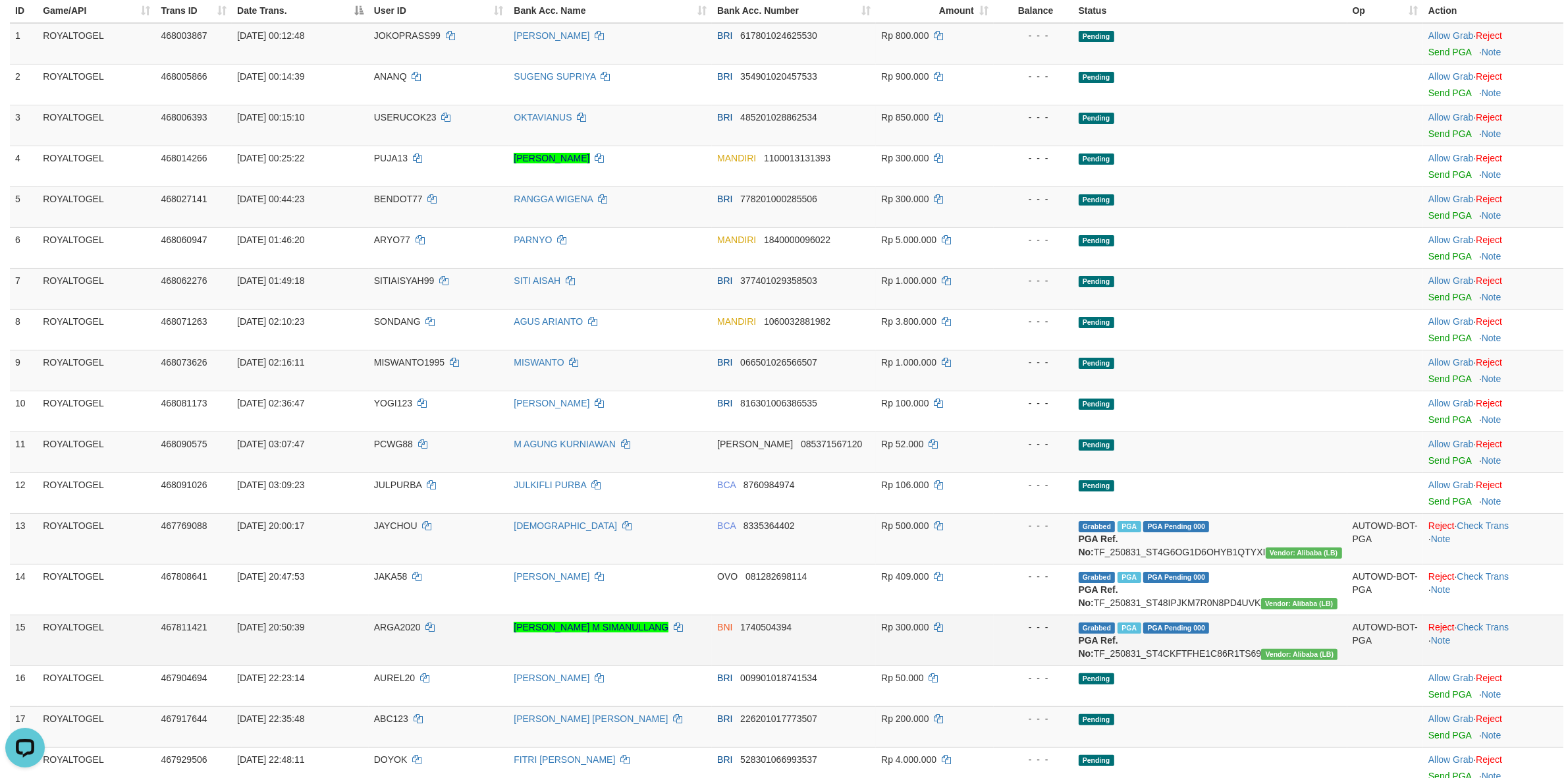
scroll to position [220, 0]
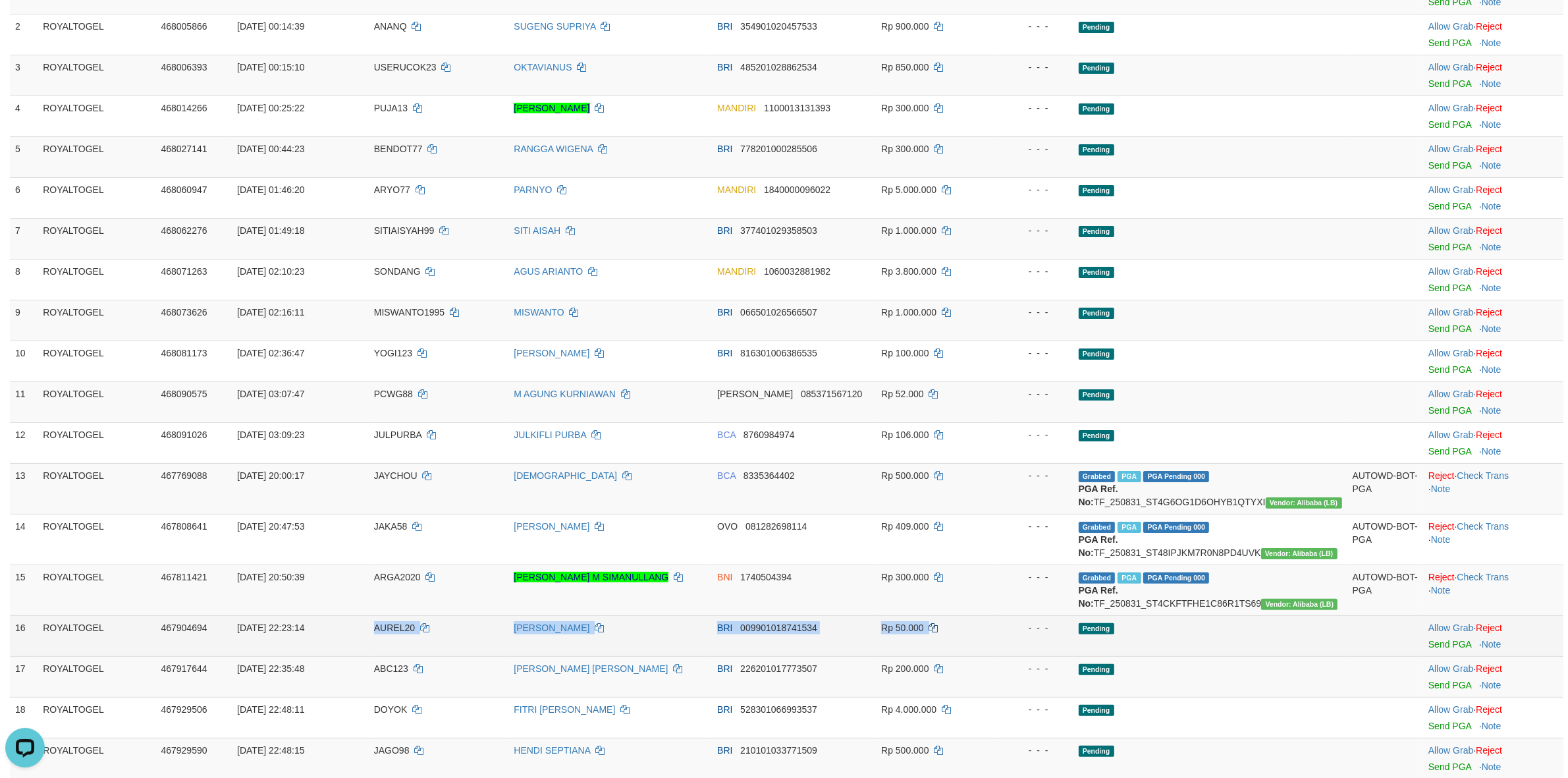
drag, startPoint x: 372, startPoint y: 657, endPoint x: 960, endPoint y: 652, distance: 588.0
click at [960, 652] on tr "16 ROYALTOGEL 467904694 31/08/2025 22:23:14 AUREL20 ROSARI PANJAITAN BRI 009901…" at bounding box center [786, 635] width 1553 height 41
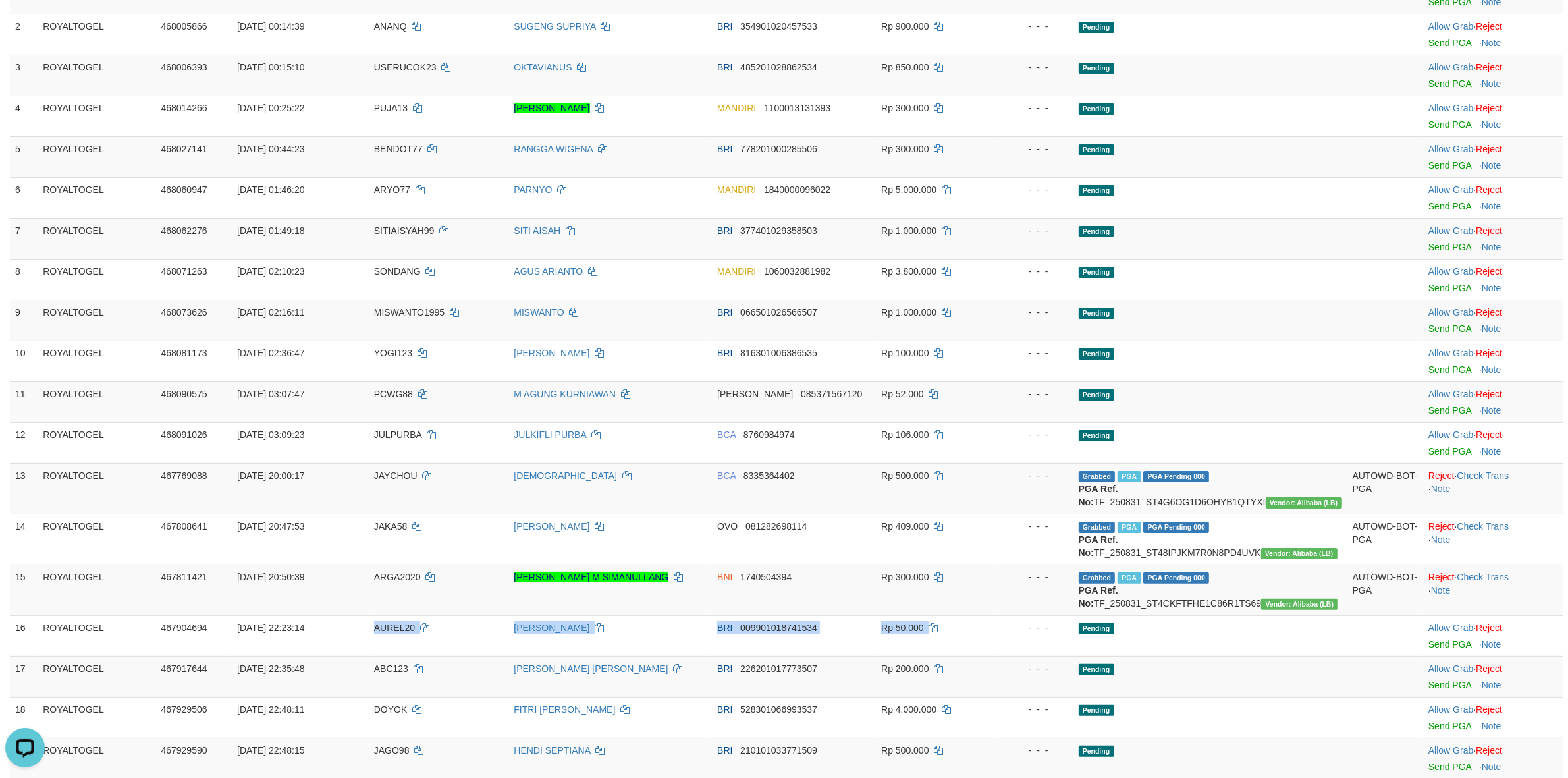
scroll to position [549, 0]
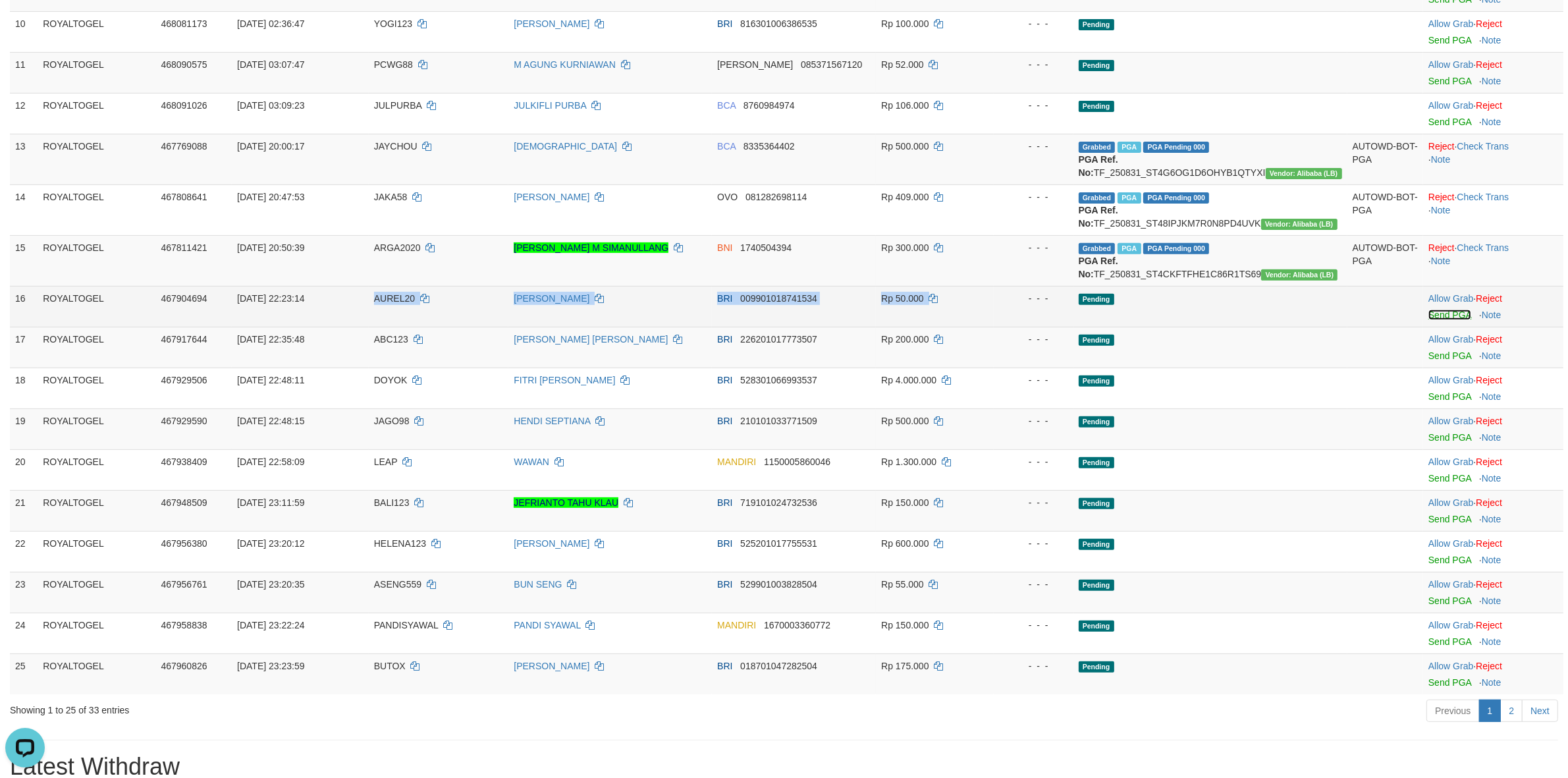
click at [1440, 320] on link "Send PGA" at bounding box center [1450, 315] width 43 height 10
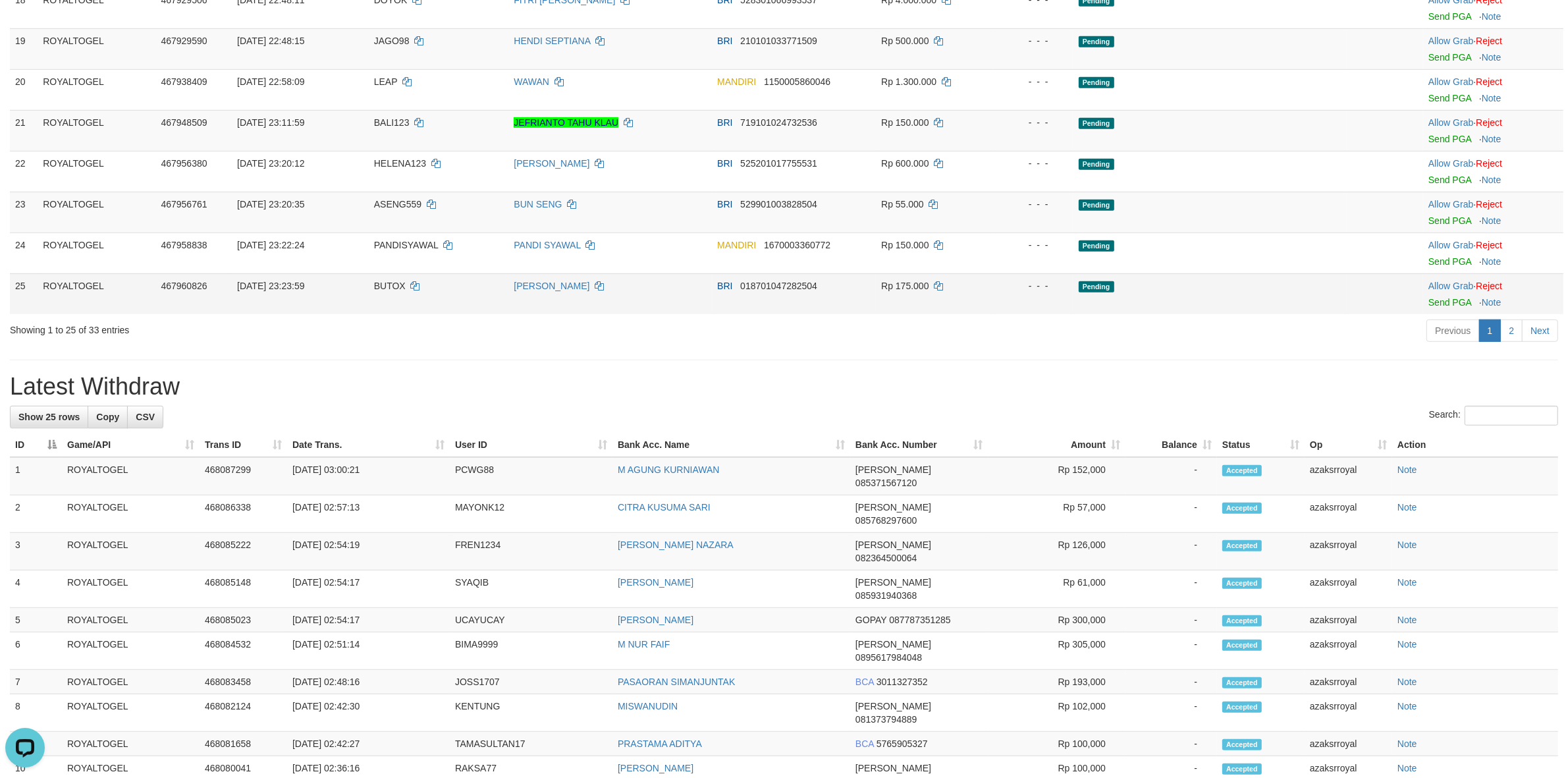
scroll to position [225, 0]
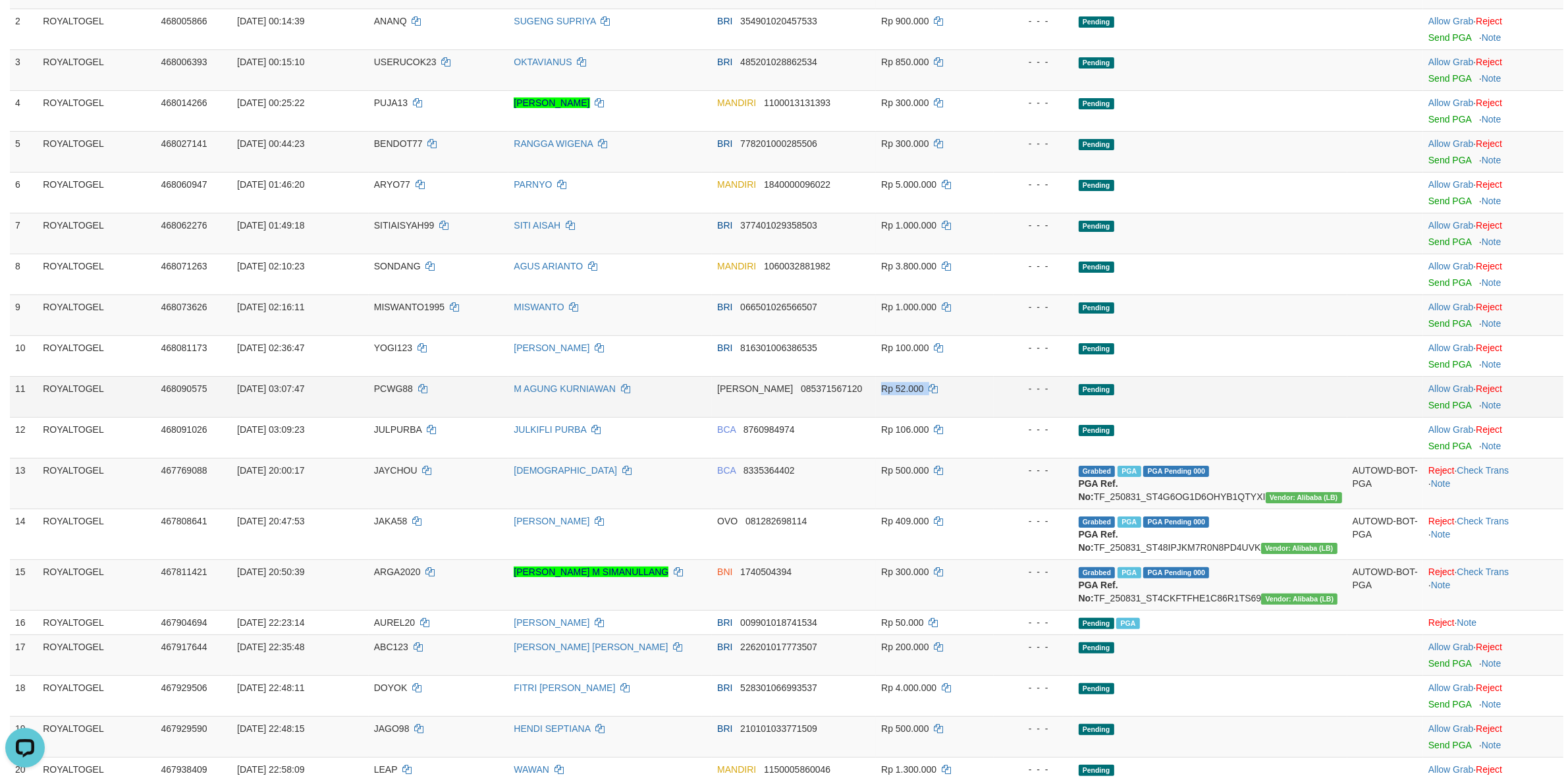
drag, startPoint x: 866, startPoint y: 383, endPoint x: 1027, endPoint y: 393, distance: 161.3
click at [1027, 393] on tr "11 ROYALTOGEL 468090575 01/09/2025 03:07:47 PCWG88 M AGUNG KURNIAWAN DANA 08537…" at bounding box center [786, 396] width 1553 height 41
click at [1445, 409] on link "Send PGA" at bounding box center [1450, 405] width 43 height 10
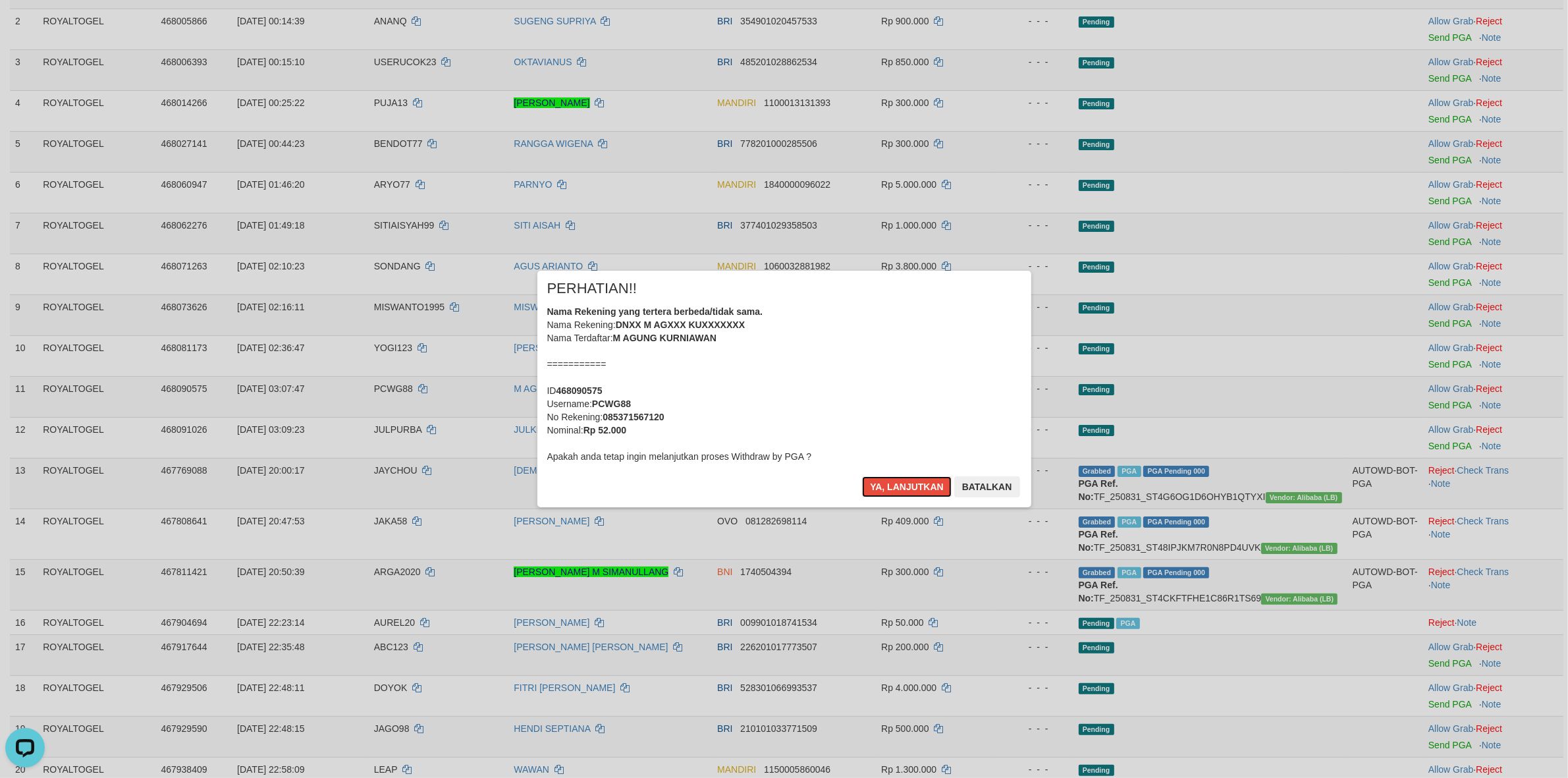
drag, startPoint x: 884, startPoint y: 488, endPoint x: 784, endPoint y: 466, distance: 102.4
click at [881, 489] on button "Ya, lanjutkan" at bounding box center [907, 487] width 90 height 21
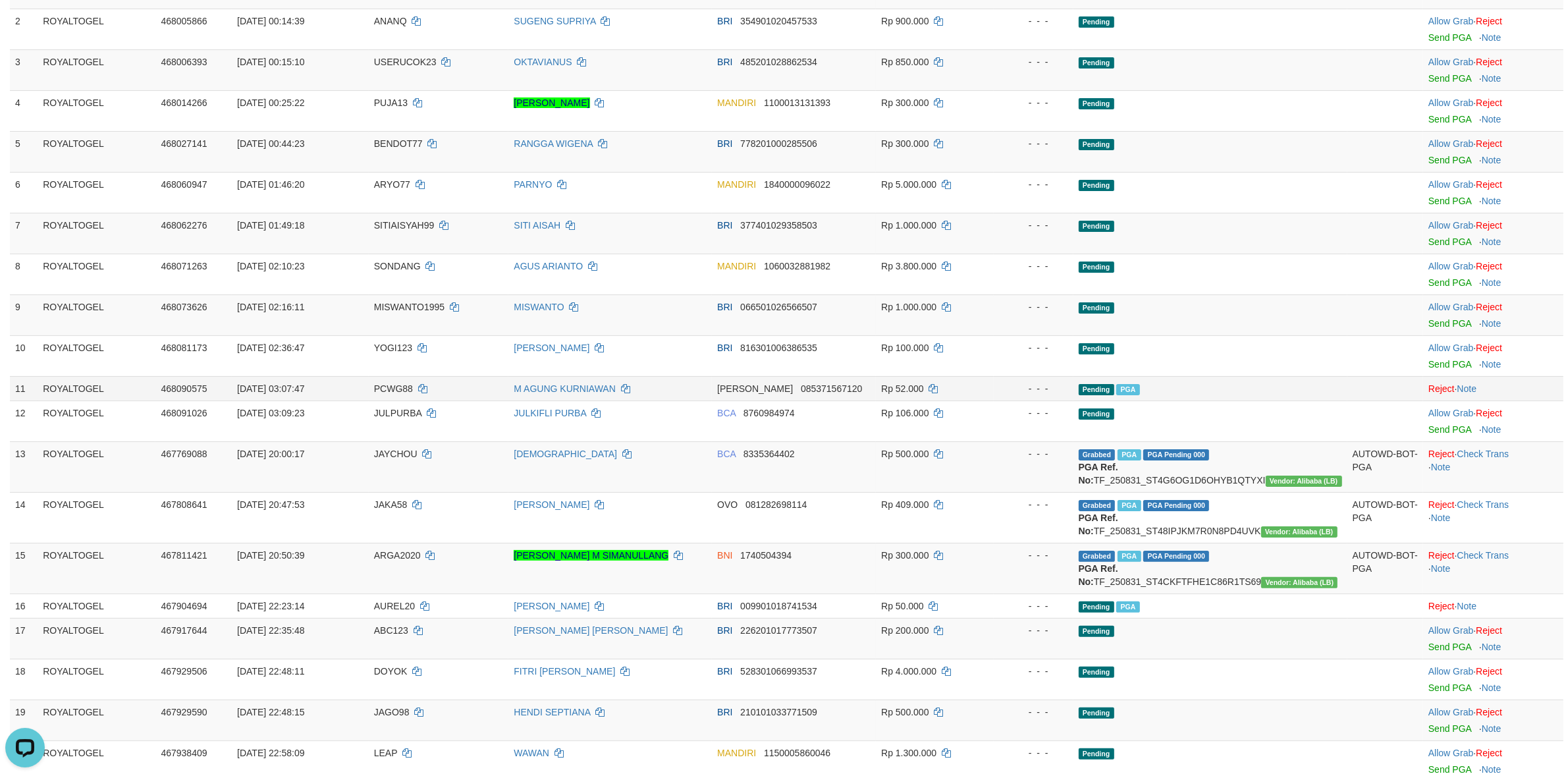
scroll to position [208, 0]
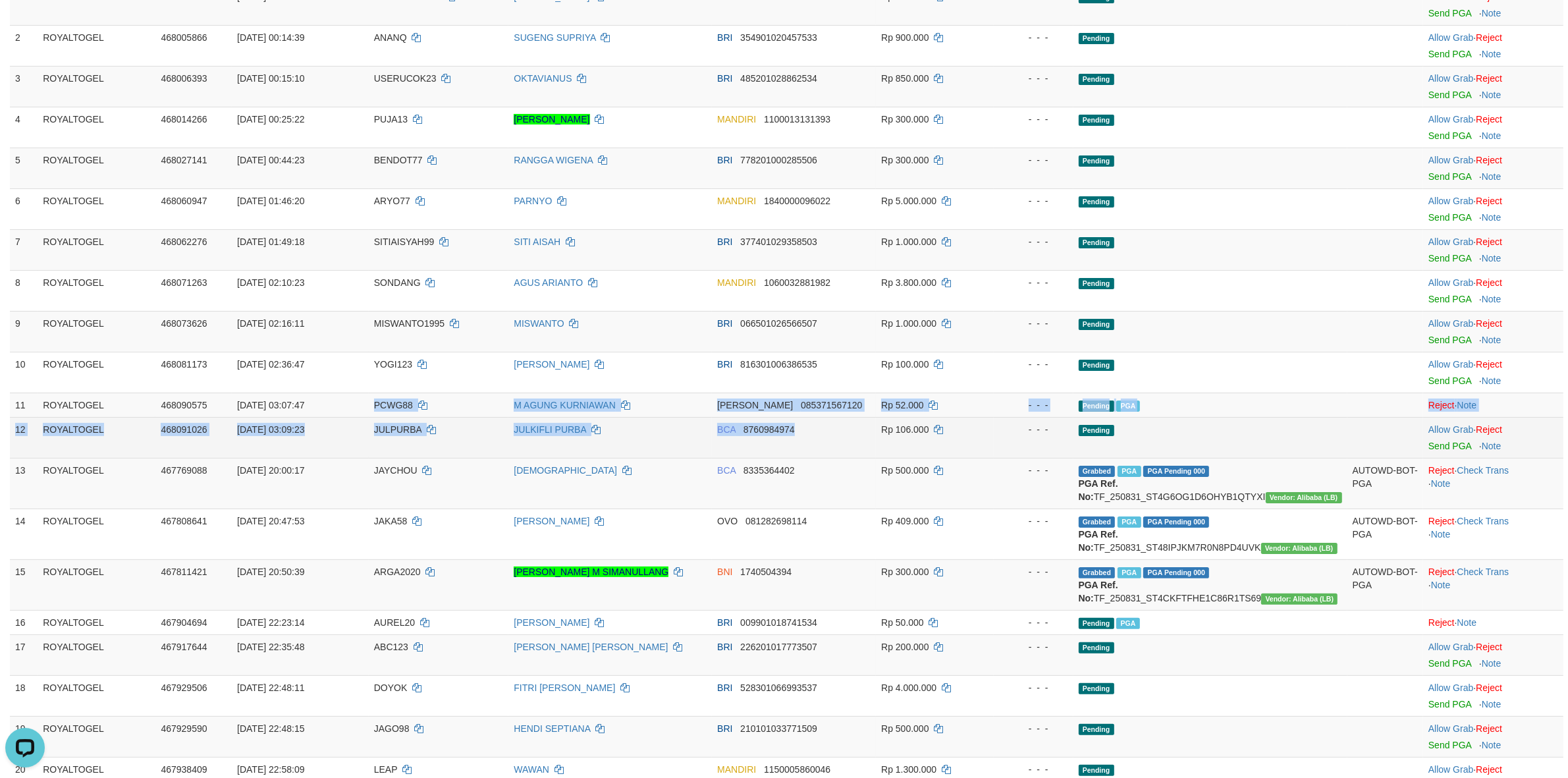
drag, startPoint x: 349, startPoint y: 416, endPoint x: 880, endPoint y: 430, distance: 531.2
click at [880, 430] on tbody "1 ROYALTOGEL 468003867 01/09/2025 00:12:48 JOKOPRASS99 JOKO PRASETYO BRI 617801…" at bounding box center [786, 493] width 1553 height 1018
click at [676, 433] on td "JULKIFLI PURBA" at bounding box center [611, 437] width 204 height 41
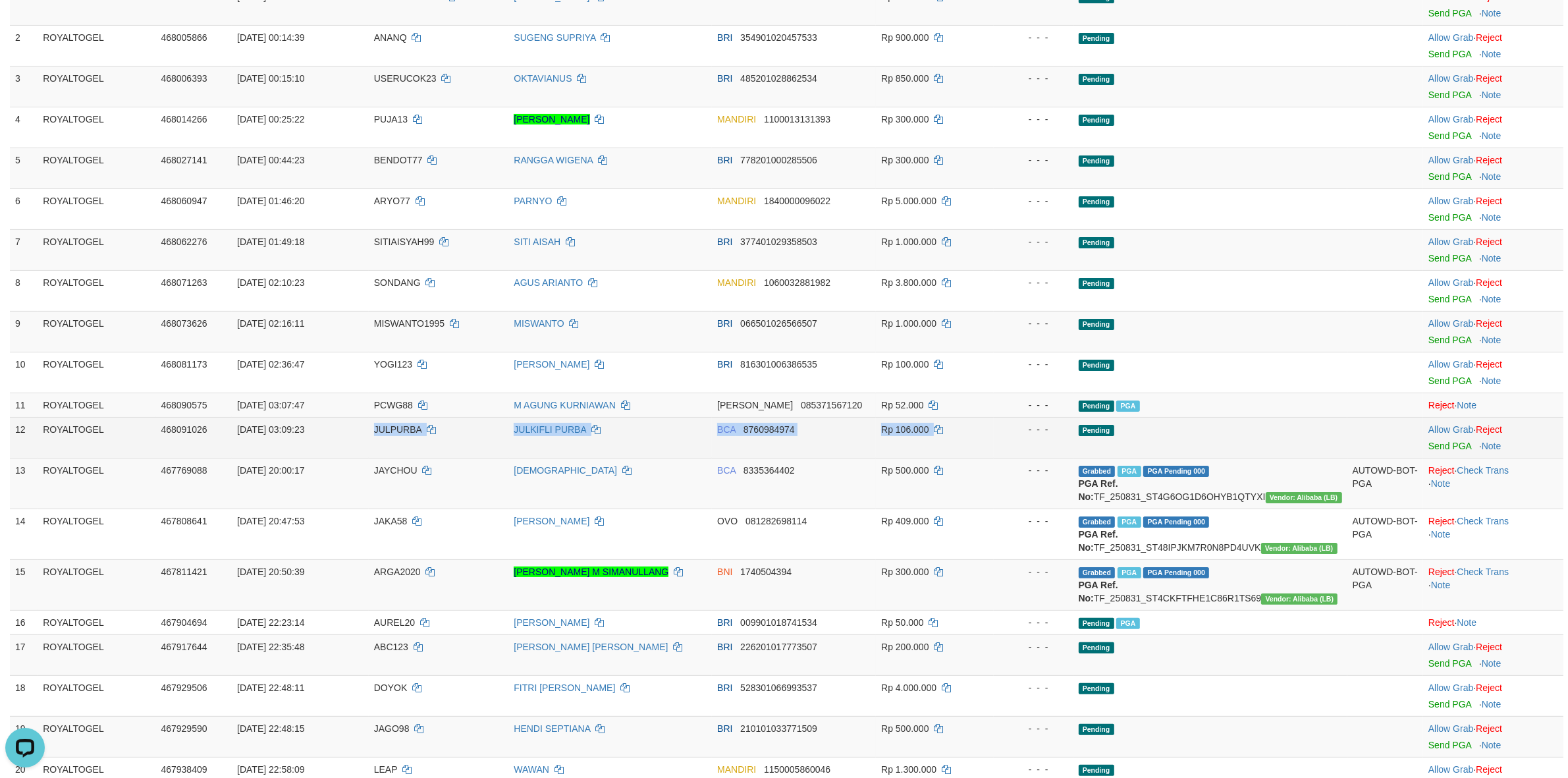
drag, startPoint x: 355, startPoint y: 429, endPoint x: 1052, endPoint y: 419, distance: 697.1
click at [1052, 419] on tr "12 ROYALTOGEL 468091026 01/09/2025 03:09:23 JULPURBA JULKIFLI PURBA BCA 8760984…" at bounding box center [786, 437] width 1553 height 41
click at [1443, 448] on link "Send PGA" at bounding box center [1450, 446] width 43 height 10
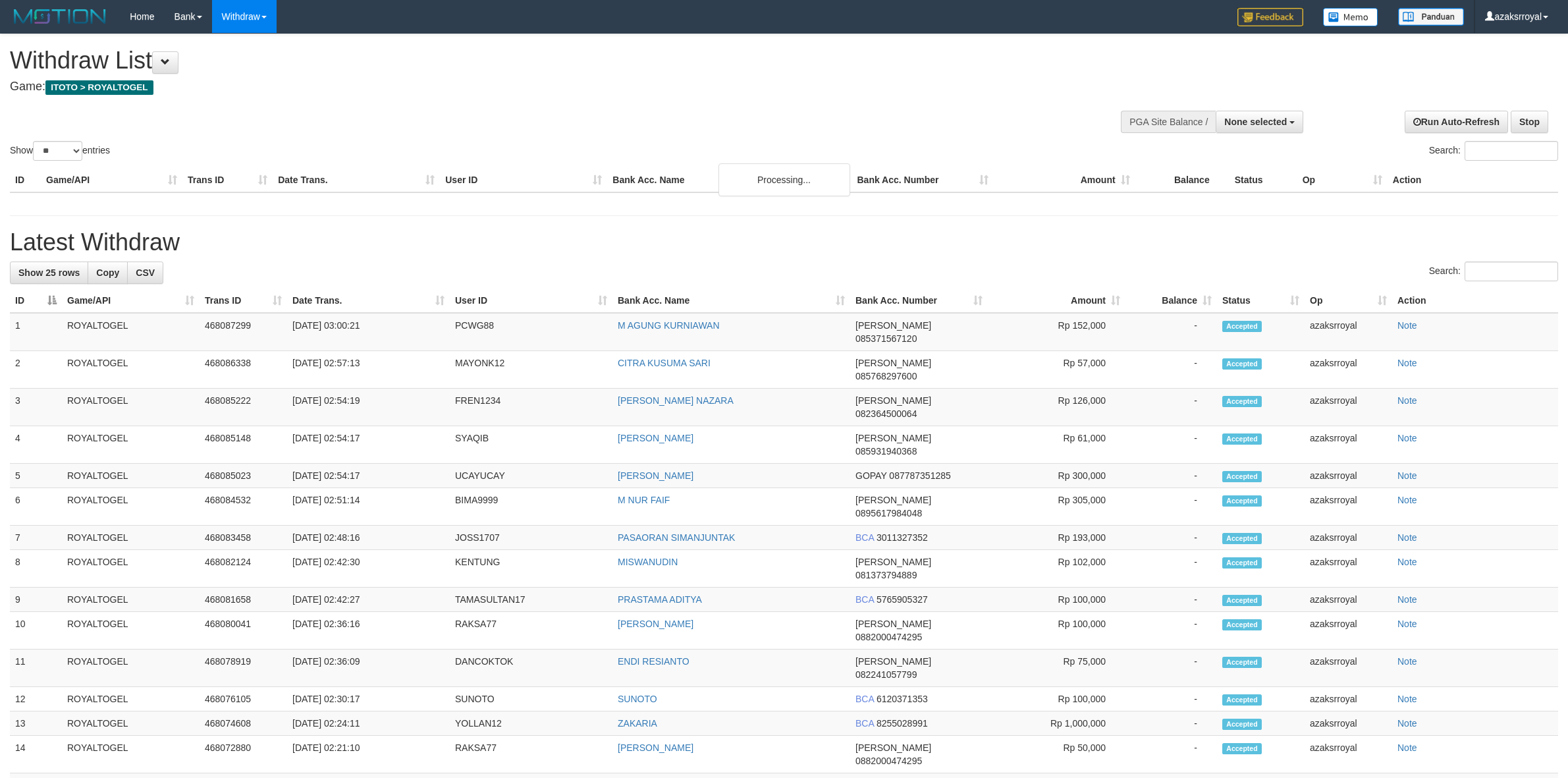
select select
select select "**"
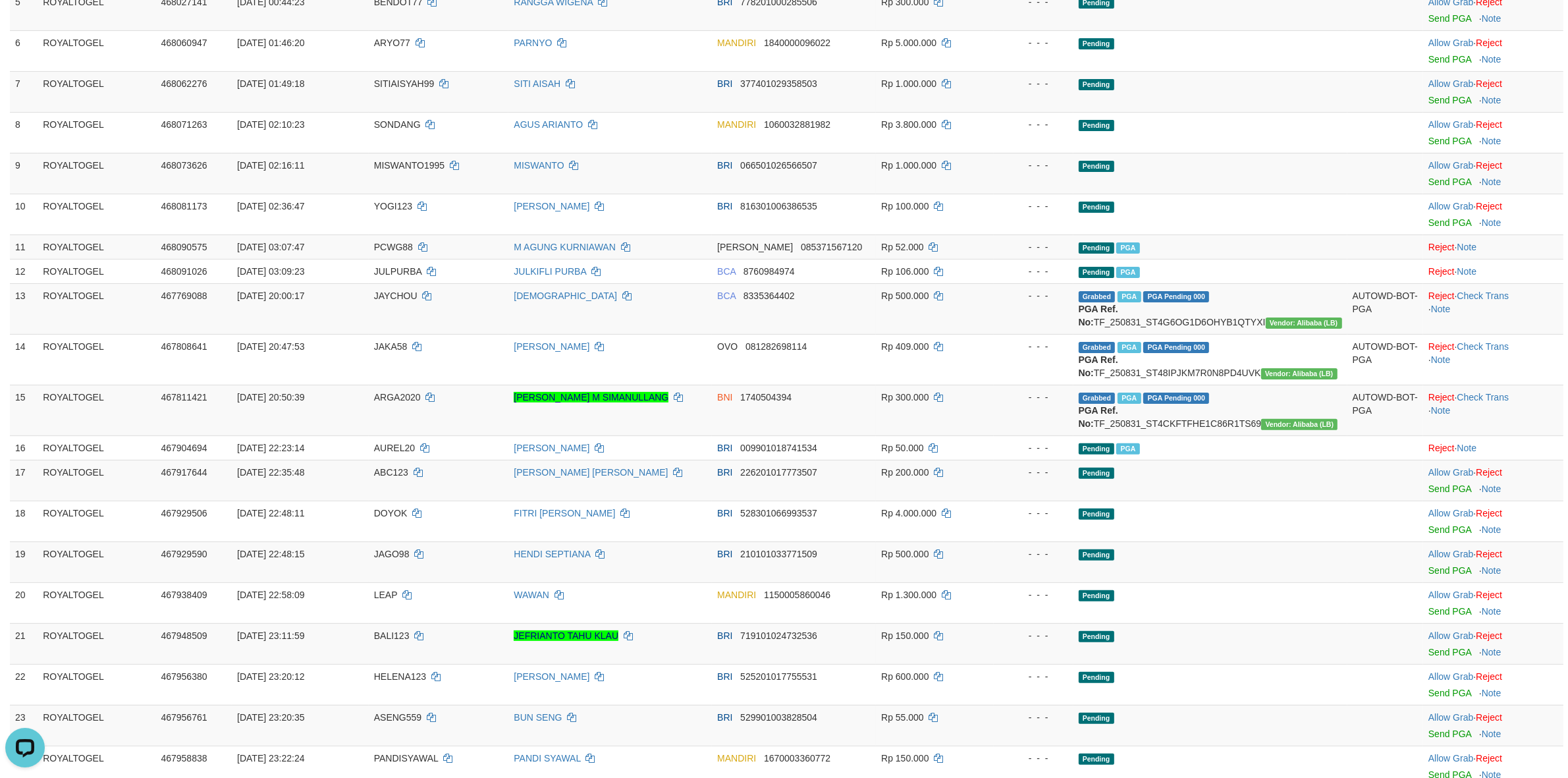
scroll to position [329, 0]
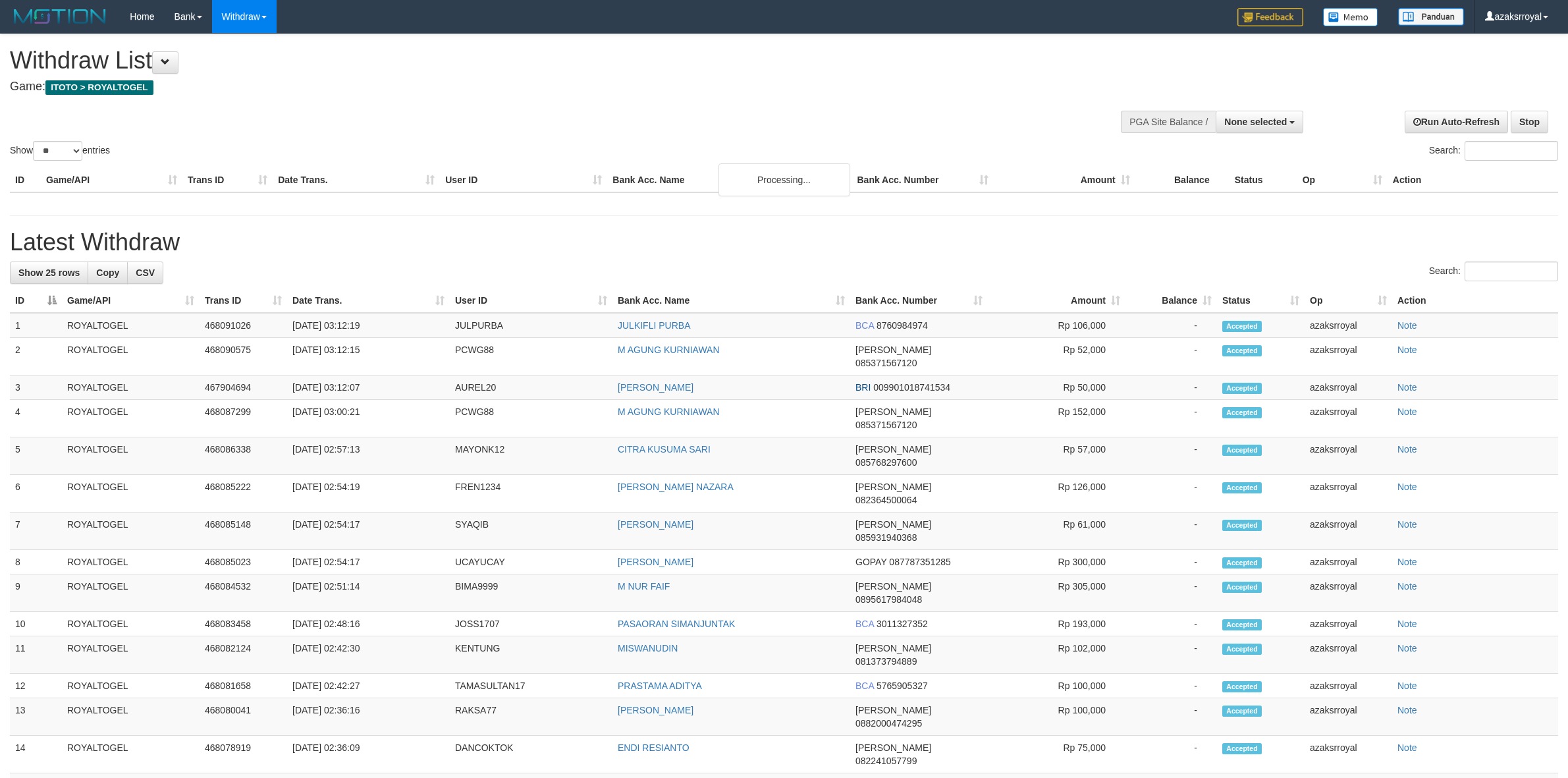
select select
select select "**"
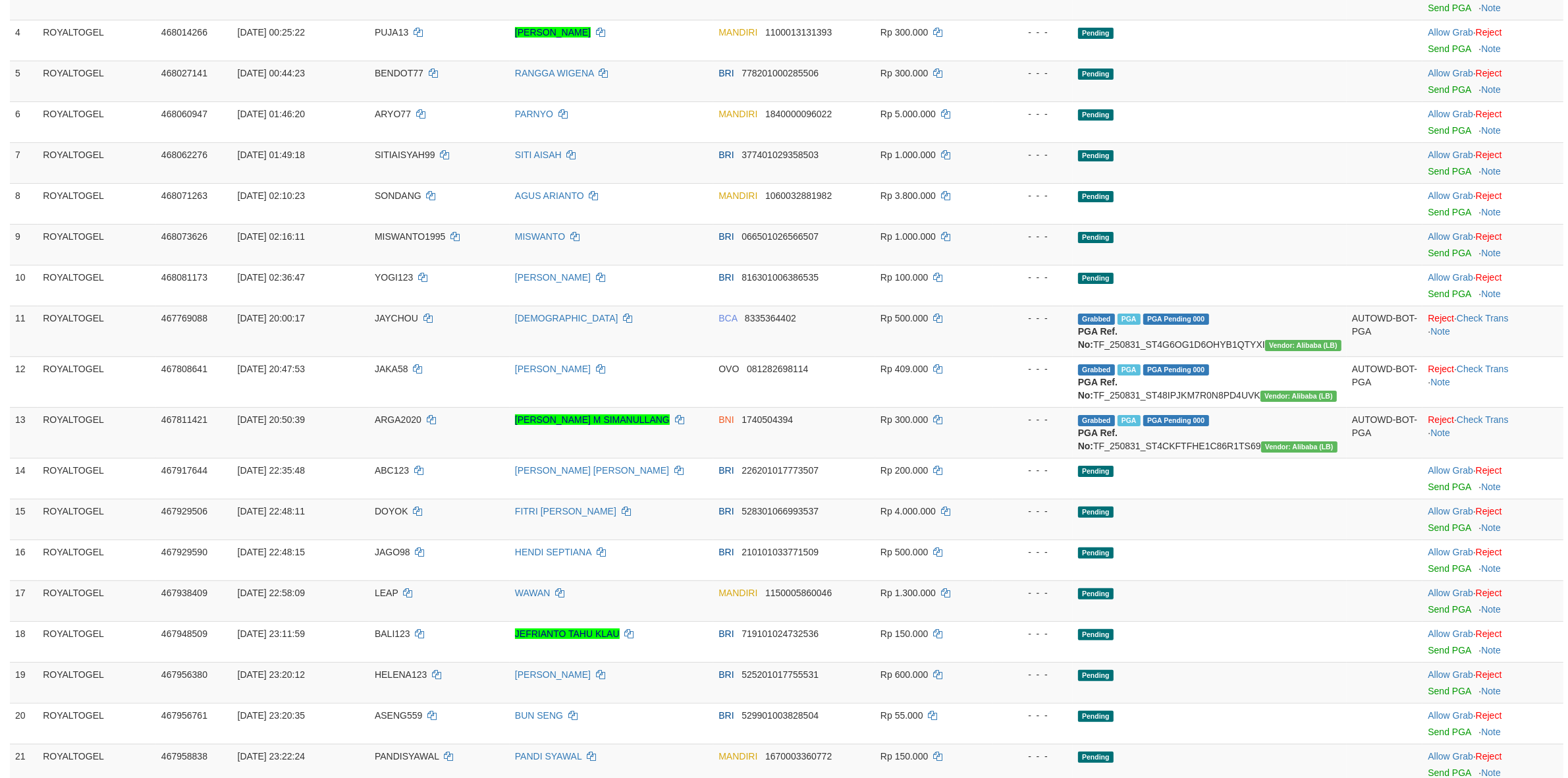
scroll to position [1064, 0]
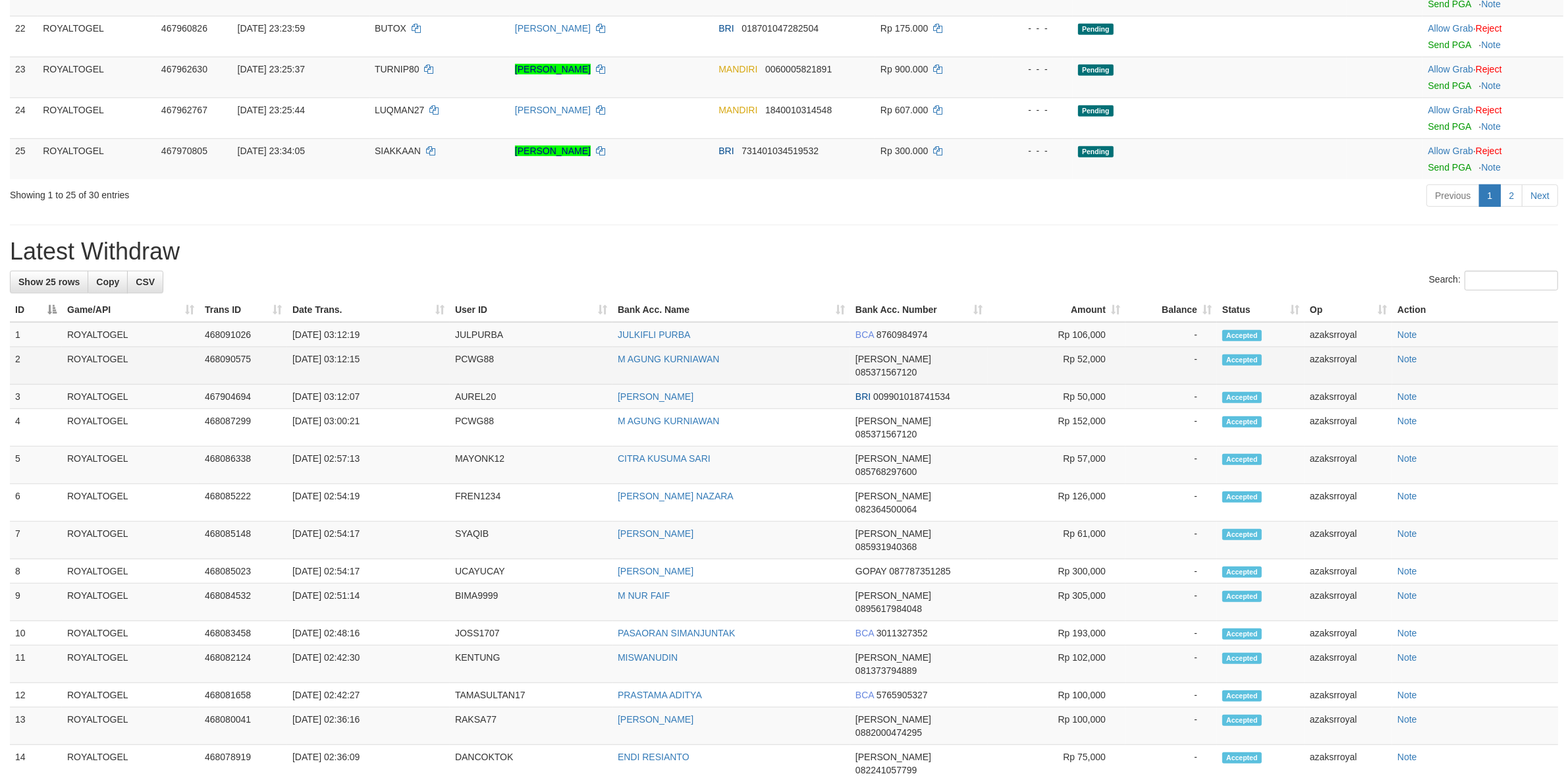
drag, startPoint x: 340, startPoint y: 389, endPoint x: 395, endPoint y: 388, distance: 55.0
click at [395, 385] on td "[DATE] 03:12:15" at bounding box center [368, 365] width 163 height 37
copy td "03:12:15"
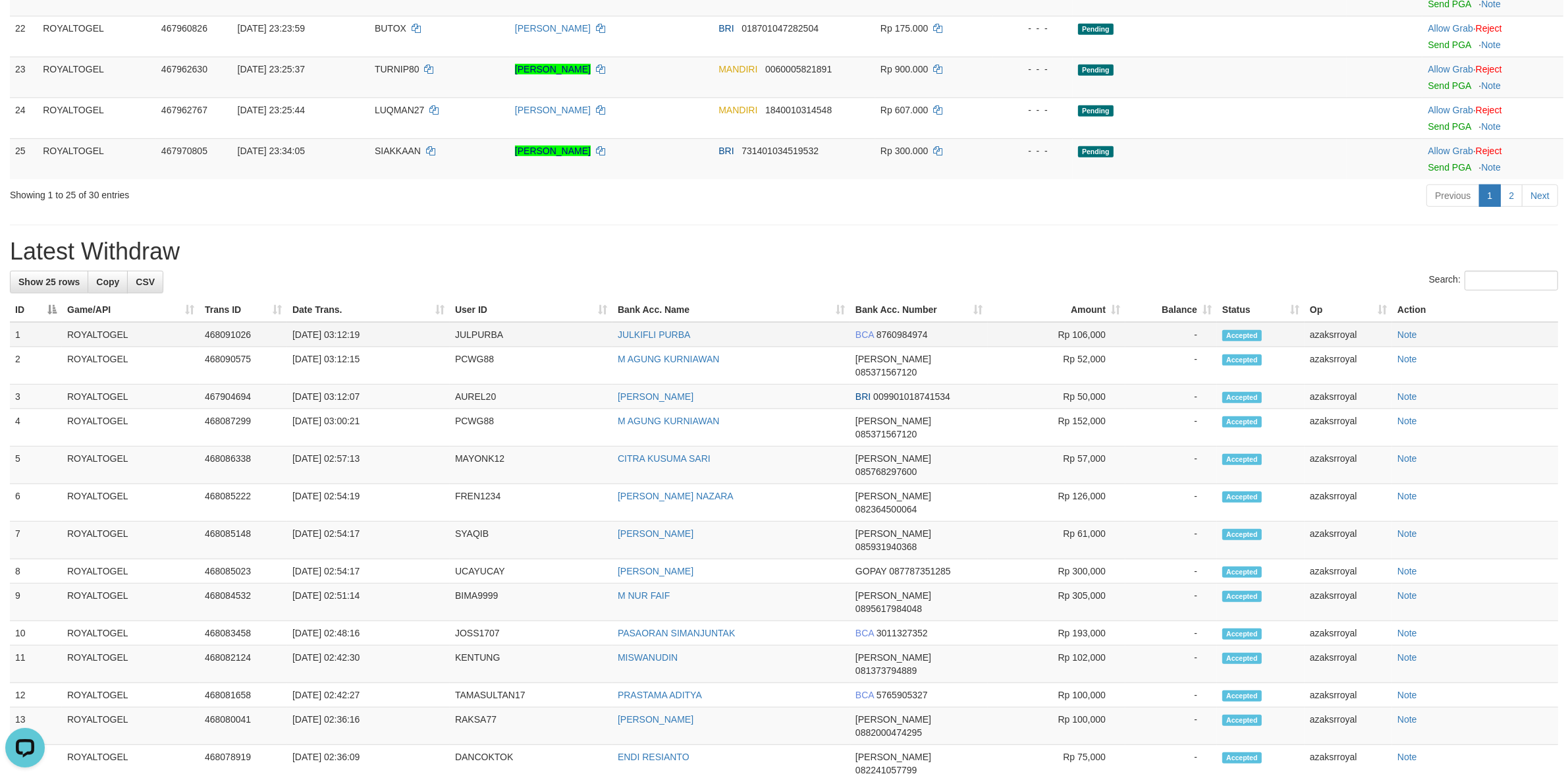
drag, startPoint x: 339, startPoint y: 366, endPoint x: 400, endPoint y: 363, distance: 61.1
click at [400, 347] on td "[DATE] 03:12:19" at bounding box center [368, 335] width 163 height 25
copy td "03:12:19"
drag, startPoint x: 341, startPoint y: 413, endPoint x: 396, endPoint y: 414, distance: 55.0
click at [414, 409] on td "[DATE] 03:12:07" at bounding box center [368, 397] width 163 height 24
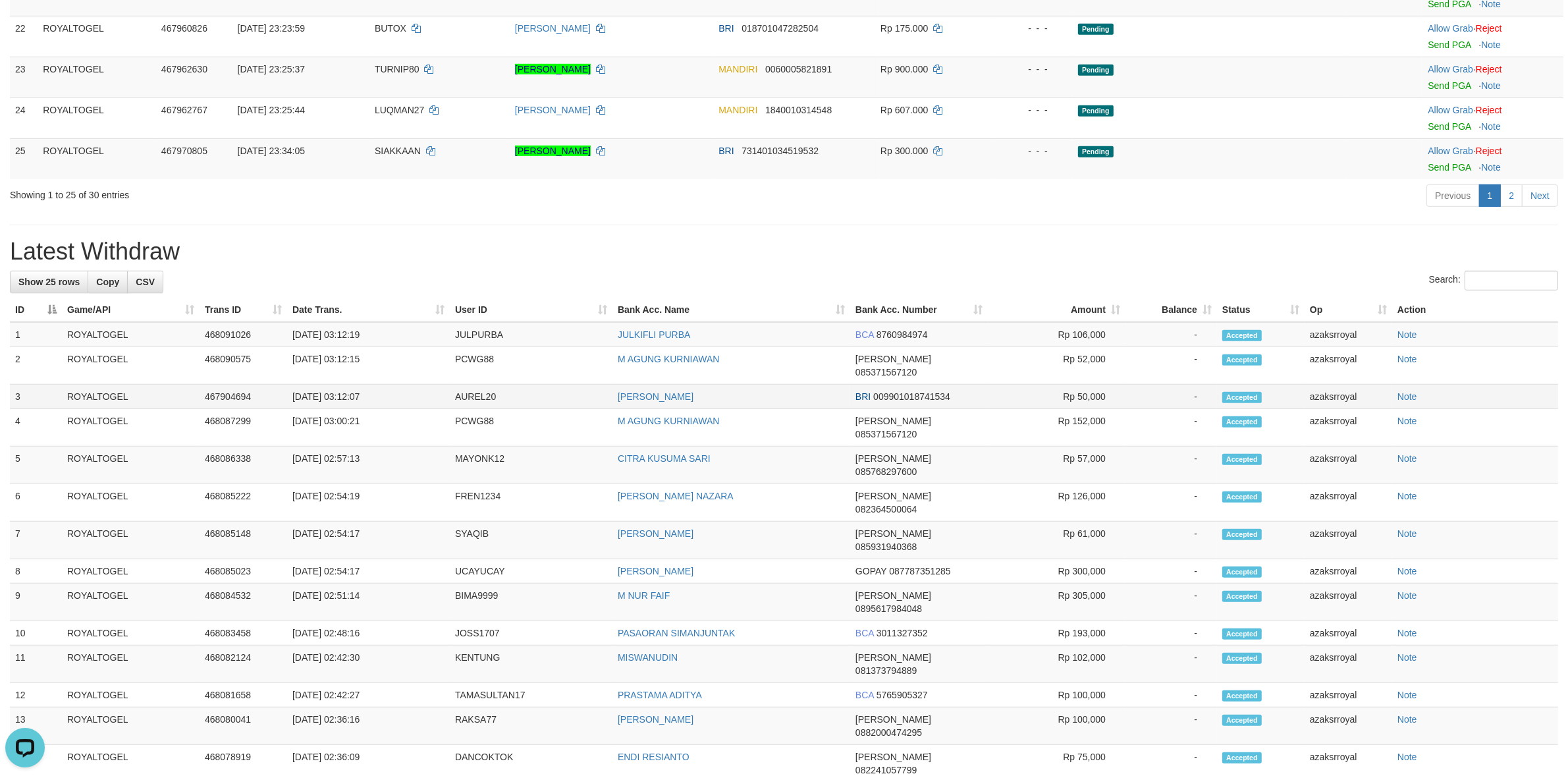
copy td "03:12:07"
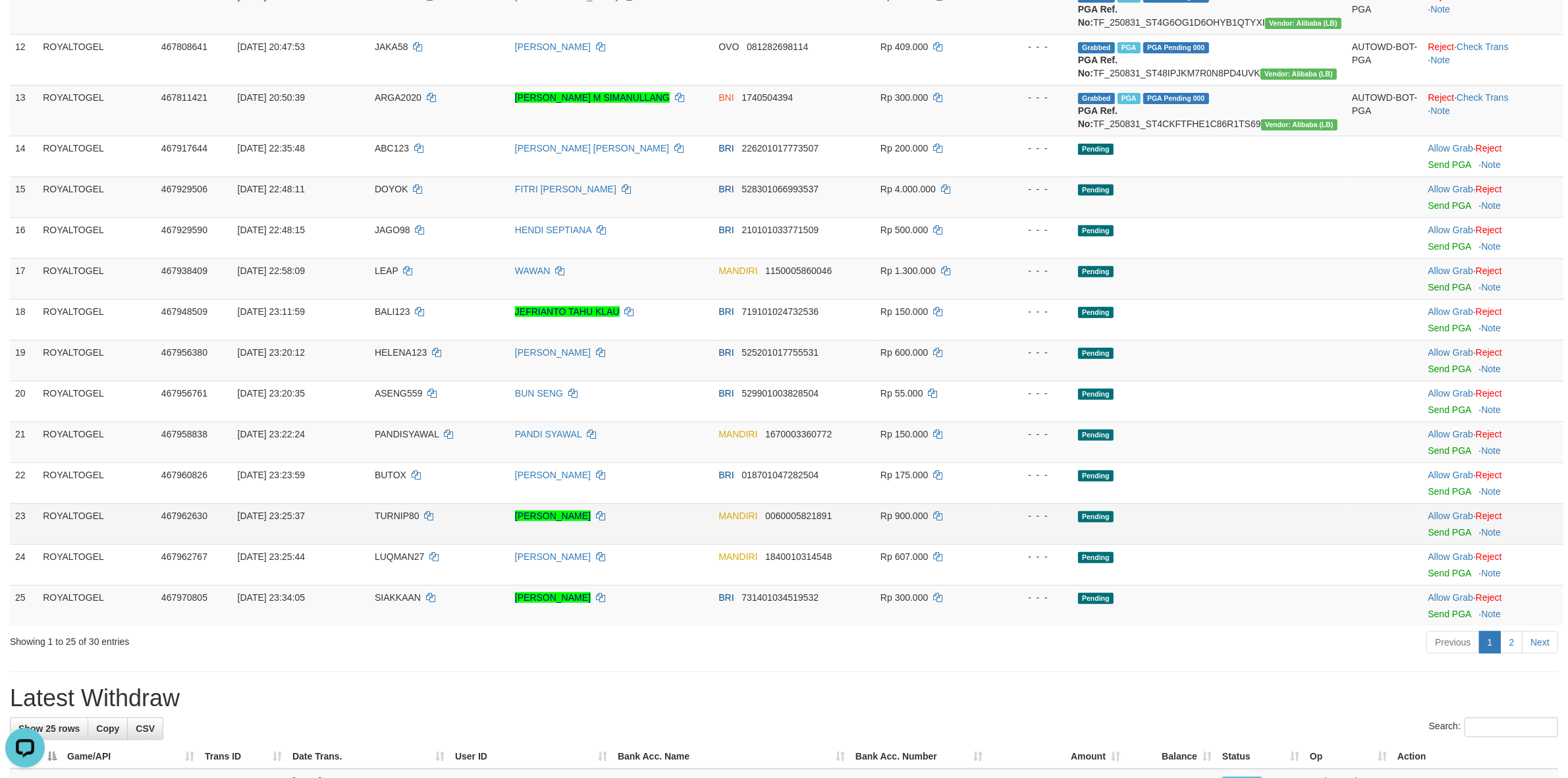
scroll to position [514, 0]
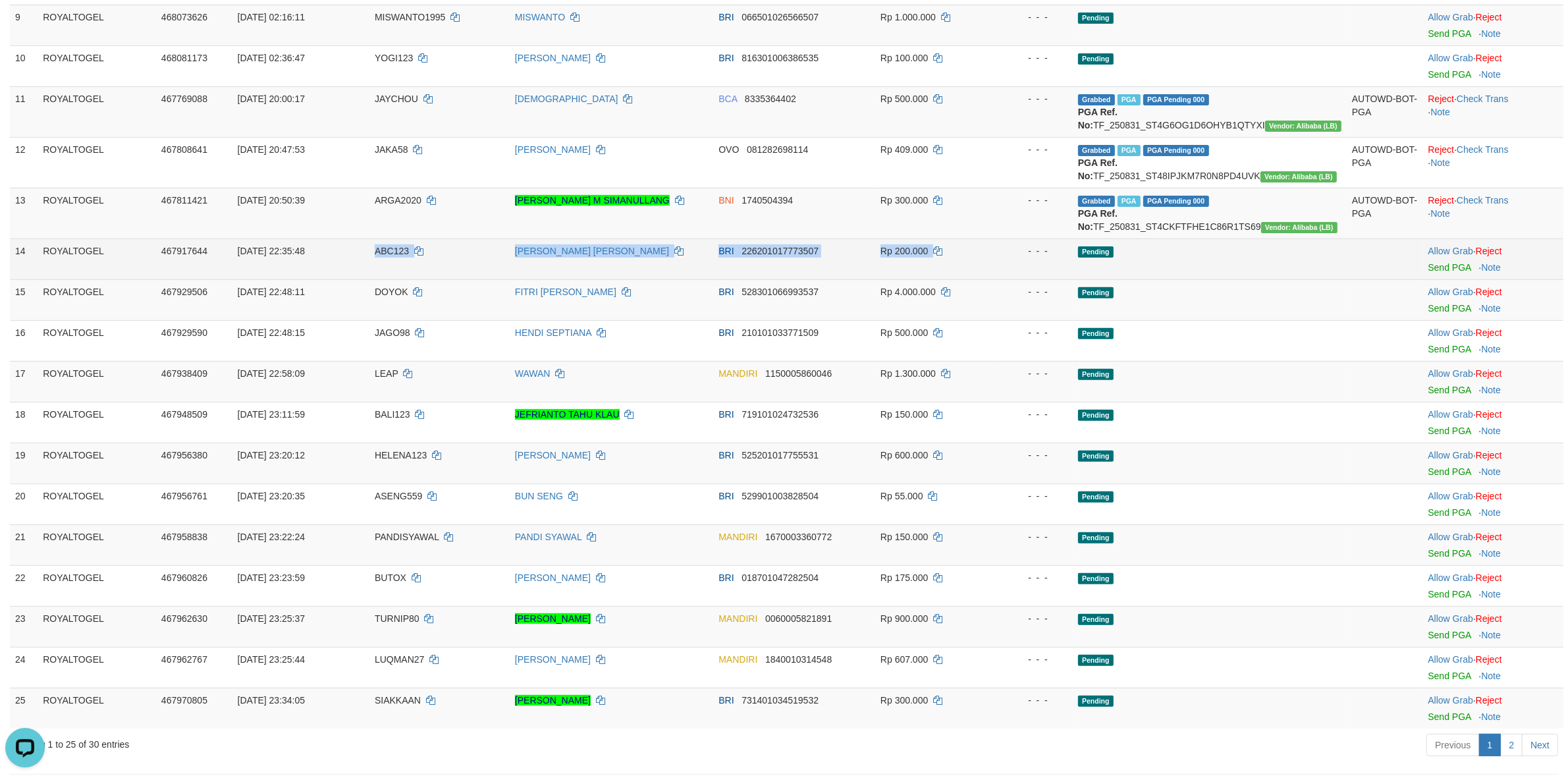
drag, startPoint x: 361, startPoint y: 271, endPoint x: 1030, endPoint y: 274, distance: 669.0
click at [1024, 274] on tr "14 ROYALTOGEL 467917644 31/08/2025 22:35:48 ABC123 JULI ADI SANTOSO BRI 2262010…" at bounding box center [786, 259] width 1553 height 41
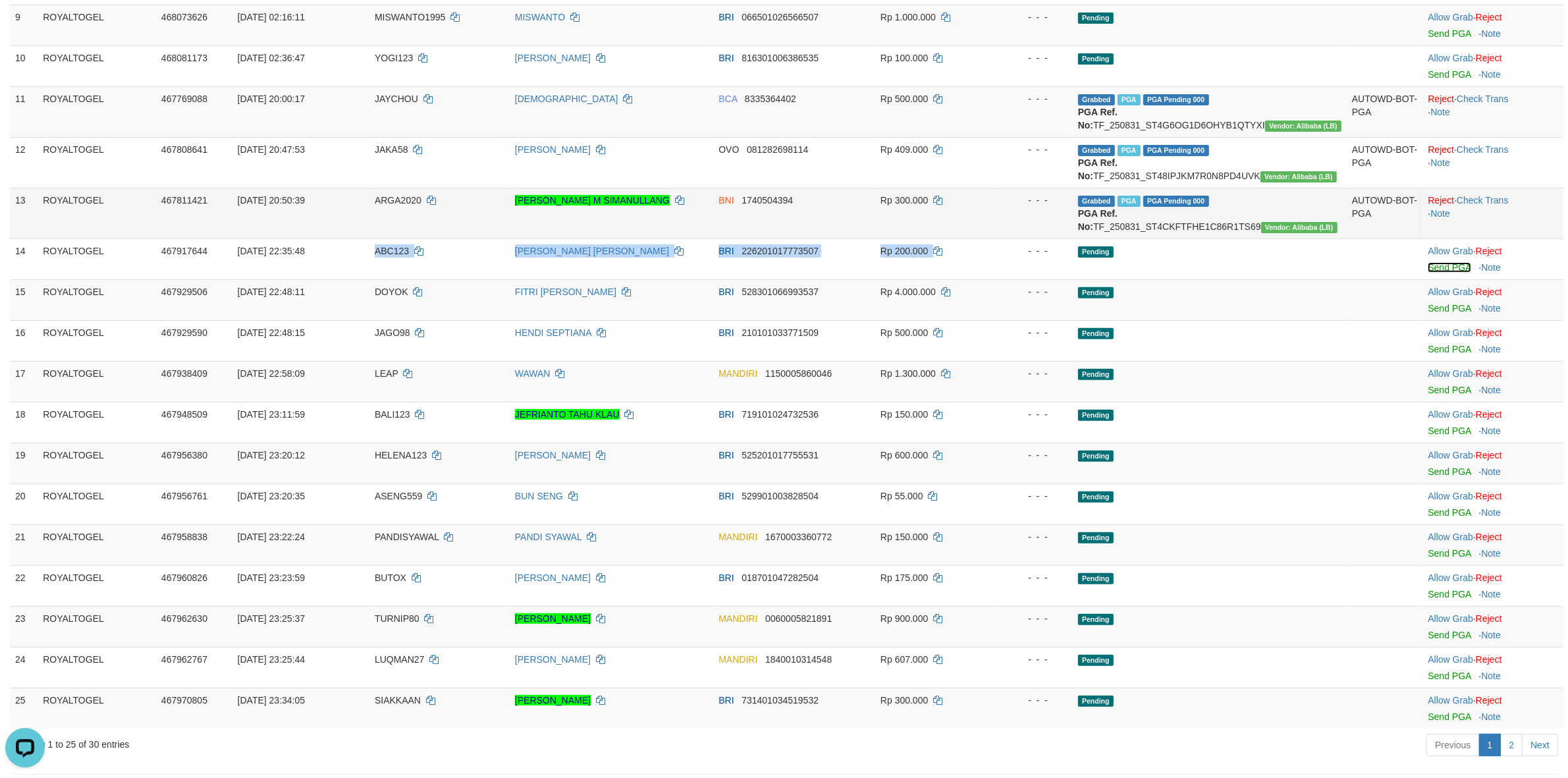
drag, startPoint x: 1444, startPoint y: 294, endPoint x: 849, endPoint y: 228, distance: 598.6
click at [1444, 273] on link "Send PGA" at bounding box center [1449, 267] width 43 height 10
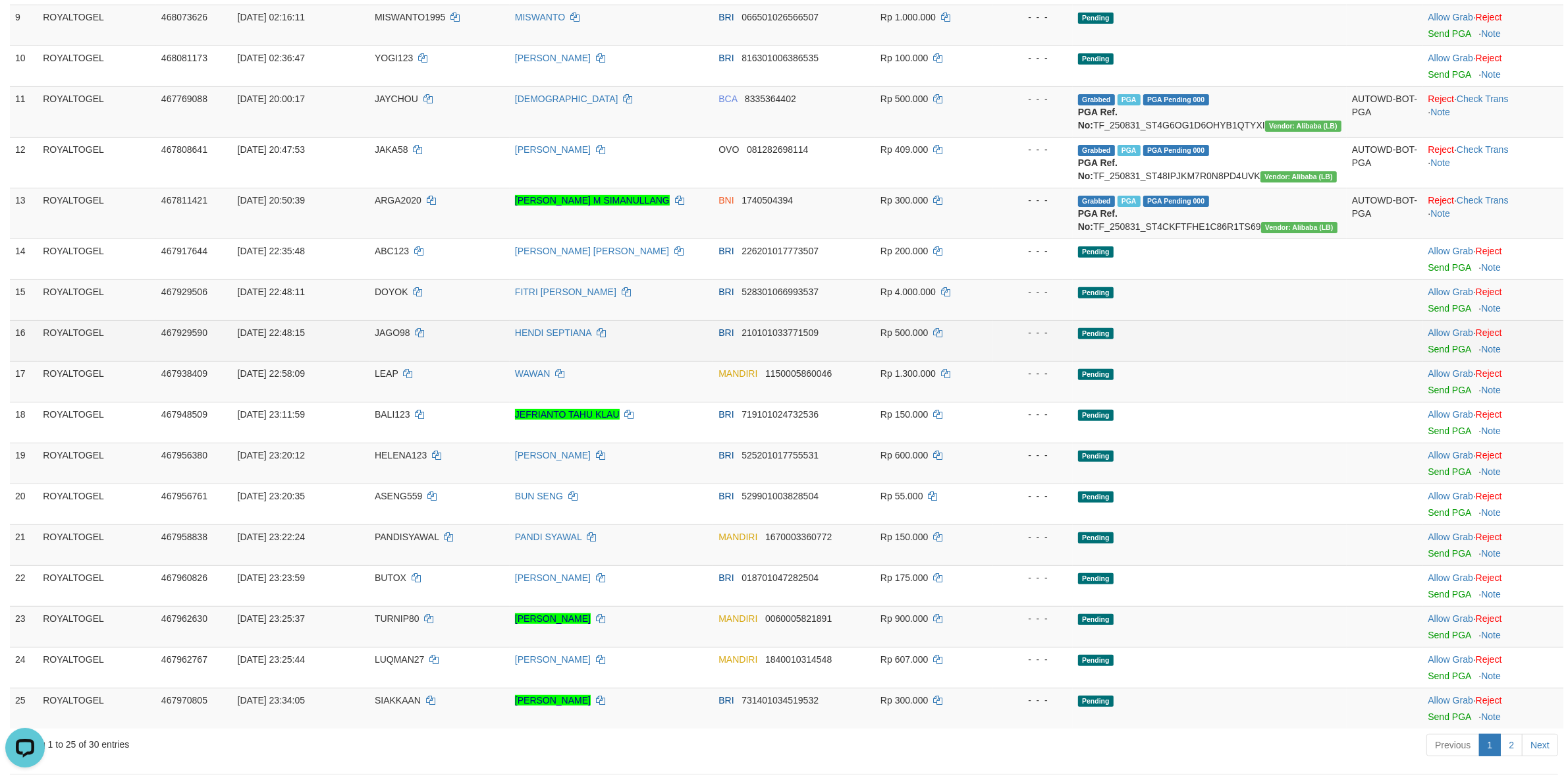
scroll to position [498, 0]
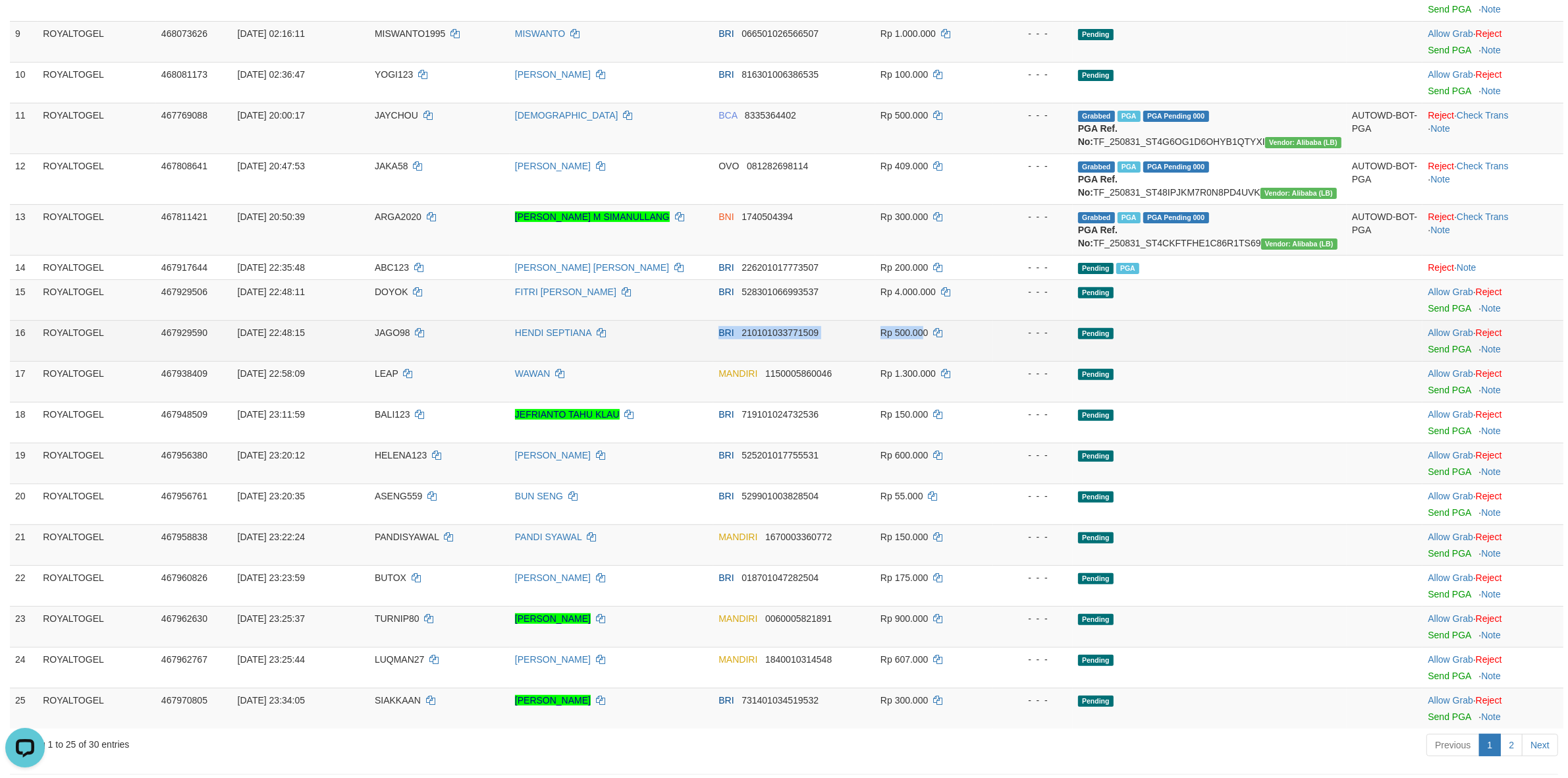
drag, startPoint x: 706, startPoint y: 357, endPoint x: 952, endPoint y: 361, distance: 246.0
click at [950, 361] on tr "16 ROYALTOGEL 467929590 31/08/2025 22:48:15 JAGO98 HENDI SEPTIANA BRI 210101033…" at bounding box center [786, 340] width 1553 height 41
click at [1435, 355] on link "Send PGA" at bounding box center [1449, 349] width 43 height 10
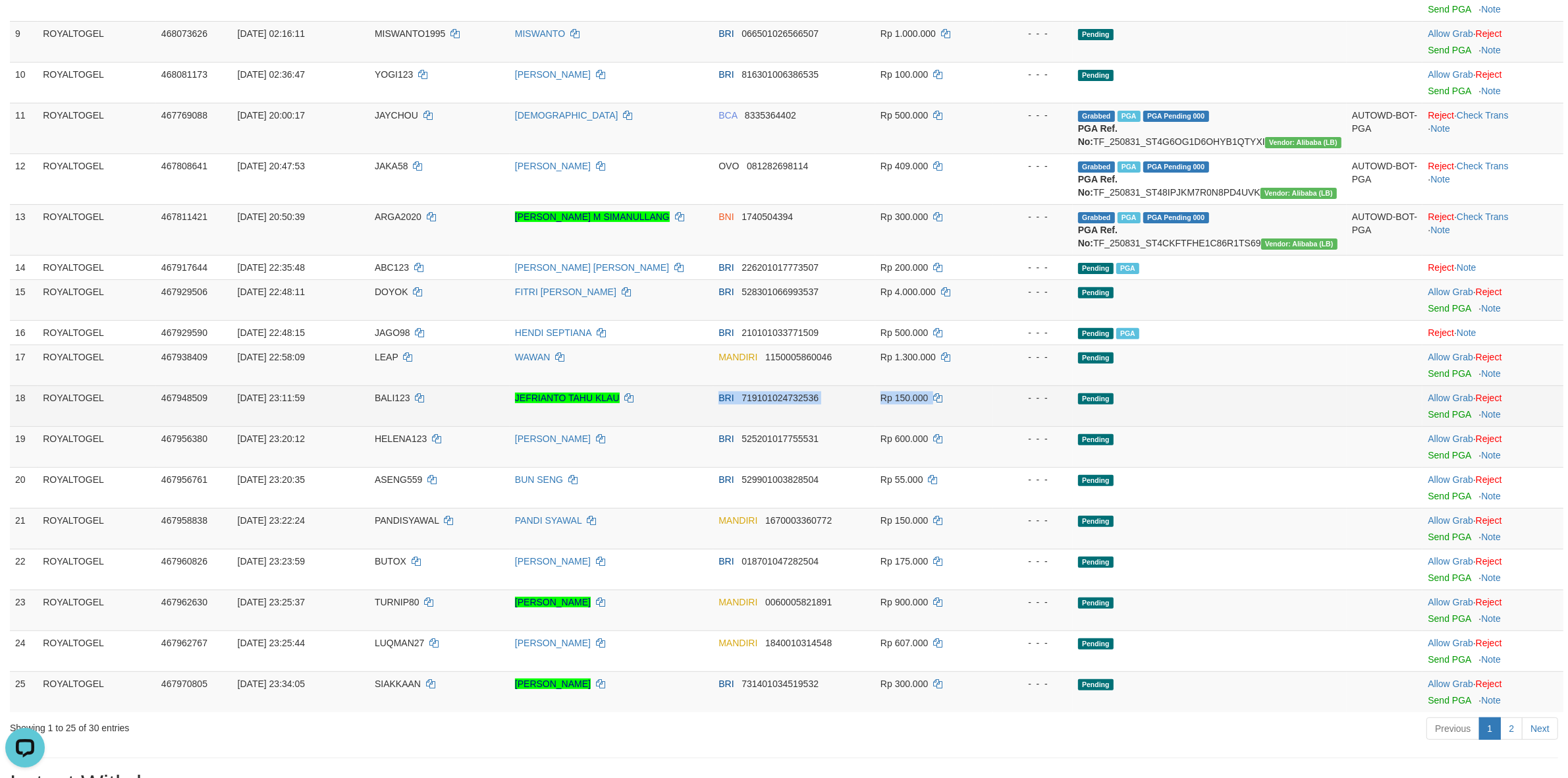
drag, startPoint x: 708, startPoint y: 423, endPoint x: 971, endPoint y: 426, distance: 263.0
click at [971, 426] on tr "18 ROYALTOGEL 467948509 31/08/2025 23:11:59 BALI123 JEFRIANTO TAHU KLAU BRI 719…" at bounding box center [786, 405] width 1553 height 41
click at [1439, 420] on link "Send PGA" at bounding box center [1449, 414] width 43 height 10
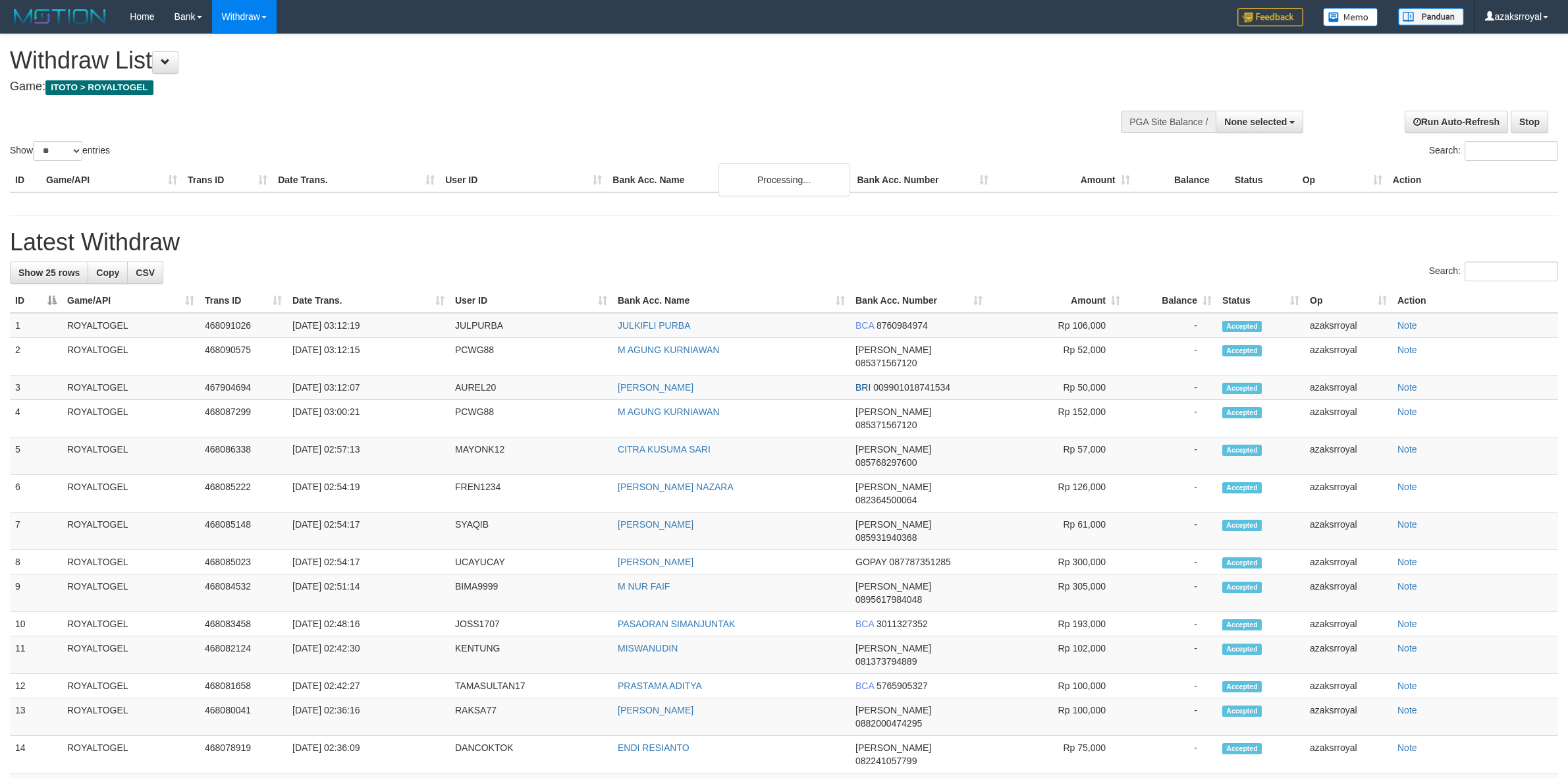
select select
select select "**"
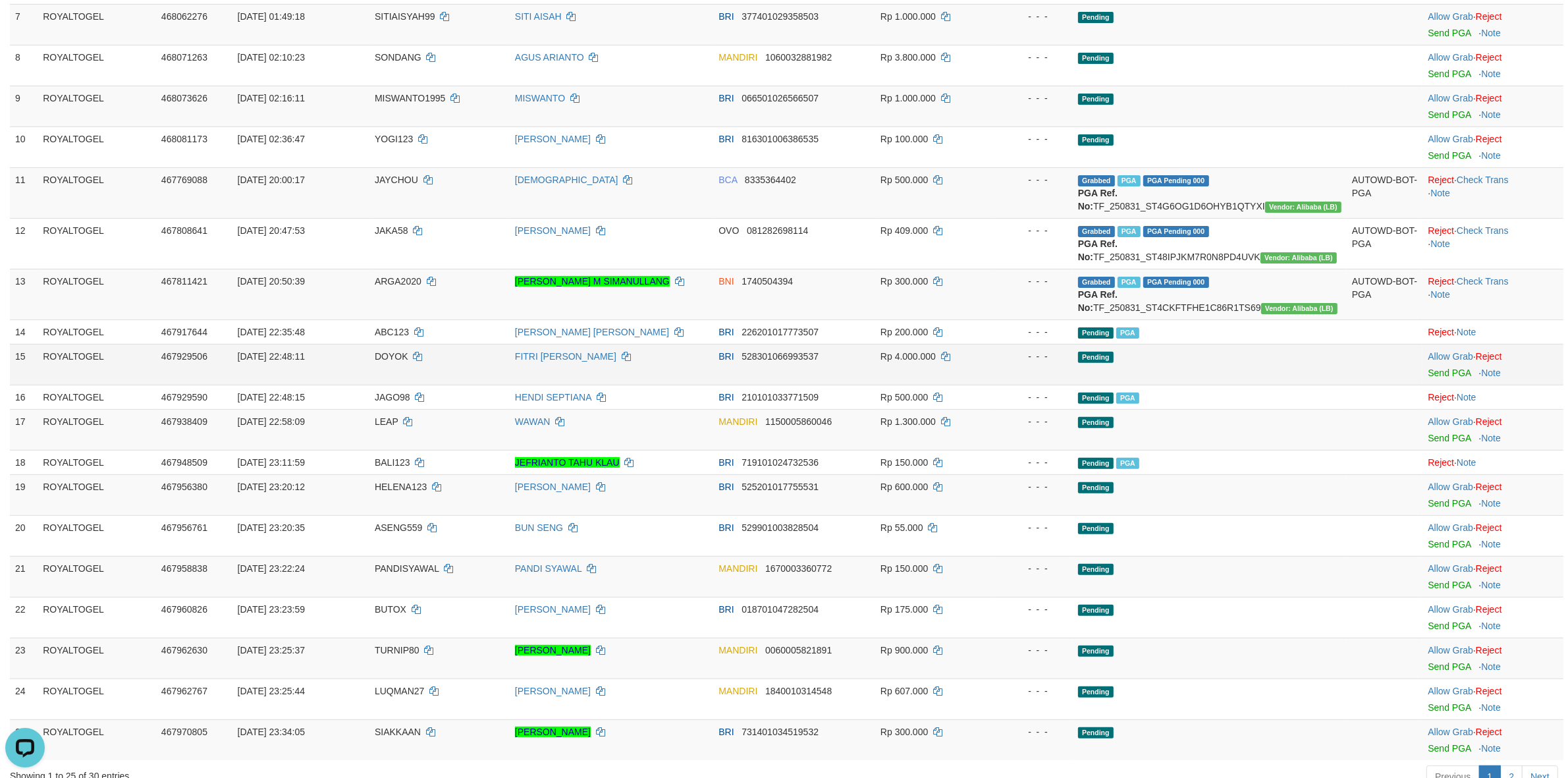
scroll to position [471, 0]
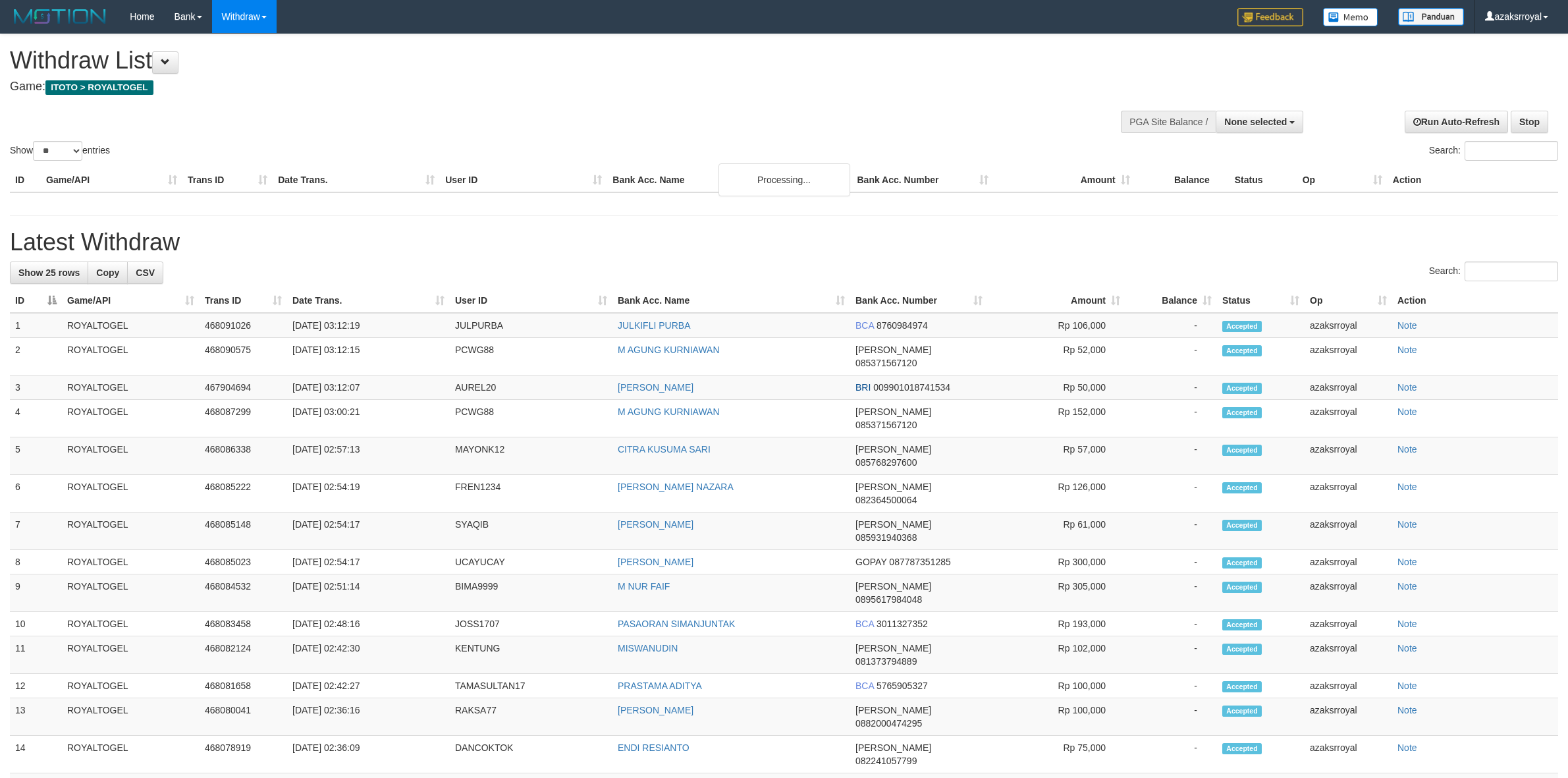
select select
select select "**"
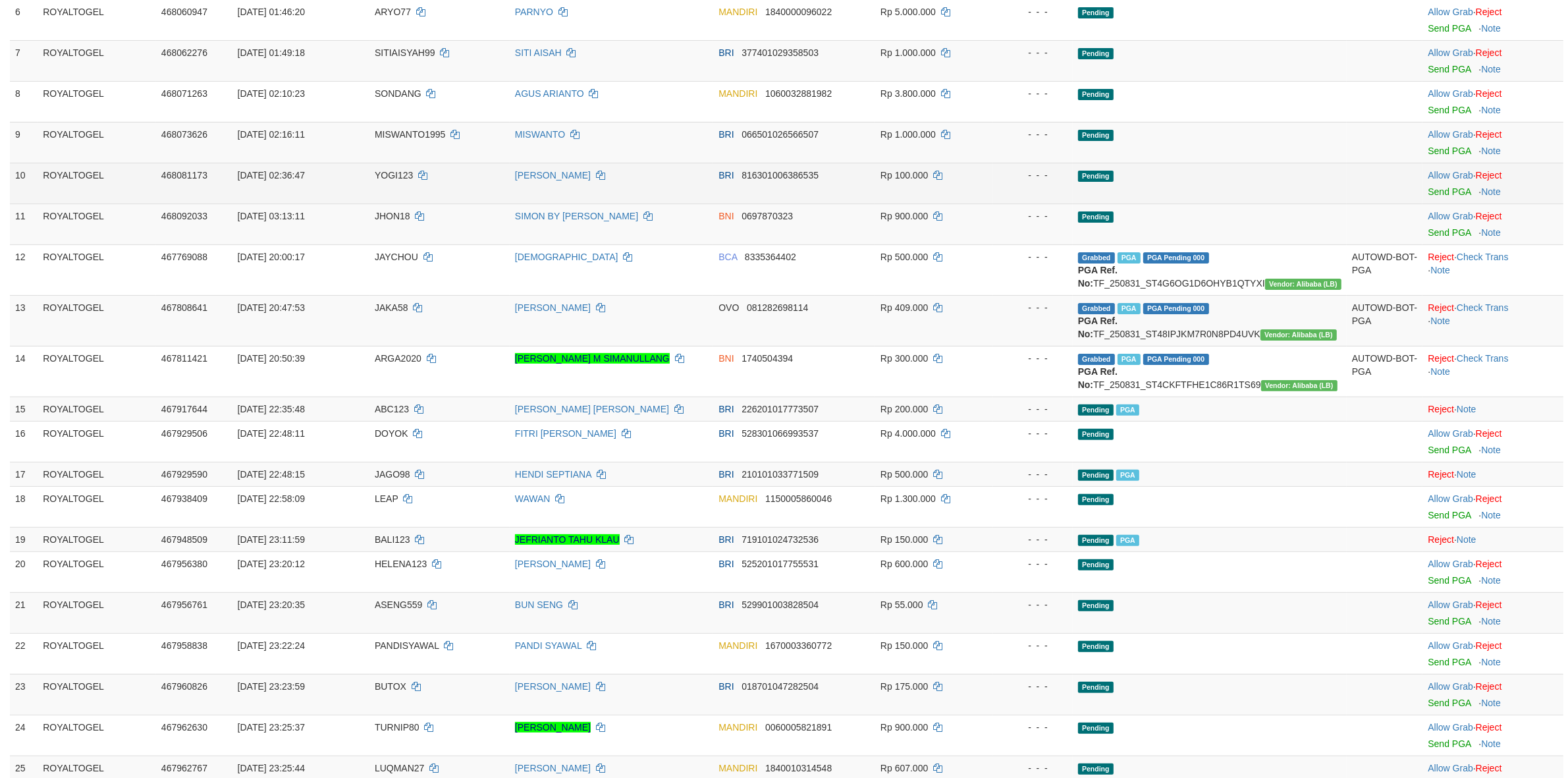
scroll to position [361, 0]
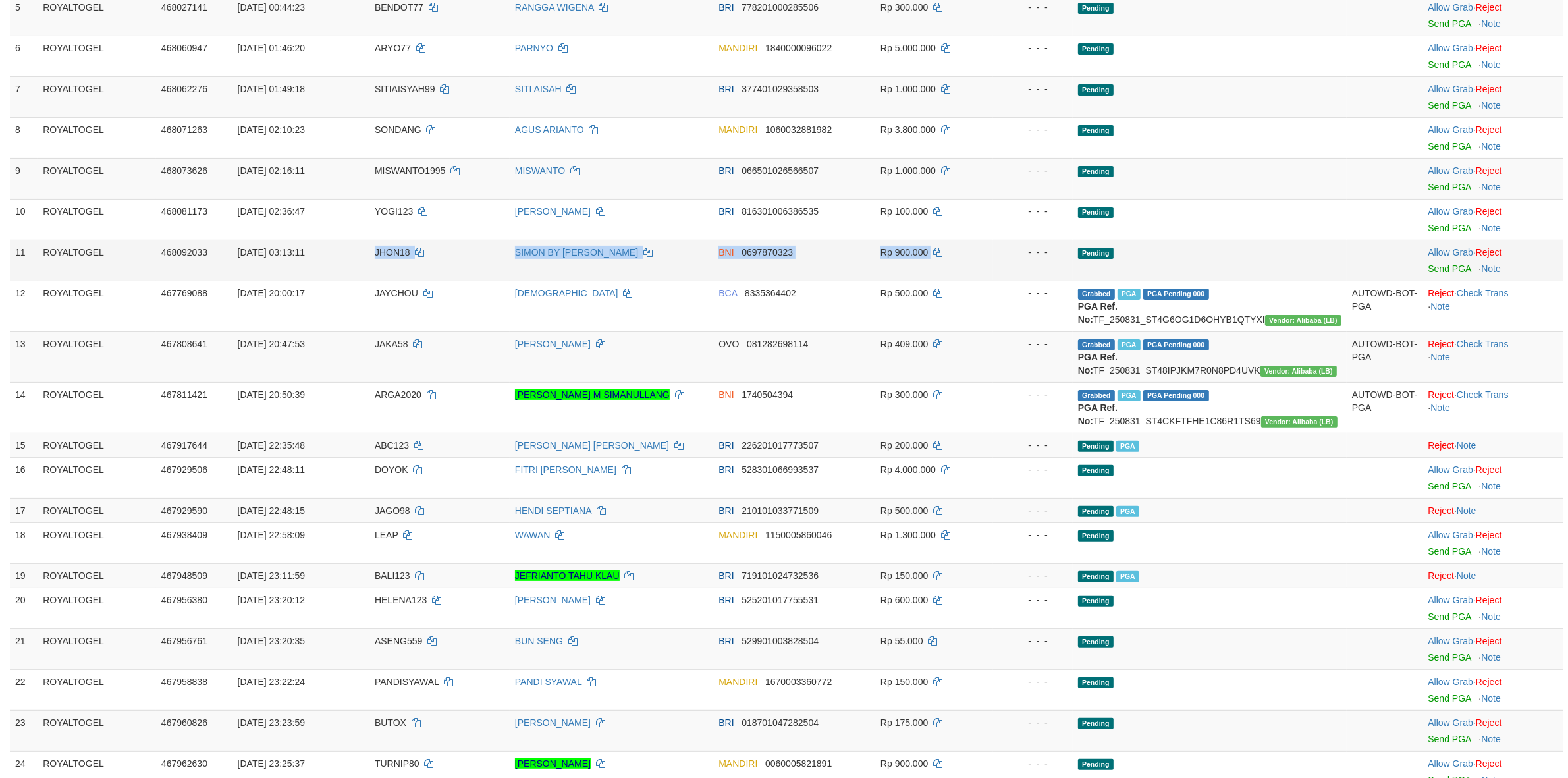
drag, startPoint x: 363, startPoint y: 244, endPoint x: 975, endPoint y: 246, distance: 612.0
click at [955, 246] on tr "11 ROYALTOGEL 468092033 [DATE] 03:13:11 JHON18 [PERSON_NAME] BY NAKLUI BNI 0697…" at bounding box center [786, 260] width 1553 height 41
click at [1456, 271] on link "Send PGA" at bounding box center [1449, 268] width 43 height 10
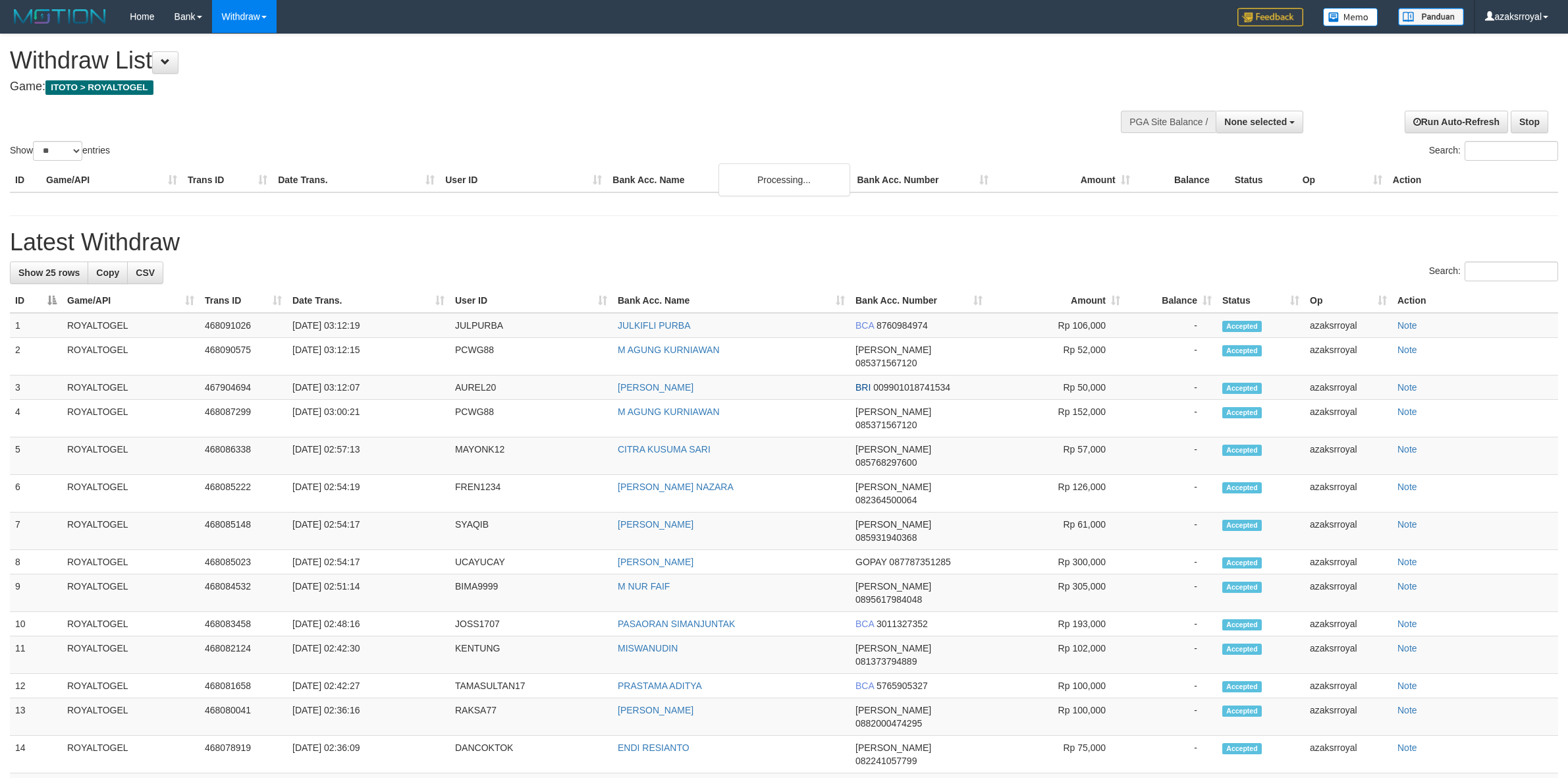
select select
select select "**"
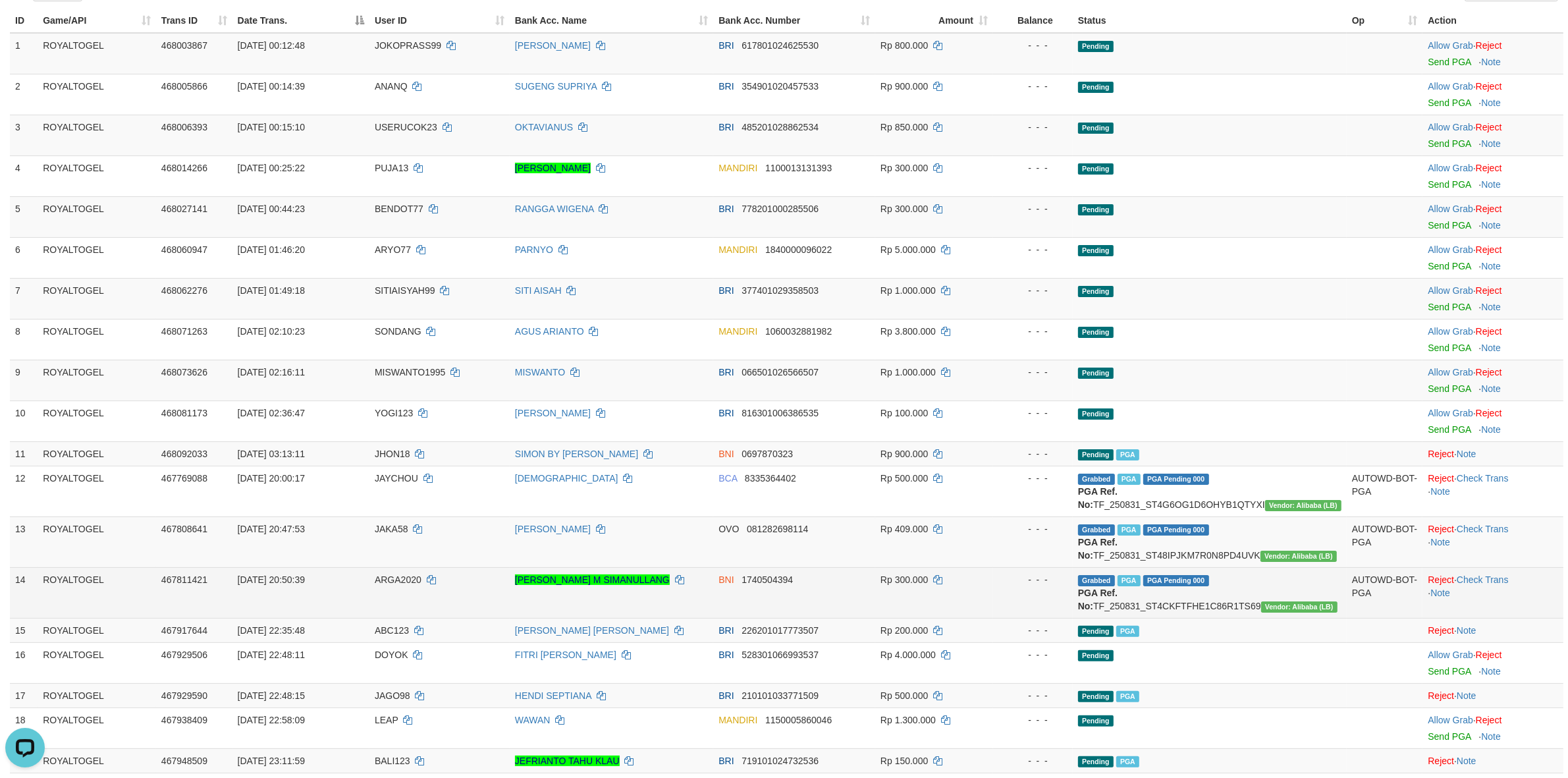
scroll to position [288, 0]
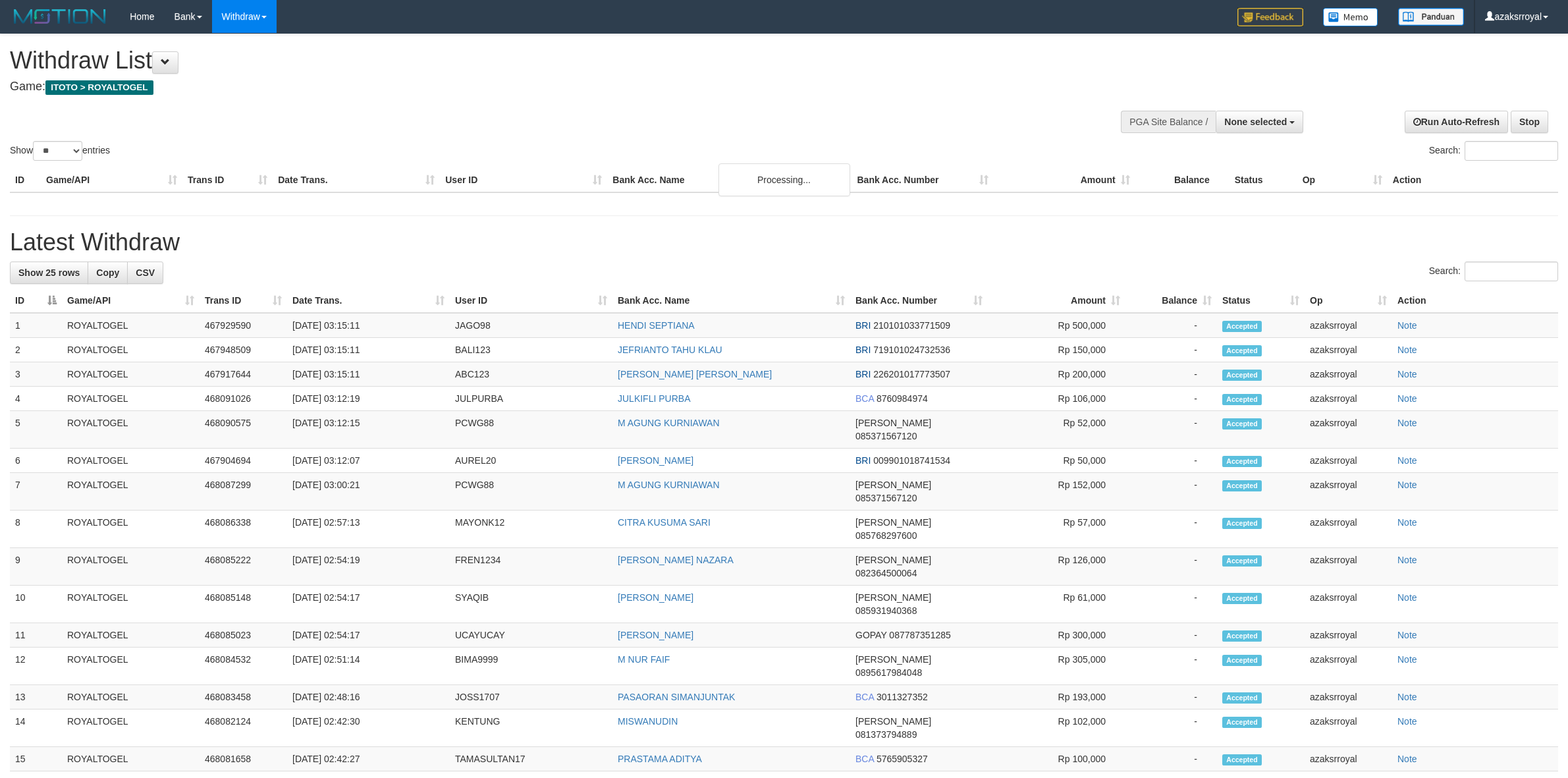
select select
select select "**"
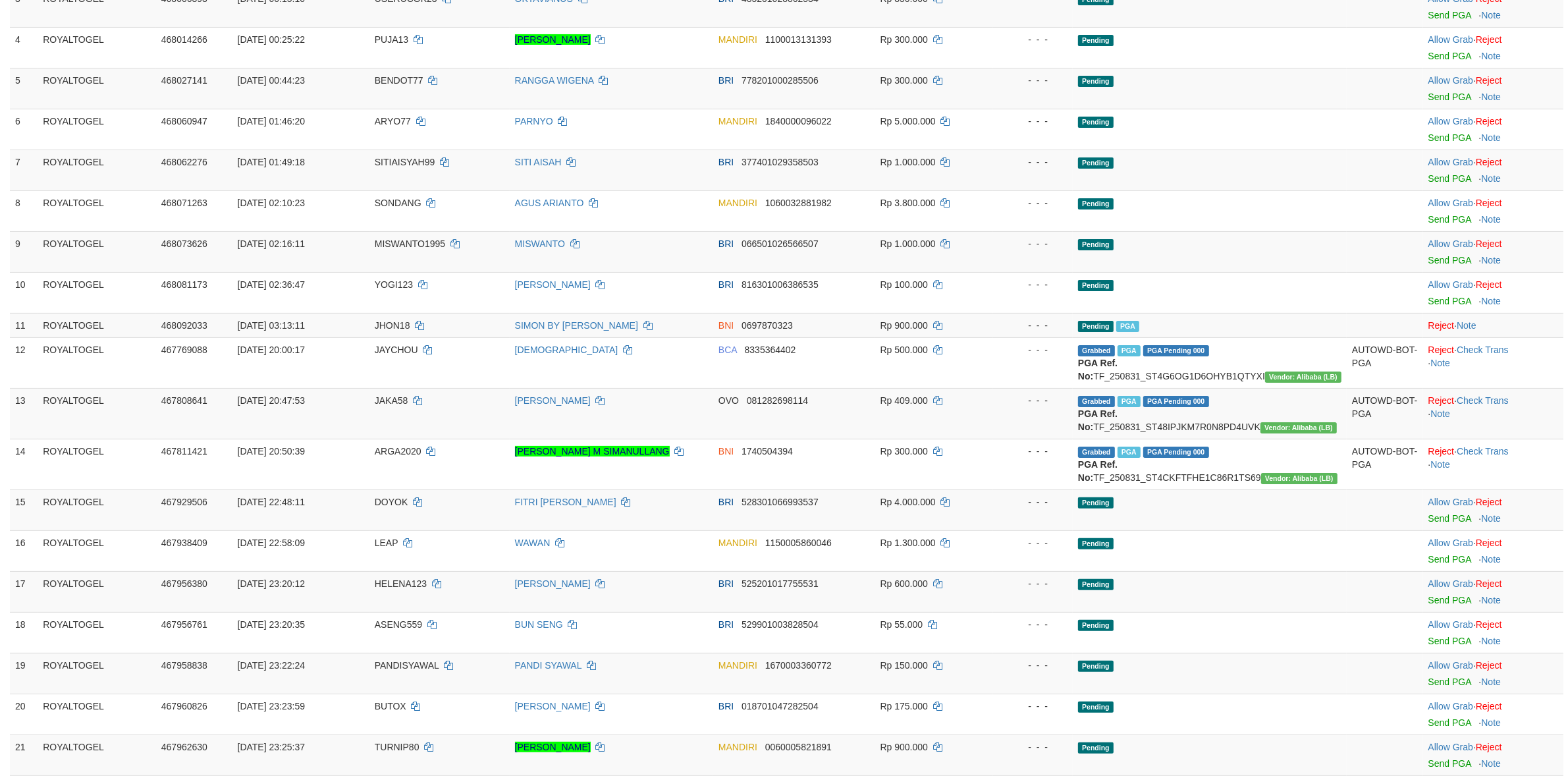
scroll to position [1072, 0]
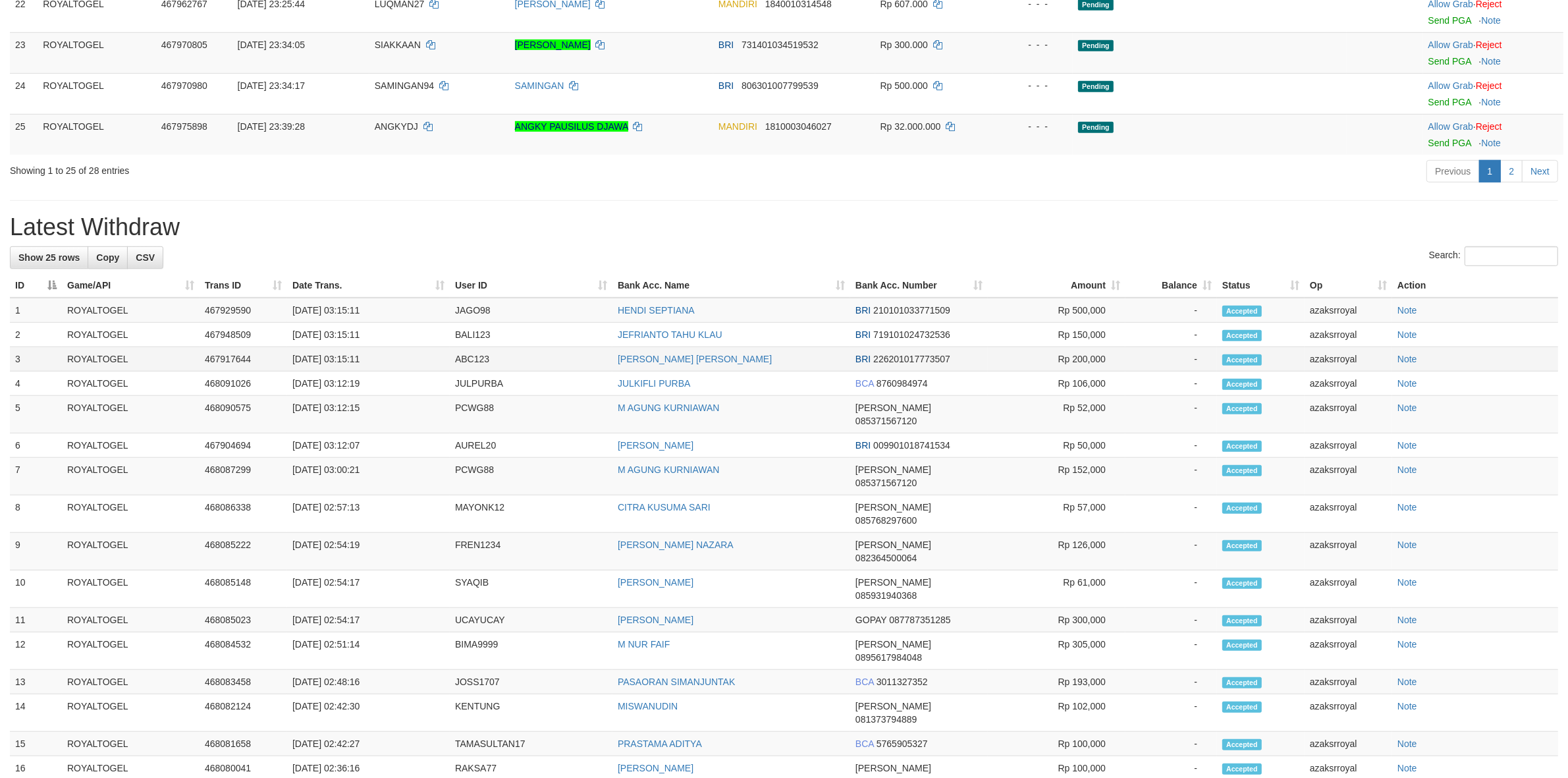
drag, startPoint x: 341, startPoint y: 390, endPoint x: 402, endPoint y: 380, distance: 61.8
click at [402, 371] on td "[DATE] 03:15:11" at bounding box center [368, 359] width 163 height 24
copy td "03:15:11"
drag, startPoint x: 354, startPoint y: 336, endPoint x: 390, endPoint y: 336, distance: 36.0
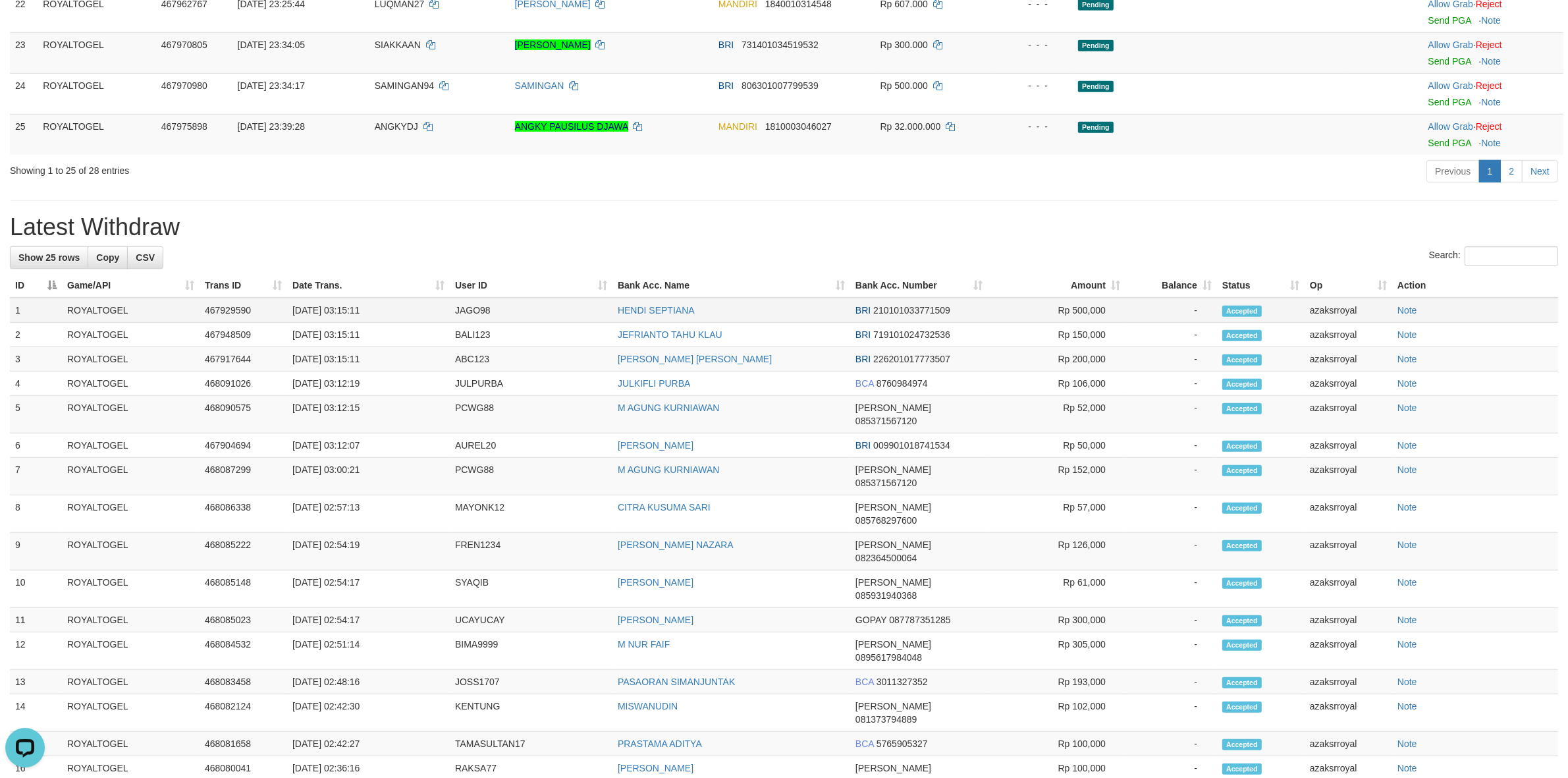
click at [390, 322] on td "[DATE] 03:15:11" at bounding box center [368, 310] width 163 height 25
click at [354, 322] on td "[DATE] 03:15:11" at bounding box center [368, 310] width 163 height 25
drag, startPoint x: 340, startPoint y: 340, endPoint x: 395, endPoint y: 346, distance: 55.3
click at [395, 322] on td "[DATE] 03:15:11" at bounding box center [368, 310] width 163 height 25
copy td "03:15:11"
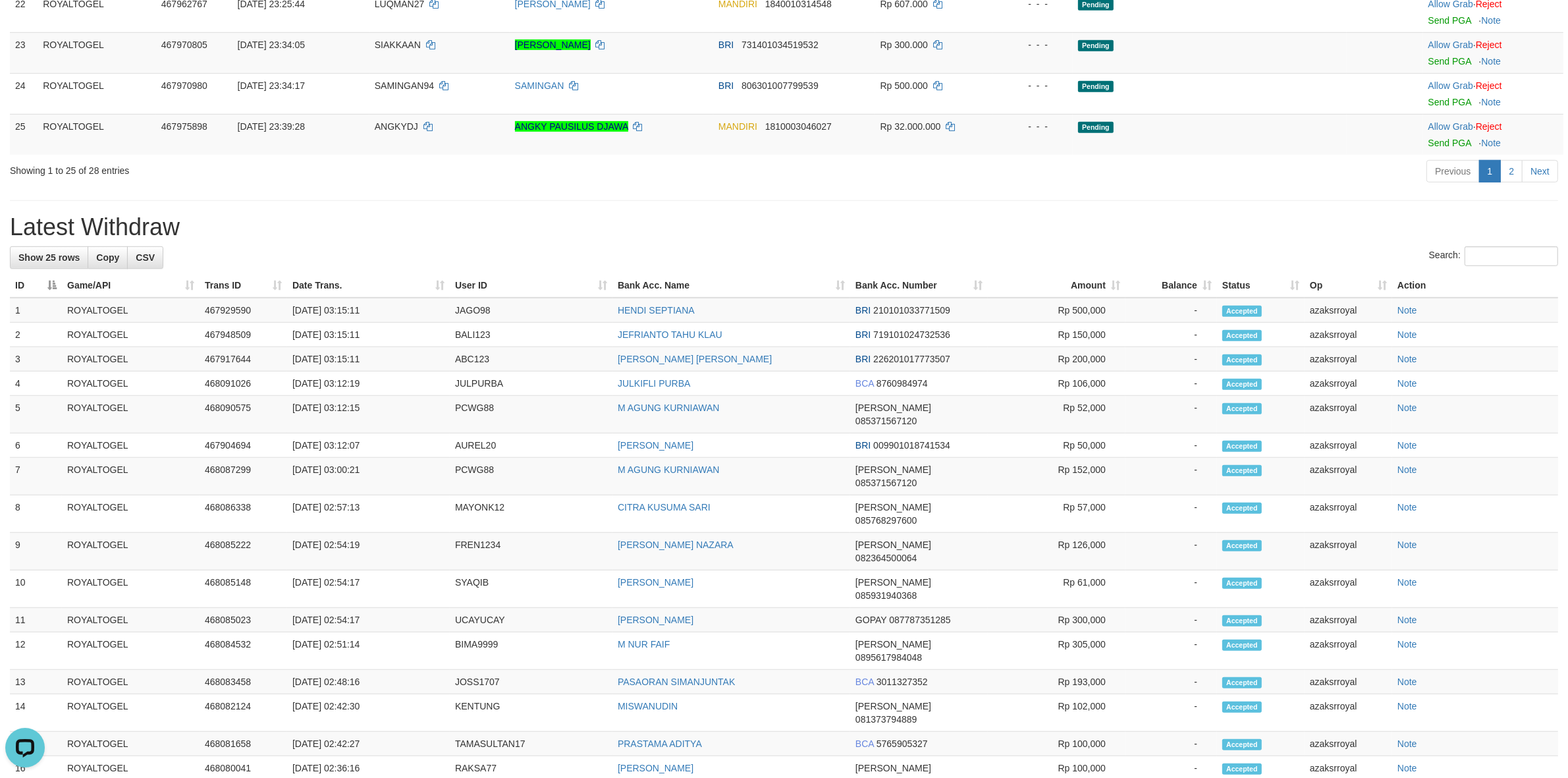
scroll to position [225, 0]
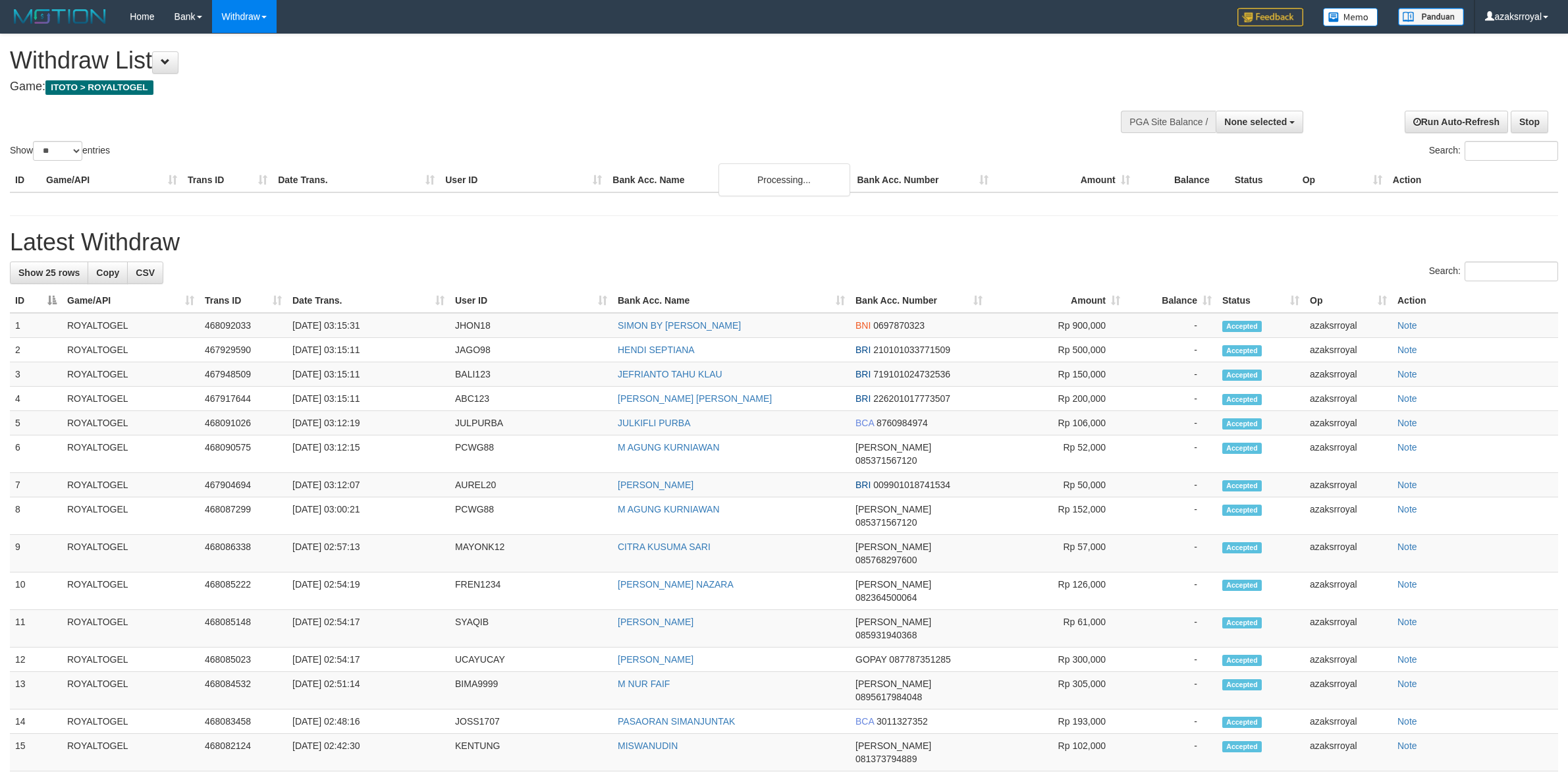
select select
select select "**"
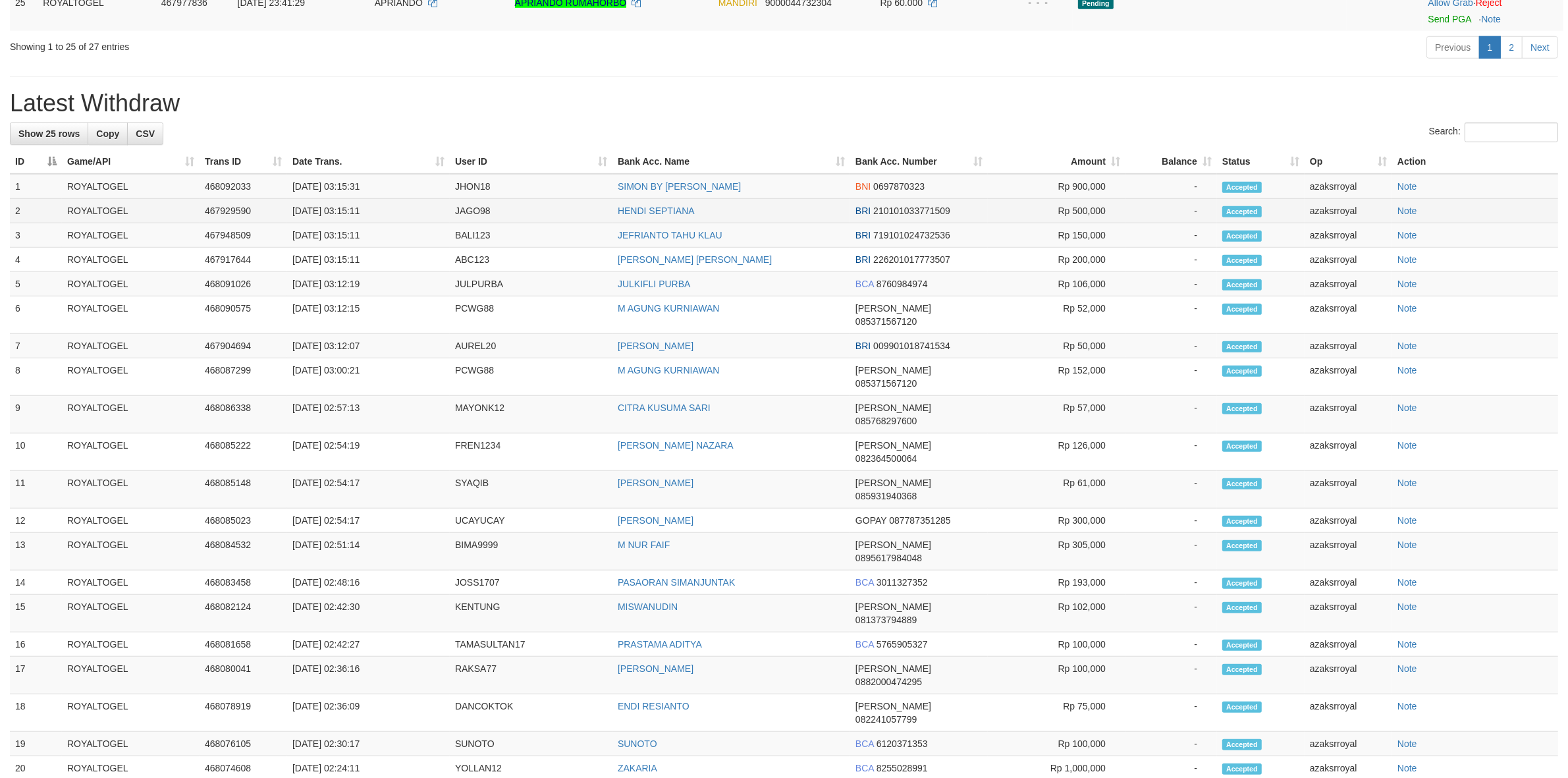
scroll to position [1108, 0]
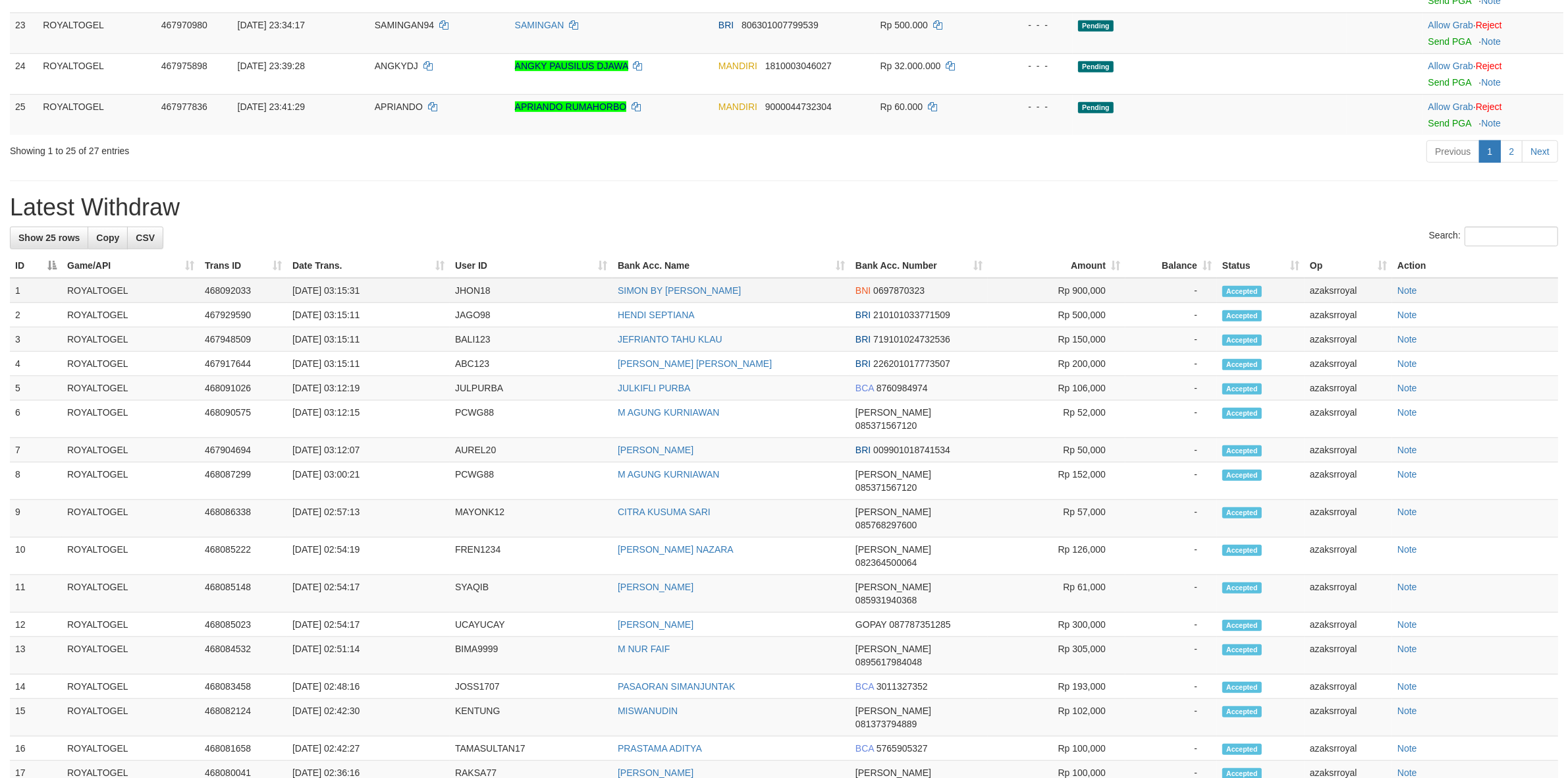
drag, startPoint x: 340, startPoint y: 317, endPoint x: 393, endPoint y: 320, distance: 53.1
click at [407, 303] on td "[DATE] 03:15:31" at bounding box center [368, 290] width 163 height 25
drag, startPoint x: 338, startPoint y: 321, endPoint x: 412, endPoint y: 315, distance: 74.2
click at [412, 303] on td "[DATE] 03:15:31" at bounding box center [368, 290] width 163 height 25
copy td "03:15:31"
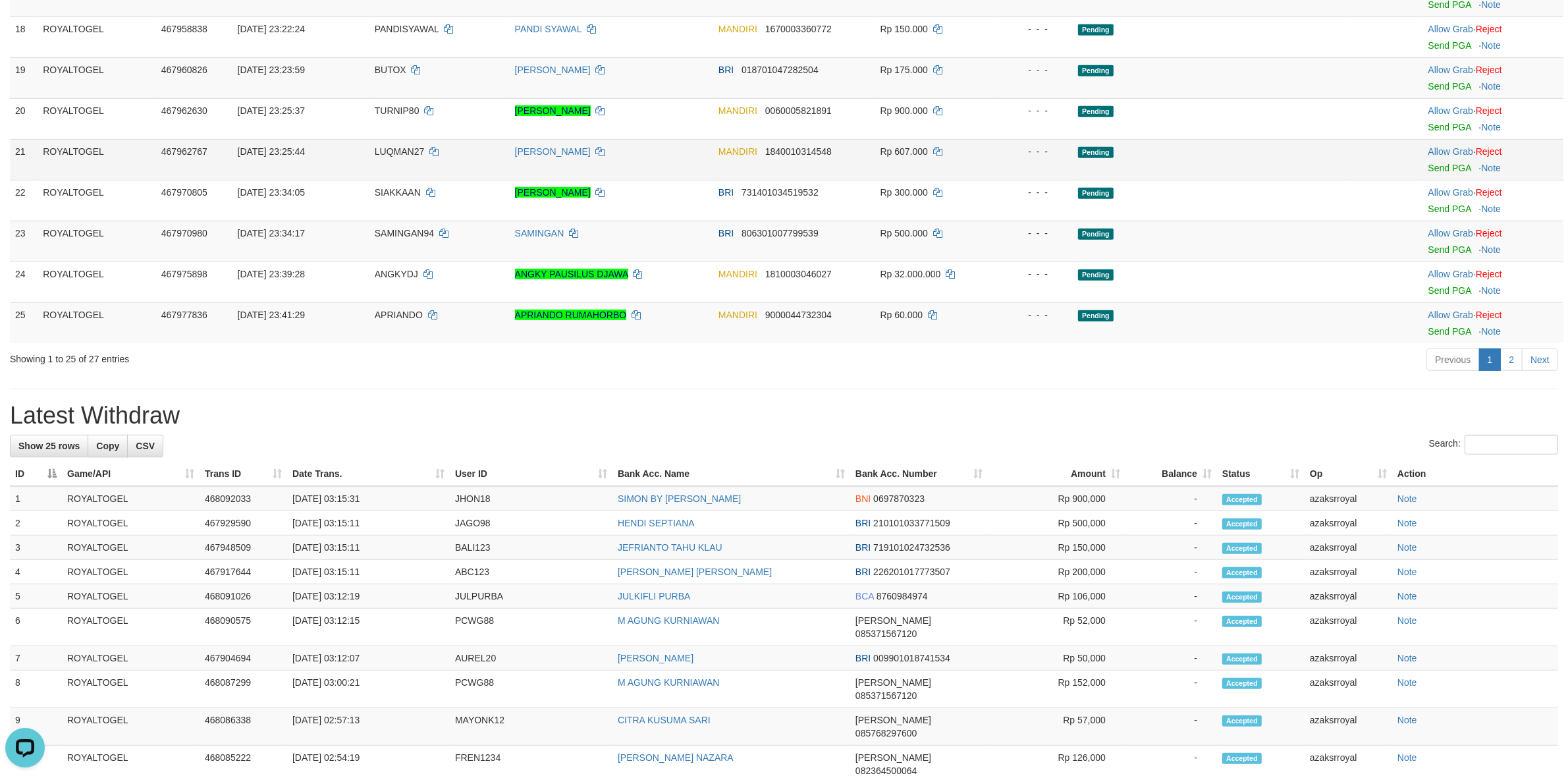
scroll to position [669, 0]
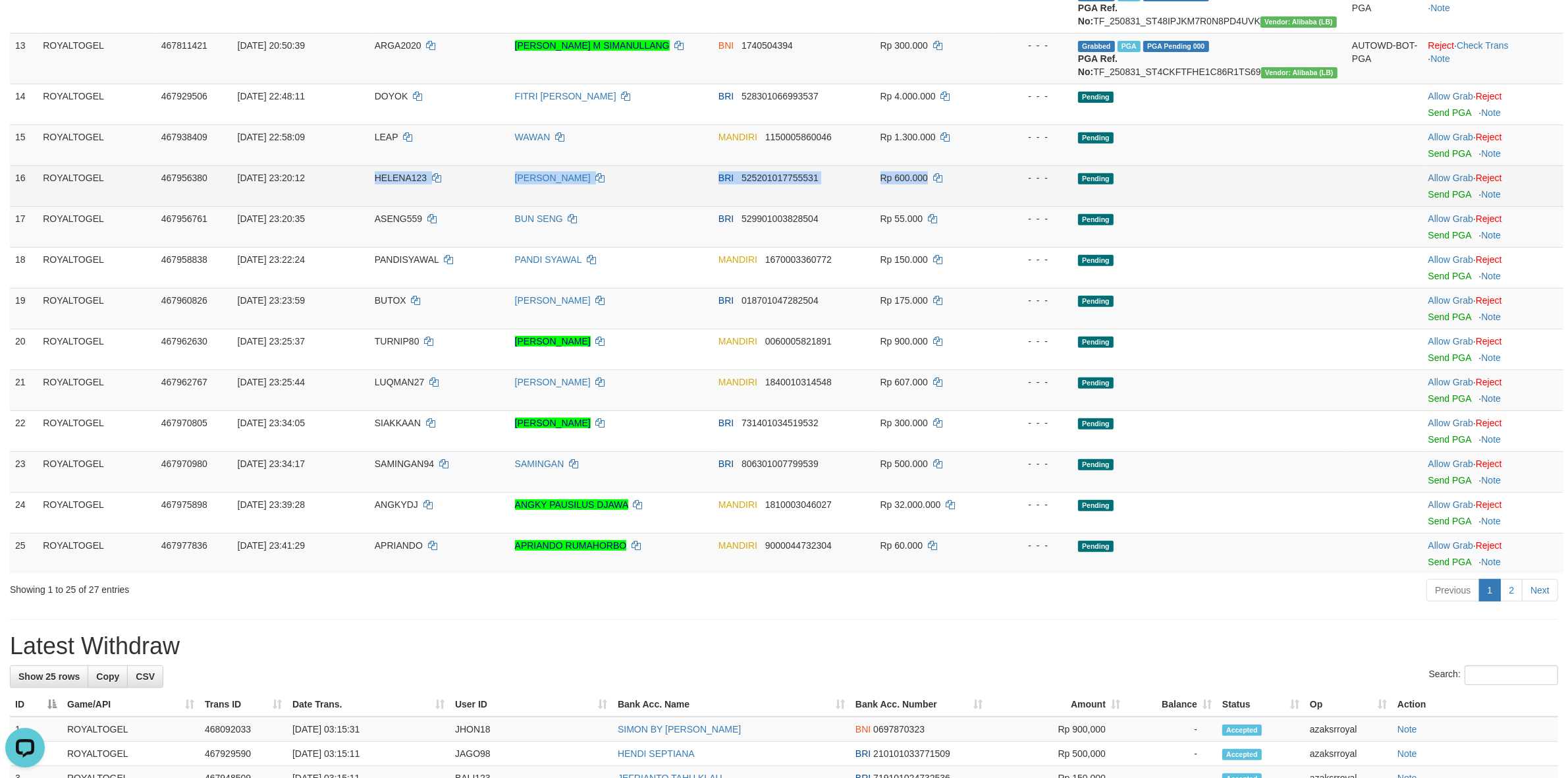
drag, startPoint x: 343, startPoint y: 206, endPoint x: 953, endPoint y: 204, distance: 610.0
click at [952, 204] on tr "16 ROYALTOGEL 467956380 31/08/2025 23:20:12 HELENA123 HELENA SITUMEANG BRI 5252…" at bounding box center [786, 186] width 1553 height 41
click at [1437, 200] on link "Send PGA" at bounding box center [1450, 194] width 43 height 10
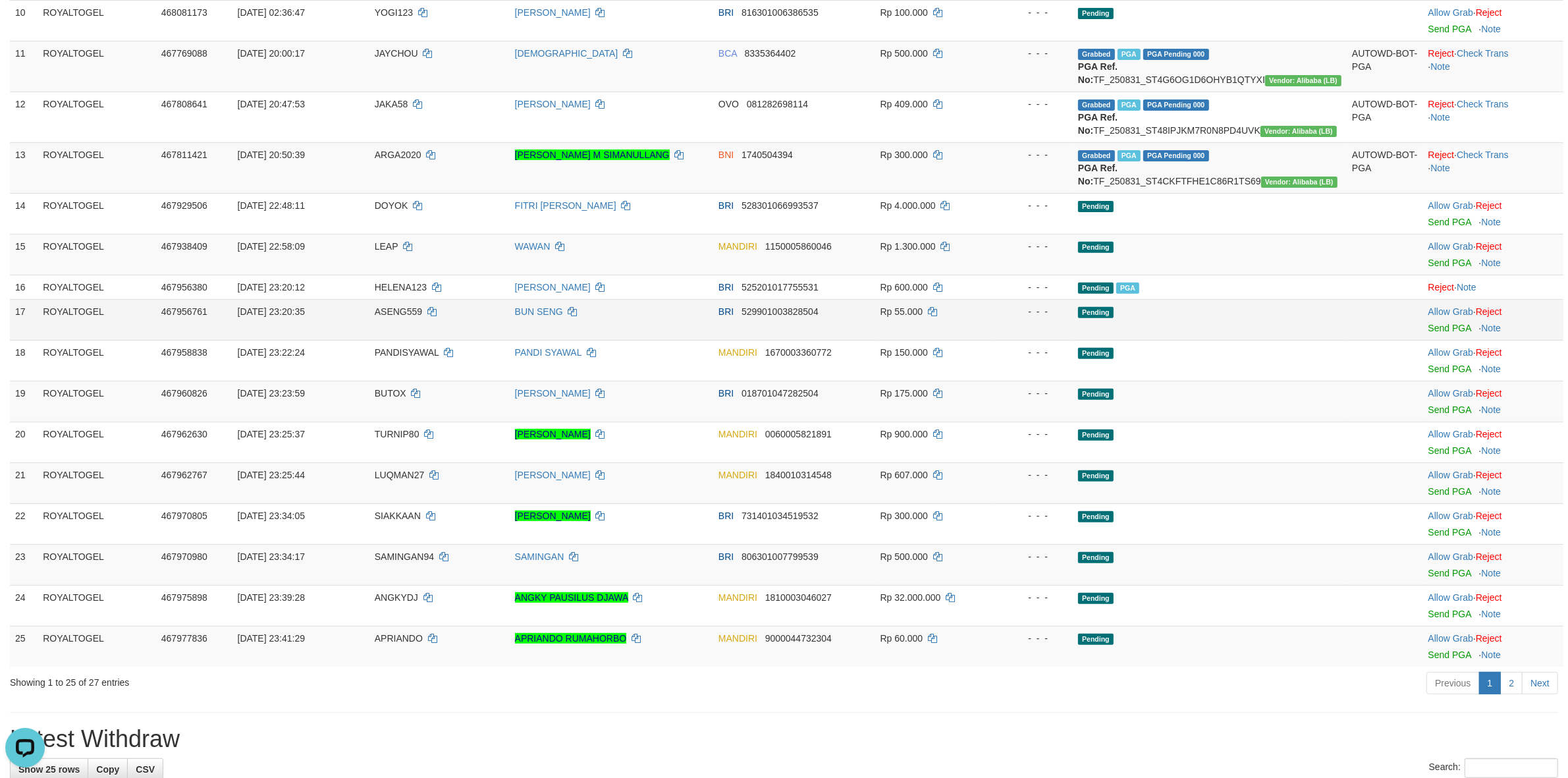
scroll to position [544, 0]
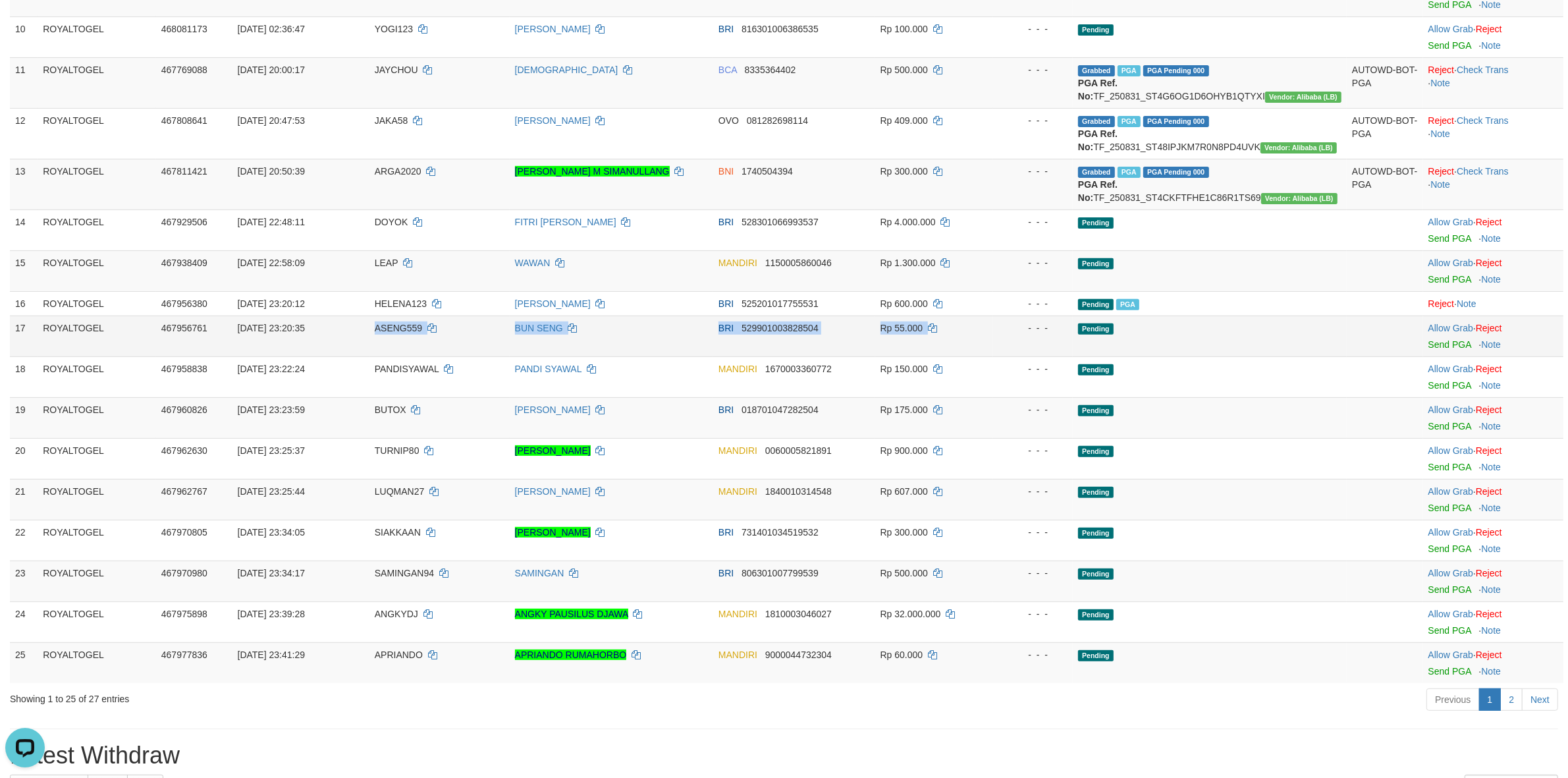
drag, startPoint x: 354, startPoint y: 352, endPoint x: 977, endPoint y: 356, distance: 623.0
click at [975, 356] on tr "17 ROYALTOGEL 467956761 31/08/2025 23:20:35 ASENG559 BUN SENG BRI 5299010038285…" at bounding box center [786, 335] width 1553 height 41
drag, startPoint x: 1436, startPoint y: 375, endPoint x: 851, endPoint y: 231, distance: 602.5
click at [1436, 349] on link "Send PGA" at bounding box center [1450, 344] width 43 height 10
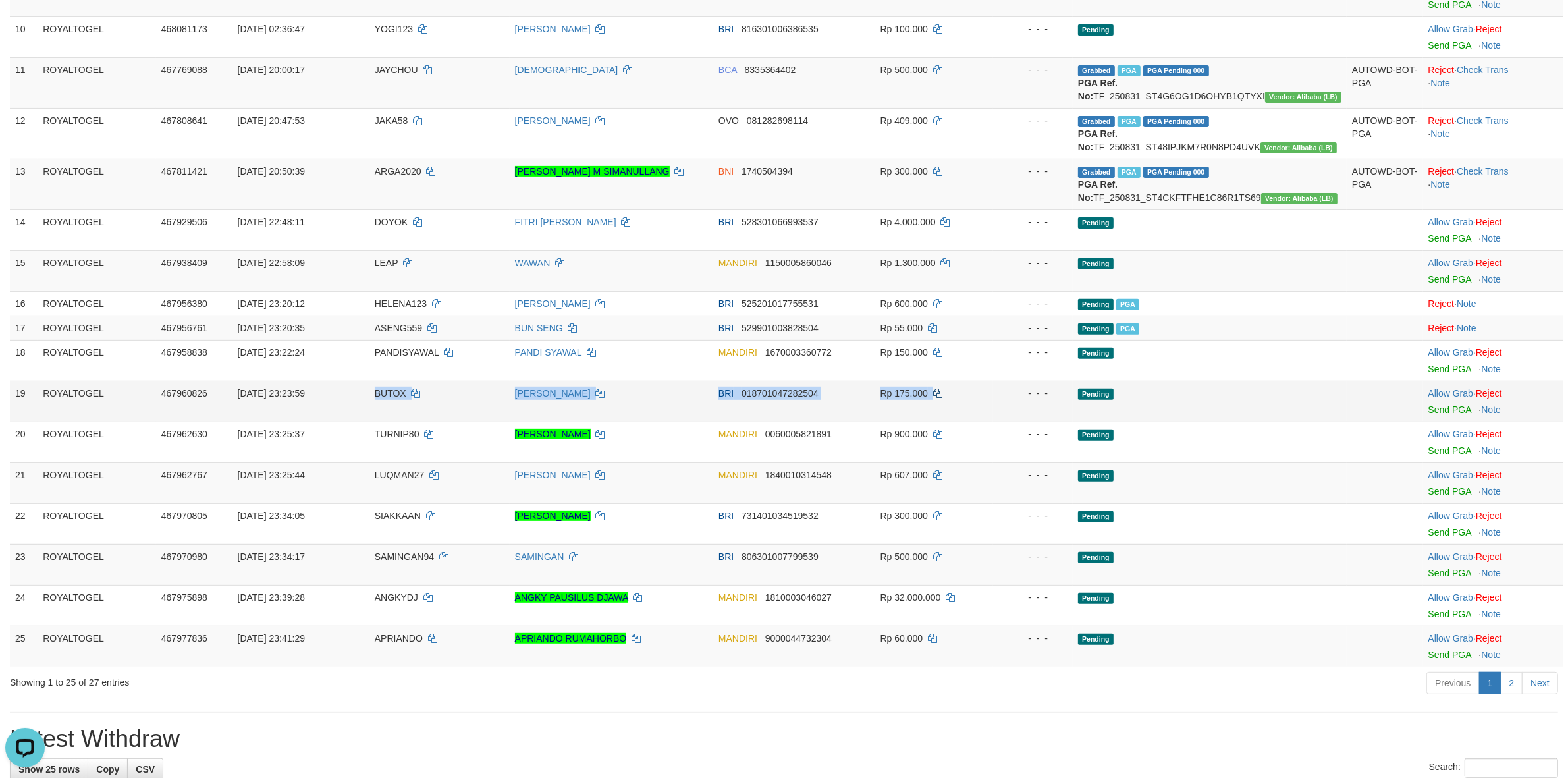
drag, startPoint x: 363, startPoint y: 422, endPoint x: 965, endPoint y: 426, distance: 602.0
click at [965, 422] on tr "19 ROYALTOGEL 467960826 31/08/2025 23:23:59 BUTOX ZAENAL RAZAK BRI 018701047282…" at bounding box center [786, 401] width 1553 height 41
drag, startPoint x: 1436, startPoint y: 436, endPoint x: 860, endPoint y: 231, distance: 611.4
click at [1433, 415] on link "Send PGA" at bounding box center [1450, 409] width 43 height 10
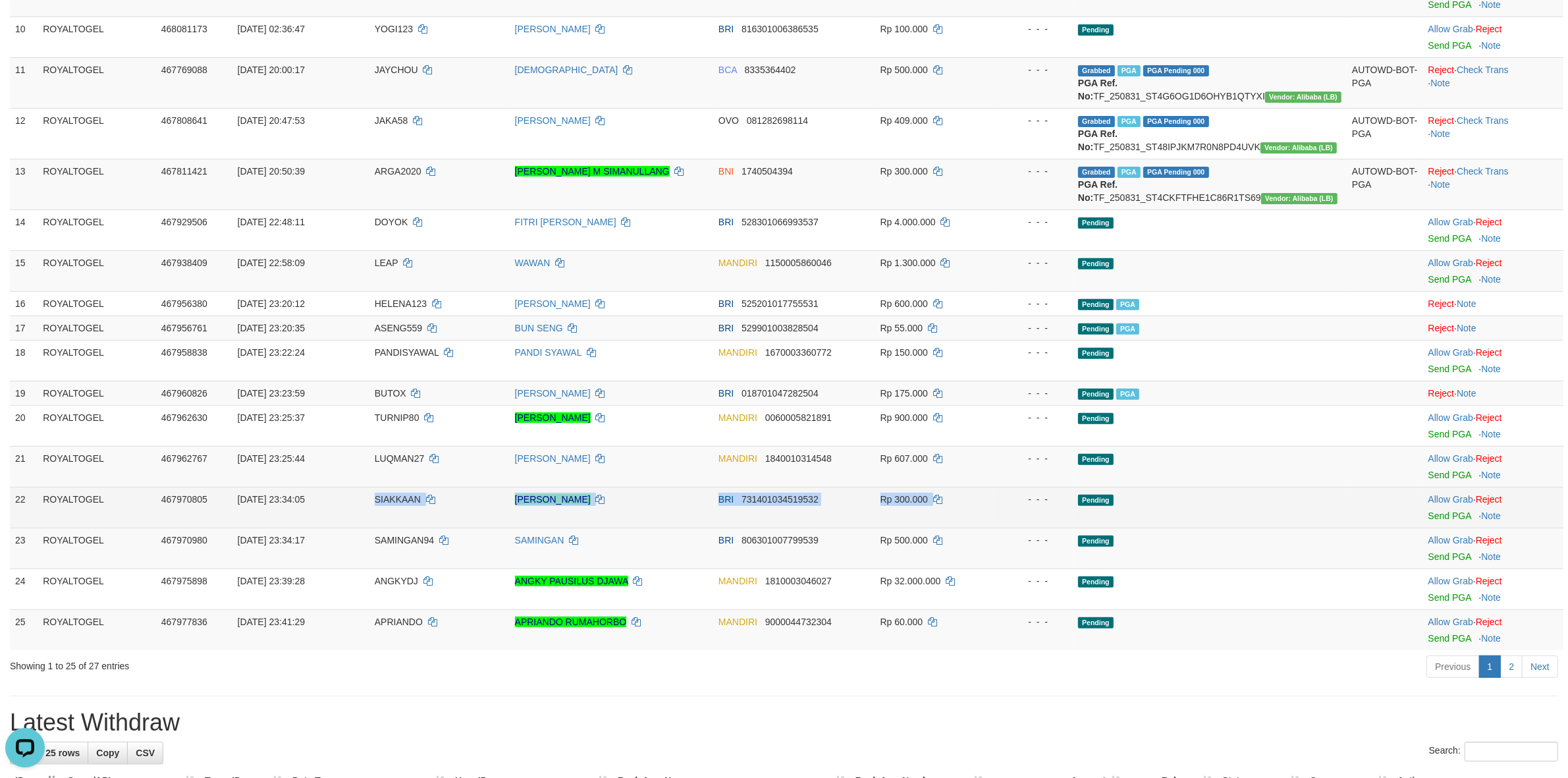
drag, startPoint x: 372, startPoint y: 523, endPoint x: 989, endPoint y: 528, distance: 617.0
click at [989, 528] on tr "22 ROYALTOGEL 467970805 31/08/2025 23:34:05 SIAKKAAN ANWAR PAUJI SIREGAR BRI 73…" at bounding box center [786, 507] width 1553 height 41
drag, startPoint x: 1434, startPoint y: 549, endPoint x: 1337, endPoint y: 538, distance: 97.6
click at [1435, 528] on td "Allow Grab · Reject Send PGA · Note" at bounding box center [1493, 507] width 140 height 41
click at [1446, 521] on link "Send PGA" at bounding box center [1450, 516] width 43 height 10
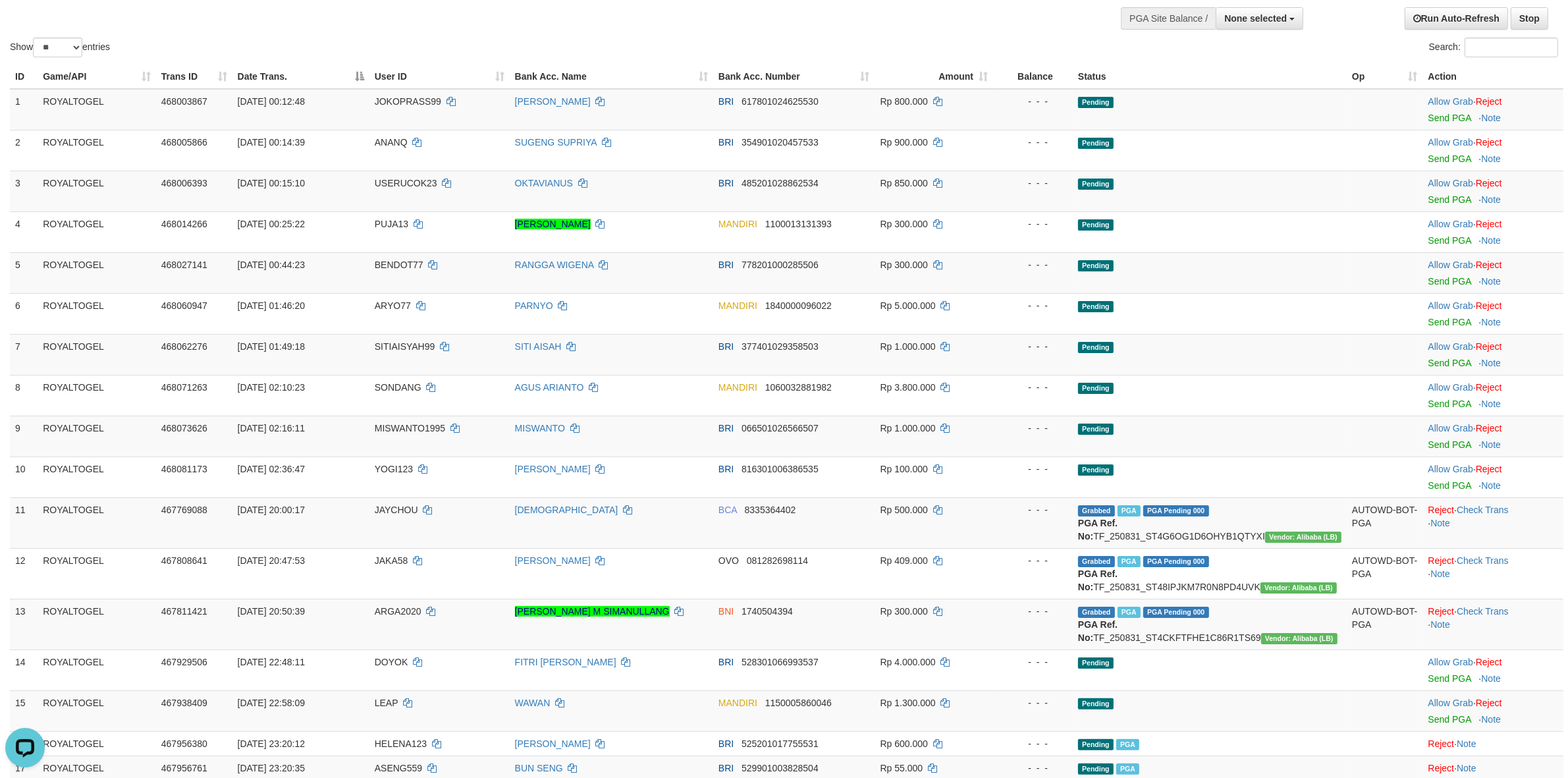
scroll to position [0, 0]
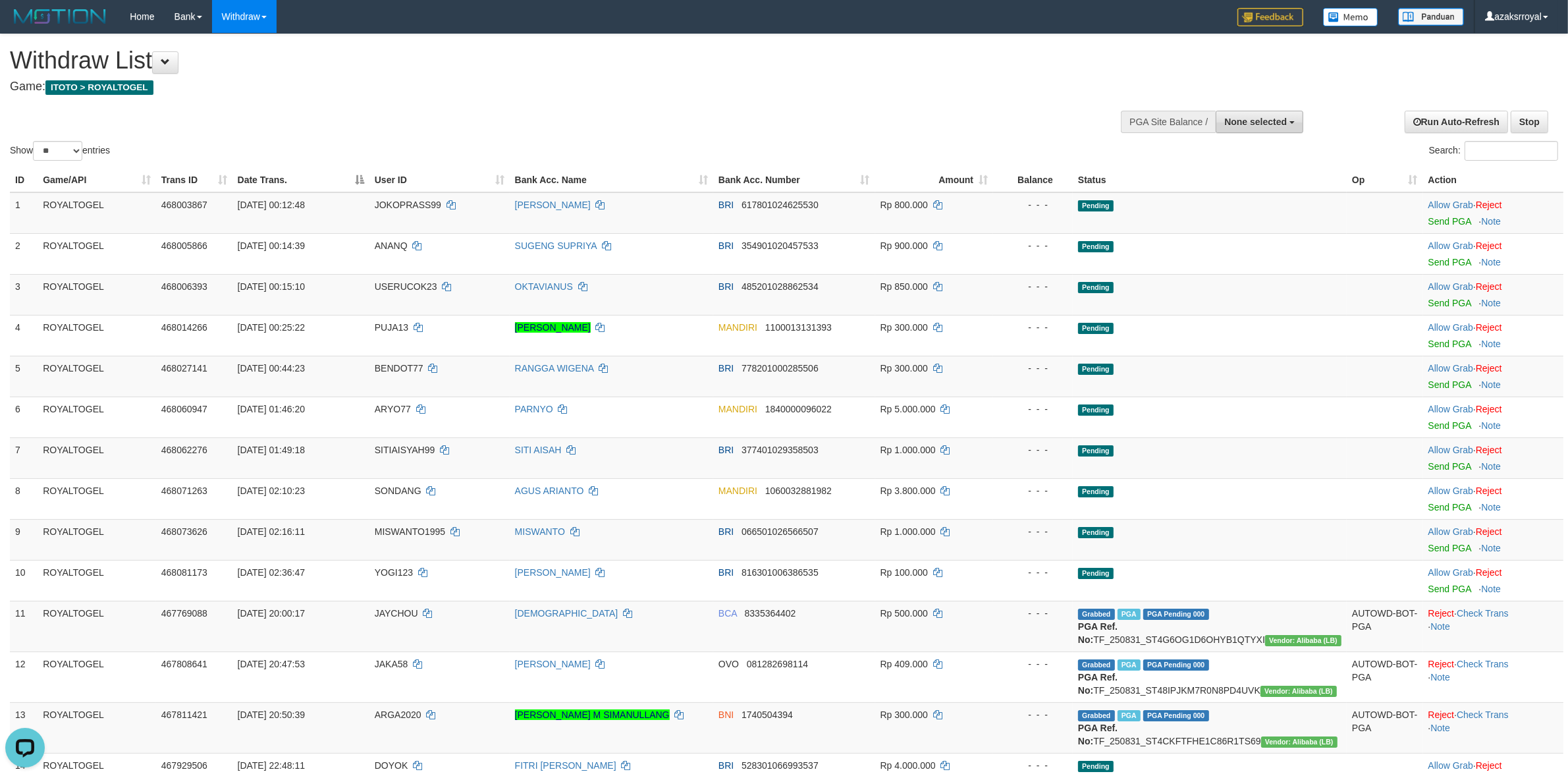
click at [1292, 118] on button "None selected" at bounding box center [1260, 122] width 88 height 23
drag, startPoint x: 1233, startPoint y: 191, endPoint x: 1021, endPoint y: 191, distance: 212.0
click at [1233, 191] on label "[ITOTO] ROYALTOGEL" at bounding box center [1235, 188] width 136 height 17
select select "***"
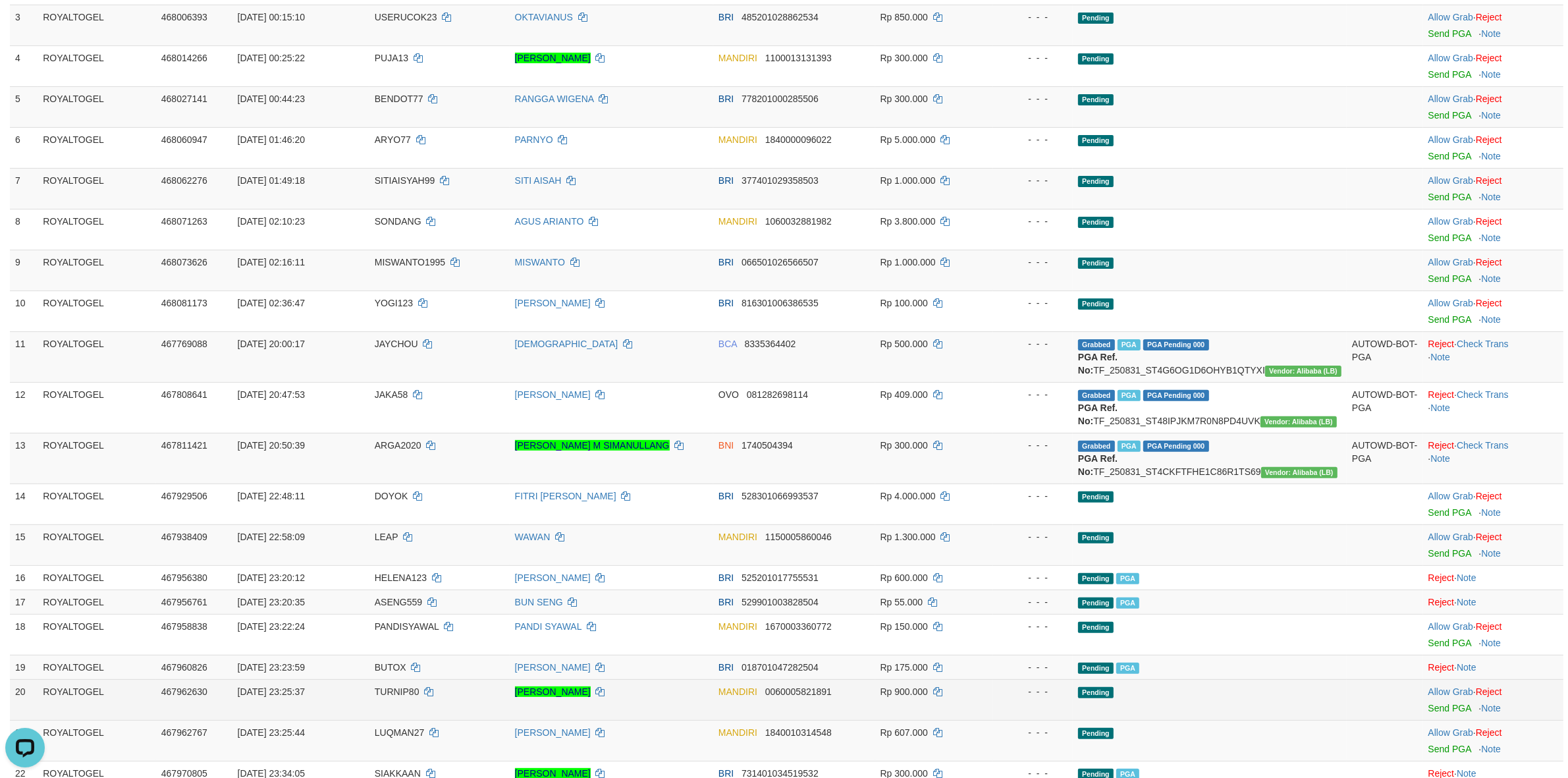
scroll to position [439, 0]
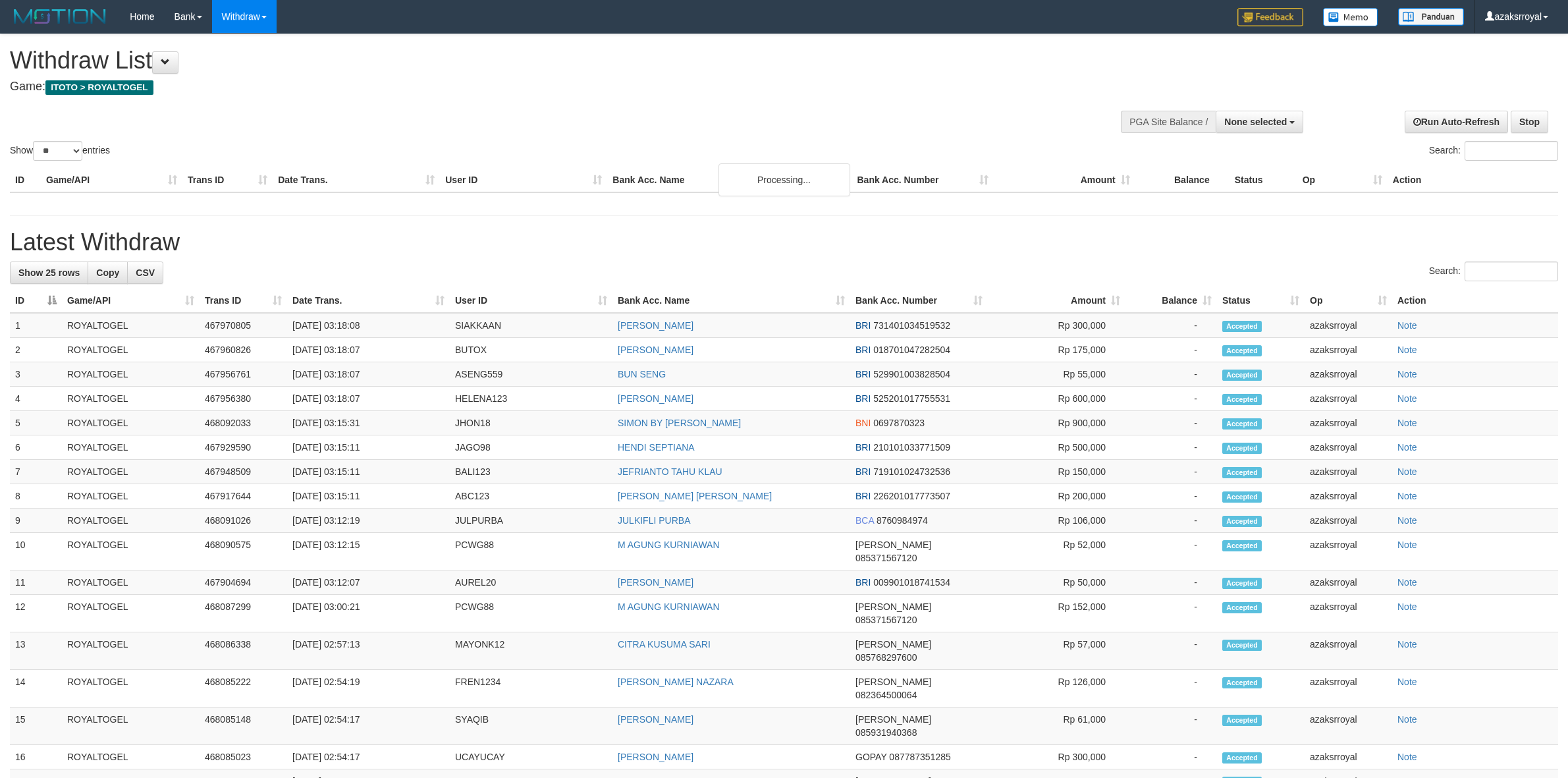
select select
select select "**"
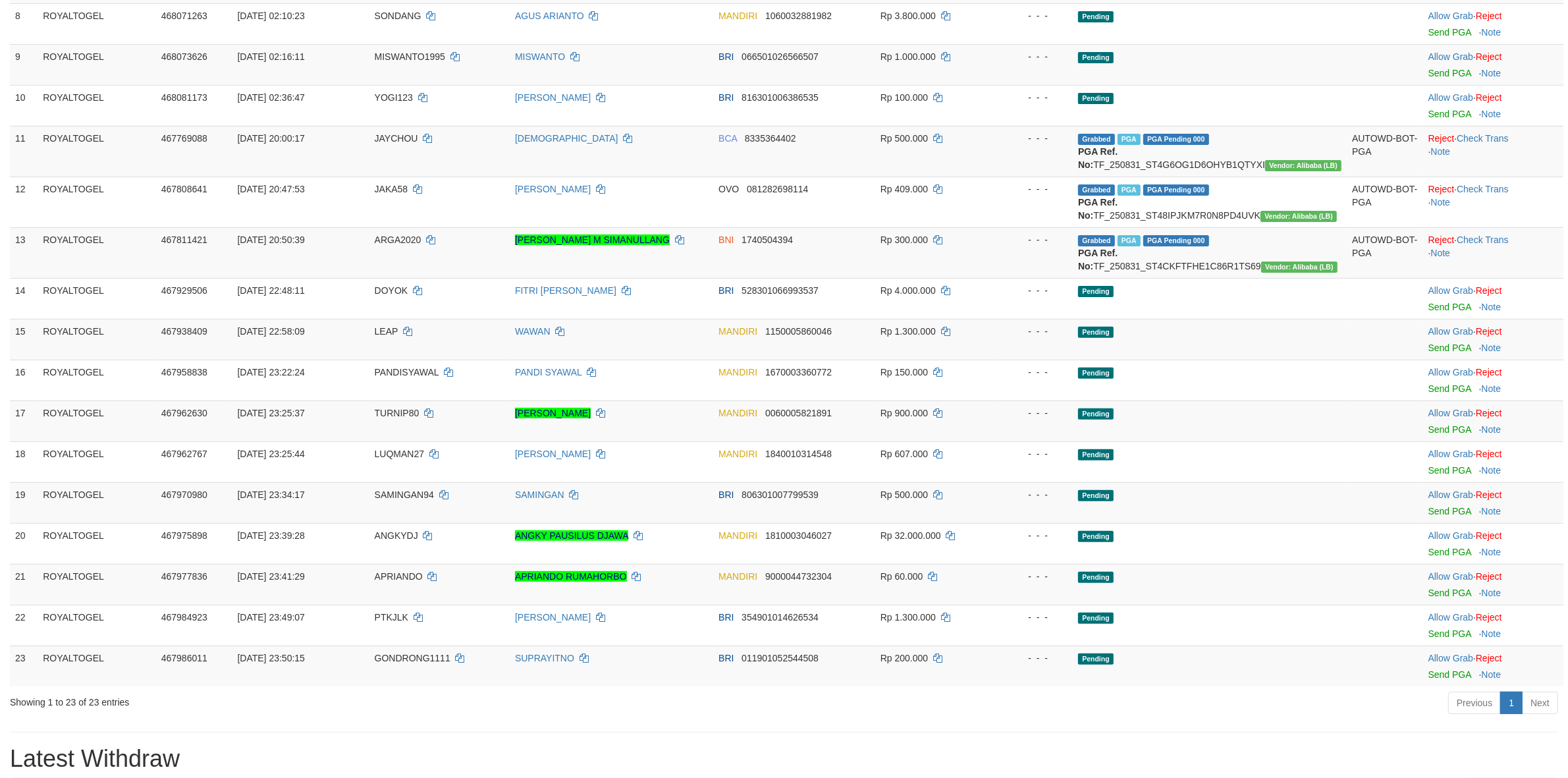
scroll to position [1031, 0]
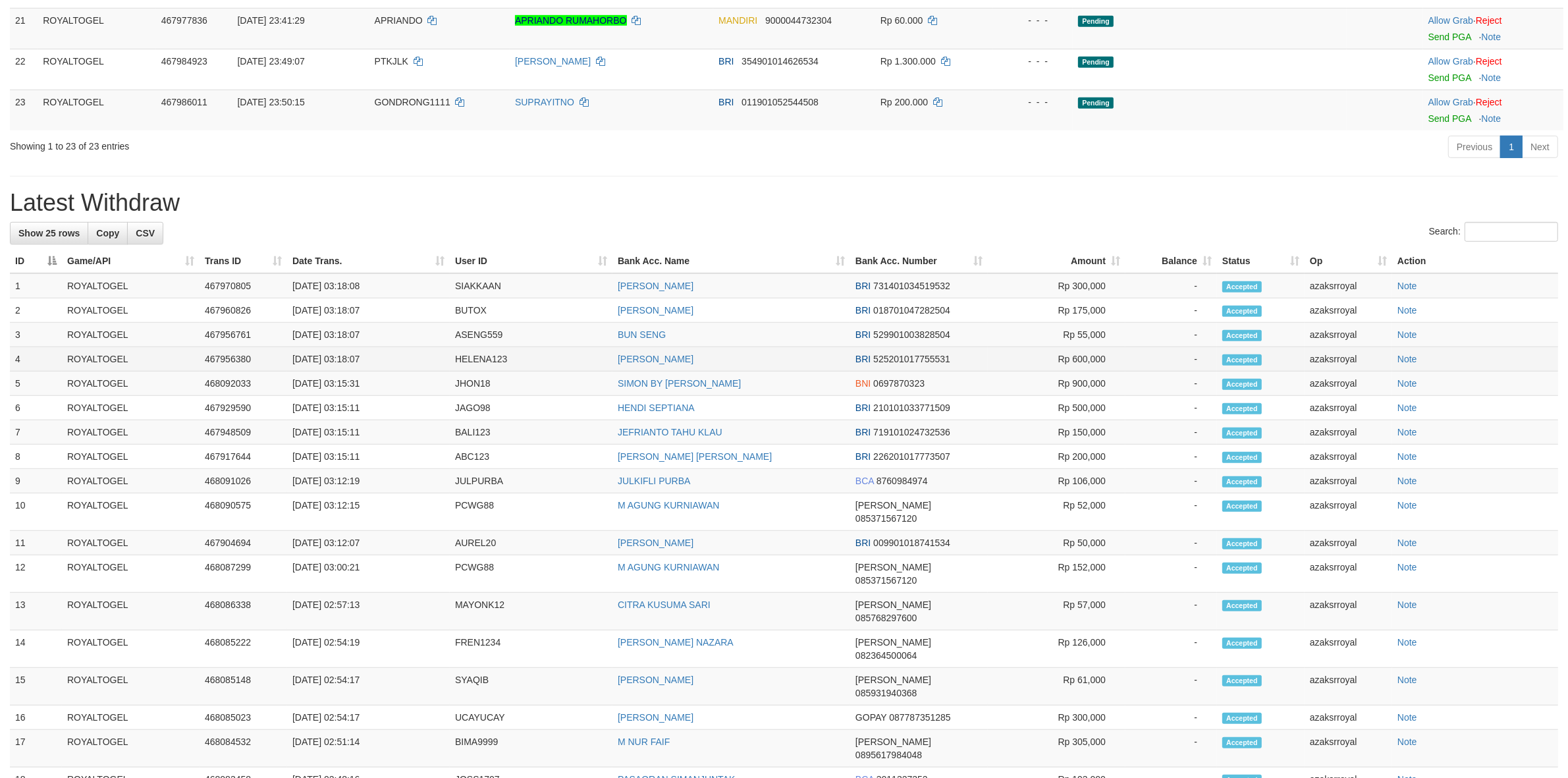
drag, startPoint x: 341, startPoint y: 389, endPoint x: 413, endPoint y: 396, distance: 72.3
click at [413, 371] on td "[DATE] 03:18:07" at bounding box center [368, 359] width 163 height 24
copy td "03:18:07"
drag, startPoint x: 341, startPoint y: 367, endPoint x: 405, endPoint y: 363, distance: 64.1
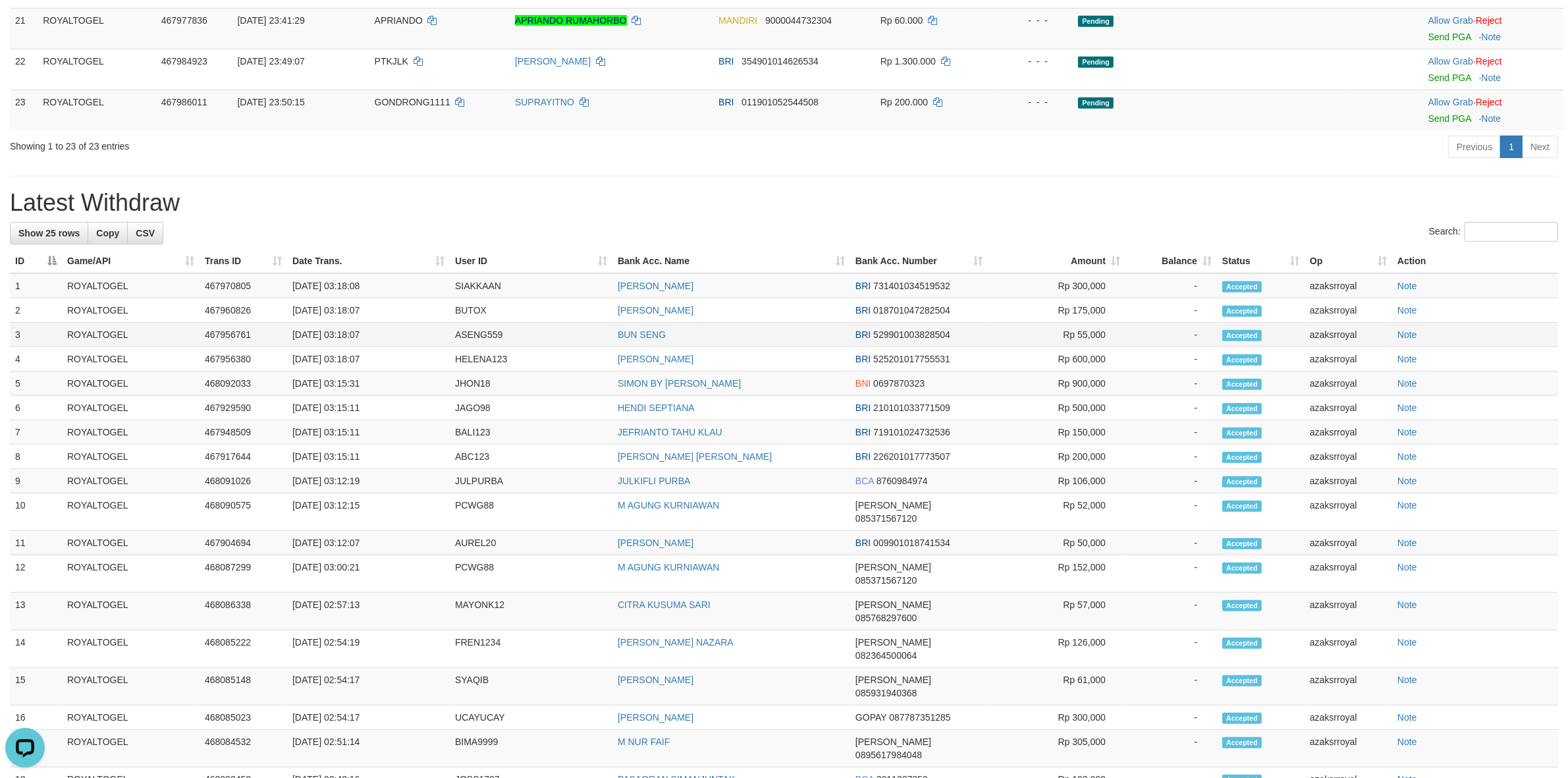
click at [405, 347] on td "[DATE] 03:18:07" at bounding box center [368, 335] width 163 height 24
copy td "03:18:07"
drag, startPoint x: 340, startPoint y: 337, endPoint x: 390, endPoint y: 334, distance: 50.1
click at [384, 322] on td "[DATE] 03:18:07" at bounding box center [368, 310] width 163 height 24
copy td "03:18:07"
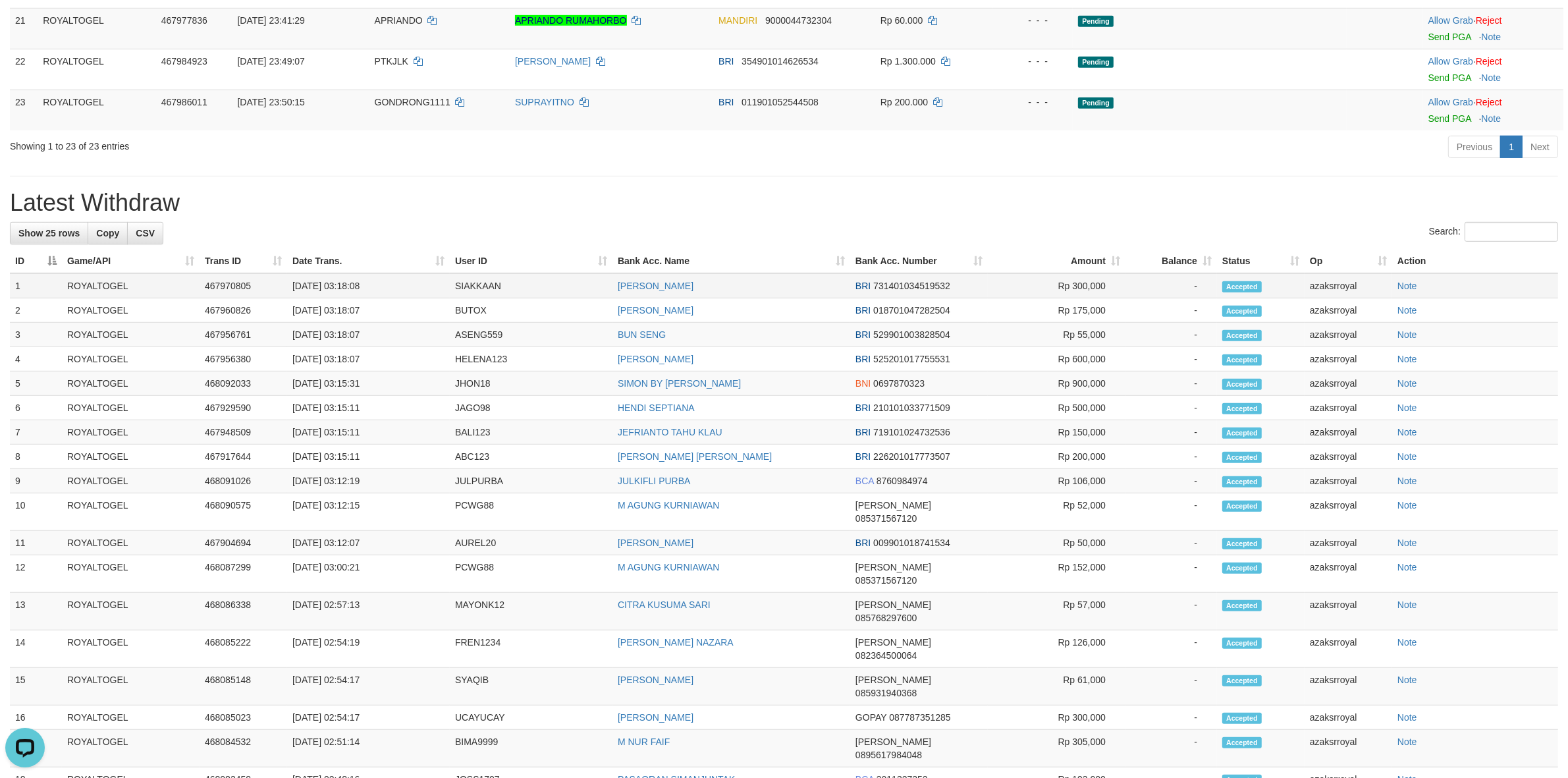
drag, startPoint x: 341, startPoint y: 315, endPoint x: 401, endPoint y: 317, distance: 60.0
click at [401, 298] on td "[DATE] 03:18:08" at bounding box center [368, 286] width 163 height 25
copy td "03:18:08"
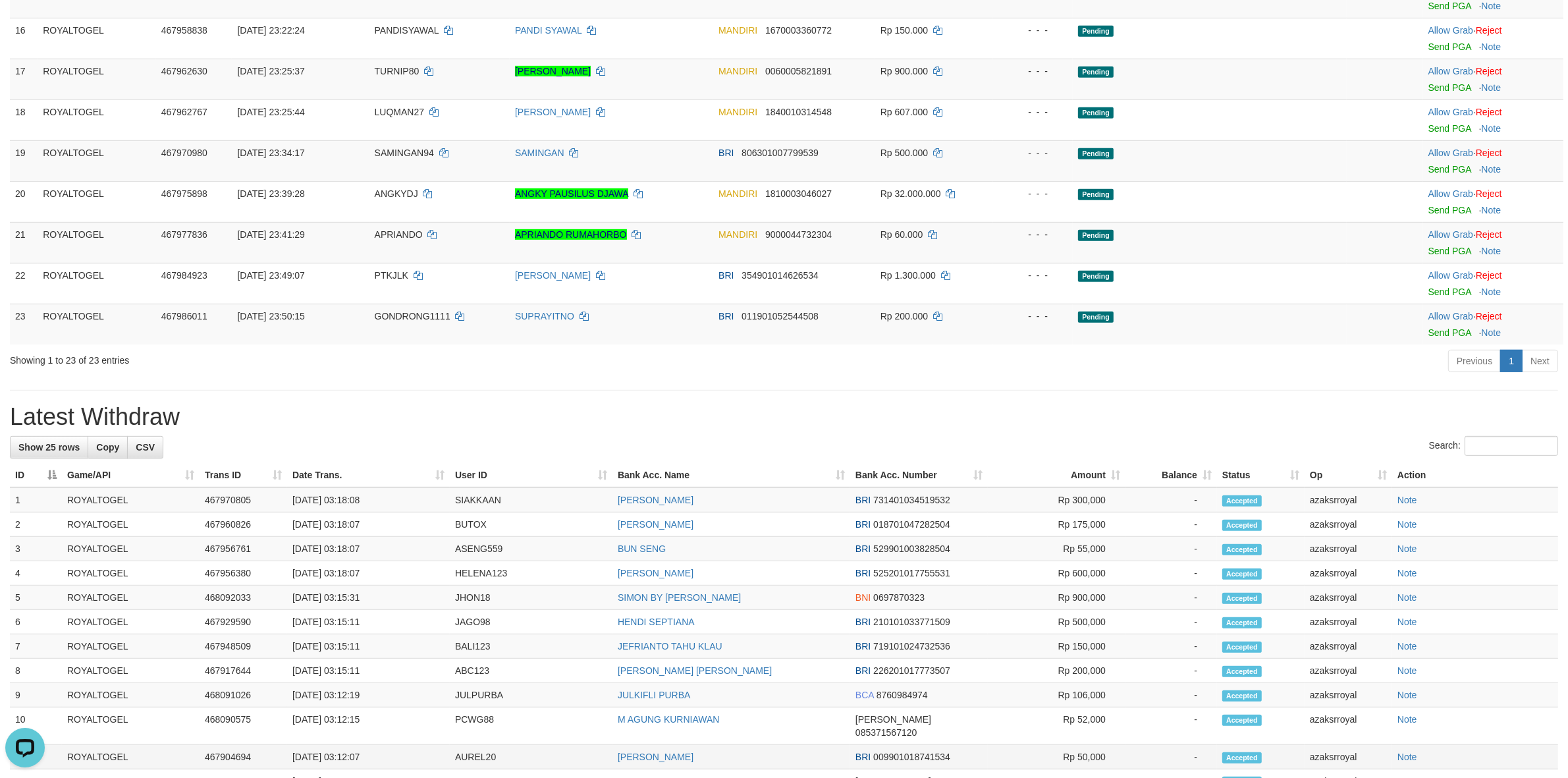
scroll to position [811, 0]
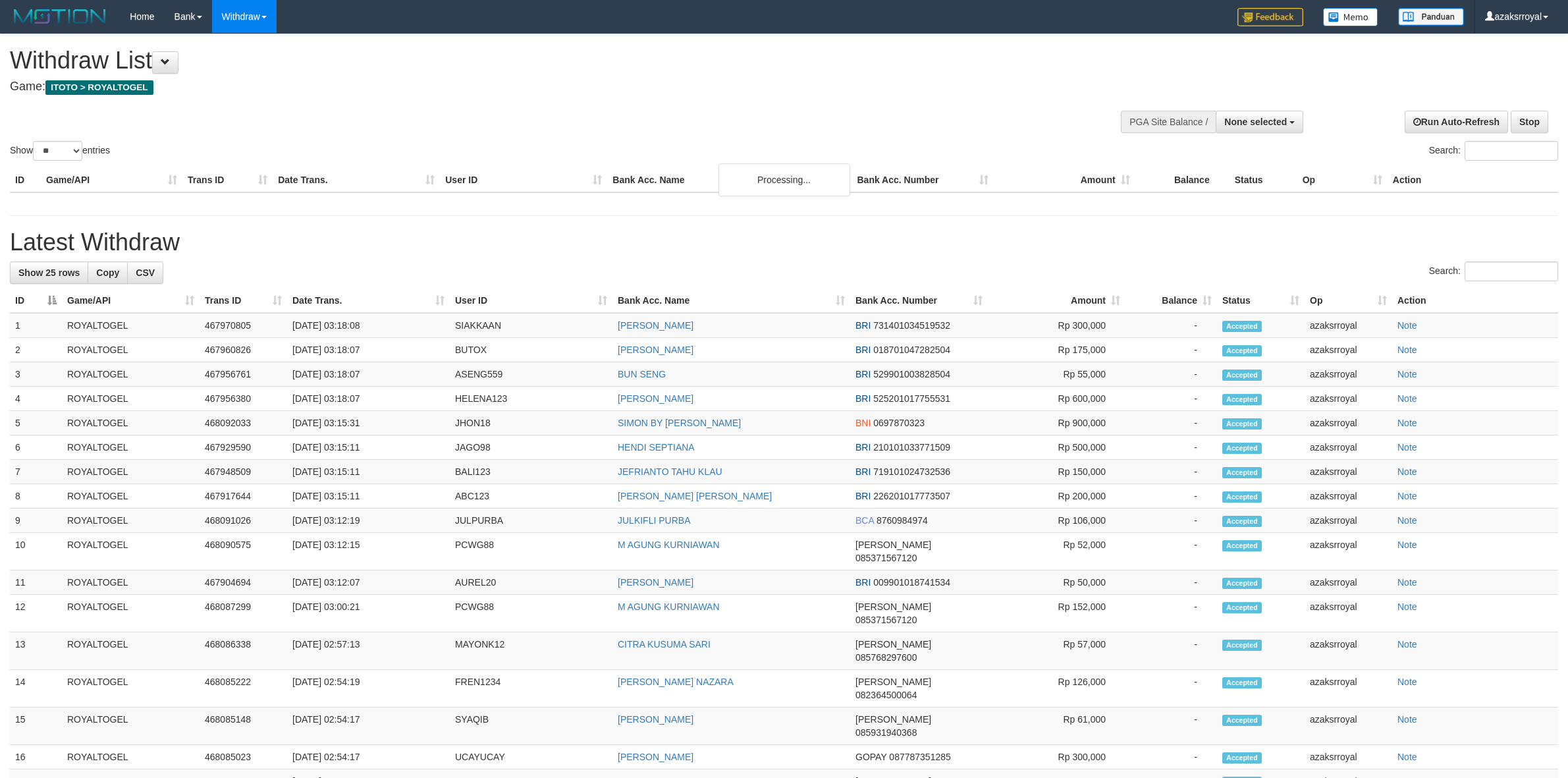
select select
select select "**"
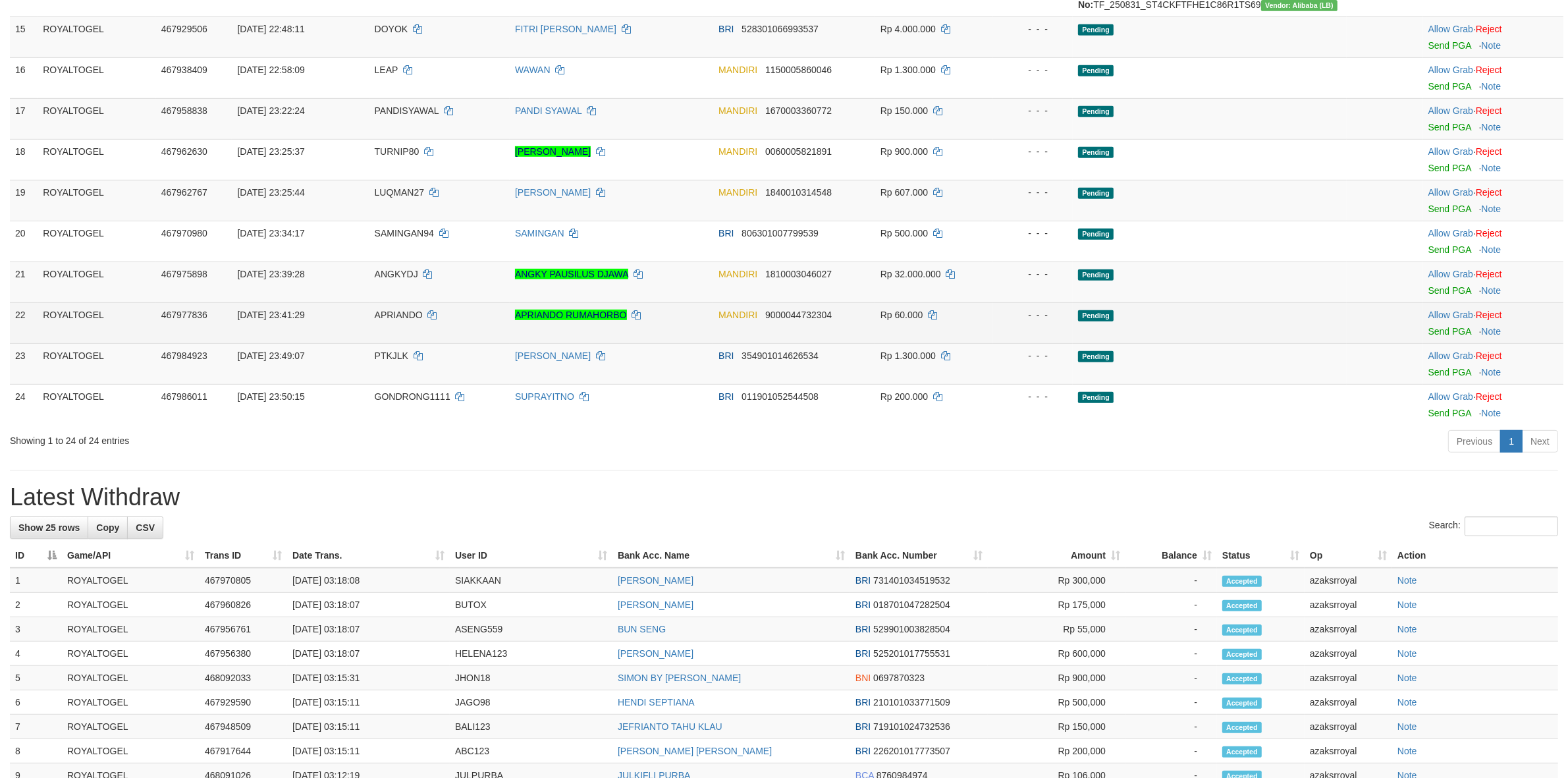
scroll to position [646, 0]
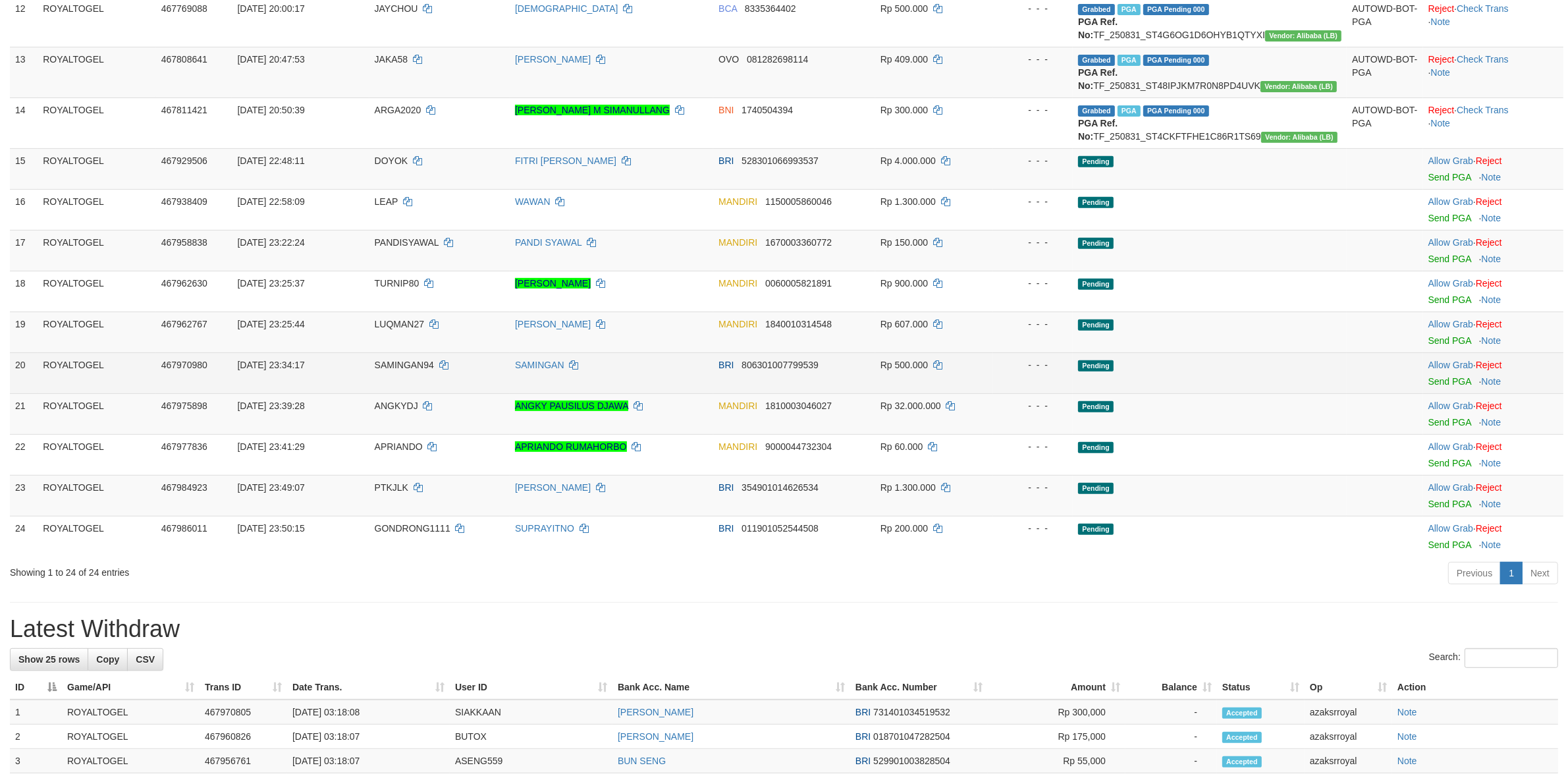
drag, startPoint x: 347, startPoint y: 389, endPoint x: 922, endPoint y: 403, distance: 575.2
click at [936, 393] on tr "20 ROYALTOGEL 467970980 [DATE] 23:34:17 SAMINGAN94 SAMINGAN BRI 806301007799539…" at bounding box center [786, 372] width 1553 height 41
drag, startPoint x: 706, startPoint y: 390, endPoint x: 933, endPoint y: 403, distance: 227.4
click at [933, 393] on tr "20 ROYALTOGEL 467970980 [DATE] 23:34:17 SAMINGAN94 SAMINGAN BRI 806301007799539…" at bounding box center [786, 372] width 1553 height 41
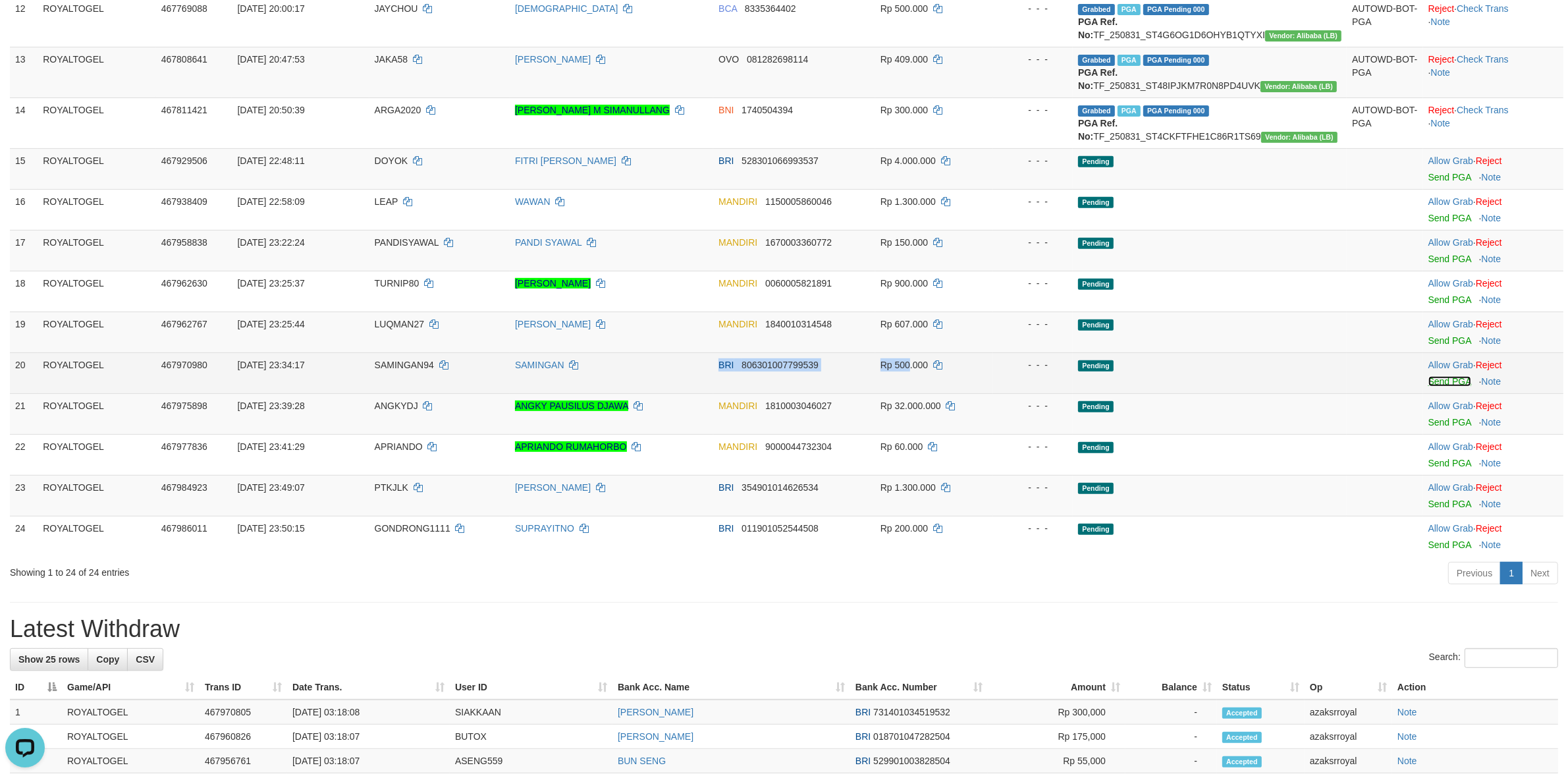
click at [1429, 387] on link "Send PGA" at bounding box center [1450, 382] width 43 height 10
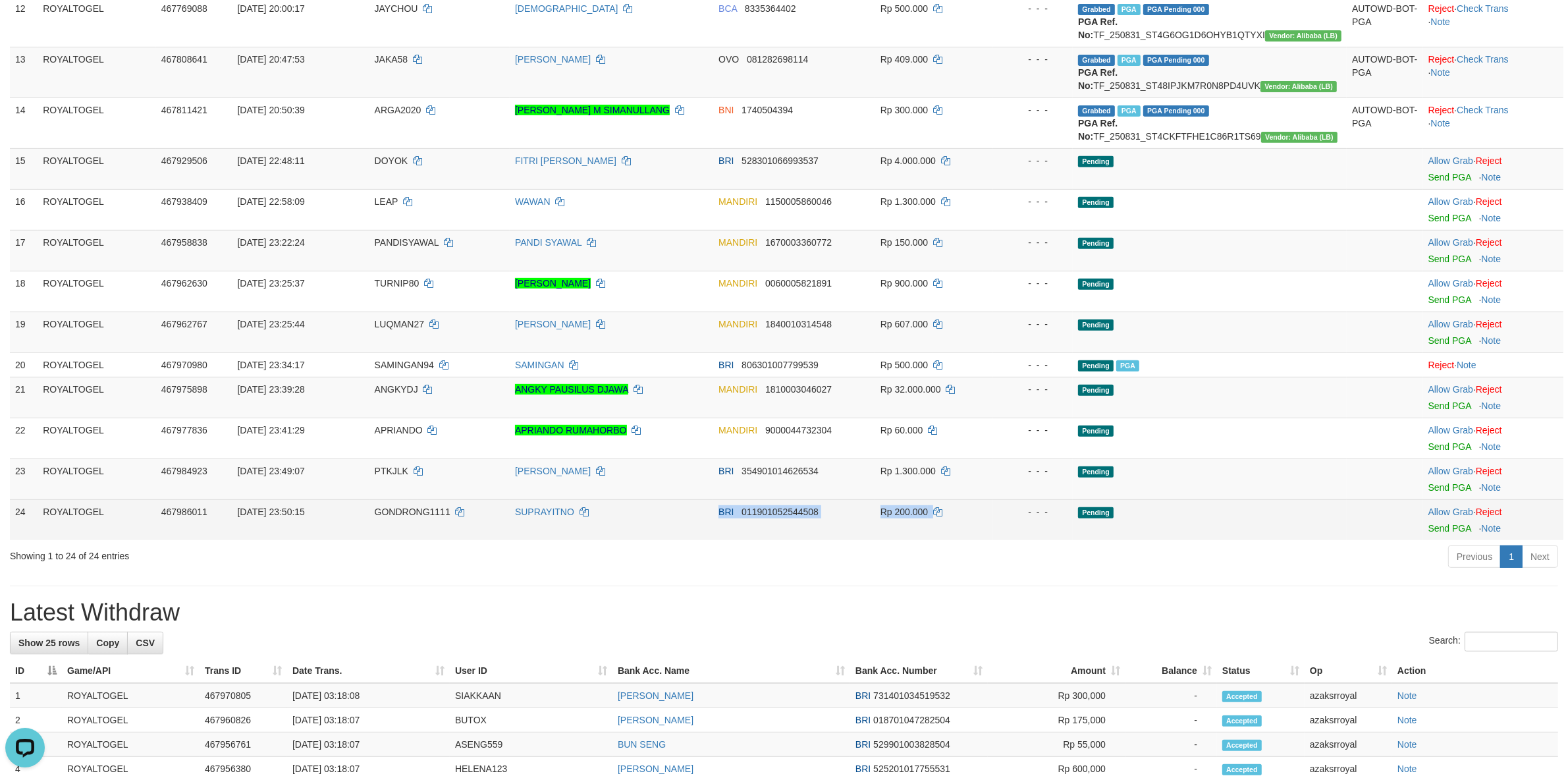
drag, startPoint x: 730, startPoint y: 536, endPoint x: 968, endPoint y: 535, distance: 238.0
click at [966, 536] on tr "24 ROYALTOGEL 467986011 [DATE] 23:50:15 GONDRONG1111 SUPRAYITNO BRI 01190105254…" at bounding box center [786, 519] width 1553 height 41
click at [1435, 533] on link "Send PGA" at bounding box center [1450, 528] width 43 height 10
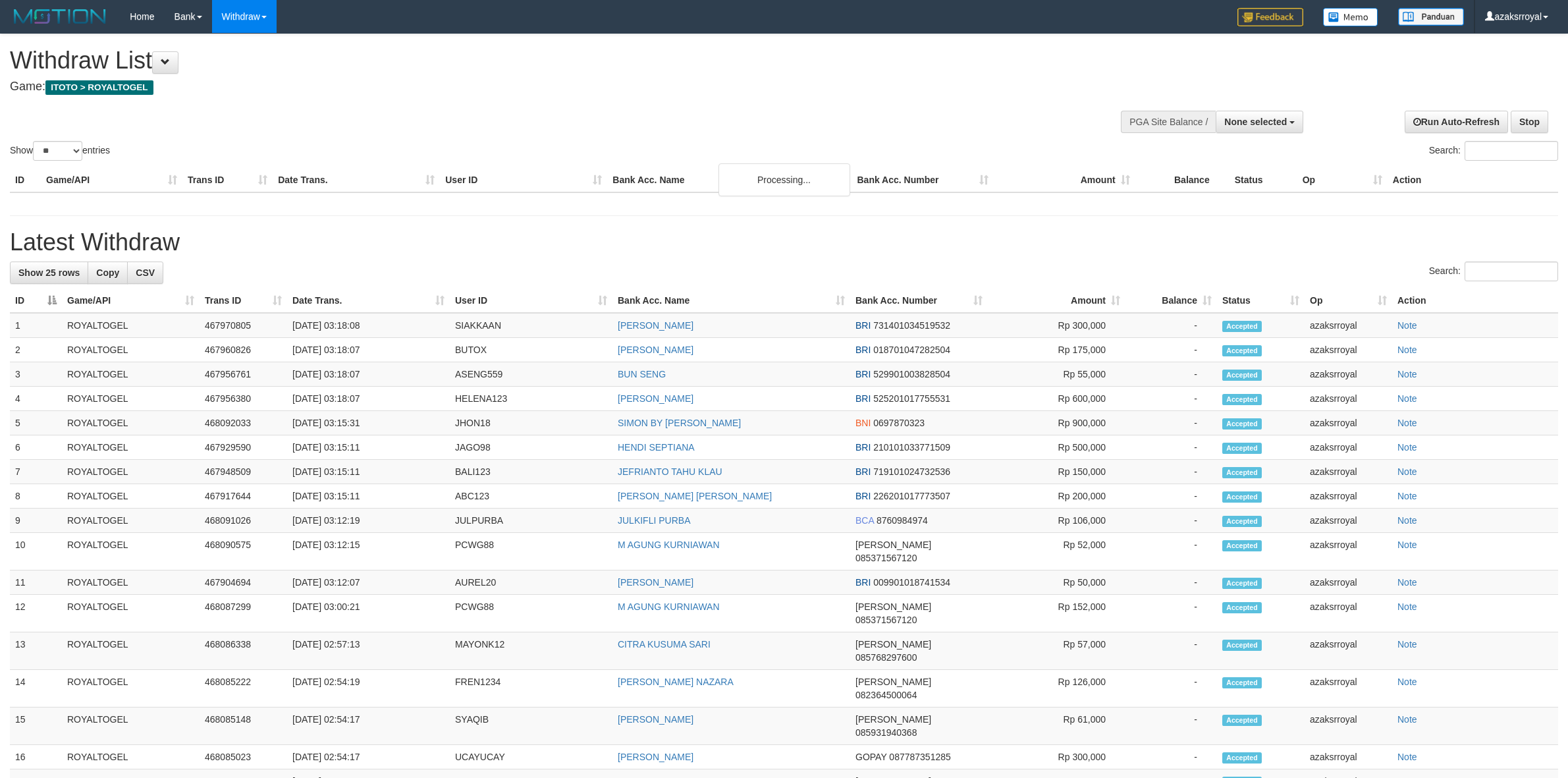
select select
select select "**"
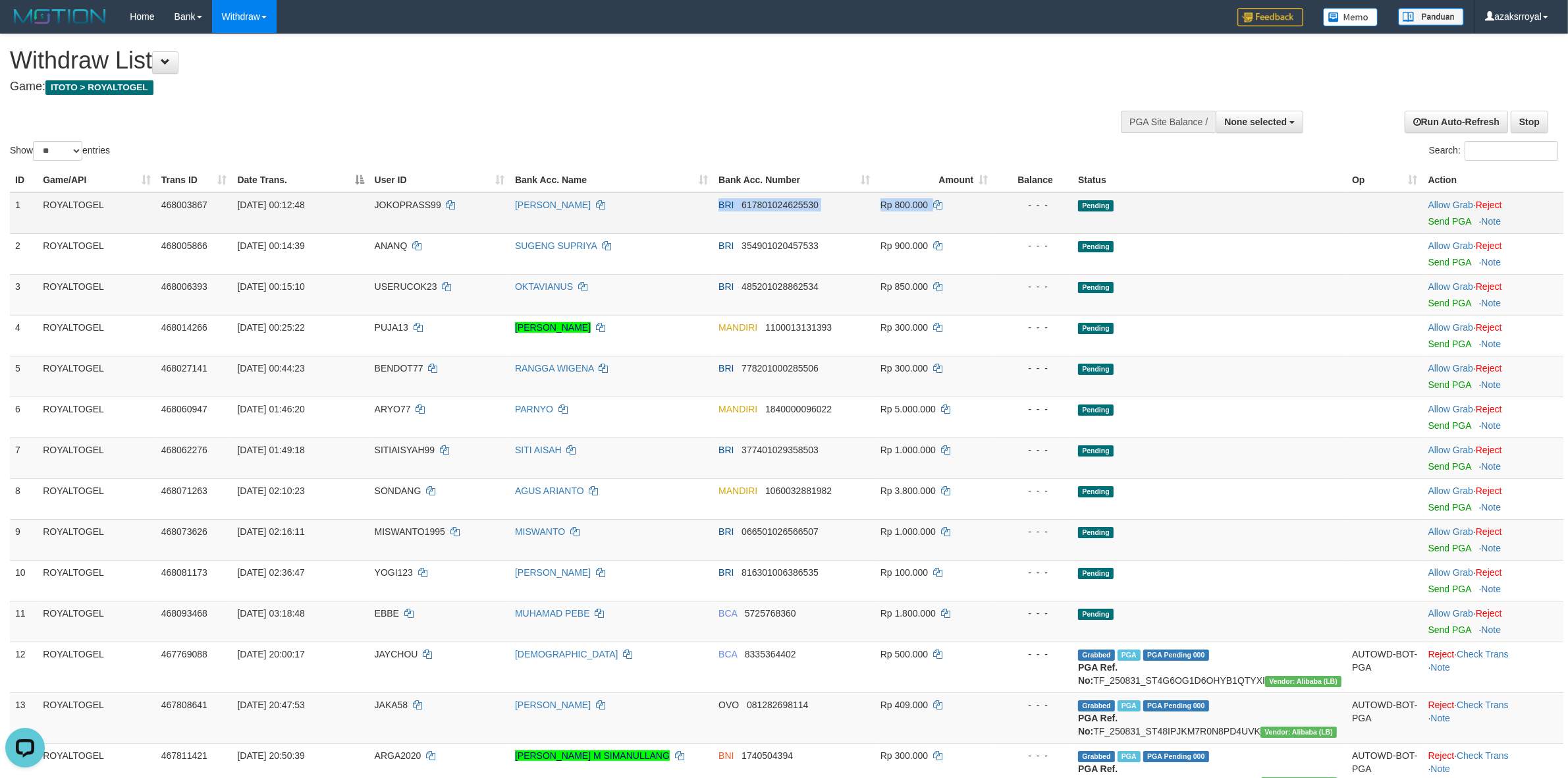
drag, startPoint x: 730, startPoint y: 199, endPoint x: 1000, endPoint y: 206, distance: 270.1
click at [956, 211] on tr "1 ROYALTOGEL 468003867 01/09/2025 00:12:48 JOKOPRASS99 JOKO PRASETYO BRI 617801…" at bounding box center [786, 213] width 1553 height 42
click at [1429, 222] on link "Send PGA" at bounding box center [1450, 221] width 43 height 10
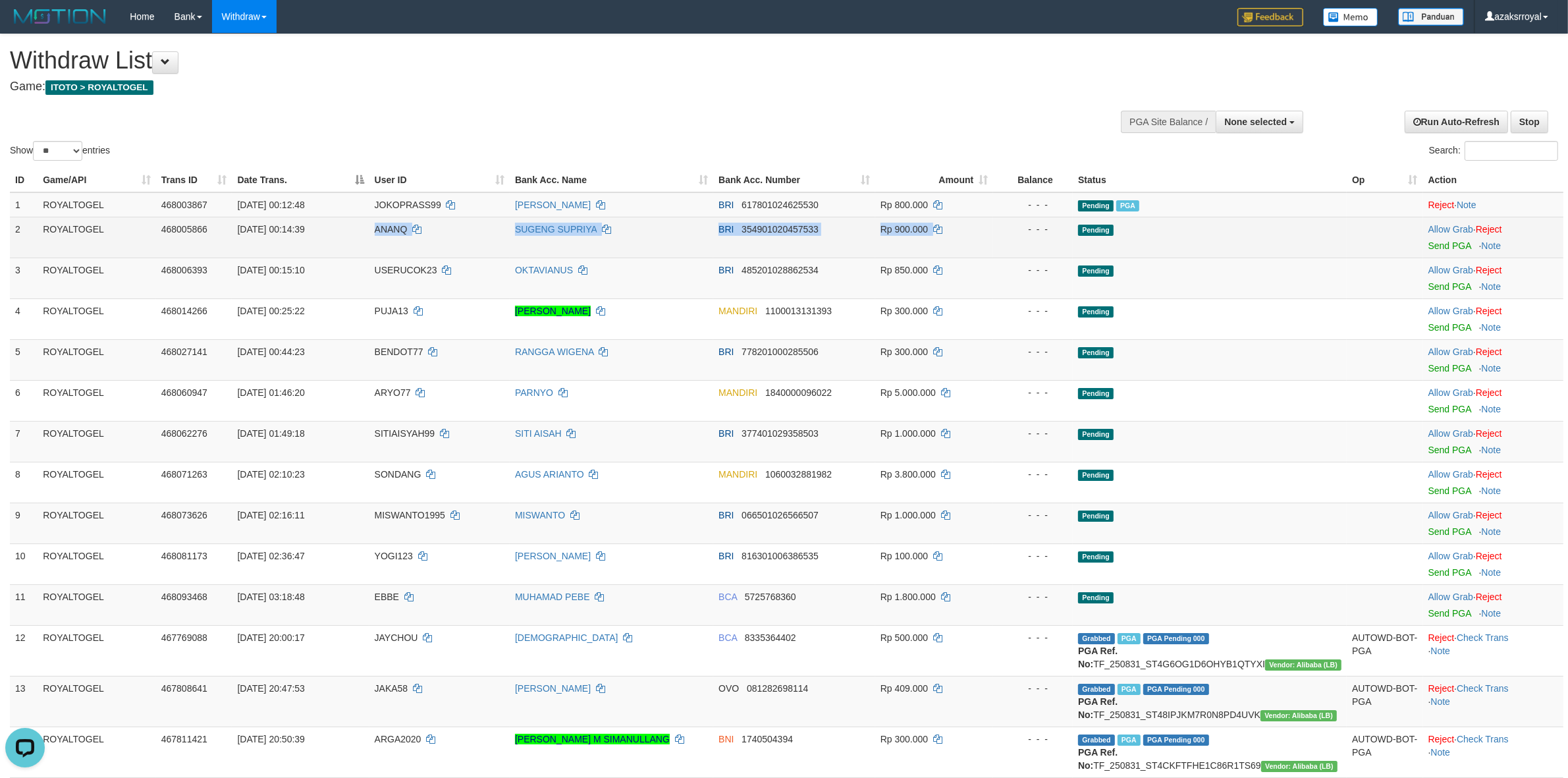
drag, startPoint x: 370, startPoint y: 228, endPoint x: 995, endPoint y: 239, distance: 625.1
click at [957, 239] on tr "2 ROYALTOGEL 468005866 01/09/2025 00:14:39 ANANQ SUGENG SUPRIYA BRI 35490102045…" at bounding box center [786, 237] width 1553 height 41
click at [1439, 244] on link "Send PGA" at bounding box center [1450, 246] width 43 height 10
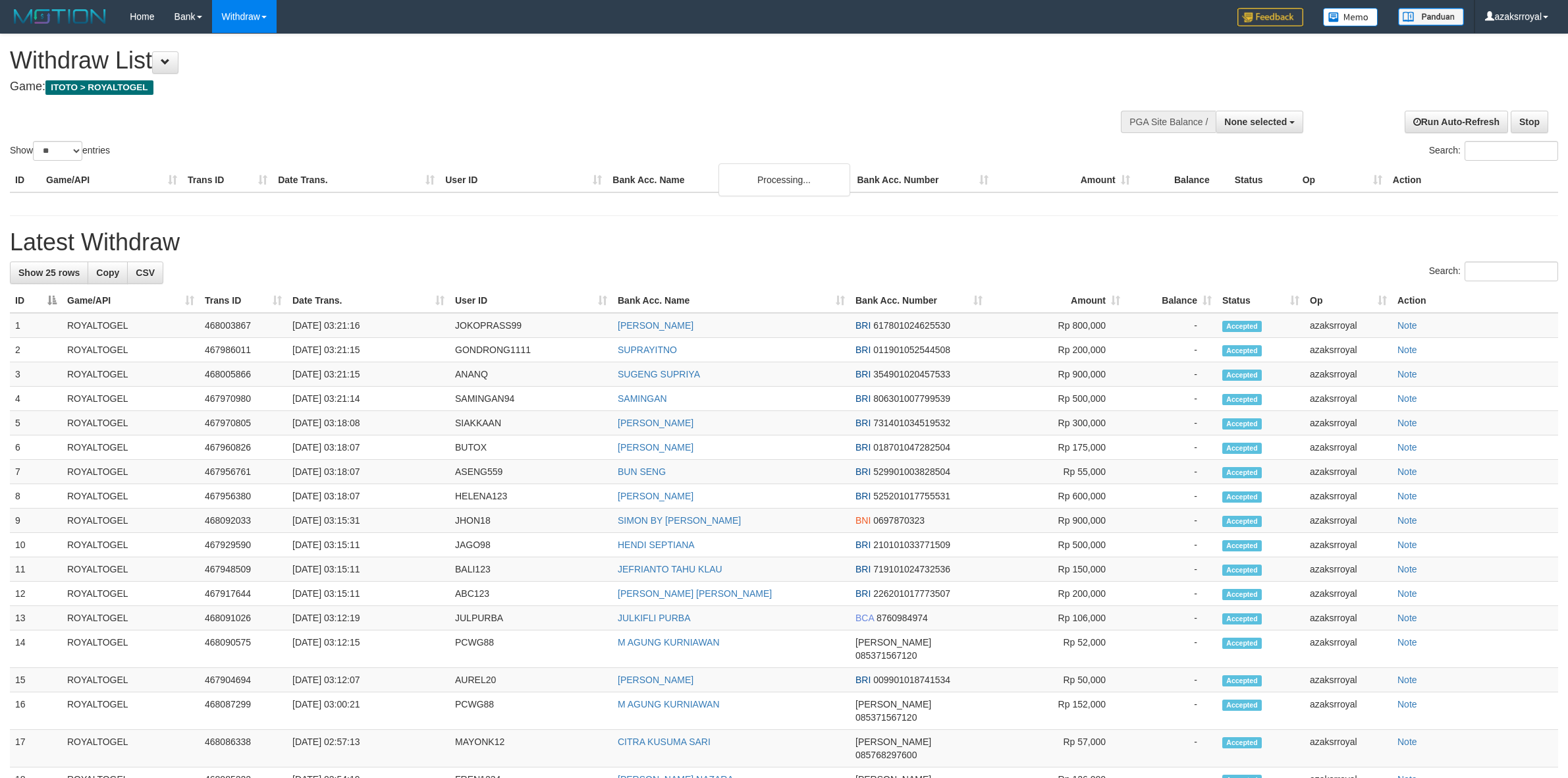
select select
select select "**"
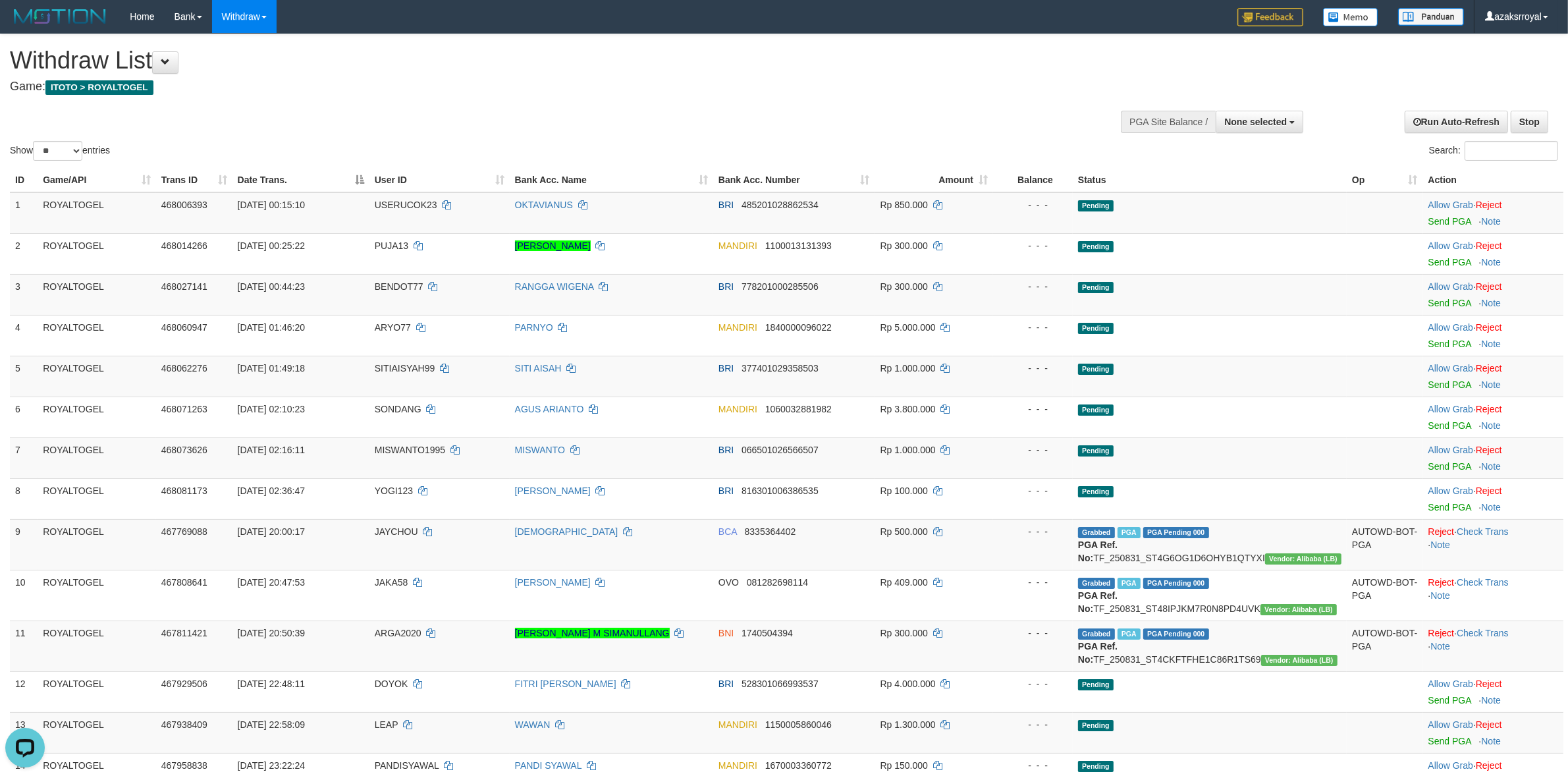
scroll to position [867, 0]
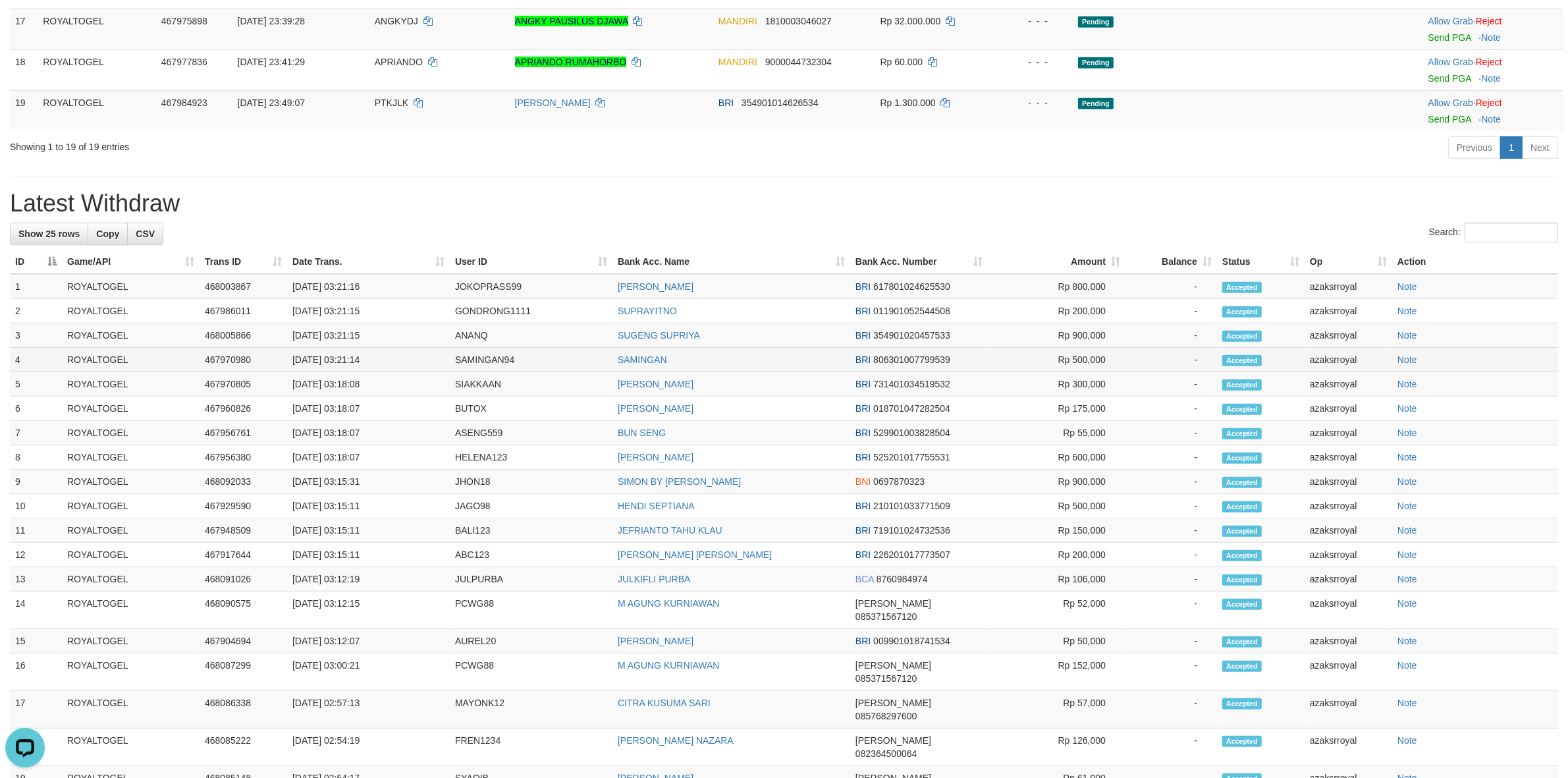
copy td "03:21:14"
drag, startPoint x: 340, startPoint y: 389, endPoint x: 387, endPoint y: 396, distance: 47.5
click at [387, 372] on td "[DATE] 03:21:14" at bounding box center [368, 360] width 163 height 24
drag, startPoint x: 389, startPoint y: 347, endPoint x: 426, endPoint y: 342, distance: 37.3
click at [426, 323] on td "[DATE] 03:21:15" at bounding box center [368, 311] width 163 height 24
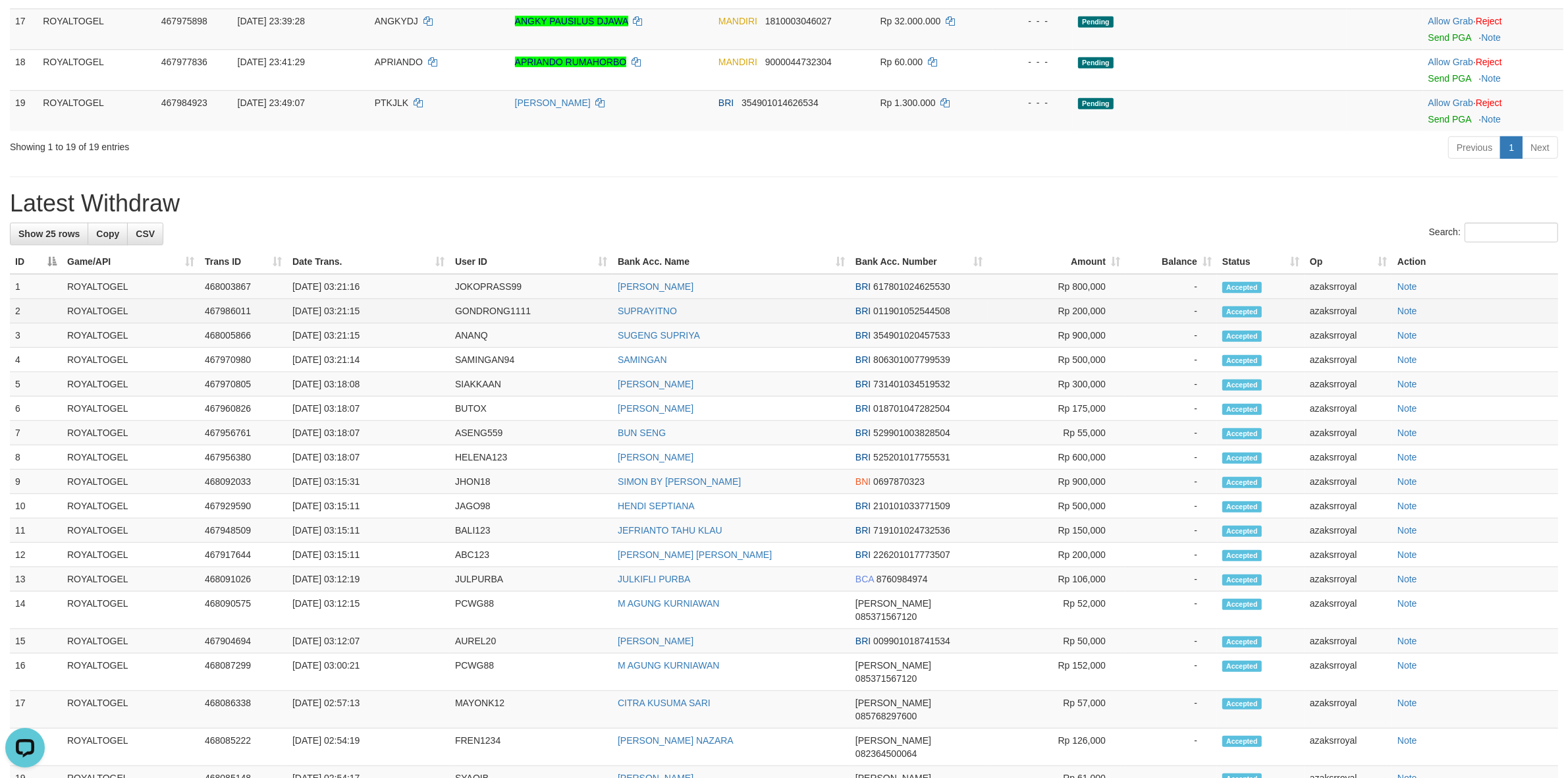
copy td "03:21:15"
drag, startPoint x: 340, startPoint y: 317, endPoint x: 395, endPoint y: 317, distance: 55.0
click at [395, 299] on td "[DATE] 03:21:16" at bounding box center [368, 287] width 163 height 25
copy td "03:21:16"
drag, startPoint x: 339, startPoint y: 363, endPoint x: 372, endPoint y: 363, distance: 33.0
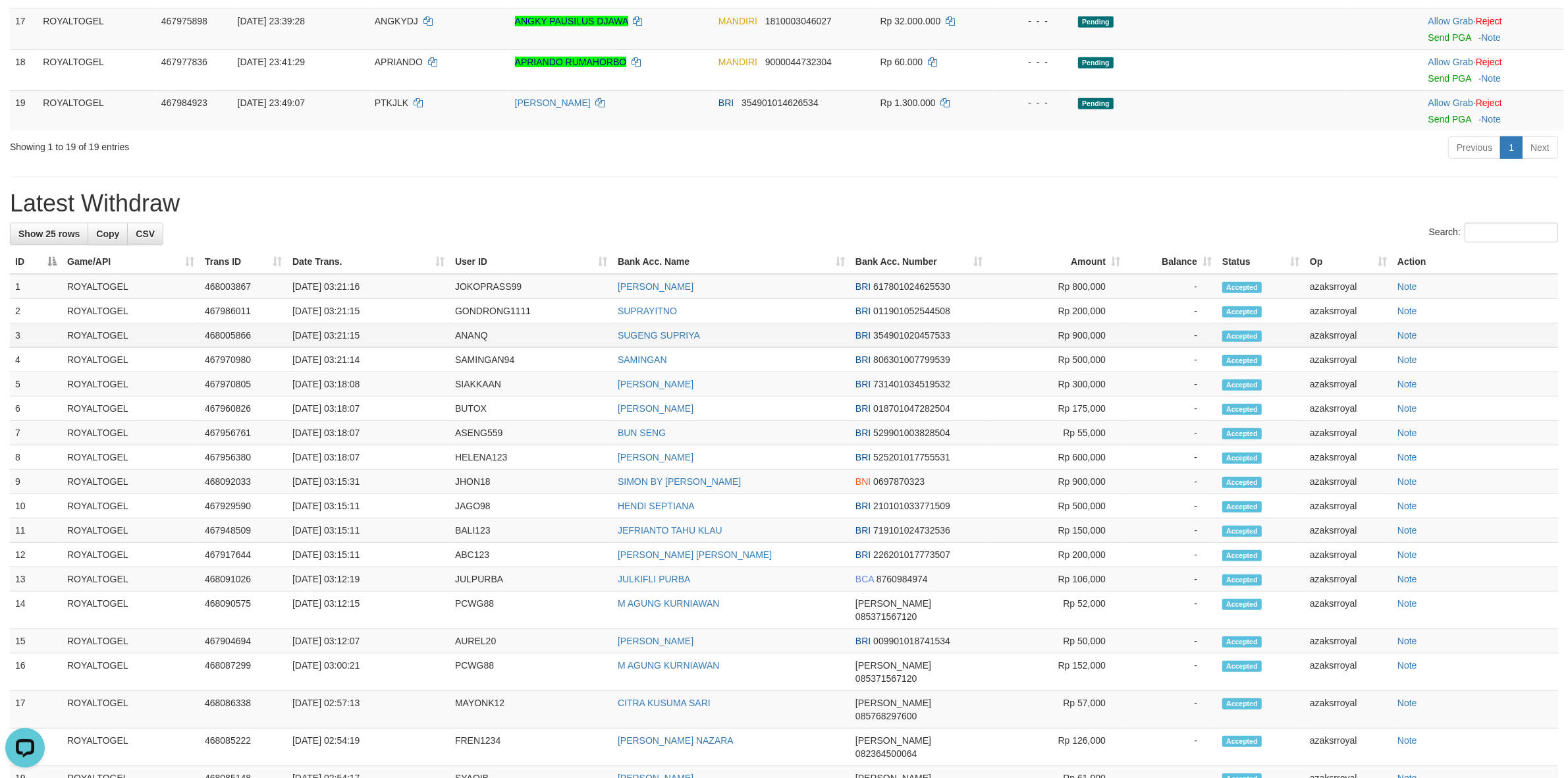
click at [387, 348] on td "[DATE] 03:21:15" at bounding box center [368, 335] width 163 height 24
copy td "03:21:15"
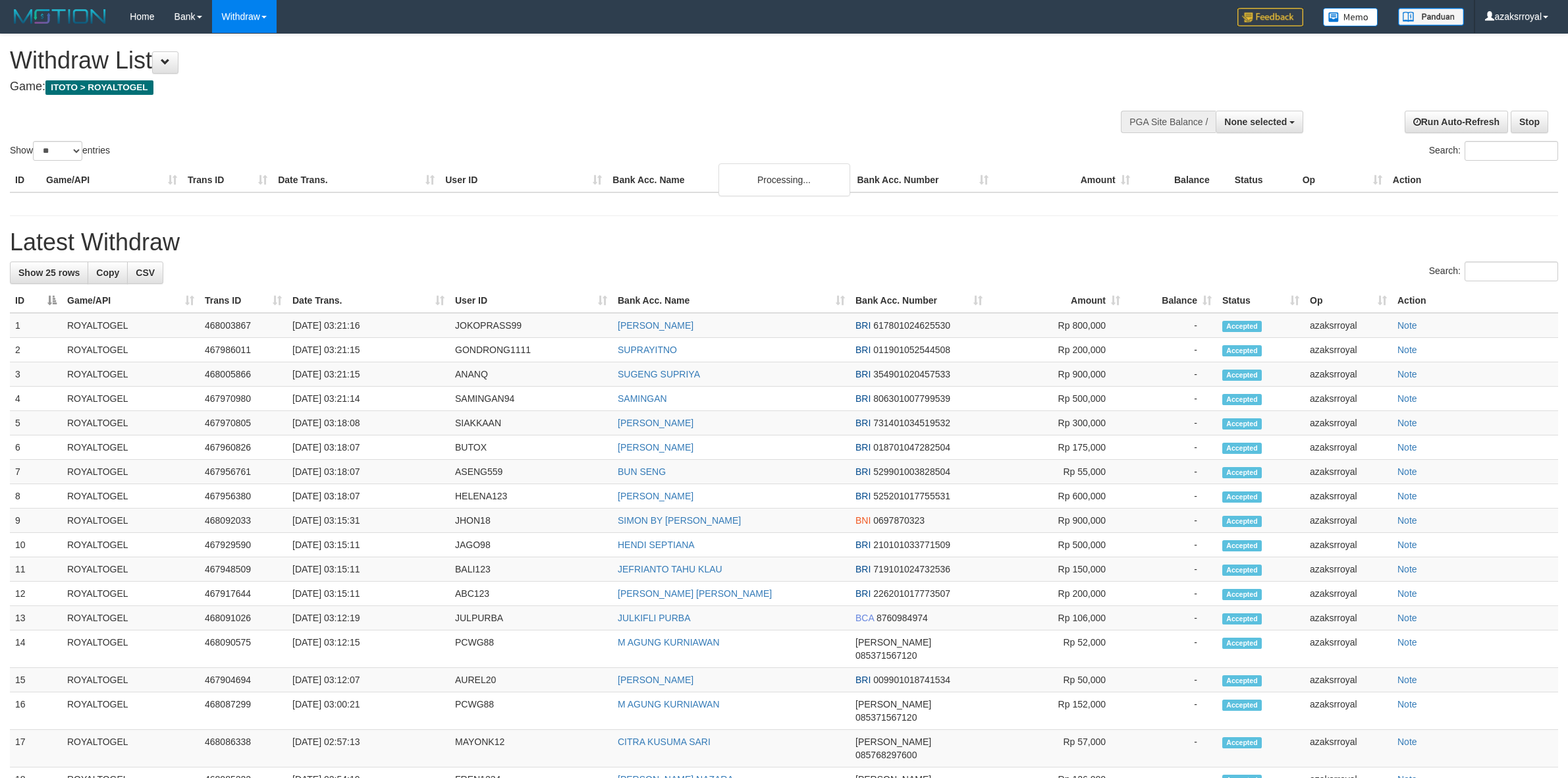
select select
select select "**"
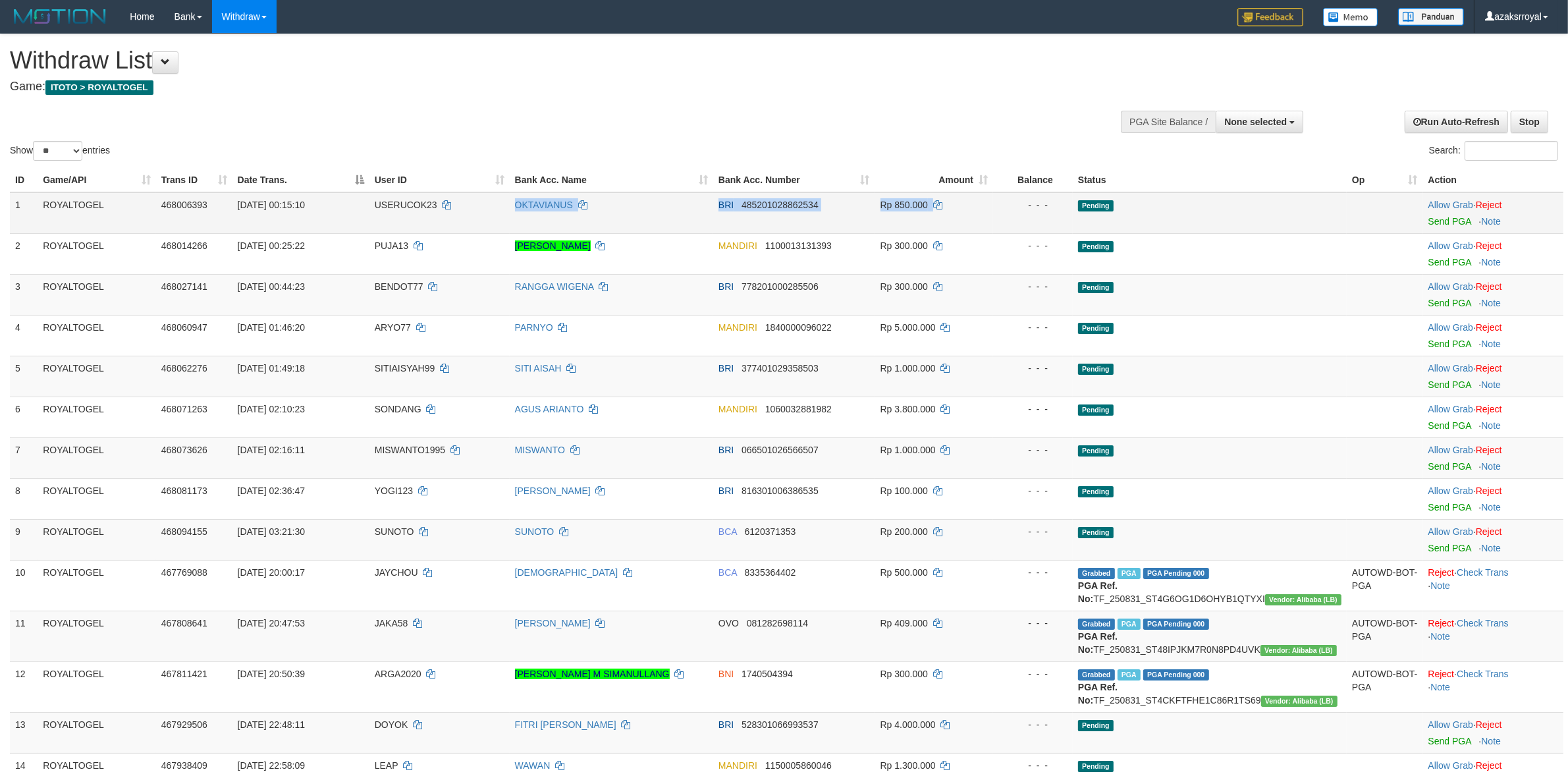
drag, startPoint x: 508, startPoint y: 204, endPoint x: 982, endPoint y: 199, distance: 474.0
click at [982, 199] on tr "1 ROYALTOGEL 468006393 01/09/2025 00:15:10 USERUCOK23 OKTAVIANUS BRI 4852010288…" at bounding box center [786, 213] width 1553 height 42
click at [1437, 219] on link "Send PGA" at bounding box center [1450, 221] width 43 height 10
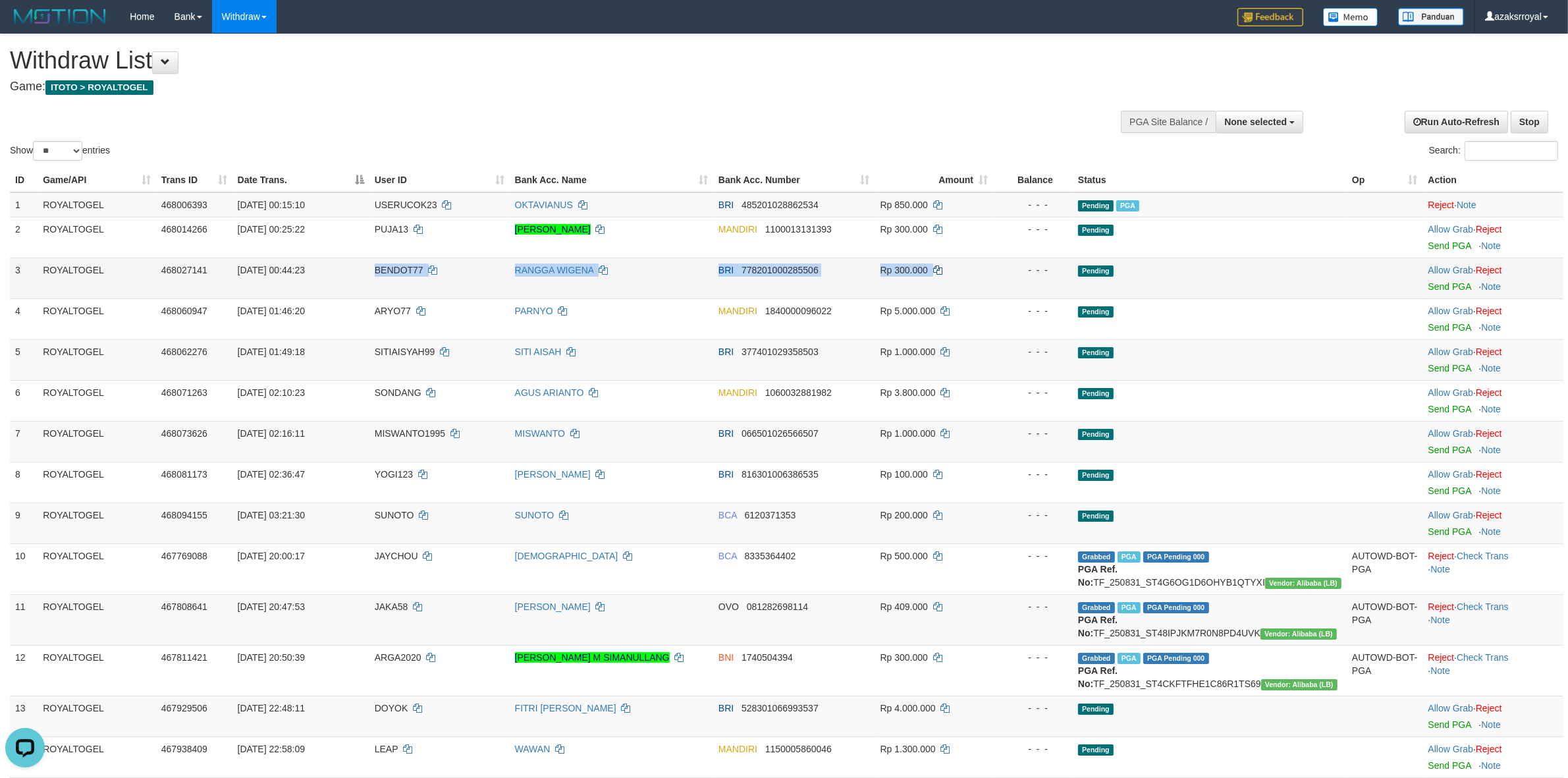
drag, startPoint x: 352, startPoint y: 260, endPoint x: 960, endPoint y: 271, distance: 608.1
click at [960, 271] on tr "3 ROYALTOGEL 468027141 01/09/2025 00:44:23 BENDOT77 RANGGA WIGENA BRI 778201000…" at bounding box center [786, 278] width 1553 height 41
click at [1441, 285] on link "Send PGA" at bounding box center [1450, 287] width 43 height 10
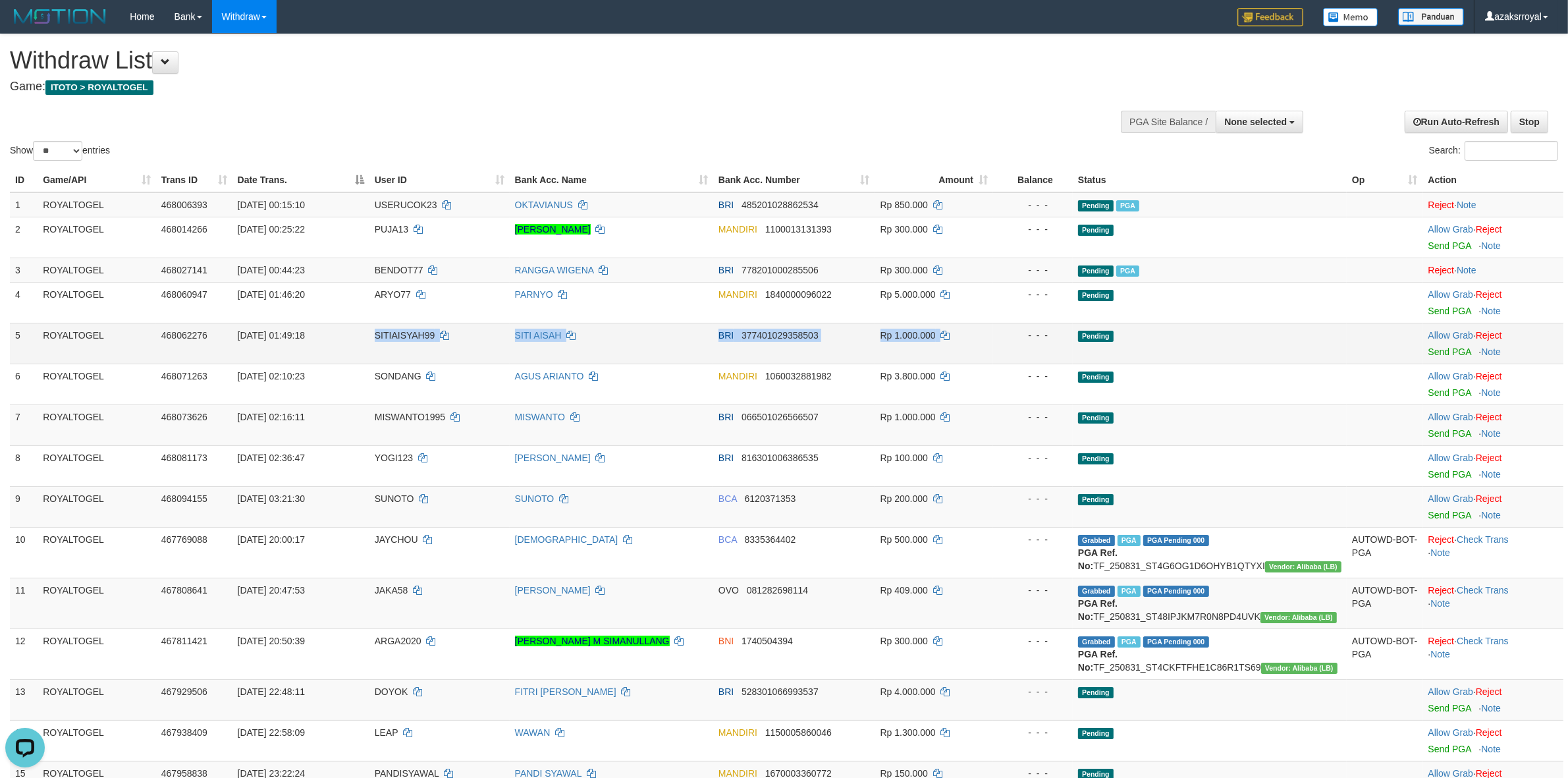
drag, startPoint x: 374, startPoint y: 327, endPoint x: 978, endPoint y: 339, distance: 604.1
click at [978, 339] on tr "5 ROYALTOGEL 468062276 01/09/2025 01:49:18 SITIAISYAH99 SITI AISAH BRI 37740102…" at bounding box center [786, 342] width 1553 height 41
click at [1435, 351] on link "Send PGA" at bounding box center [1450, 352] width 43 height 10
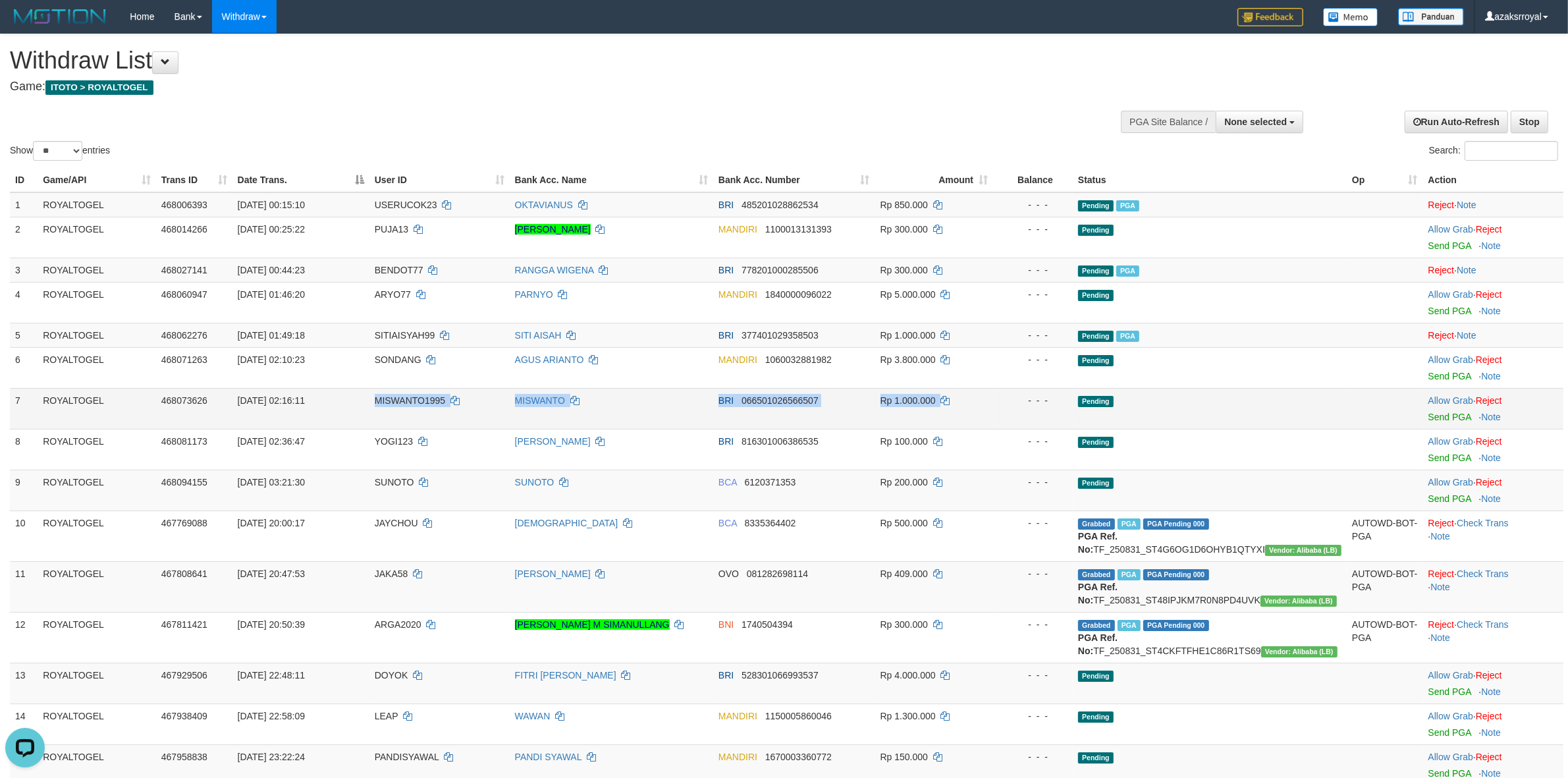
drag, startPoint x: 375, startPoint y: 393, endPoint x: 1015, endPoint y: 396, distance: 640.0
click at [1015, 396] on tr "7 ROYALTOGEL 468073626 01/09/2025 02:16:11 MISWANTO1995 MISWANTO BRI 0665010265…" at bounding box center [786, 408] width 1553 height 41
click at [1432, 423] on td "Allow Grab · Reject Send PGA · Note" at bounding box center [1493, 408] width 140 height 41
click at [1432, 417] on link "Send PGA" at bounding box center [1450, 417] width 43 height 10
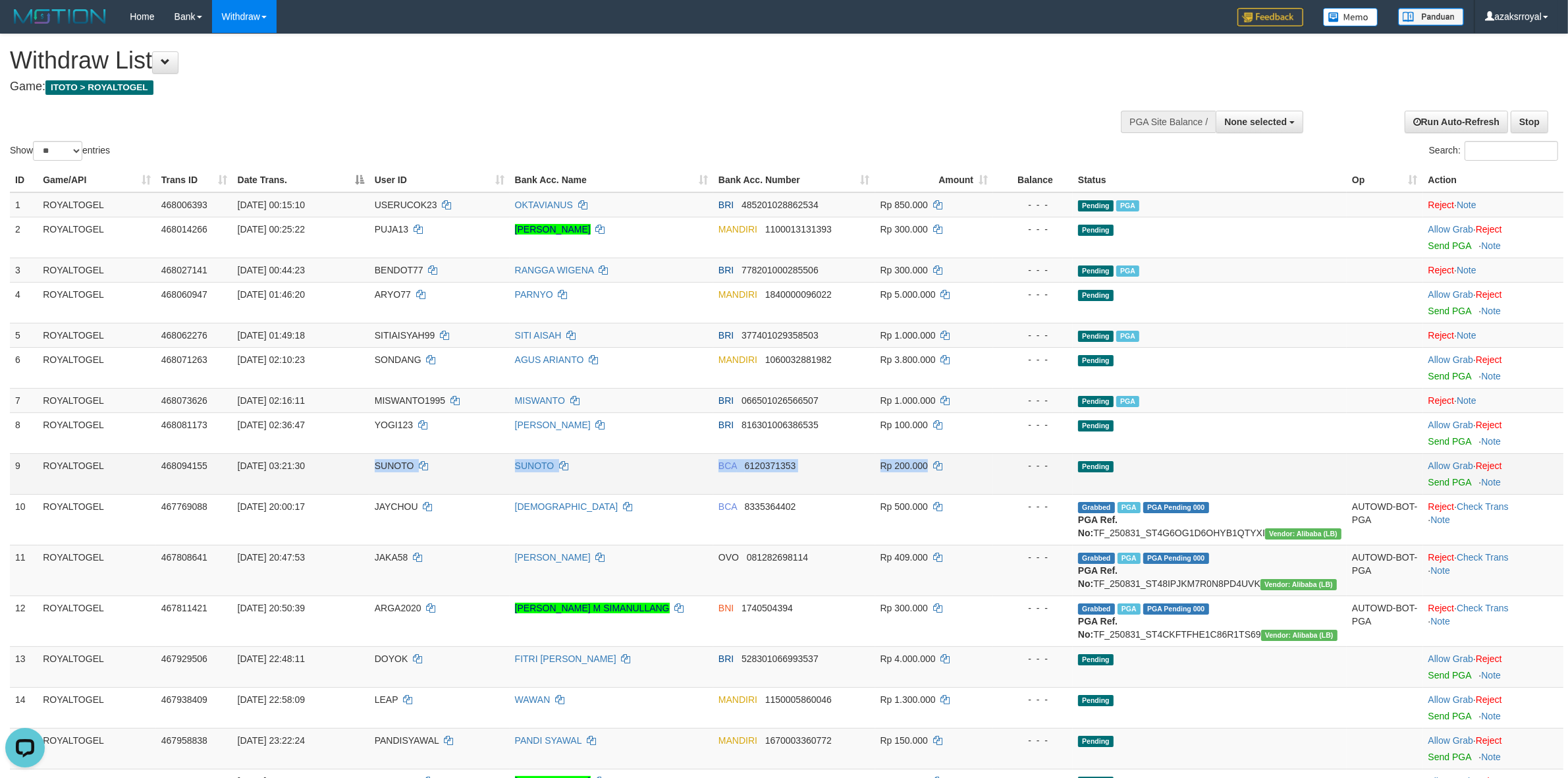
drag, startPoint x: 382, startPoint y: 469, endPoint x: 951, endPoint y: 477, distance: 569.1
click at [950, 477] on tr "9 ROYALTOGEL 468094155 01/09/2025 03:21:30 SUNOTO SUNOTO BCA 6120371353 Rp 200.…" at bounding box center [786, 473] width 1553 height 41
click at [1441, 484] on link "Send PGA" at bounding box center [1450, 482] width 43 height 10
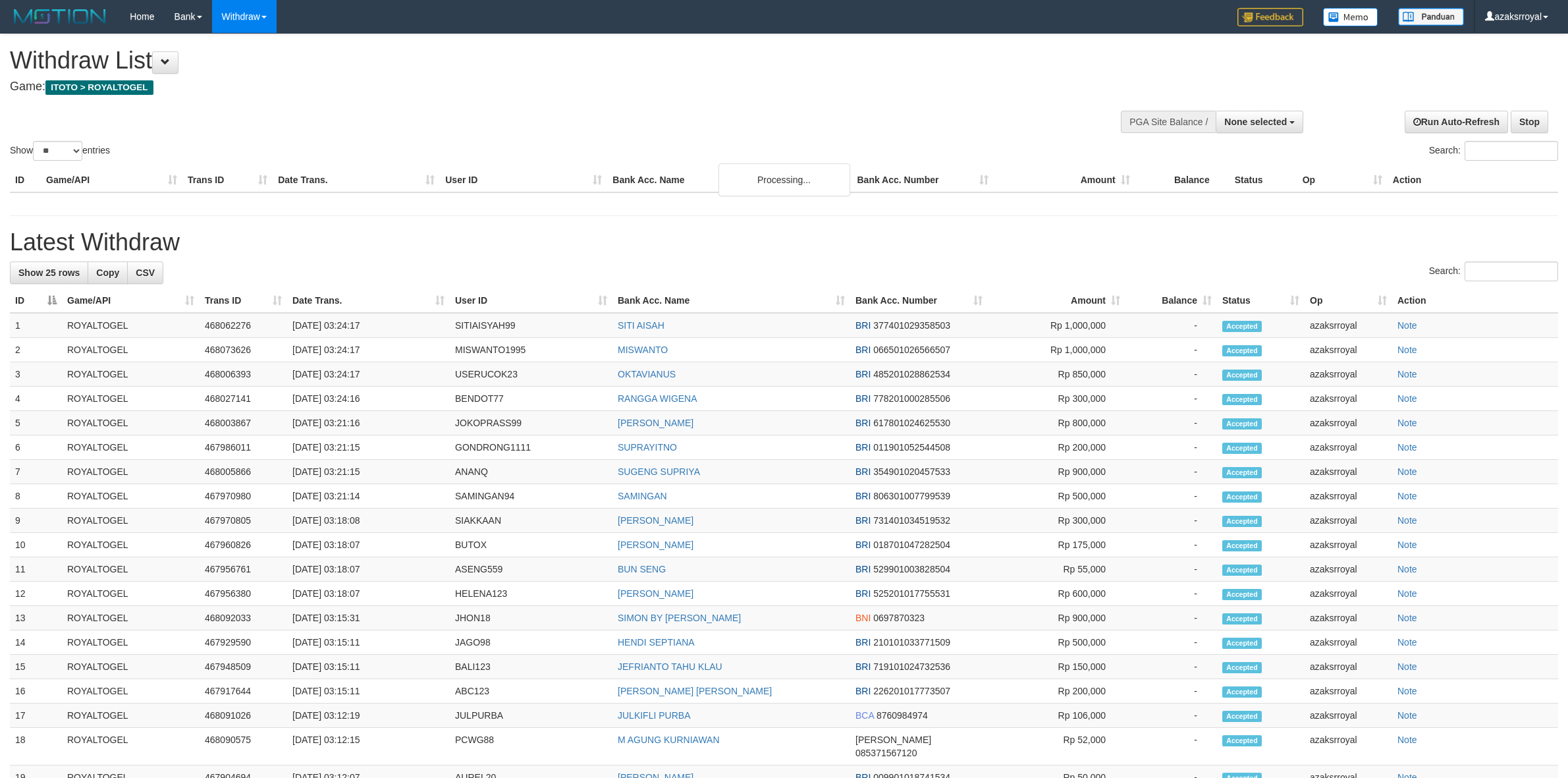
select select
select select "**"
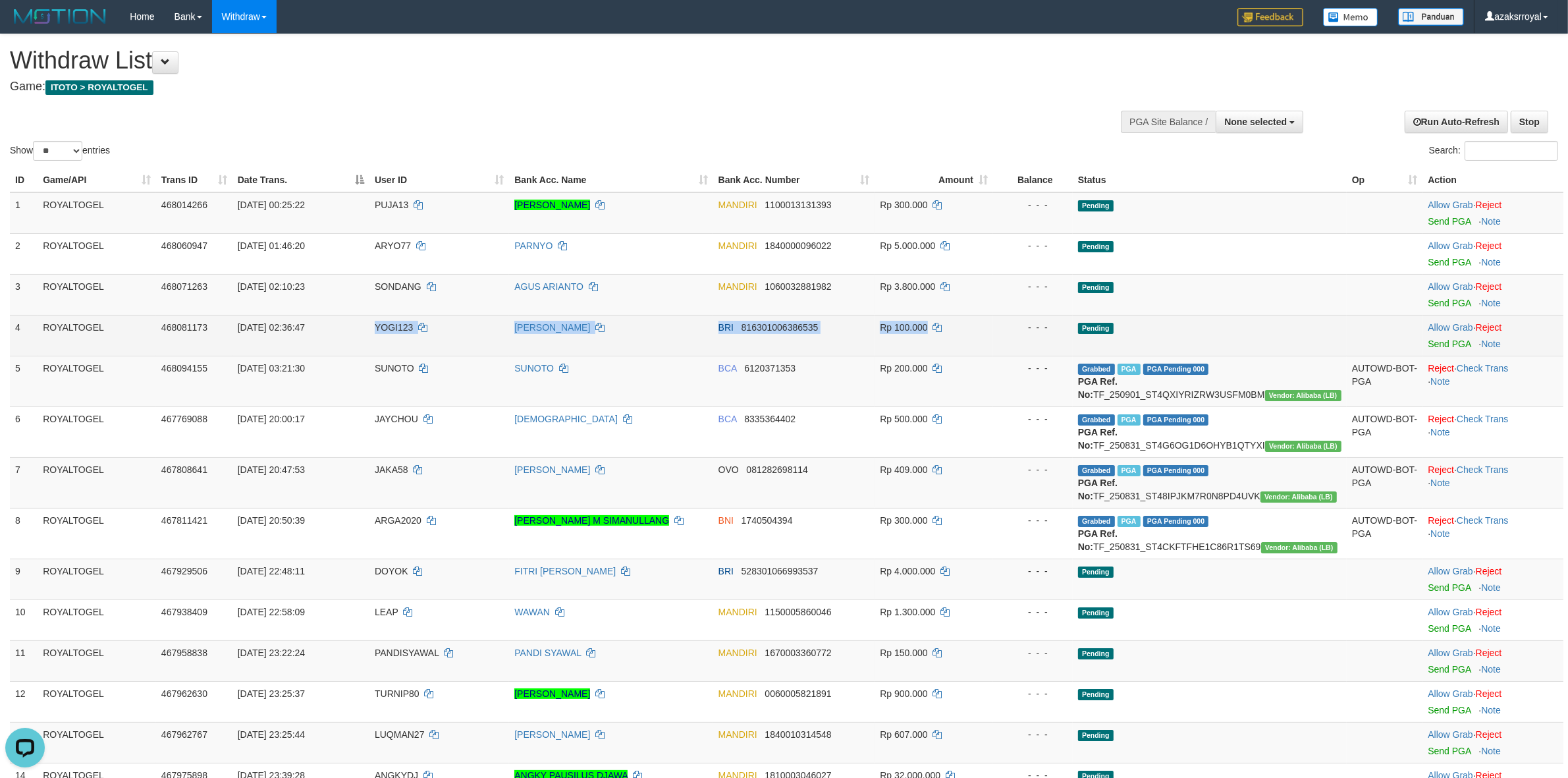
drag, startPoint x: 431, startPoint y: 328, endPoint x: 950, endPoint y: 328, distance: 519.0
click at [950, 328] on tr "4 ROYALTOGEL 468081173 [DATE] 02:36:47 YOGI123 [PERSON_NAME] BRI 81630100638653…" at bounding box center [786, 335] width 1553 height 41
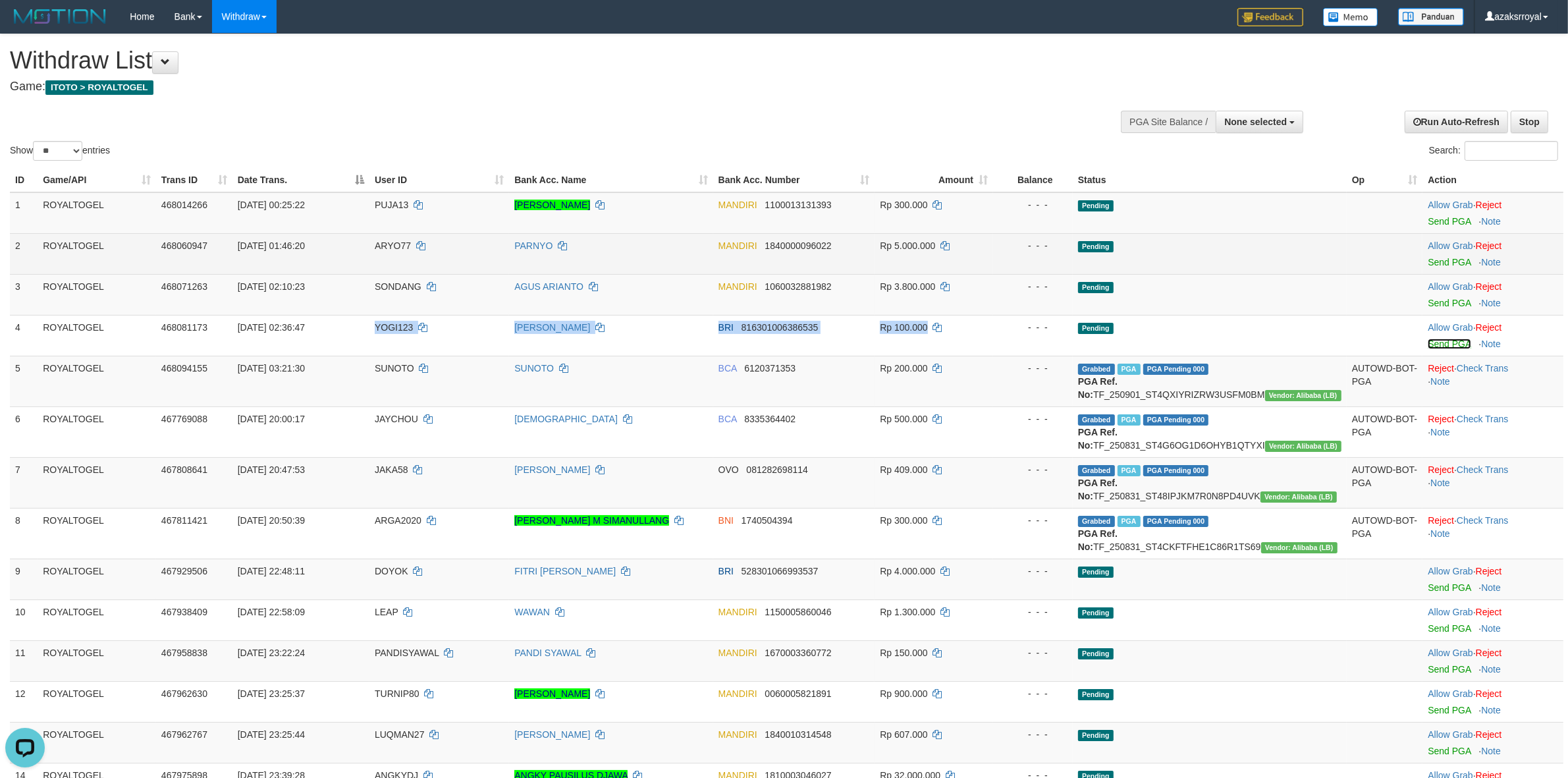
drag, startPoint x: 1450, startPoint y: 344, endPoint x: 836, endPoint y: 233, distance: 624.0
click at [1449, 344] on link "Send PGA" at bounding box center [1449, 344] width 43 height 10
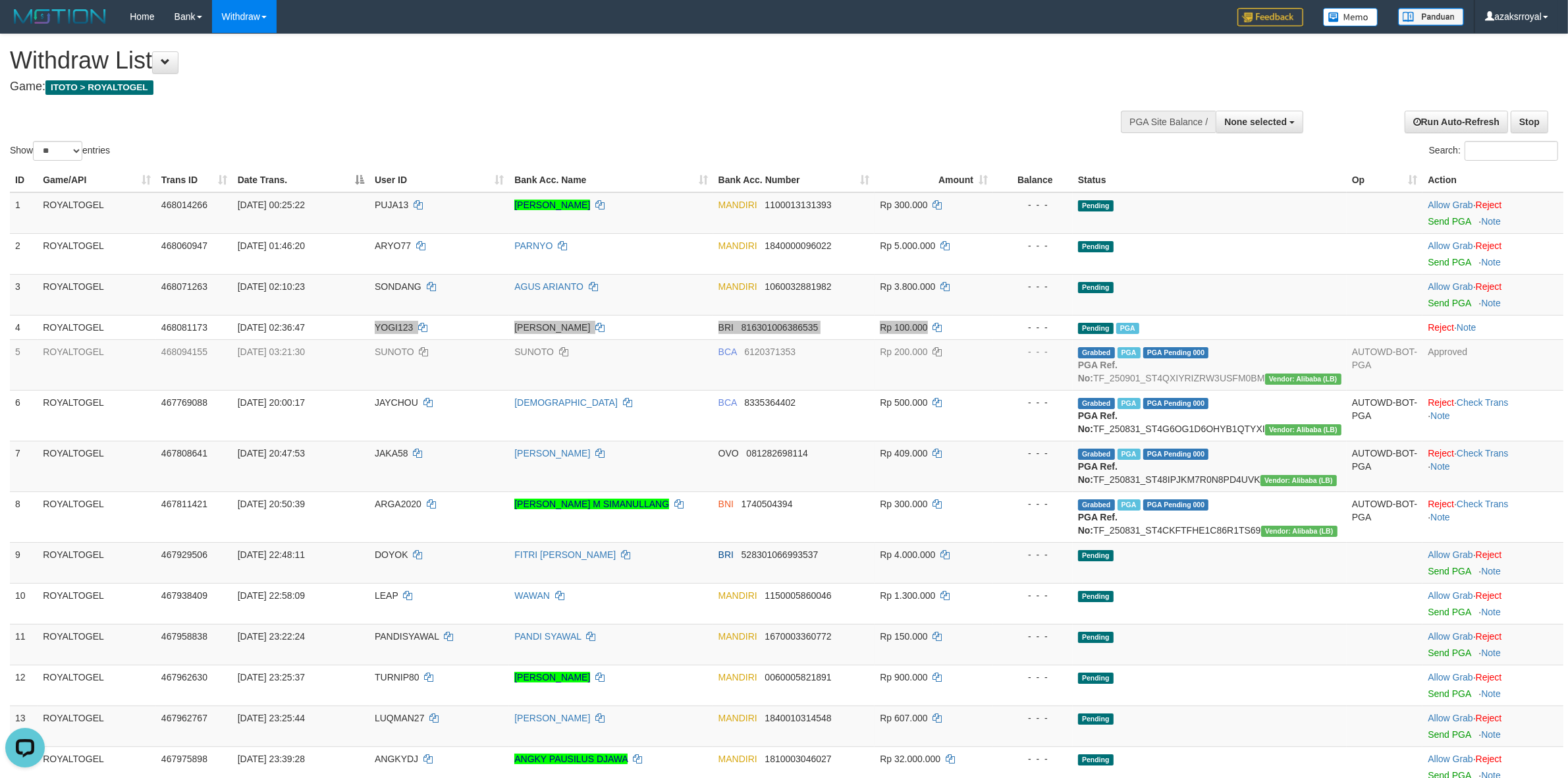
scroll to position [726, 0]
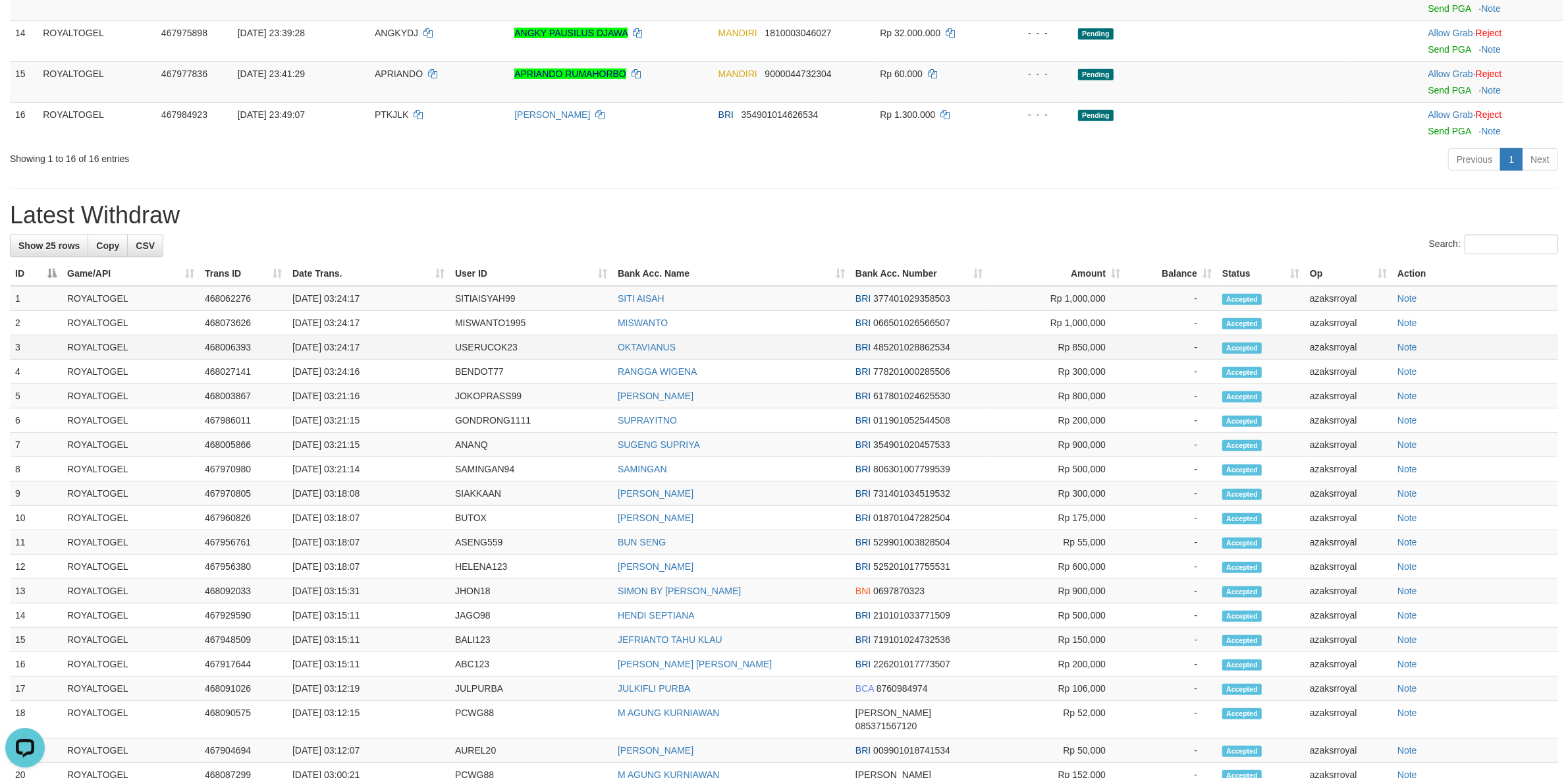
drag, startPoint x: 341, startPoint y: 392, endPoint x: 403, endPoint y: 392, distance: 62.0
click at [405, 360] on td "[DATE] 03:24:17" at bounding box center [368, 348] width 163 height 24
copy td "03:24:17"
drag, startPoint x: 337, startPoint y: 414, endPoint x: 394, endPoint y: 415, distance: 57.0
click at [394, 384] on td "[DATE] 03:24:16" at bounding box center [368, 372] width 163 height 24
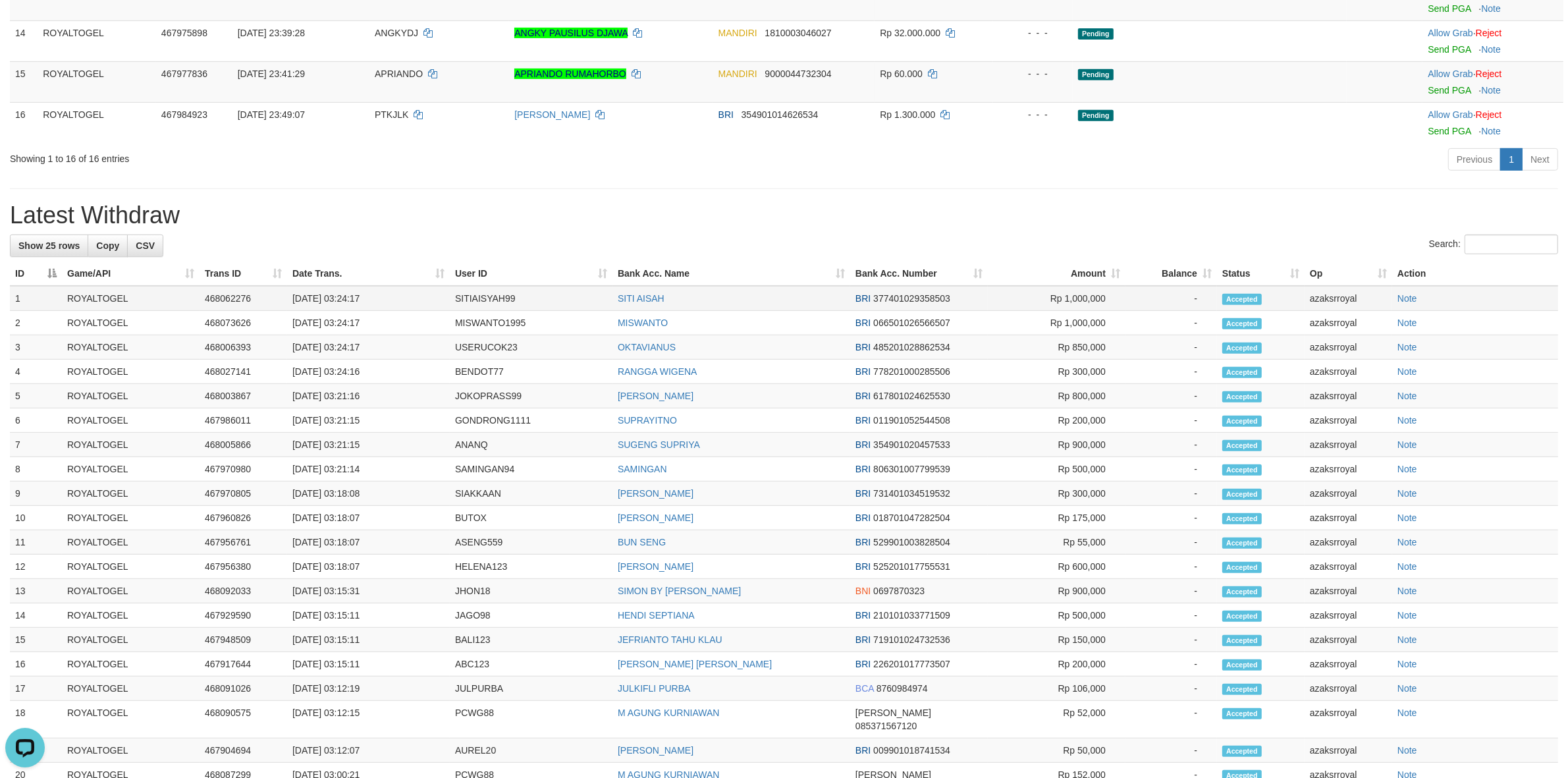
drag, startPoint x: 339, startPoint y: 341, endPoint x: 397, endPoint y: 340, distance: 58.0
click at [397, 311] on td "[DATE] 03:24:17" at bounding box center [368, 298] width 163 height 25
drag, startPoint x: 341, startPoint y: 361, endPoint x: 394, endPoint y: 366, distance: 53.2
click at [394, 335] on td "[DATE] 03:24:17" at bounding box center [368, 323] width 163 height 24
copy td "03:24:17"
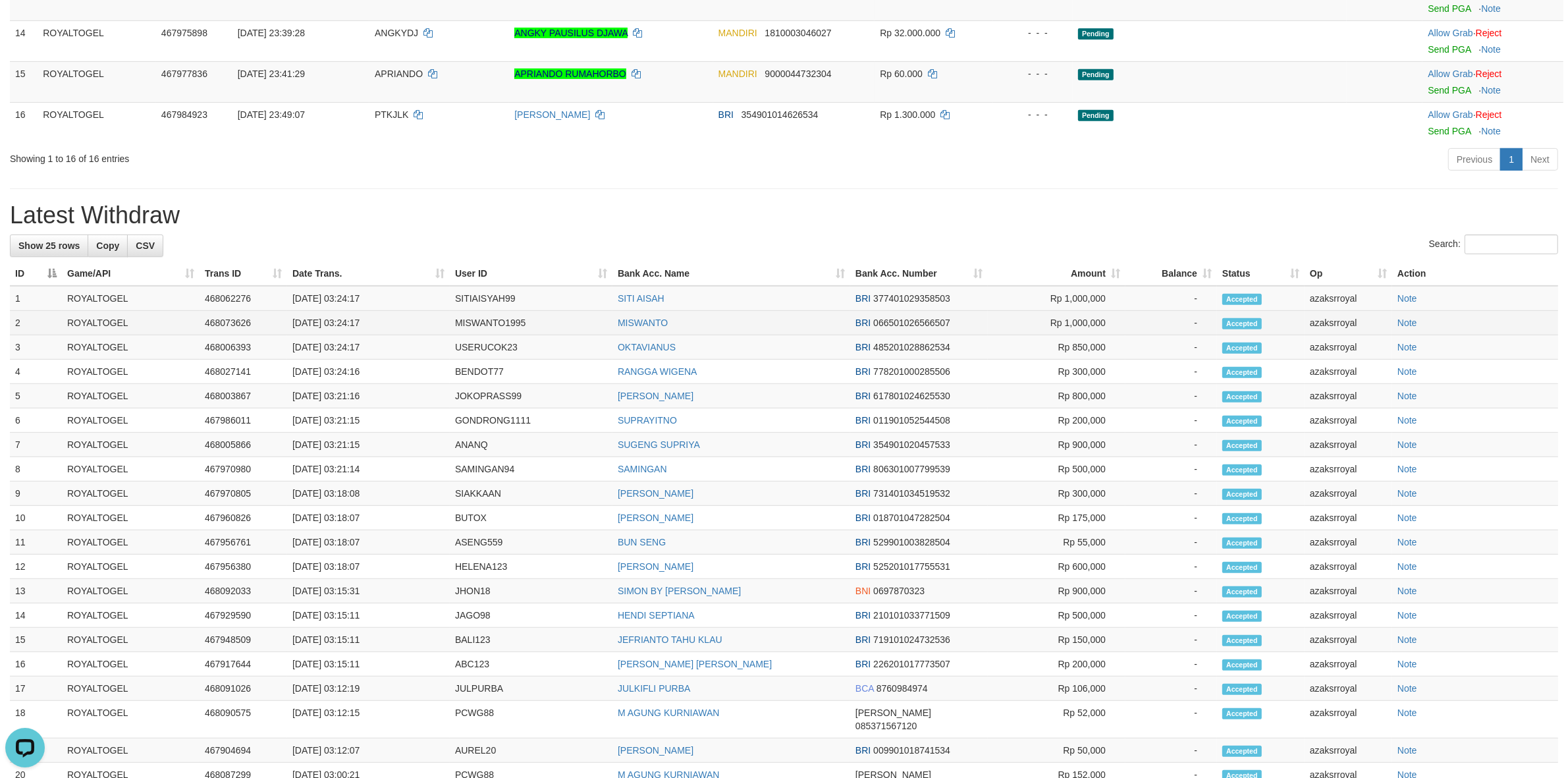
scroll to position [0, 0]
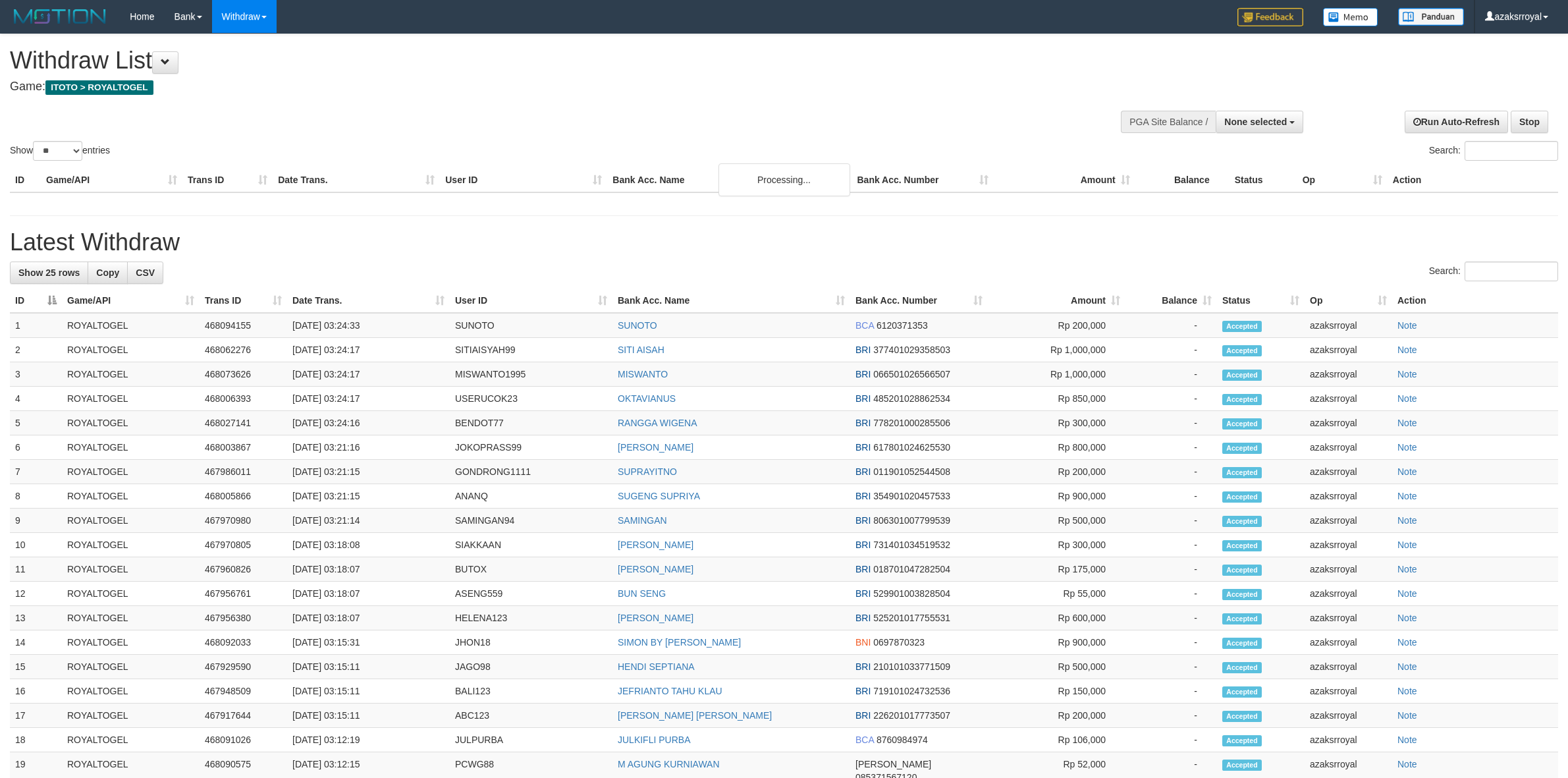
select select
select select "**"
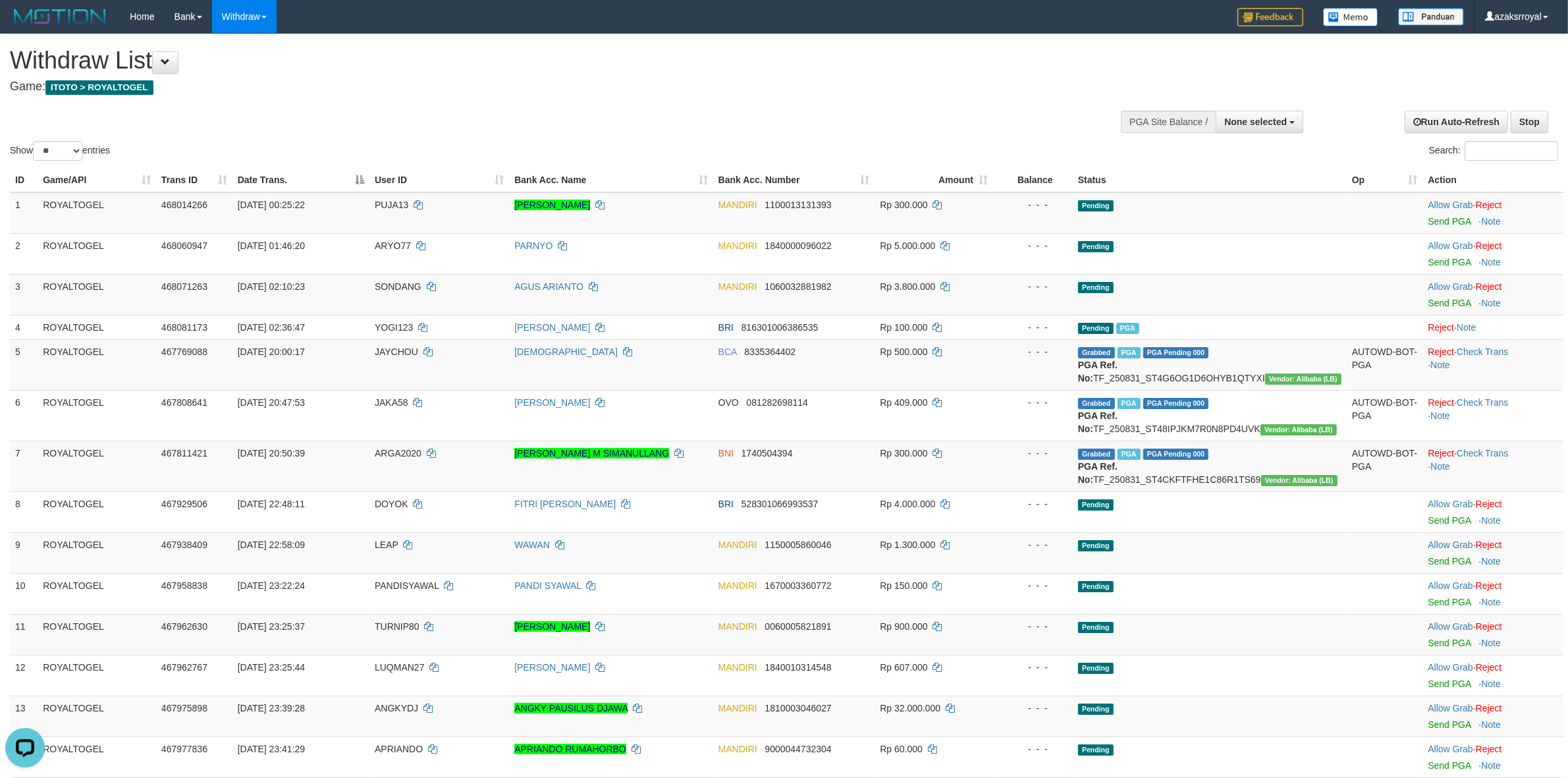
scroll to position [612, 0]
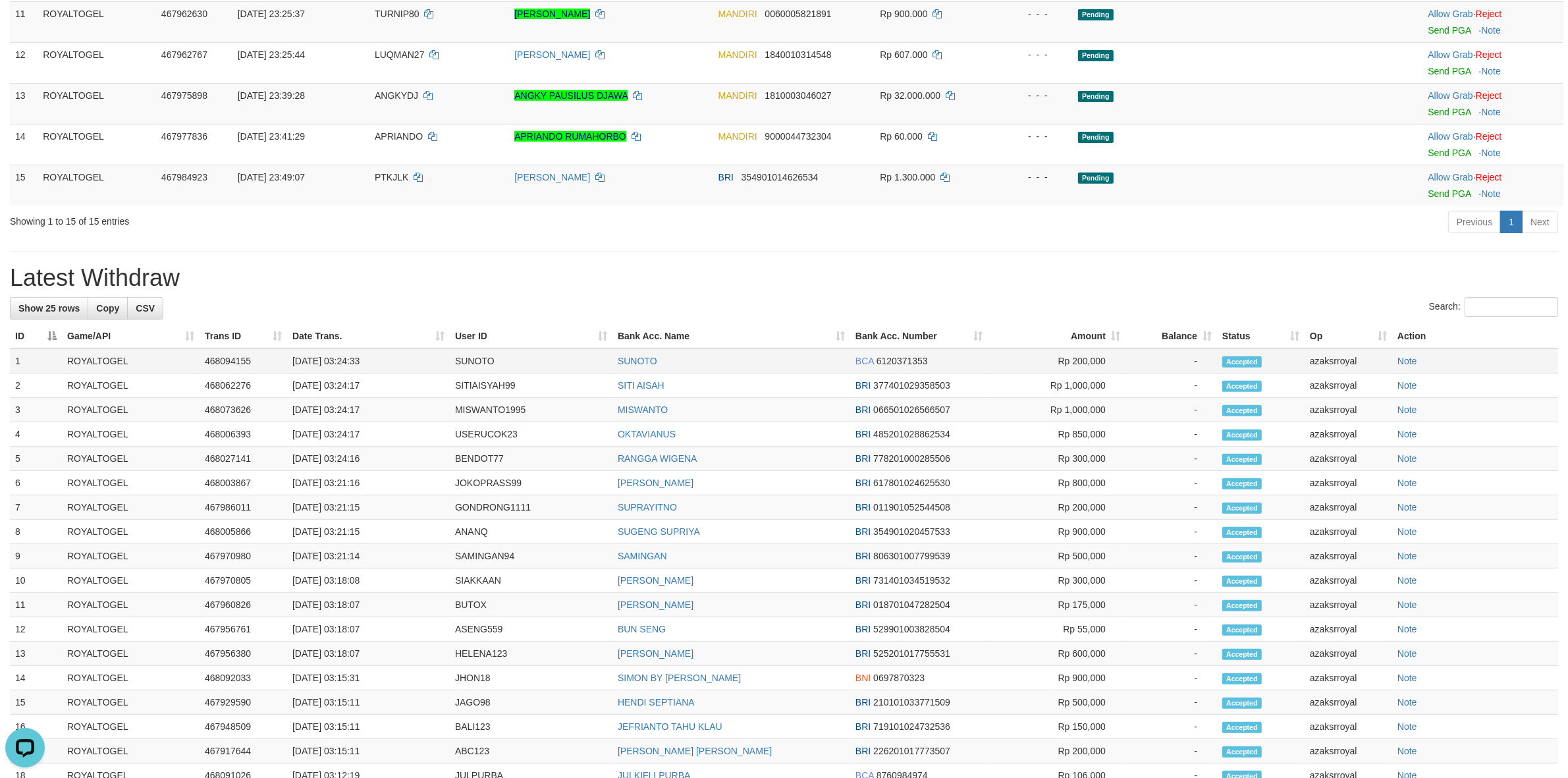
drag, startPoint x: 338, startPoint y: 389, endPoint x: 443, endPoint y: 392, distance: 105.0
click at [443, 374] on td "[DATE] 03:24:33" at bounding box center [368, 361] width 163 height 25
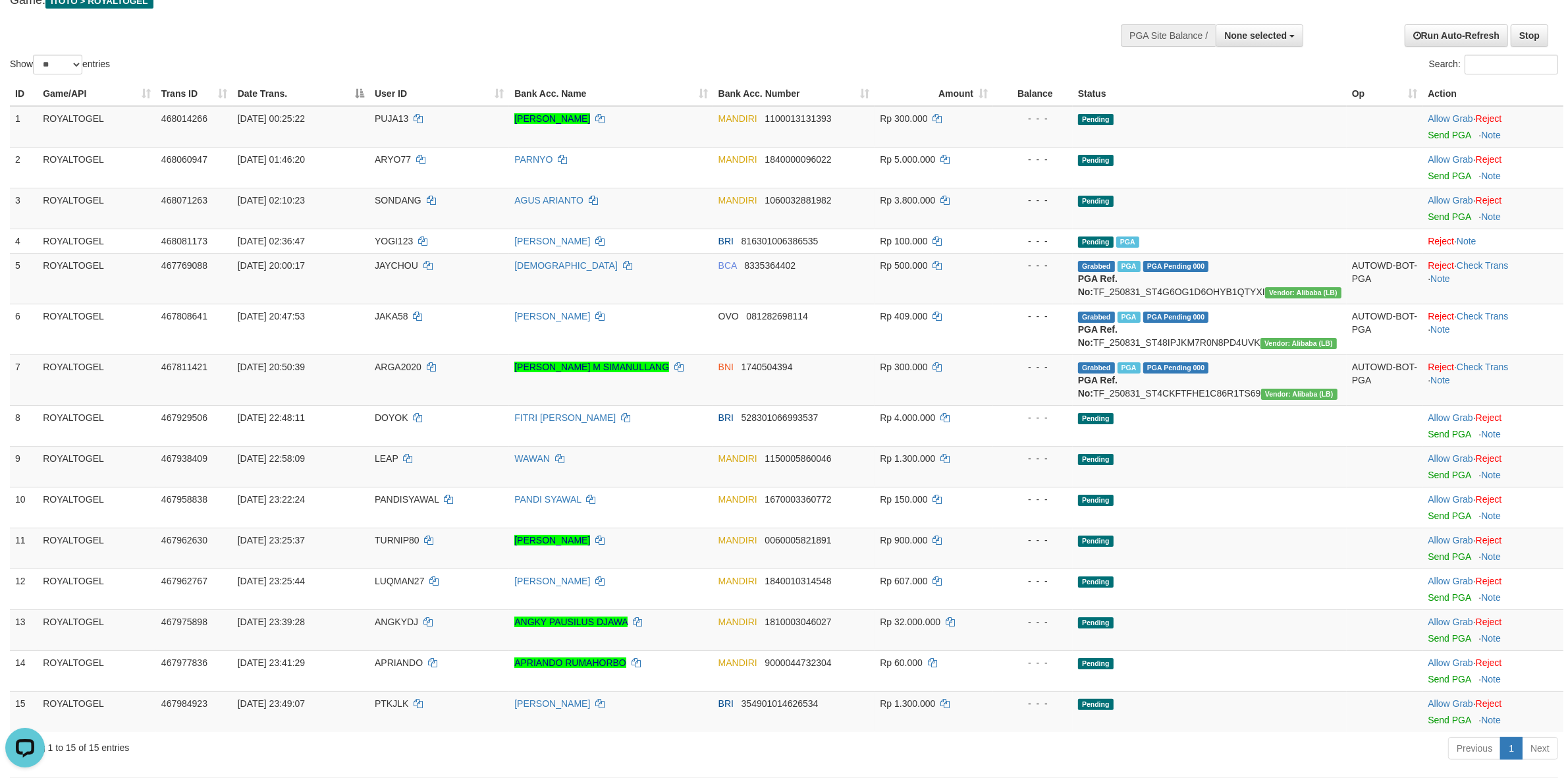
scroll to position [0, 0]
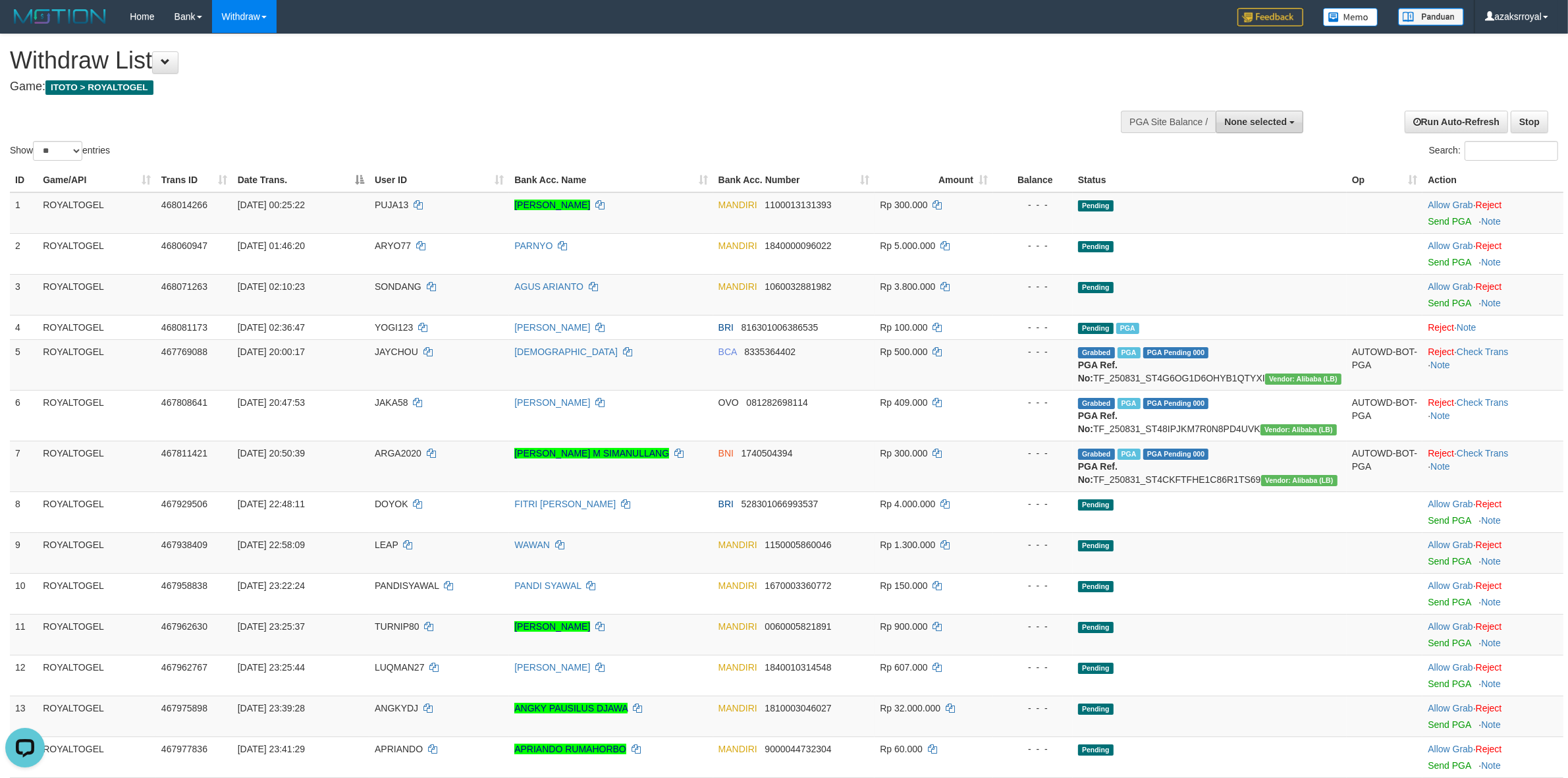
click at [1235, 120] on span "None selected" at bounding box center [1255, 122] width 63 height 10
drag, startPoint x: 1243, startPoint y: 188, endPoint x: 1235, endPoint y: 185, distance: 8.5
click at [1243, 188] on label "[ITOTO] ROYALTOGEL" at bounding box center [1235, 188] width 136 height 17
select select "***"
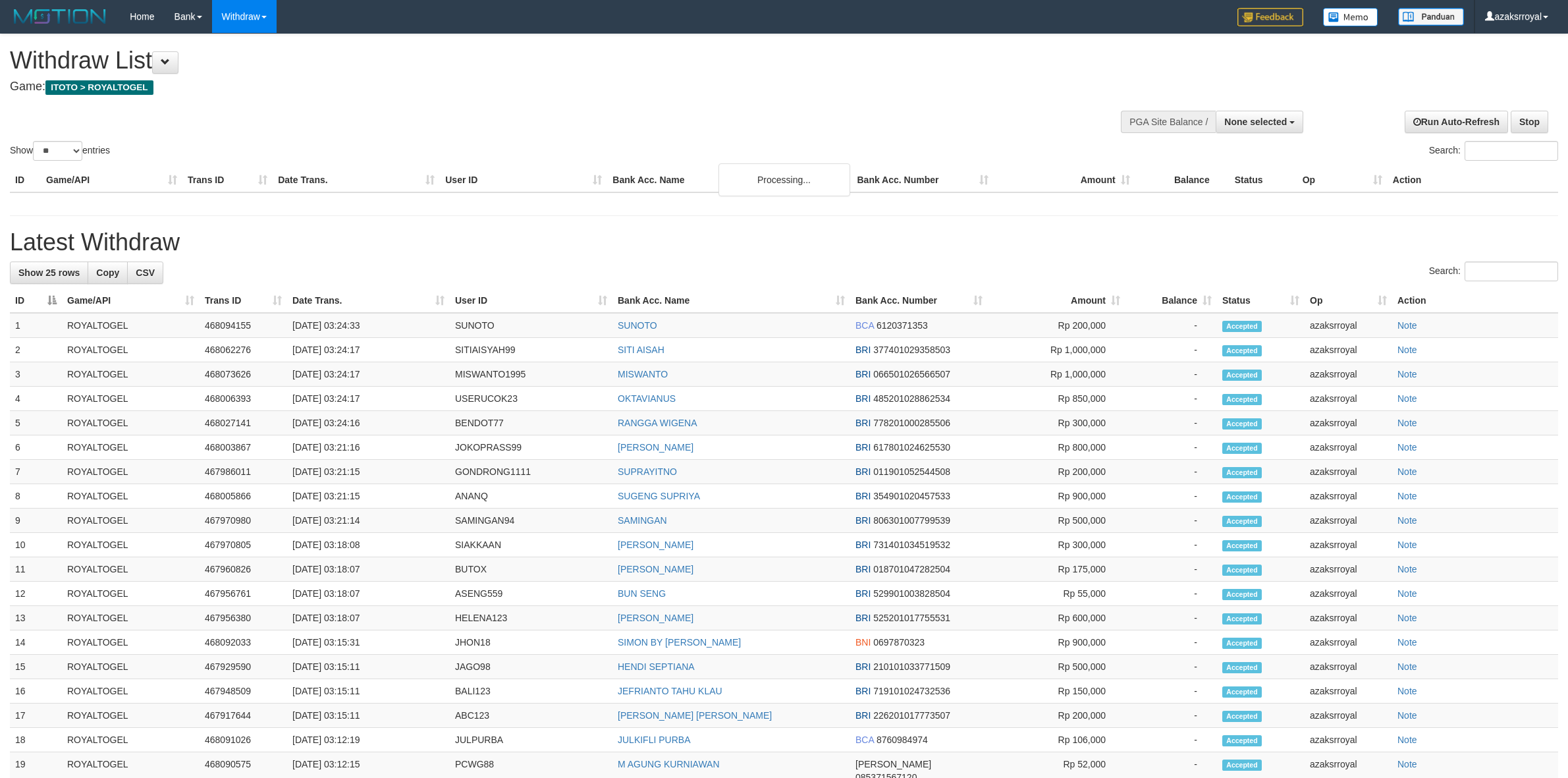
select select
select select "**"
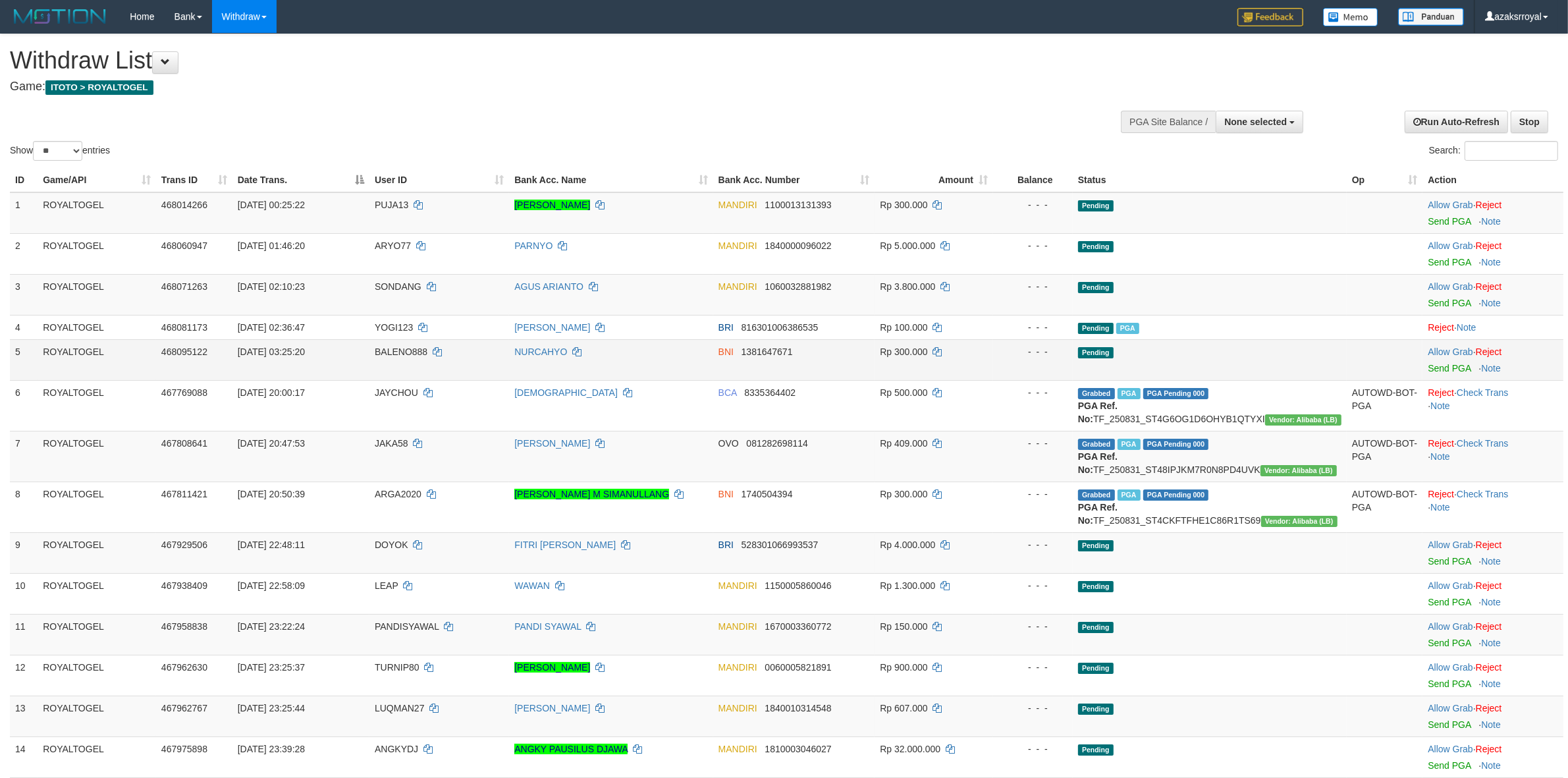
drag, startPoint x: 374, startPoint y: 351, endPoint x: 982, endPoint y: 355, distance: 608.0
click at [982, 355] on tr "5 ROYALTOGEL 468095122 [DATE] 03:25:20 BALENO888 NURCAHYO BNI 1381647671 Rp 300…" at bounding box center [786, 359] width 1553 height 41
drag, startPoint x: 883, startPoint y: 353, endPoint x: 963, endPoint y: 359, distance: 80.2
click at [963, 359] on tr "5 ROYALTOGEL 468095122 [DATE] 03:25:20 BALENO888 NURCAHYO BNI 1381647671 Rp 300…" at bounding box center [786, 359] width 1553 height 41
drag, startPoint x: 1437, startPoint y: 369, endPoint x: 857, endPoint y: 226, distance: 597.4
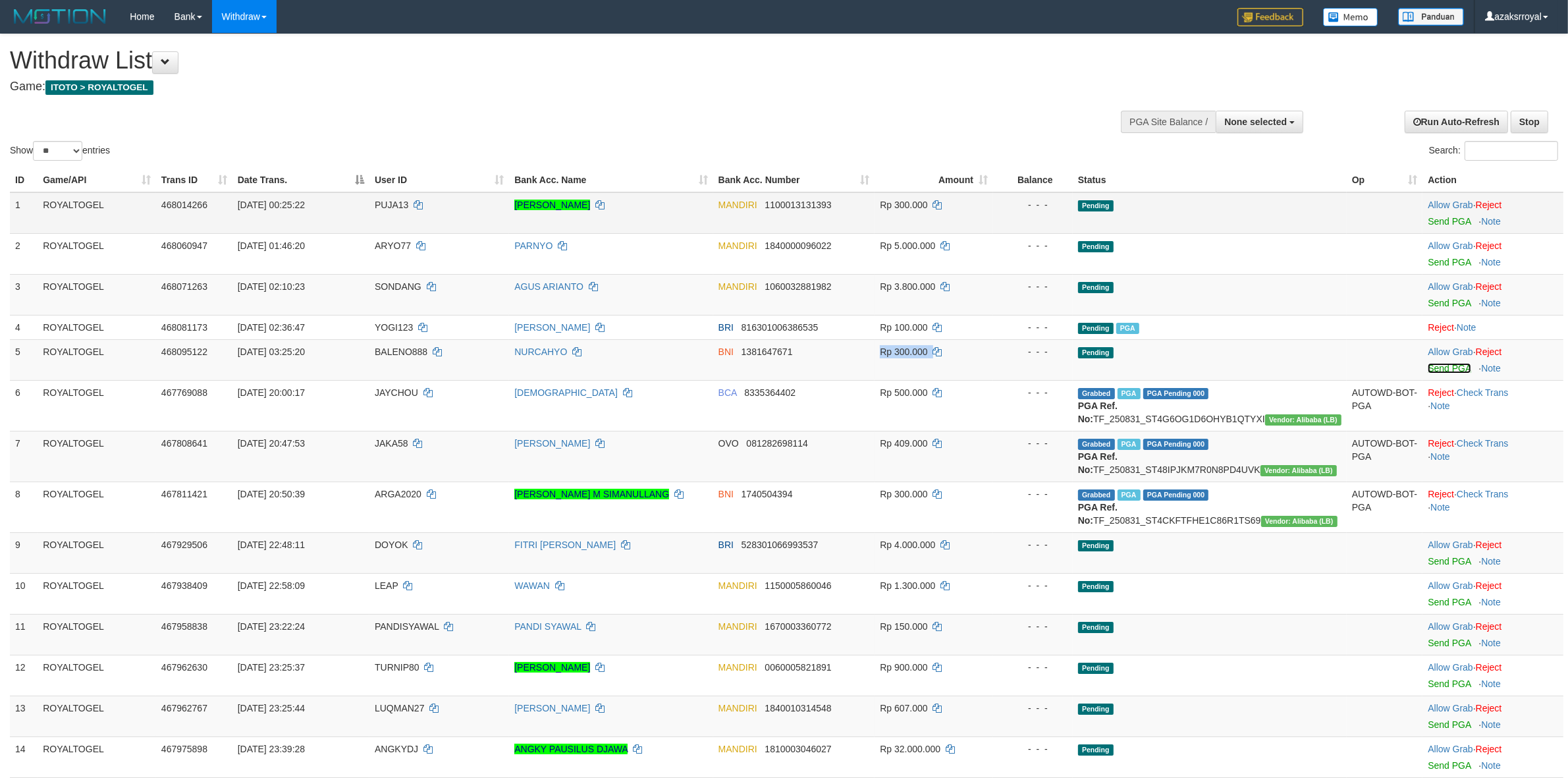
click at [1437, 369] on link "Send PGA" at bounding box center [1449, 369] width 43 height 10
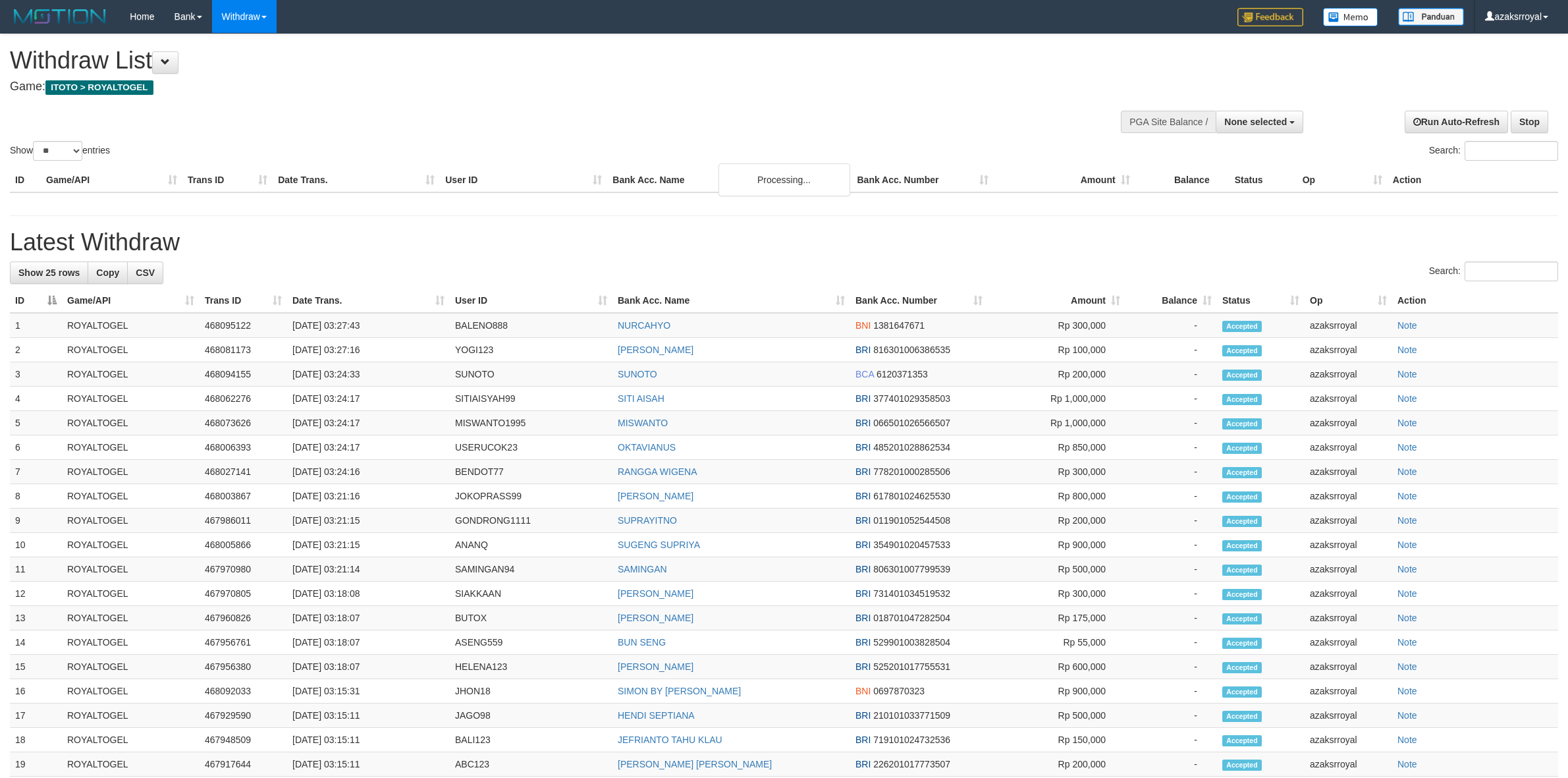
select select
select select "**"
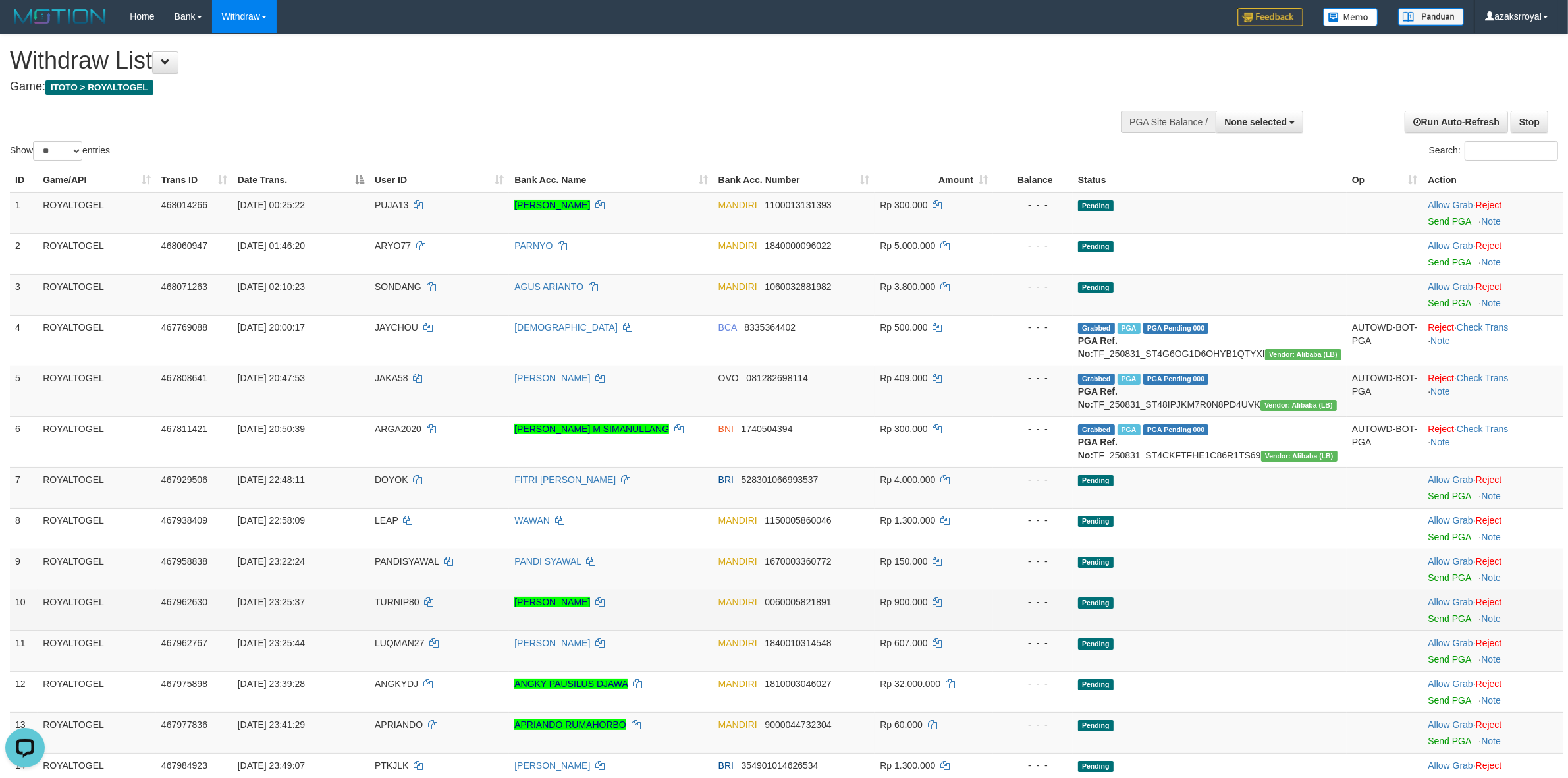
scroll to position [612, 0]
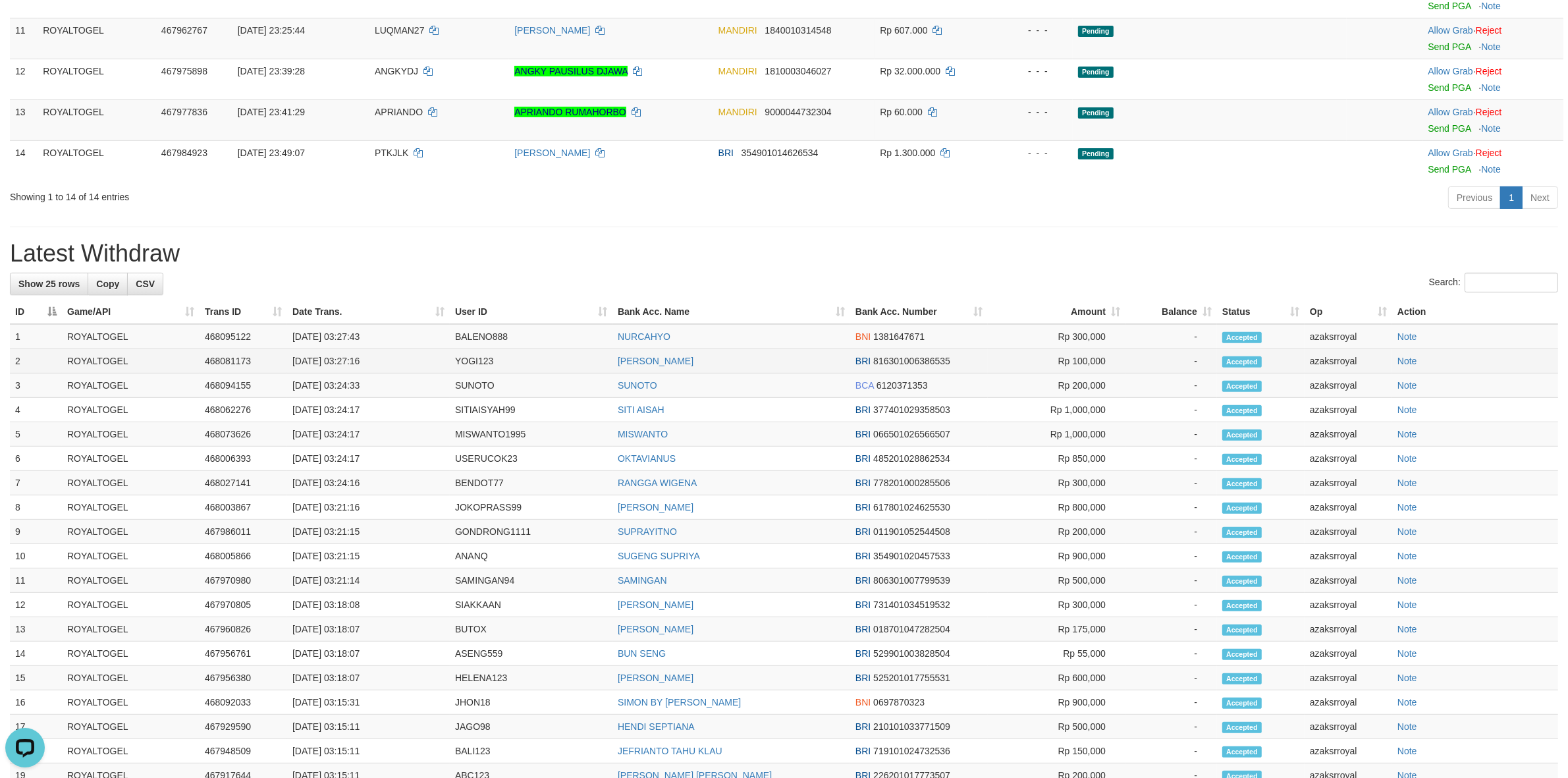
drag, startPoint x: 337, startPoint y: 389, endPoint x: 403, endPoint y: 389, distance: 66.0
click at [403, 374] on td "[DATE] 03:27:16" at bounding box center [368, 362] width 163 height 24
copy td "03:27:16"
click at [344, 349] on td "[DATE] 03:27:43" at bounding box center [368, 336] width 163 height 25
drag, startPoint x: 341, startPoint y: 363, endPoint x: 395, endPoint y: 363, distance: 54.0
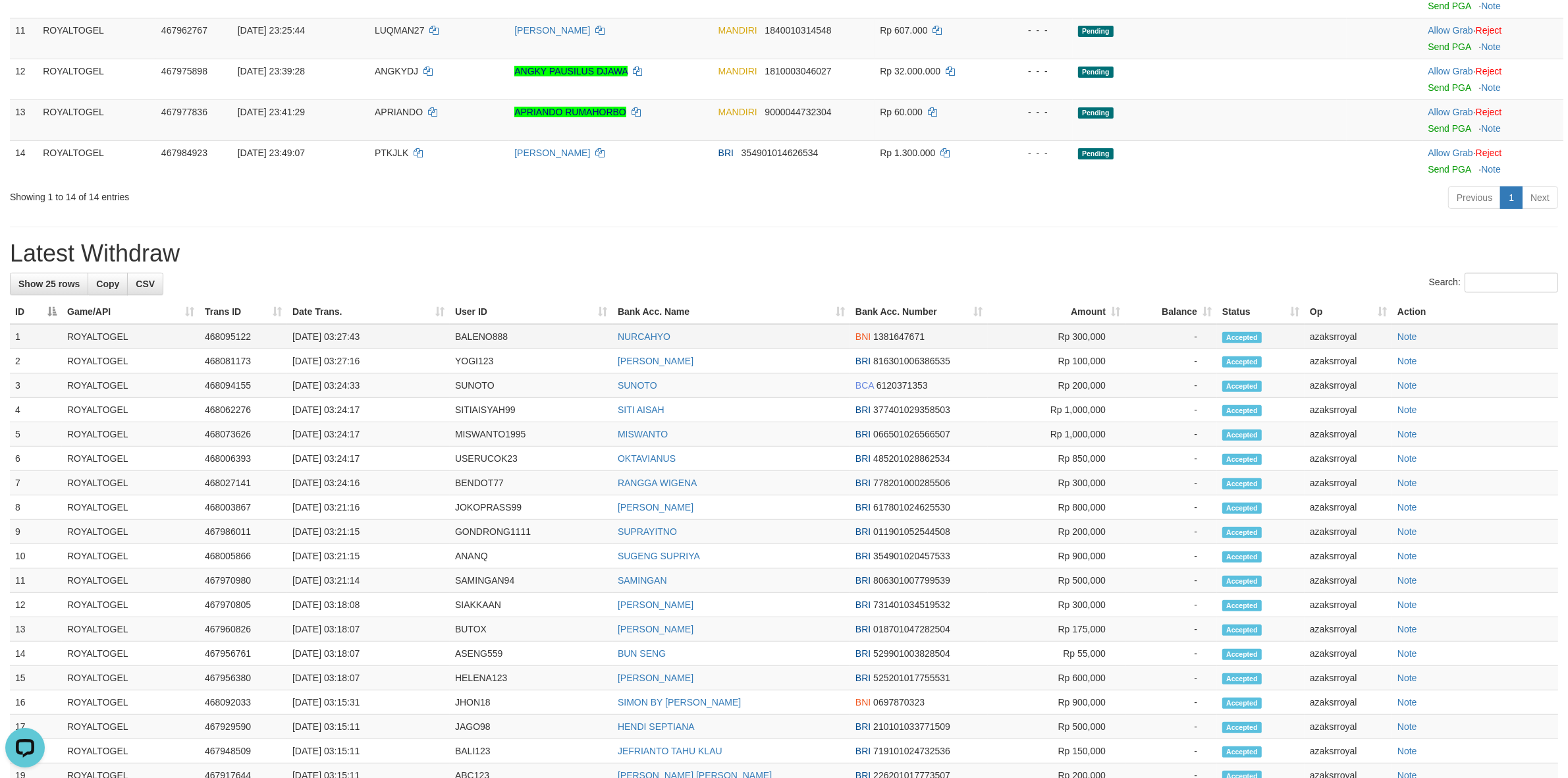
click at [395, 349] on td "[DATE] 03:27:43" at bounding box center [368, 336] width 163 height 25
copy td "03:27:43"
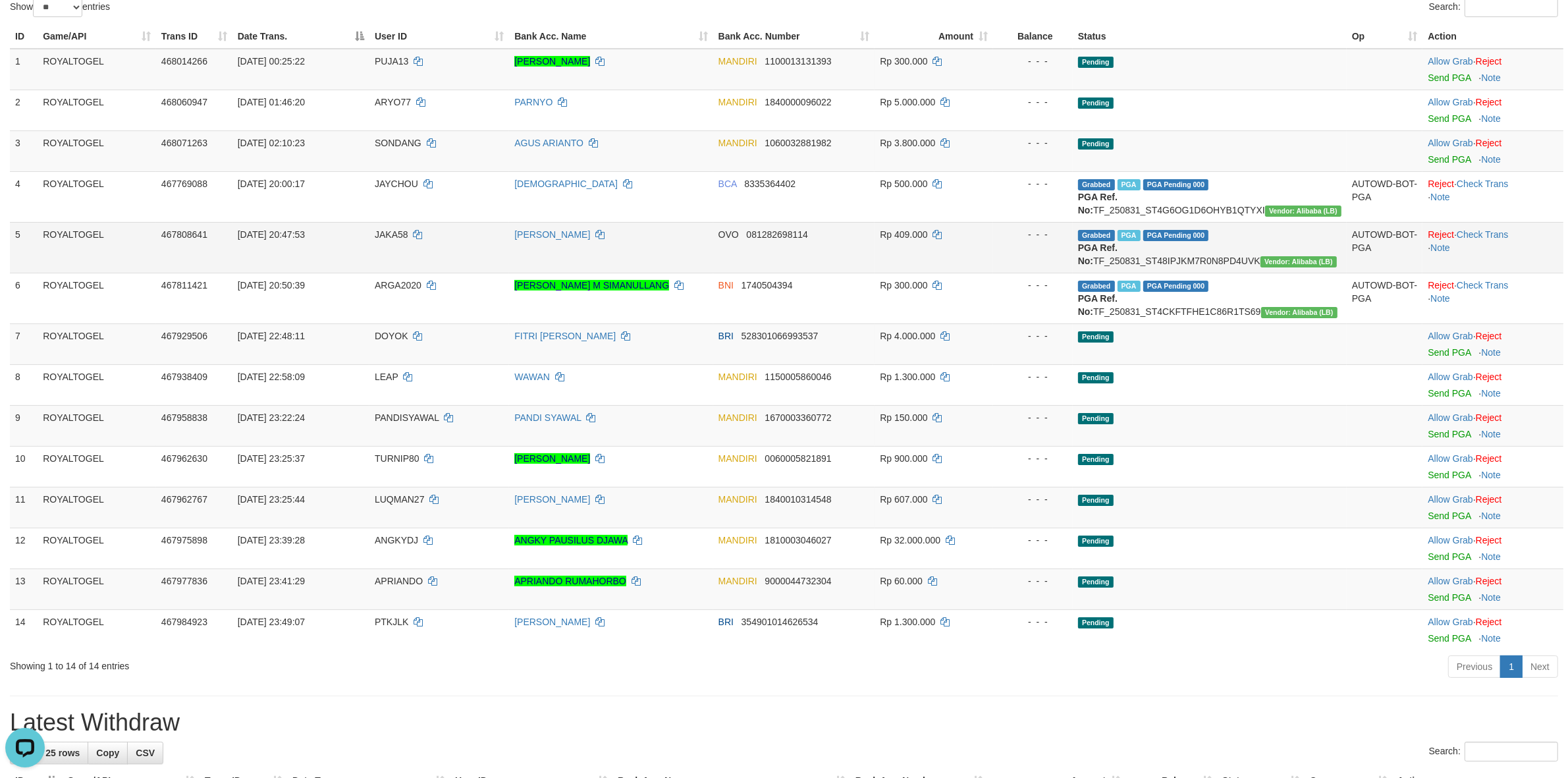
scroll to position [0, 0]
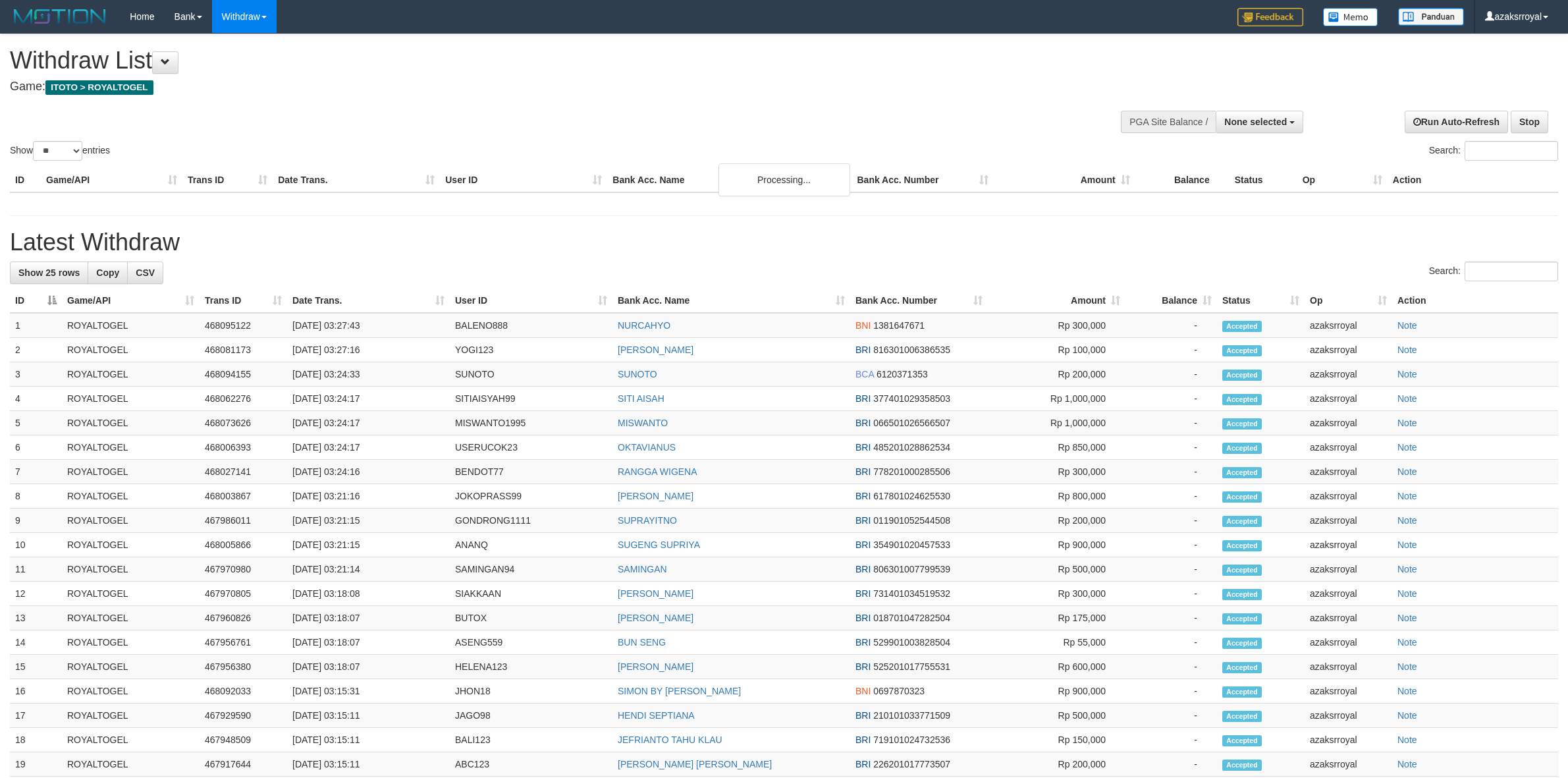
select select
select select "**"
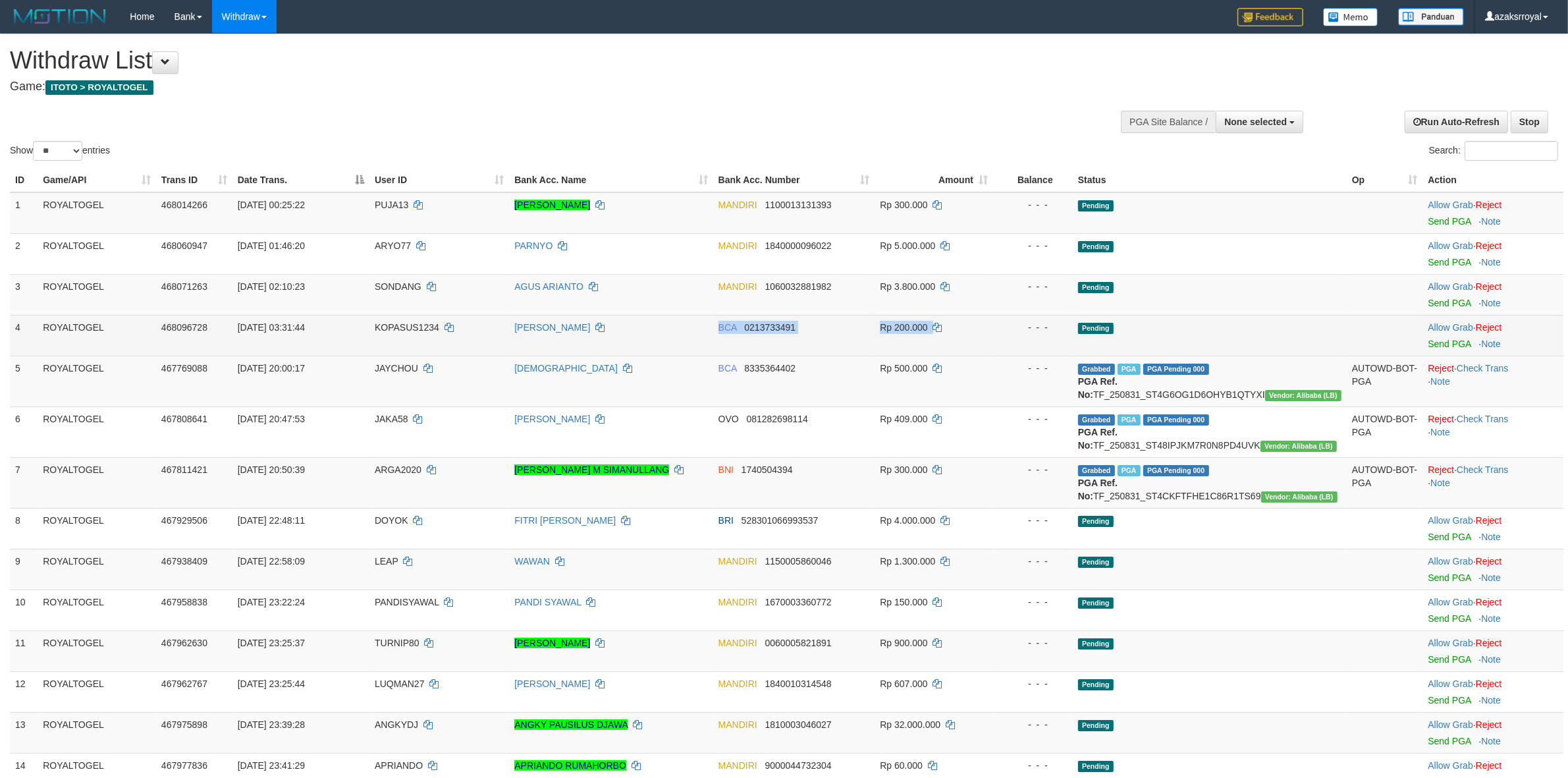
drag, startPoint x: 666, startPoint y: 325, endPoint x: 984, endPoint y: 323, distance: 318.0
click at [984, 323] on tr "4 ROYALTOGEL 468096728 01/09/2025 03:31:44 KOPASUS1234 ZAINAL ARIPIN BCA 021373…" at bounding box center [786, 335] width 1553 height 41
click at [1430, 346] on link "Send PGA" at bounding box center [1449, 344] width 43 height 10
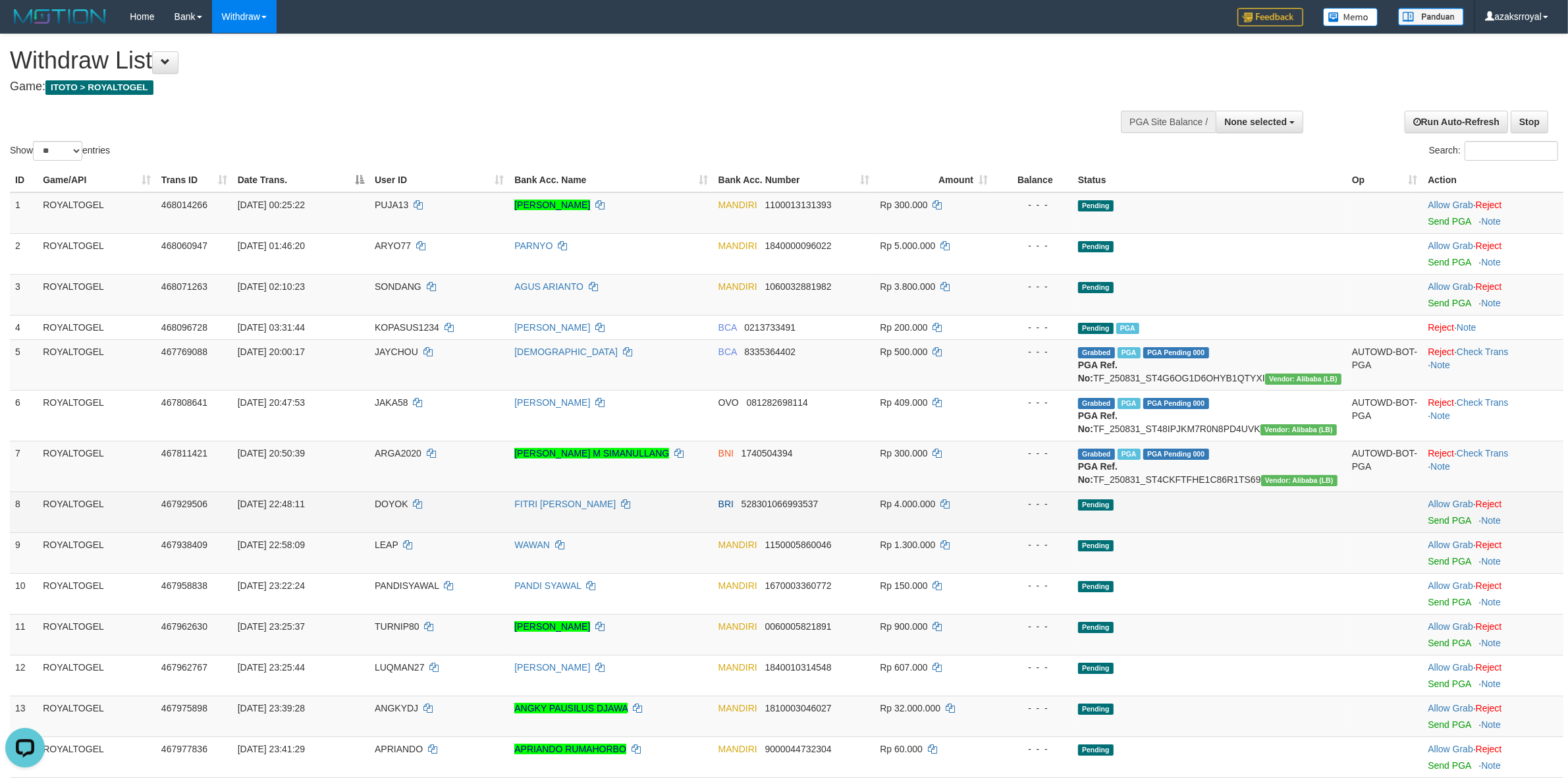
scroll to position [110, 0]
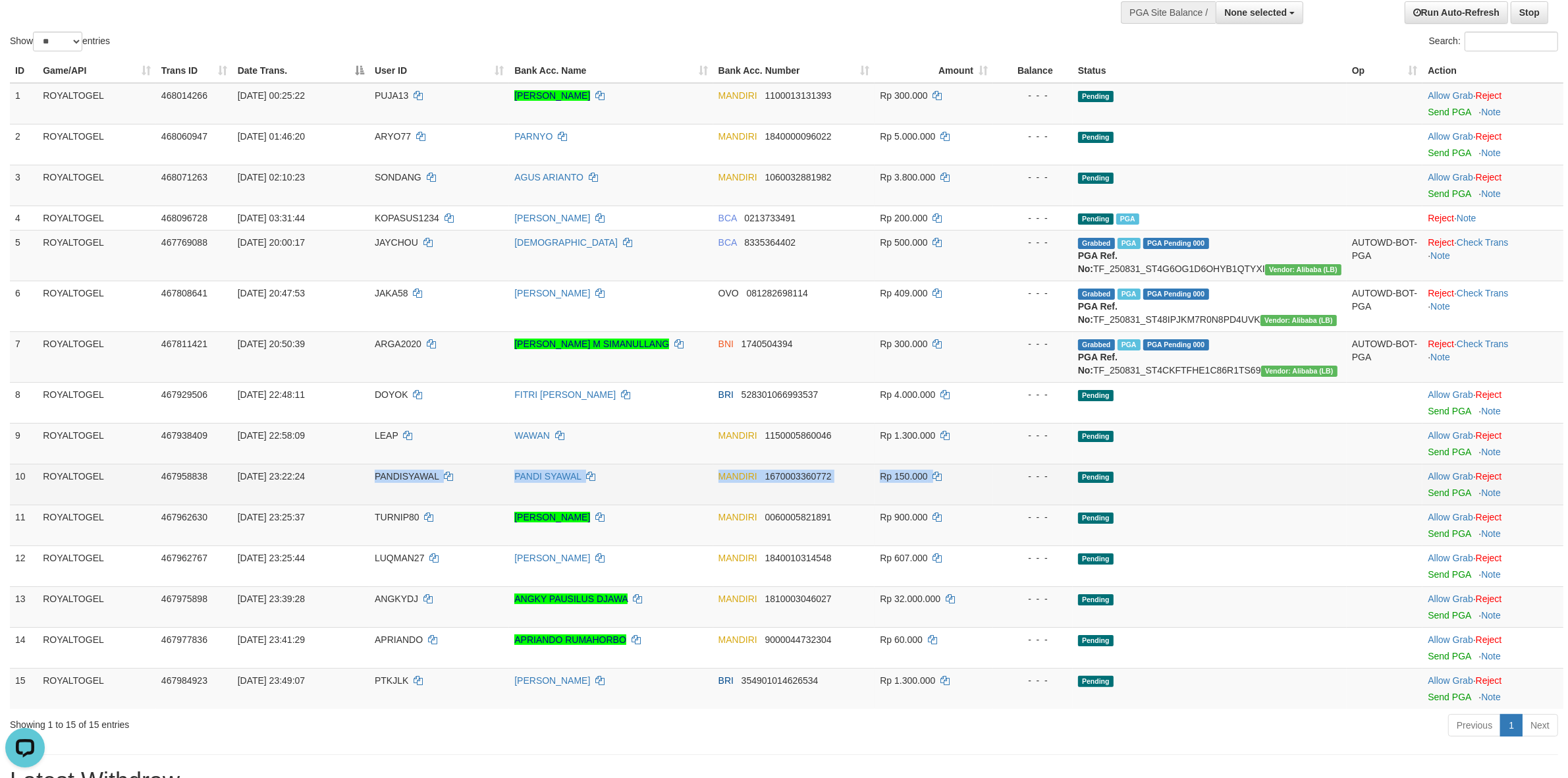
drag, startPoint x: 379, startPoint y: 498, endPoint x: 1019, endPoint y: 502, distance: 640.0
click at [1019, 502] on tr "10 ROYALTOGEL 467958838 31/08/2025 23:22:24 PANDISYAWAL PANDI SYAWAL MANDIRI 16…" at bounding box center [786, 484] width 1553 height 41
click at [1454, 498] on link "Send PGA" at bounding box center [1449, 492] width 43 height 10
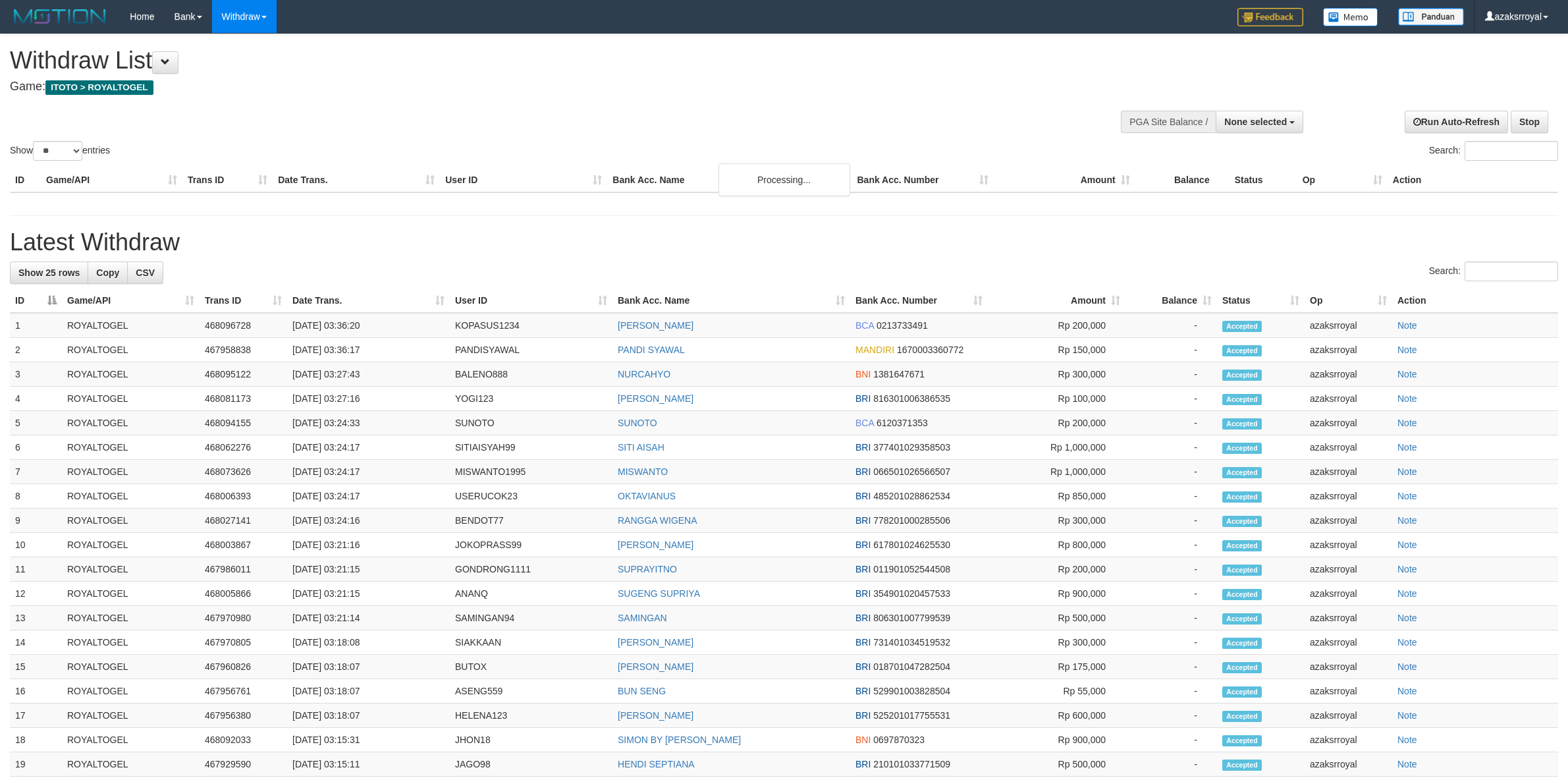
select select
select select "**"
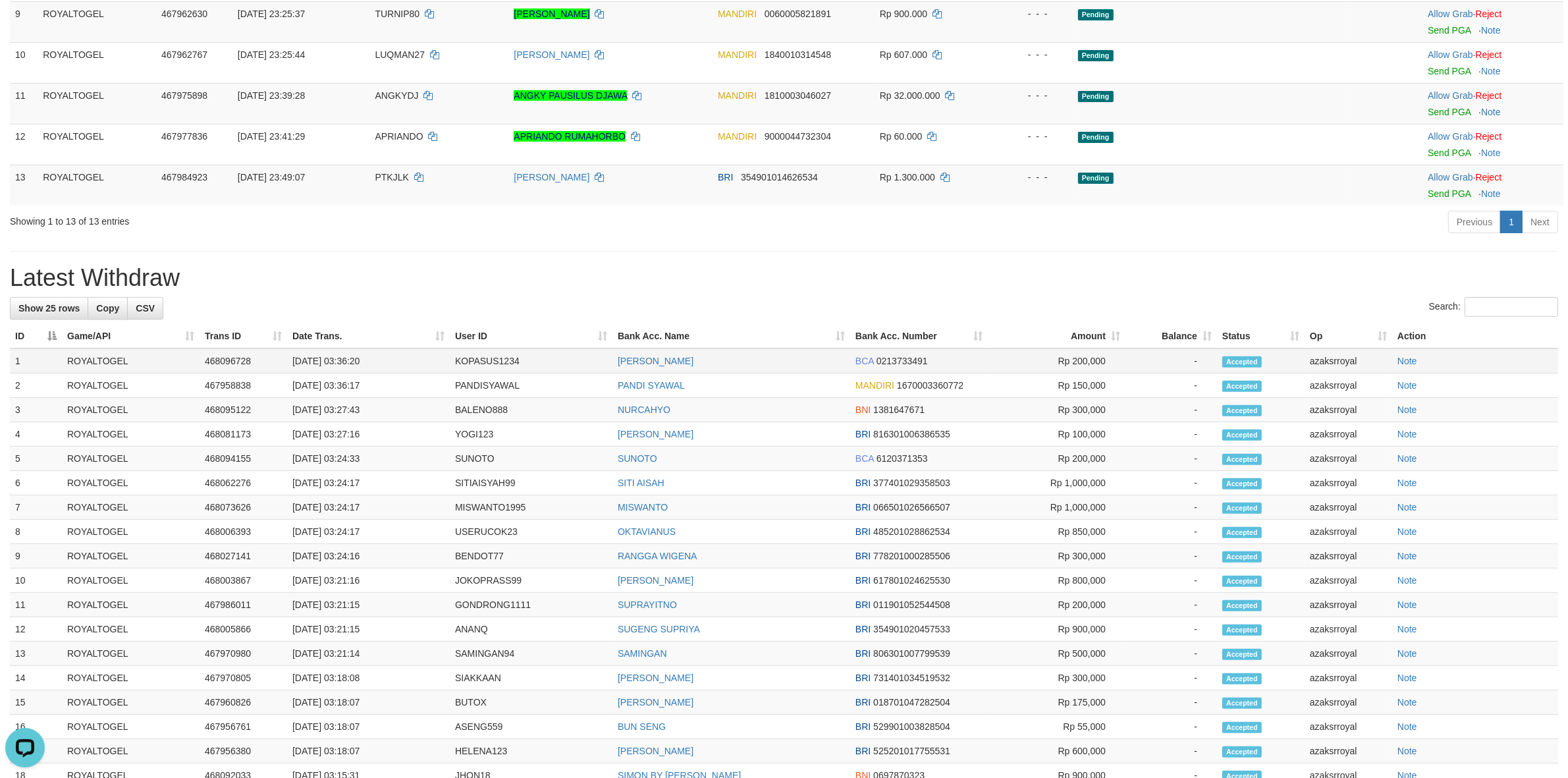
drag, startPoint x: 336, startPoint y: 390, endPoint x: 389, endPoint y: 389, distance: 53.0
click at [389, 374] on td "[DATE] 03:36:20" at bounding box center [368, 361] width 163 height 25
click at [376, 398] on td "[DATE] 03:36:17" at bounding box center [368, 386] width 163 height 24
drag, startPoint x: 341, startPoint y: 389, endPoint x: 395, endPoint y: 393, distance: 54.1
click at [393, 374] on td "[DATE] 03:36:20" at bounding box center [368, 361] width 163 height 25
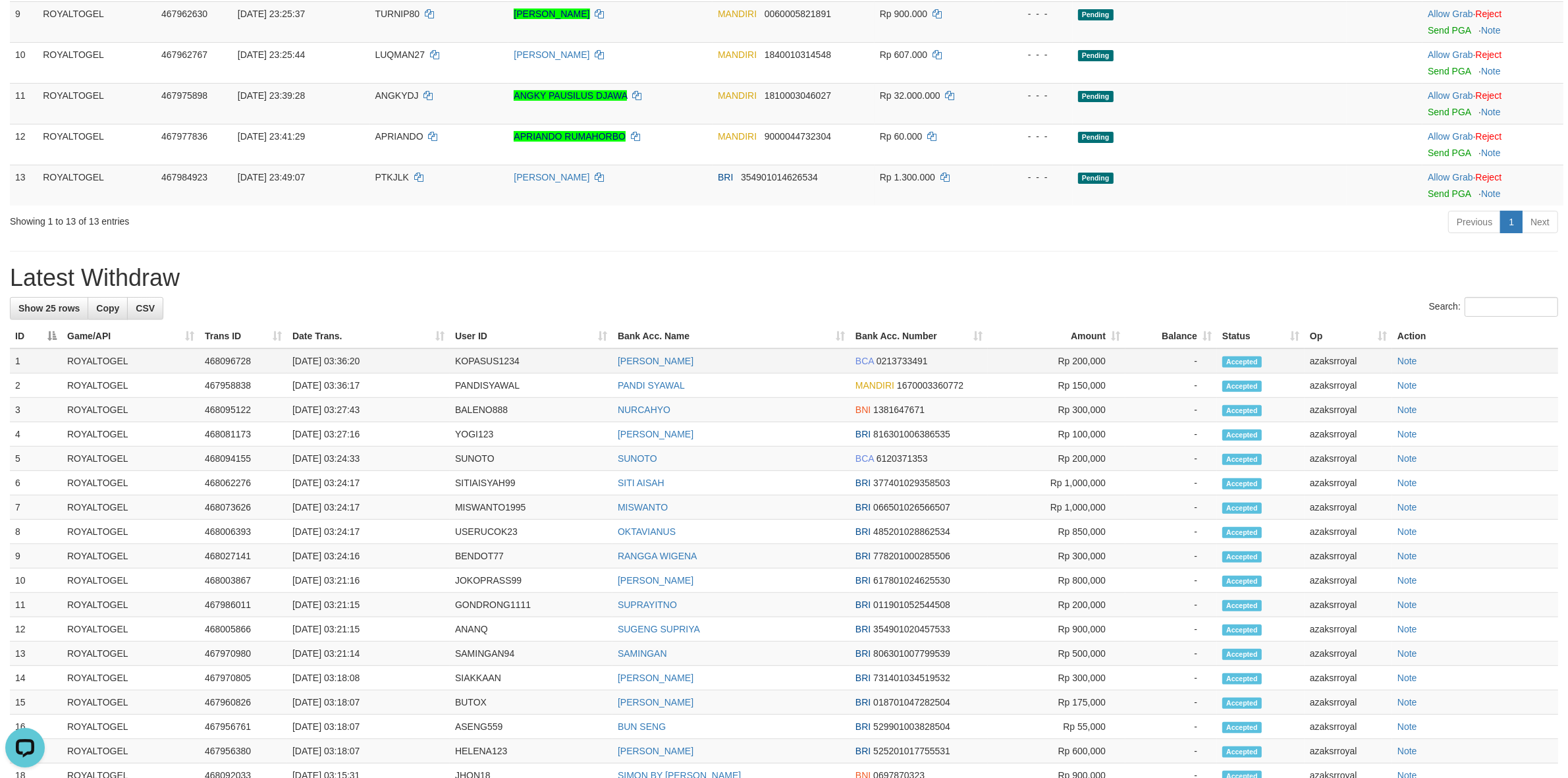
copy td "03:36:20"
drag, startPoint x: 337, startPoint y: 413, endPoint x: 412, endPoint y: 409, distance: 75.1
click at [416, 398] on td "[DATE] 03:36:17" at bounding box center [368, 386] width 163 height 24
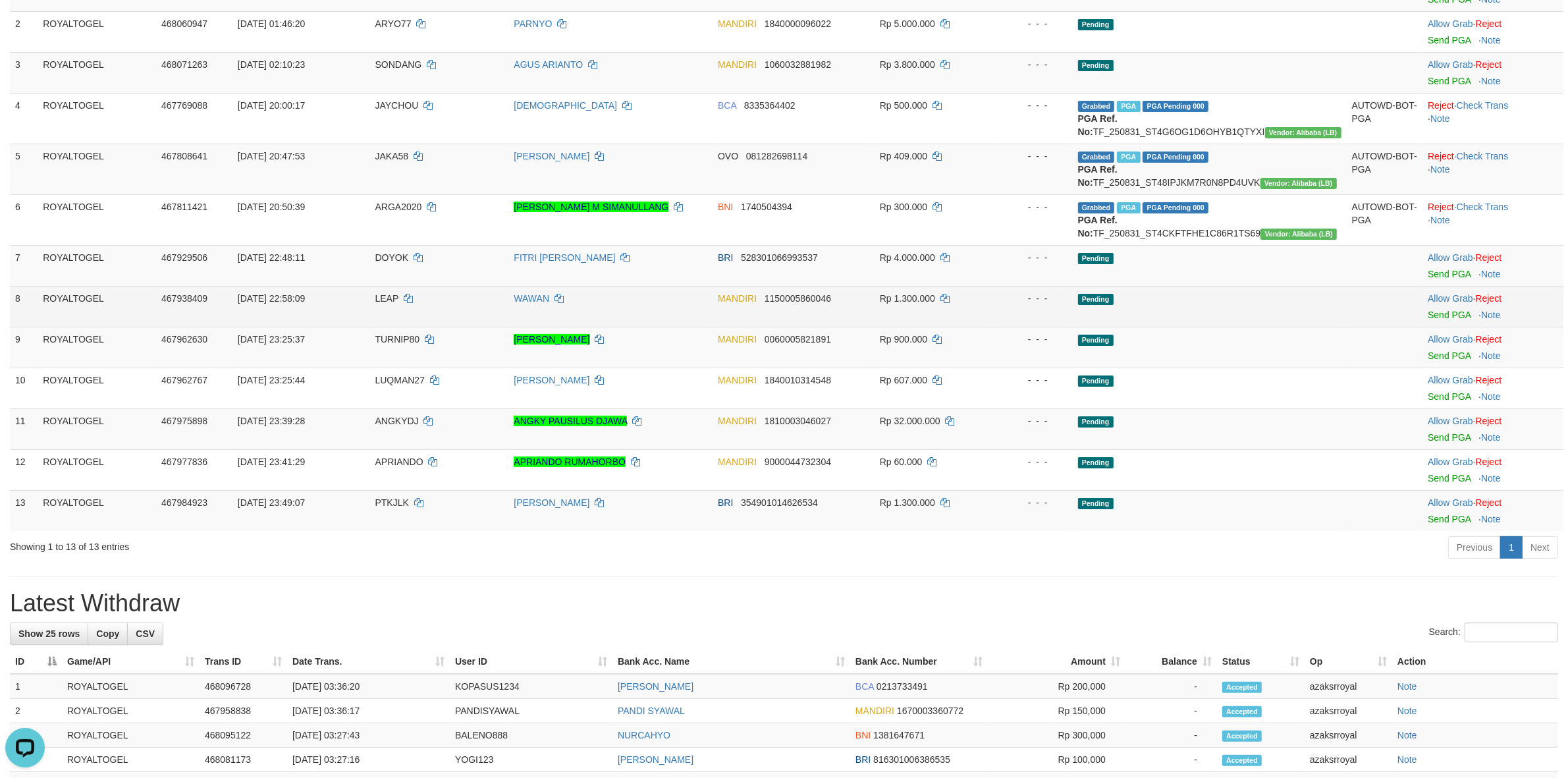
scroll to position [218, 0]
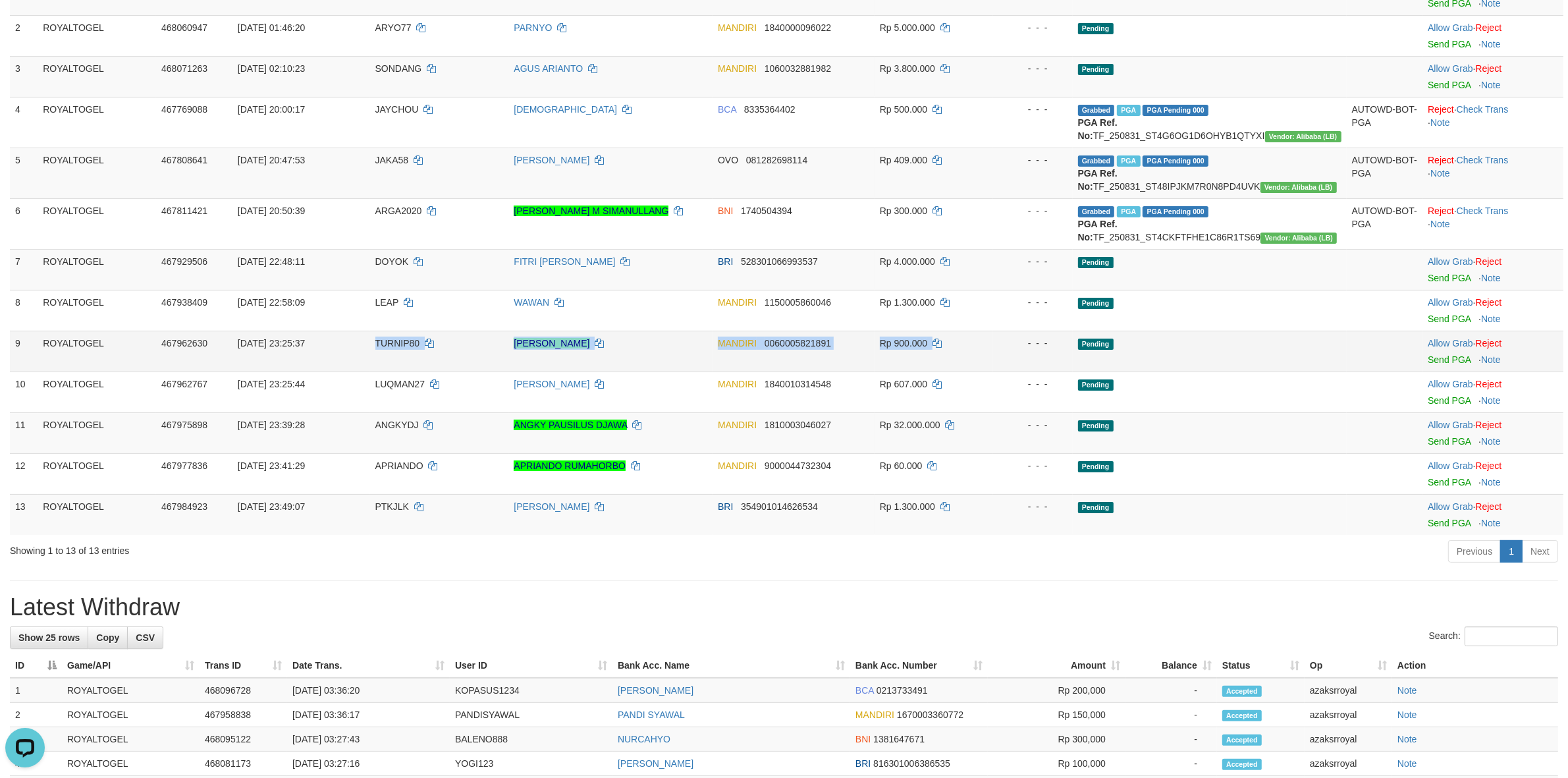
drag, startPoint x: 369, startPoint y: 374, endPoint x: 1016, endPoint y: 366, distance: 647.0
click at [1016, 366] on tr "9 ROYALTOGEL 467962630 [DATE] 23:25:37 TURNIP80 [PERSON_NAME] MANDIRI 006000582…" at bounding box center [786, 351] width 1553 height 41
click at [1431, 371] on td "Allow Grab · Reject Send PGA · Note" at bounding box center [1493, 351] width 141 height 41
click at [1432, 365] on link "Send PGA" at bounding box center [1449, 360] width 43 height 10
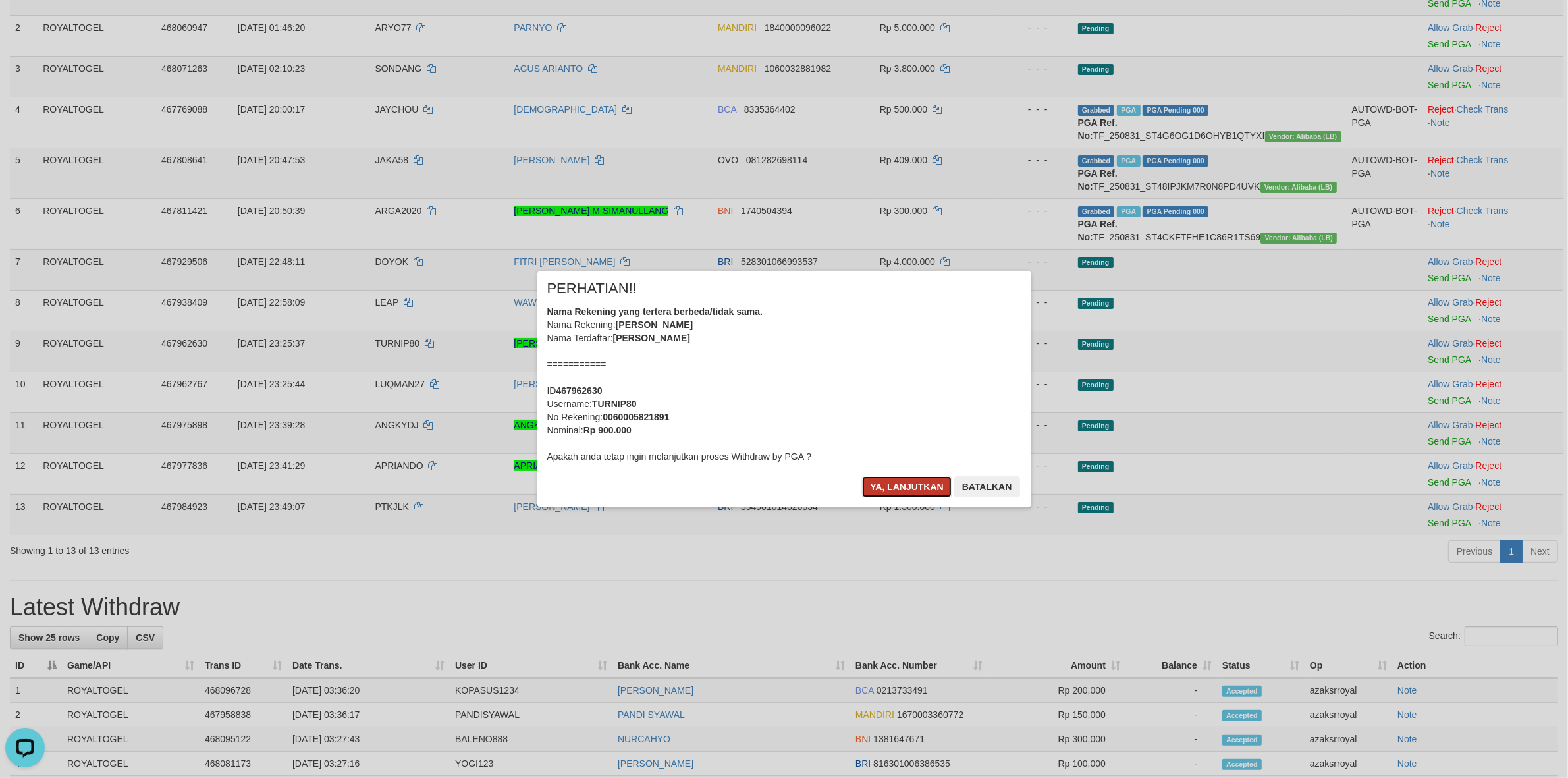
drag, startPoint x: 894, startPoint y: 483, endPoint x: 874, endPoint y: 473, distance: 22.4
click at [896, 483] on button "Ya, lanjutkan" at bounding box center [907, 487] width 90 height 21
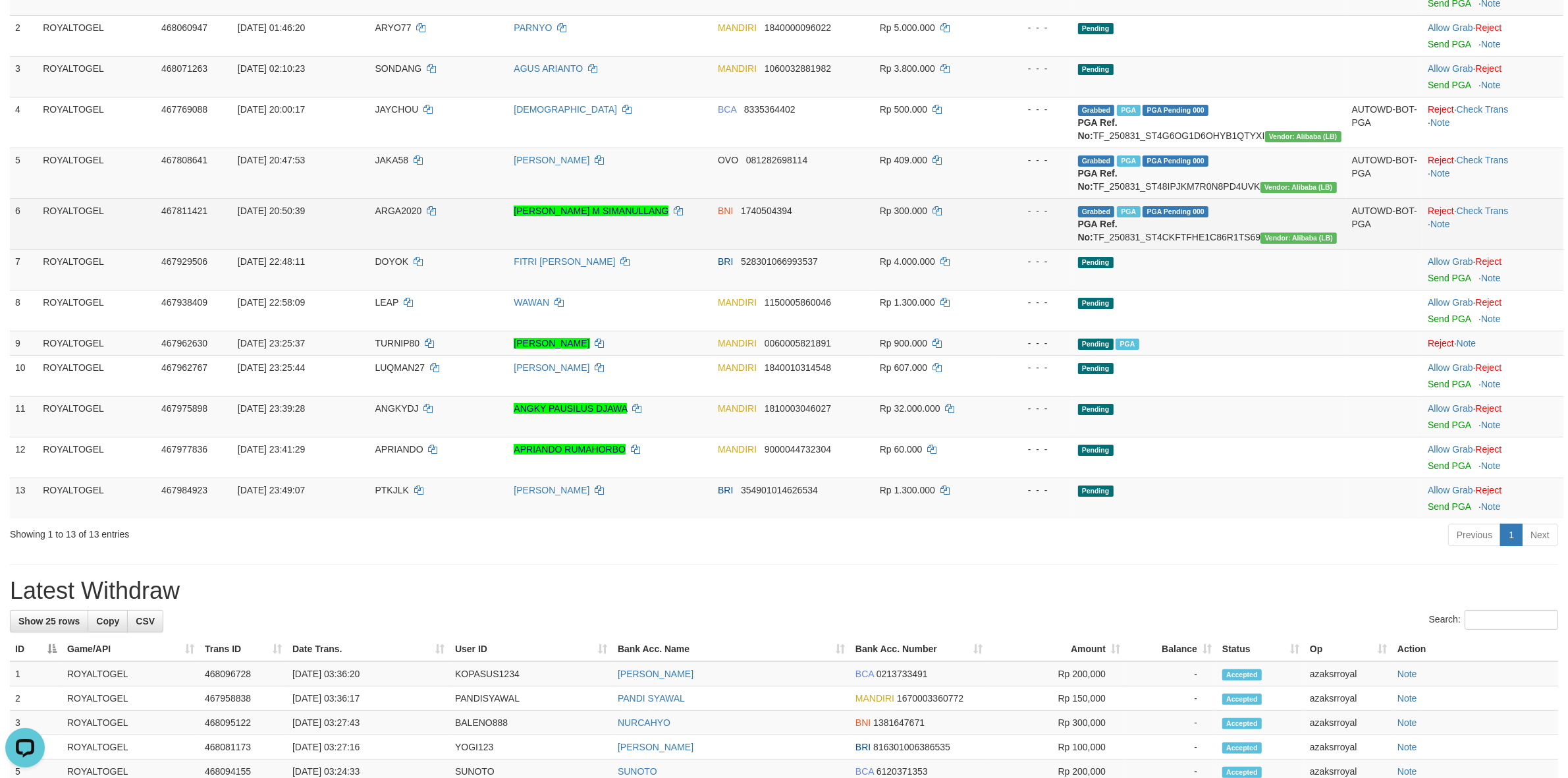
scroll to position [201, 0]
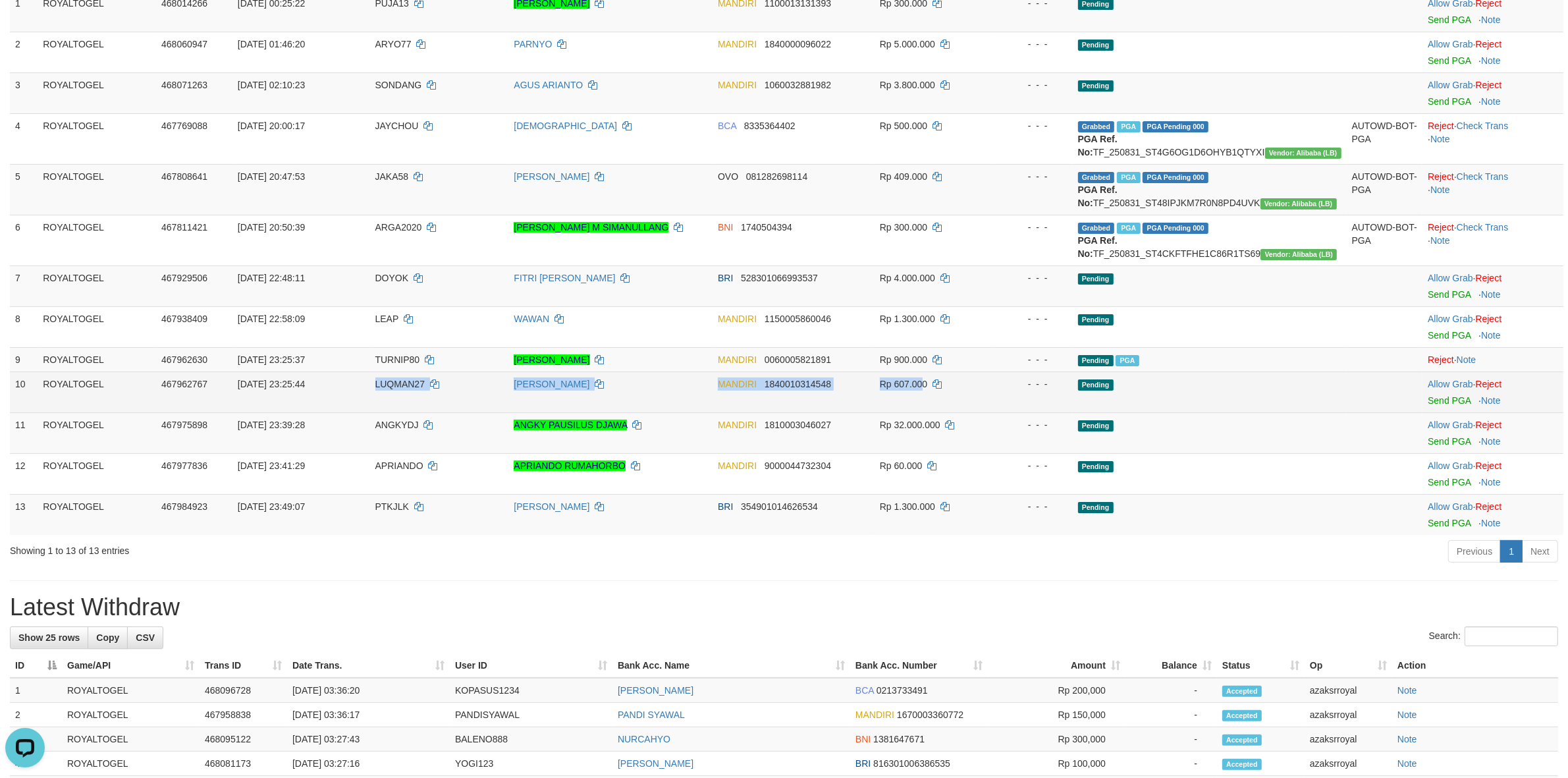
drag, startPoint x: 346, startPoint y: 416, endPoint x: 1031, endPoint y: 427, distance: 685.1
click at [950, 412] on tr "10 ROYALTOGEL 467962767 31/08/2025 23:25:44 LUQMAN27 LUQMAN FAHRUDIN MANDIRI 18…" at bounding box center [786, 391] width 1553 height 41
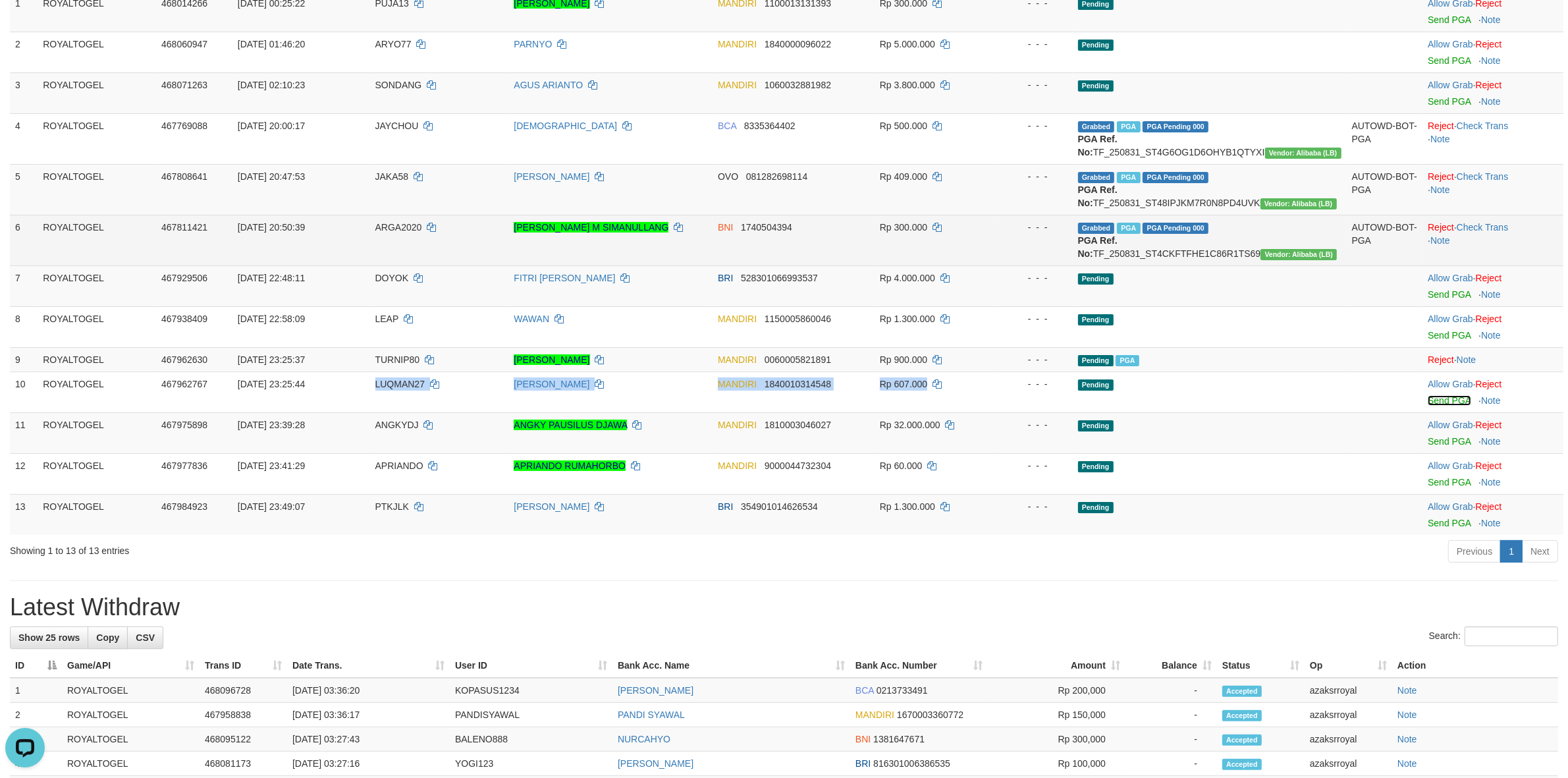
drag, startPoint x: 1444, startPoint y: 423, endPoint x: 860, endPoint y: 234, distance: 613.8
click at [1444, 406] on link "Send PGA" at bounding box center [1449, 401] width 43 height 10
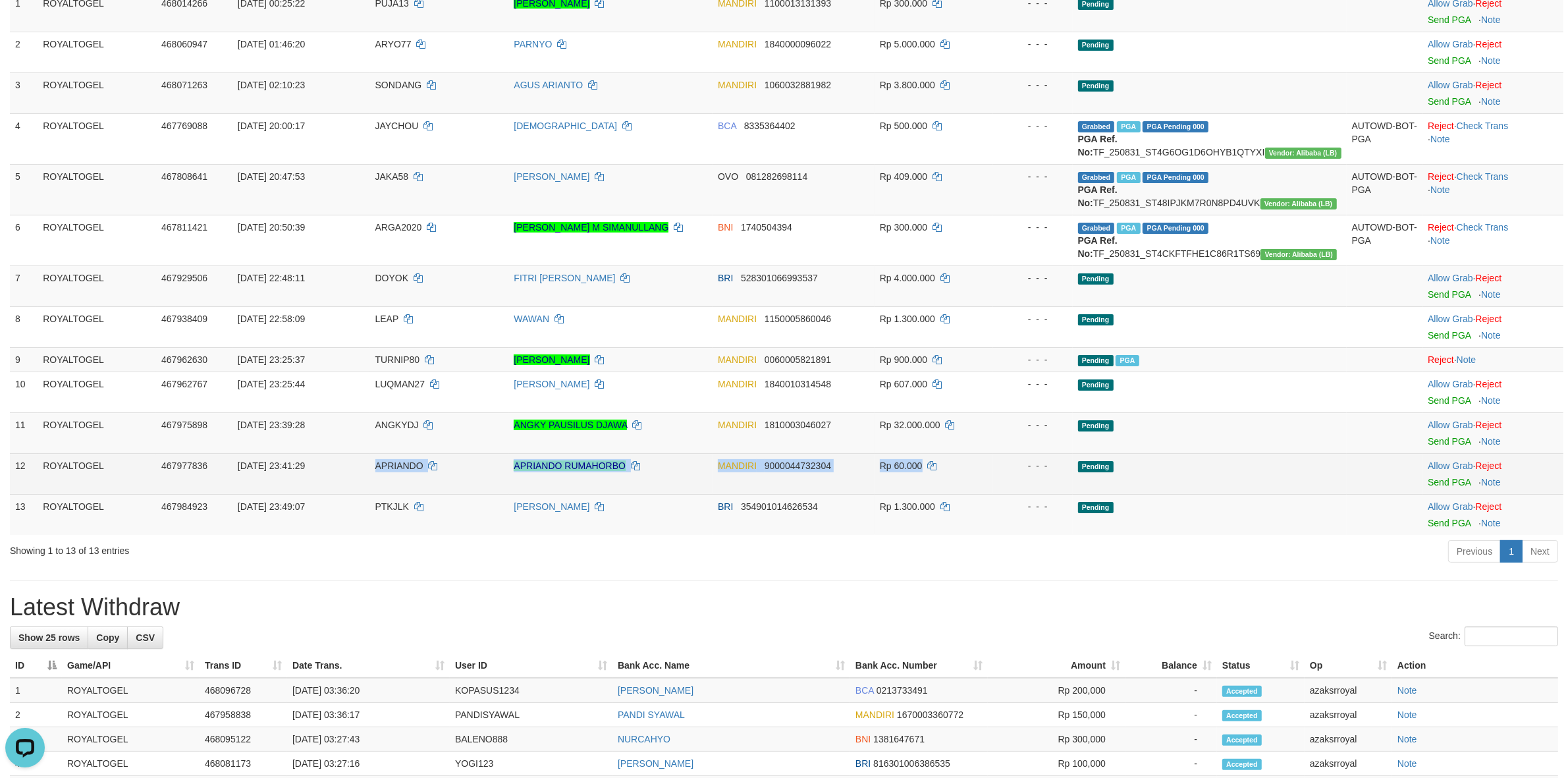
drag, startPoint x: 389, startPoint y: 496, endPoint x: 943, endPoint y: 511, distance: 554.2
click at [943, 494] on tr "12 ROYALTOGEL 467977836 31/08/2025 23:41:29 APRIANDO APRIANDO RUMAHORBO MANDIRI…" at bounding box center [786, 473] width 1553 height 41
click at [1440, 487] on link "Send PGA" at bounding box center [1449, 482] width 43 height 10
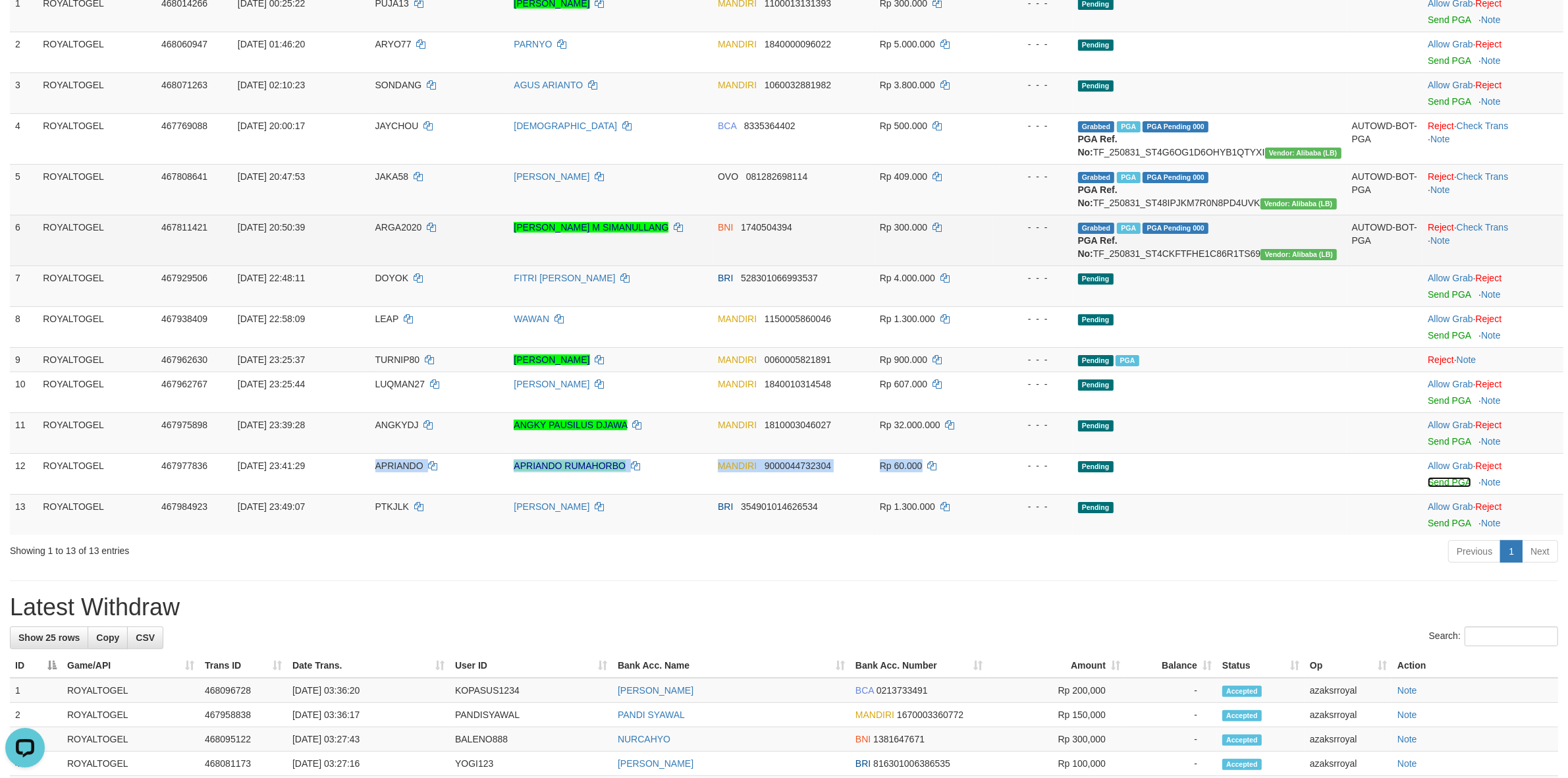
scroll to position [185, 0]
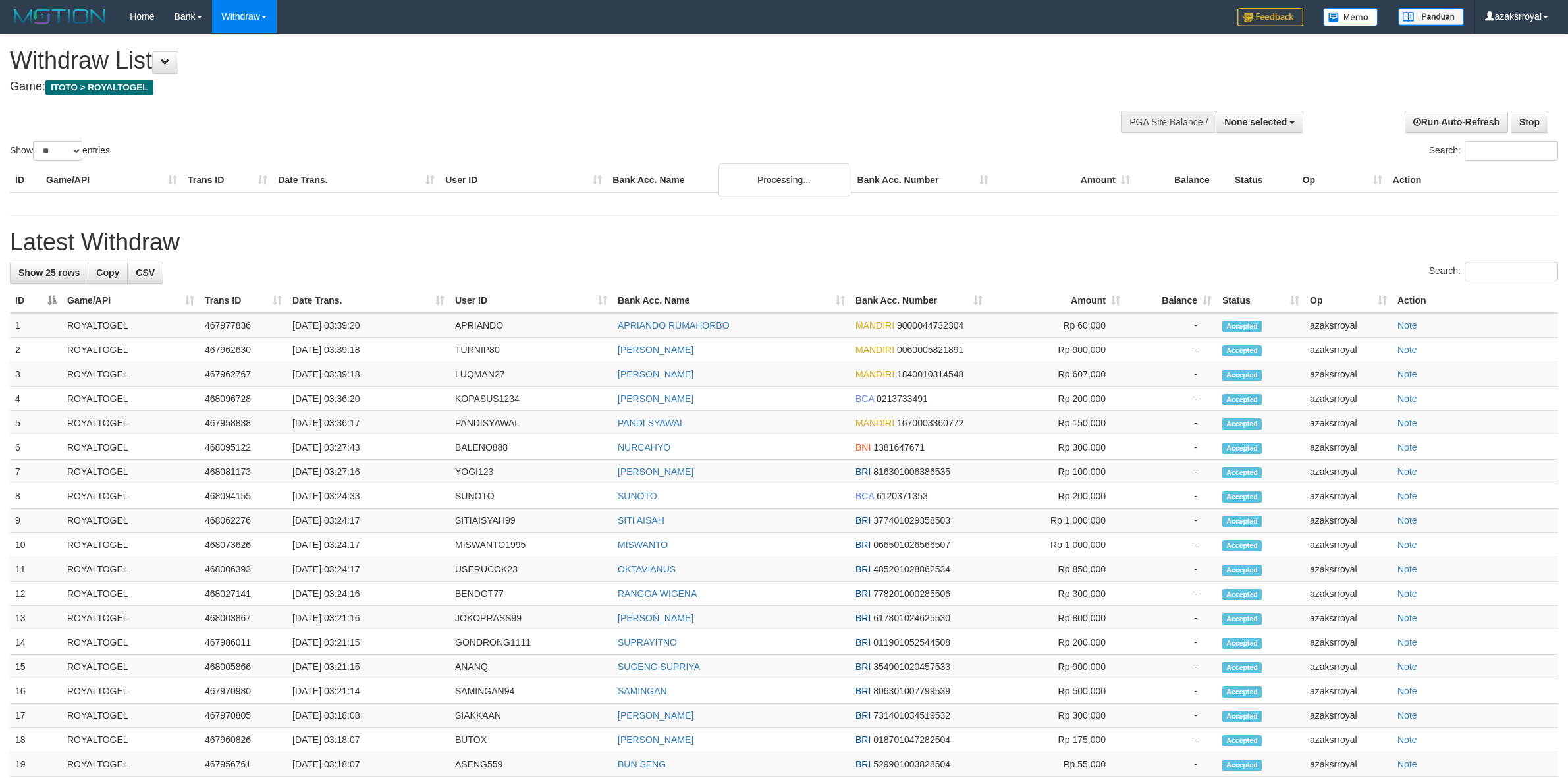
select select
select select "**"
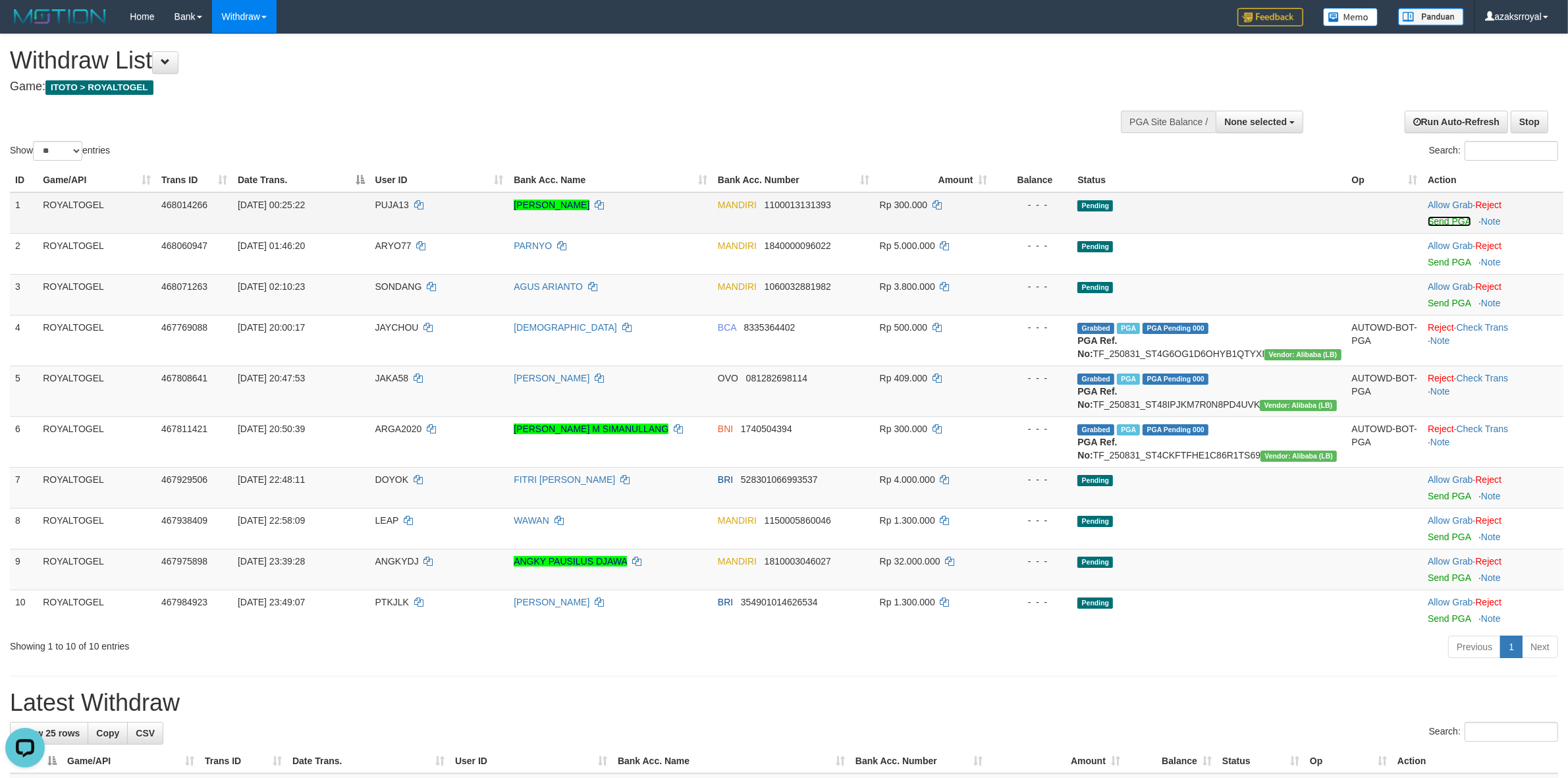
click at [1437, 221] on link "Send PGA" at bounding box center [1449, 221] width 43 height 10
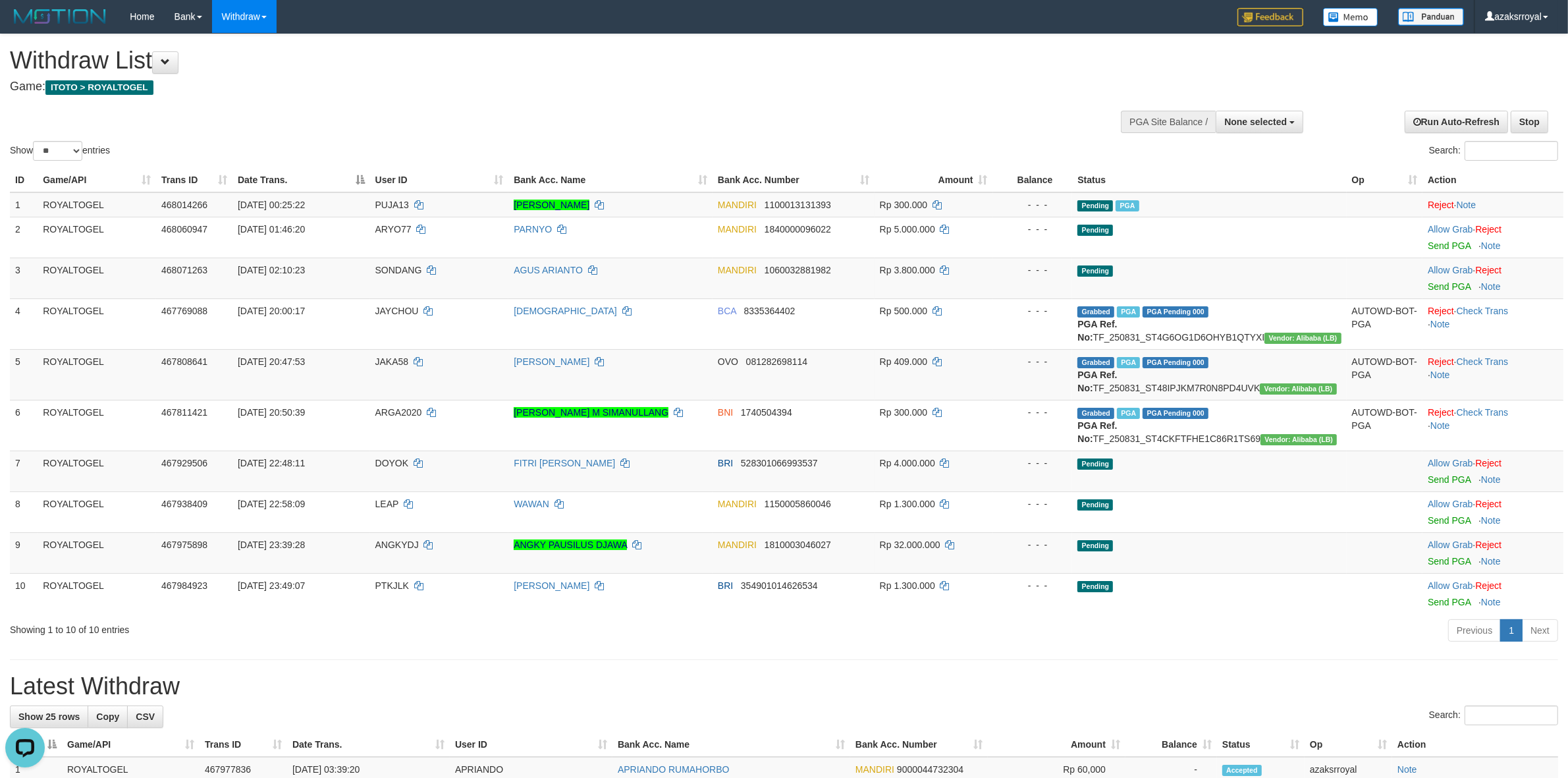
scroll to position [432, 0]
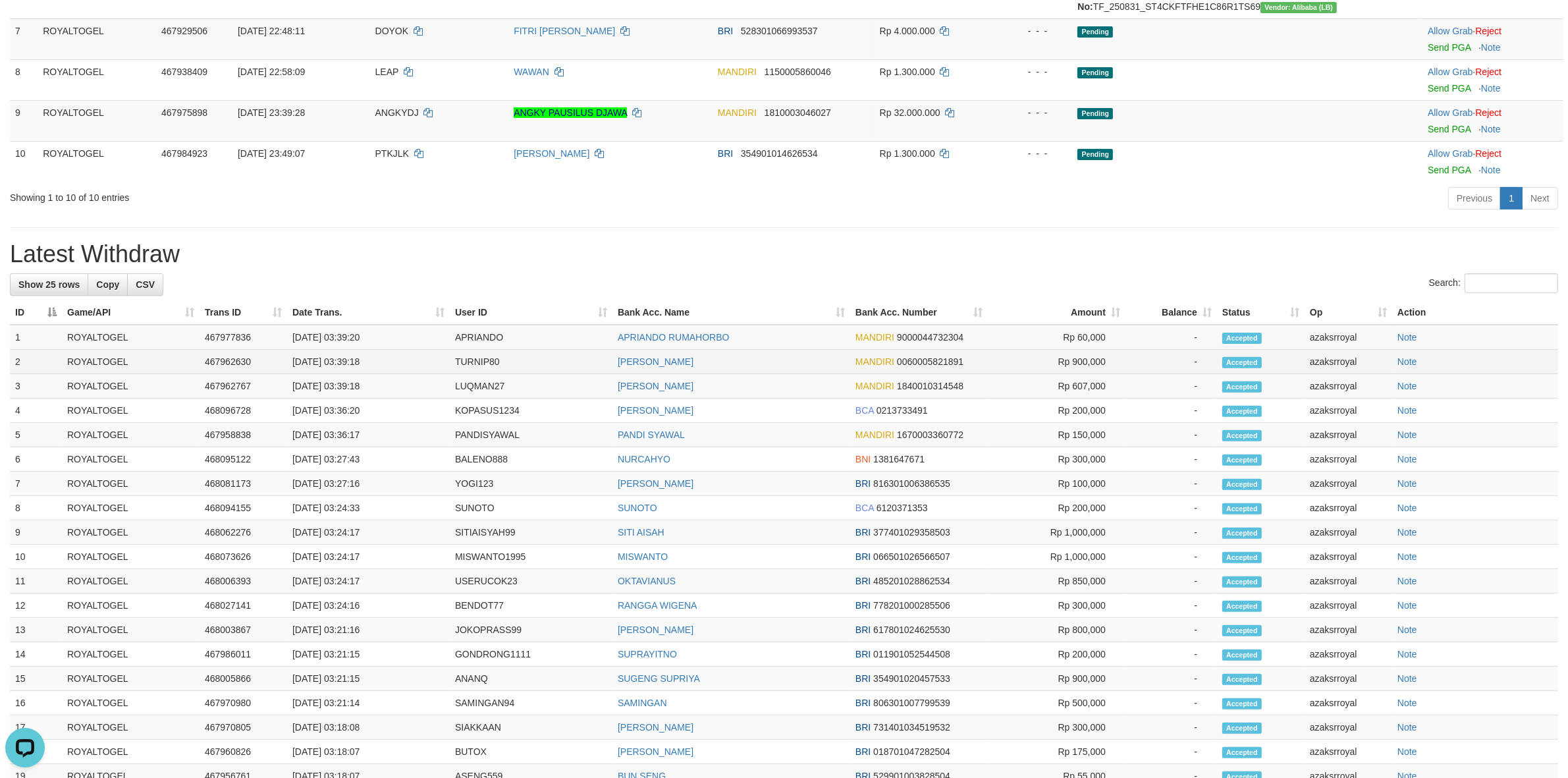
drag, startPoint x: 339, startPoint y: 386, endPoint x: 419, endPoint y: 393, distance: 80.3
click at [419, 374] on td "[DATE] 03:39:18" at bounding box center [368, 362] width 163 height 24
copy td "03:39:18"
drag, startPoint x: 340, startPoint y: 409, endPoint x: 397, endPoint y: 418, distance: 57.7
click at [397, 398] on td "[DATE] 03:39:18" at bounding box center [368, 386] width 163 height 24
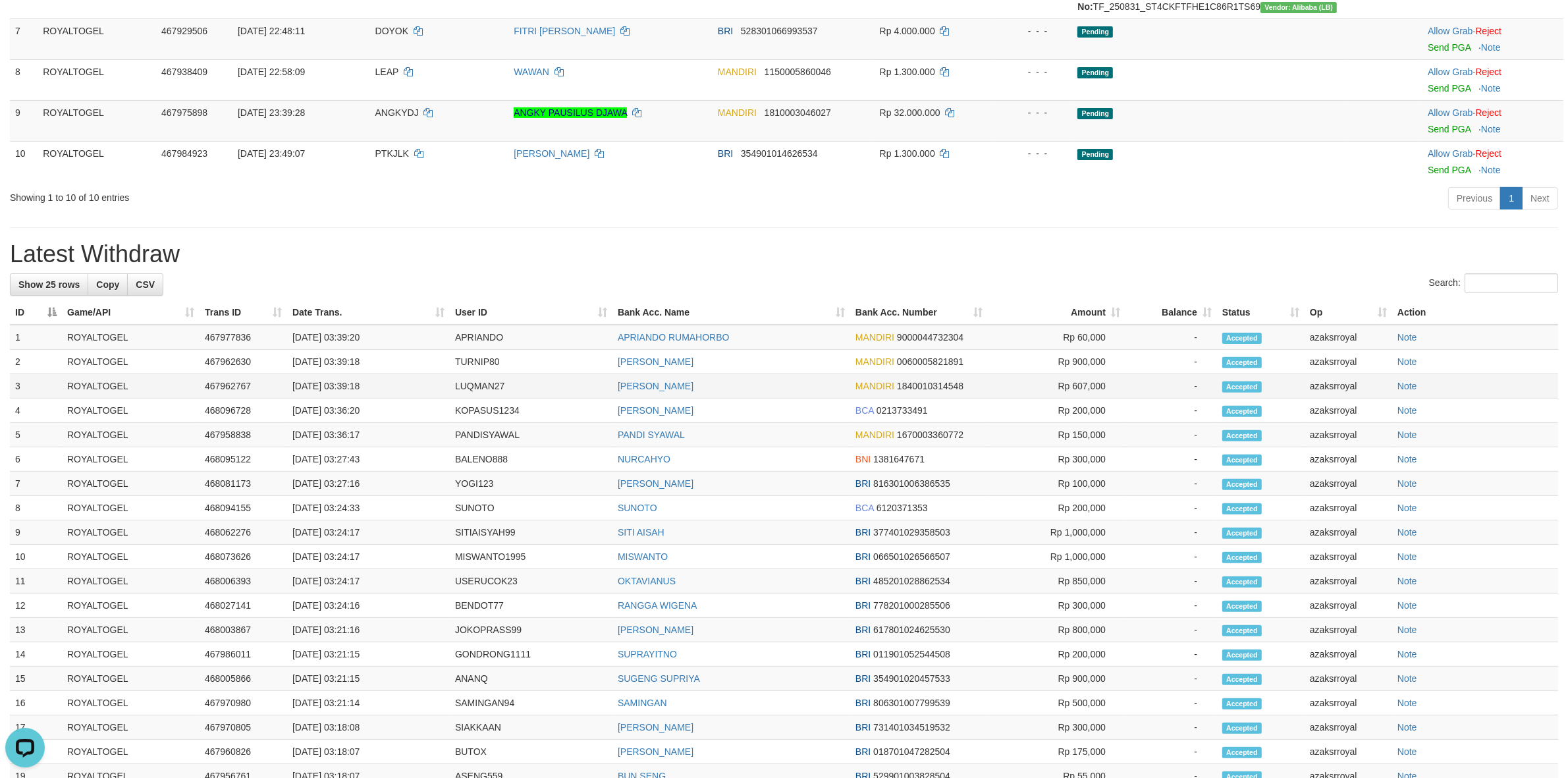
copy td "03:39:18"
drag, startPoint x: 341, startPoint y: 363, endPoint x: 398, endPoint y: 356, distance: 57.4
click at [398, 349] on td "[DATE] 03:39:20" at bounding box center [368, 337] width 163 height 25
copy td "03:39:20"
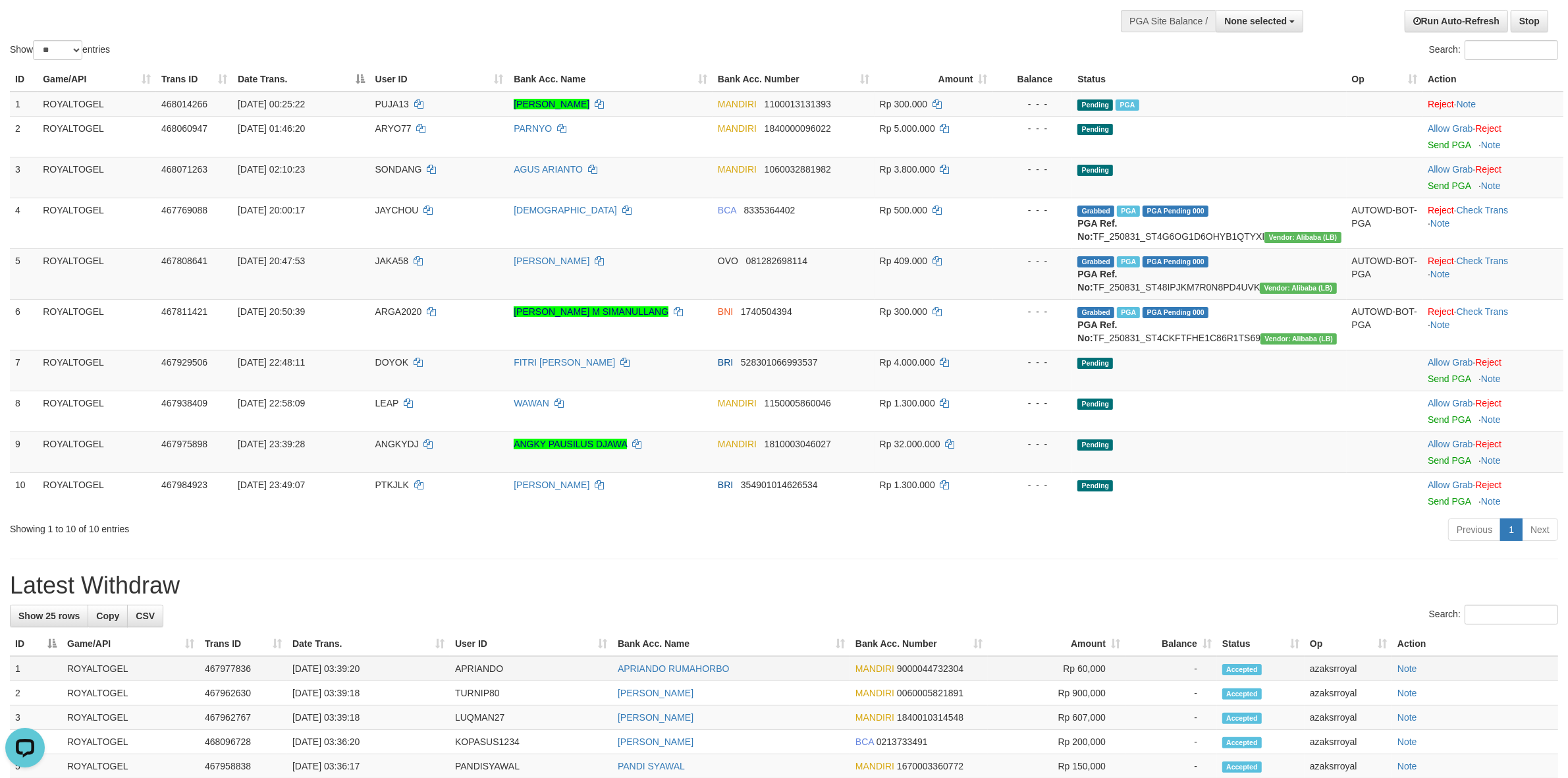
scroll to position [0, 0]
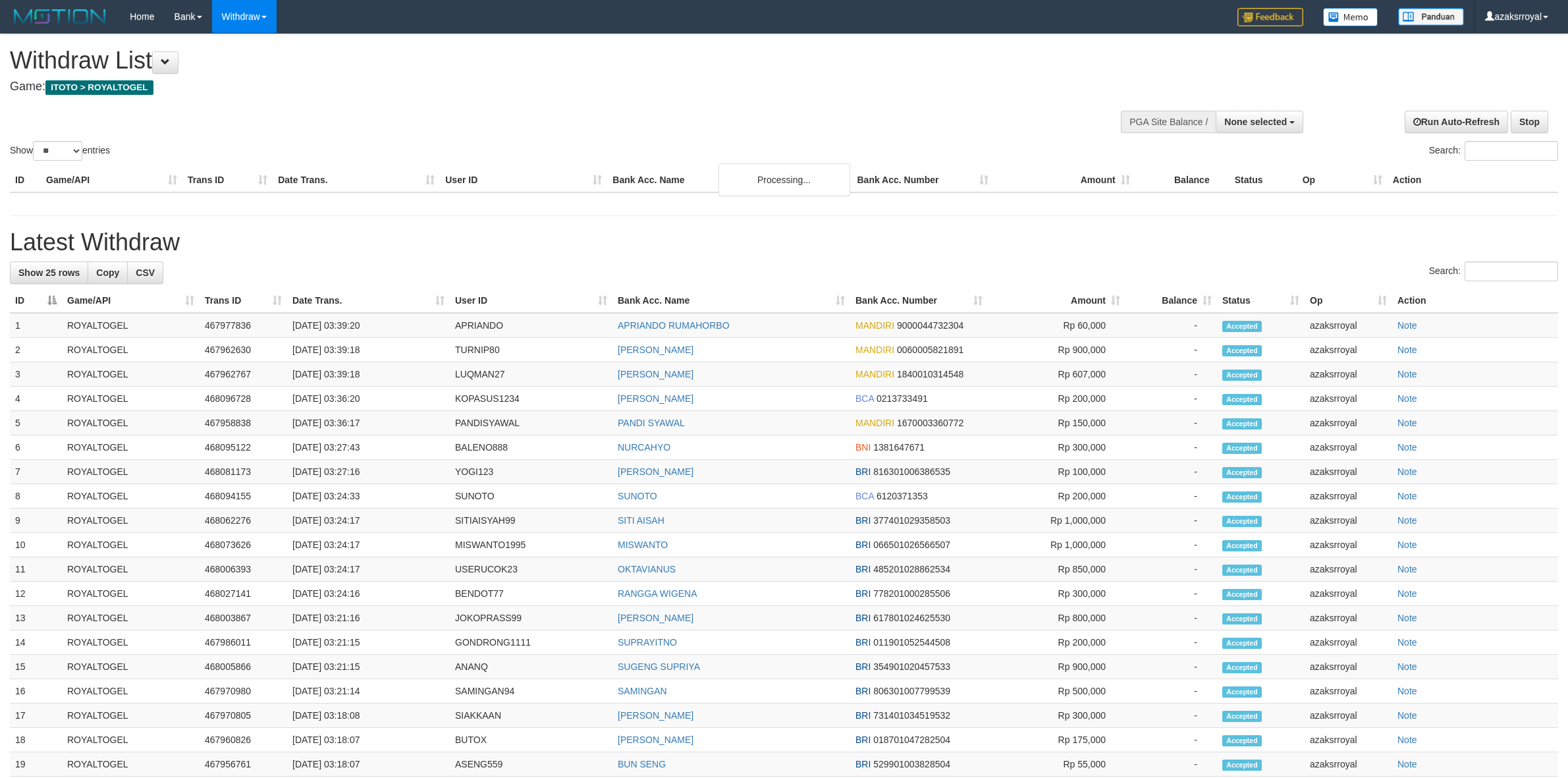
select select
select select "**"
select select
select select "**"
select select
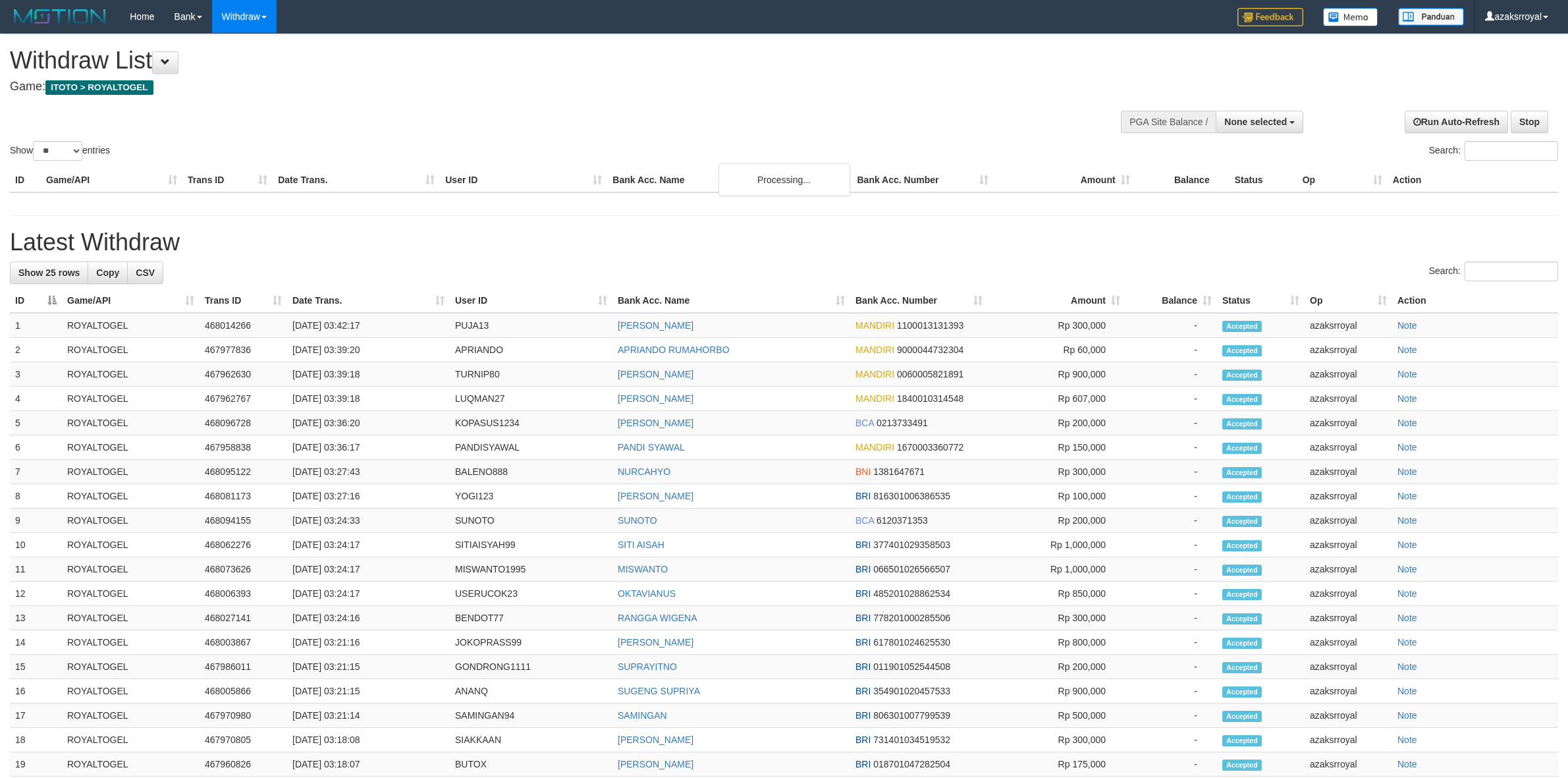
select select "**"
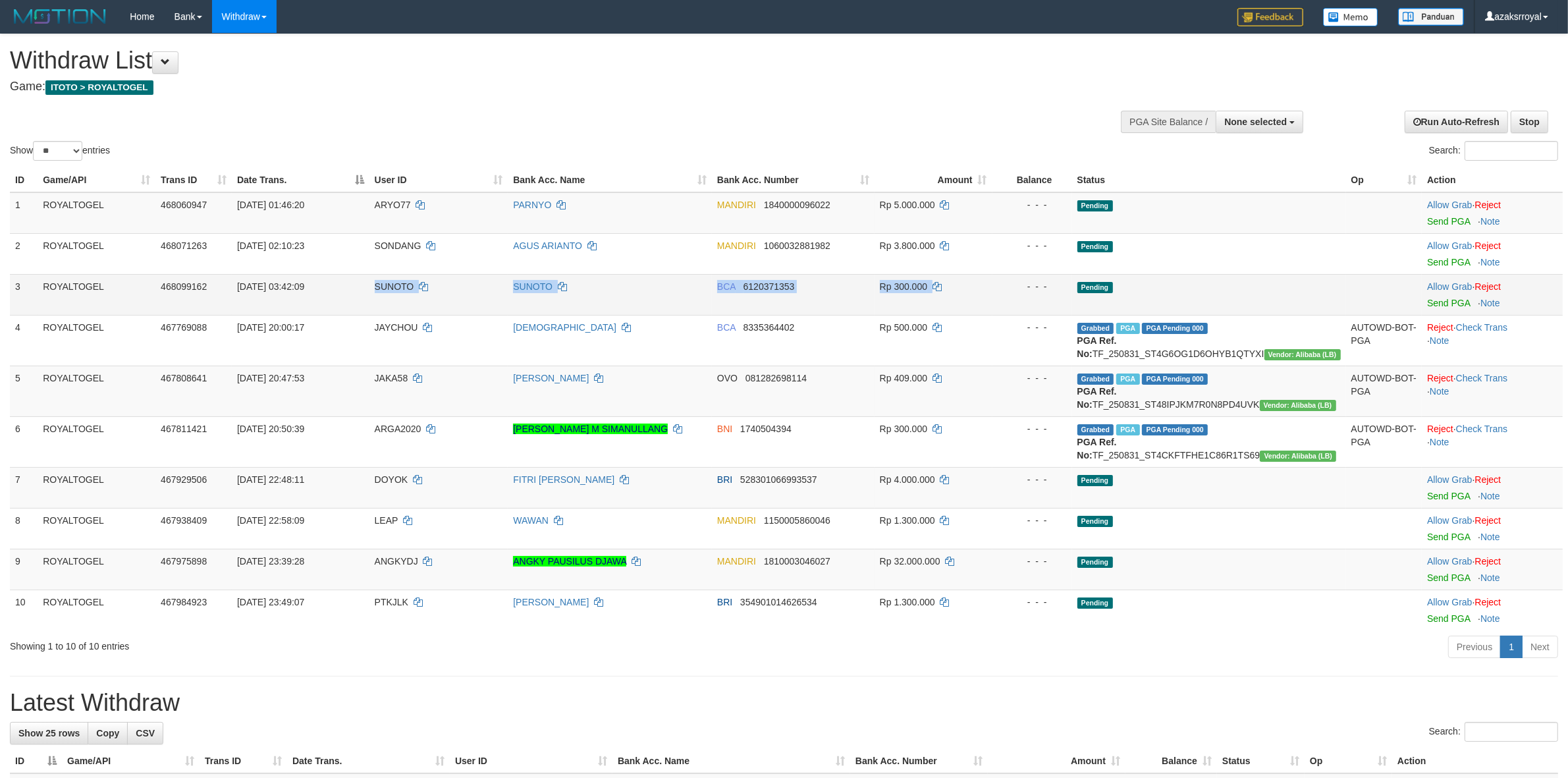
drag, startPoint x: 364, startPoint y: 285, endPoint x: 957, endPoint y: 294, distance: 593.1
click at [957, 294] on tr "3 ROYALTOGEL 468099162 01/09/2025 03:42:09 SUNOTO SUNOTO BCA 6120371353 Rp 300.…" at bounding box center [786, 294] width 1553 height 41
click at [1436, 301] on link "Send PGA" at bounding box center [1448, 303] width 43 height 10
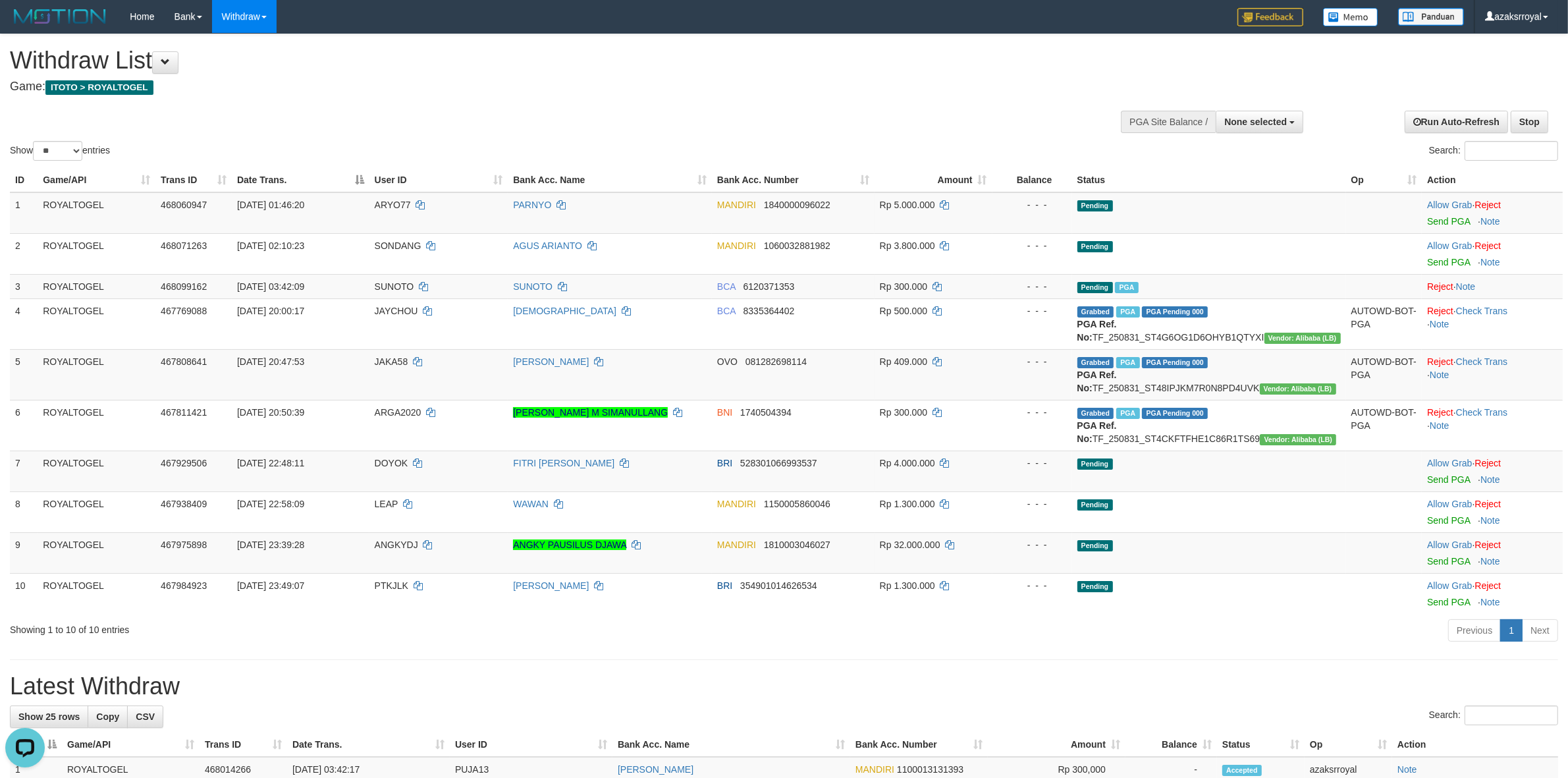
scroll to position [407, 0]
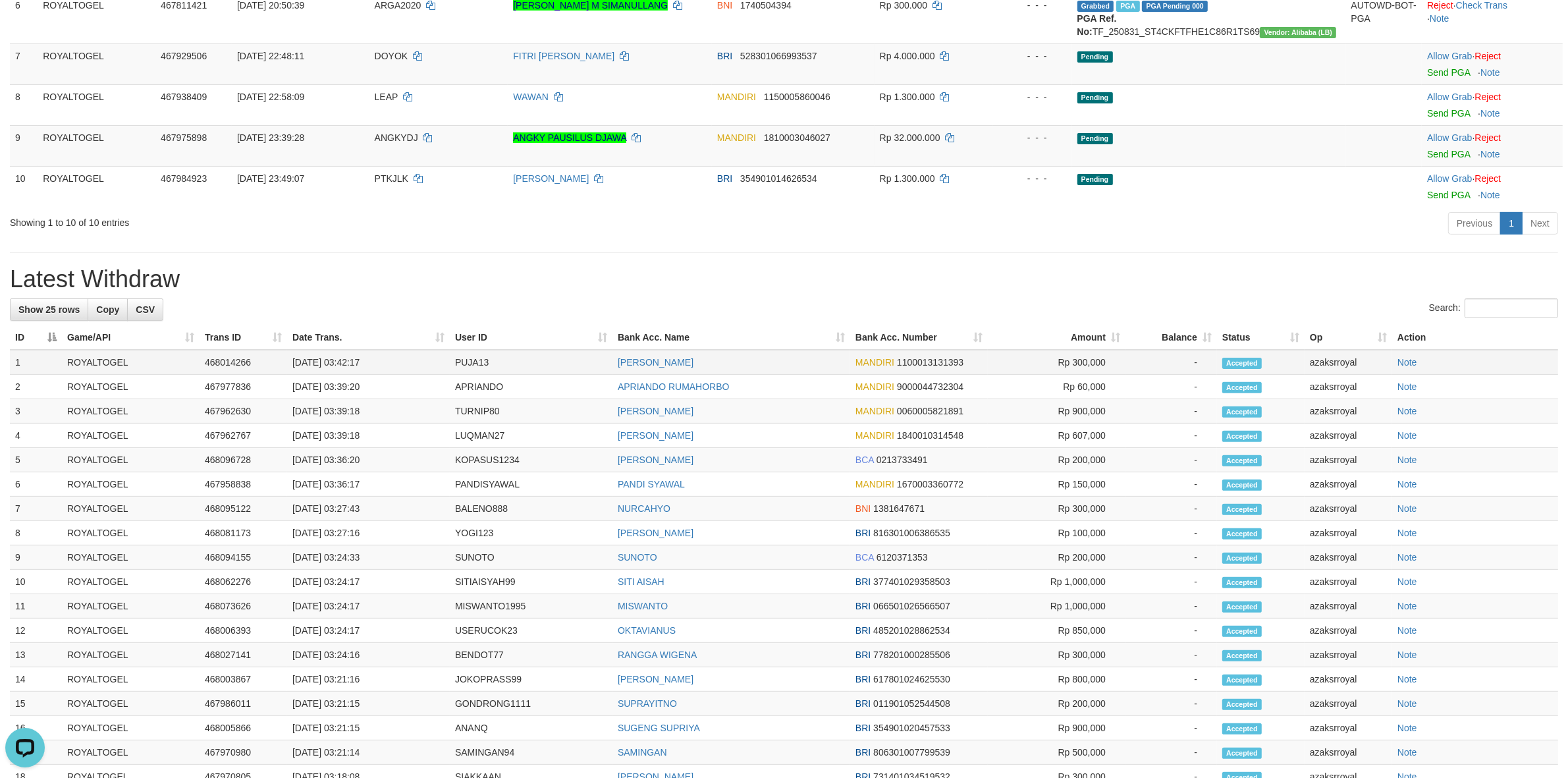
drag, startPoint x: 372, startPoint y: 387, endPoint x: 393, endPoint y: 386, distance: 21.0
click at [393, 375] on td "[DATE] 03:42:17" at bounding box center [368, 362] width 163 height 25
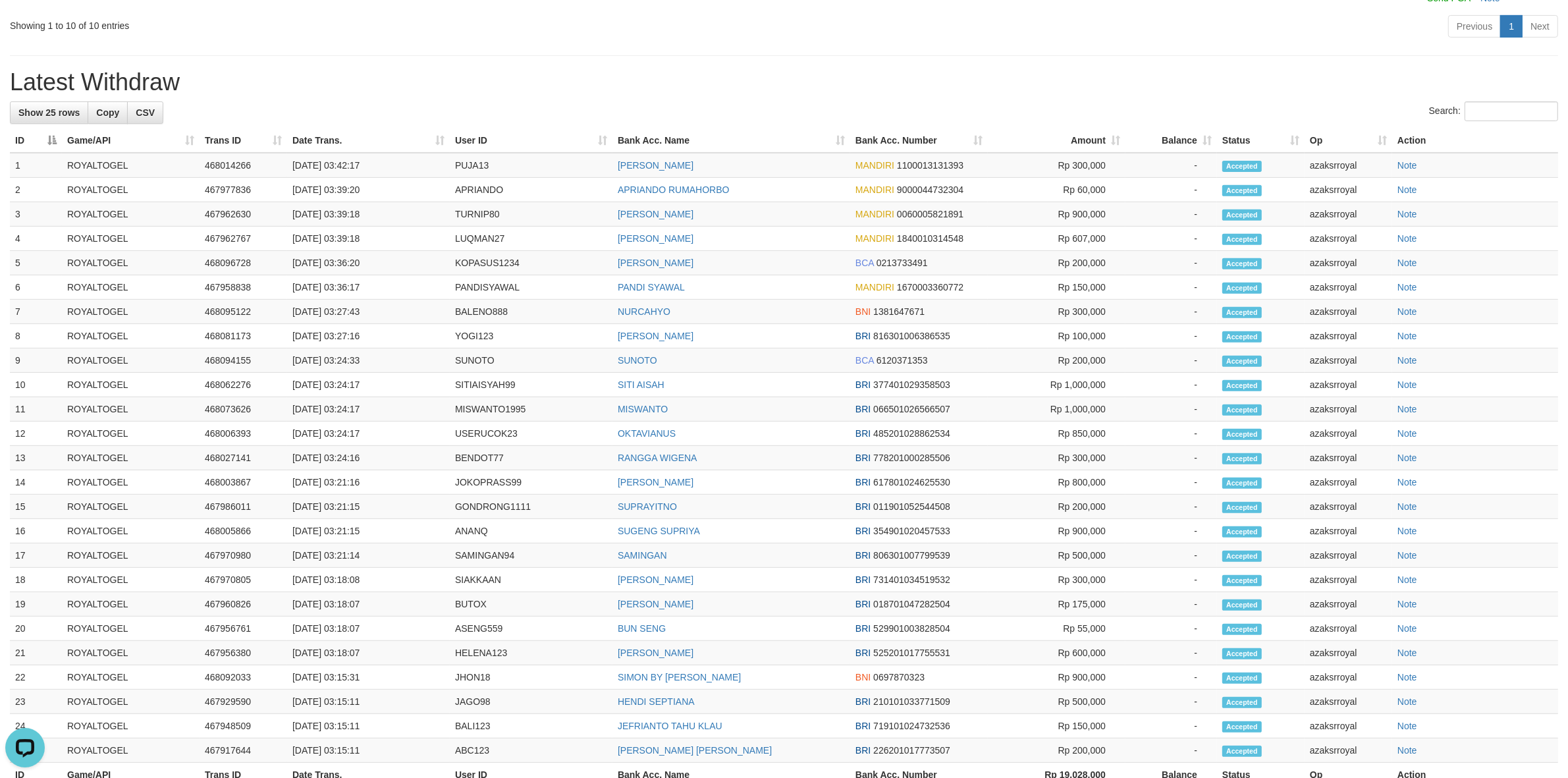
scroll to position [0, 0]
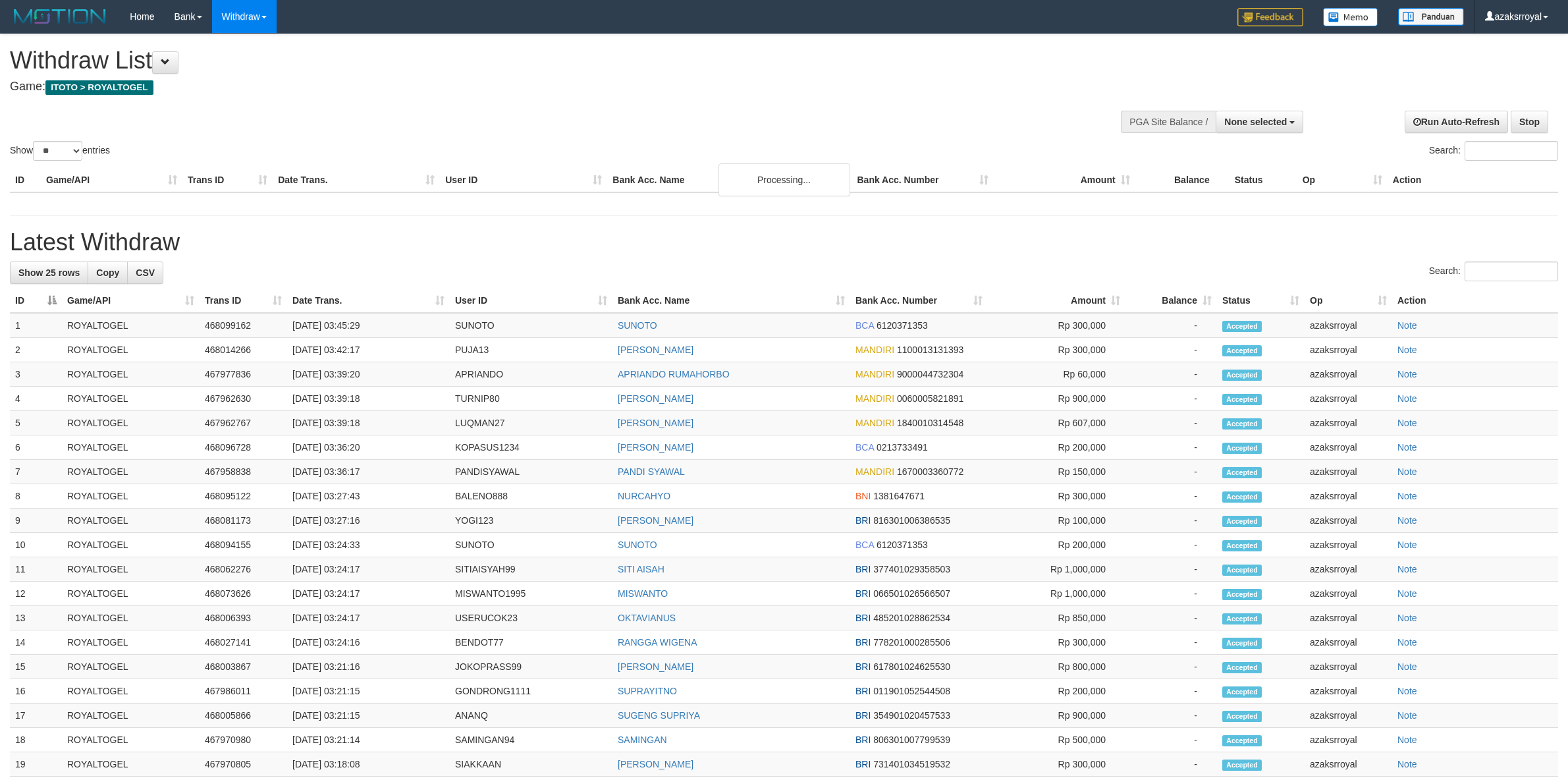
select select
select select "**"
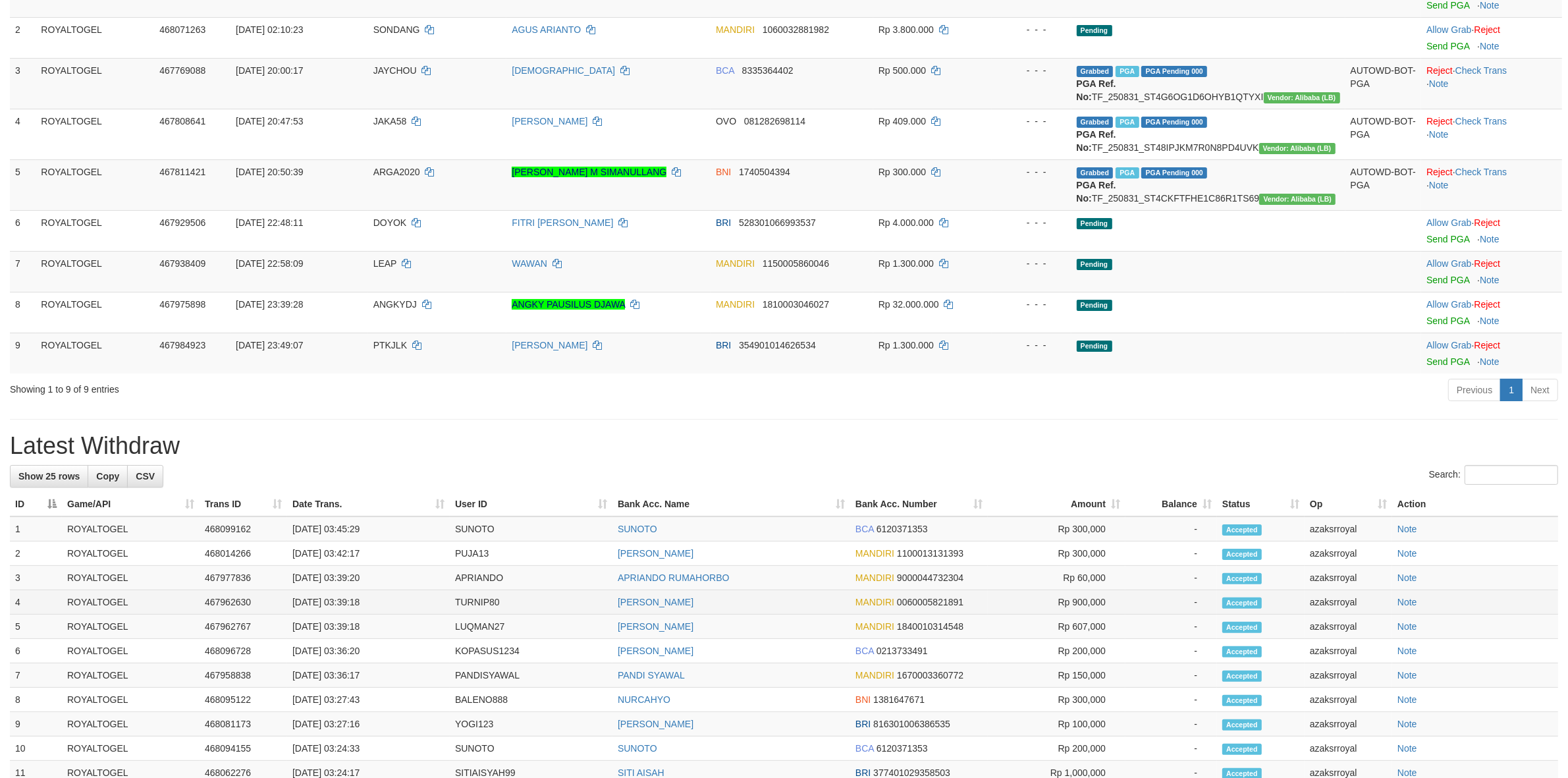
scroll to position [220, 0]
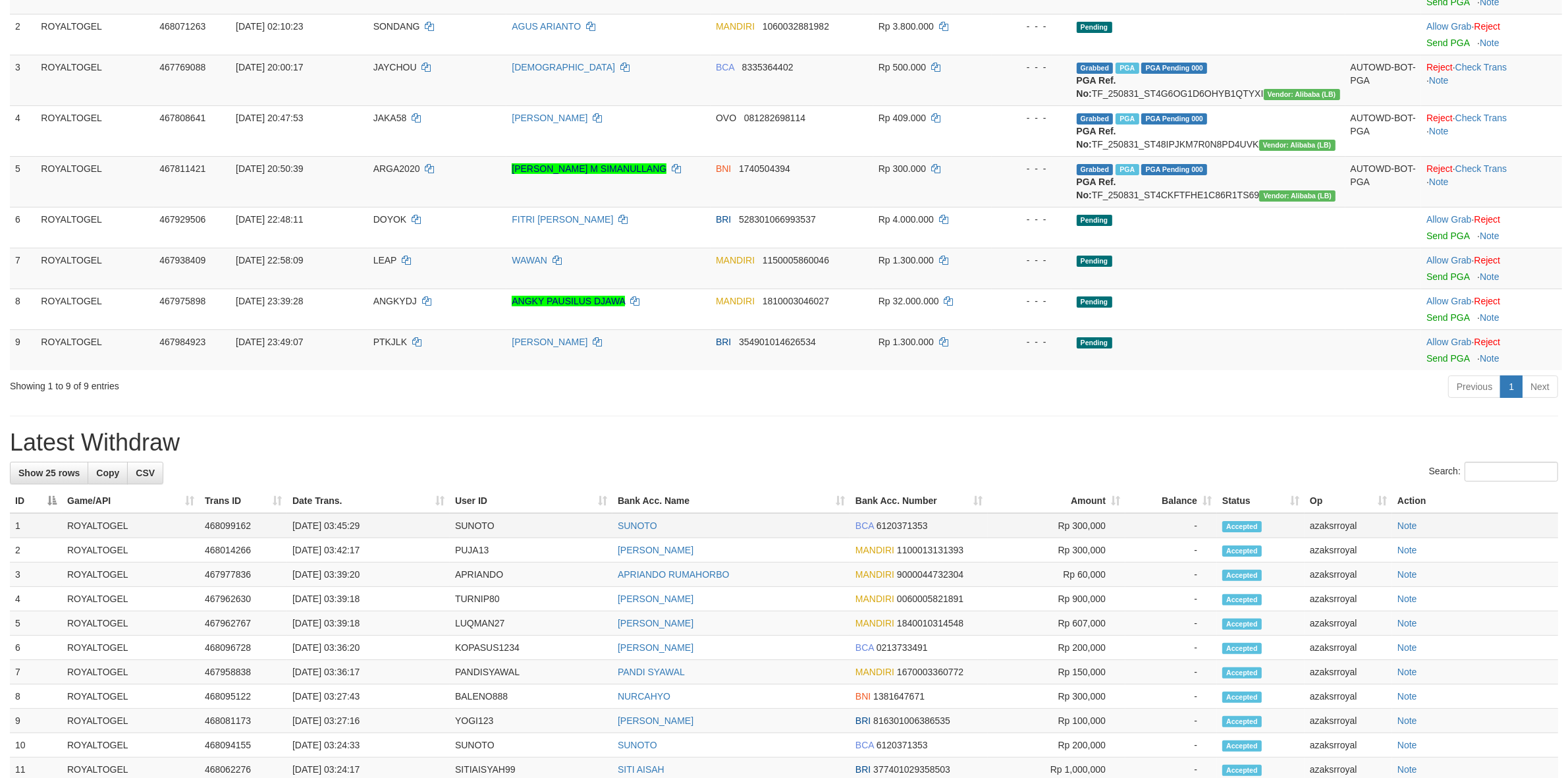
drag, startPoint x: 335, startPoint y: 554, endPoint x: 417, endPoint y: 555, distance: 82.0
click at [417, 538] on td "[DATE] 03:45:29" at bounding box center [368, 525] width 163 height 25
click at [366, 538] on td "[DATE] 03:45:29" at bounding box center [368, 525] width 163 height 25
drag, startPoint x: 339, startPoint y: 551, endPoint x: 409, endPoint y: 544, distance: 70.3
click at [409, 538] on td "[DATE] 03:45:29" at bounding box center [368, 525] width 163 height 25
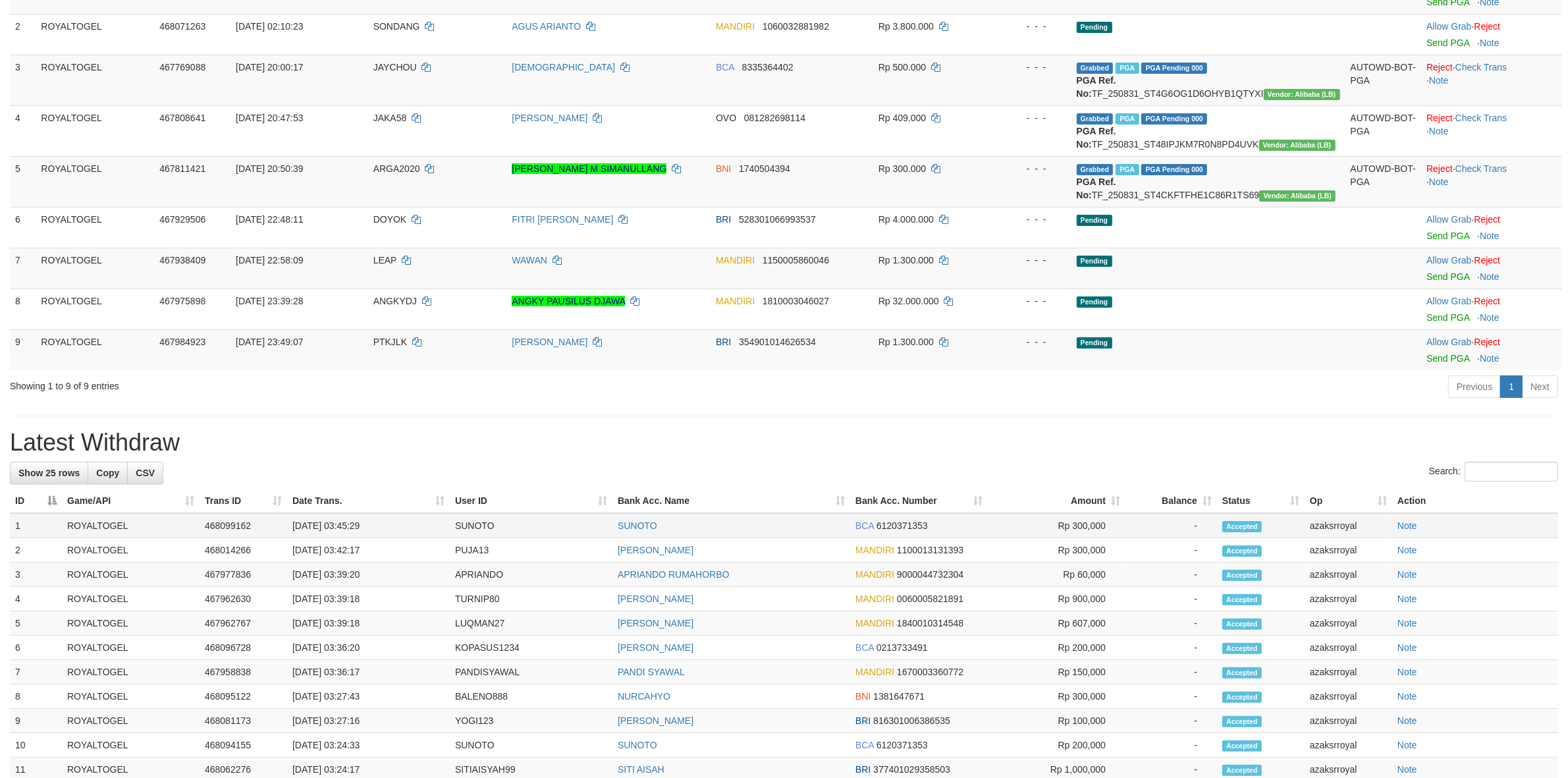
copy td "03:45:29"
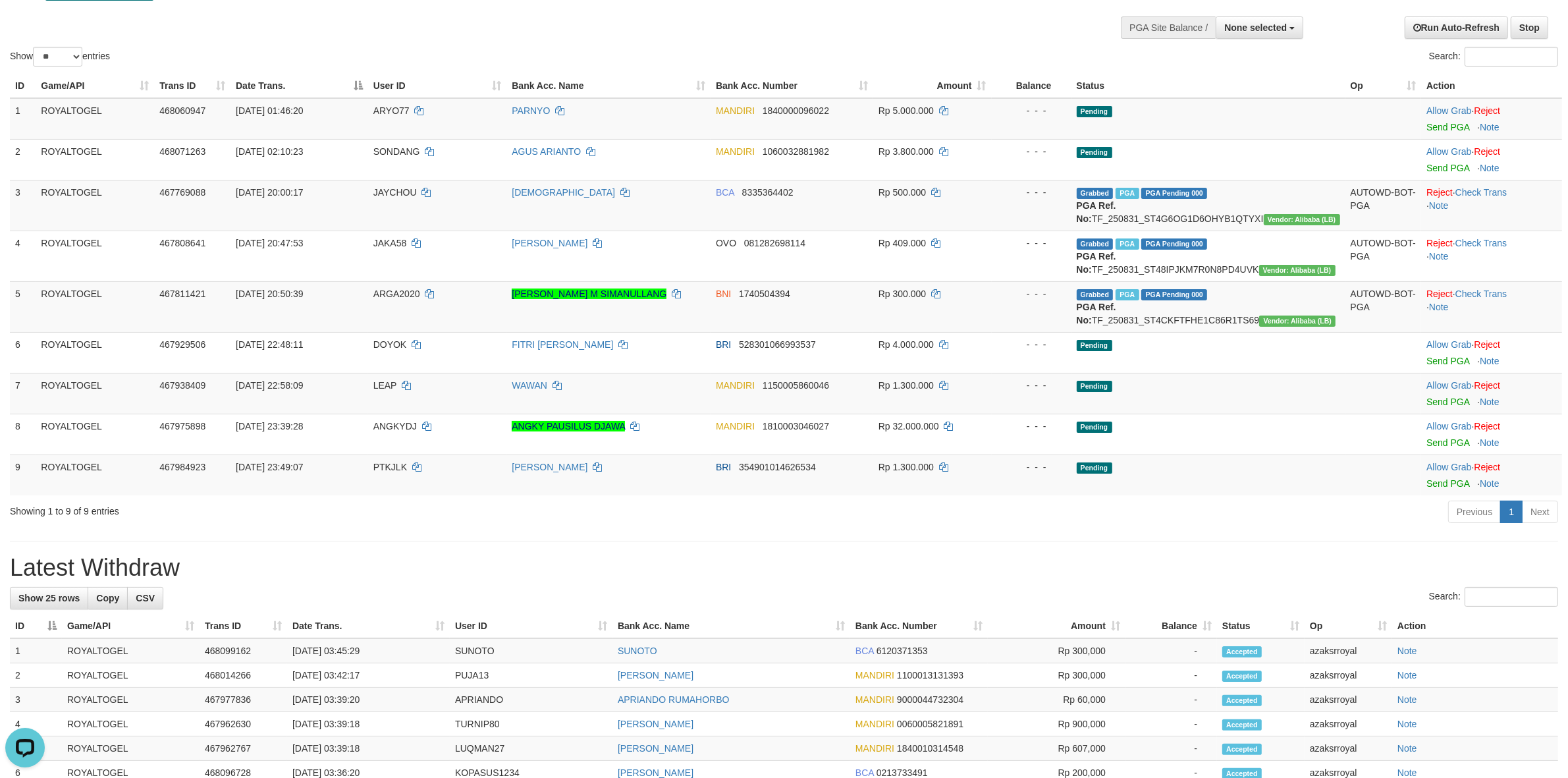
scroll to position [0, 0]
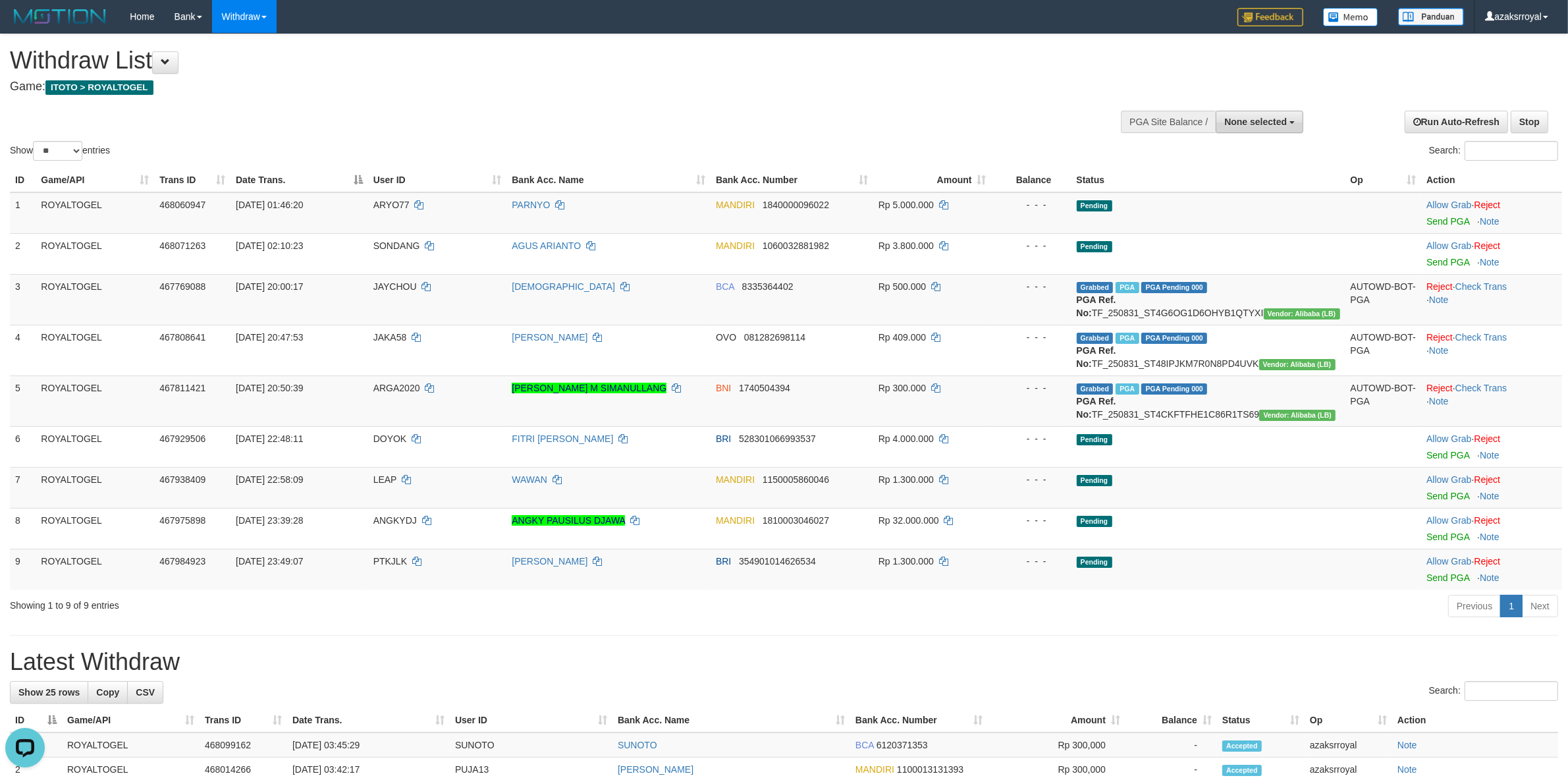
click at [1253, 126] on span "None selected" at bounding box center [1255, 122] width 63 height 10
click at [1240, 186] on label "[ITOTO] ROYALTOGEL" at bounding box center [1235, 188] width 136 height 17
select select "***"
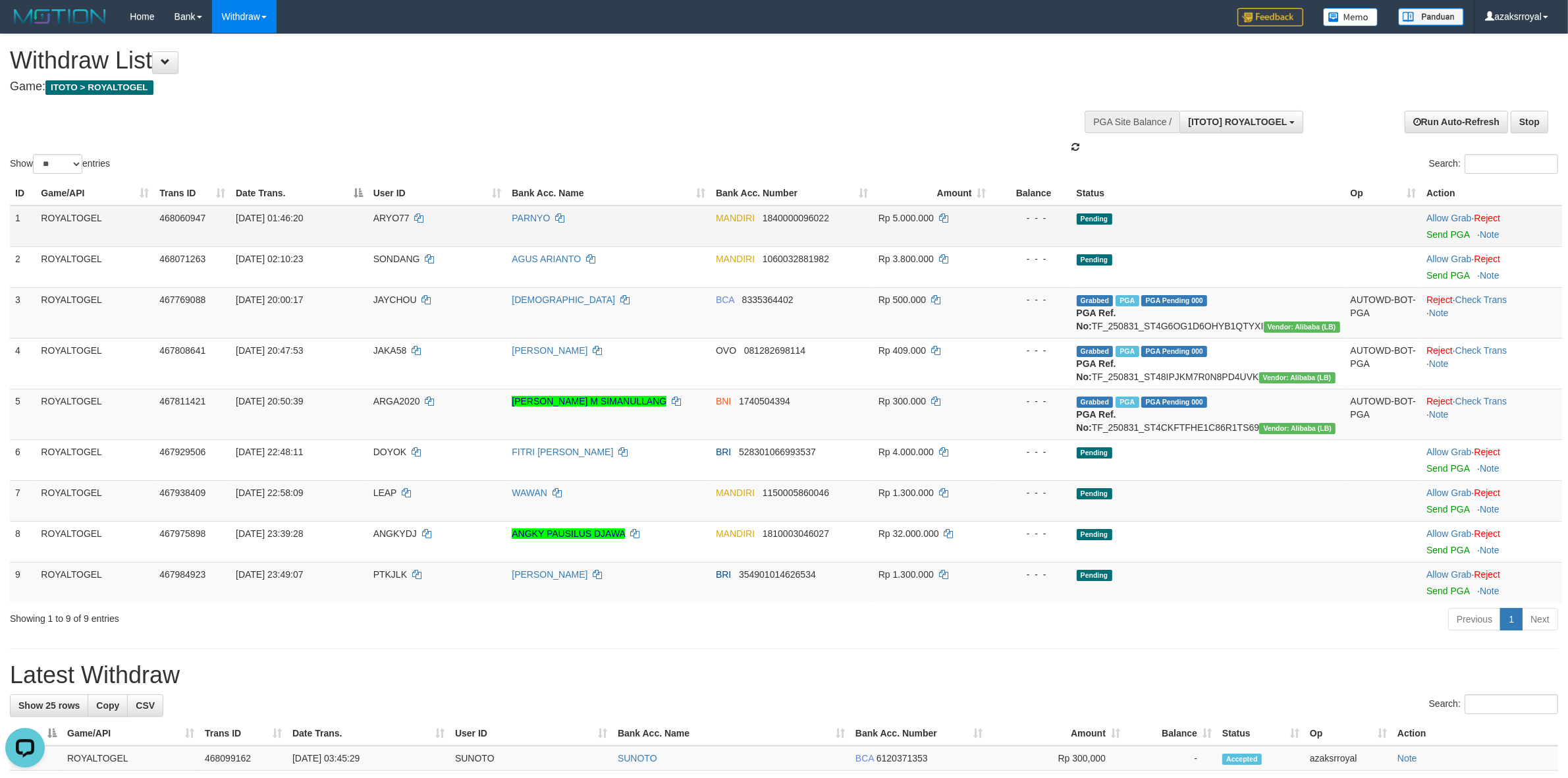
scroll to position [11, 0]
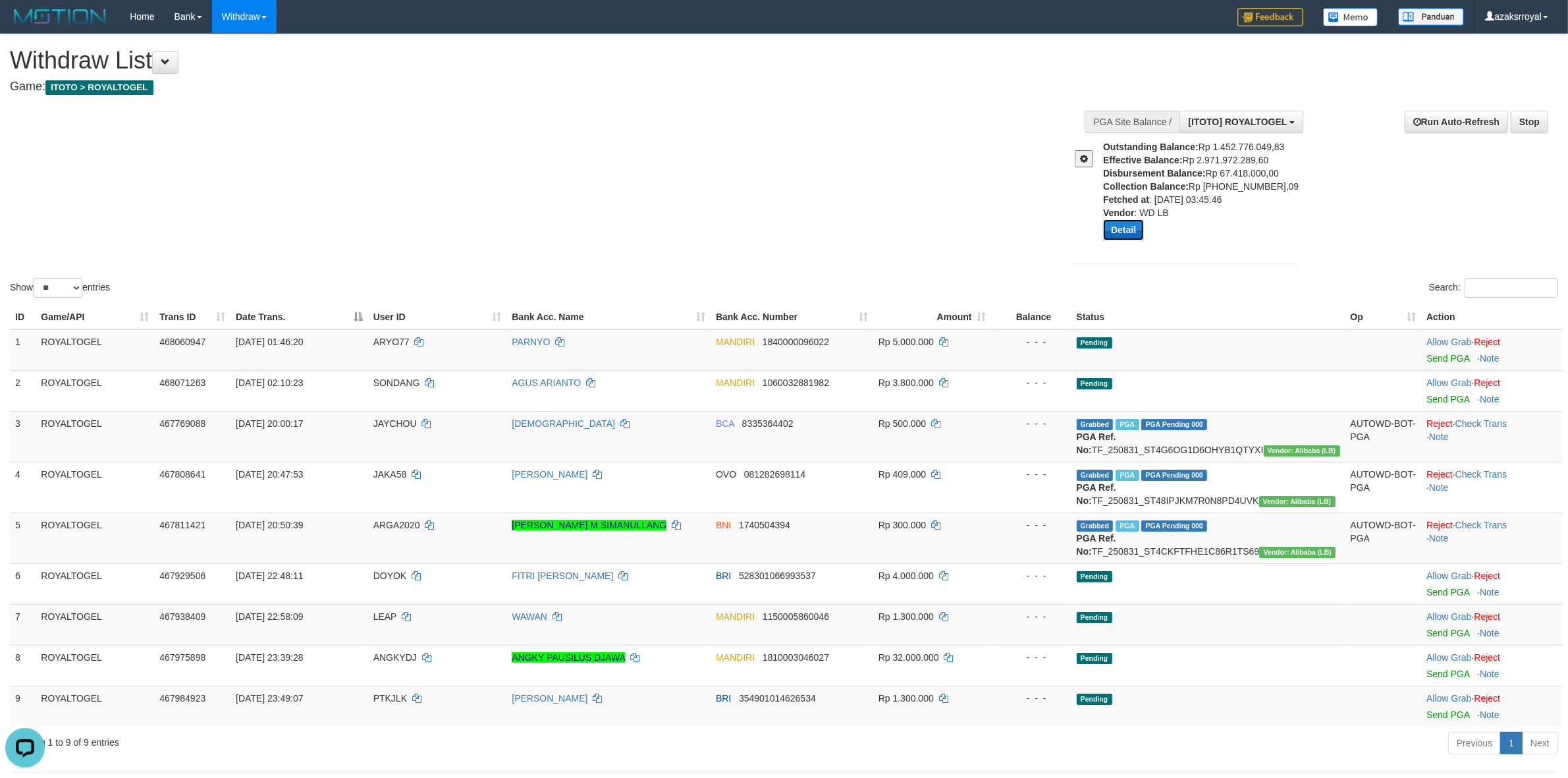
click at [1116, 226] on button "Detail" at bounding box center [1123, 230] width 41 height 21
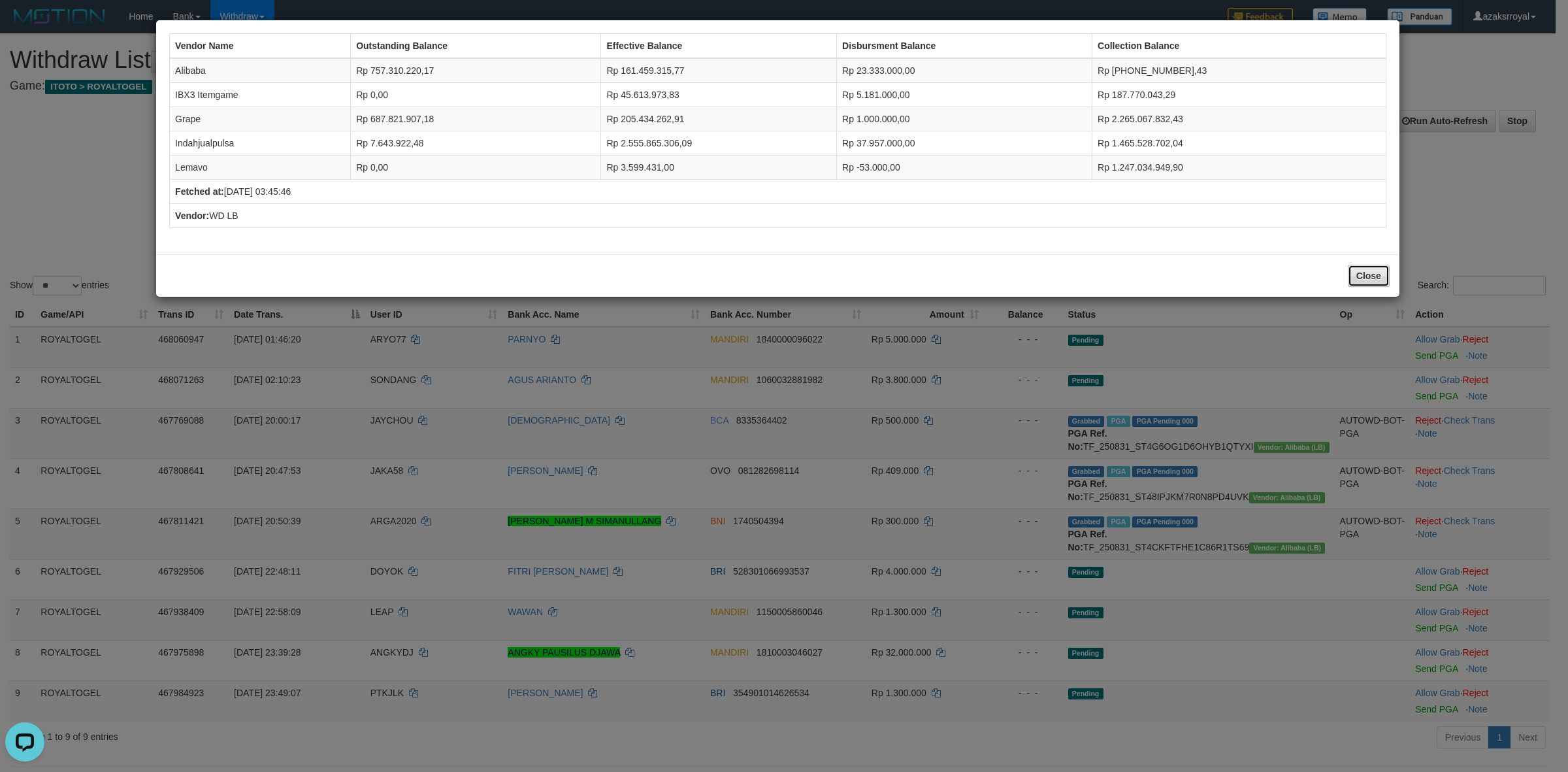
click at [1354, 275] on button "Close" at bounding box center [1369, 276] width 41 height 22
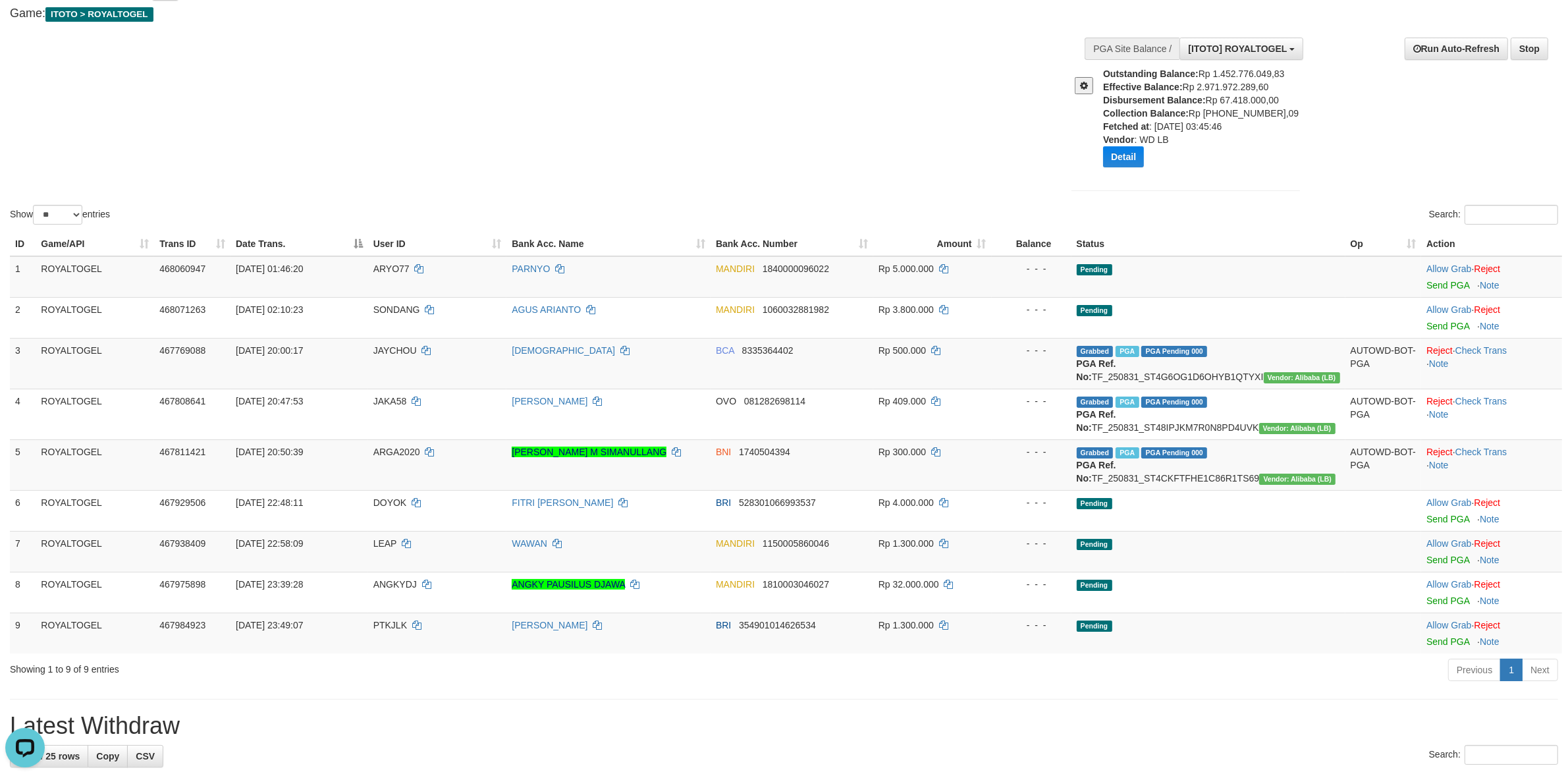
scroll to position [110, 0]
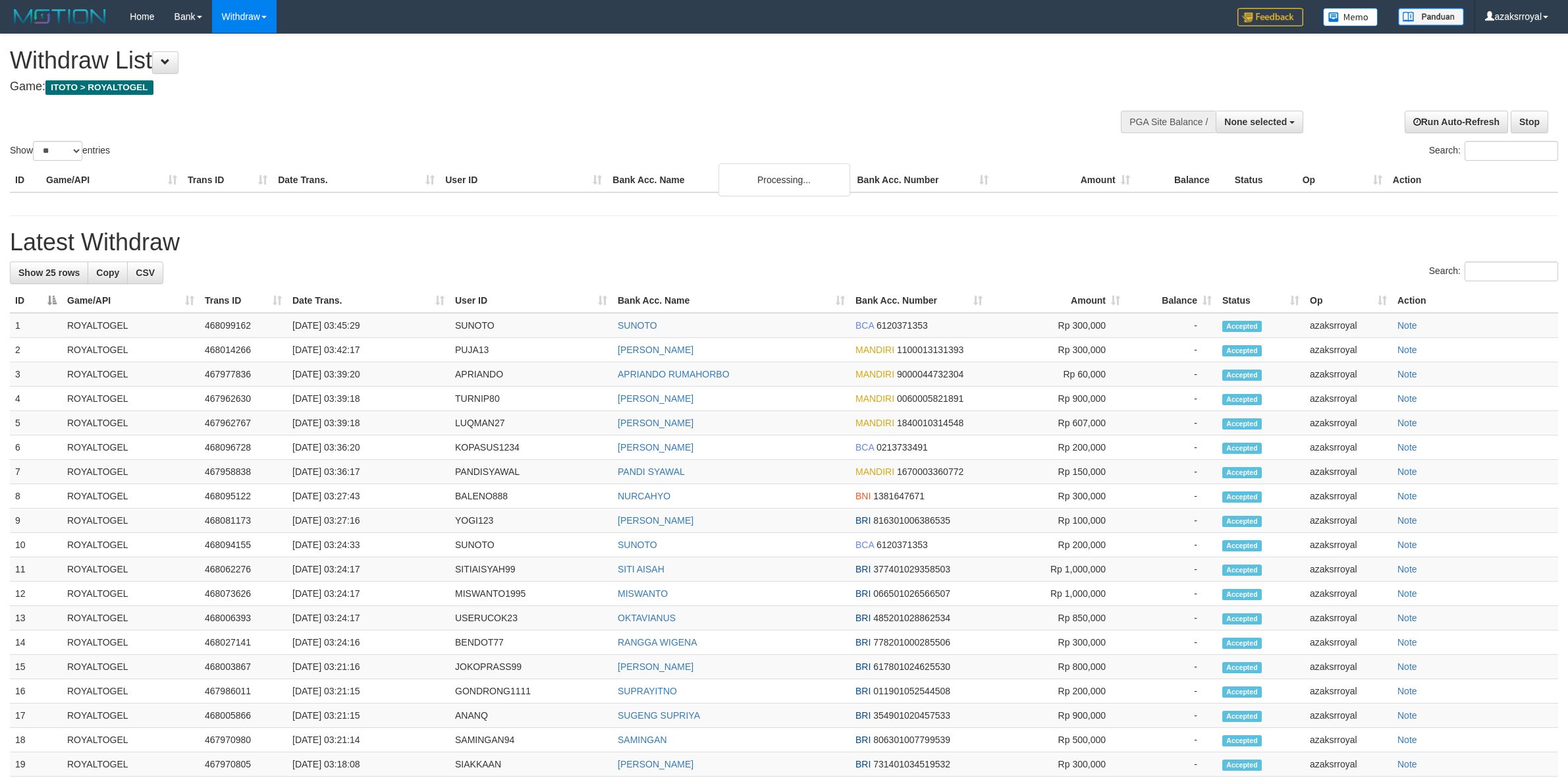
select select
select select "**"
select select
select select "**"
select select
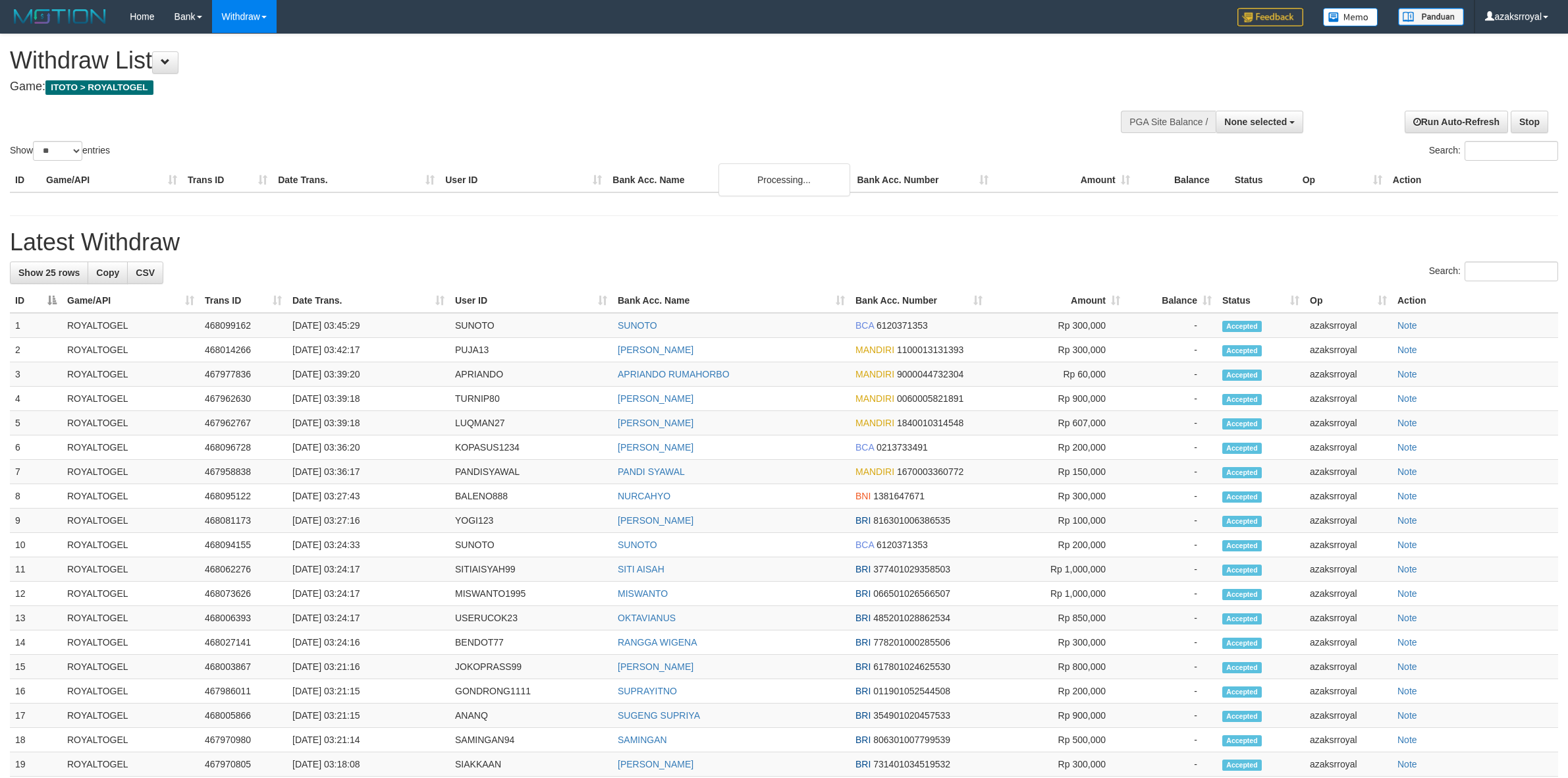
select select "**"
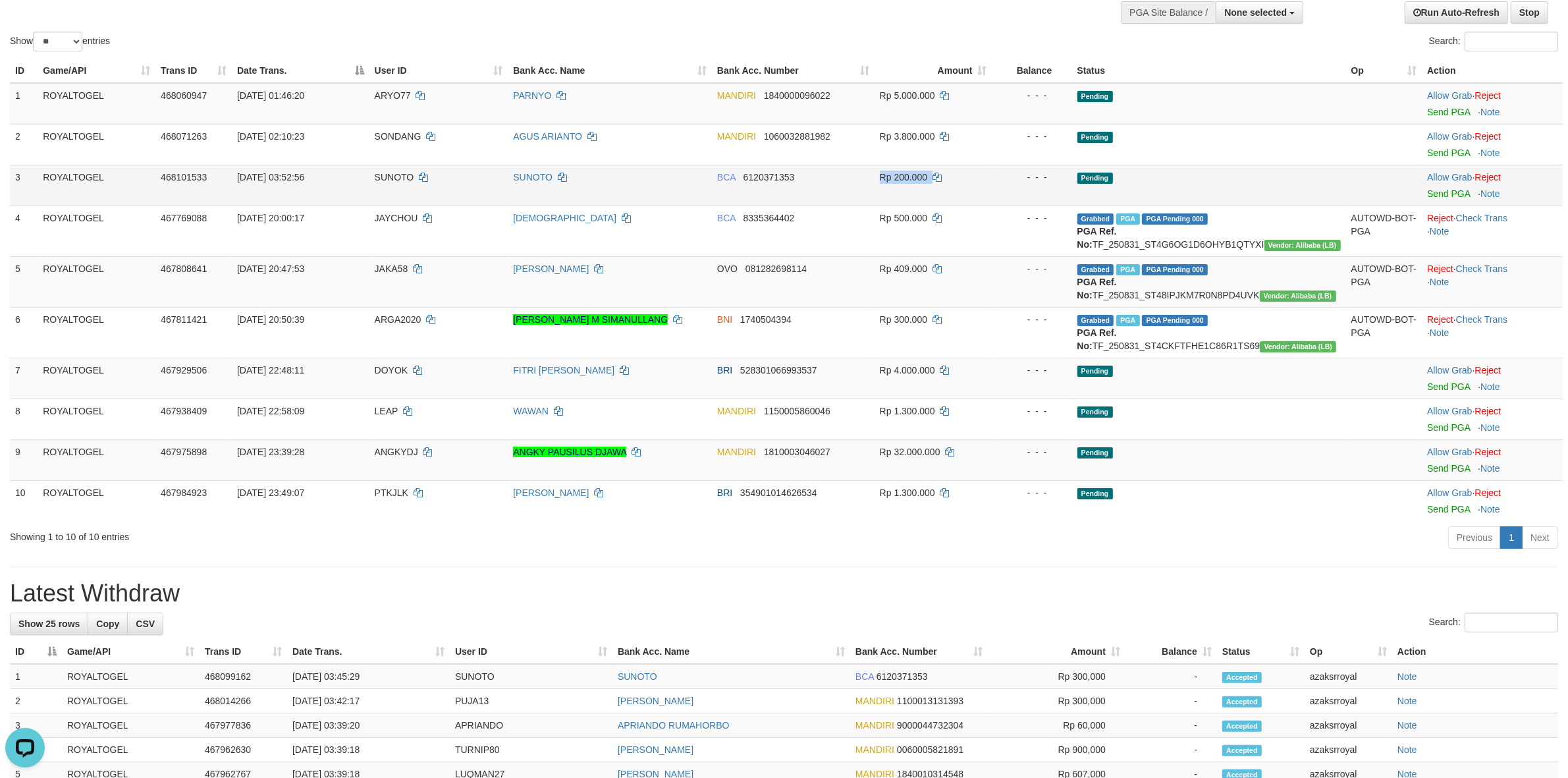
drag, startPoint x: 858, startPoint y: 170, endPoint x: 1071, endPoint y: 169, distance: 213.0
click at [1071, 169] on tr "3 ROYALTOGEL 468101533 01/09/2025 03:52:56 SUNOTO SUNOTO BCA 6120371353 Rp 200.…" at bounding box center [786, 185] width 1553 height 41
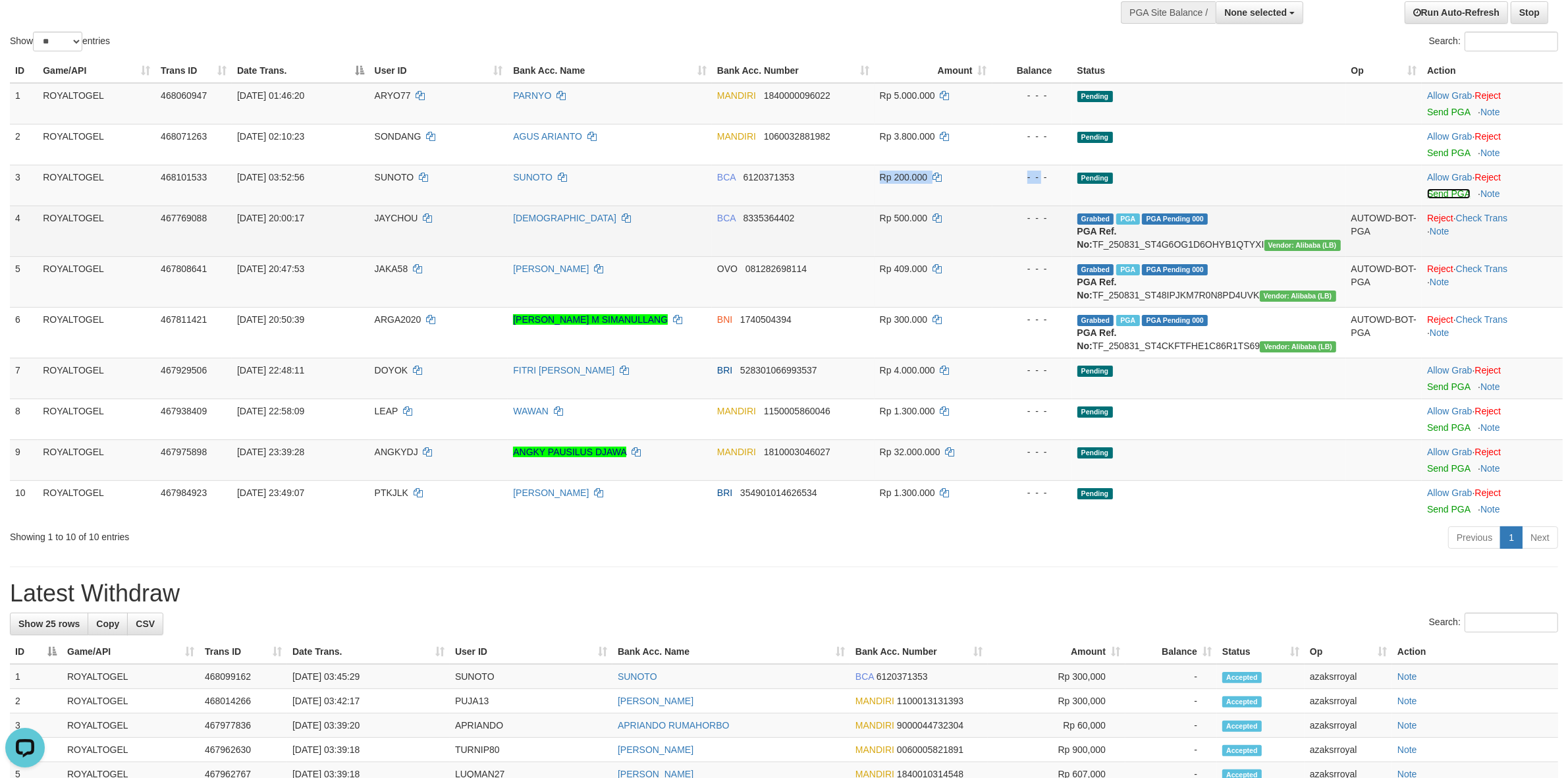
drag, startPoint x: 1443, startPoint y: 193, endPoint x: 868, endPoint y: 234, distance: 576.5
click at [1443, 193] on link "Send PGA" at bounding box center [1448, 193] width 43 height 10
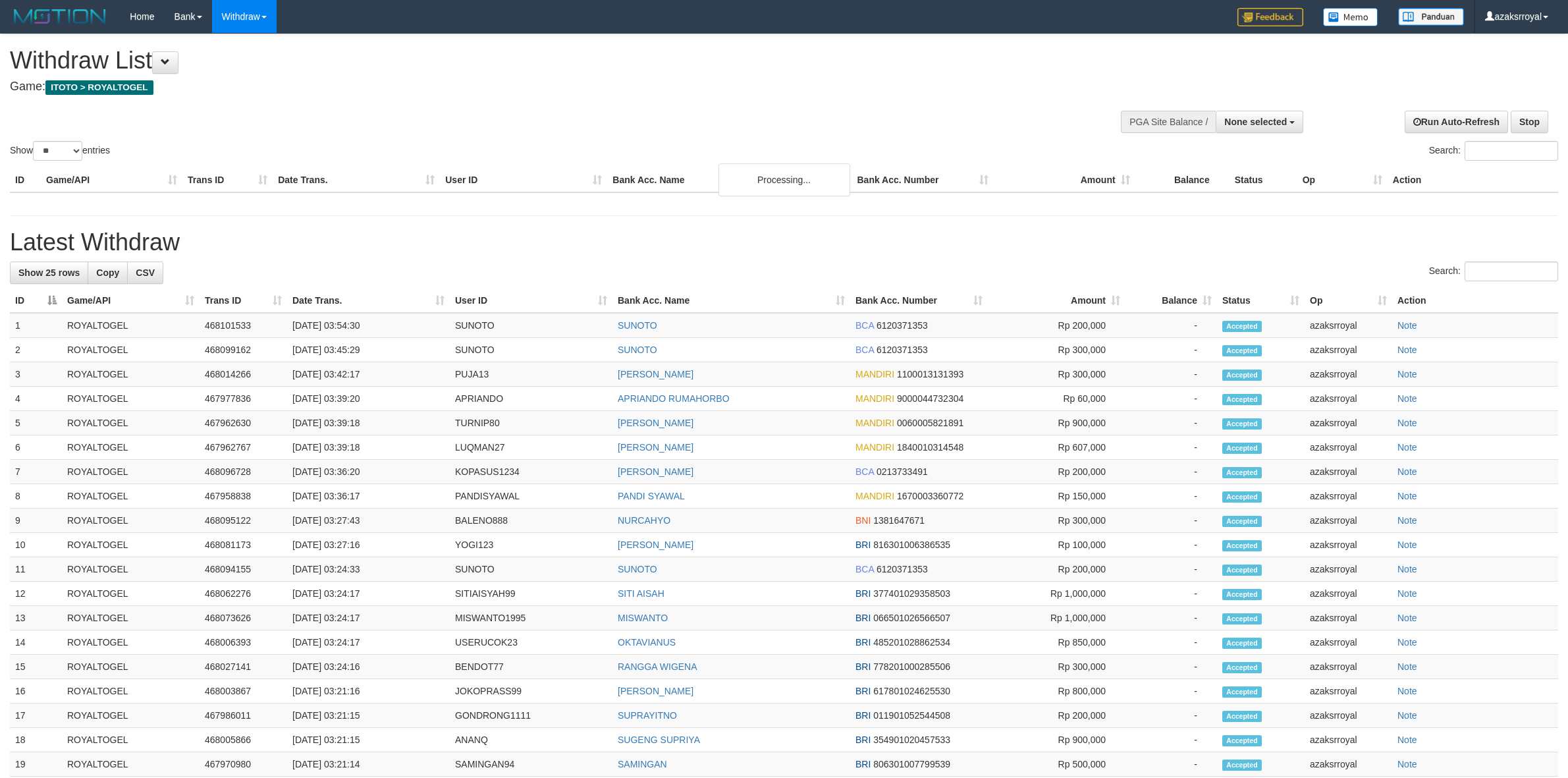
select select
select select "**"
select select
select select "**"
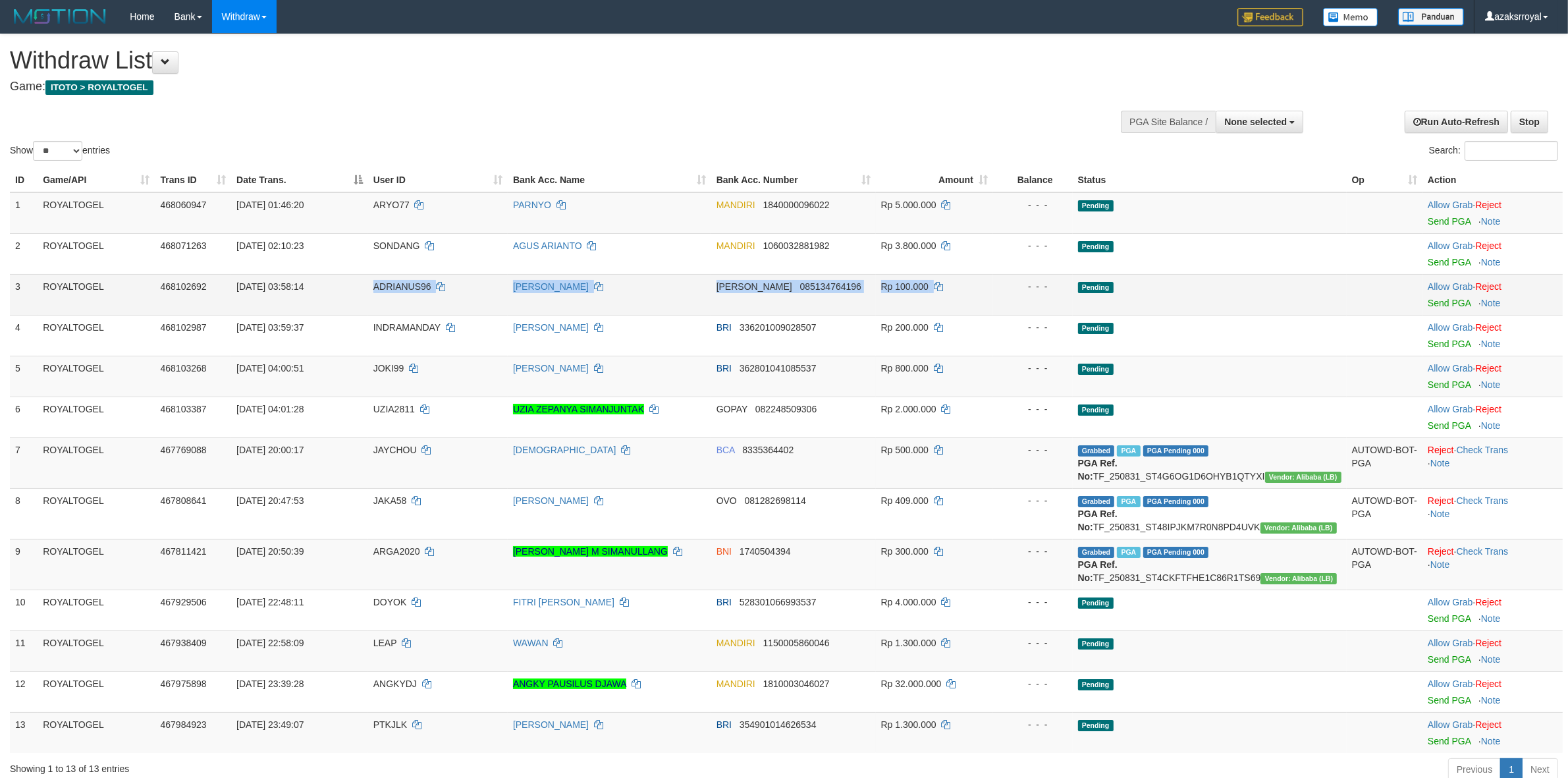
drag, startPoint x: 373, startPoint y: 282, endPoint x: 997, endPoint y: 285, distance: 624.0
click at [997, 285] on tr "3 ROYALTOGEL 468102692 01/09/2025 03:58:14 ADRIANUS96 ADRIANUS ADUT DANA 085134…" at bounding box center [786, 294] width 1553 height 41
click at [1434, 301] on link "Send PGA" at bounding box center [1449, 303] width 43 height 10
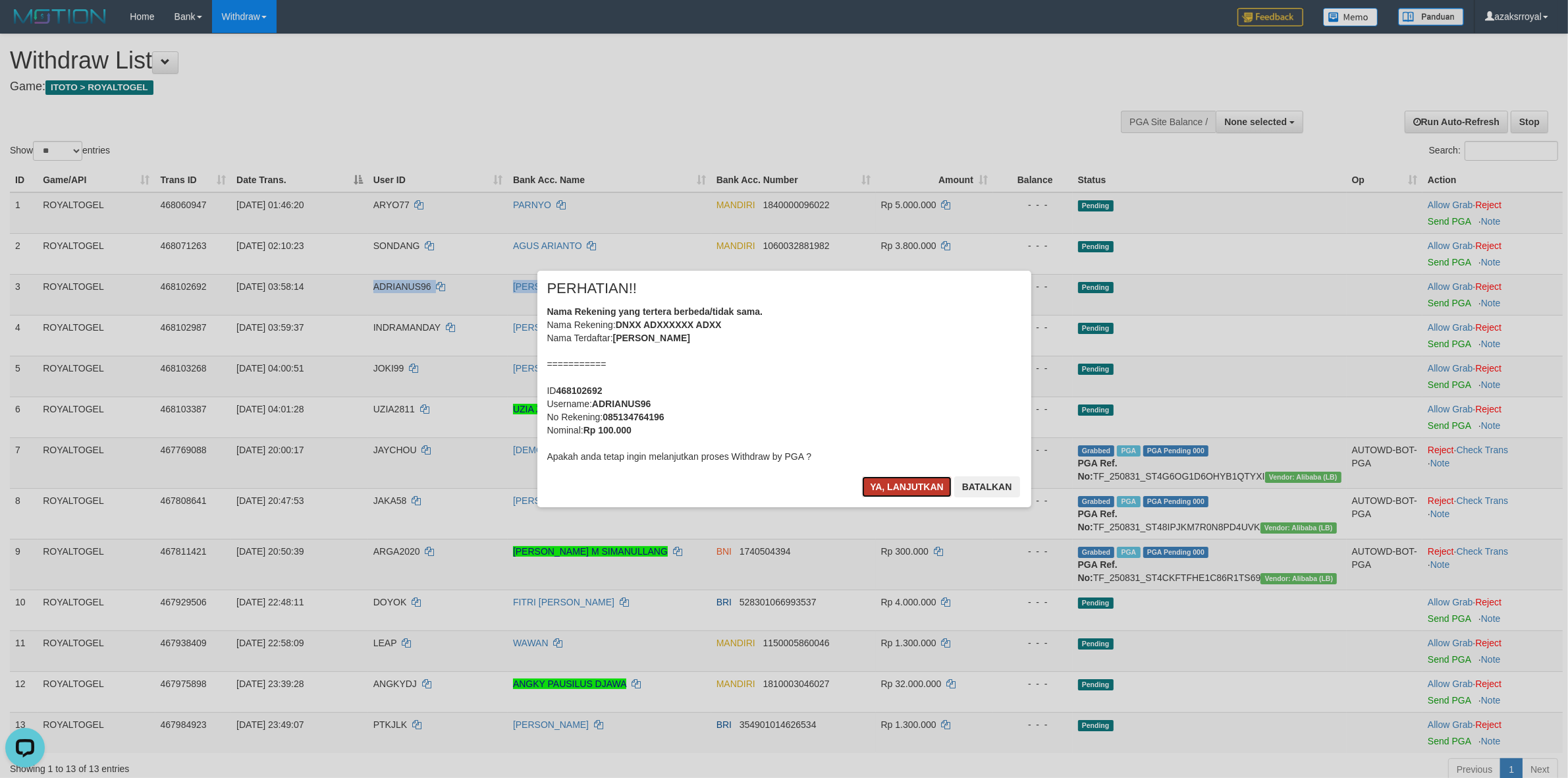
click at [888, 493] on button "Ya, lanjutkan" at bounding box center [907, 487] width 90 height 21
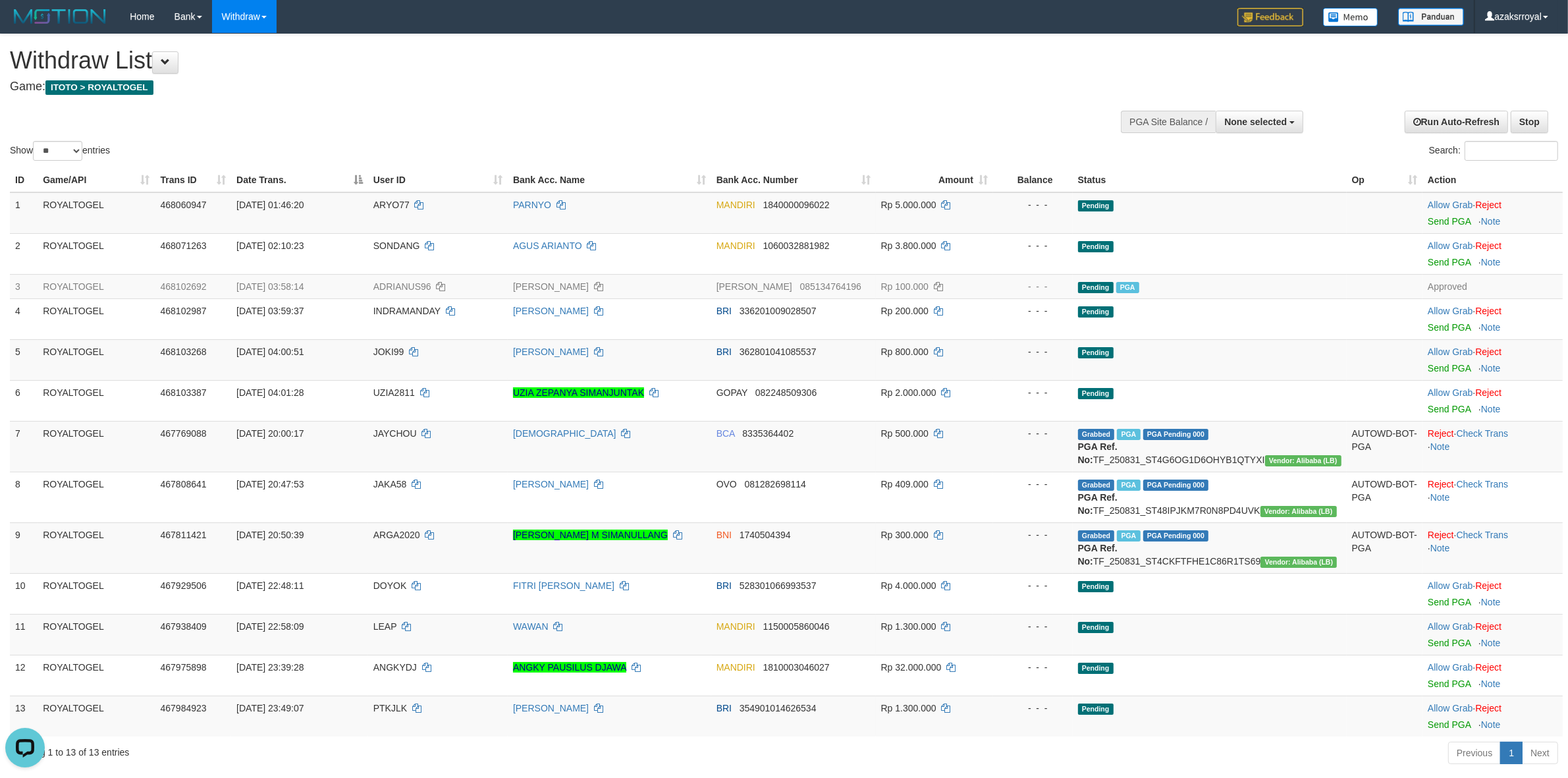
scroll to position [531, 0]
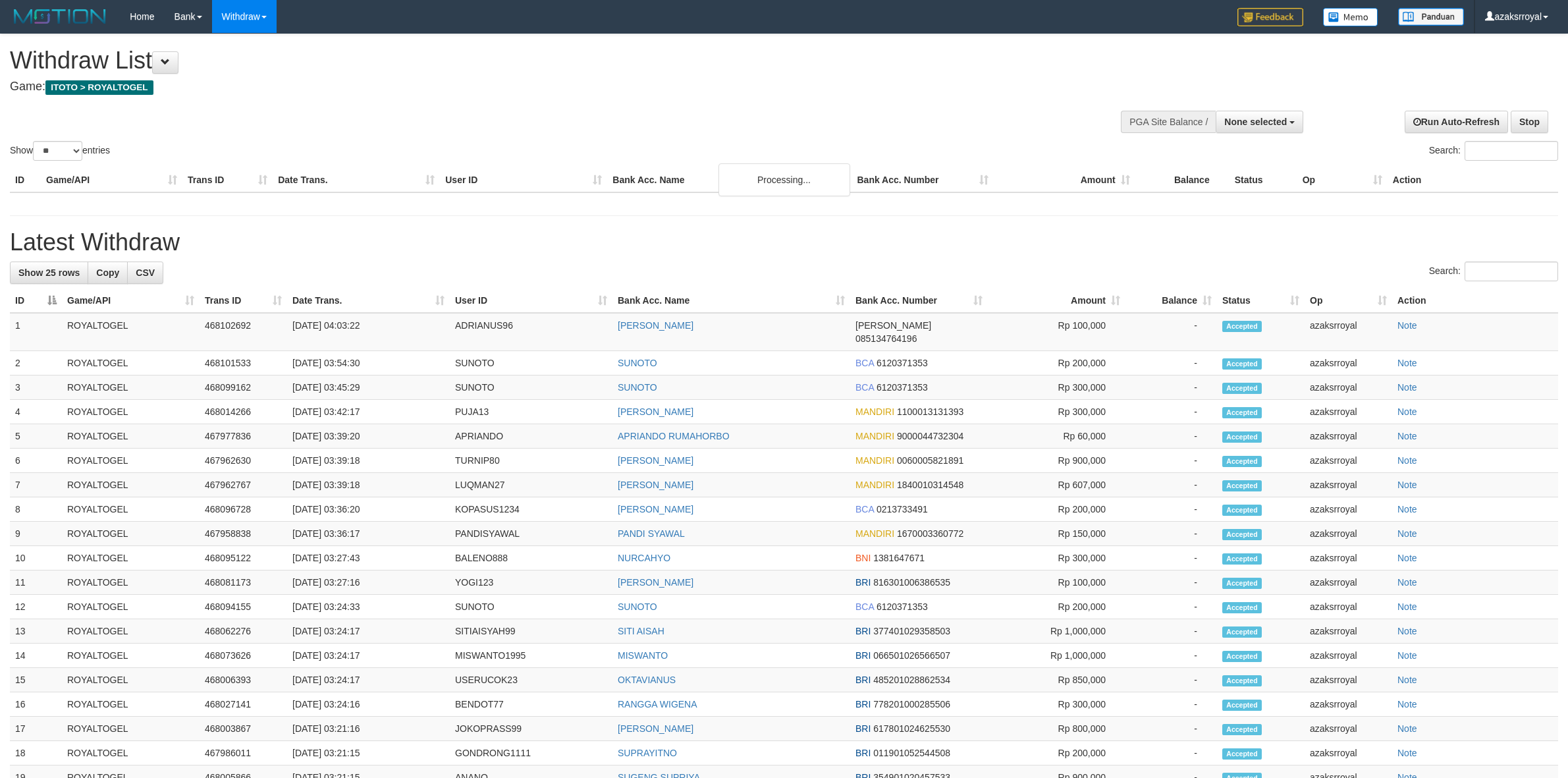
select select
select select "**"
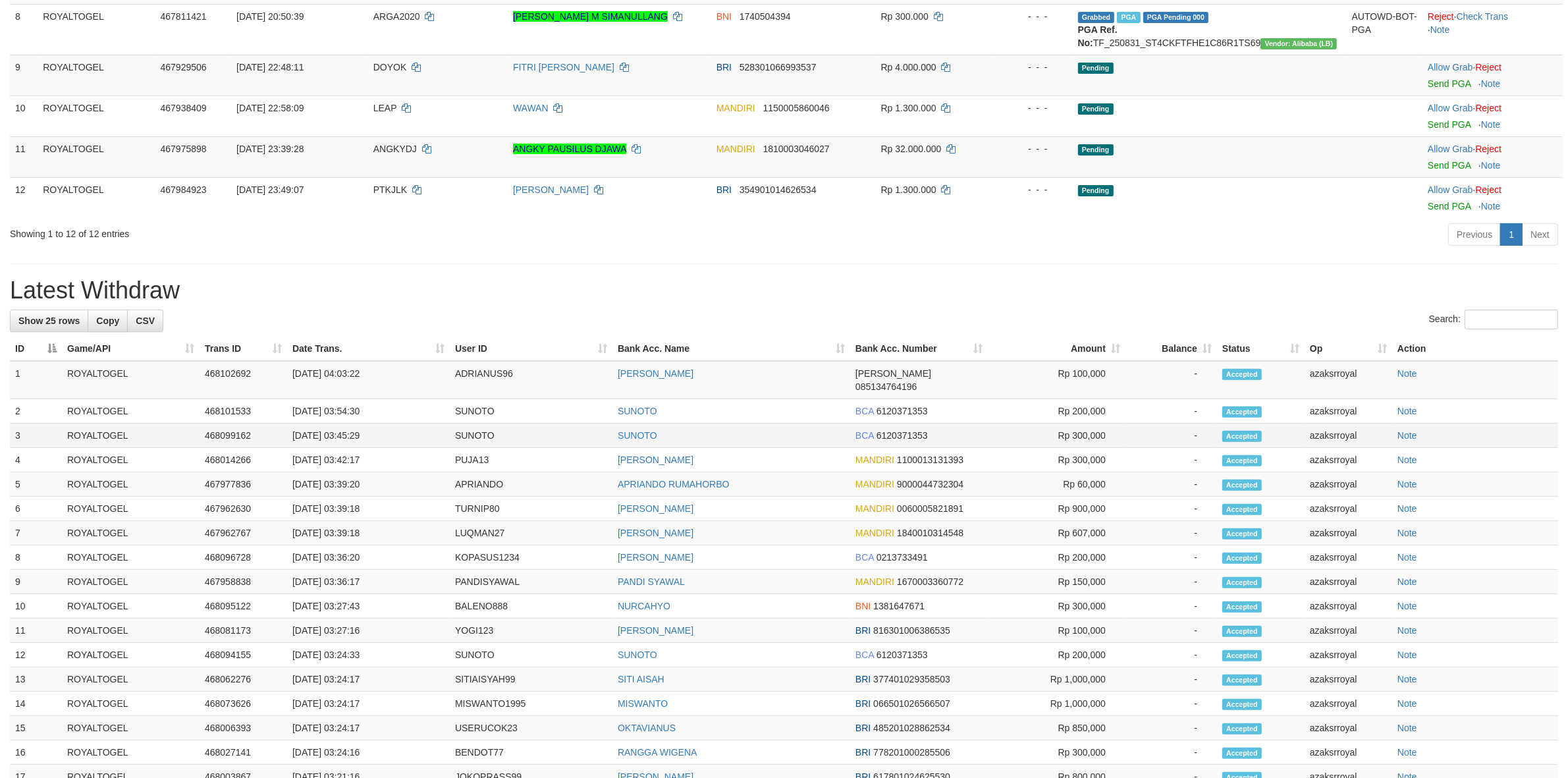
scroll to position [457, 0]
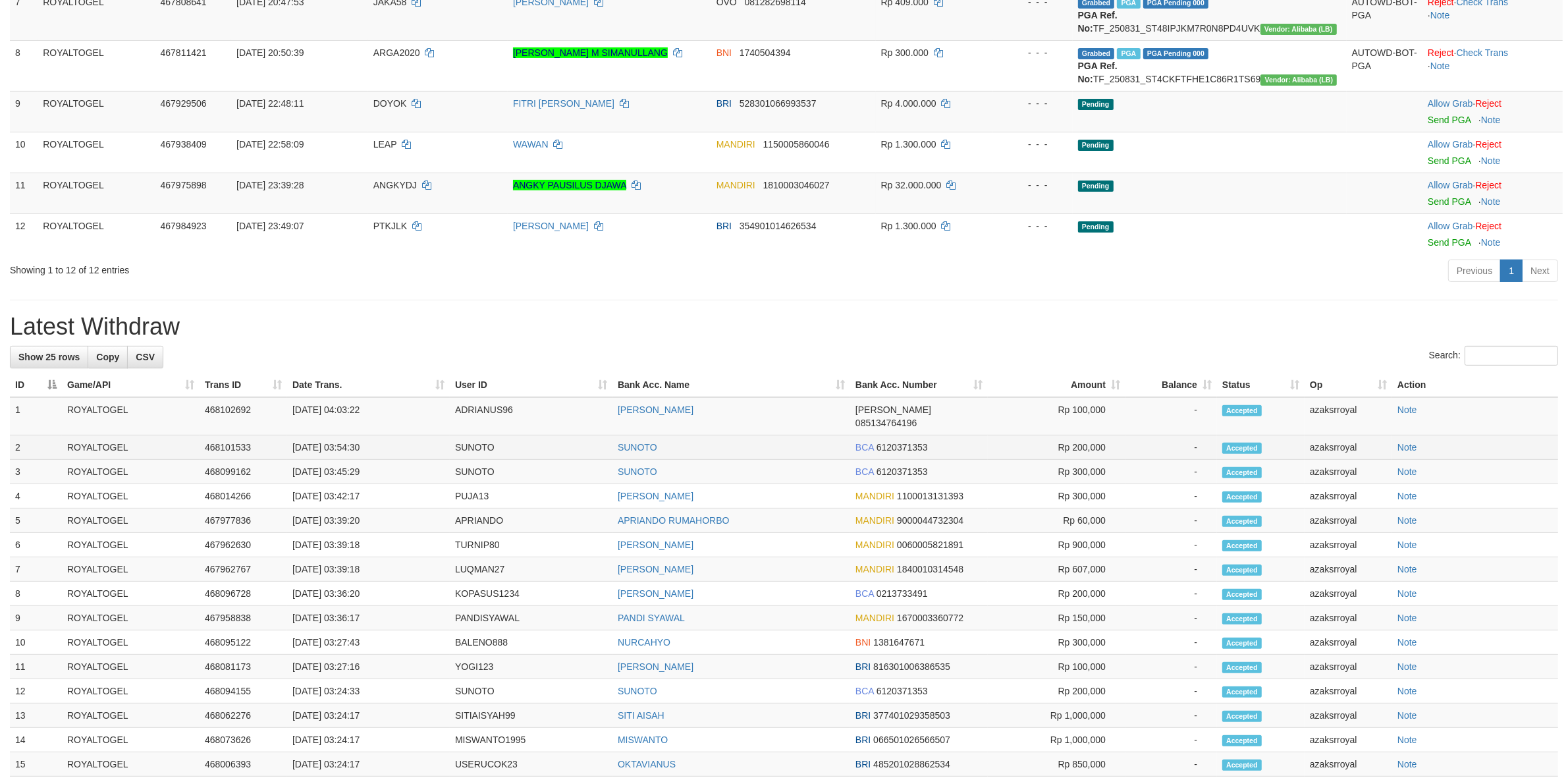
drag, startPoint x: 337, startPoint y: 461, endPoint x: 399, endPoint y: 457, distance: 62.1
click at [401, 457] on td "[DATE] 03:54:30" at bounding box center [368, 448] width 163 height 24
drag, startPoint x: 337, startPoint y: 463, endPoint x: 393, endPoint y: 463, distance: 56.0
click at [393, 460] on td "[DATE] 03:54:30" at bounding box center [368, 448] width 163 height 24
copy td "03:54:30"
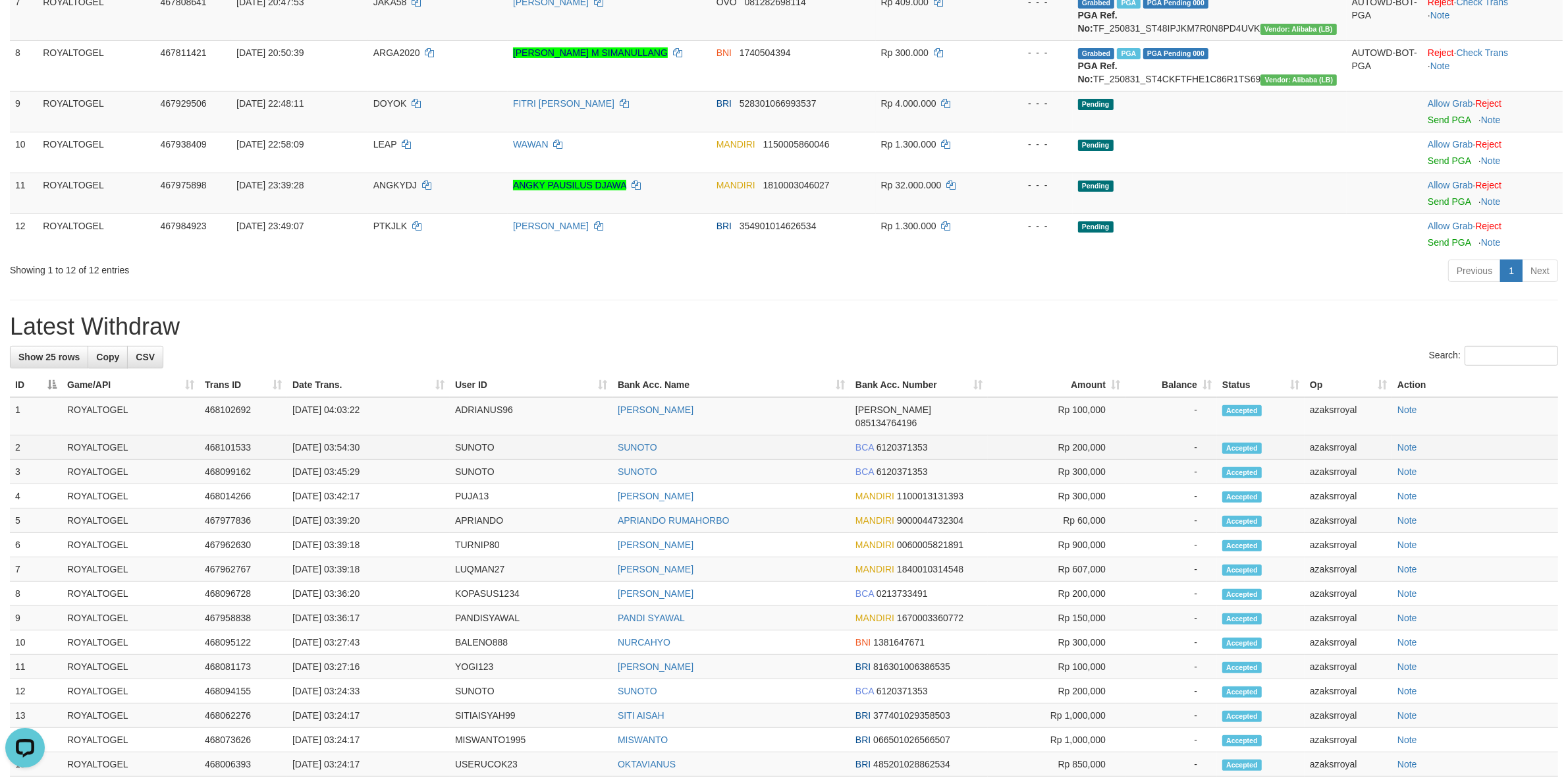
scroll to position [0, 0]
drag, startPoint x: 341, startPoint y: 436, endPoint x: 401, endPoint y: 442, distance: 60.3
click at [401, 436] on td "[DATE] 04:03:22" at bounding box center [368, 416] width 163 height 38
copy td "04:03:22"
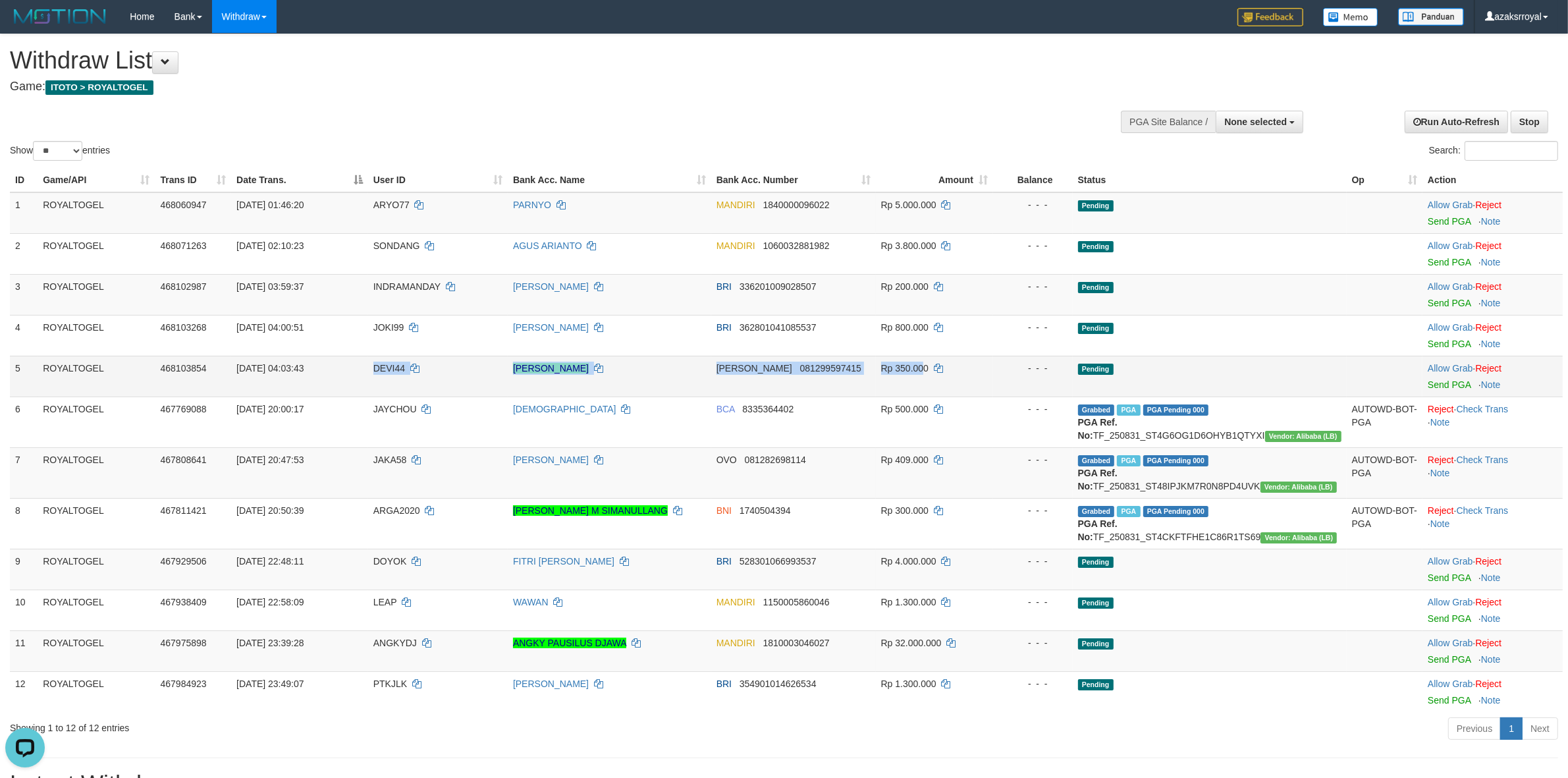
drag, startPoint x: 361, startPoint y: 362, endPoint x: 947, endPoint y: 369, distance: 586.0
click at [947, 369] on tr "5 ROYALTOGEL 468103854 01/09/2025 04:03:43 DEVI44 KADMIRAH BIN ROKANAH DANA 081…" at bounding box center [786, 375] width 1553 height 41
drag, startPoint x: 900, startPoint y: 279, endPoint x: 986, endPoint y: 285, distance: 86.2
click at [986, 285] on td "Rp 200.000" at bounding box center [935, 294] width 118 height 41
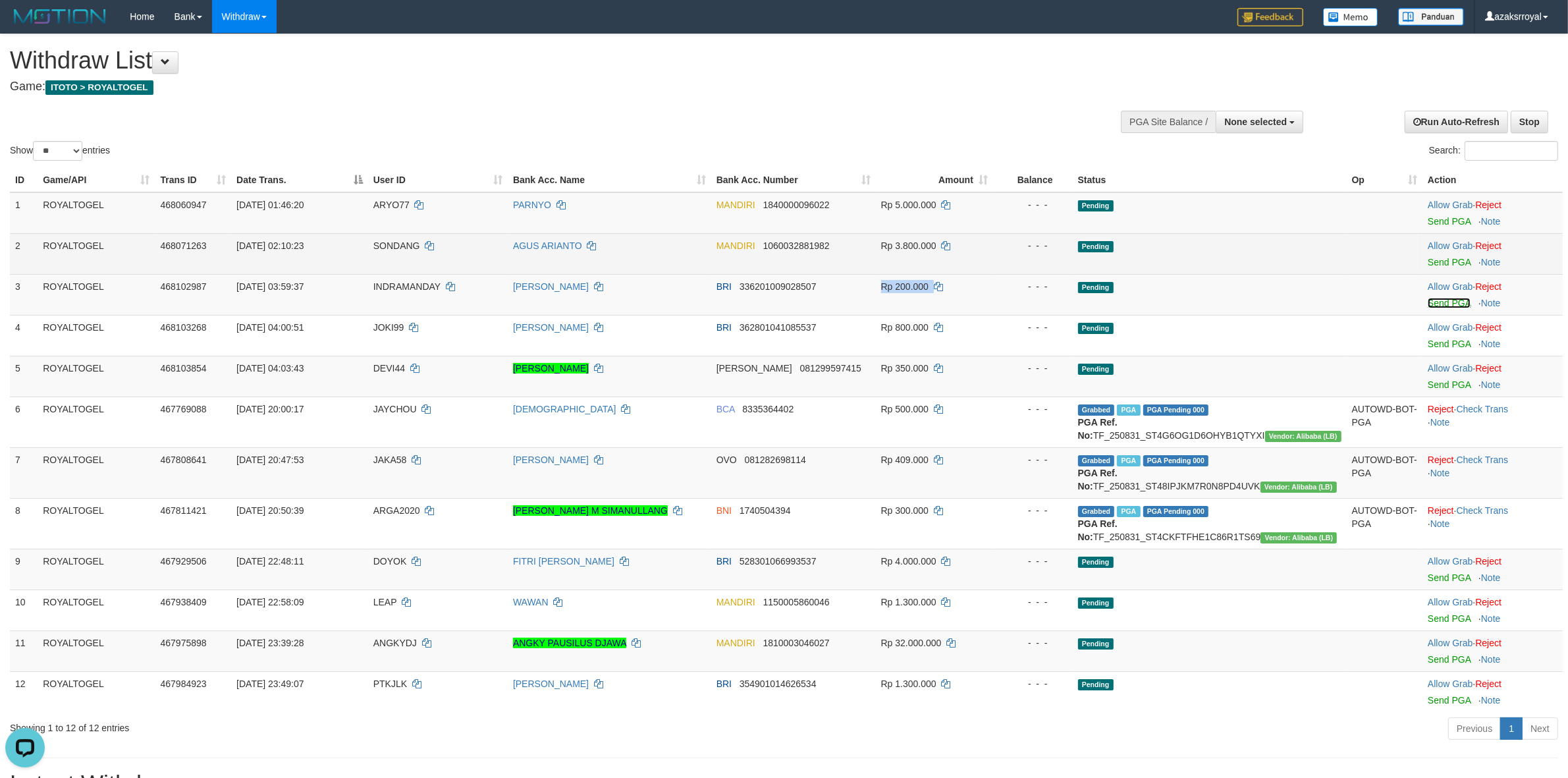
drag, startPoint x: 1439, startPoint y: 305, endPoint x: 836, endPoint y: 233, distance: 607.3
click at [1437, 305] on link "Send PGA" at bounding box center [1449, 303] width 43 height 10
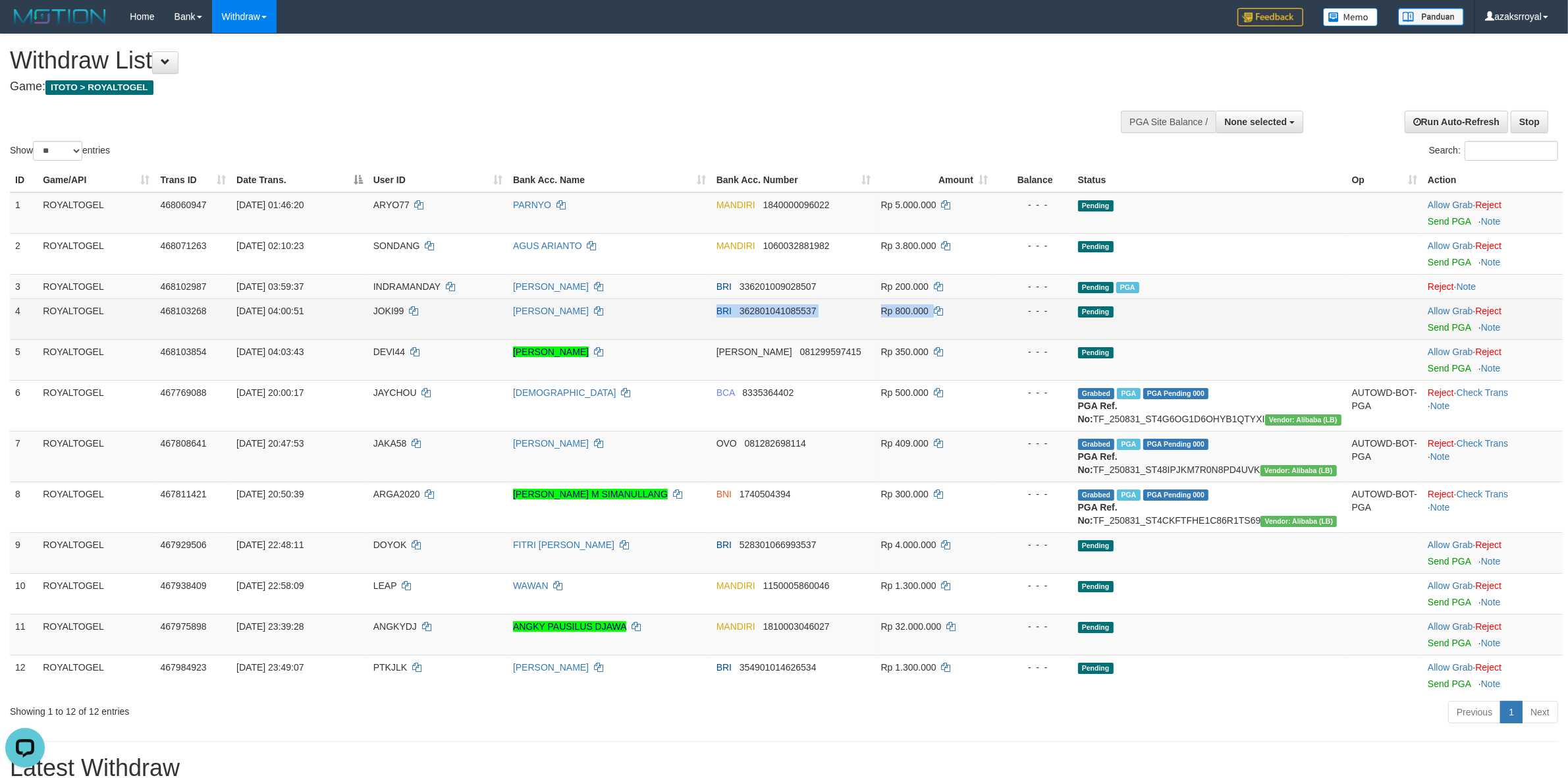
drag, startPoint x: 672, startPoint y: 307, endPoint x: 966, endPoint y: 328, distance: 294.7
click at [966, 328] on tr "4 ROYALTOGEL 468103268 01/09/2025 04:00:51 JOKI99 RIYAN HENDRAWAN BRI 362801041…" at bounding box center [786, 318] width 1553 height 41
click at [1436, 327] on link "Send PGA" at bounding box center [1449, 328] width 43 height 10
drag, startPoint x: 708, startPoint y: 310, endPoint x: 983, endPoint y: 301, distance: 275.1
click at [969, 307] on tr "4 ROYALTOGEL 468103268 01/09/2025 04:00:51 JOKI99 RIYAN HENDRAWAN BRI 362801041…" at bounding box center [786, 318] width 1553 height 41
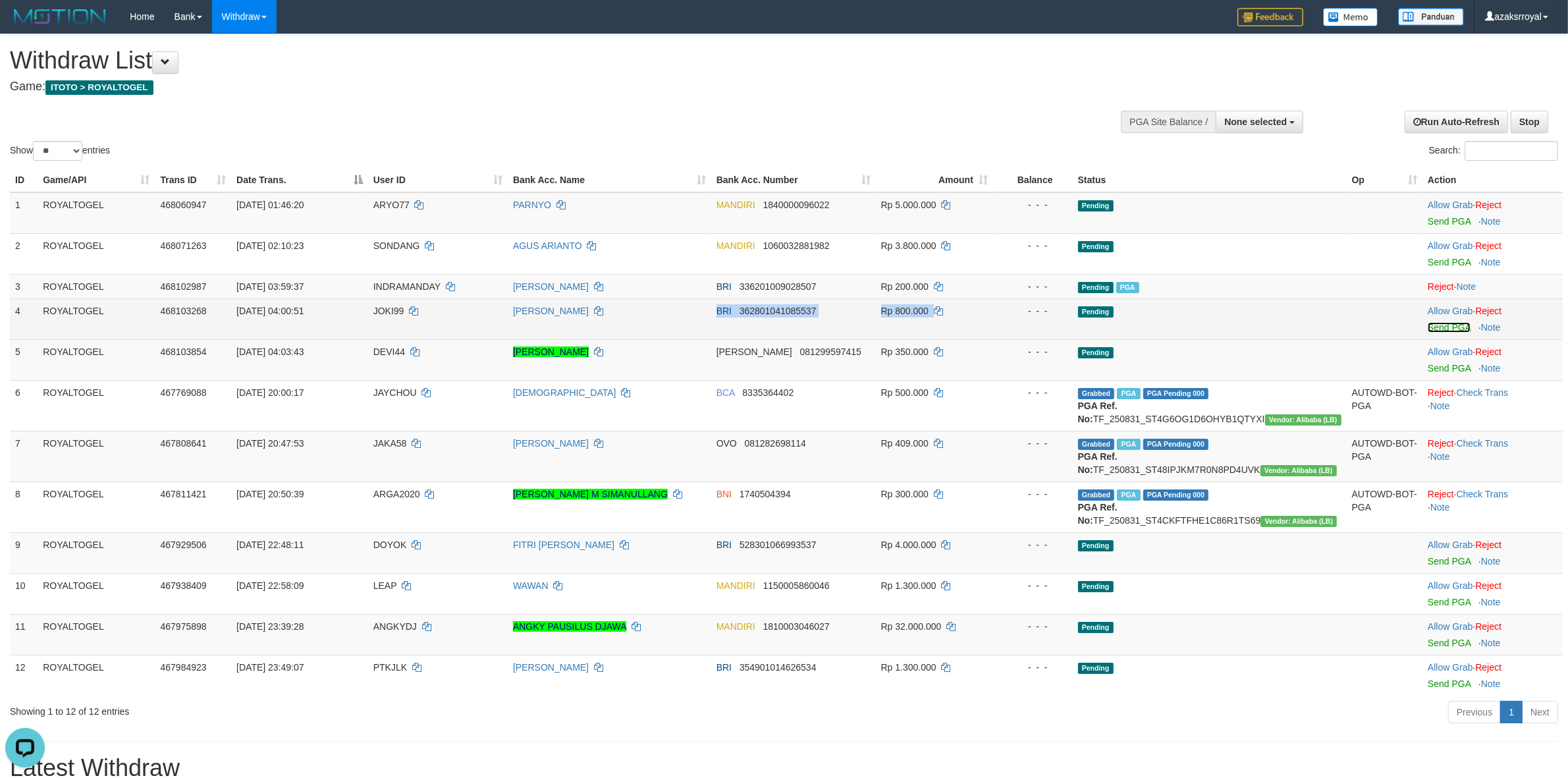
click at [1436, 328] on link "Send PGA" at bounding box center [1449, 328] width 43 height 10
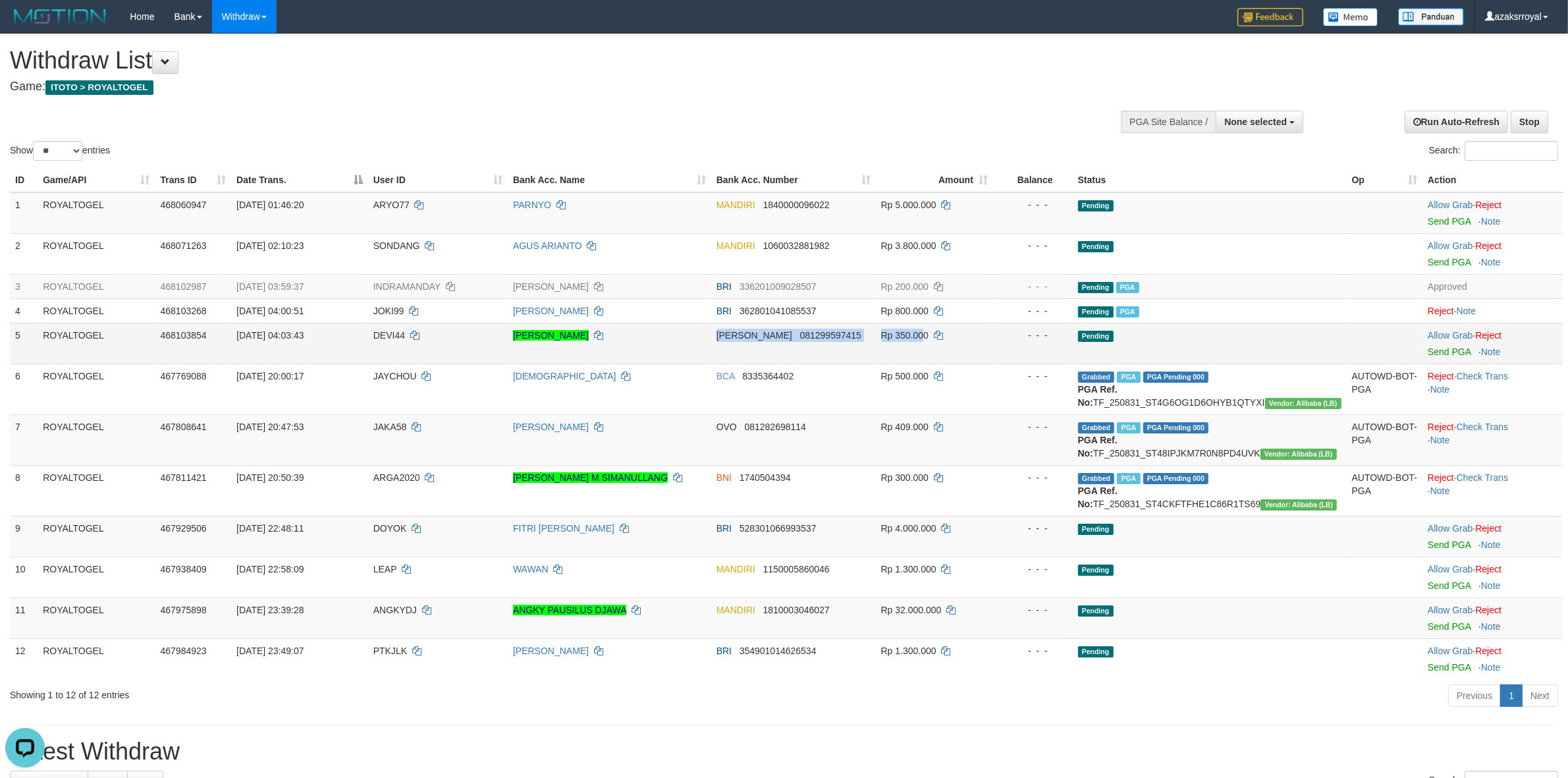
drag, startPoint x: 735, startPoint y: 339, endPoint x: 949, endPoint y: 344, distance: 214.1
click at [949, 344] on tr "5 ROYALTOGEL 468103854 01/09/2025 04:03:43 DEVI44 KADMIRAH BIN ROKANAH DANA 081…" at bounding box center [786, 342] width 1553 height 41
click at [1451, 353] on link "Send PGA" at bounding box center [1449, 352] width 43 height 10
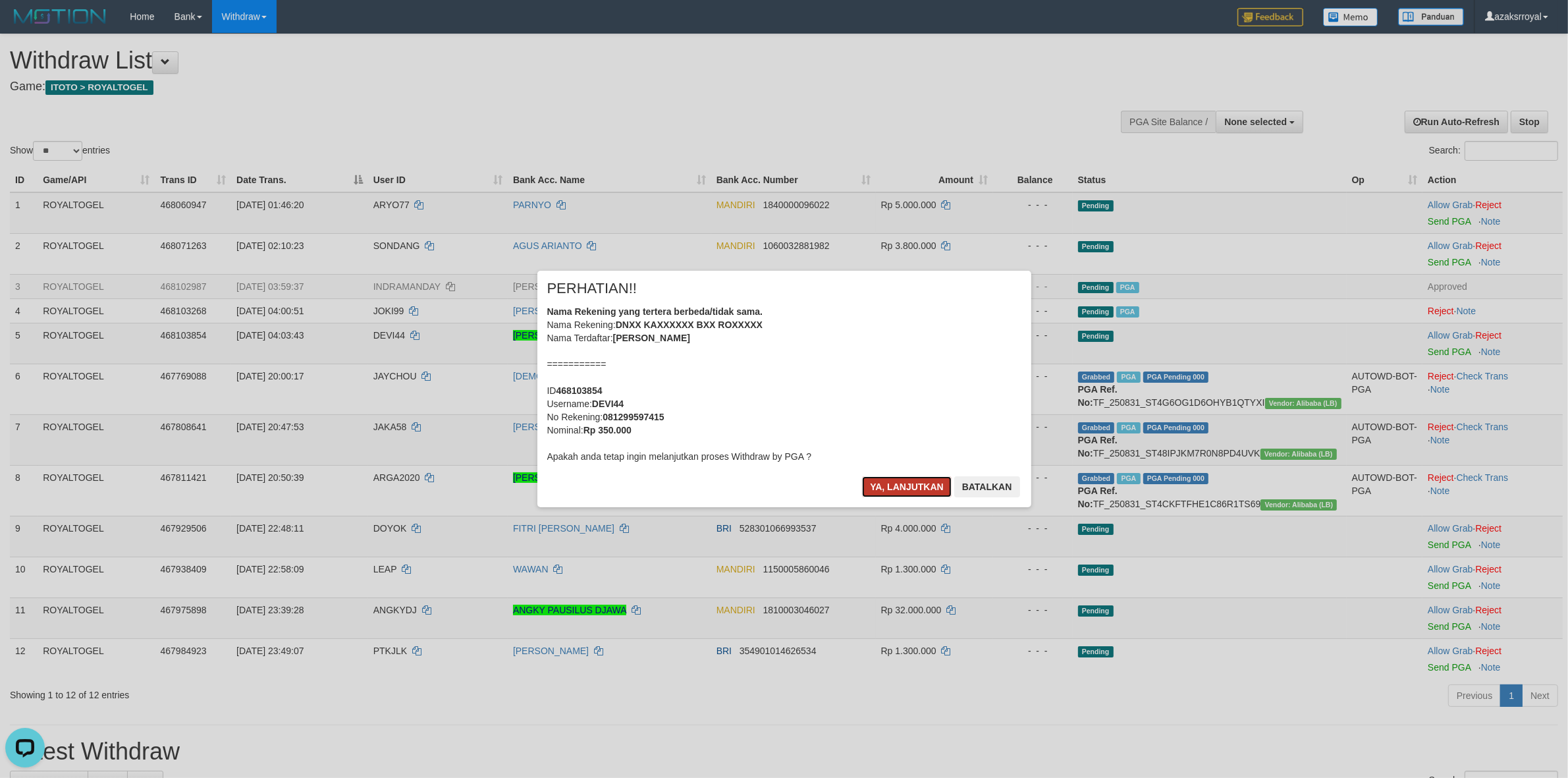
click at [884, 490] on button "Ya, lanjutkan" at bounding box center [907, 487] width 90 height 21
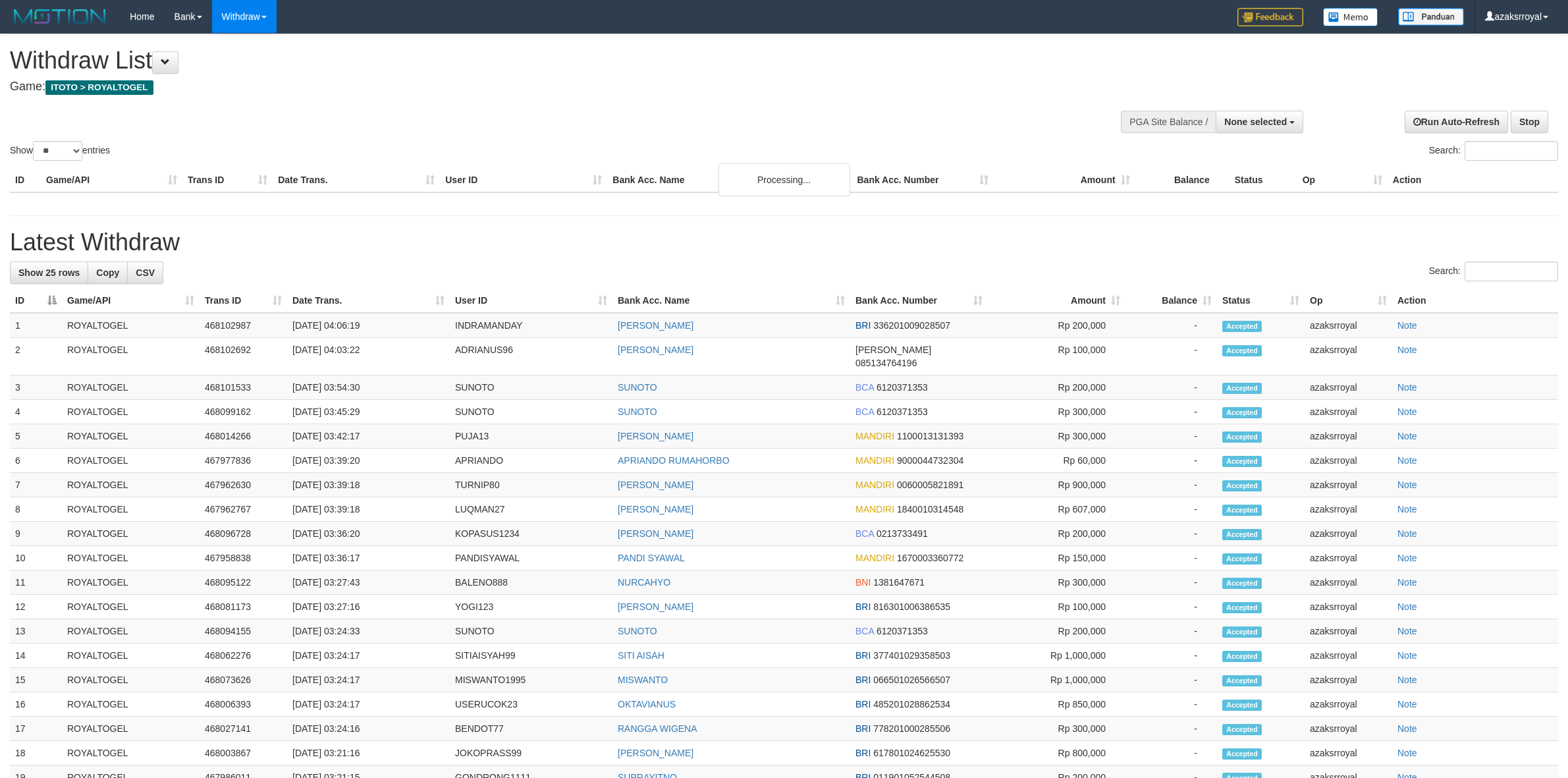
select select
select select "**"
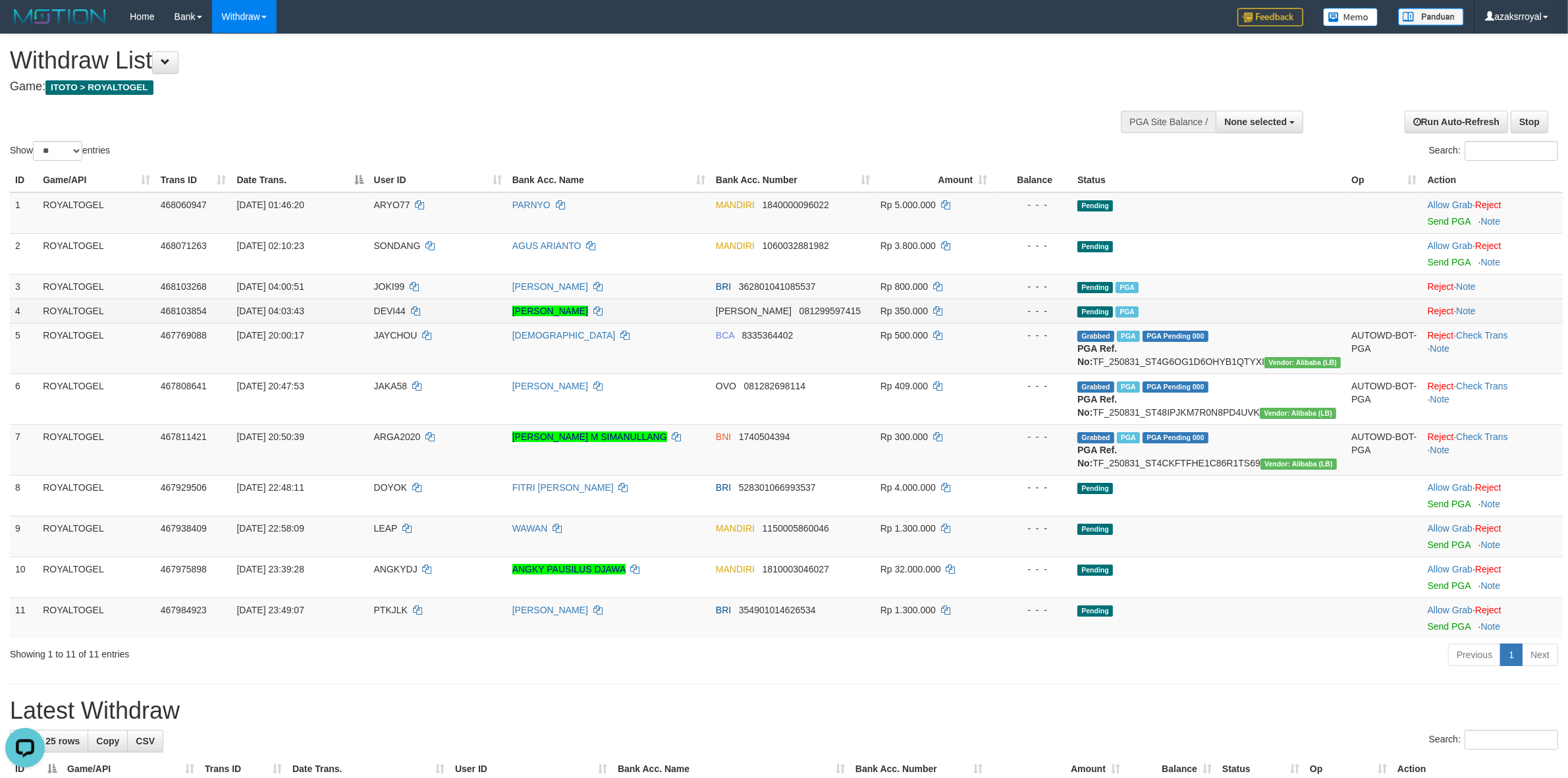
scroll to position [432, 0]
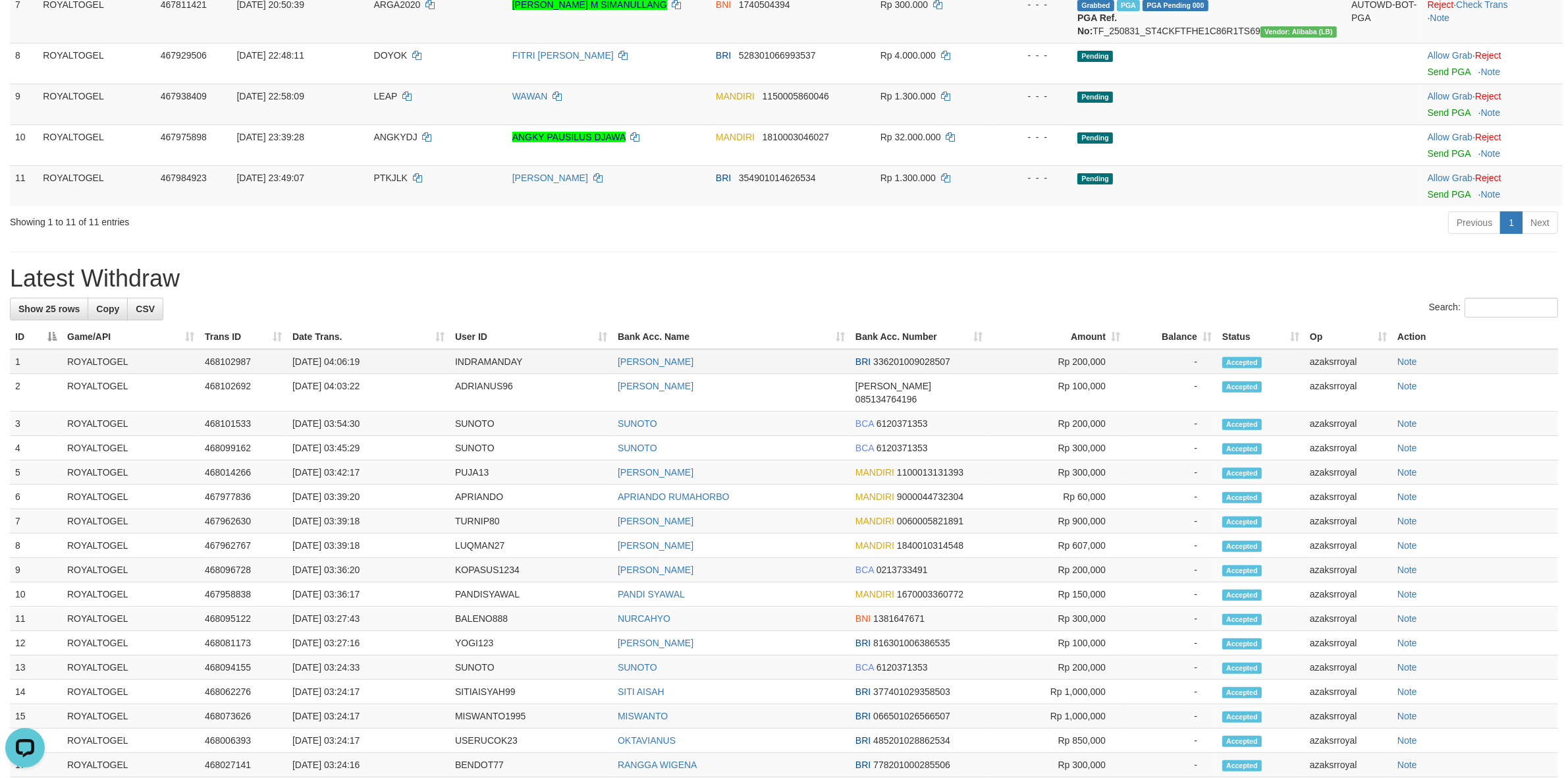
drag, startPoint x: 338, startPoint y: 389, endPoint x: 402, endPoint y: 385, distance: 64.1
click at [402, 374] on td "[DATE] 04:06:19" at bounding box center [368, 362] width 163 height 25
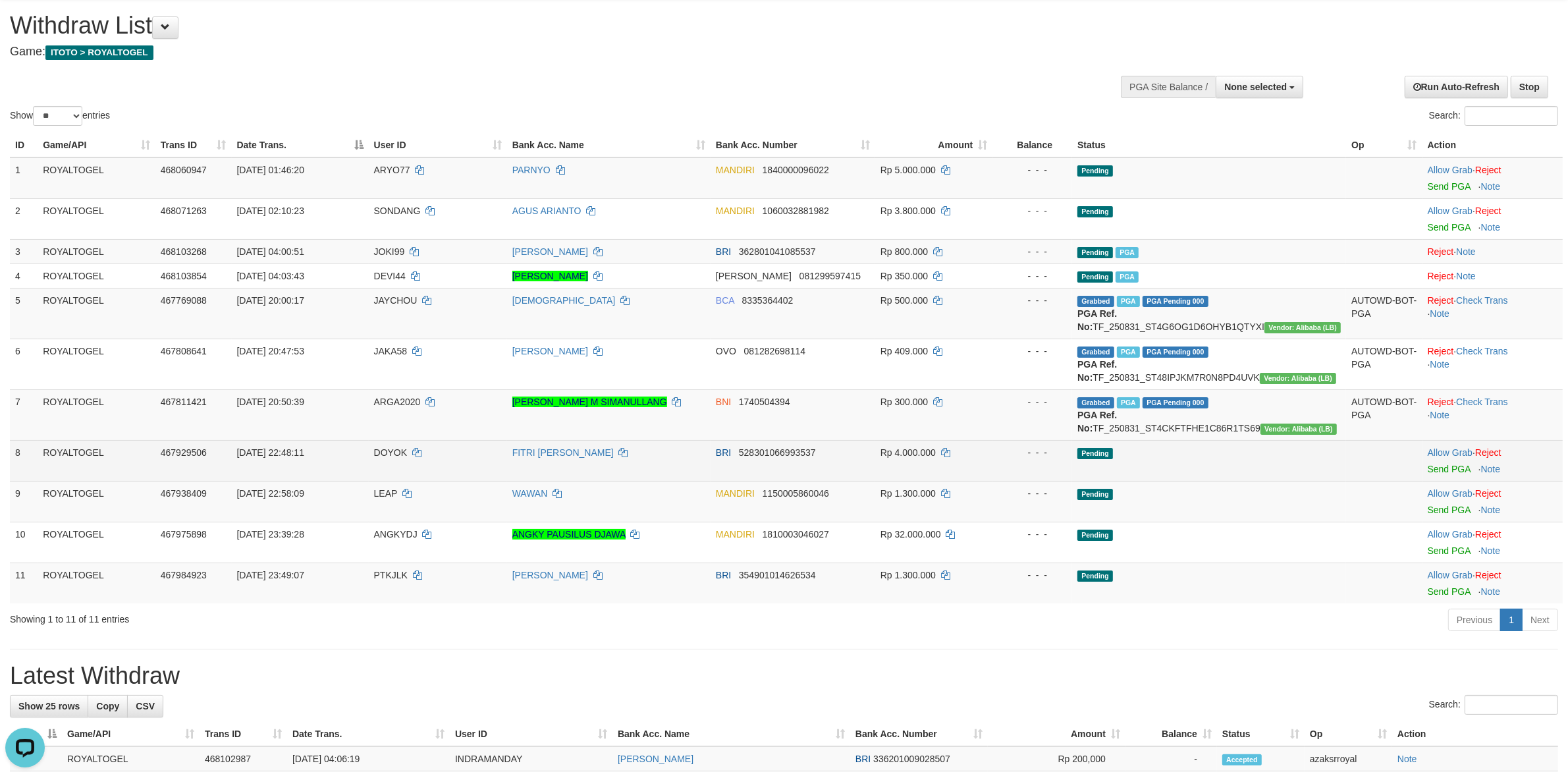
scroll to position [0, 0]
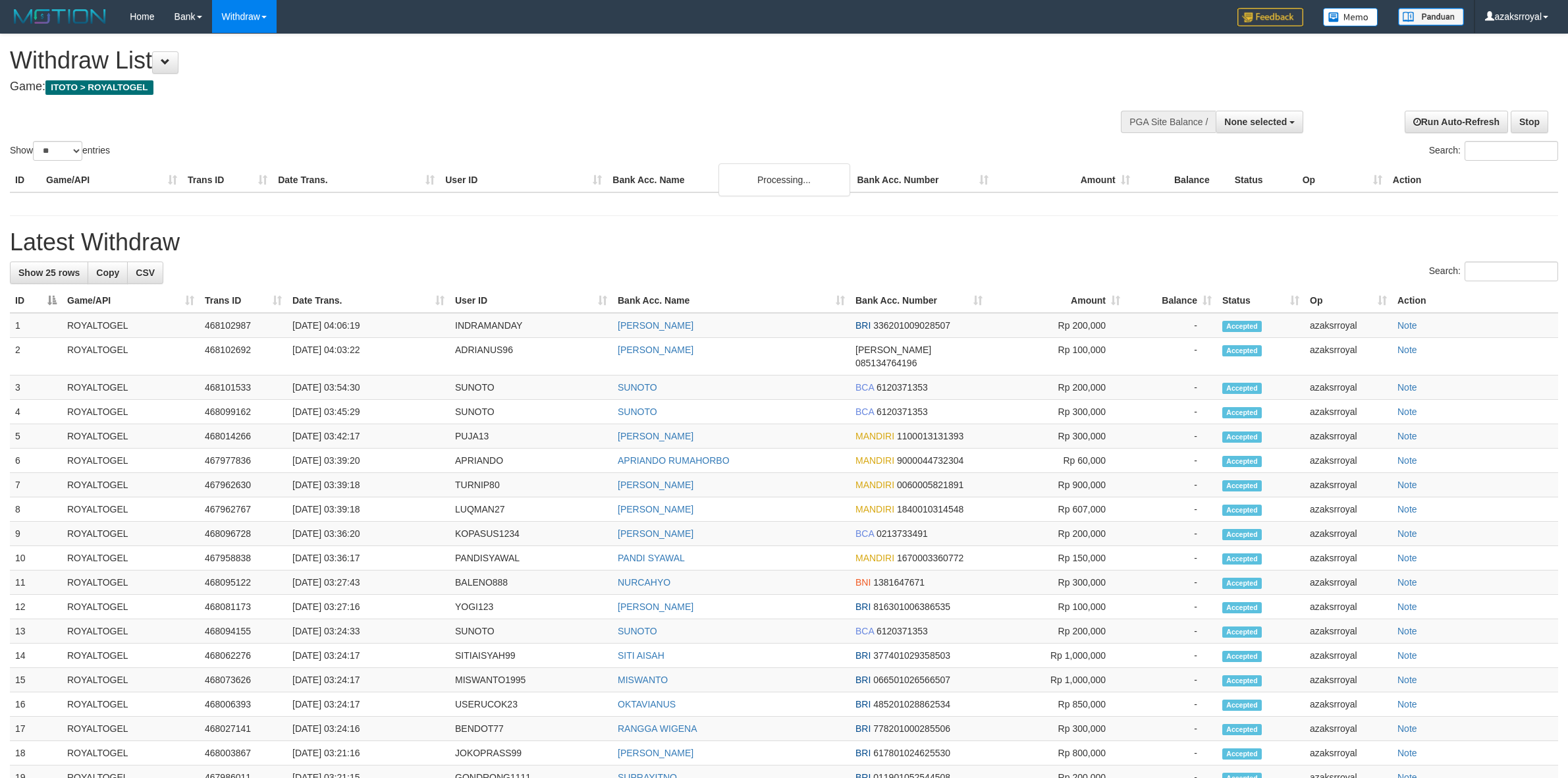
select select
select select "**"
select select
select select "**"
select select
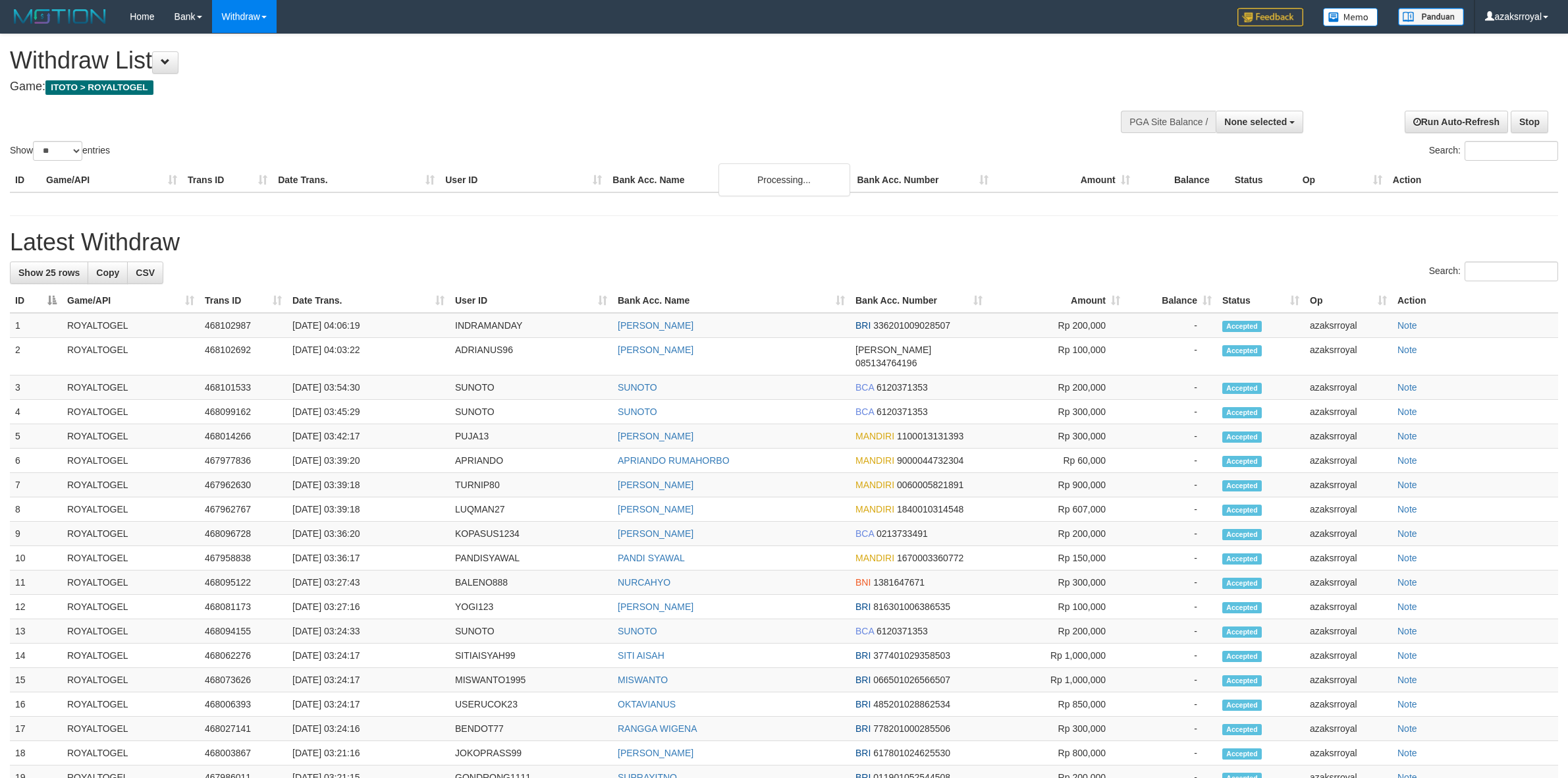
select select "**"
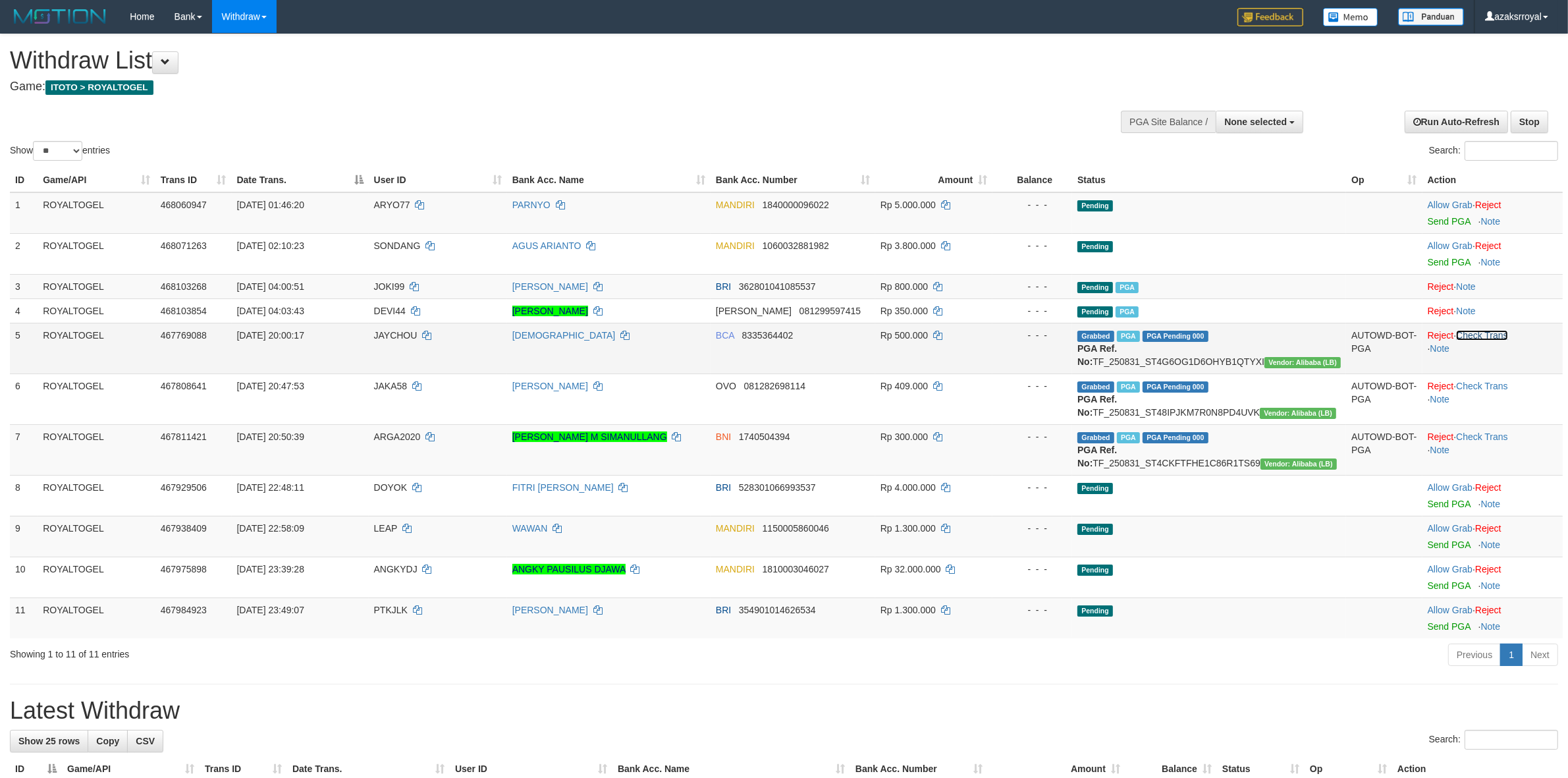
drag, startPoint x: 1496, startPoint y: 334, endPoint x: 1503, endPoint y: 339, distance: 8.6
click at [1496, 334] on link "Check Trans" at bounding box center [1483, 335] width 52 height 10
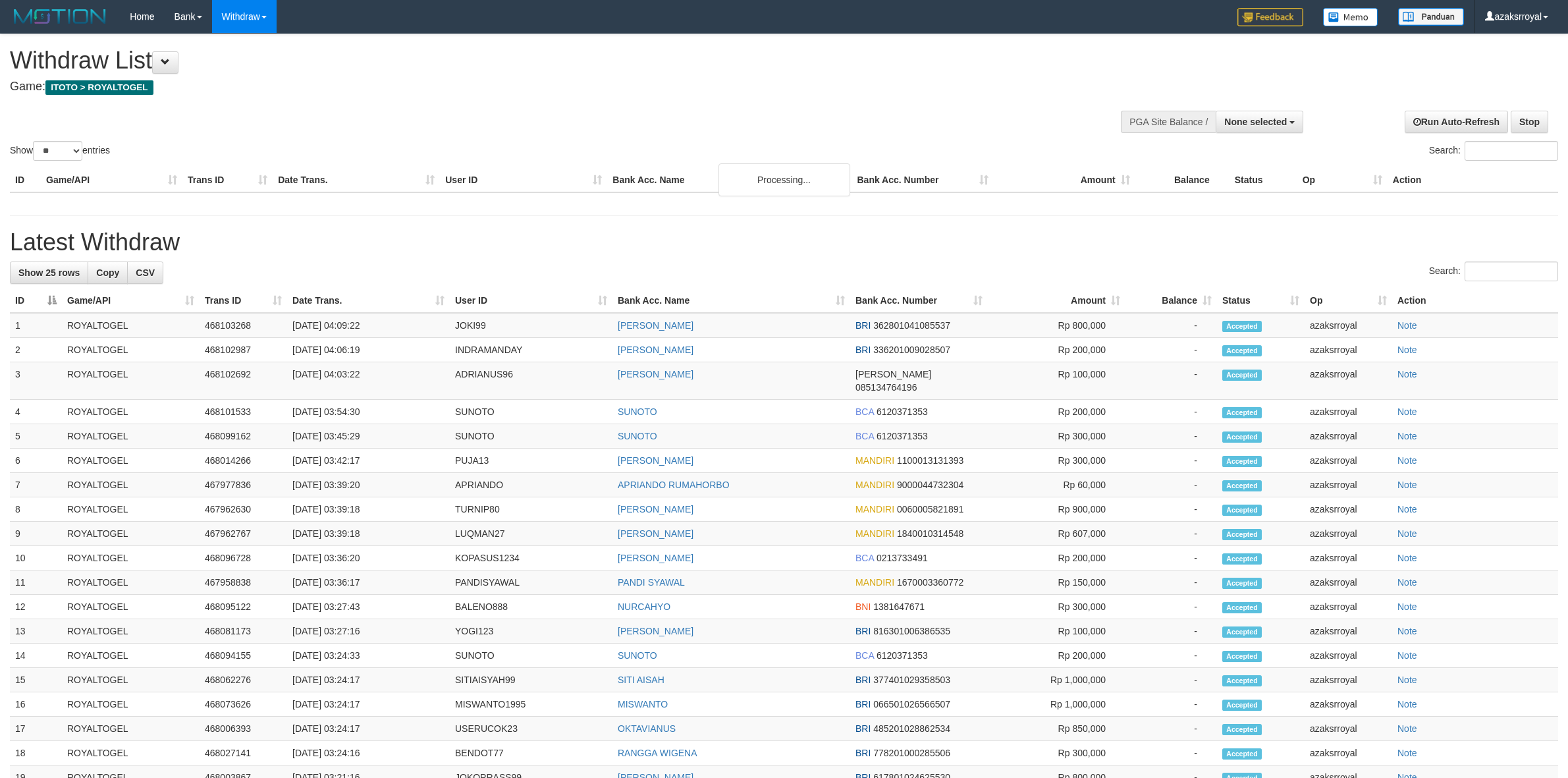
select select
select select "**"
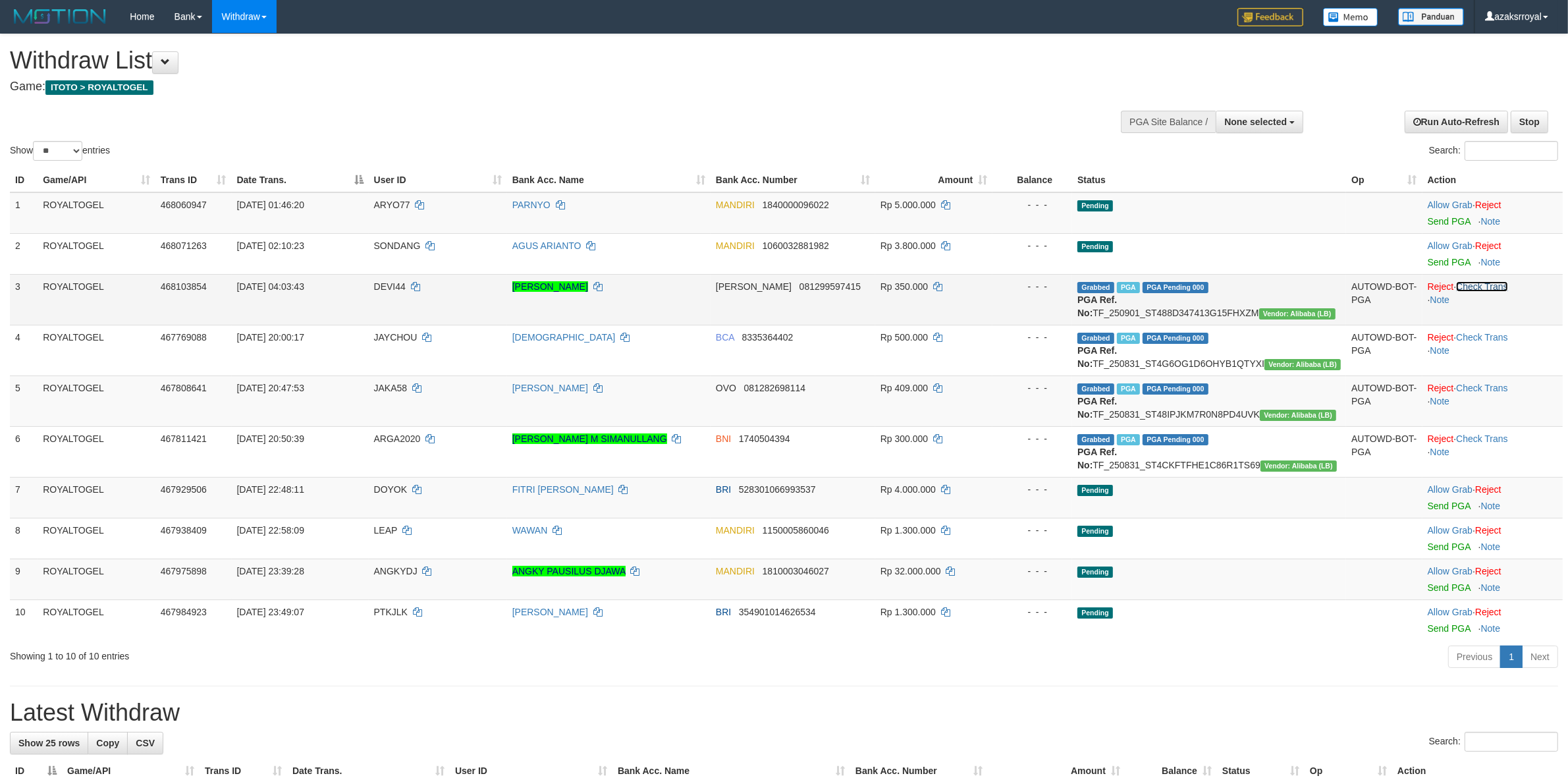
click at [1489, 290] on link "Check Trans" at bounding box center [1483, 287] width 52 height 10
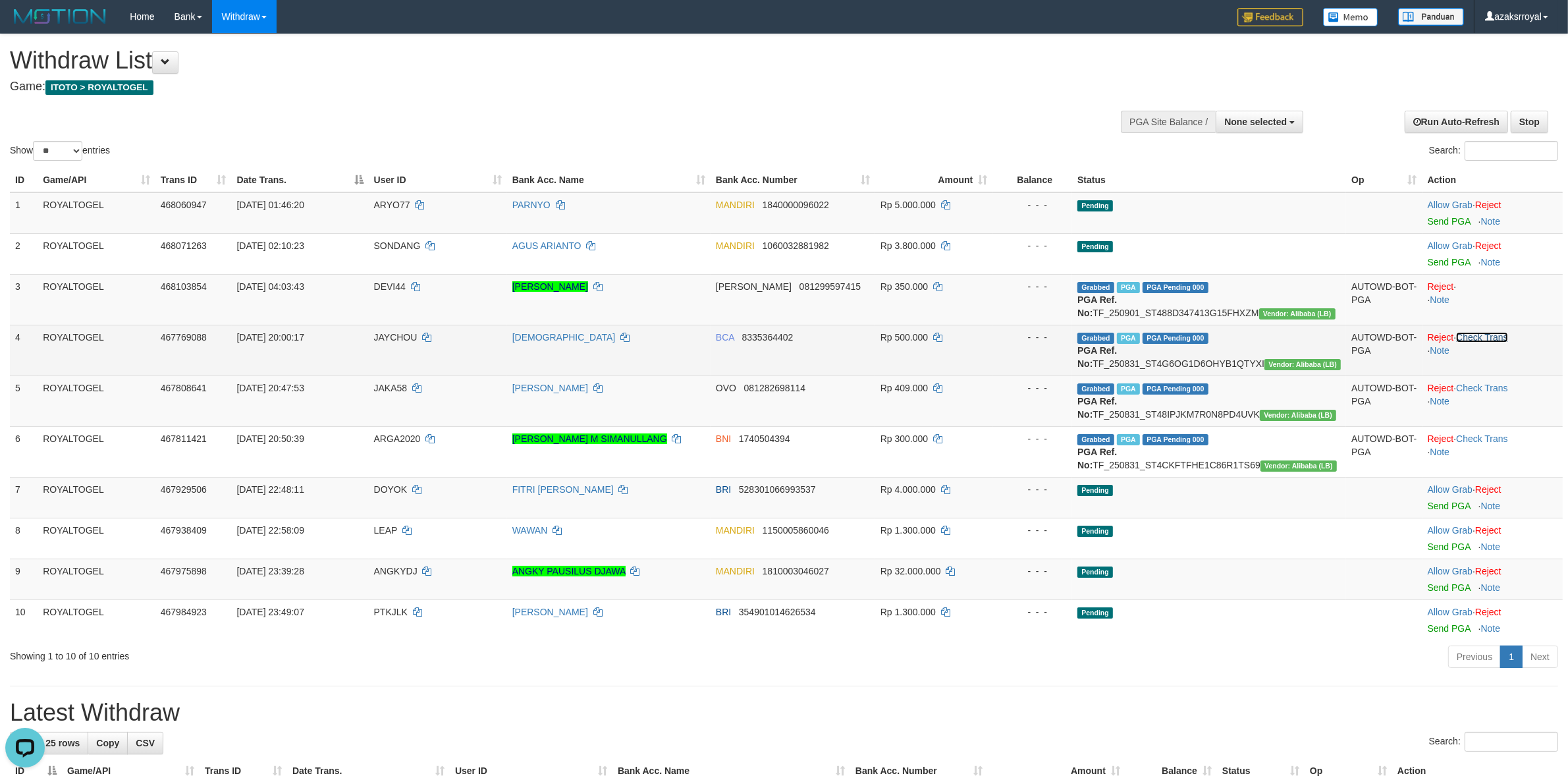
click at [1503, 334] on link "Check Trans" at bounding box center [1483, 337] width 52 height 10
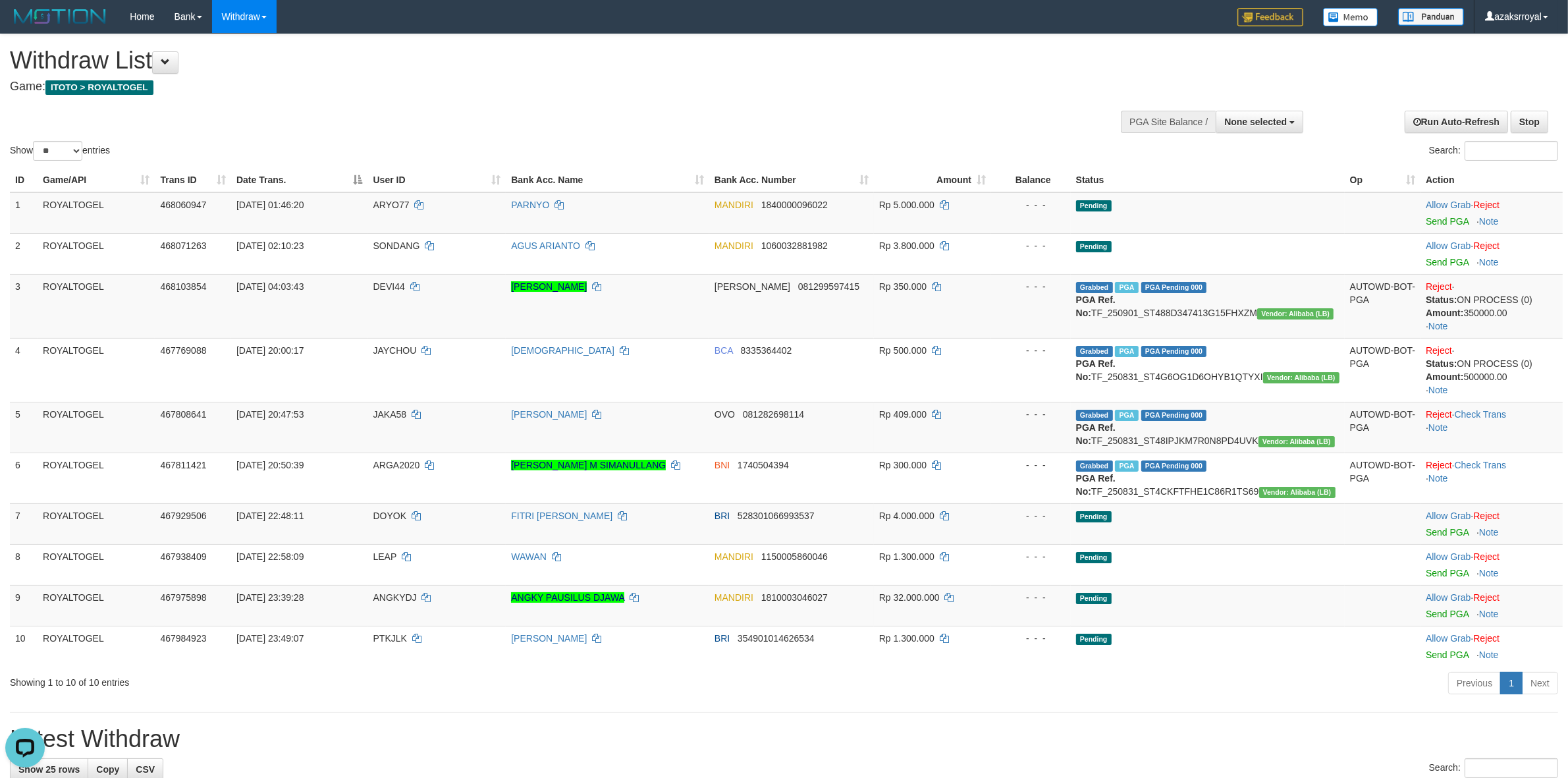
scroll to position [433, 0]
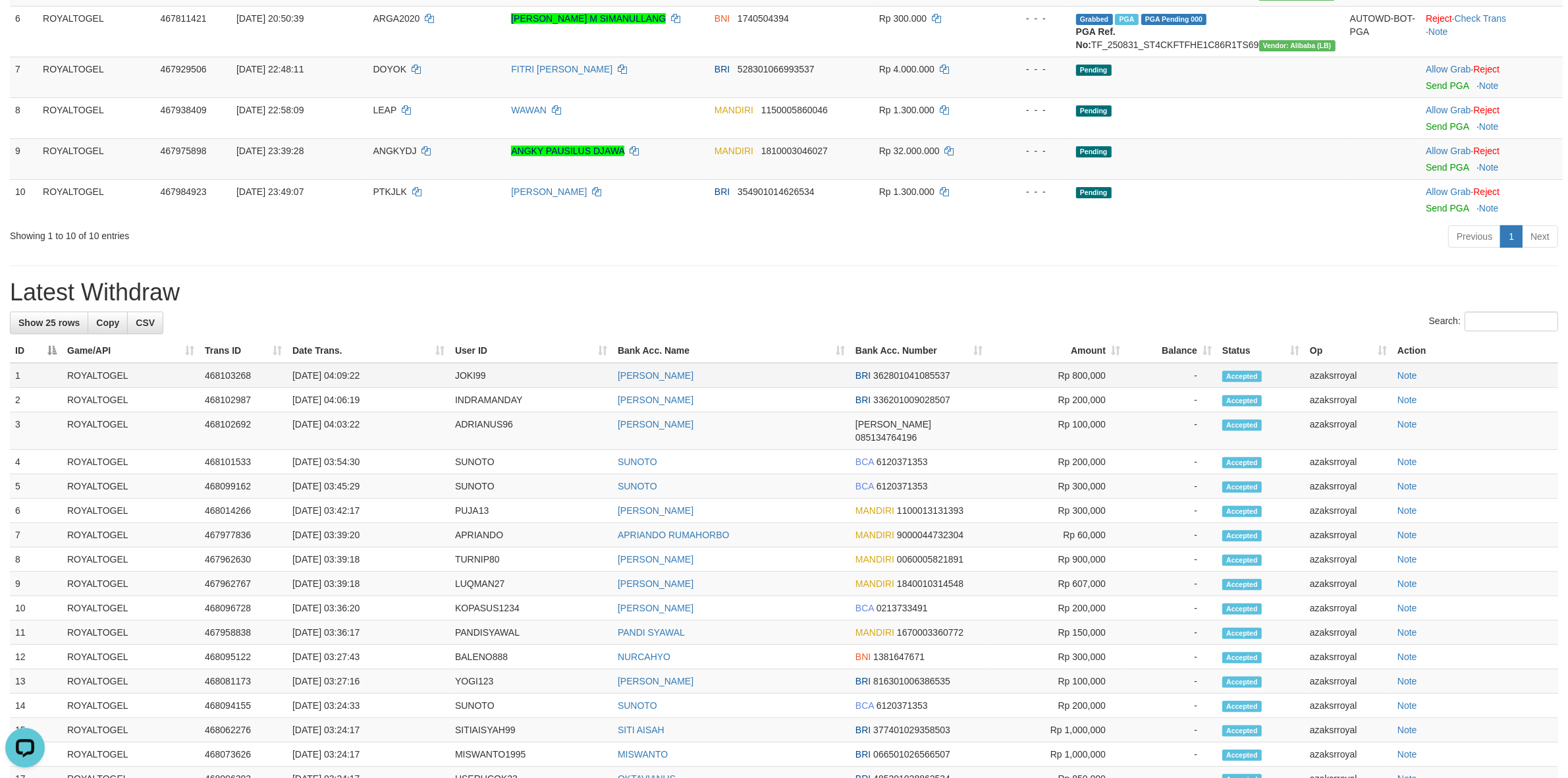
drag, startPoint x: 341, startPoint y: 385, endPoint x: 393, endPoint y: 385, distance: 52.0
click at [393, 385] on td "[DATE] 04:09:22" at bounding box center [368, 375] width 163 height 25
copy td "04:09:22"
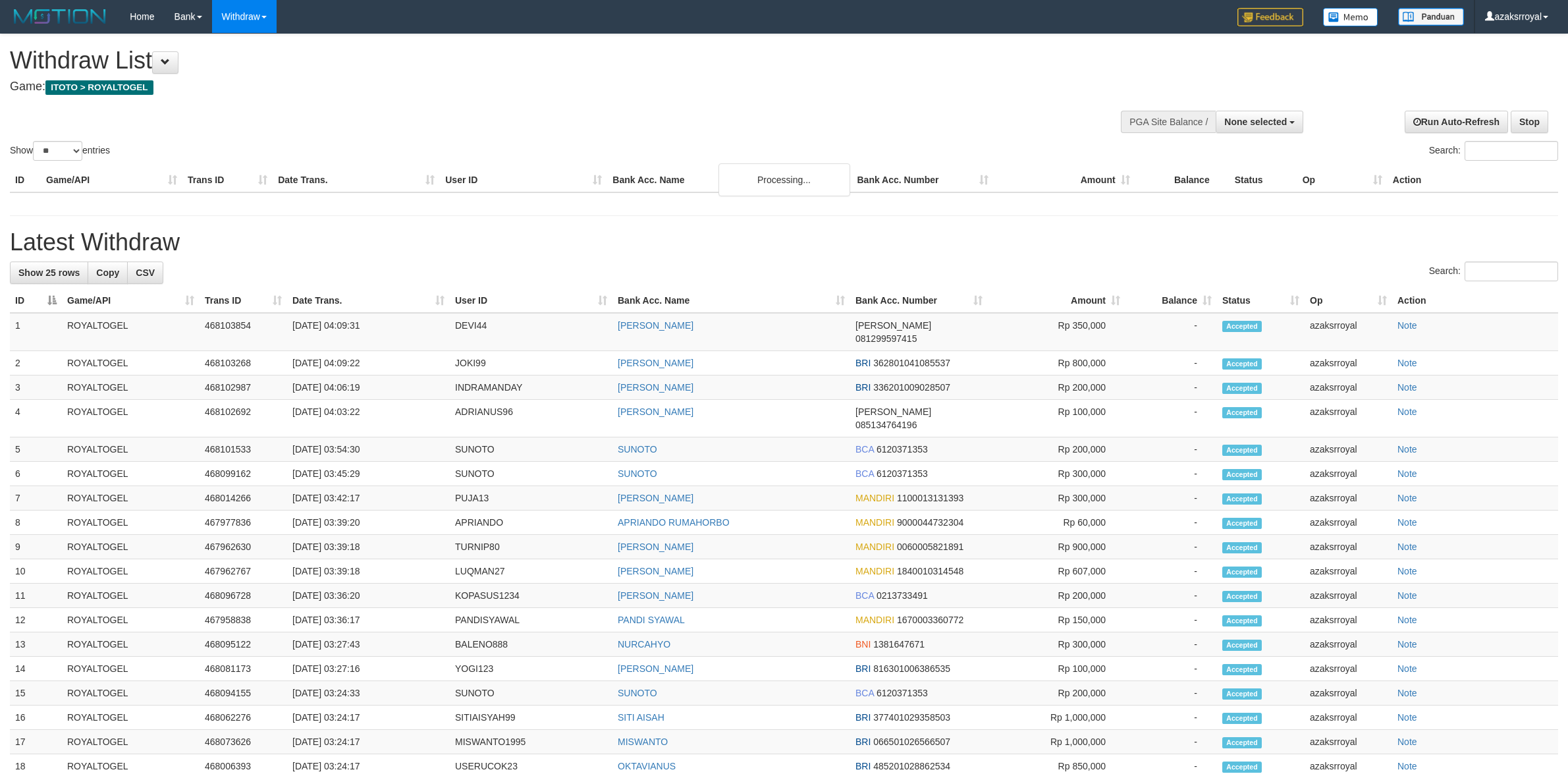
select select
select select "**"
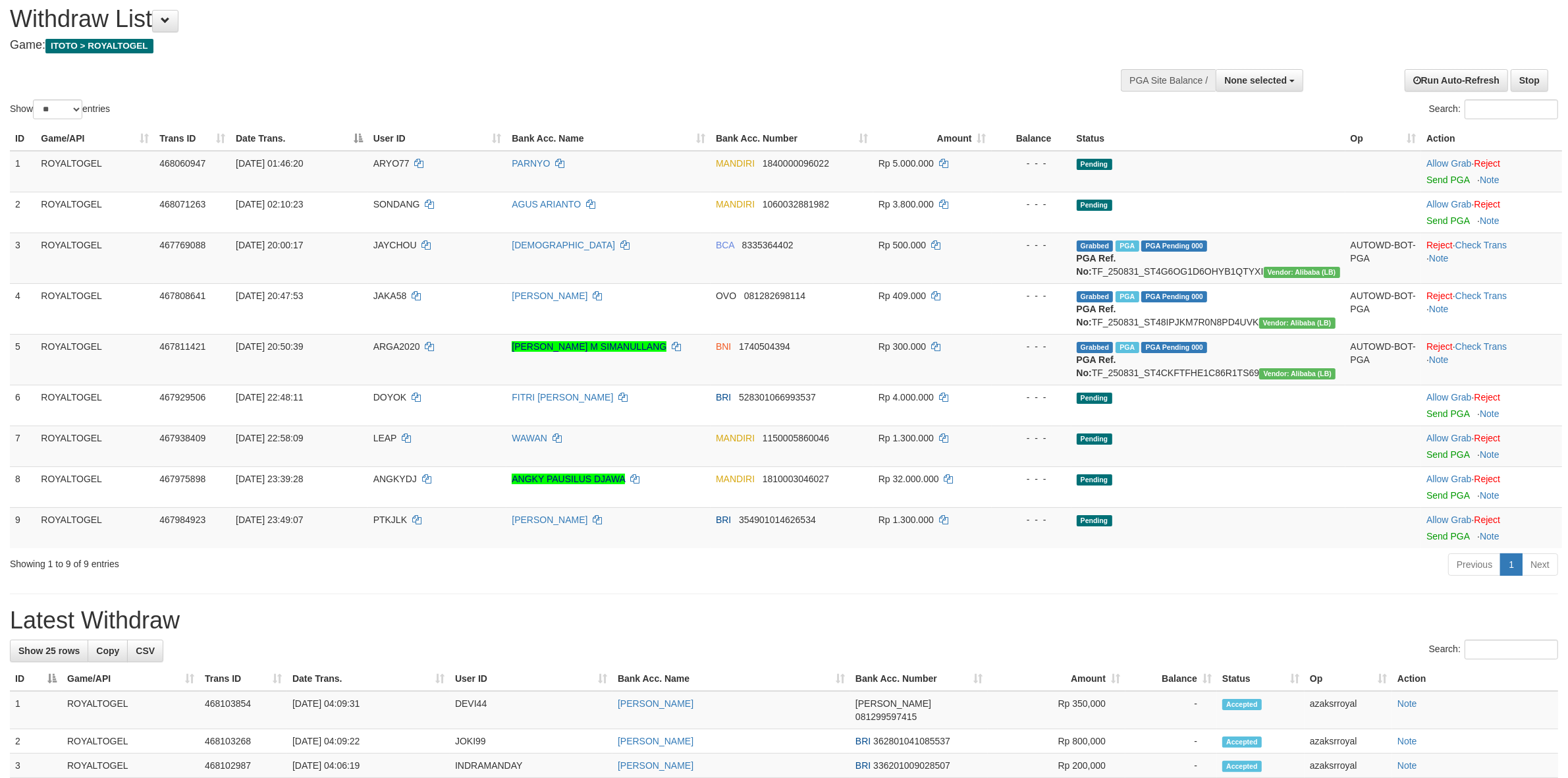
scroll to position [110, 0]
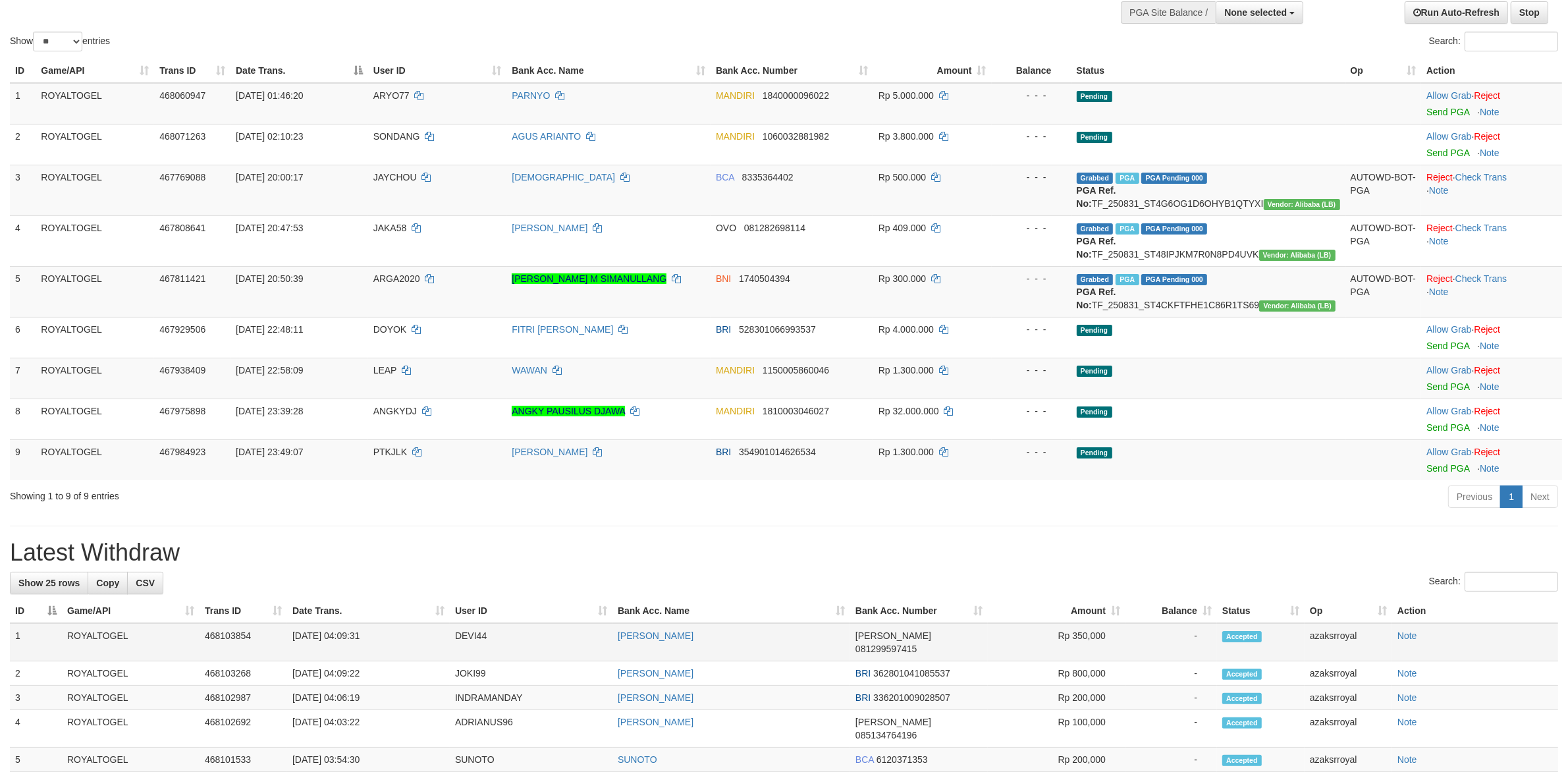
drag, startPoint x: 344, startPoint y: 660, endPoint x: 414, endPoint y: 662, distance: 70.0
click at [413, 661] on td "[DATE] 04:09:31" at bounding box center [368, 642] width 163 height 38
copy td "4:09:31"
click at [351, 661] on td "[DATE] 04:09:31" at bounding box center [368, 642] width 163 height 38
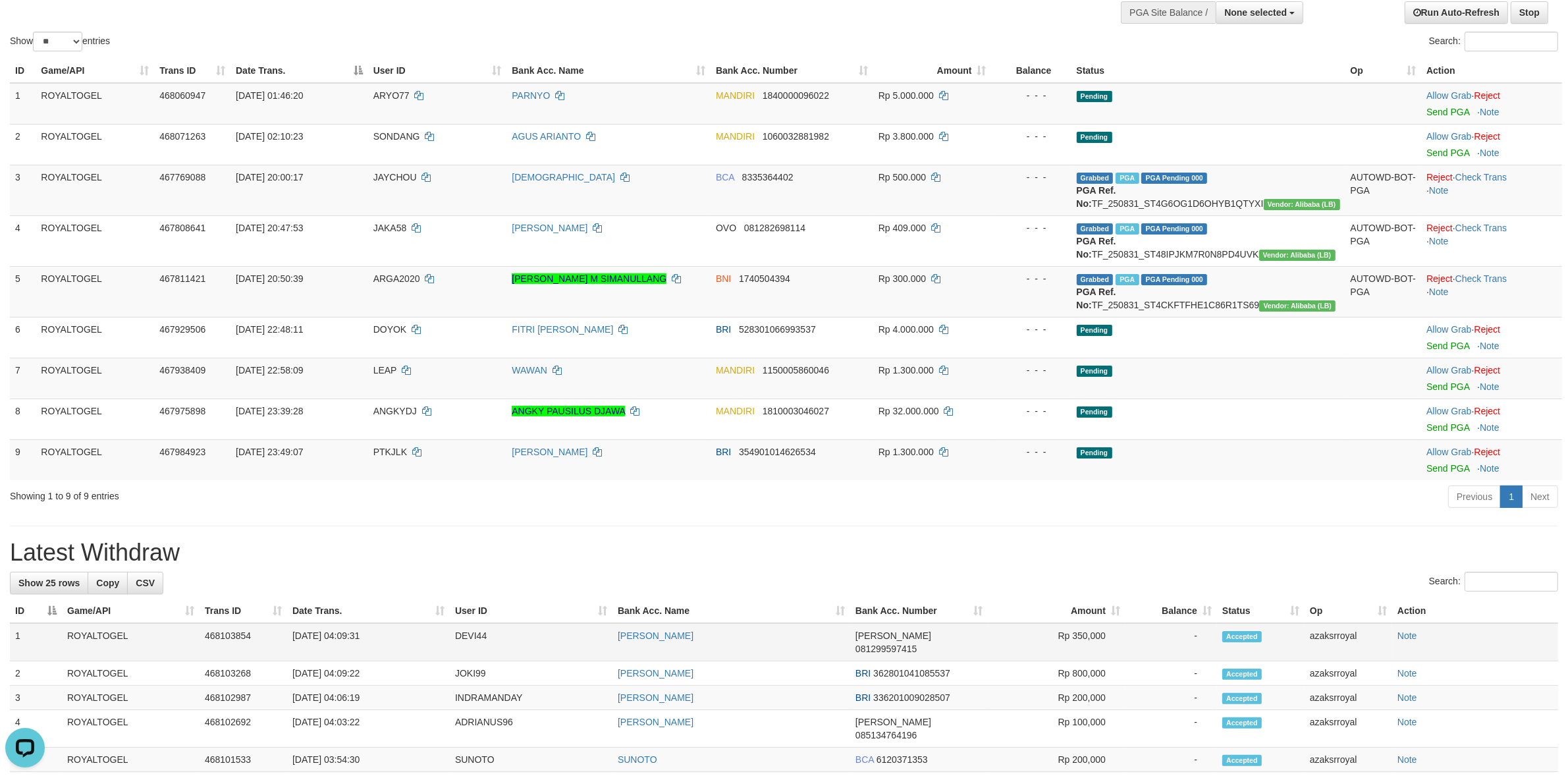
drag, startPoint x: 338, startPoint y: 666, endPoint x: 405, endPoint y: 653, distance: 68.2
click at [405, 653] on td "[DATE] 04:09:31" at bounding box center [368, 642] width 163 height 38
copy td "04:09:31"
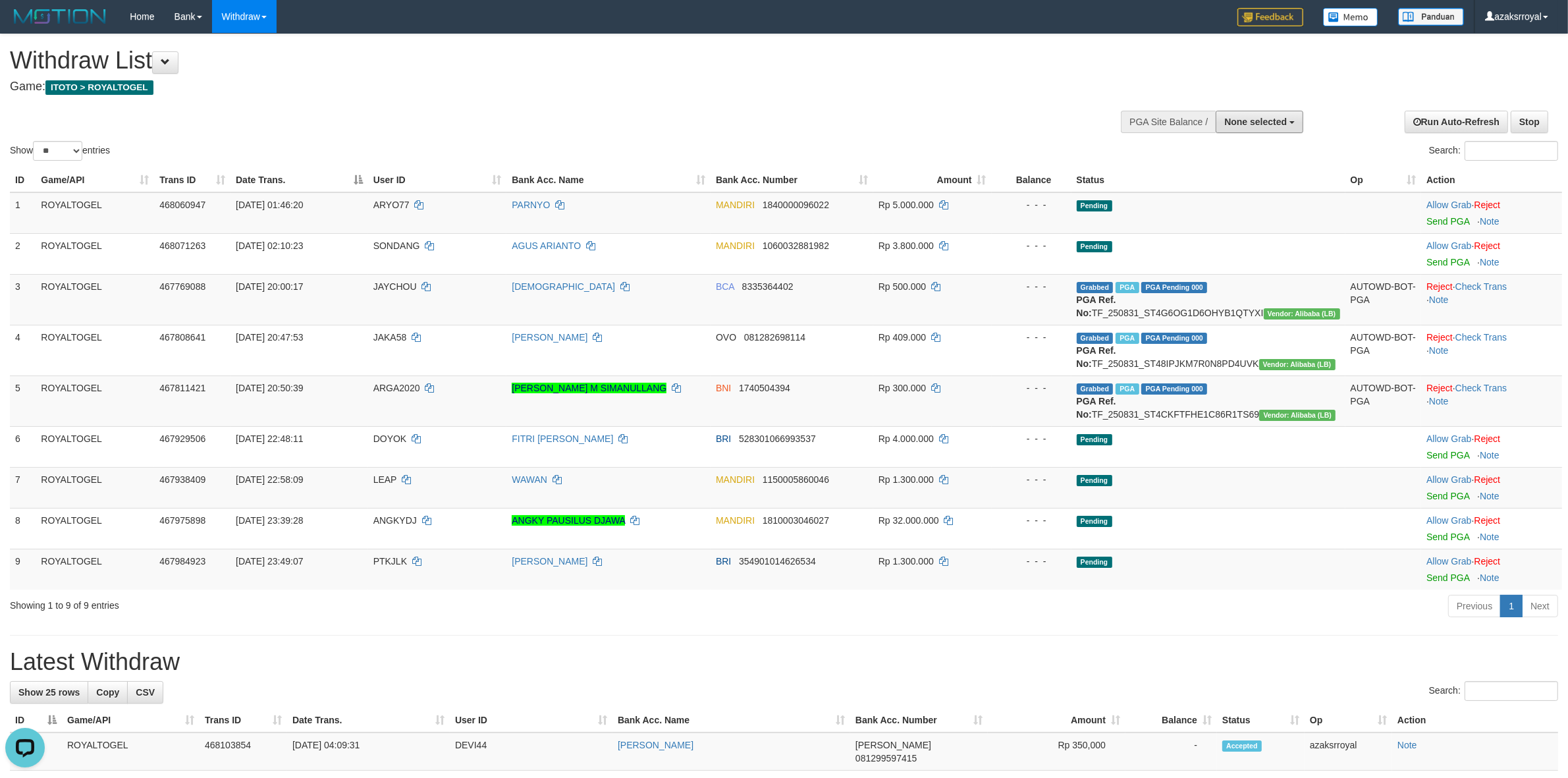
drag, startPoint x: 1254, startPoint y: 118, endPoint x: 1246, endPoint y: 132, distance: 16.1
click at [1254, 118] on span "None selected" at bounding box center [1255, 122] width 63 height 10
click at [1240, 192] on label "[ITOTO] ROYALTOGEL" at bounding box center [1235, 188] width 136 height 17
select select "***"
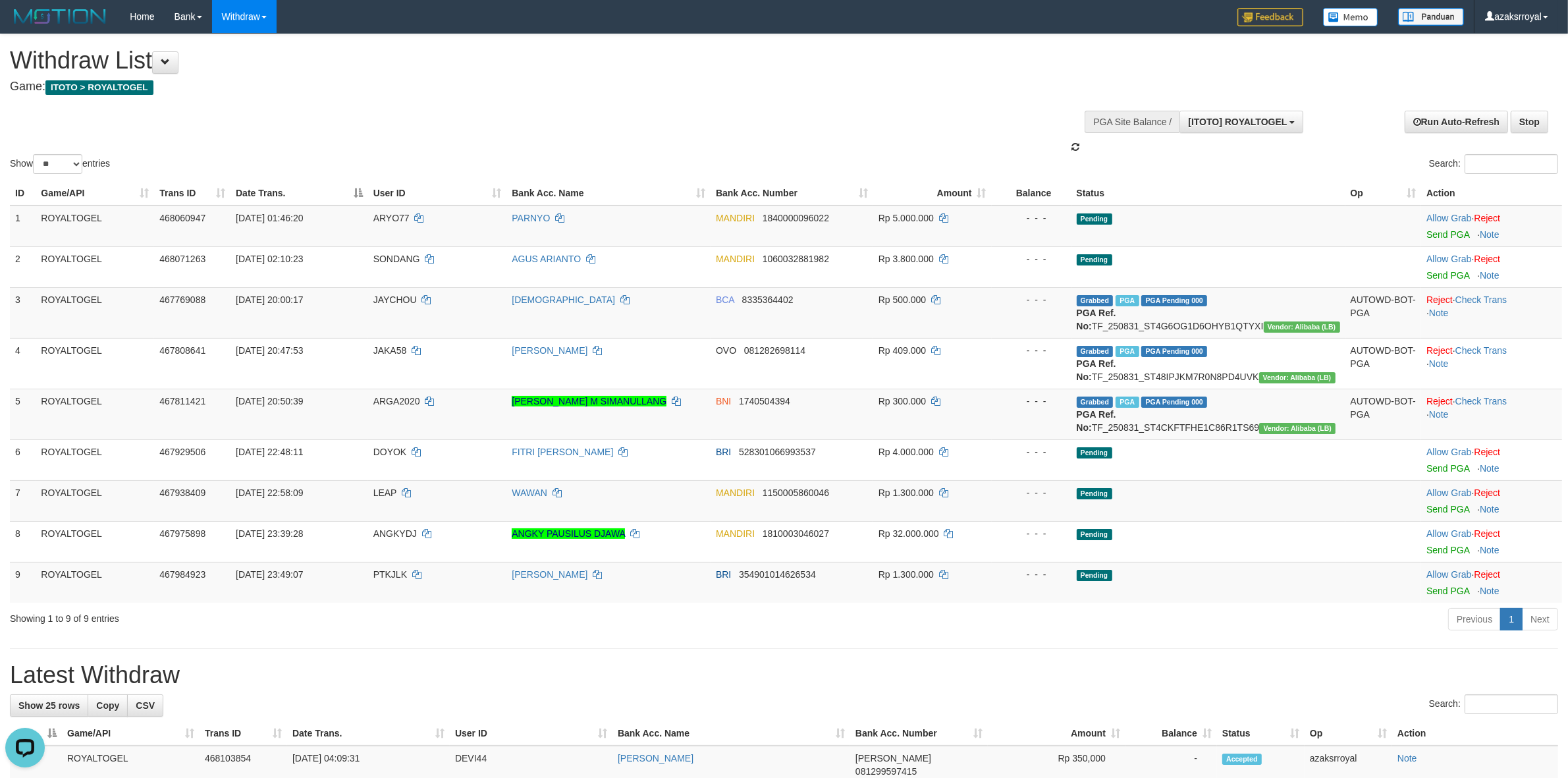
scroll to position [11, 0]
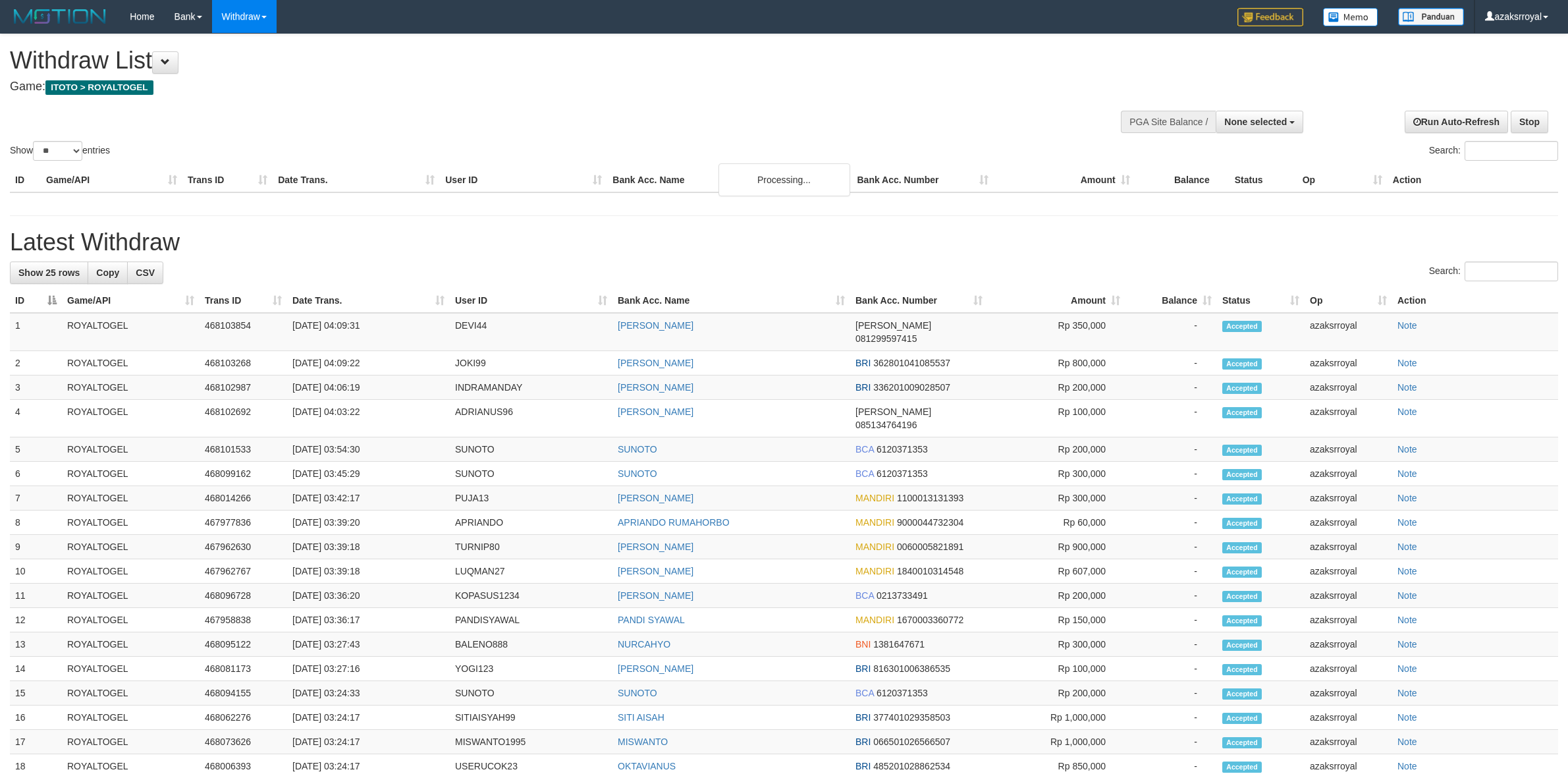
select select
select select "**"
select select
select select "**"
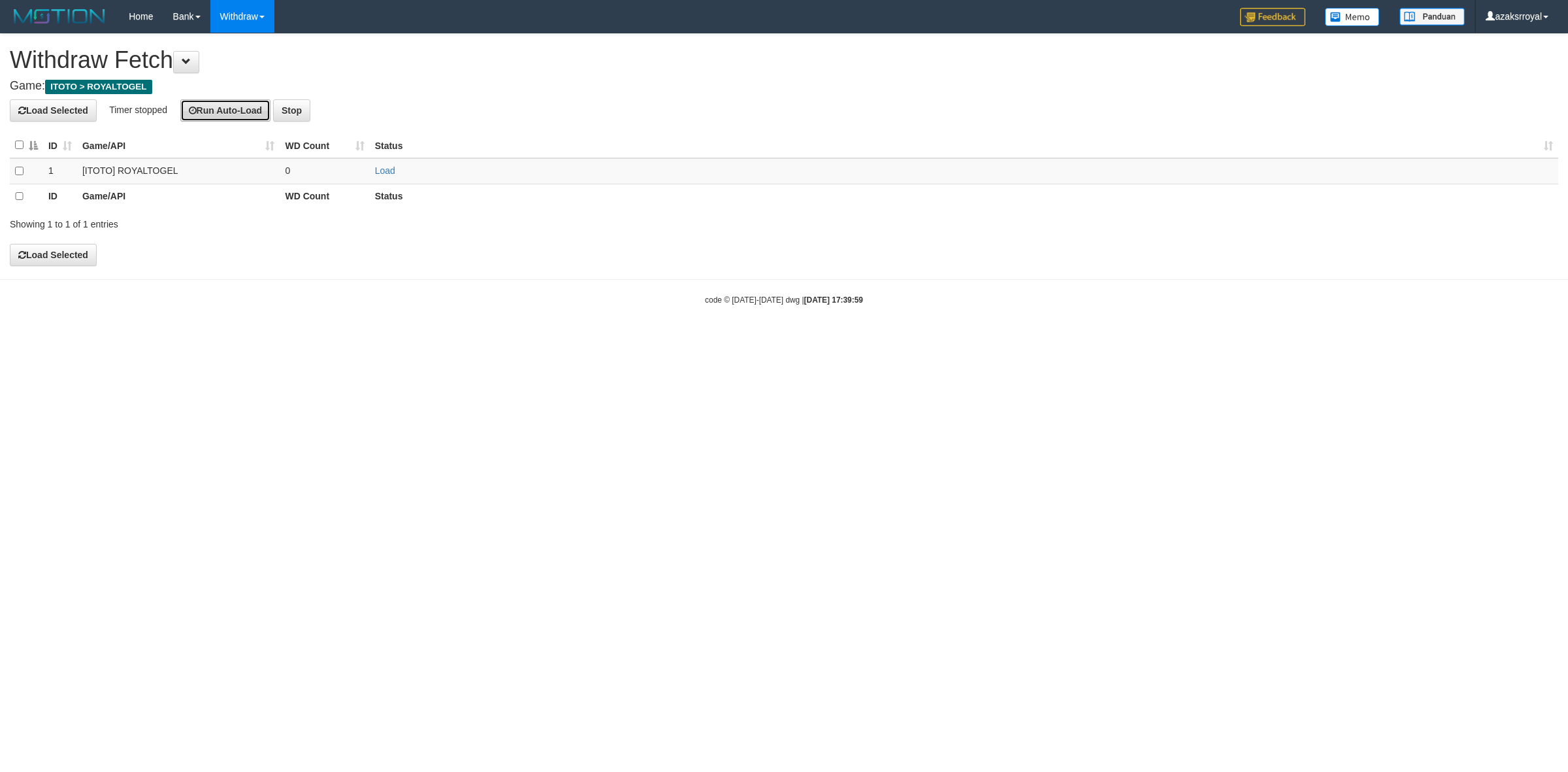
click at [237, 108] on button "Run Auto-Load" at bounding box center [226, 111] width 91 height 22
click at [253, 106] on button "Run Auto-Load" at bounding box center [255, 111] width 91 height 22
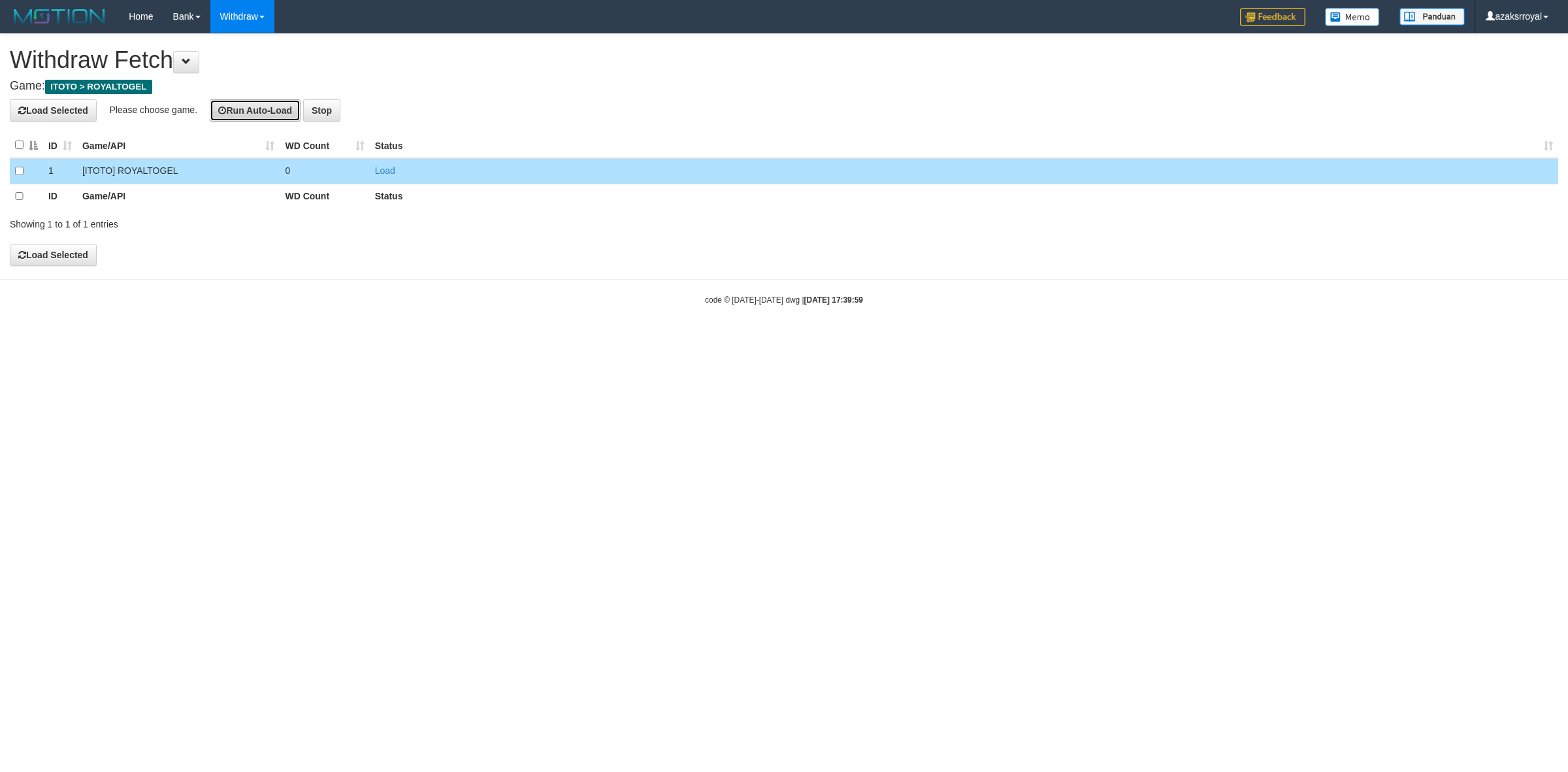
click at [239, 105] on button "Run Auto-Load" at bounding box center [255, 111] width 91 height 22
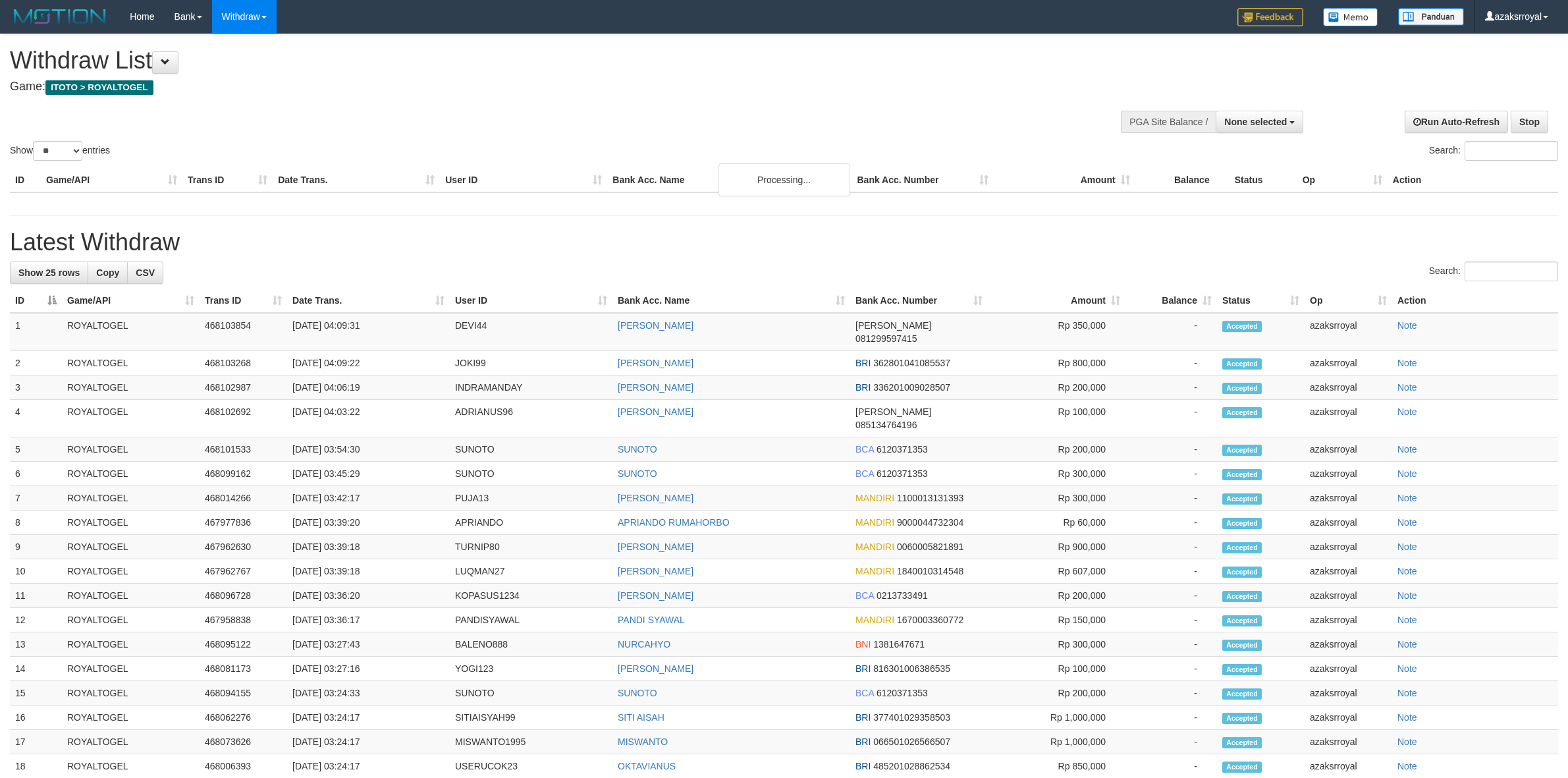
select select
select select "**"
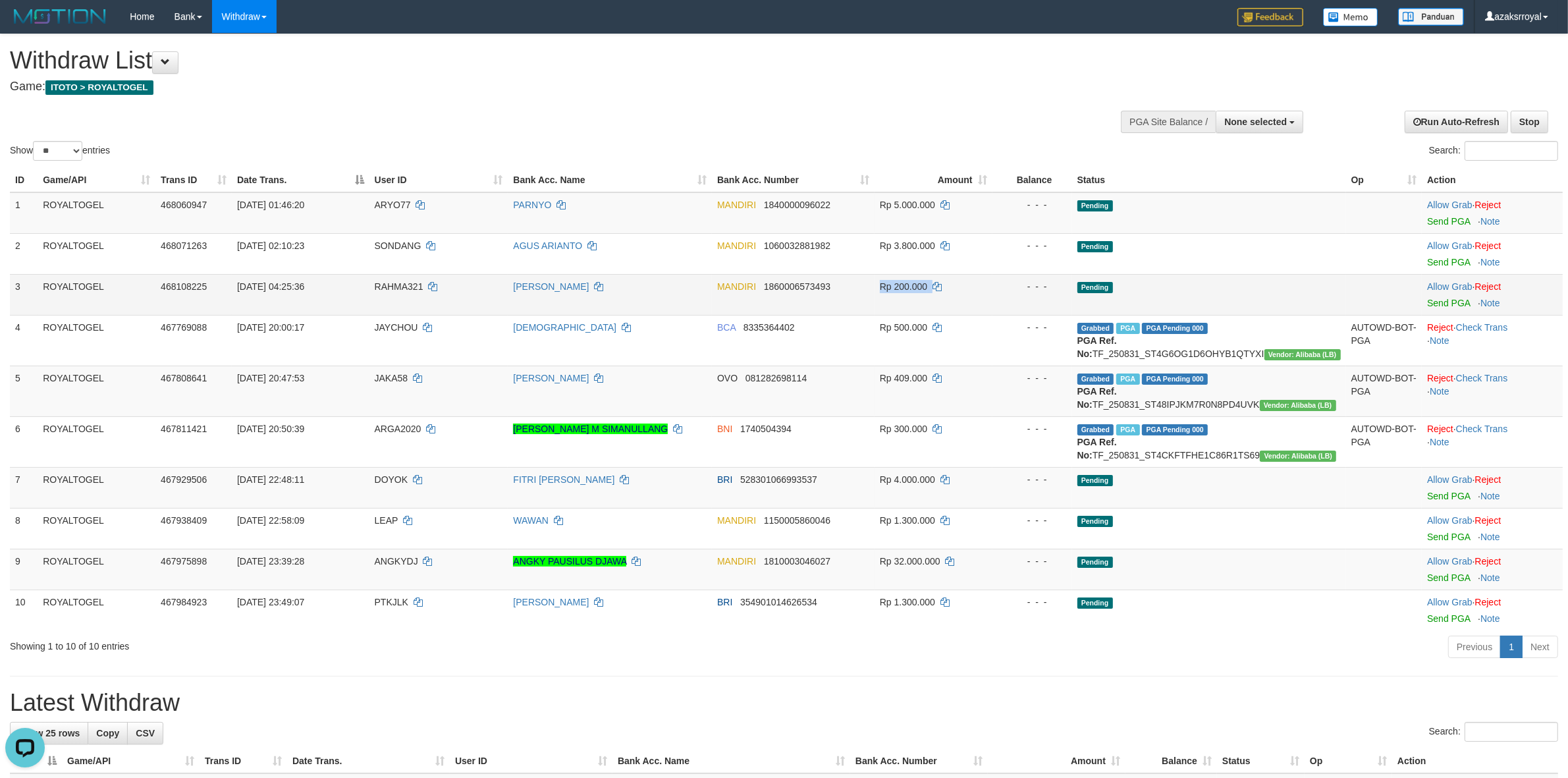
drag, startPoint x: 919, startPoint y: 287, endPoint x: 1012, endPoint y: 287, distance: 93.0
click at [1012, 287] on tr "3 ROYALTOGEL 468108225 [DATE] 04:25:36 RAHMA321 [PERSON_NAME] 1860006573493 Rp …" at bounding box center [786, 294] width 1553 height 41
drag, startPoint x: 1414, startPoint y: 304, endPoint x: 1429, endPoint y: 304, distance: 15.0
click at [1416, 304] on tr "3 ROYALTOGEL 468108225 [DATE] 04:25:36 RAHMA321 [PERSON_NAME] 1860006573493 Rp …" at bounding box center [786, 294] width 1553 height 41
drag, startPoint x: 1301, startPoint y: 285, endPoint x: 1308, endPoint y: 293, distance: 10.6
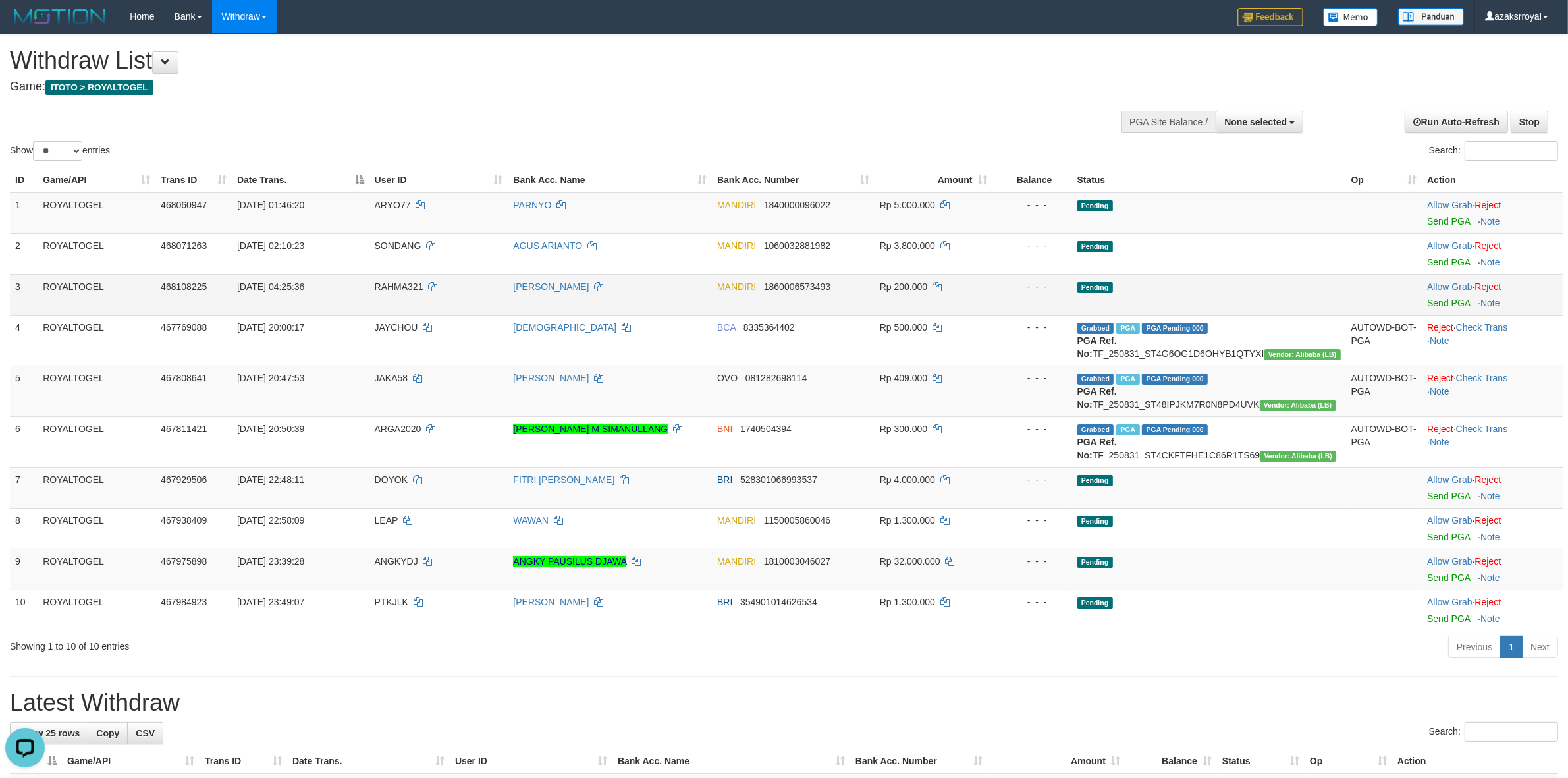
click at [1300, 285] on td "Pending" at bounding box center [1209, 294] width 274 height 41
drag, startPoint x: 1437, startPoint y: 304, endPoint x: 870, endPoint y: 226, distance: 572.3
click at [1436, 303] on link "Send PGA" at bounding box center [1448, 303] width 43 height 10
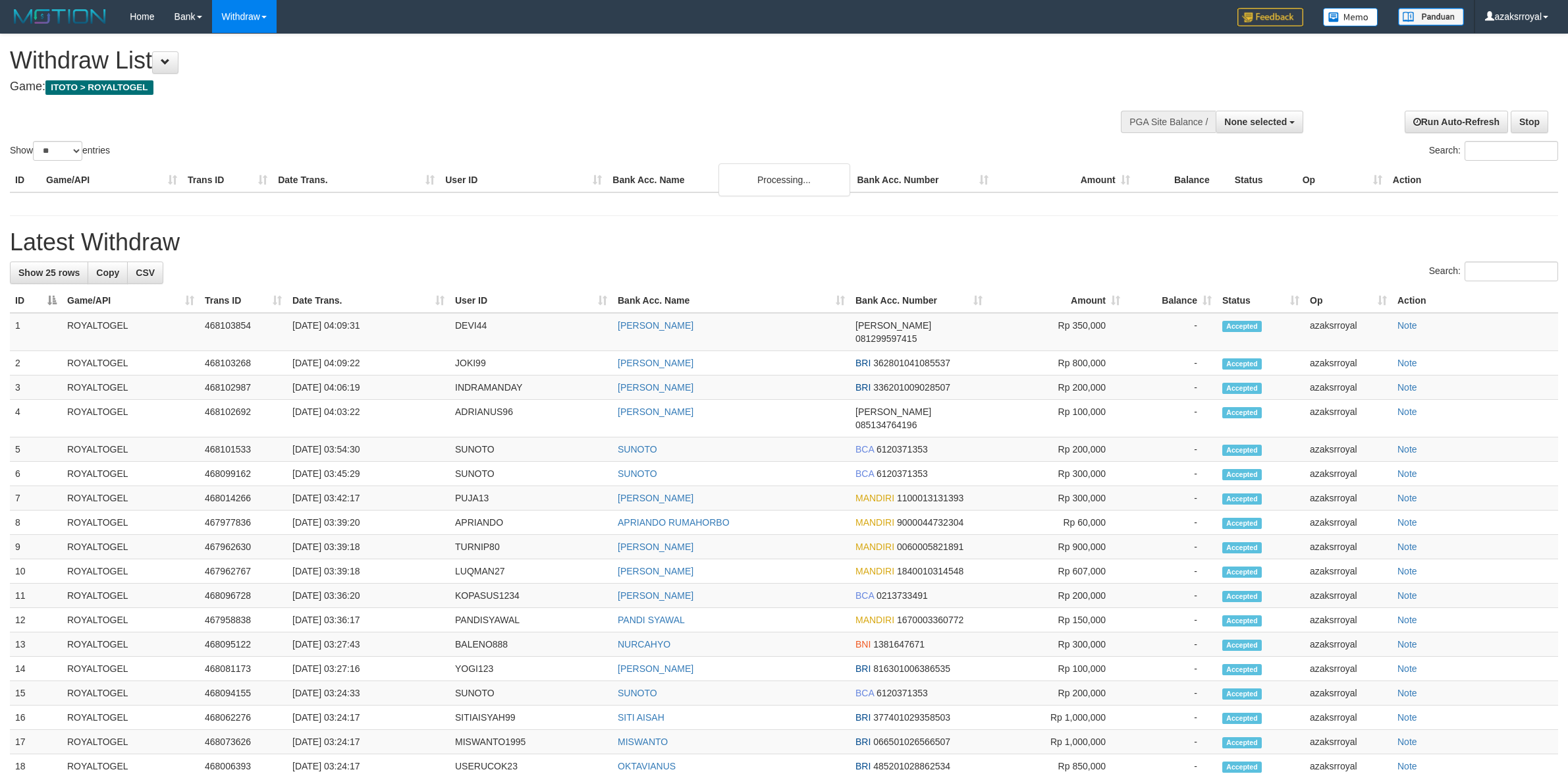
select select
select select "**"
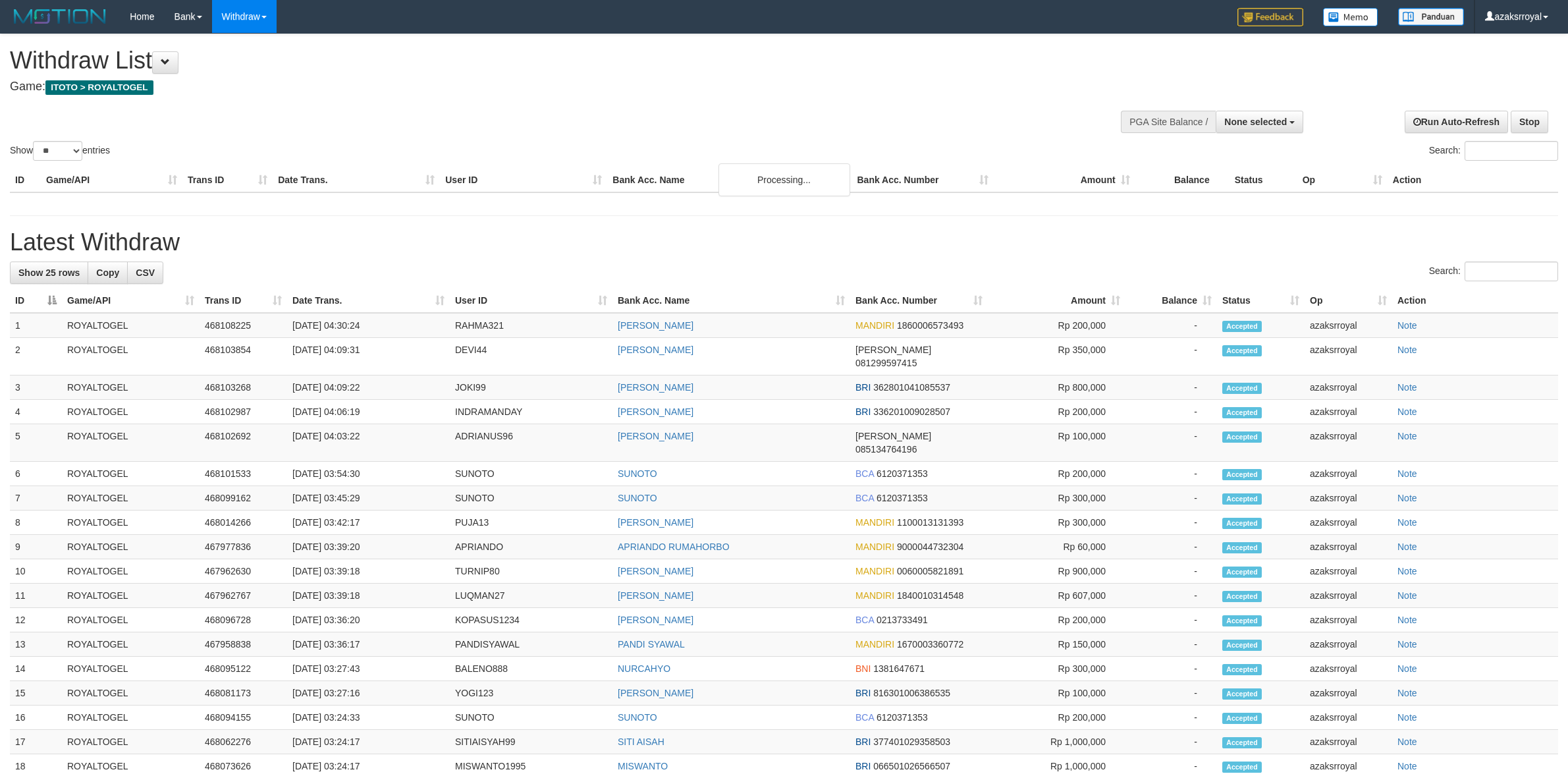
select select
select select "**"
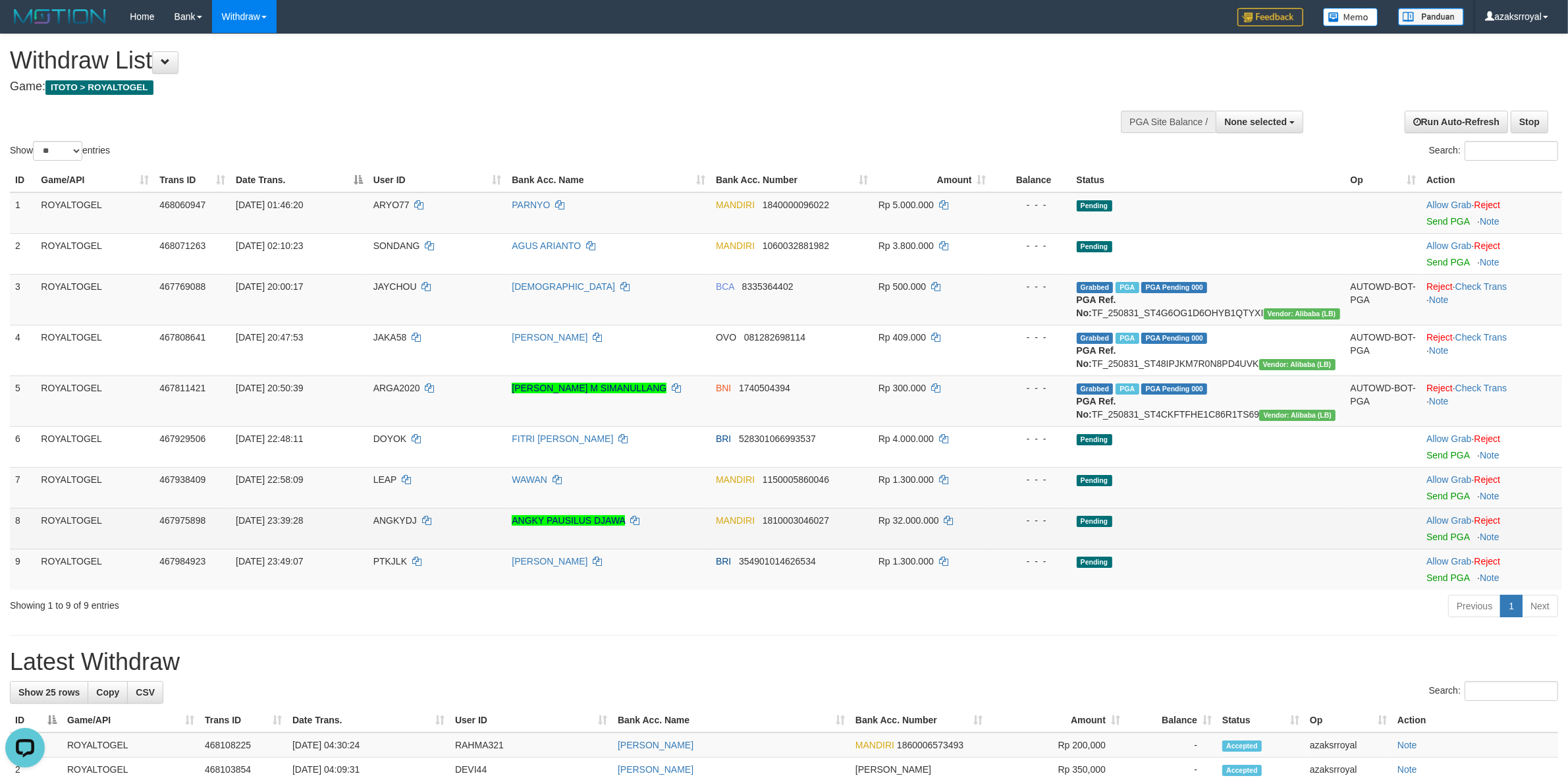
scroll to position [110, 0]
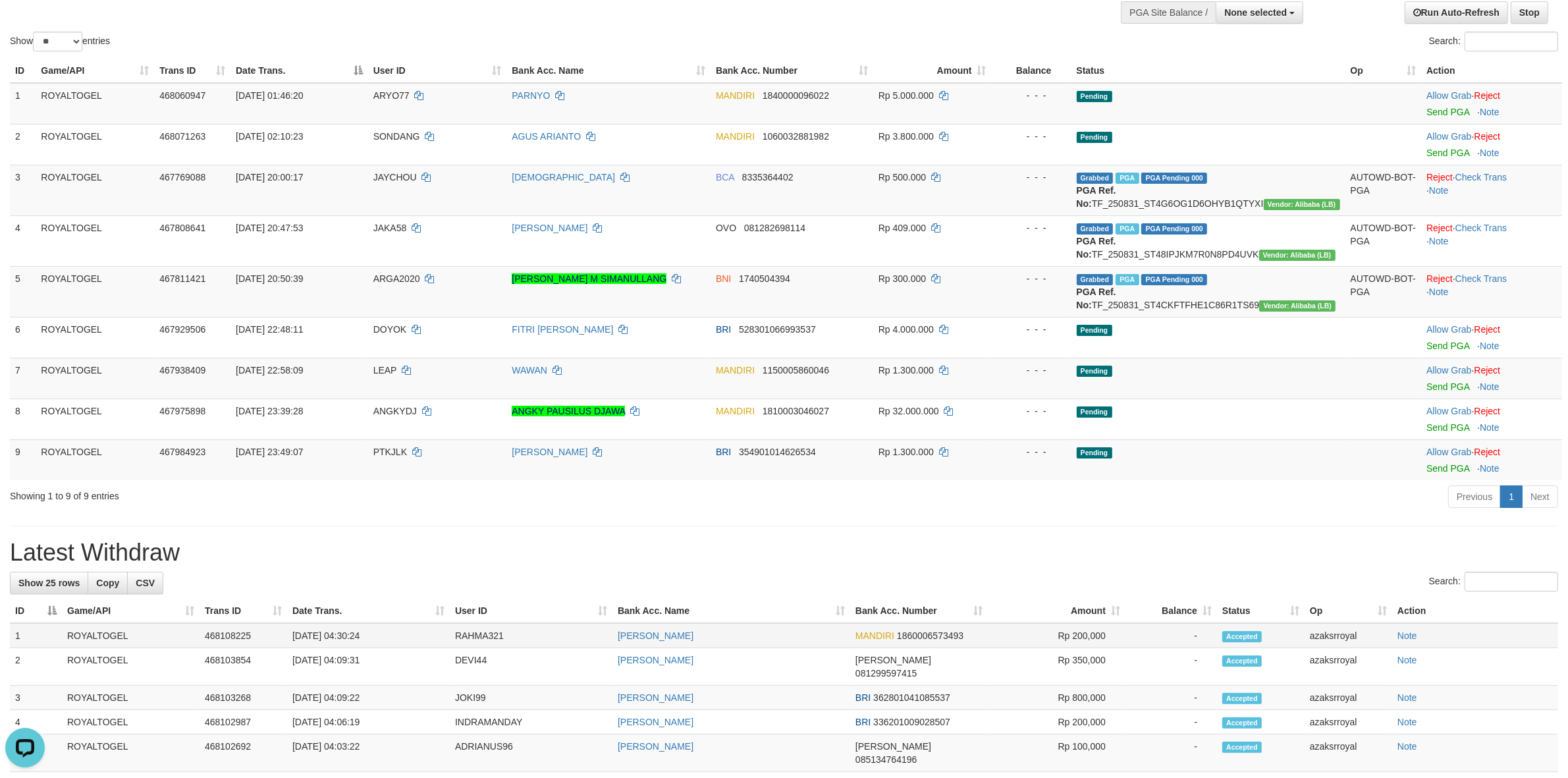
drag, startPoint x: 343, startPoint y: 659, endPoint x: 400, endPoint y: 654, distance: 57.2
click at [400, 648] on td "01/09/2025 04:30:24" at bounding box center [368, 635] width 163 height 25
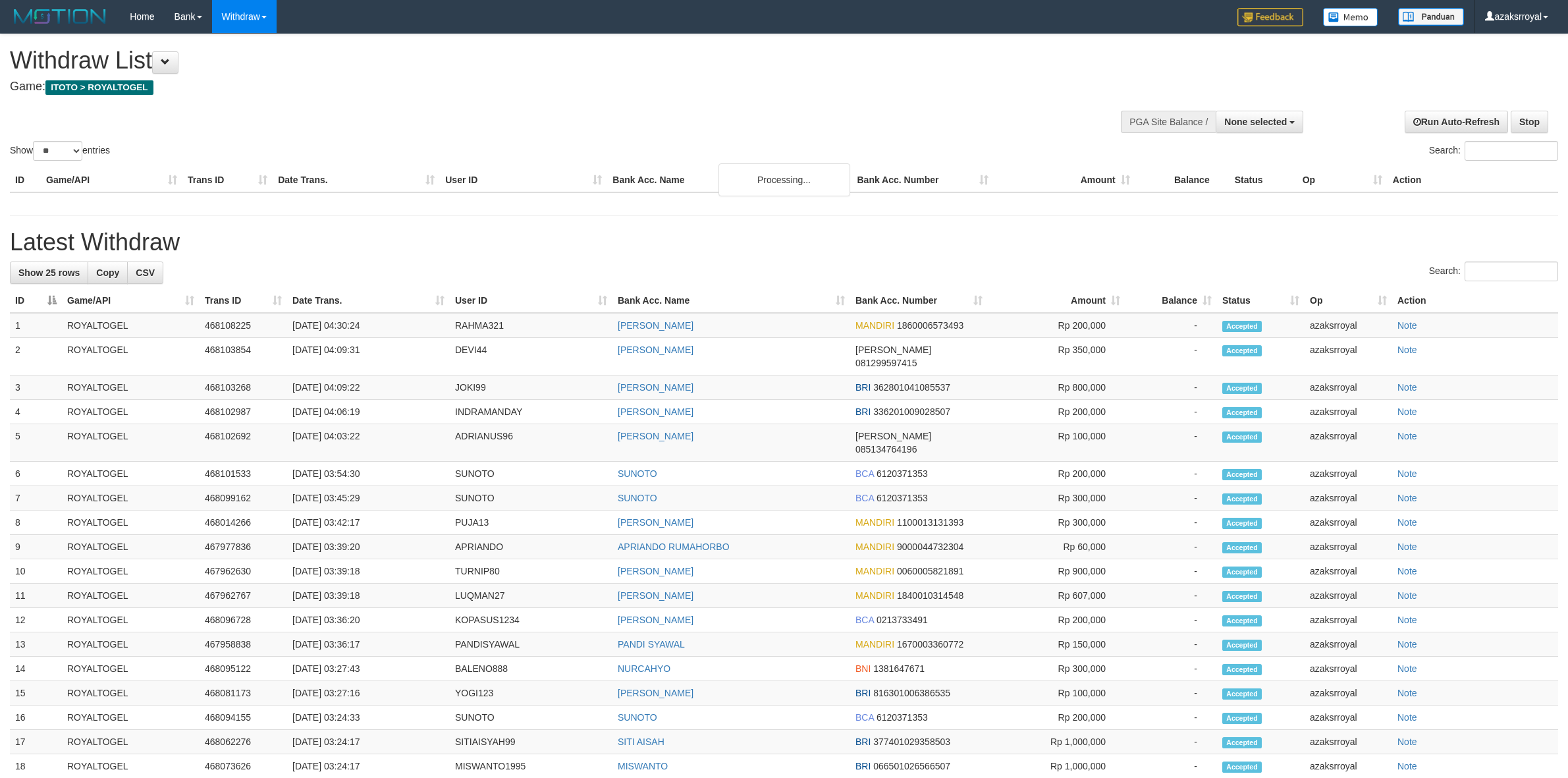
select select
select select "**"
select select
select select "**"
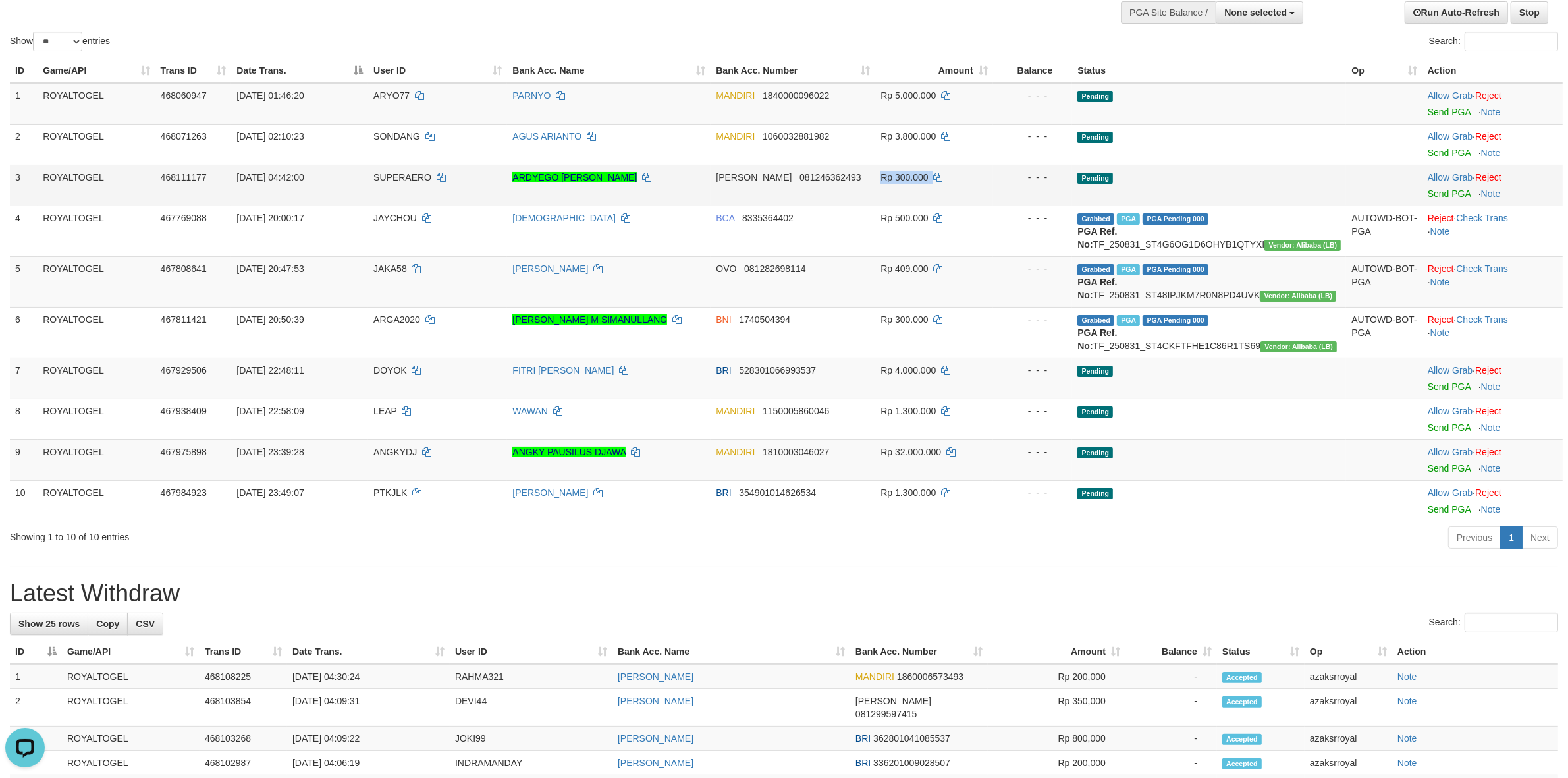
drag, startPoint x: 882, startPoint y: 170, endPoint x: 987, endPoint y: 173, distance: 105.0
click at [987, 173] on tr "3 ROYALTOGEL 468111177 01/09/2025 04:42:00 SUPERAERO ARDYEGO YOLANDRO CLEAVANT …" at bounding box center [786, 185] width 1553 height 41
click at [1431, 194] on link "Send PGA" at bounding box center [1449, 193] width 43 height 10
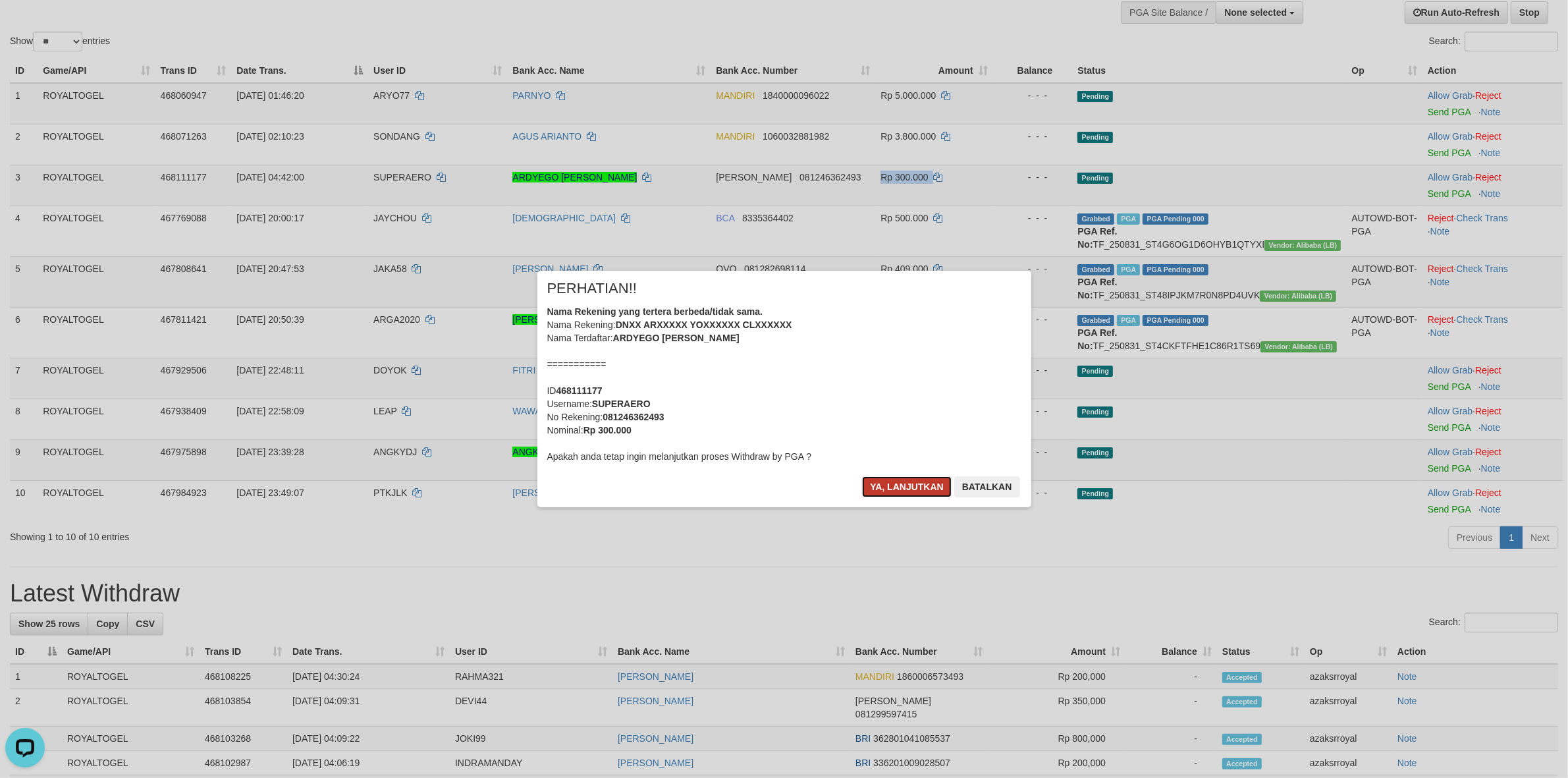
click at [882, 484] on button "Ya, lanjutkan" at bounding box center [907, 487] width 90 height 21
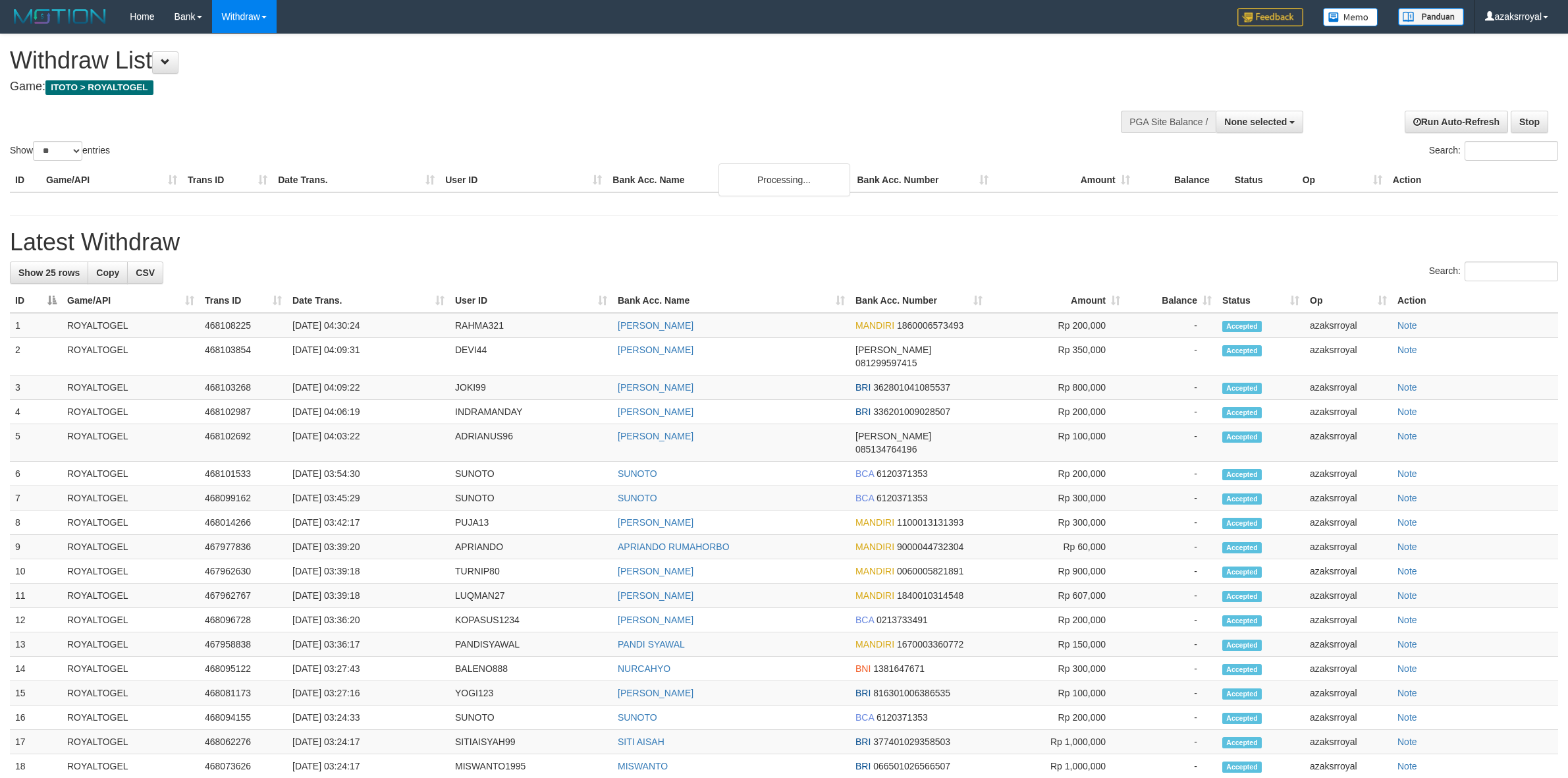
select select
select select "**"
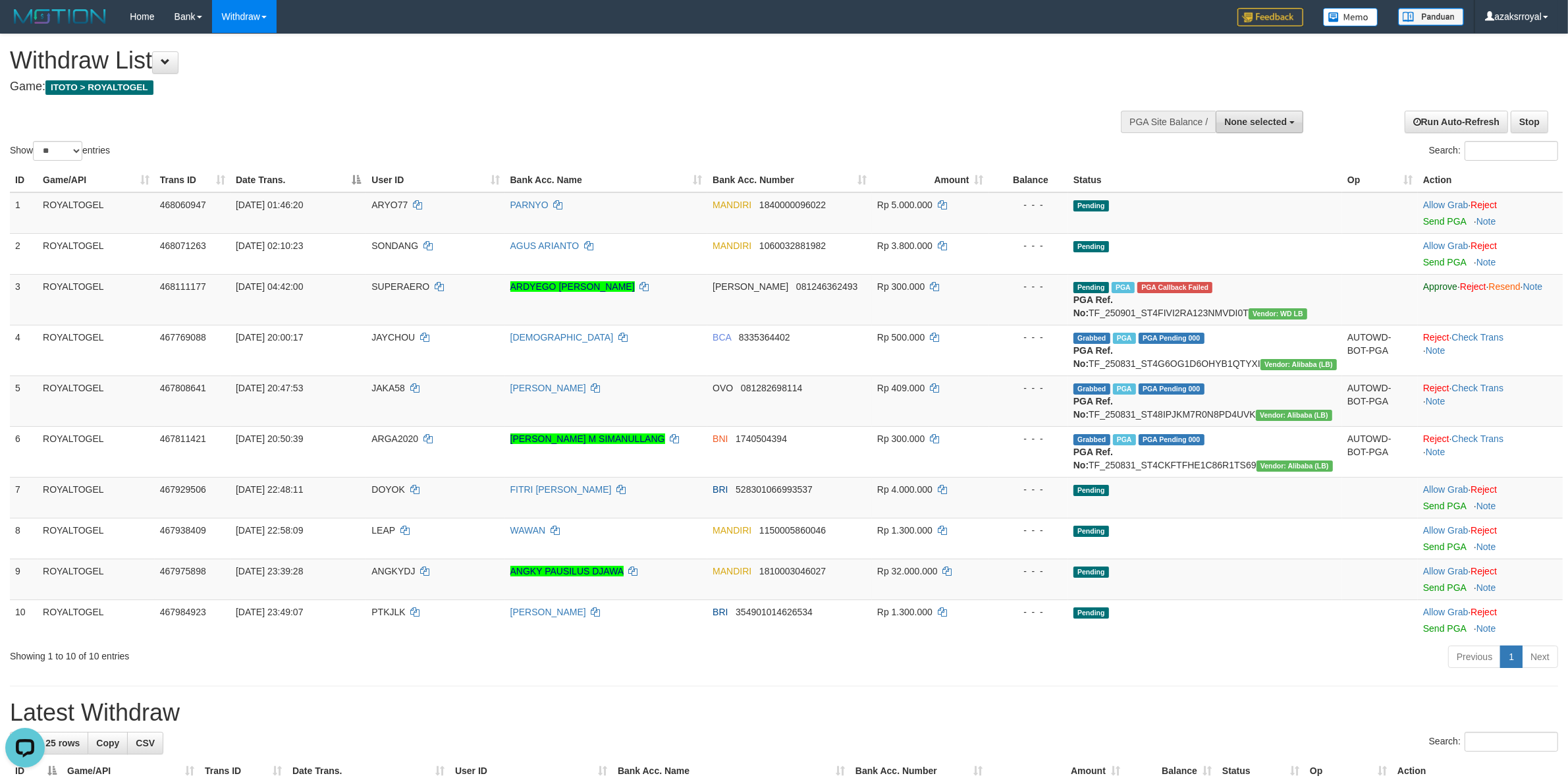
click at [1273, 125] on span "None selected" at bounding box center [1255, 122] width 63 height 10
click at [1260, 193] on label "[ITOTO] ROYALTOGEL" at bounding box center [1235, 188] width 136 height 17
select select "***"
